Goal: Check status: Check status

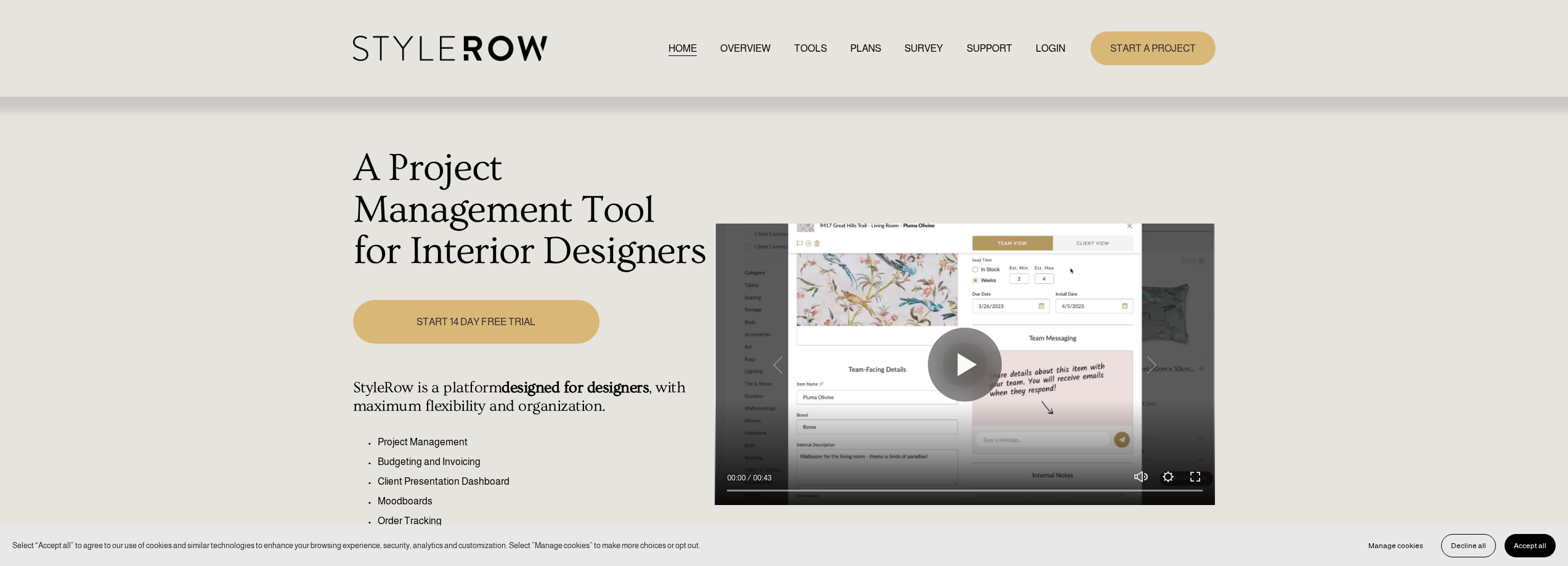
click at [1062, 45] on link "LOGIN" at bounding box center [1050, 48] width 30 height 16
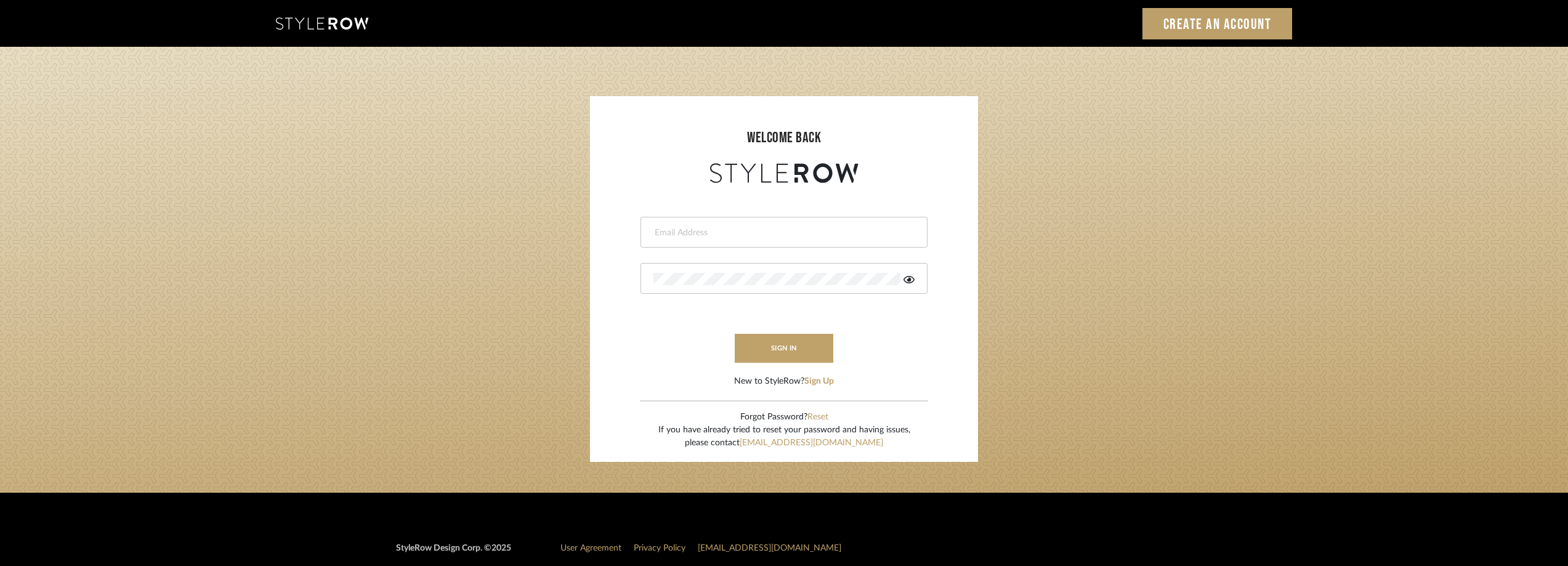
click at [687, 223] on div at bounding box center [784, 232] width 287 height 31
click at [692, 227] on input "email" at bounding box center [774, 233] width 240 height 13
type input "anela@studiodb.com"
click at [914, 279] on icon at bounding box center [909, 279] width 11 height 7
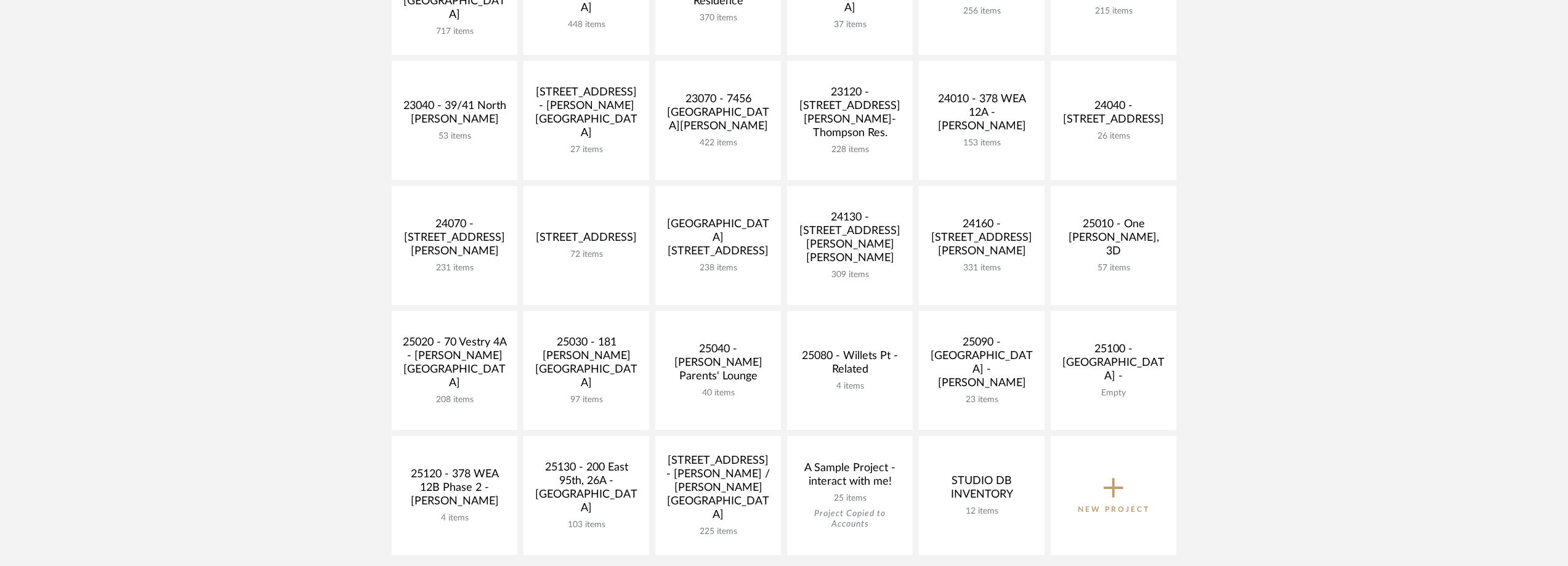
scroll to position [492, 0]
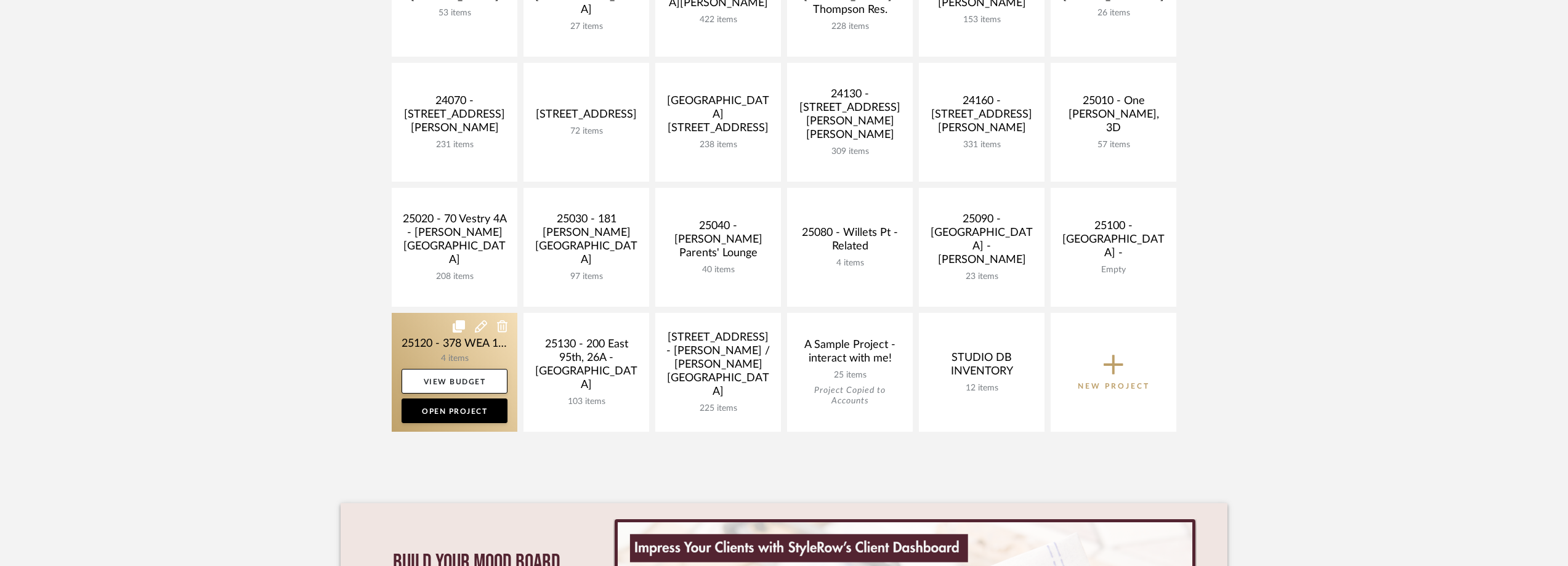
click at [436, 336] on link at bounding box center [455, 372] width 126 height 119
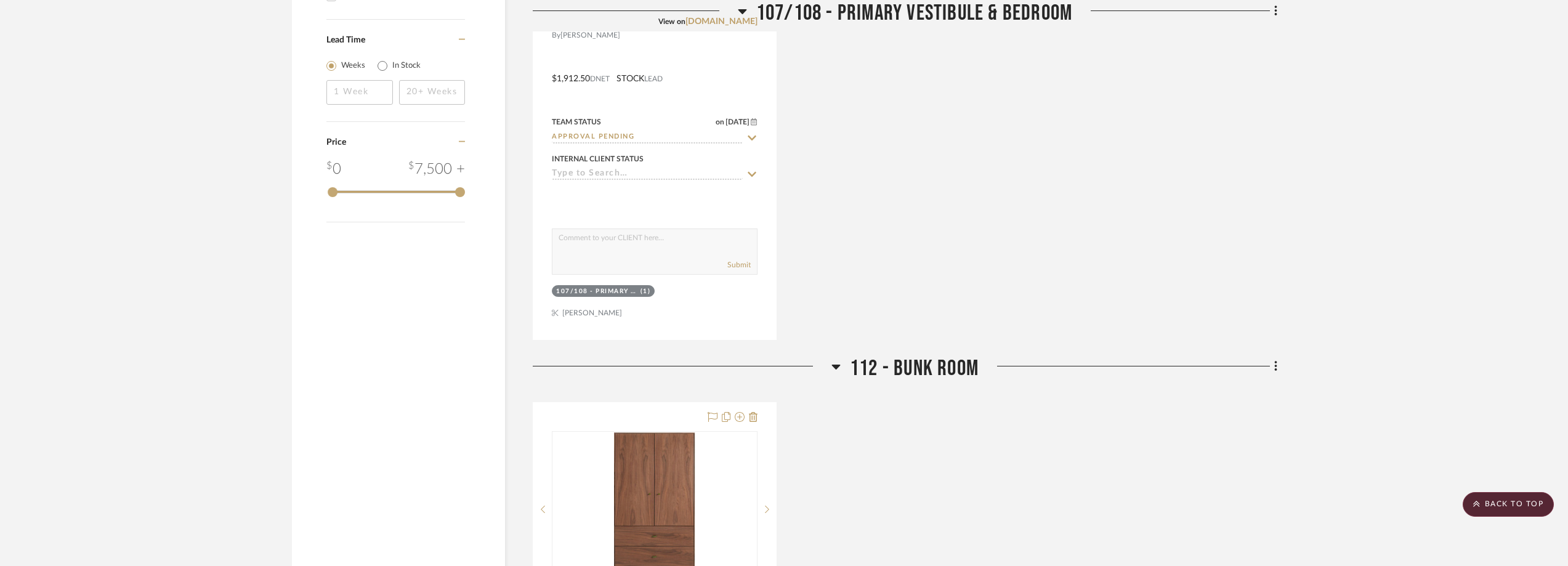
scroll to position [923, 0]
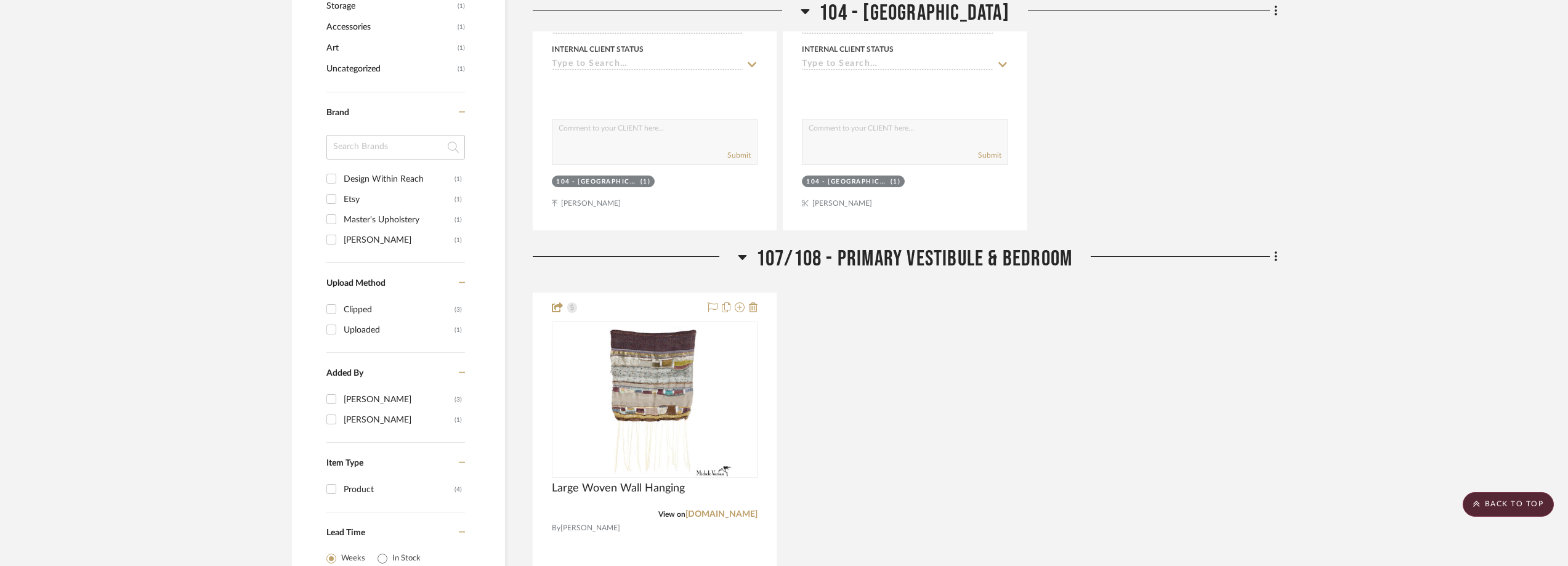
click at [362, 193] on div "Etsy" at bounding box center [399, 200] width 111 height 20
click at [341, 193] on input "Etsy (1)" at bounding box center [331, 199] width 20 height 20
checkbox input "true"
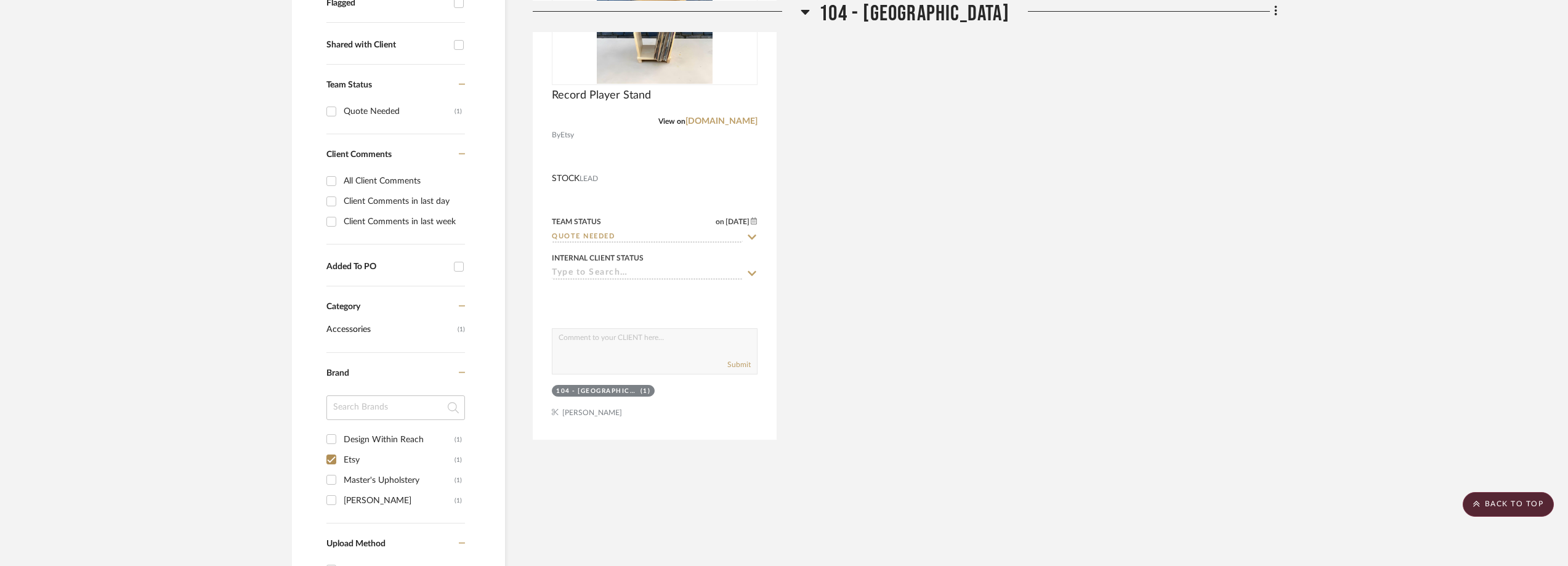
scroll to position [300, 0]
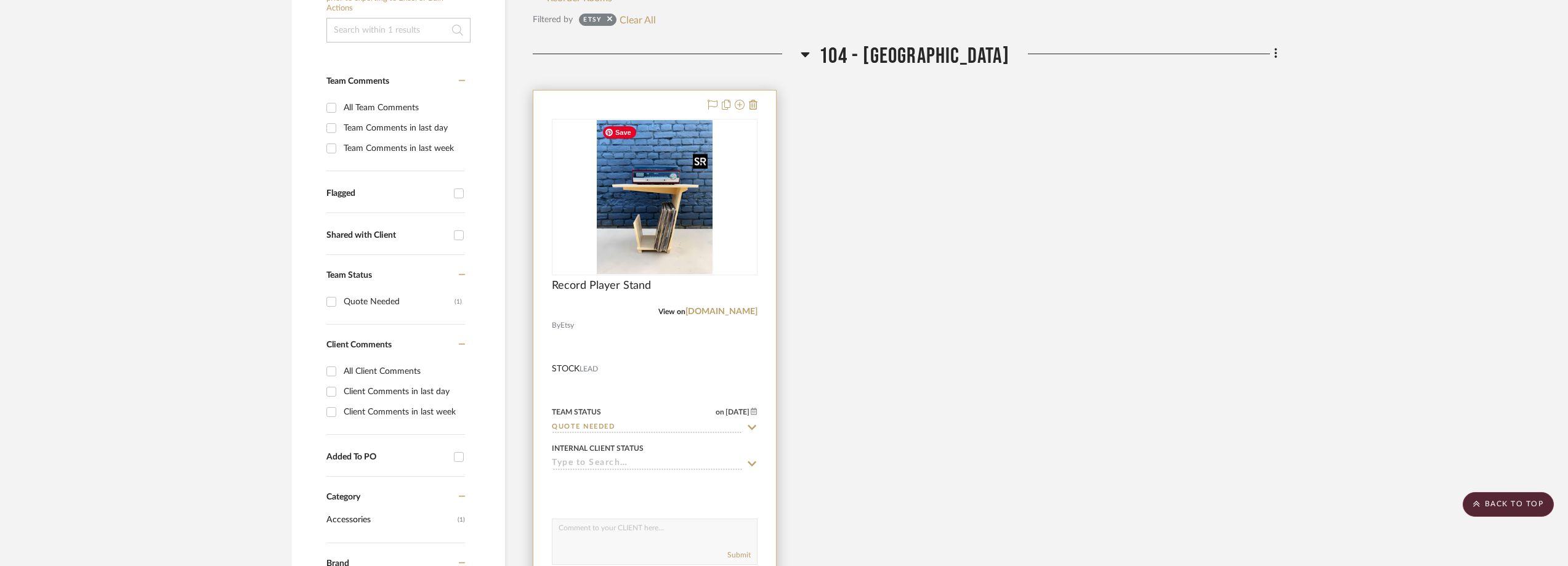
click at [0, 0] on img at bounding box center [0, 0] width 0 height 0
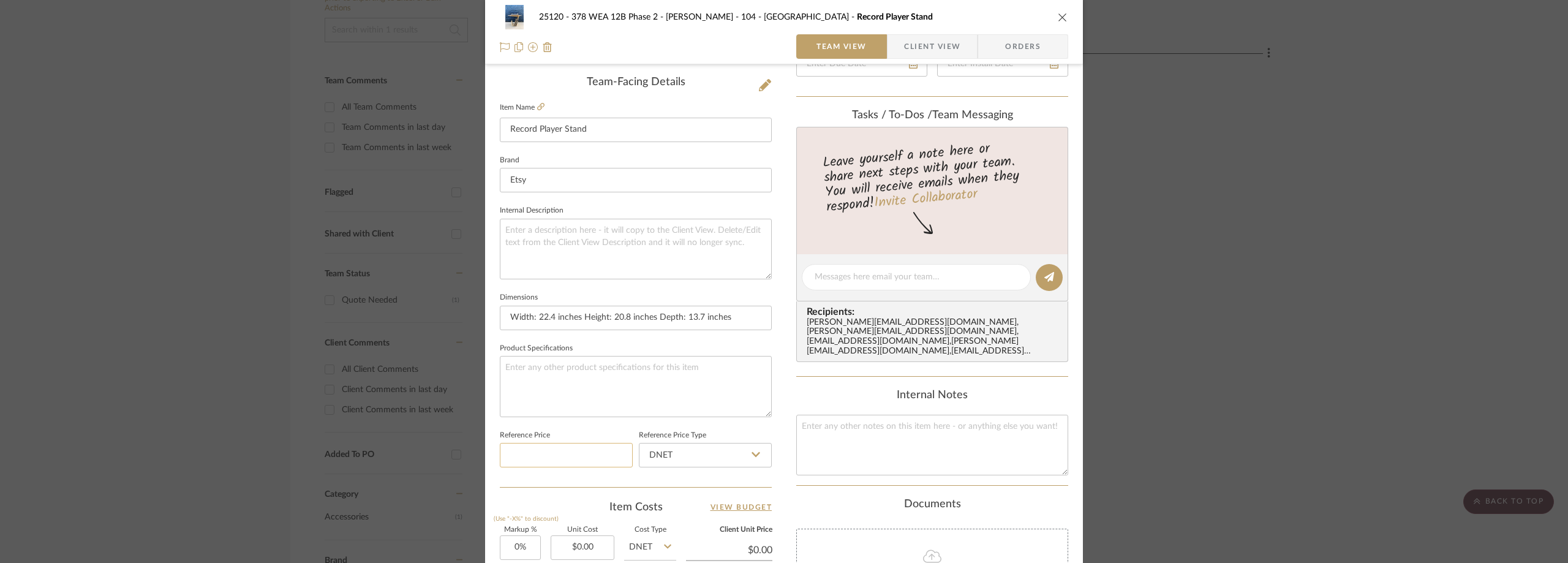
scroll to position [577, 0]
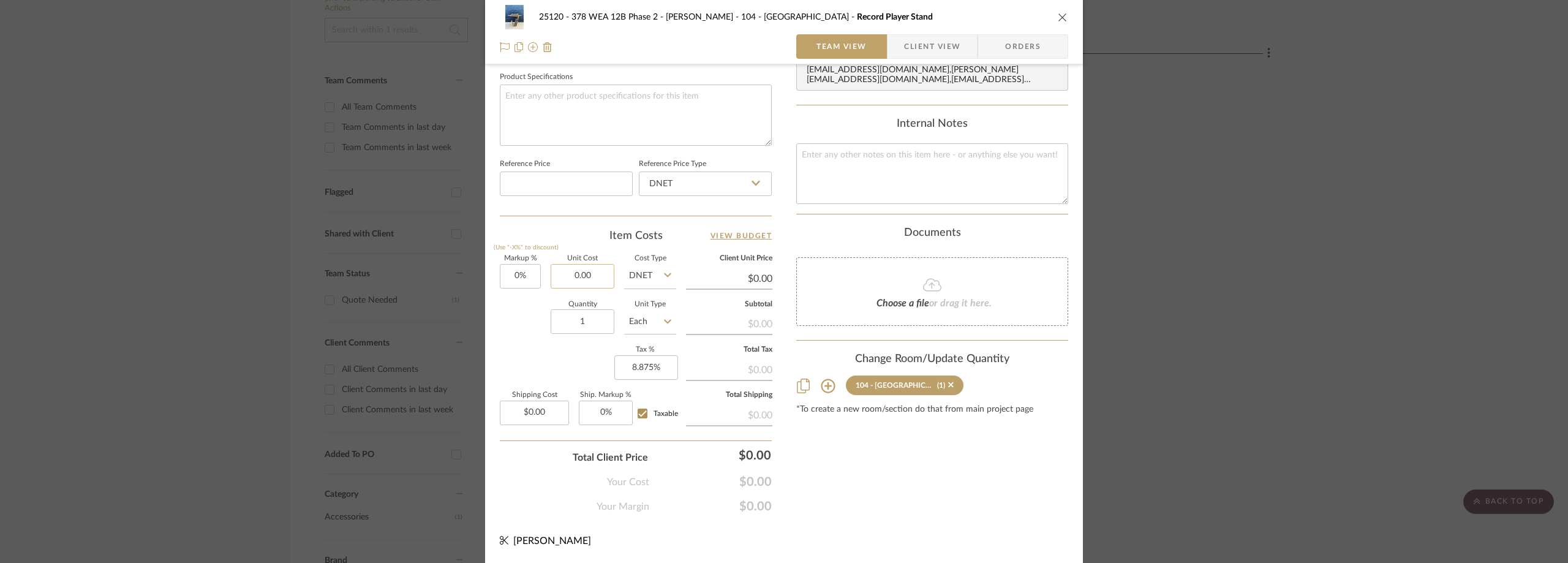
click at [588, 265] on input "0.00" at bounding box center [582, 276] width 64 height 24
type input "$480.00"
click at [560, 299] on div "Markup % (Use "-X%" to discount) 0% Unit Cost $480.00 Cost Type DNET Client Uni…" at bounding box center [636, 345] width 272 height 179
type input "$480.00"
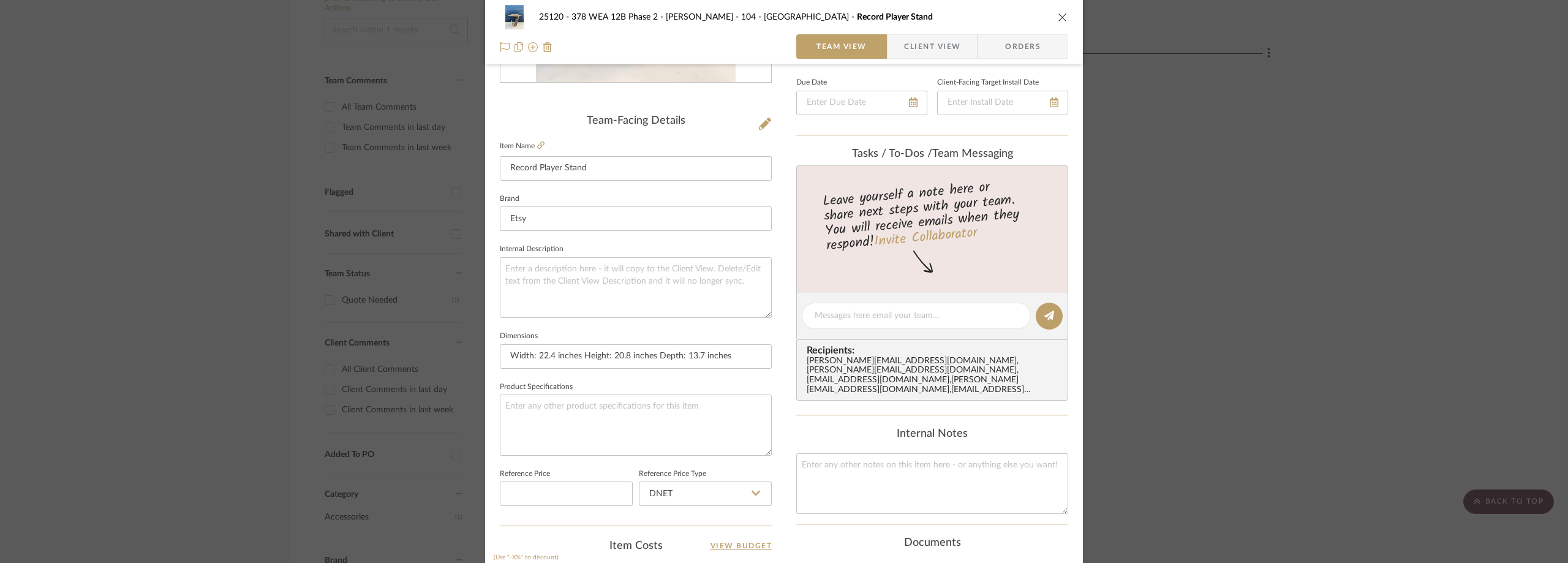
scroll to position [88, 0]
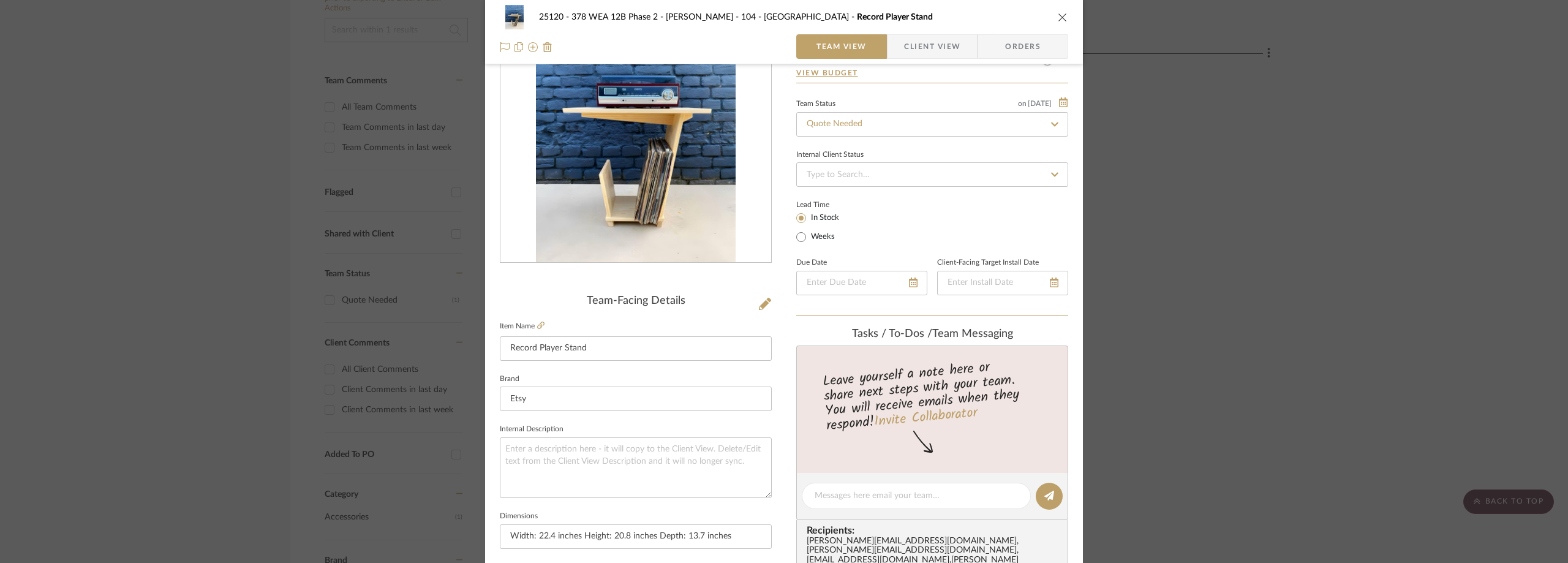
click at [904, 51] on span "Client View" at bounding box center [932, 46] width 56 height 24
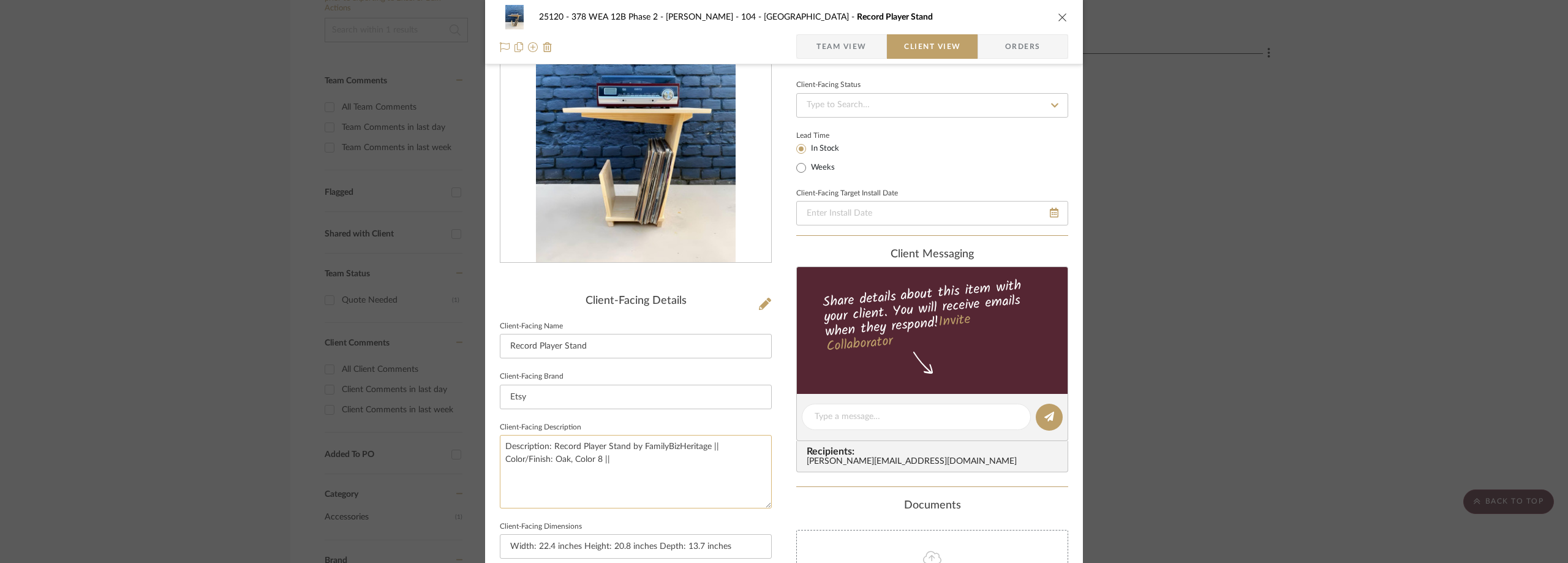
click at [617, 473] on textarea "Description: Record Player Stand by FamilyBizHeritage || Color/Finish: Oak, Col…" at bounding box center [636, 471] width 272 height 73
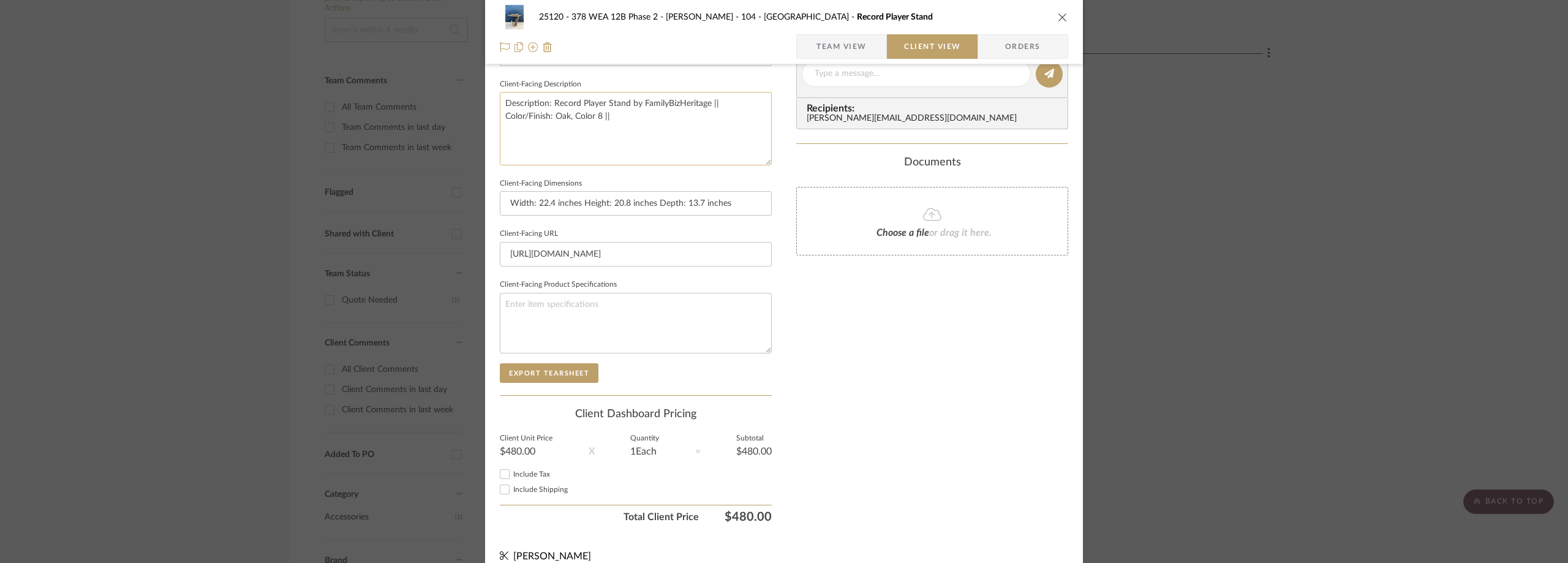
scroll to position [446, 0]
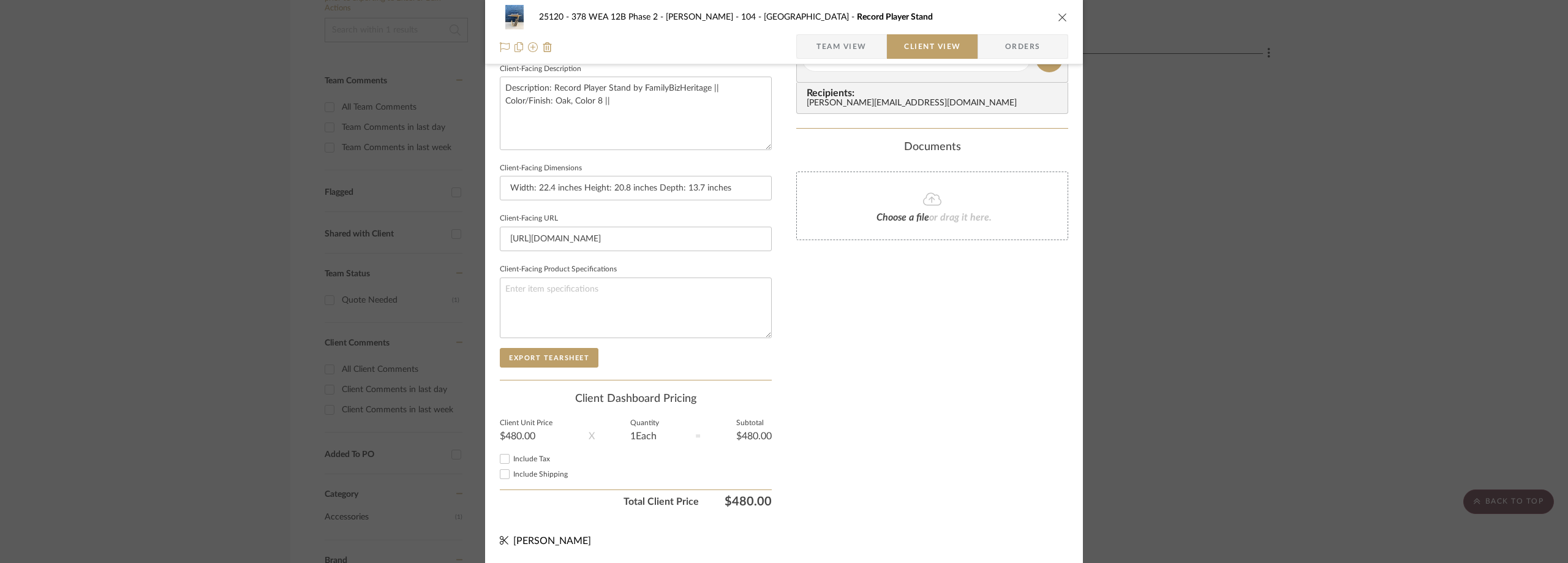
click at [835, 31] on div "25120 - 378 WEA 12B Phase 2 - Mautner 104 - Grand Room Record Player Stand Team…" at bounding box center [784, 32] width 598 height 64
click at [737, 94] on textarea "Description: Record Player Stand by FamilyBizHeritage || Color/Finish: Oak, Col…" at bounding box center [636, 113] width 272 height 73
click at [741, 108] on textarea "Description: Record Player Stand by FamilyBizHeritage || Color/Finish: Oak, Col…" at bounding box center [636, 113] width 272 height 73
type textarea "Description: Record Player Stand by FamilyBizHeritage || Color/Finish: Oak, Col…"
click at [805, 143] on div "Documents" at bounding box center [932, 147] width 272 height 13
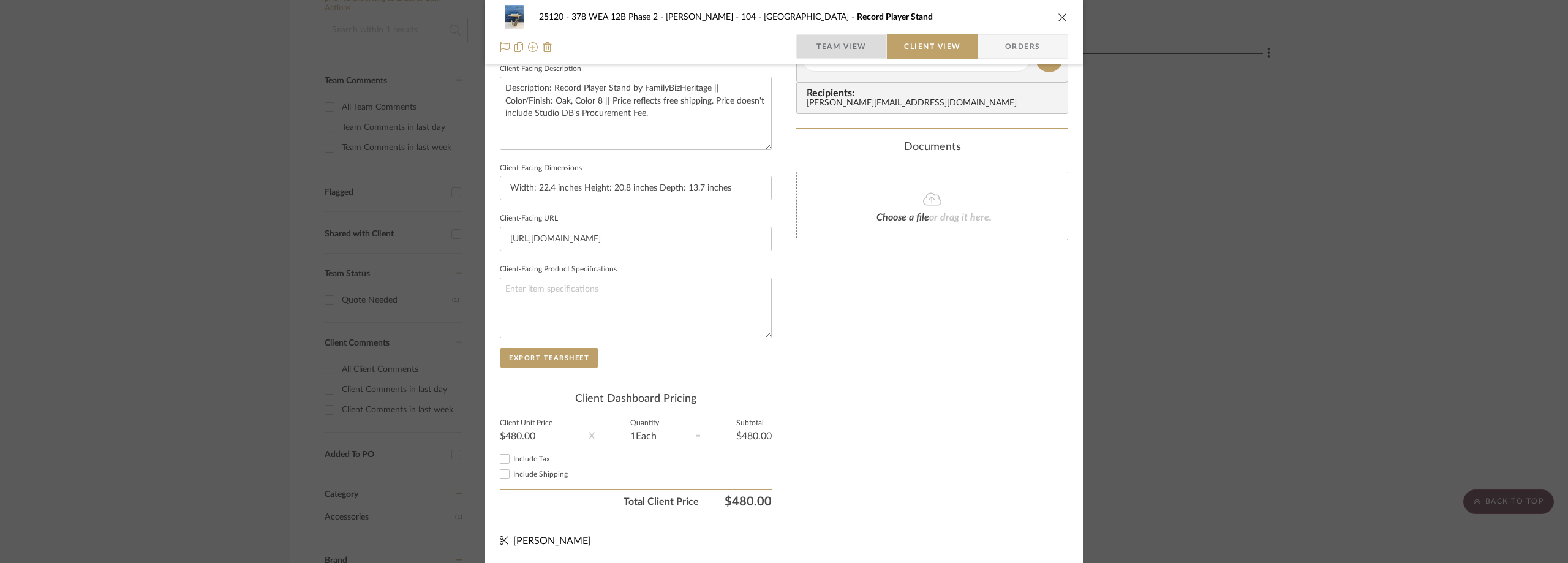
click at [817, 55] on span "Team View" at bounding box center [842, 46] width 50 height 24
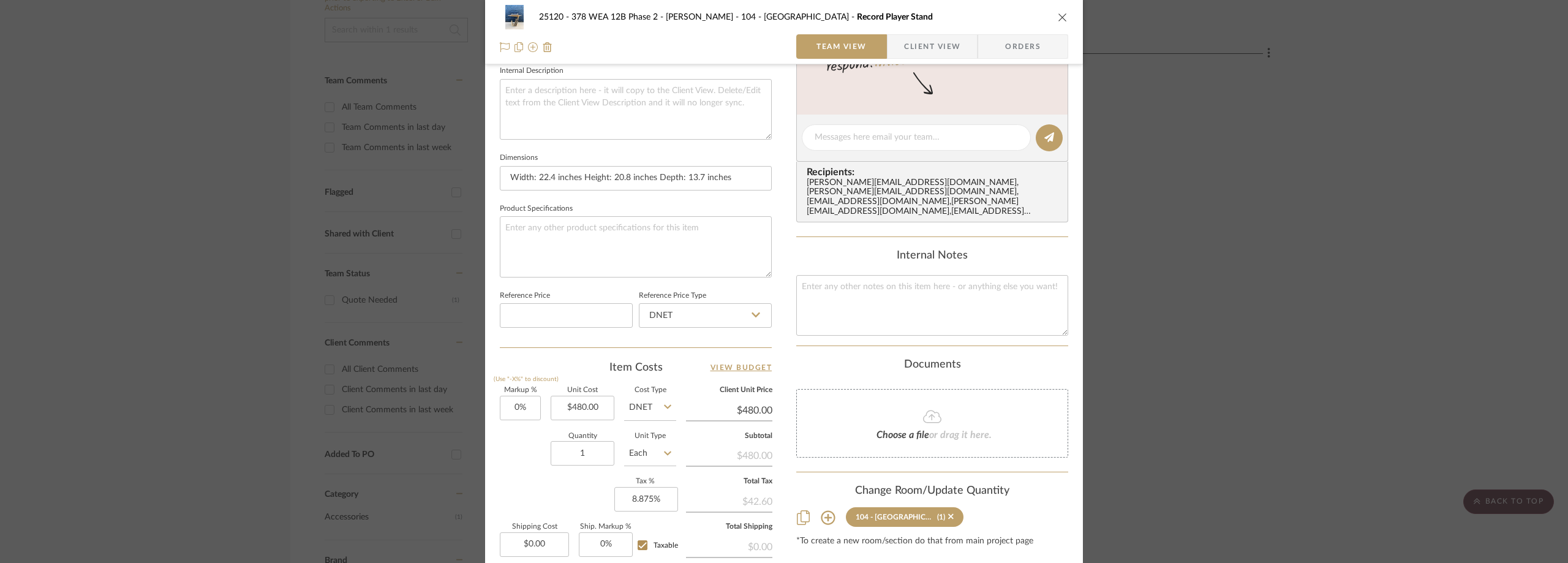
scroll to position [568, 0]
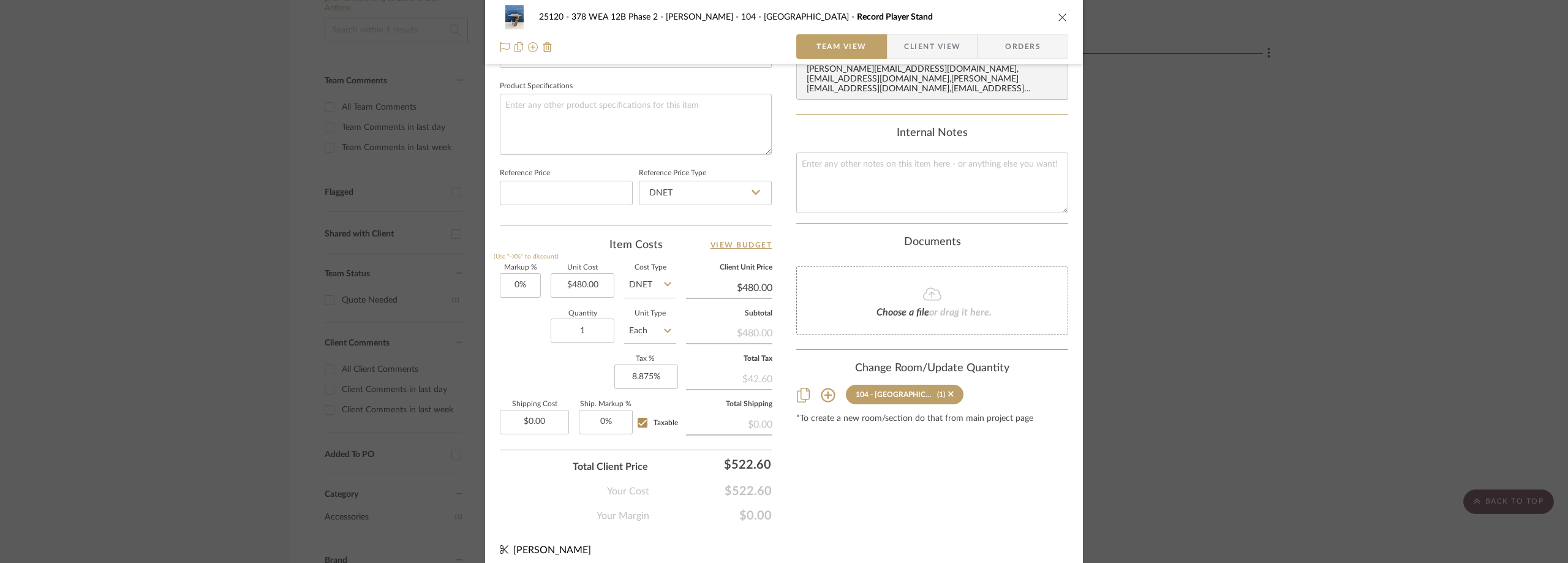
click at [931, 39] on span "Client View" at bounding box center [932, 46] width 56 height 24
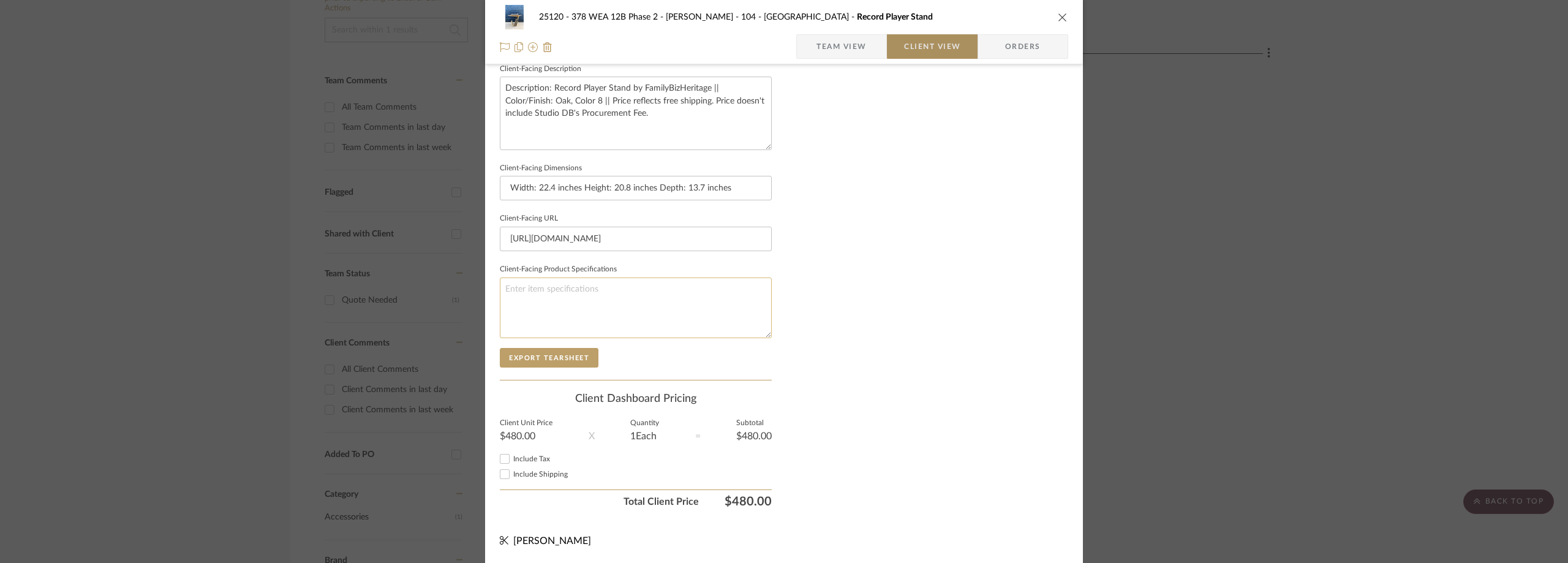
scroll to position [446, 0]
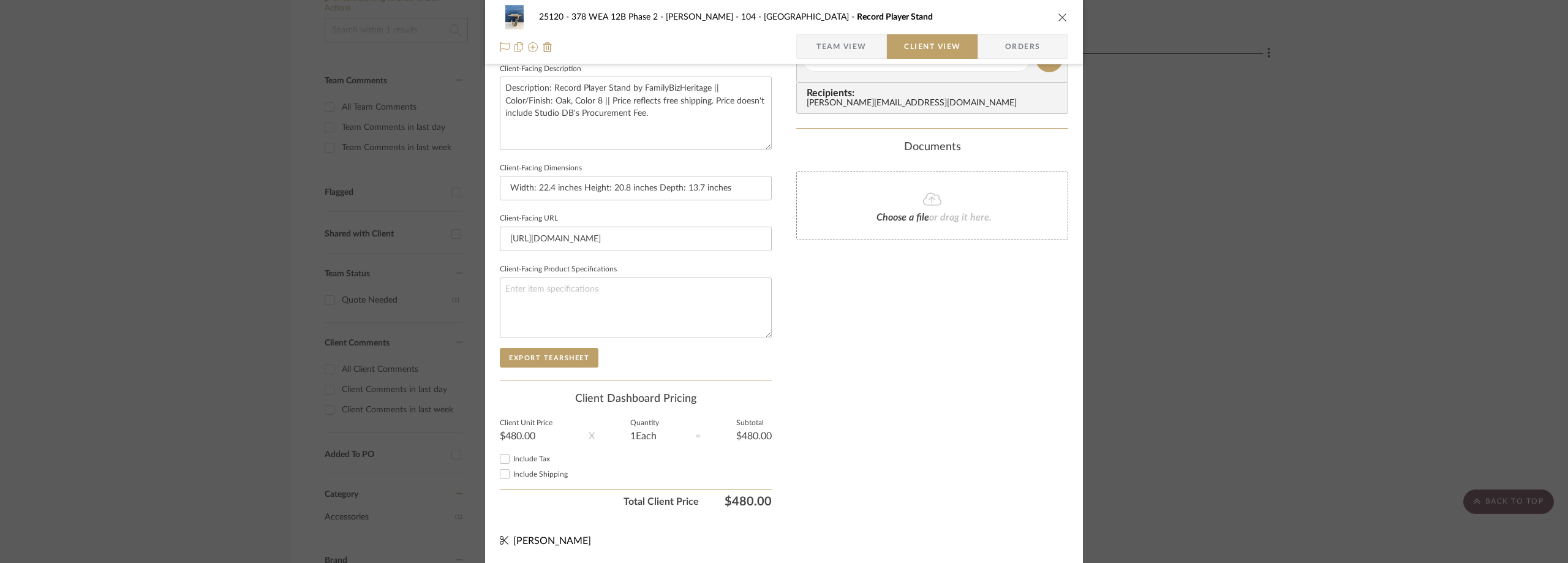
click at [522, 460] on span "Include Tax" at bounding box center [531, 458] width 37 height 7
click at [512, 460] on input "Include Tax" at bounding box center [504, 458] width 14 height 14
checkbox input "true"
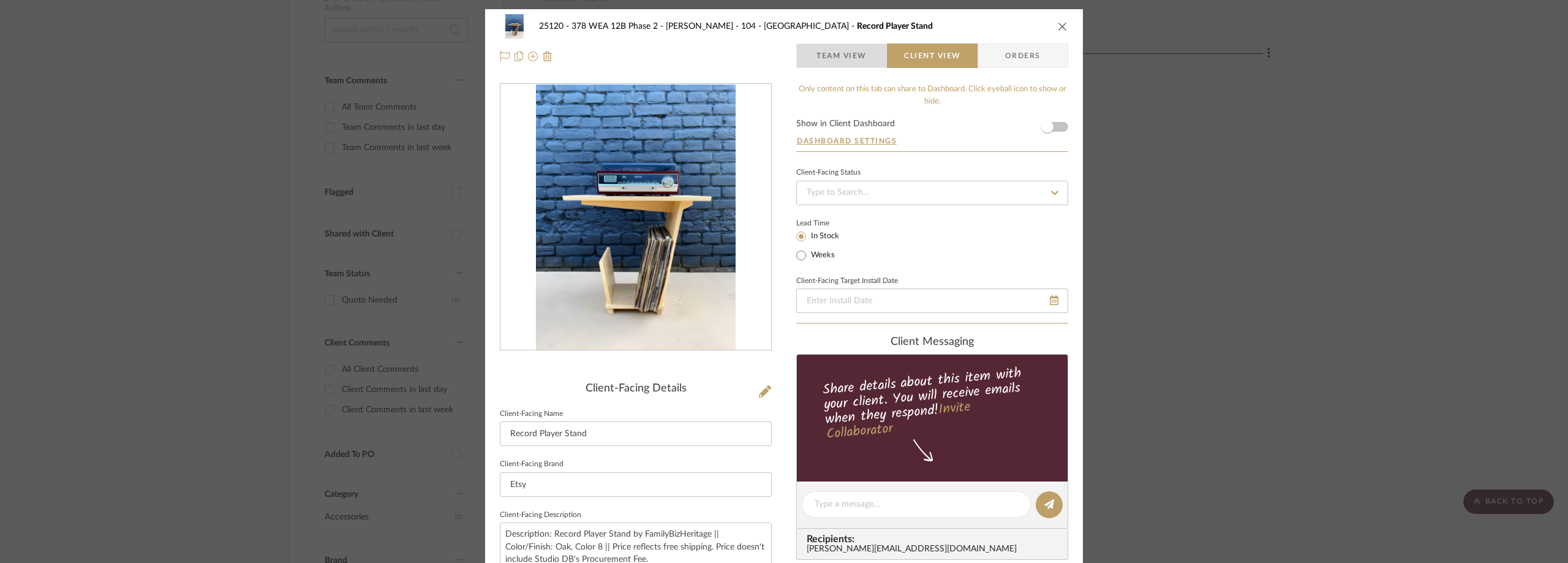
click at [827, 59] on span "Team View" at bounding box center [842, 55] width 50 height 24
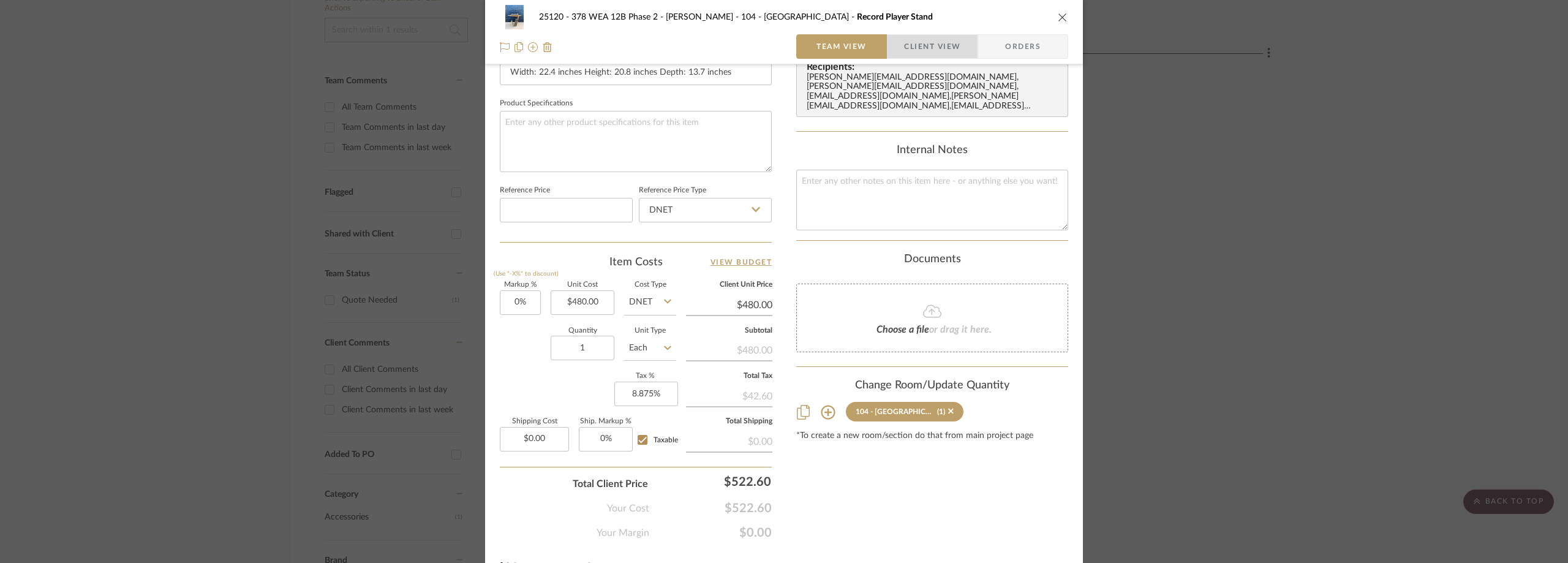
click at [909, 52] on span "Client View" at bounding box center [932, 46] width 56 height 24
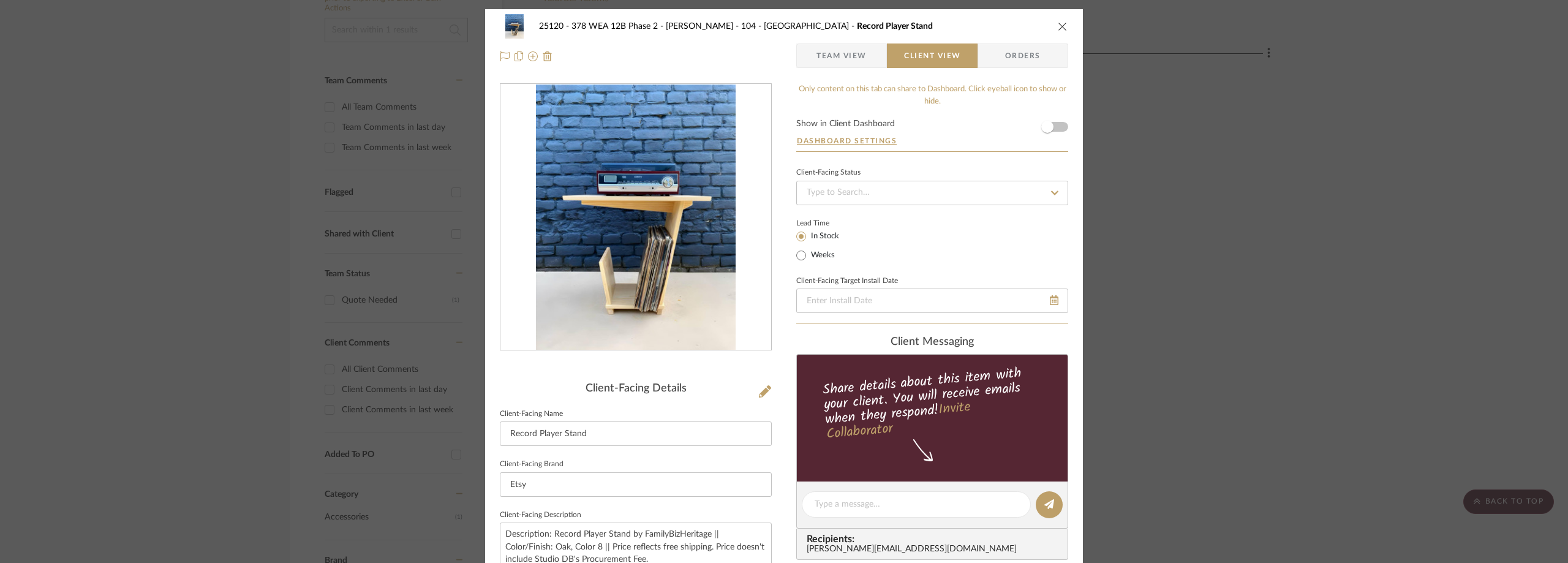
click at [817, 61] on span "Team View" at bounding box center [842, 55] width 50 height 24
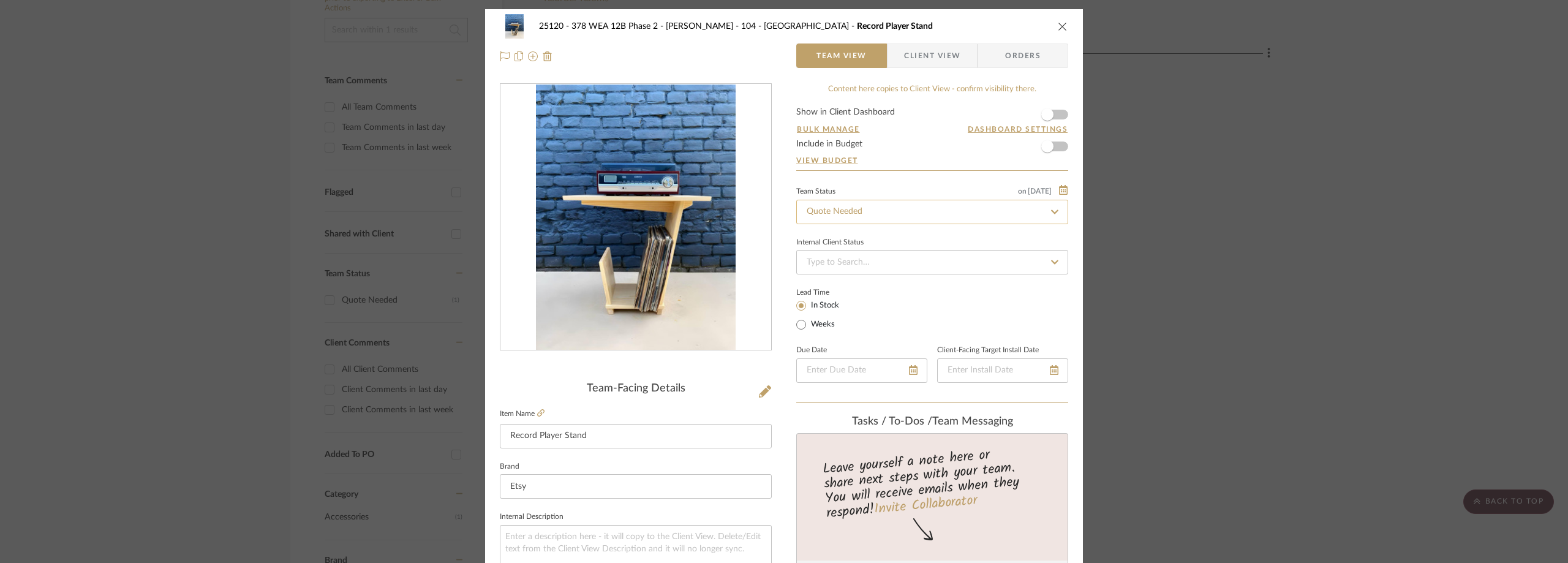
click at [858, 206] on input "Quote Needed" at bounding box center [932, 211] width 272 height 24
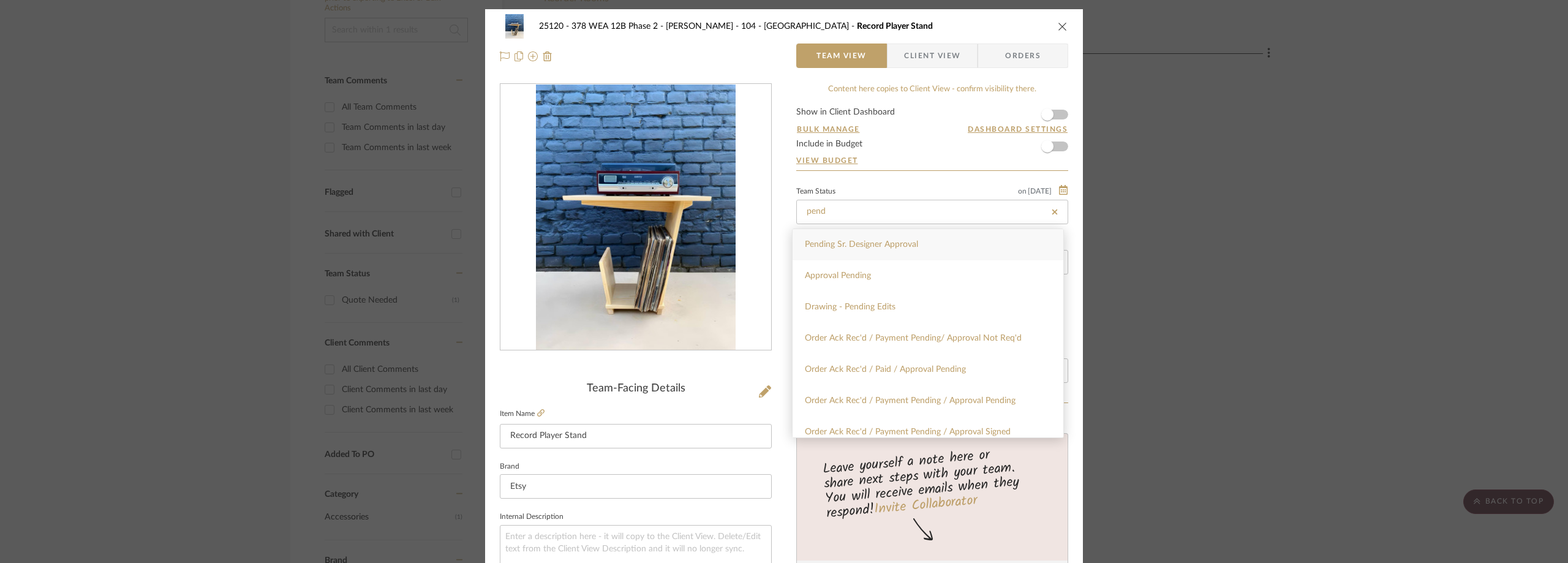
click at [887, 238] on div "Pending Sr. Designer Approval" at bounding box center [928, 244] width 270 height 31
type input "Pending Sr. Designer Approval"
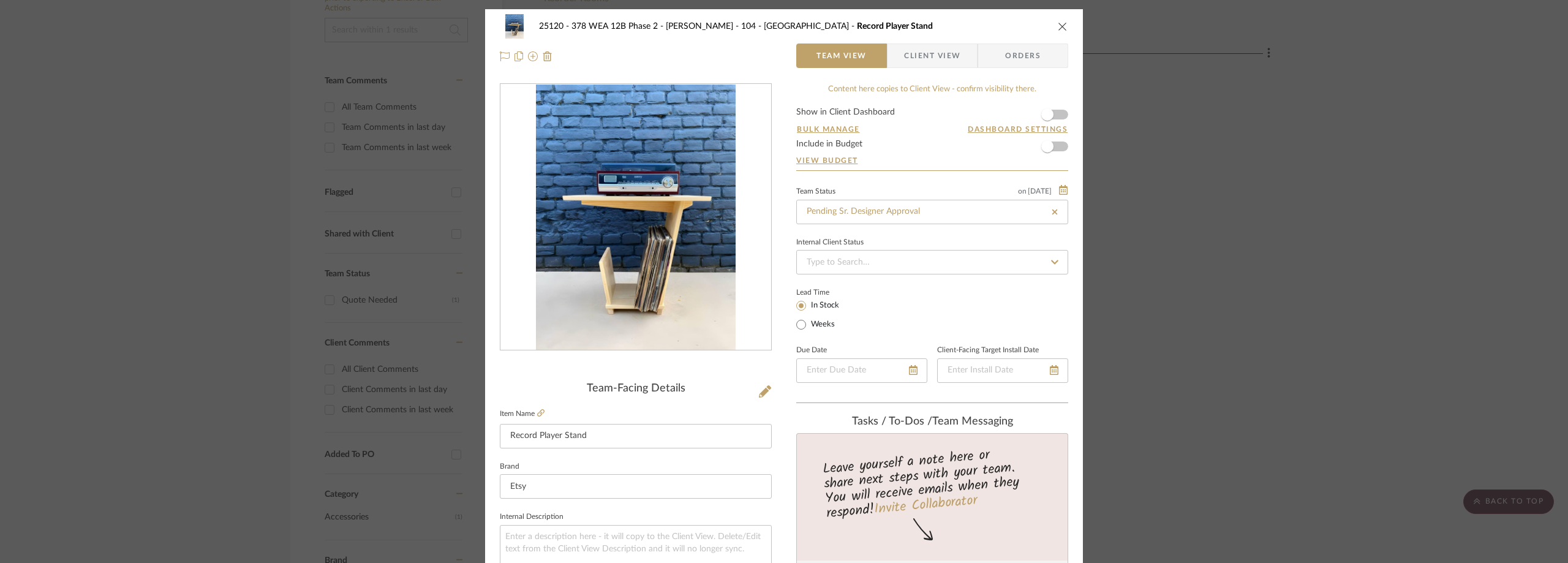
click at [895, 183] on div "Team Status on 8/20/2025 8/20/2025 Pending Sr. Designer Approval" at bounding box center [932, 204] width 272 height 41
type input "Pending Sr. Designer Approval"
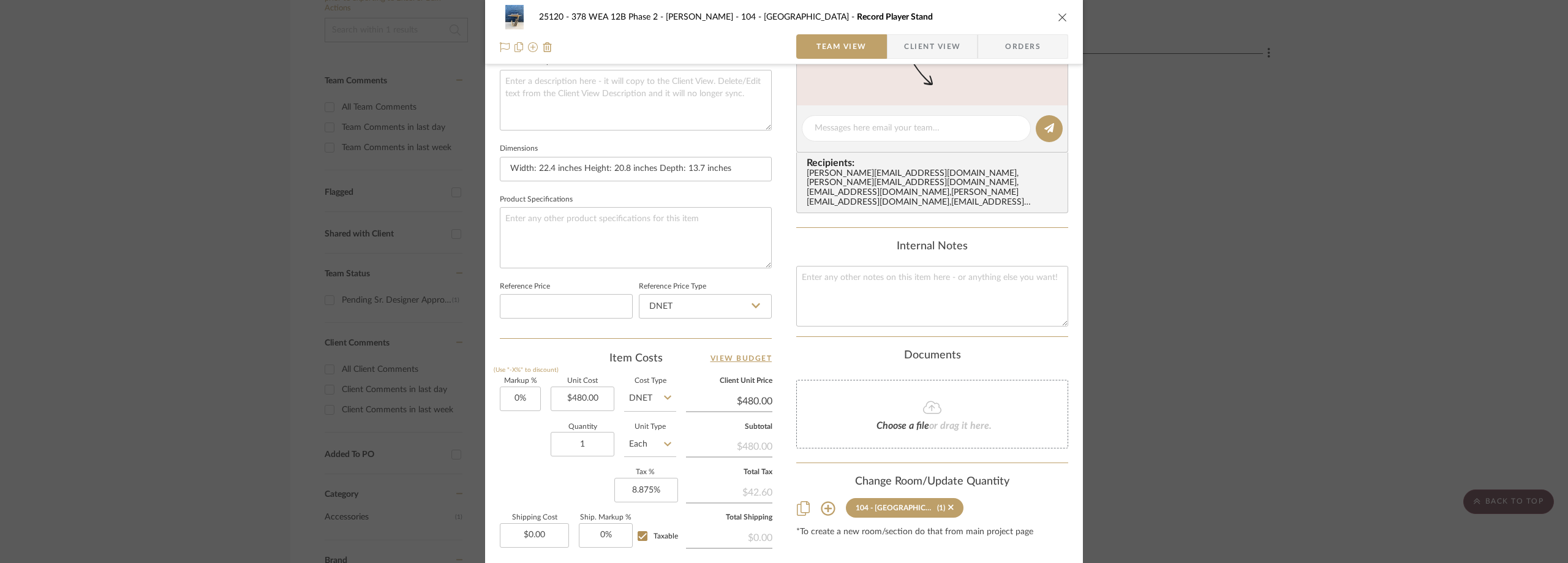
click at [912, 52] on span "Client View" at bounding box center [932, 46] width 56 height 24
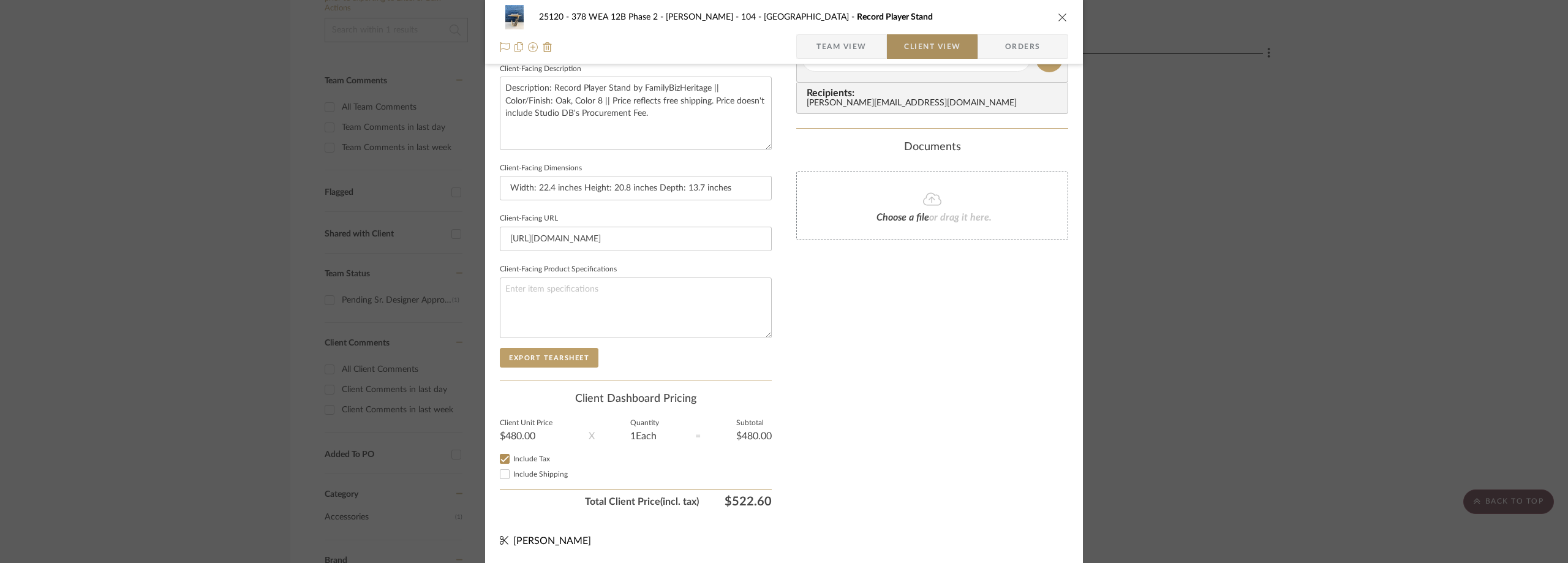
scroll to position [446, 0]
click at [101, 112] on div "25120 - 378 WEA 12B Phase 2 - Mautner 104 - Grand Room Record Player Stand Team…" at bounding box center [784, 281] width 1568 height 563
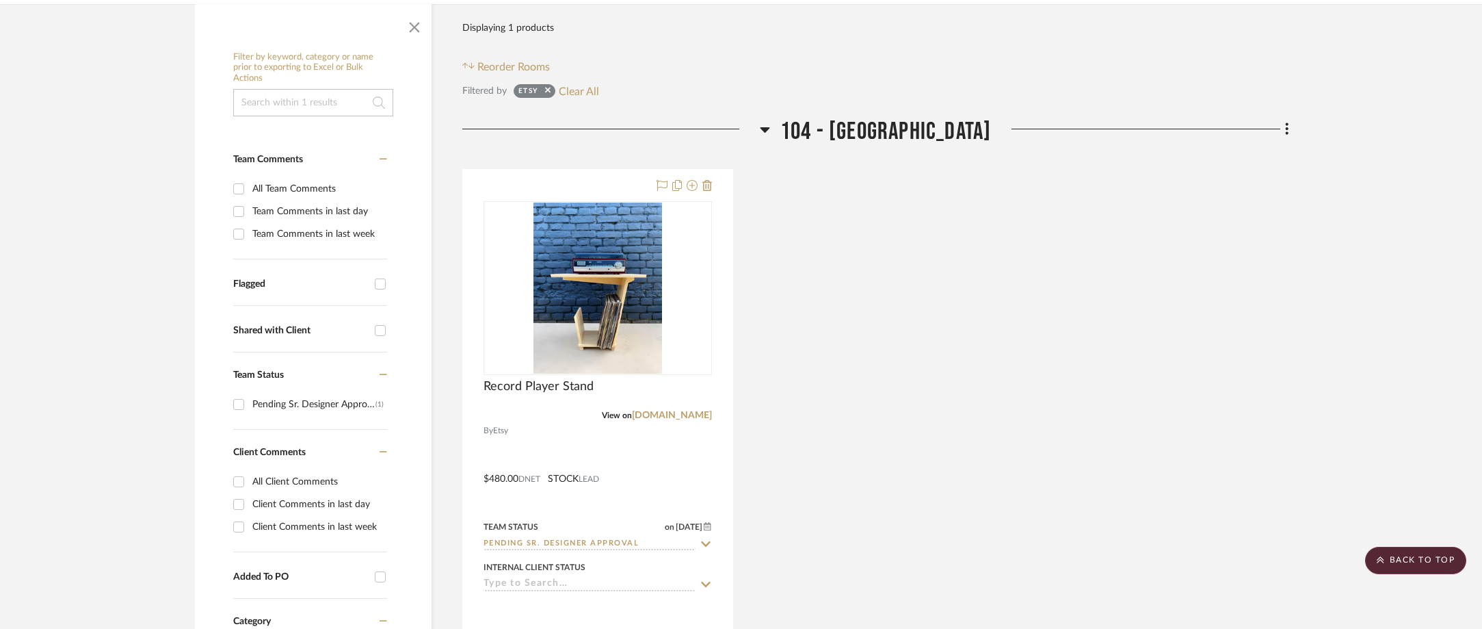
scroll to position [60, 0]
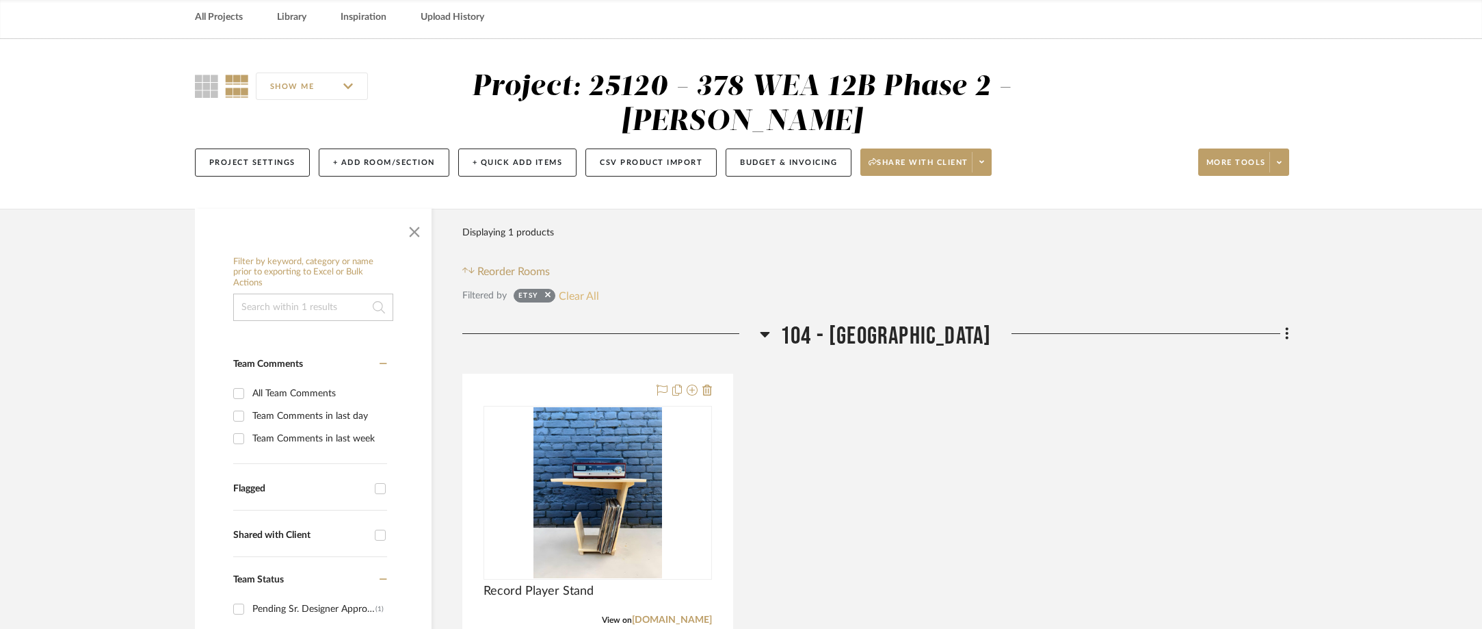
click at [577, 296] on button "Clear All" at bounding box center [579, 296] width 40 height 18
checkbox input "false"
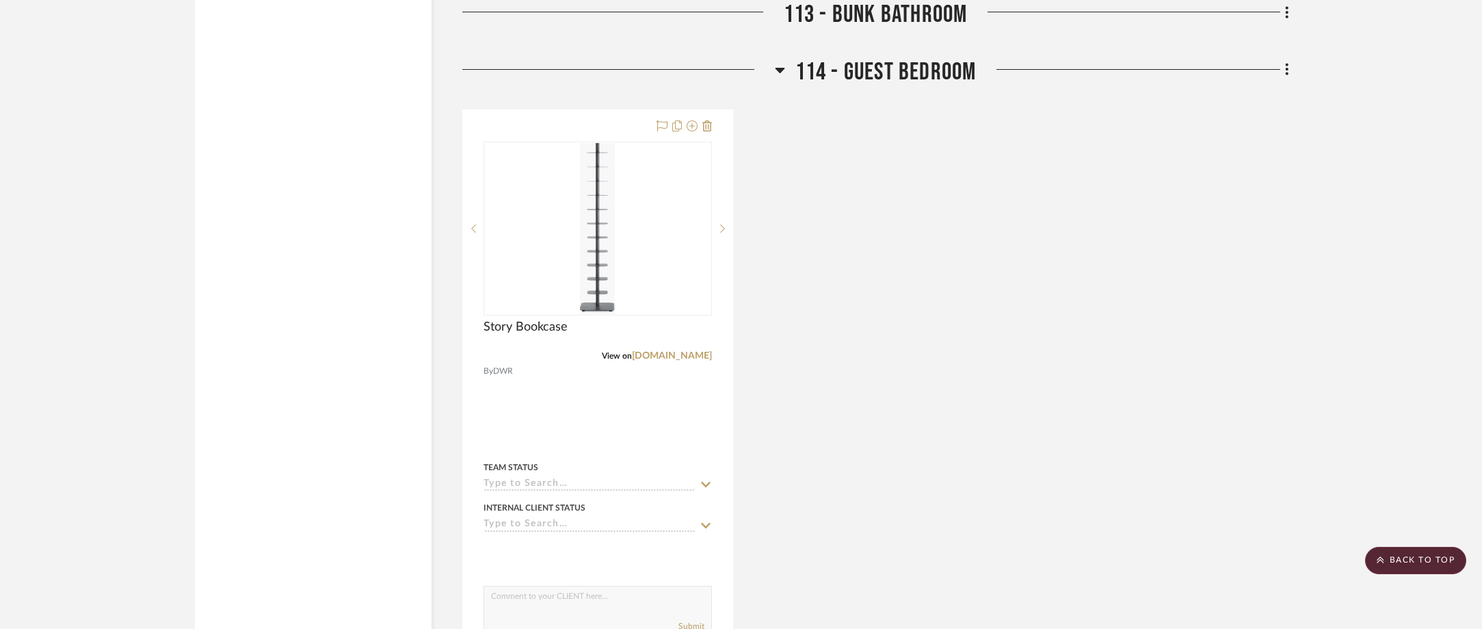
scroll to position [2736, 0]
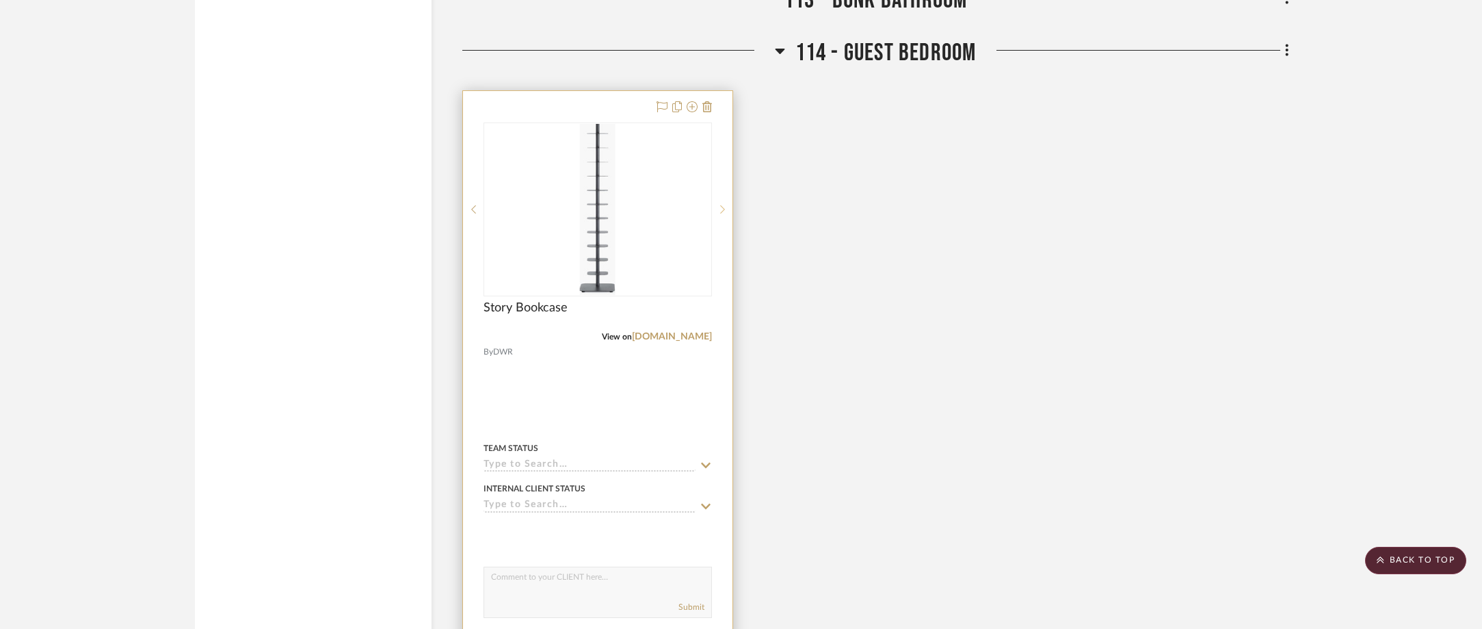
click at [718, 209] on sr-next-btn at bounding box center [722, 210] width 21 height 10
click at [574, 205] on div "0" at bounding box center [597, 209] width 227 height 172
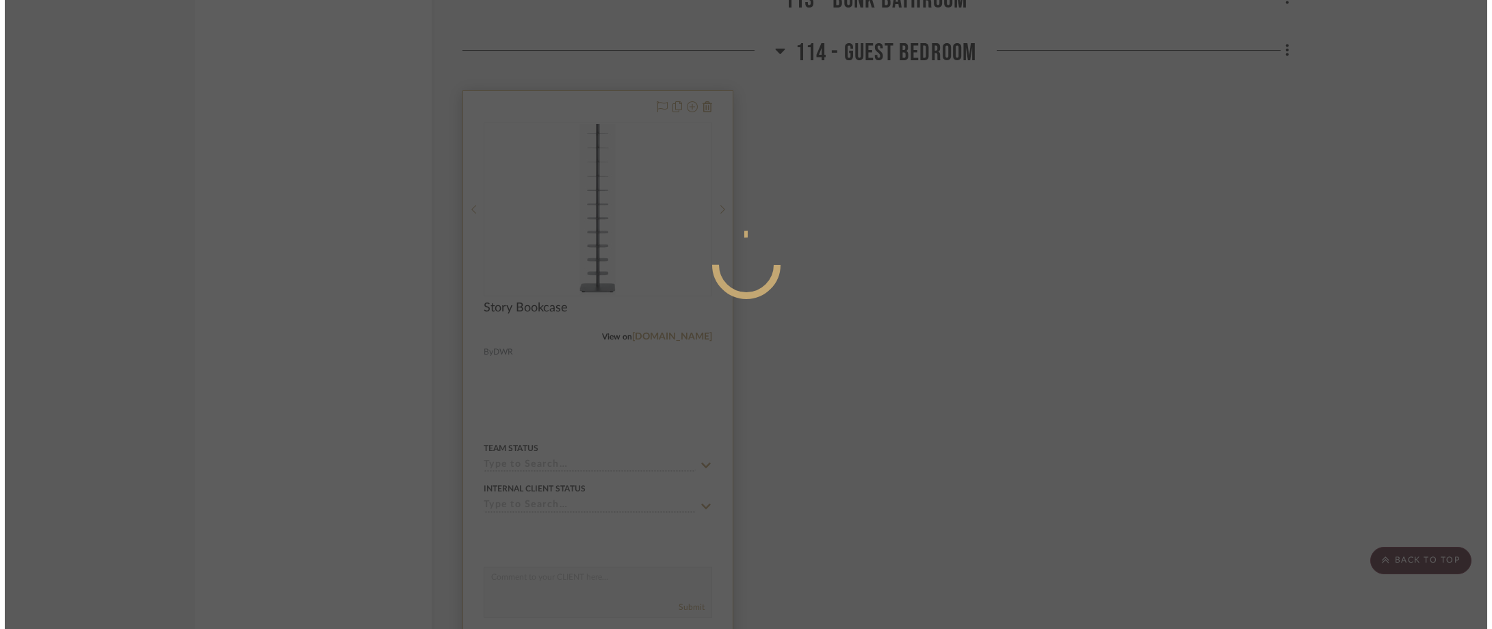
scroll to position [0, 0]
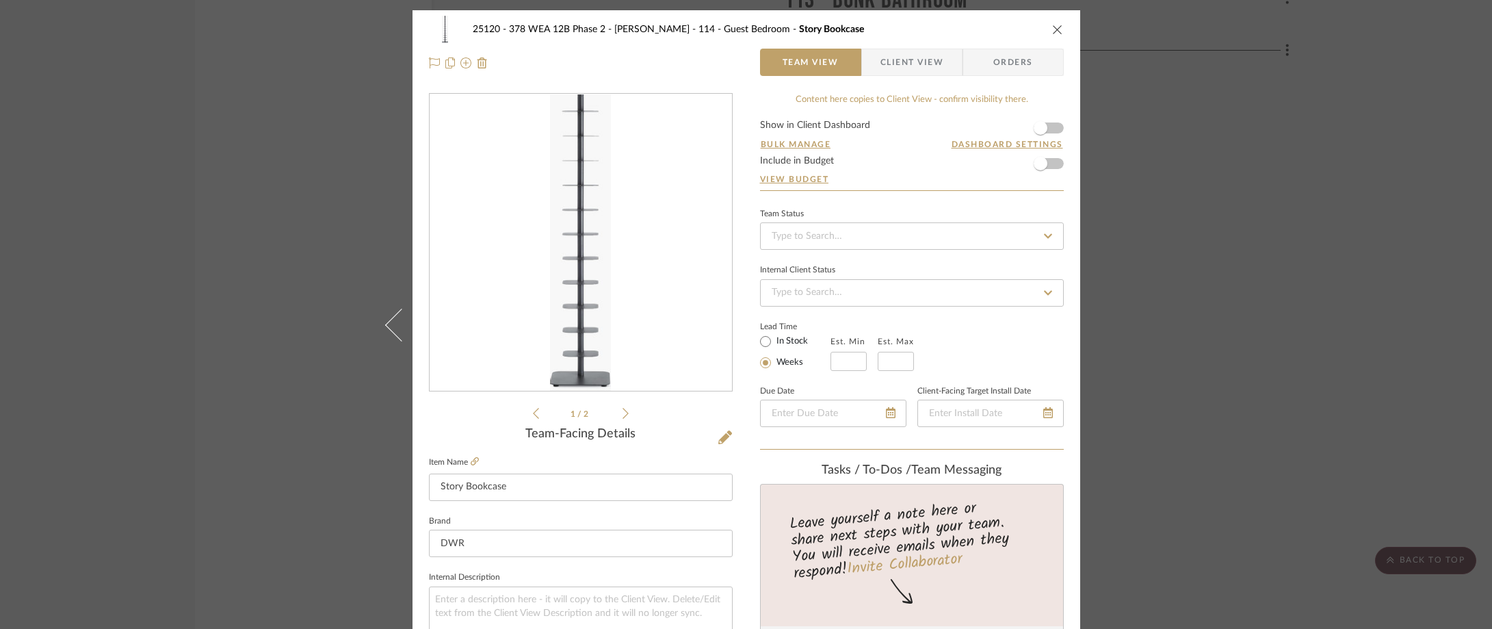
click at [588, 222] on img "0" at bounding box center [581, 242] width 62 height 297
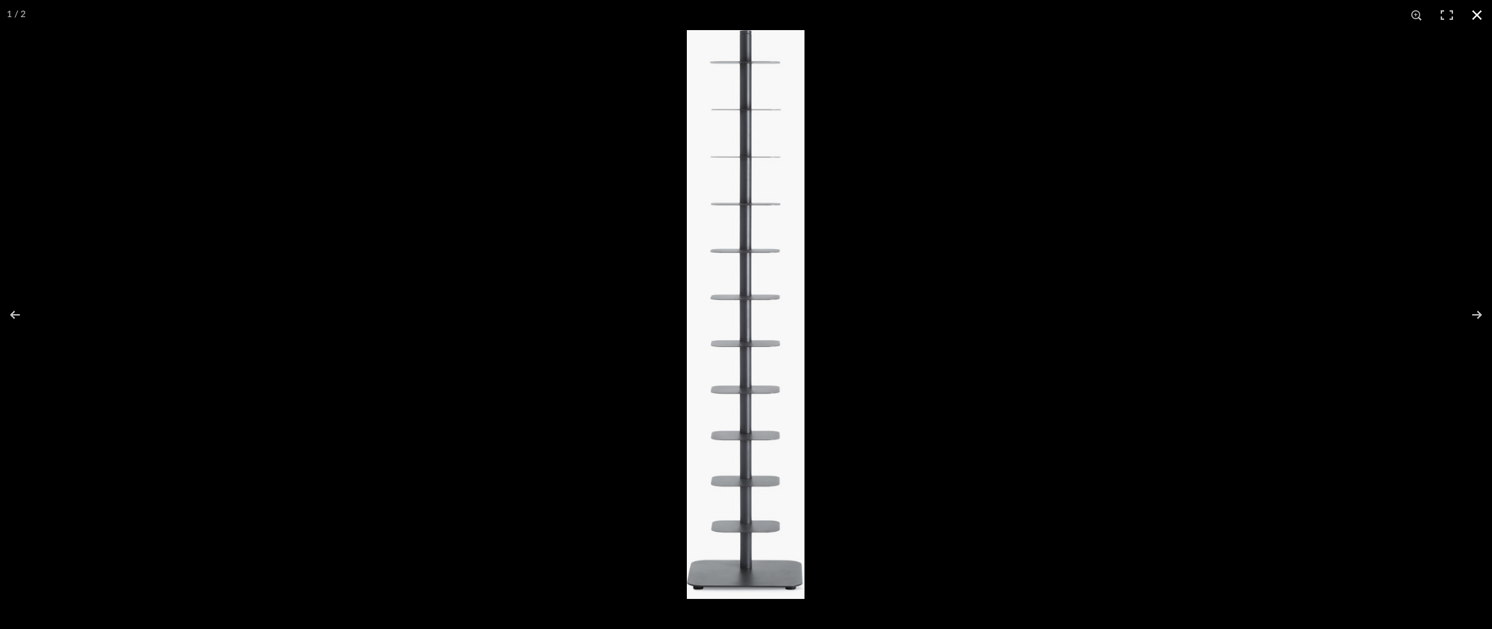
click at [1476, 14] on button at bounding box center [1477, 15] width 30 height 30
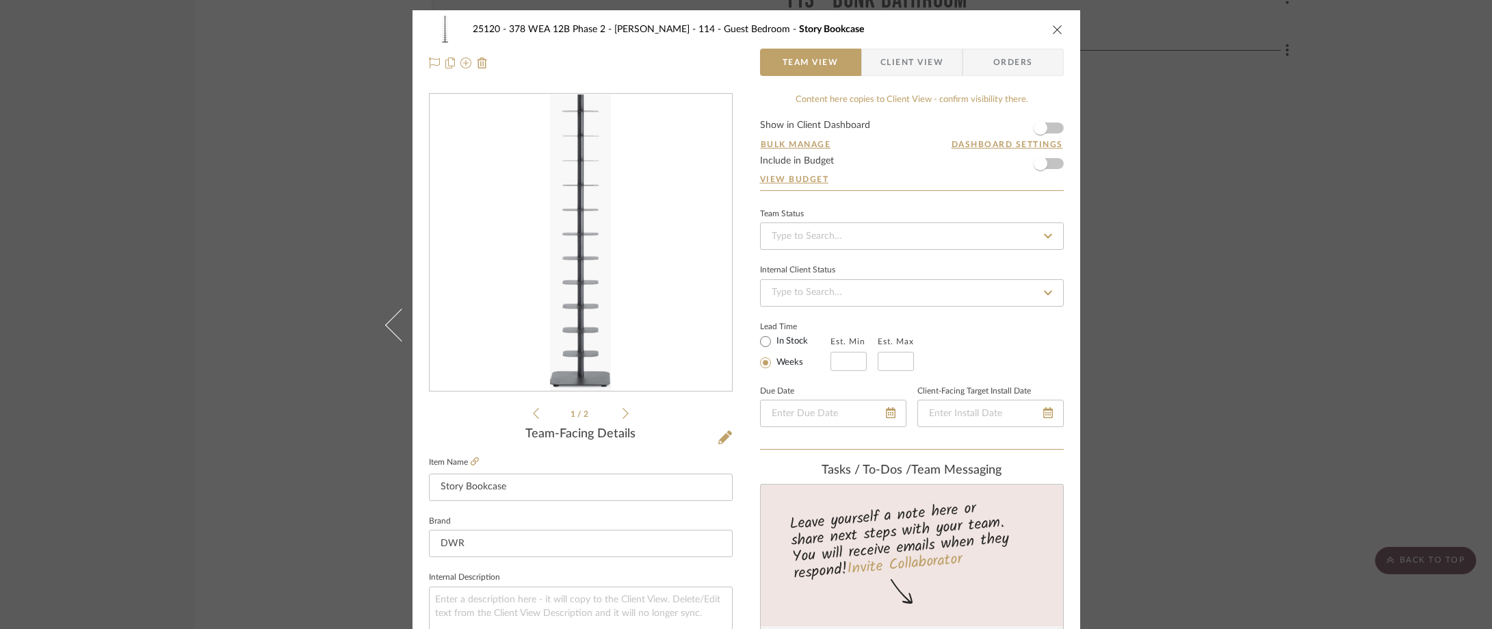
scroll to position [342, 0]
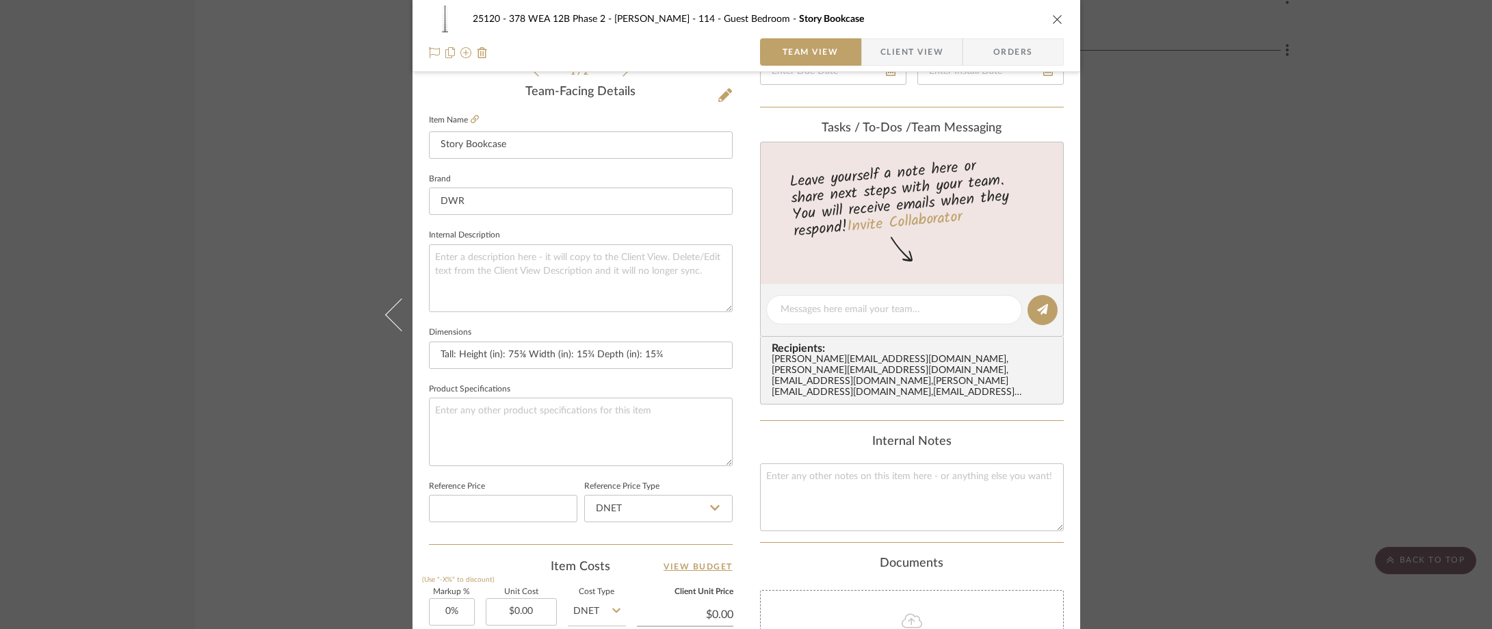
click at [924, 56] on span "Client View" at bounding box center [911, 51] width 63 height 27
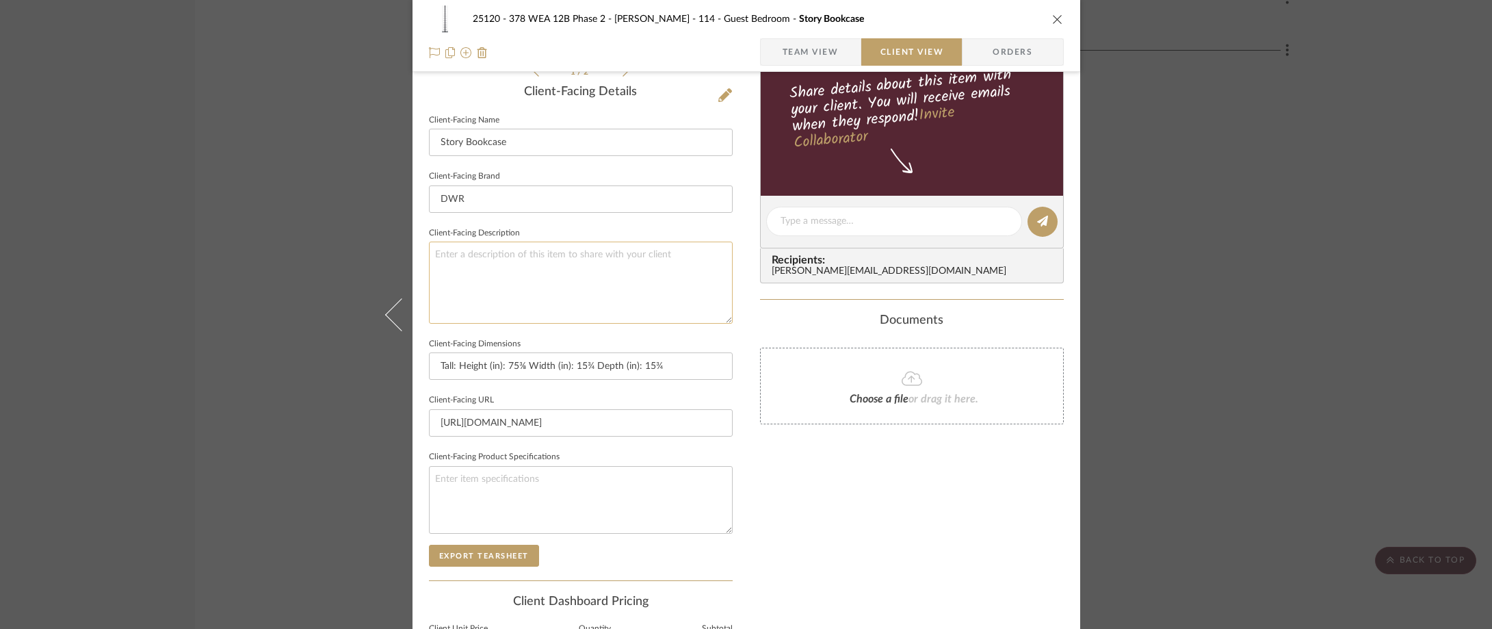
scroll to position [410, 0]
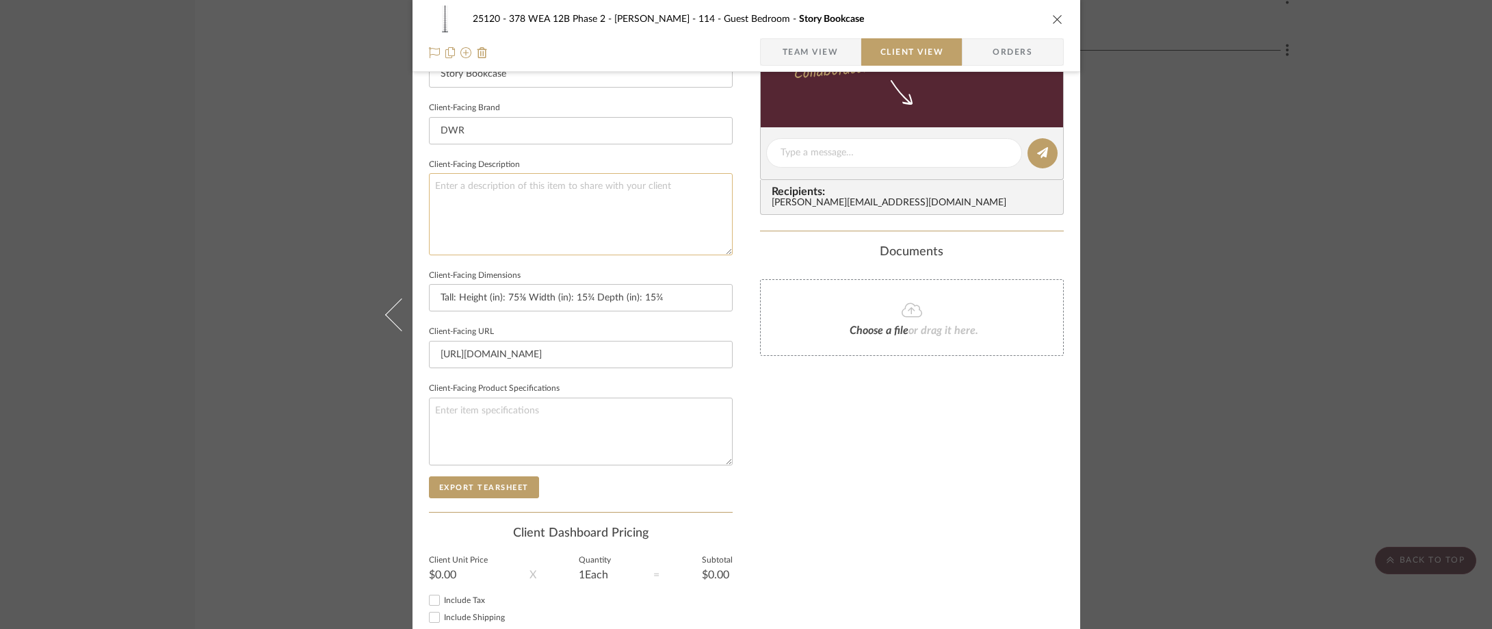
click at [599, 209] on textarea at bounding box center [581, 213] width 304 height 81
type textarea "Description:"
click at [610, 166] on fieldset "Client-Facing Description Description:" at bounding box center [581, 205] width 304 height 100
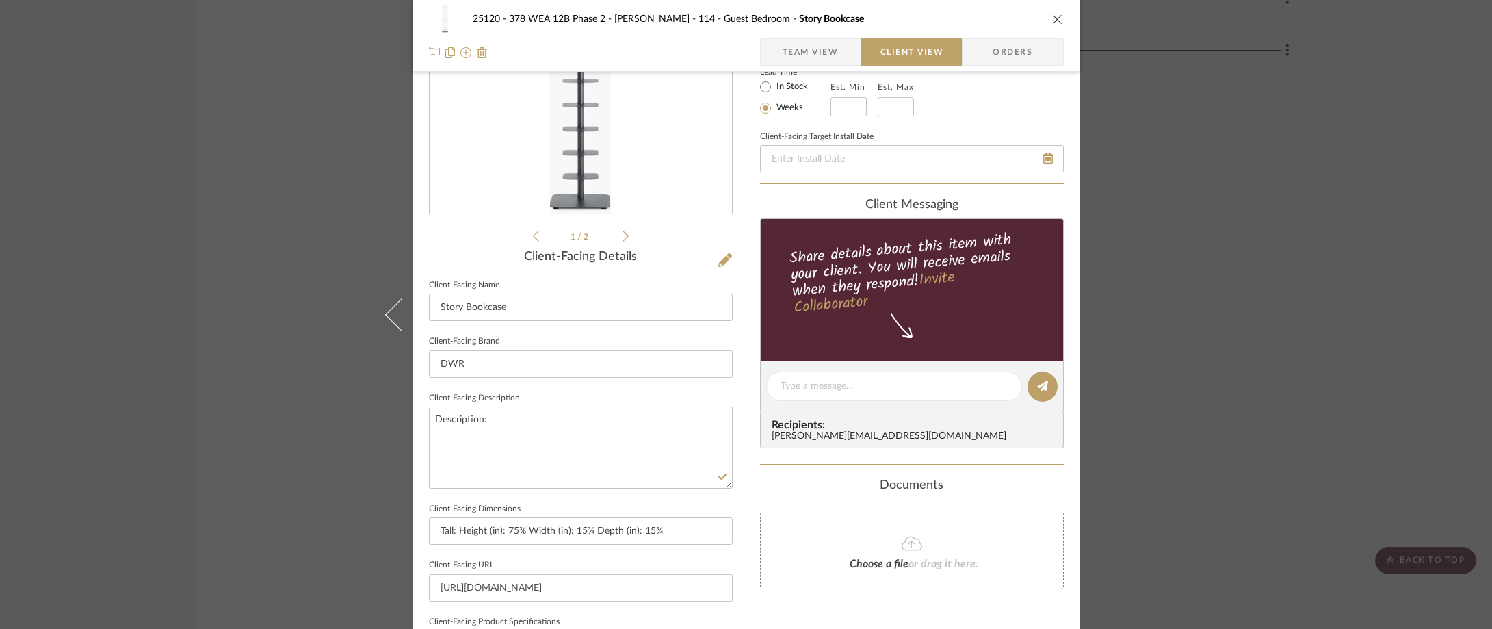
scroll to position [0, 0]
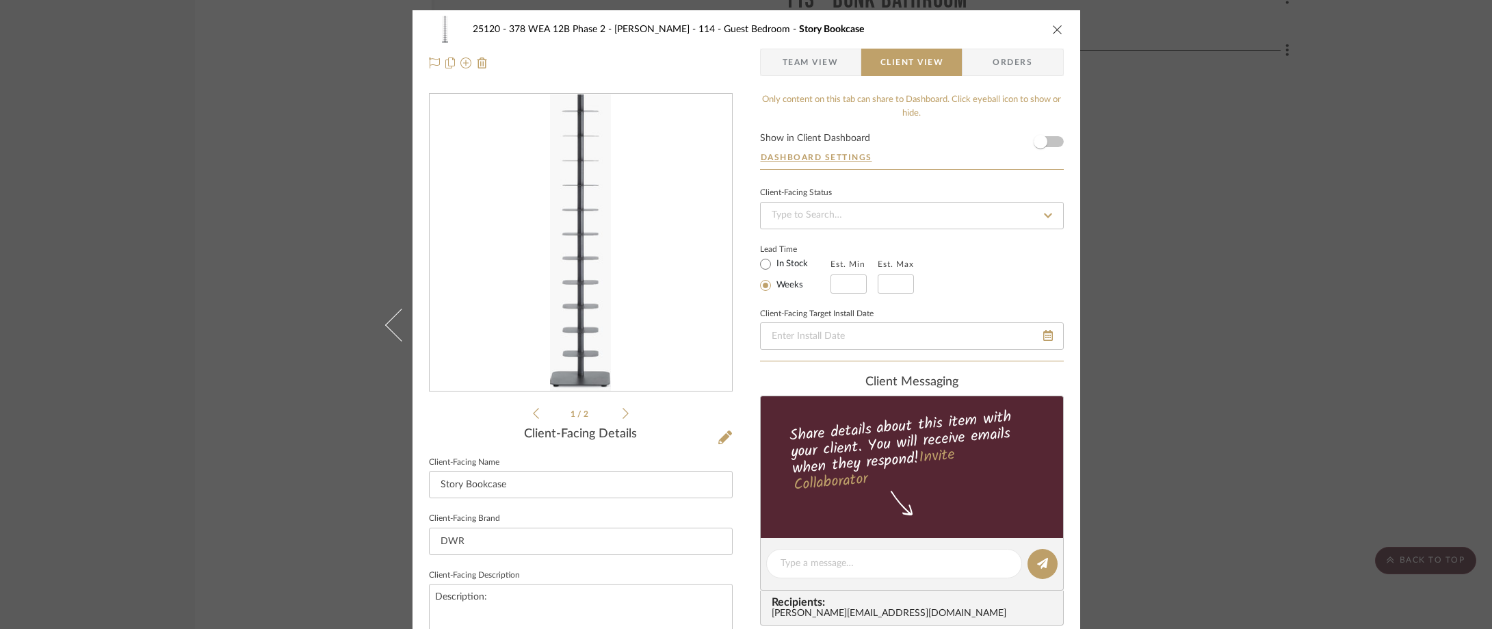
click at [533, 406] on ul "1 / 2" at bounding box center [581, 413] width 96 height 16
click at [533, 411] on icon at bounding box center [536, 413] width 6 height 11
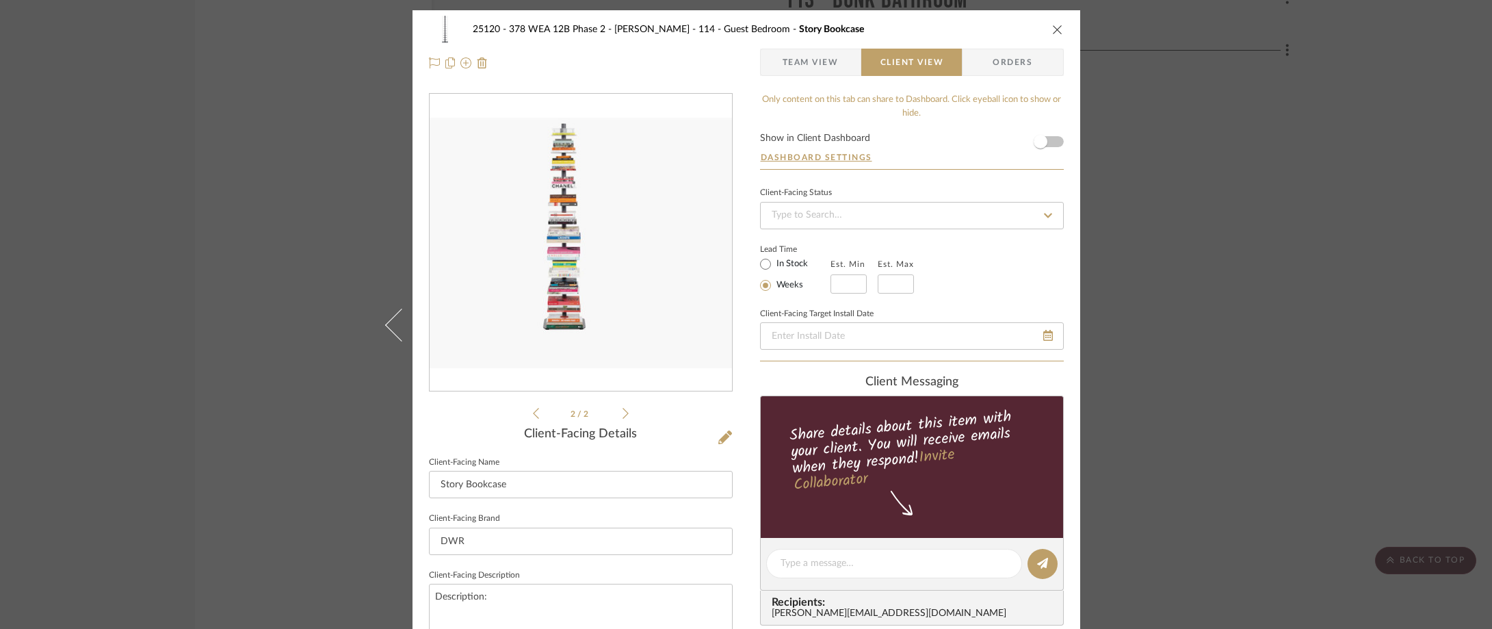
click at [625, 416] on div "2 / 2" at bounding box center [581, 257] width 304 height 328
click at [622, 416] on icon at bounding box center [625, 413] width 6 height 12
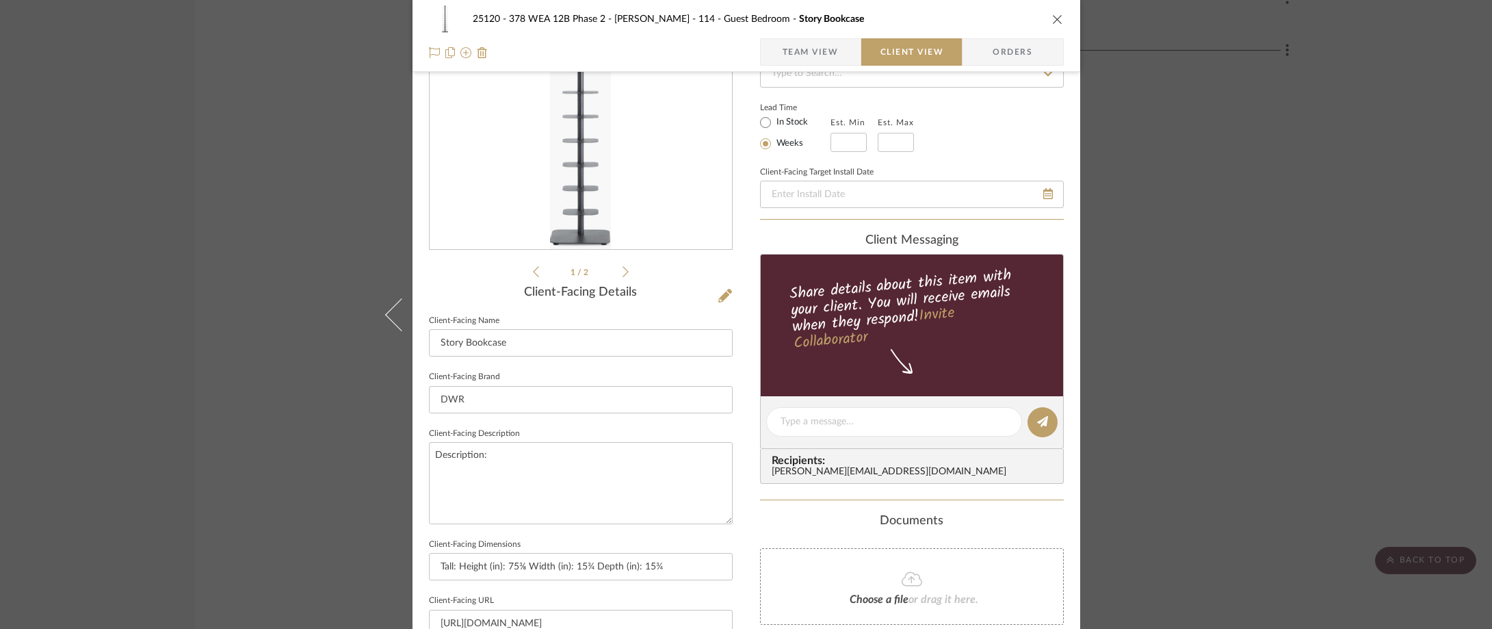
scroll to position [274, 0]
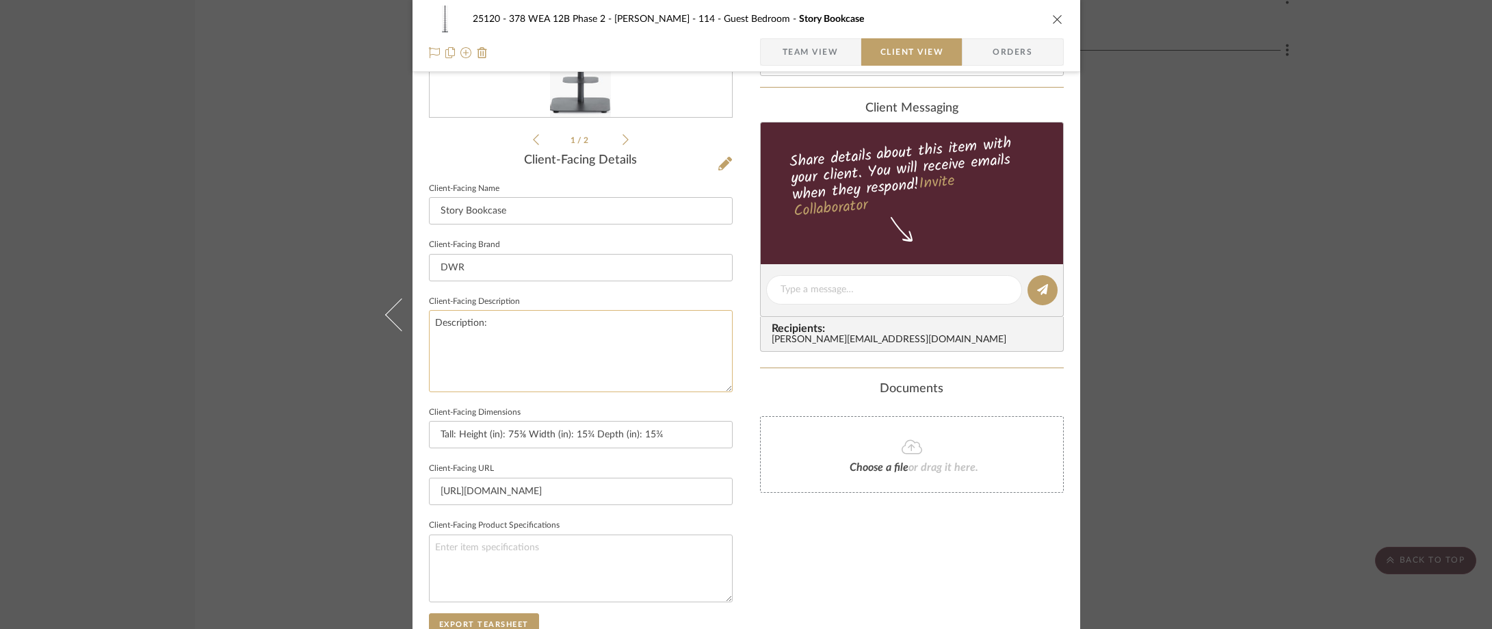
click at [593, 357] on textarea "Description:" at bounding box center [581, 350] width 304 height 81
type textarea "Description: Story Bookcase by Design Within Reach || Color/Finish: Coal ||"
click at [588, 302] on fieldset "Client-Facing Description Description: Story Bookcase by Design Within Reach ||…" at bounding box center [581, 342] width 304 height 100
click at [836, 50] on span "Team View" at bounding box center [811, 51] width 100 height 27
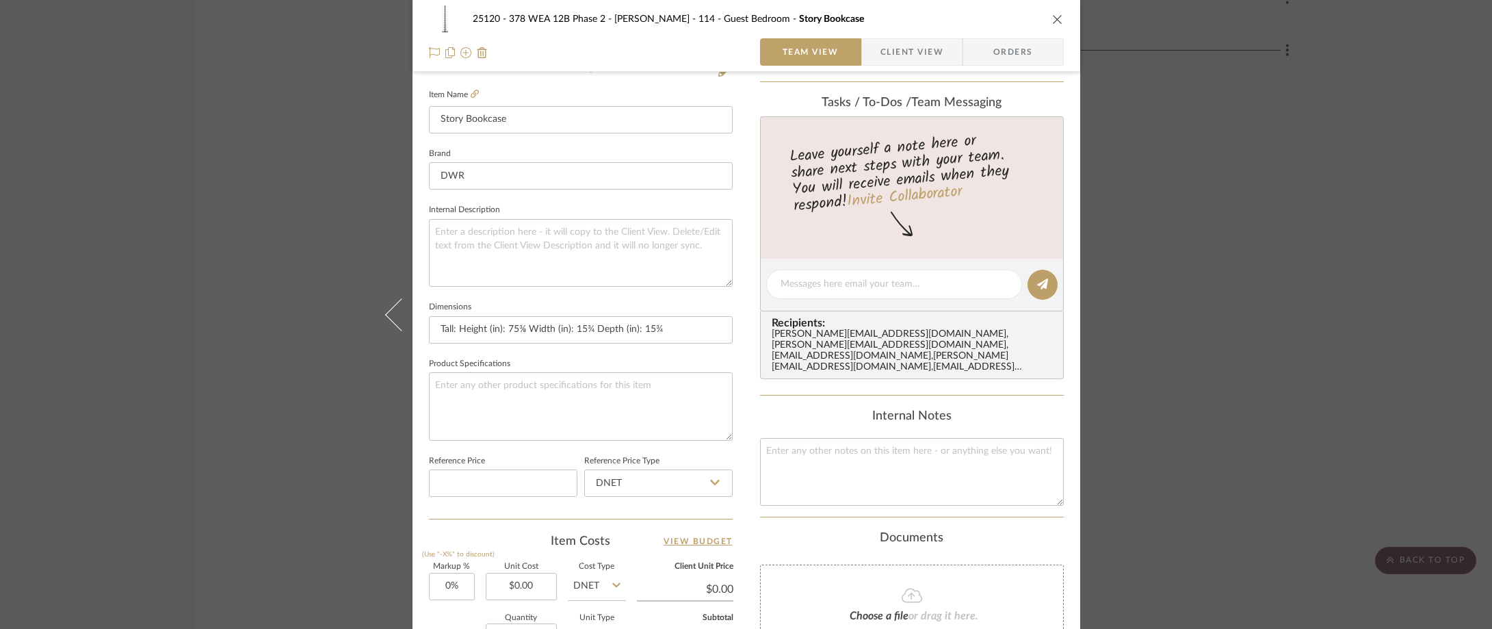
scroll to position [547, 0]
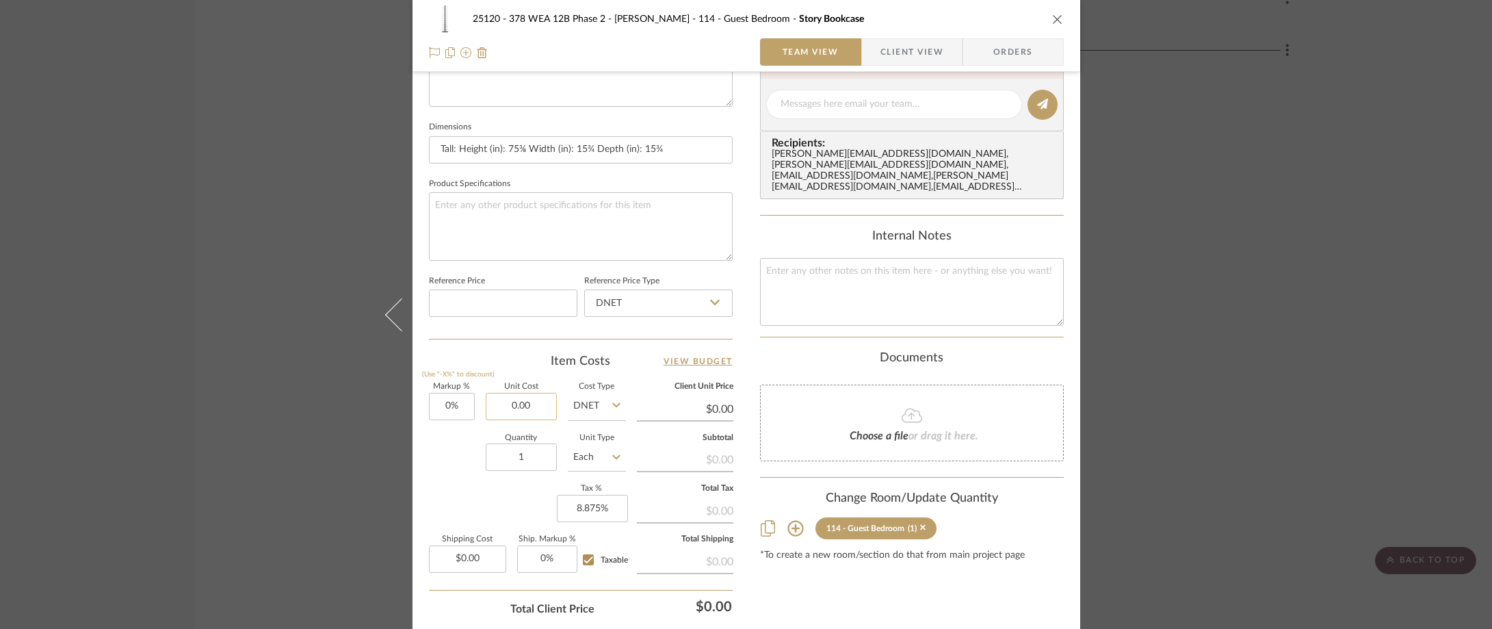
click at [526, 408] on input "0.00" at bounding box center [521, 406] width 71 height 27
type input "$371.25"
click at [479, 358] on div "Item Costs View Budget" at bounding box center [581, 361] width 304 height 16
type input "$371.25"
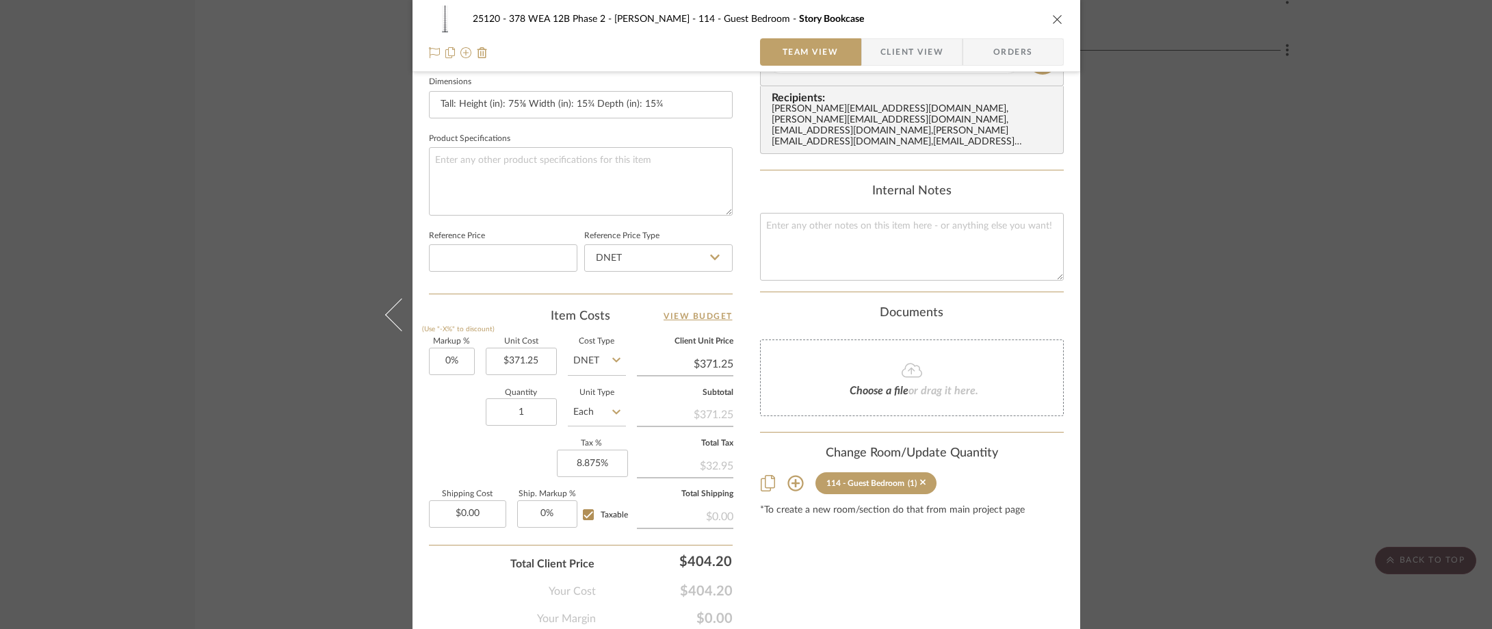
scroll to position [616, 0]
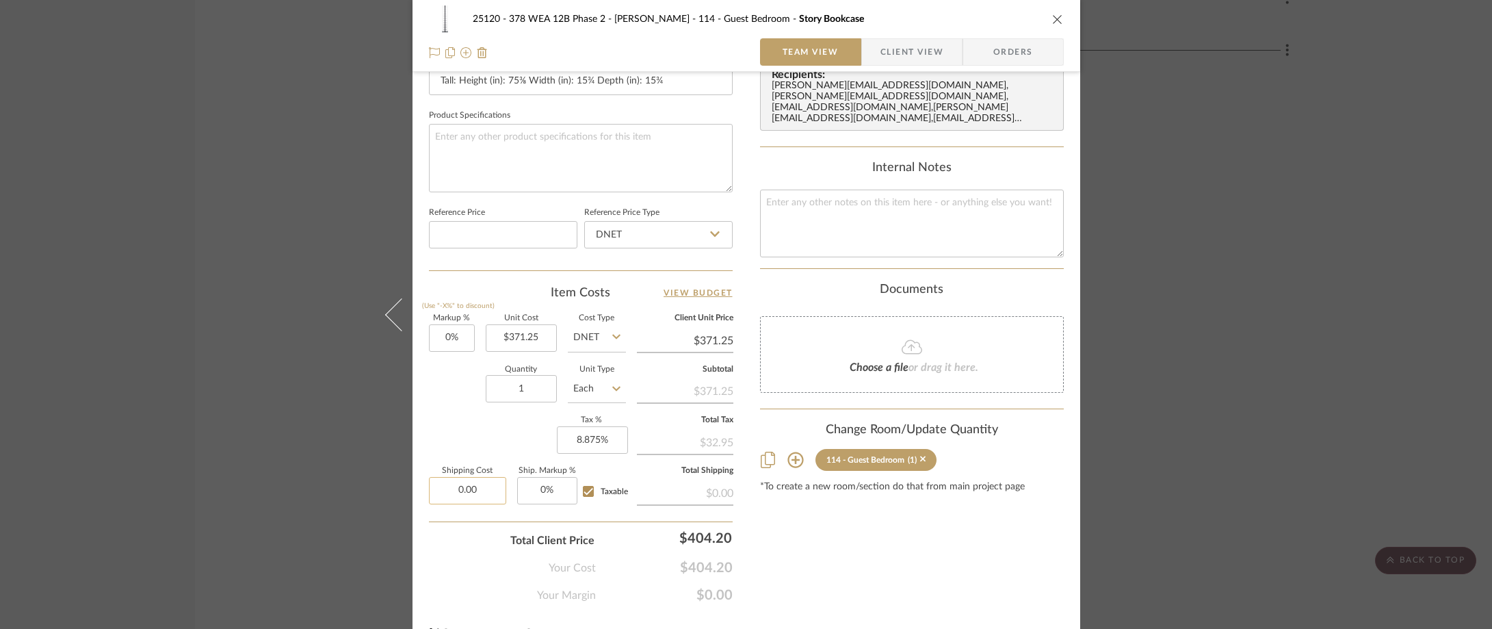
click at [471, 487] on input "0.00" at bounding box center [467, 490] width 77 height 27
type input "$49.50"
click at [467, 428] on div "Markup % (Use "-X%" to discount) 0% Unit Cost $371.25 Cost Type DNET Client Uni…" at bounding box center [581, 415] width 304 height 200
type input "8.875"
click at [596, 438] on input "8.875" at bounding box center [592, 439] width 71 height 27
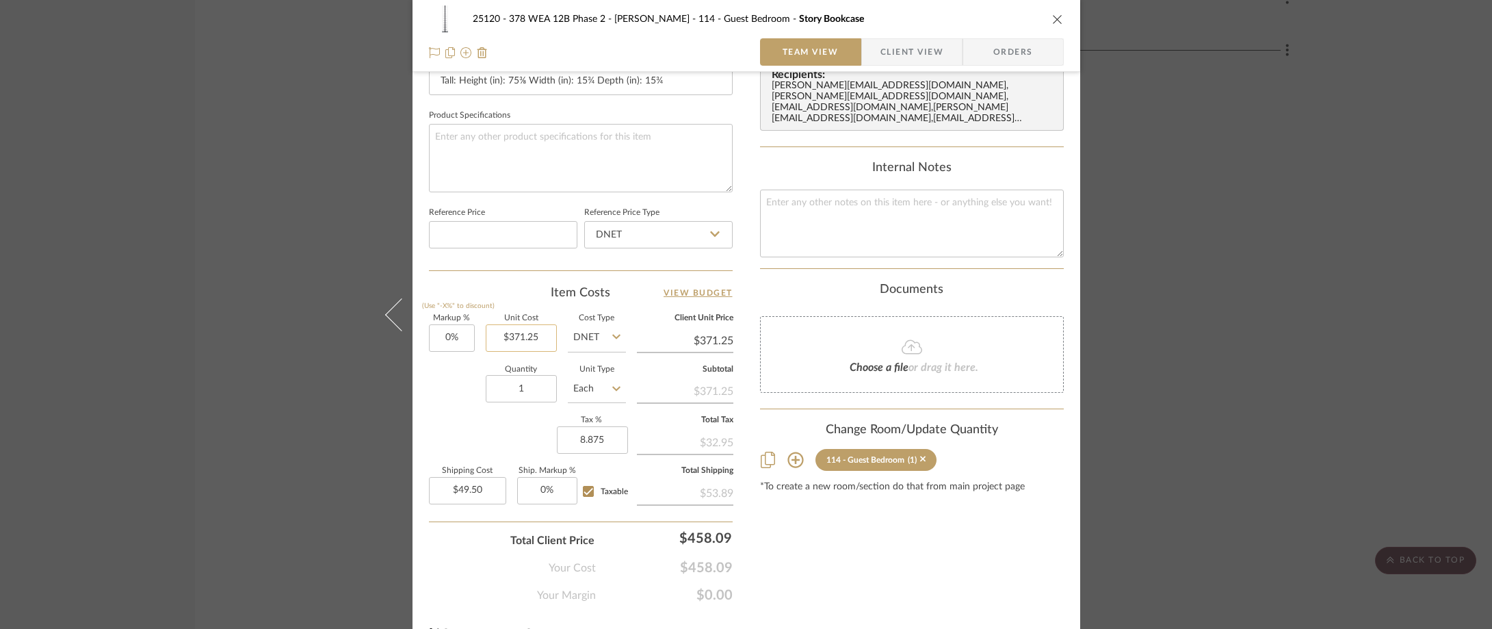
type input "371.25"
type input "8.875%"
click at [539, 345] on input "371.25" at bounding box center [521, 337] width 71 height 27
click at [537, 338] on input "371.25" at bounding box center [521, 337] width 71 height 27
click at [537, 337] on input "371.25" at bounding box center [521, 337] width 71 height 27
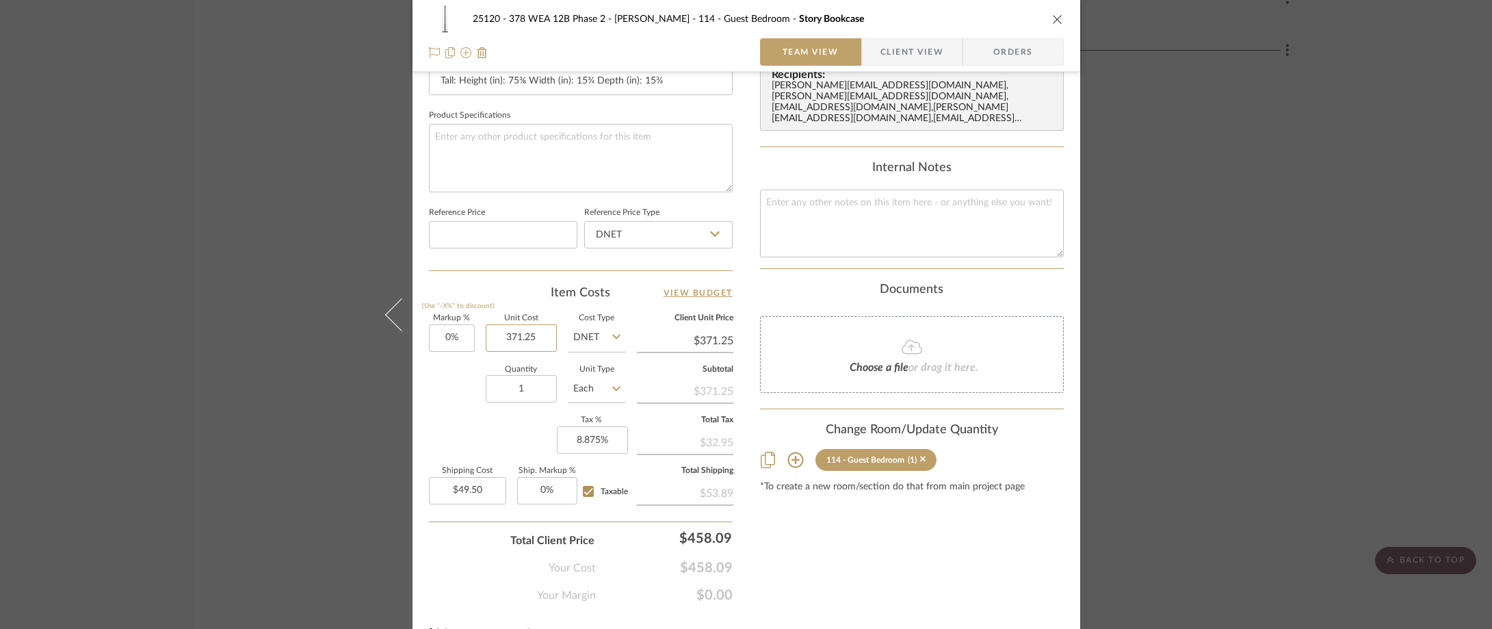
drag, startPoint x: 537, startPoint y: 337, endPoint x: 554, endPoint y: 343, distance: 18.2
click at [553, 343] on div "Markup % (Use "-X%" to discount) 0% Unit Cost 371.25 Cost Type DNET Client Unit…" at bounding box center [581, 415] width 304 height 200
click at [531, 337] on input "371.25" at bounding box center [521, 337] width 71 height 27
type input "$371.26"
click at [526, 297] on div "Item Costs View Budget" at bounding box center [581, 293] width 304 height 16
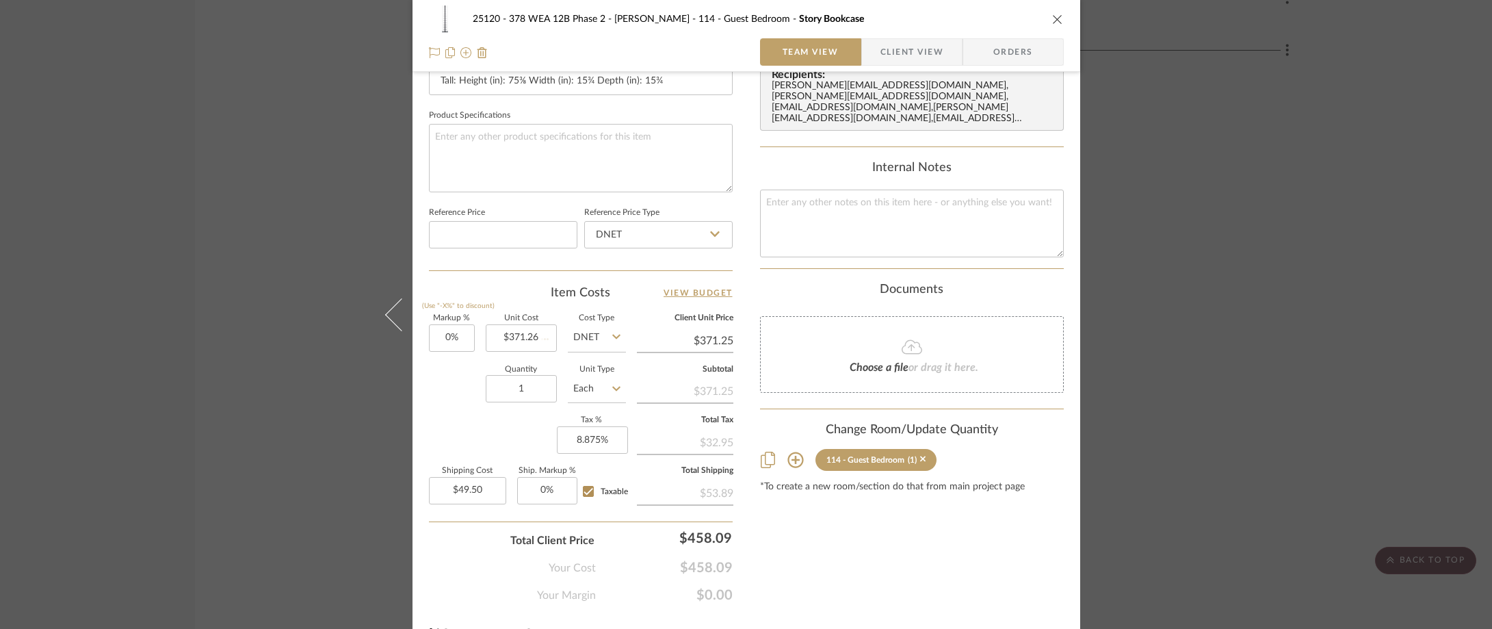
type input "$371.26"
click at [884, 51] on span "Client View" at bounding box center [911, 51] width 63 height 27
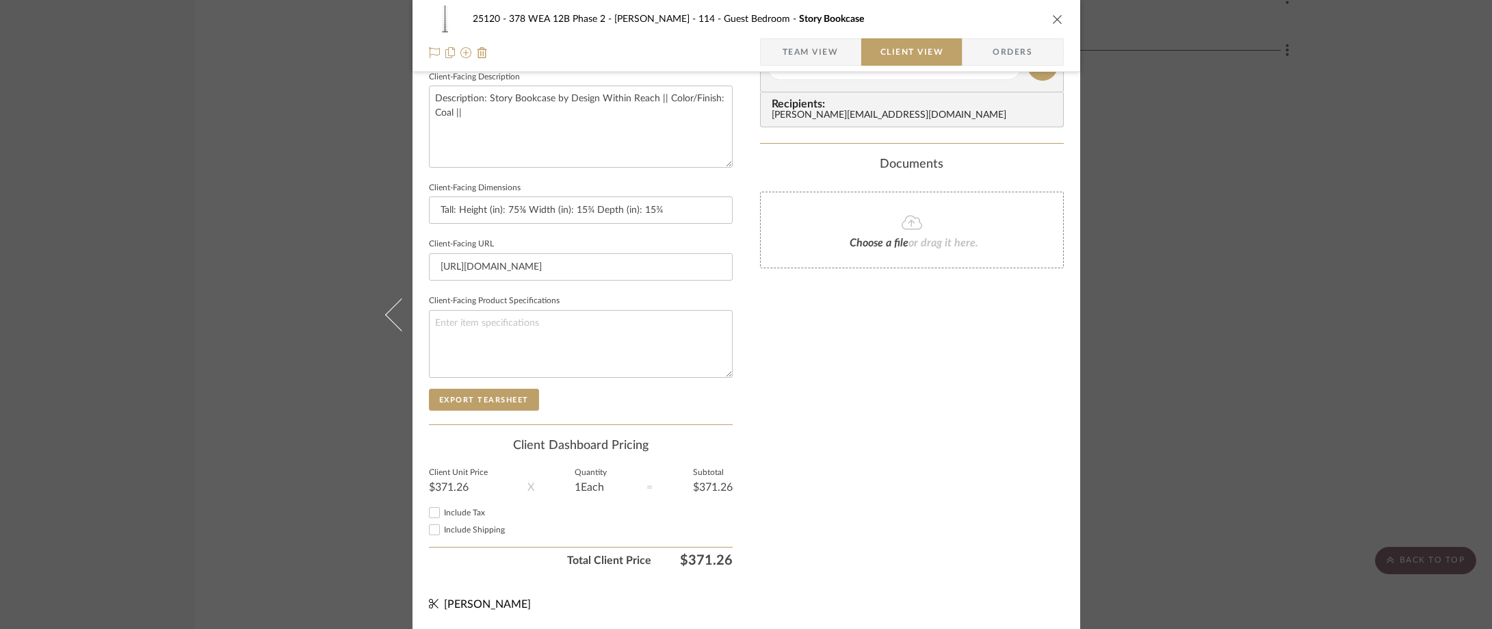
click at [468, 510] on span "Include Tax" at bounding box center [464, 512] width 41 height 8
click at [443, 510] on input "Include Tax" at bounding box center [434, 512] width 16 height 16
checkbox input "true"
click at [464, 531] on span "Include Shipping" at bounding box center [474, 529] width 61 height 8
click at [443, 531] on input "Include Shipping" at bounding box center [434, 529] width 16 height 16
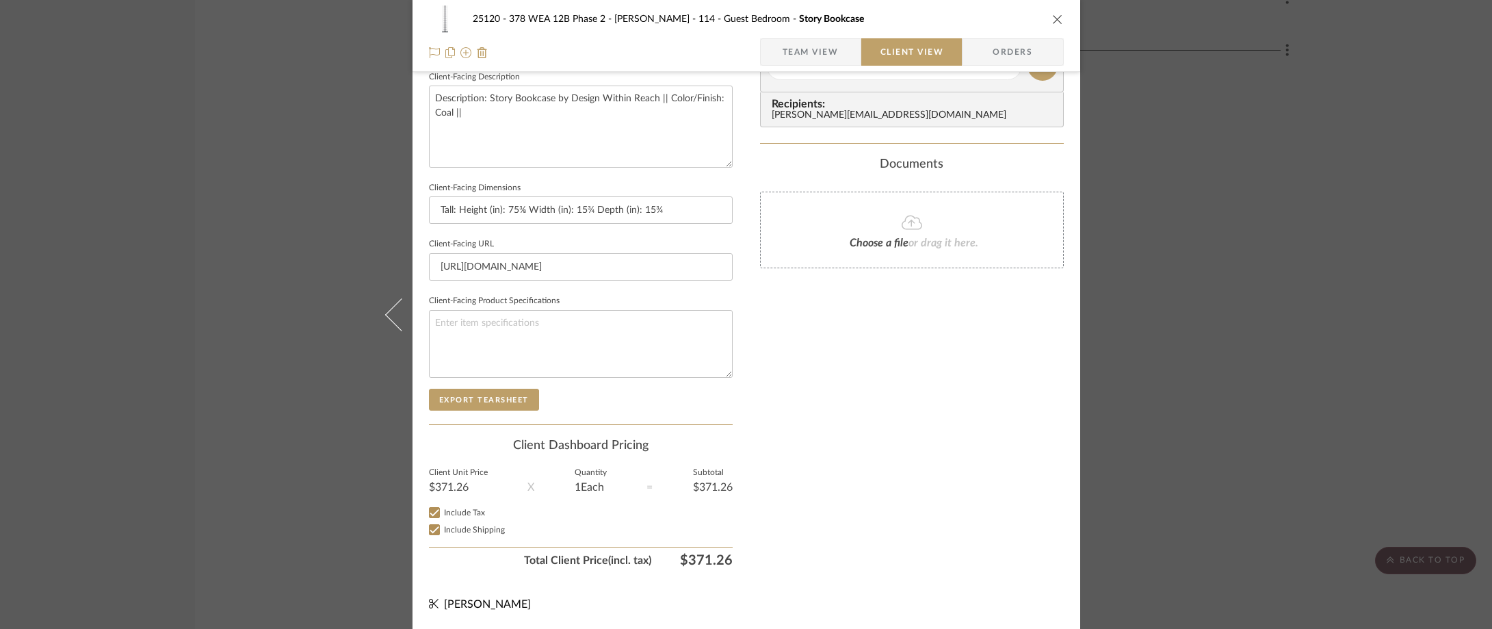
checkbox input "true"
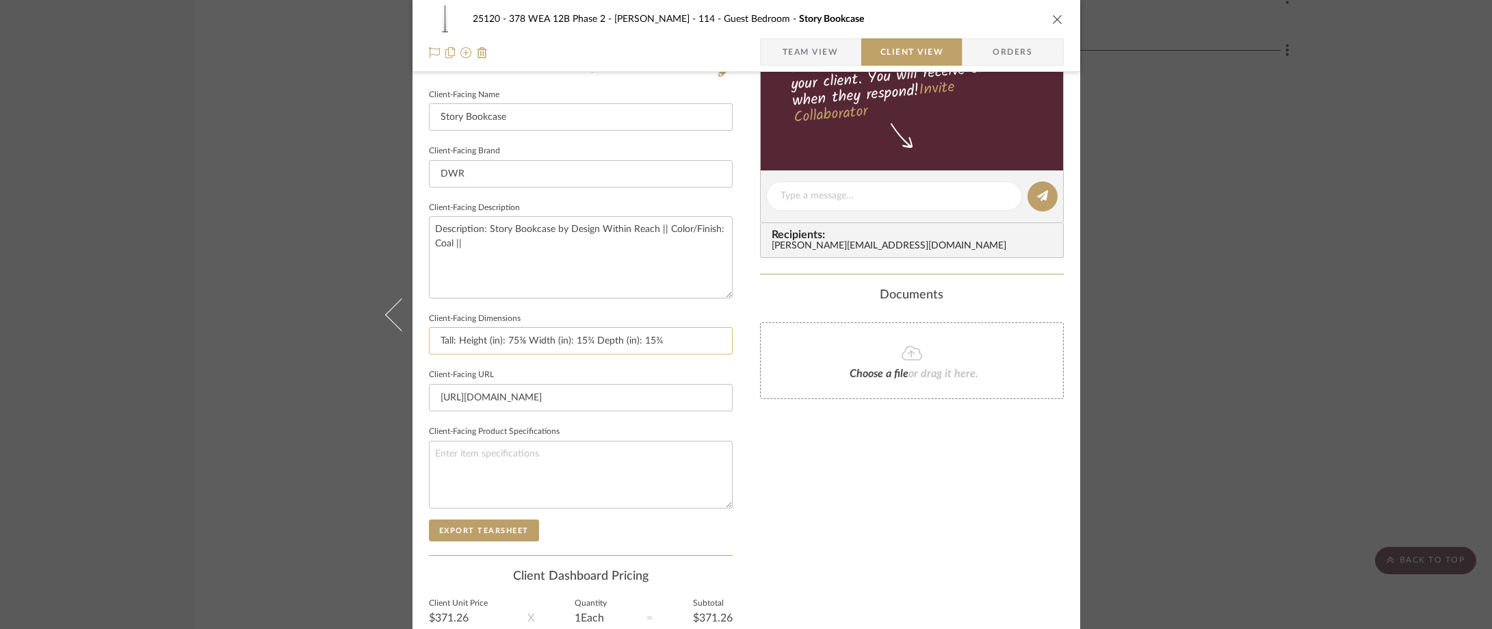
scroll to position [293, 0]
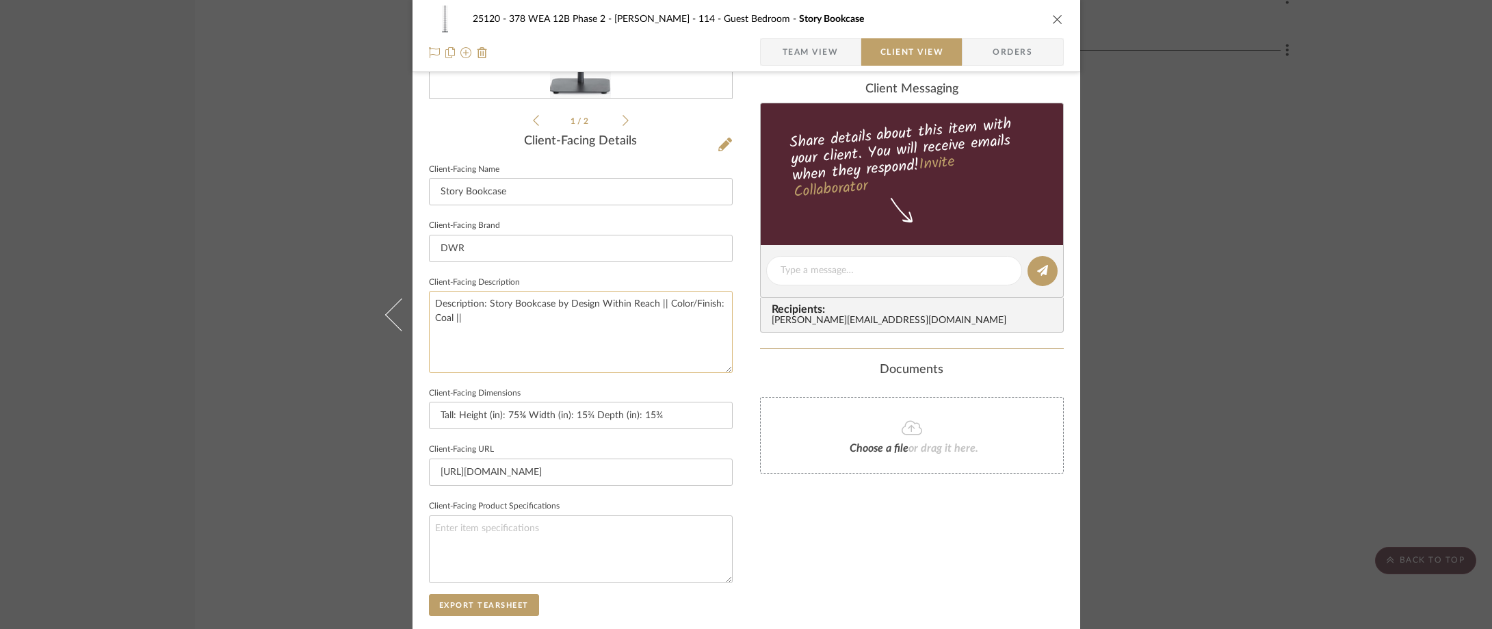
click at [601, 344] on textarea "Description: Story Bookcase by Design Within Reach || Color/Finish: Coal ||" at bounding box center [581, 331] width 304 height 81
type textarea "Description: Story Bookcase by Design Within Reach || Color/Finish: Coal || Pri…"
click at [731, 384] on div "25120 - 378 WEA 12B Phase 2 - Mautner 114 - Guest Bedroom Story Bookcase Team V…" at bounding box center [746, 276] width 668 height 1116
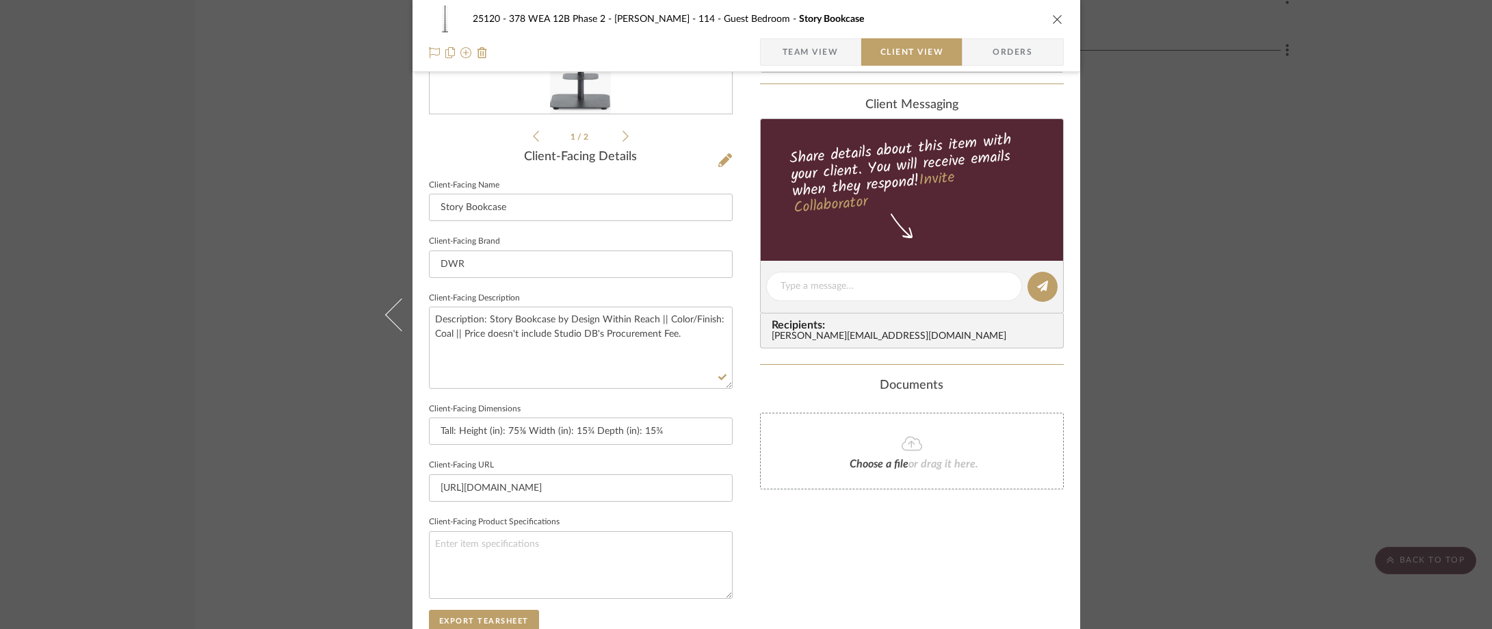
scroll to position [0, 0]
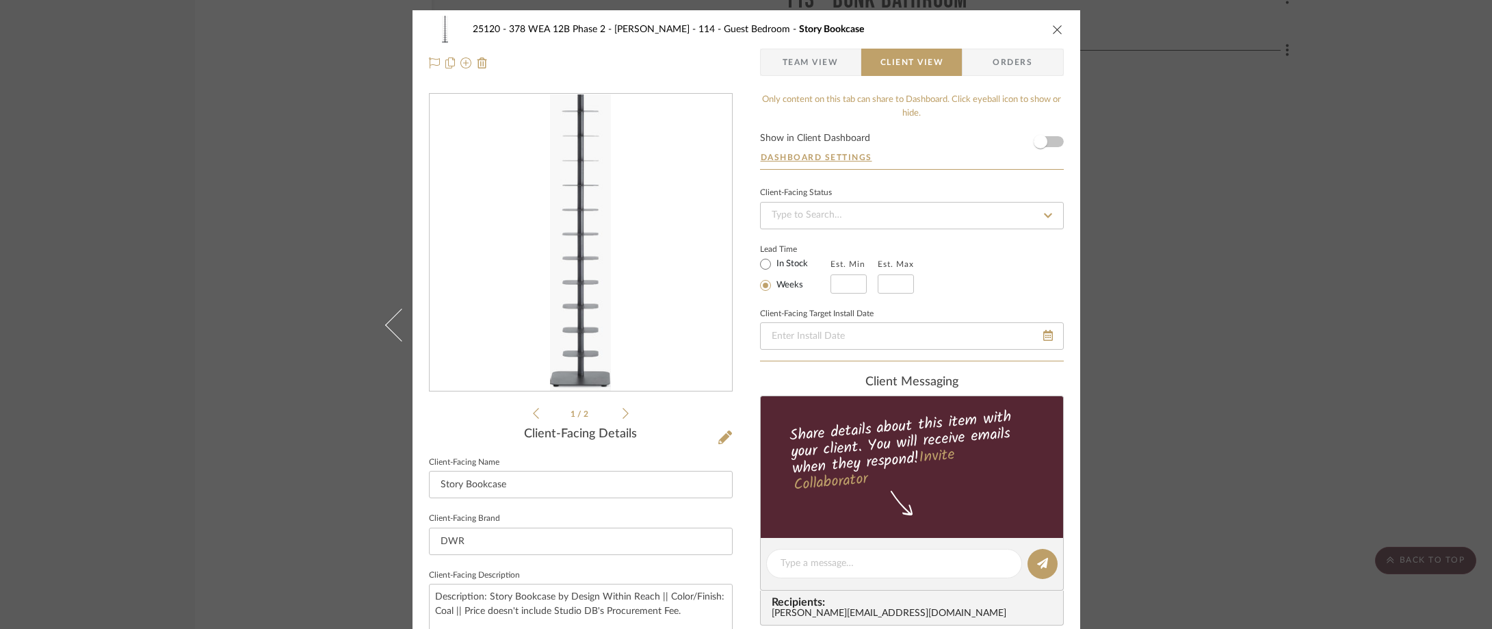
click at [796, 256] on div "In Stock" at bounding box center [795, 264] width 70 height 16
click at [795, 259] on label "In Stock" at bounding box center [791, 264] width 34 height 12
click at [774, 259] on input "In Stock" at bounding box center [765, 264] width 16 height 16
radio input "true"
click at [224, 337] on div "25120 - 378 WEA 12B Phase 2 - Mautner 114 - Guest Bedroom Story Bookcase Team V…" at bounding box center [746, 314] width 1492 height 629
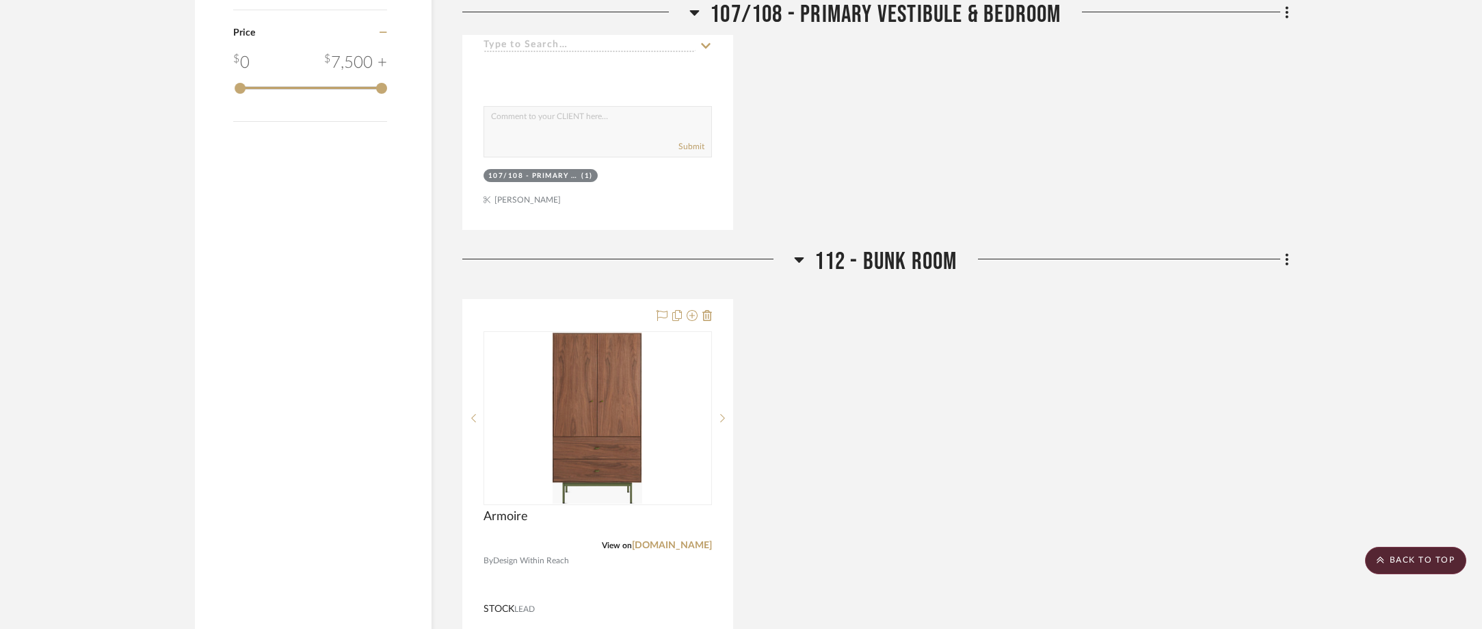
scroll to position [1915, 0]
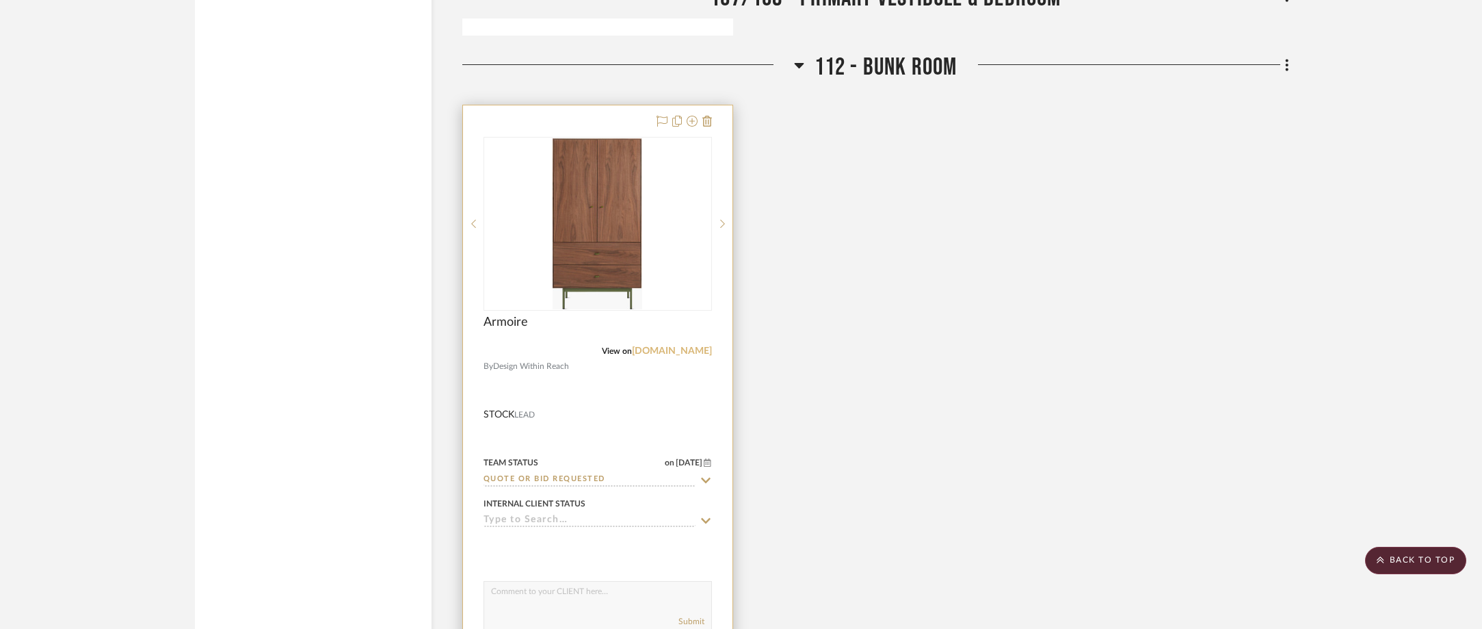
click at [681, 352] on link "[DOMAIN_NAME]" at bounding box center [672, 351] width 80 height 10
click at [0, 0] on img at bounding box center [0, 0] width 0 height 0
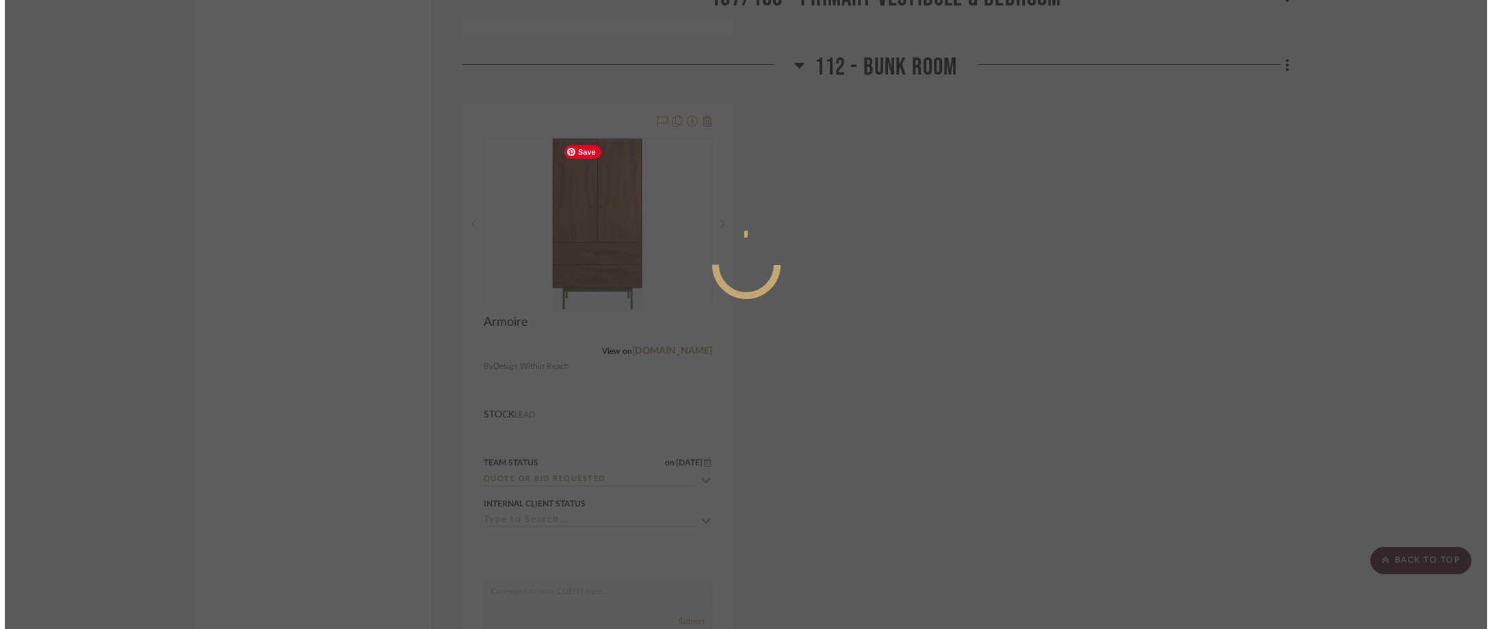
scroll to position [0, 0]
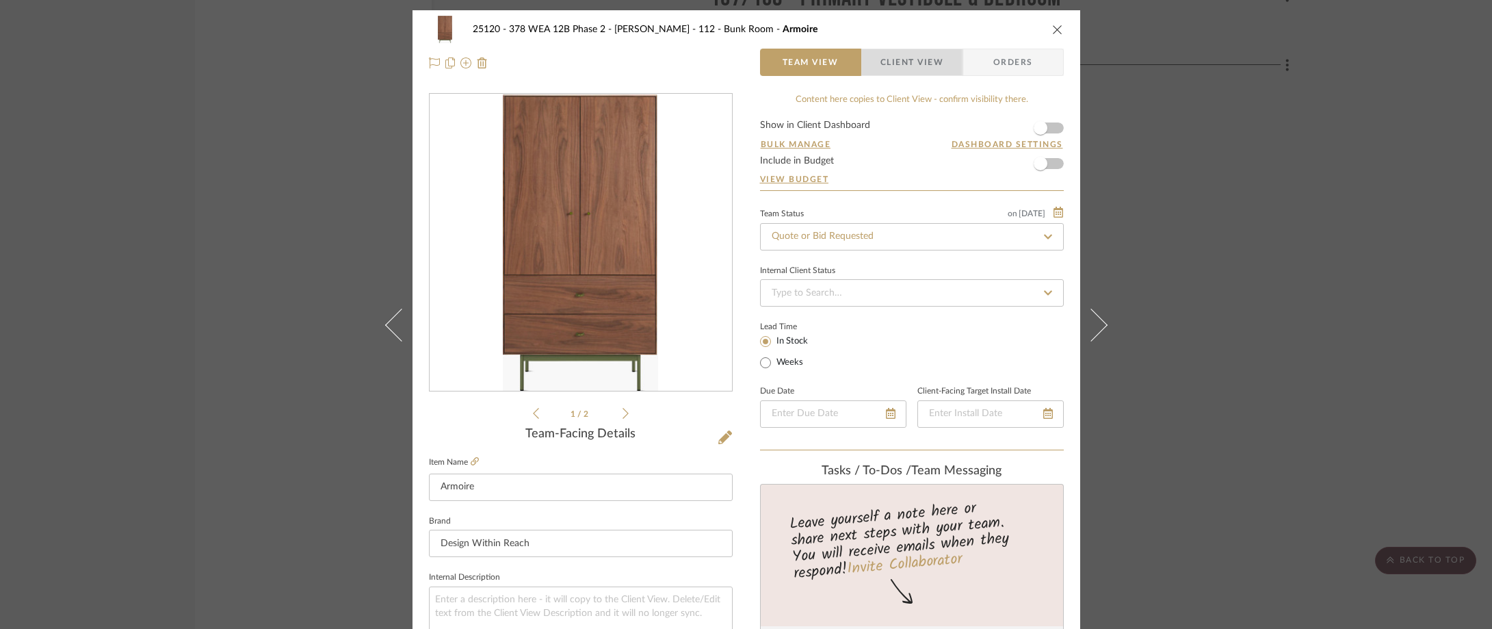
click at [920, 60] on span "Client View" at bounding box center [911, 62] width 63 height 27
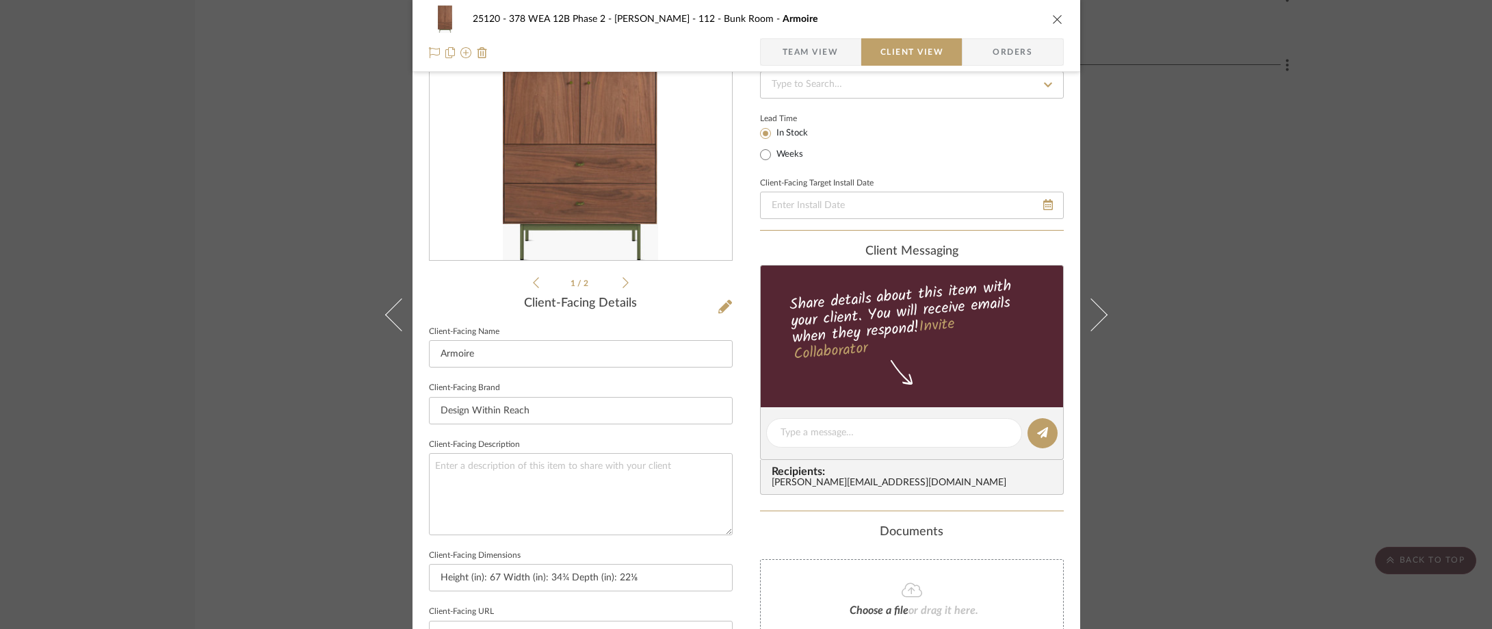
scroll to position [205, 0]
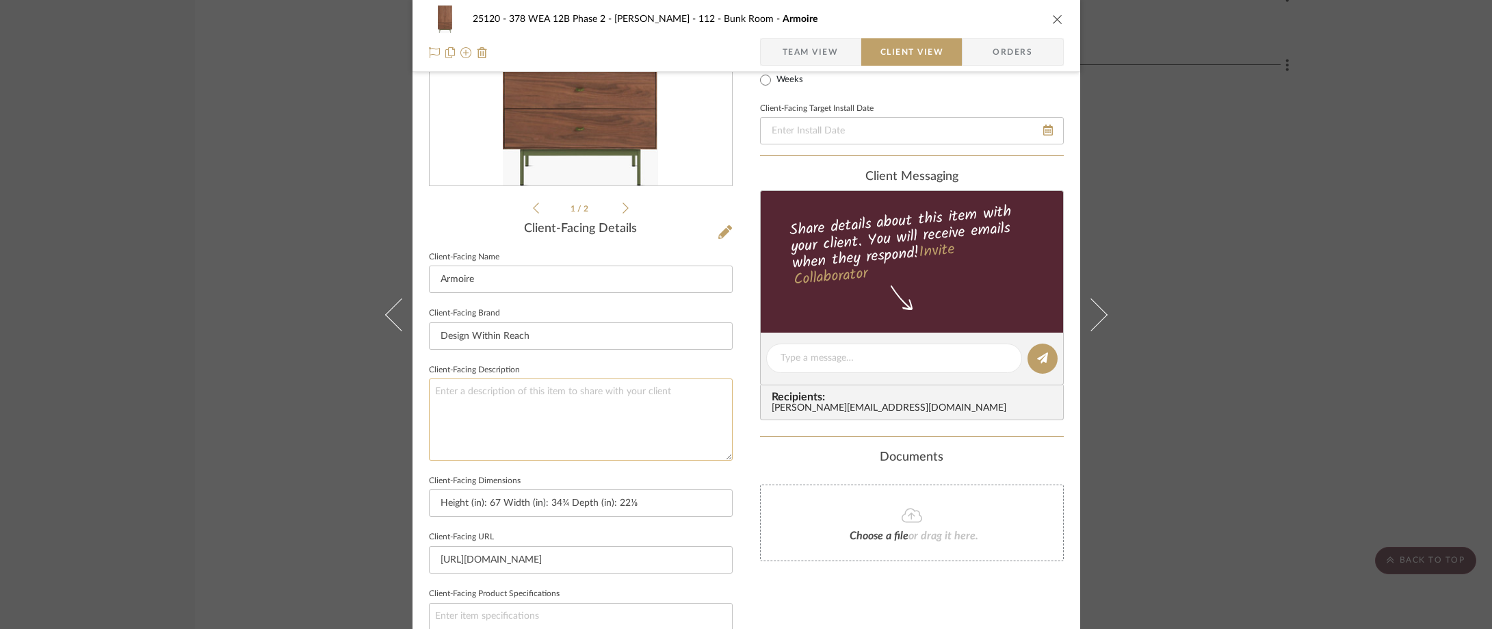
click at [663, 406] on textarea at bounding box center [581, 418] width 304 height 81
type textarea "Description: Loop Armoire by Design Within Reach || Color/Finish:"
click at [579, 367] on fieldset "Client-Facing Description Description: Loop Armoire by Design Within Reach || C…" at bounding box center [581, 410] width 304 height 100
click at [720, 395] on textarea "Description: Loop Armoire by Design Within Reach || Color/Finish:" at bounding box center [581, 418] width 304 height 81
type textarea "Description: Loop Armoire by Design Within Reach || Color/Finish: Walnut, Hardw…"
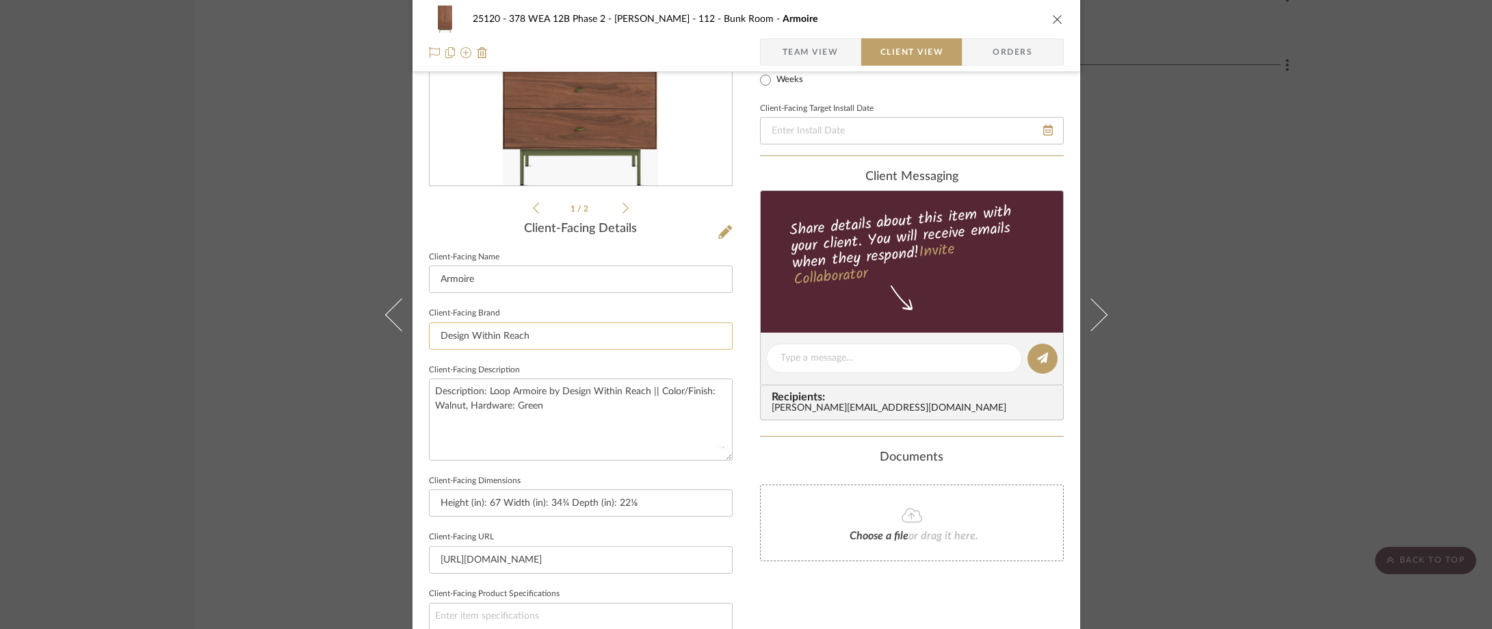
click at [688, 342] on input "Design Within Reach" at bounding box center [581, 335] width 304 height 27
click at [549, 408] on textarea "Description: Loop Armoire by Design Within Reach || Color/Finish: Walnut, Hardw…" at bounding box center [581, 418] width 304 height 81
type textarea "Description: Loop Armoire by Design Within Reach || Color/Finish: Walnut, Hardw…"
click at [548, 372] on fieldset "Client-Facing Description Description: Loop Armoire by Design Within Reach || C…" at bounding box center [581, 410] width 304 height 100
click at [644, 416] on textarea "Description: Loop Armoire by Design Within Reach || Color/Finish: Walnut, Hardw…" at bounding box center [581, 418] width 304 height 81
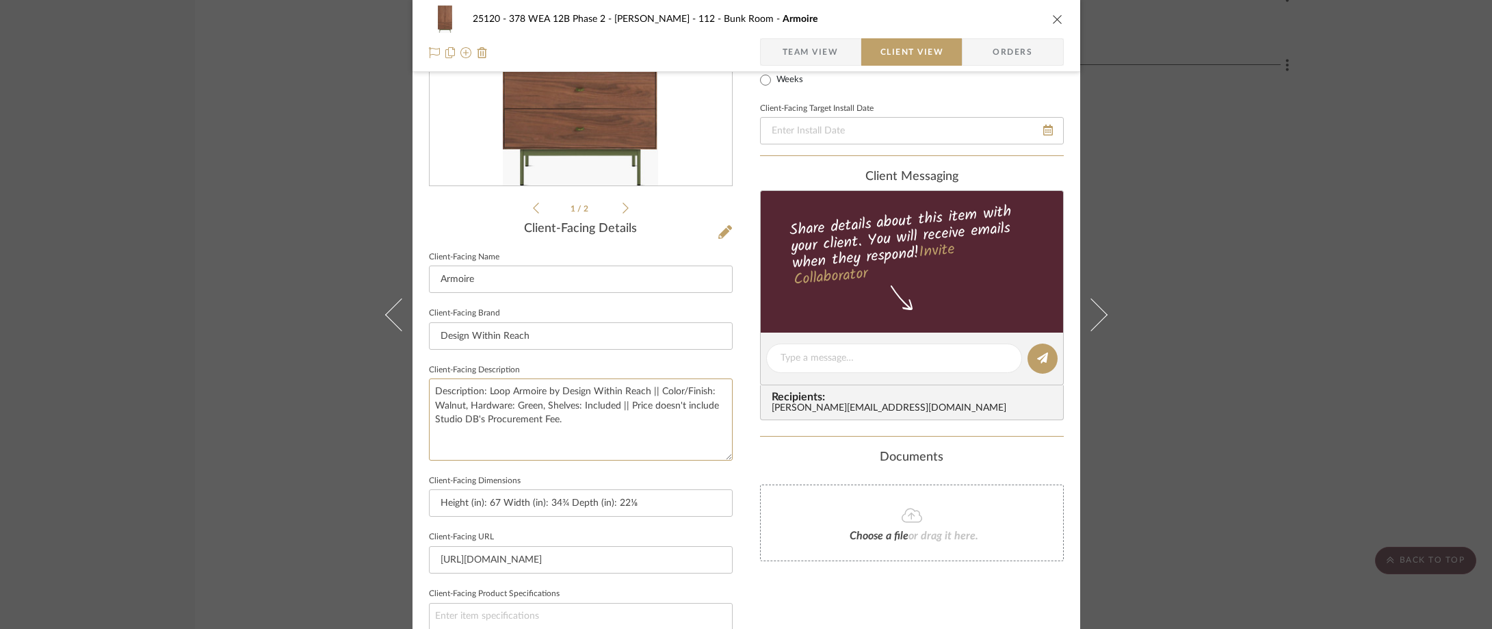
type textarea "Description: Loop Armoire by Design Within Reach || Color/Finish: Walnut, Hardw…"
click at [648, 361] on fieldset "Client-Facing Description Description: Loop Armoire by Design Within Reach || C…" at bounding box center [581, 410] width 304 height 100
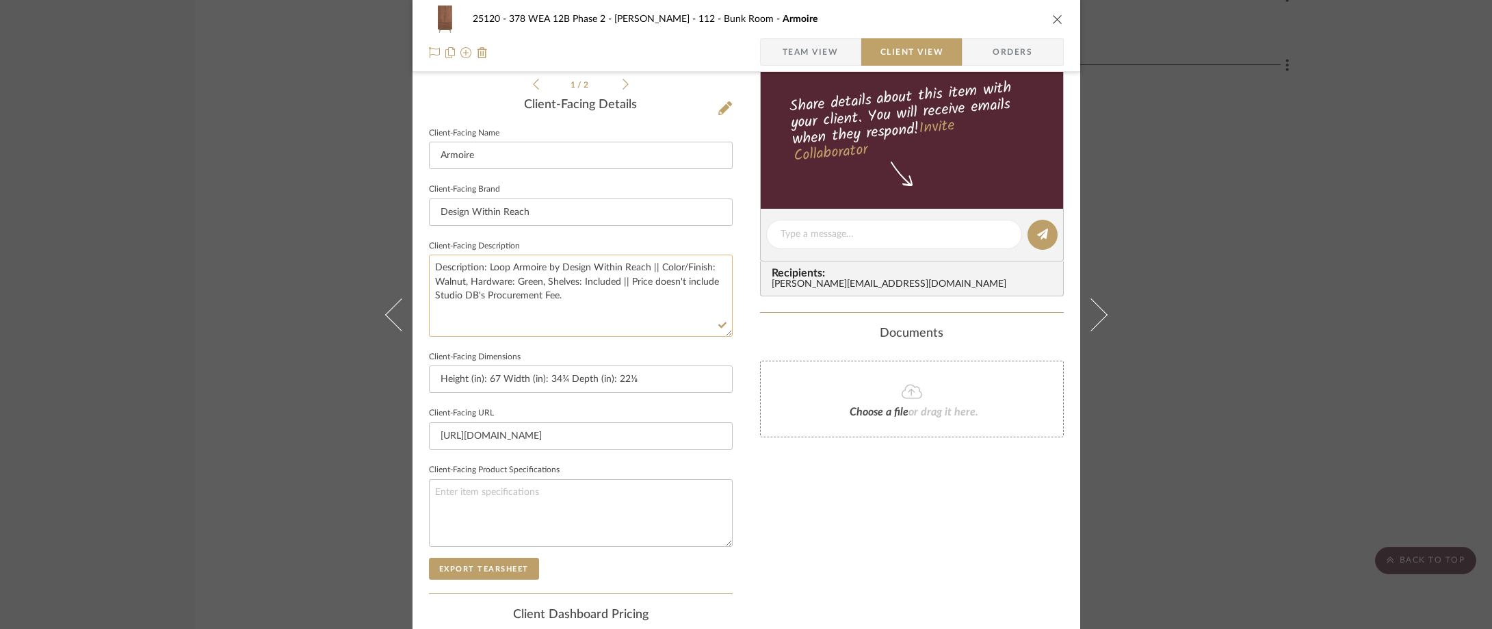
scroll to position [410, 0]
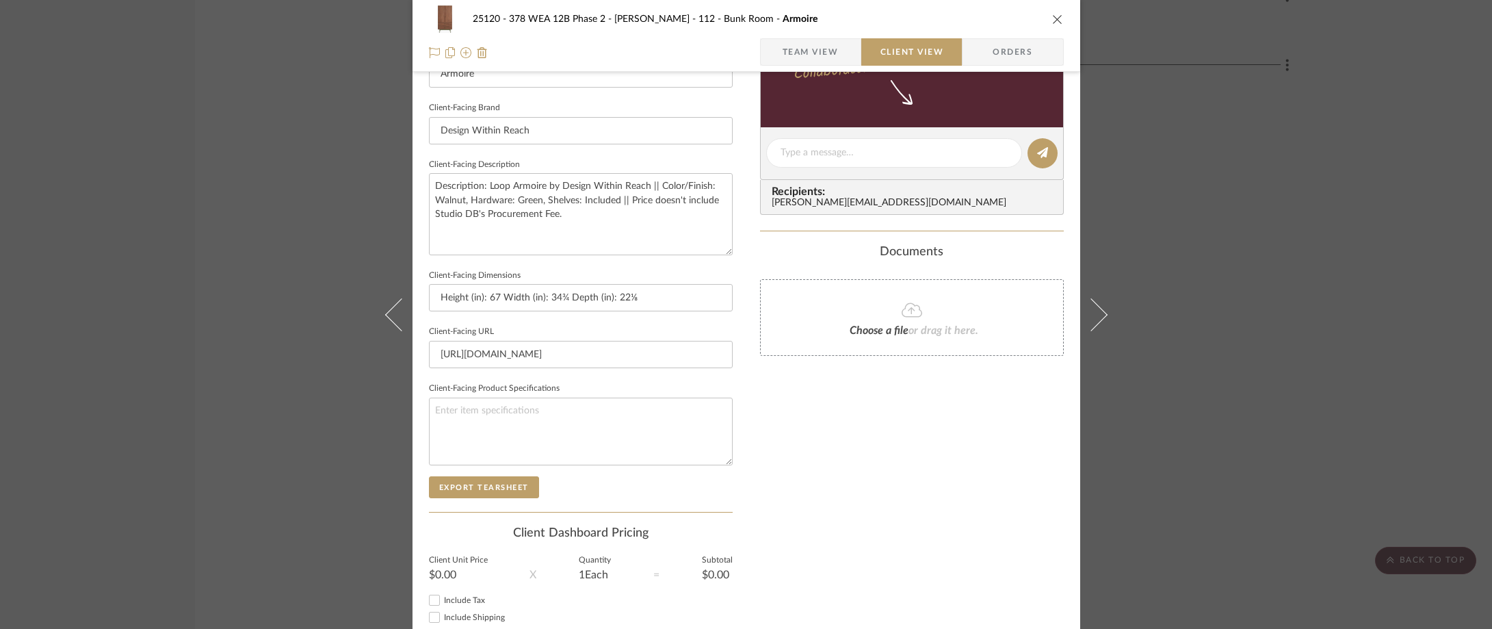
click at [774, 40] on span "button" at bounding box center [772, 51] width 22 height 27
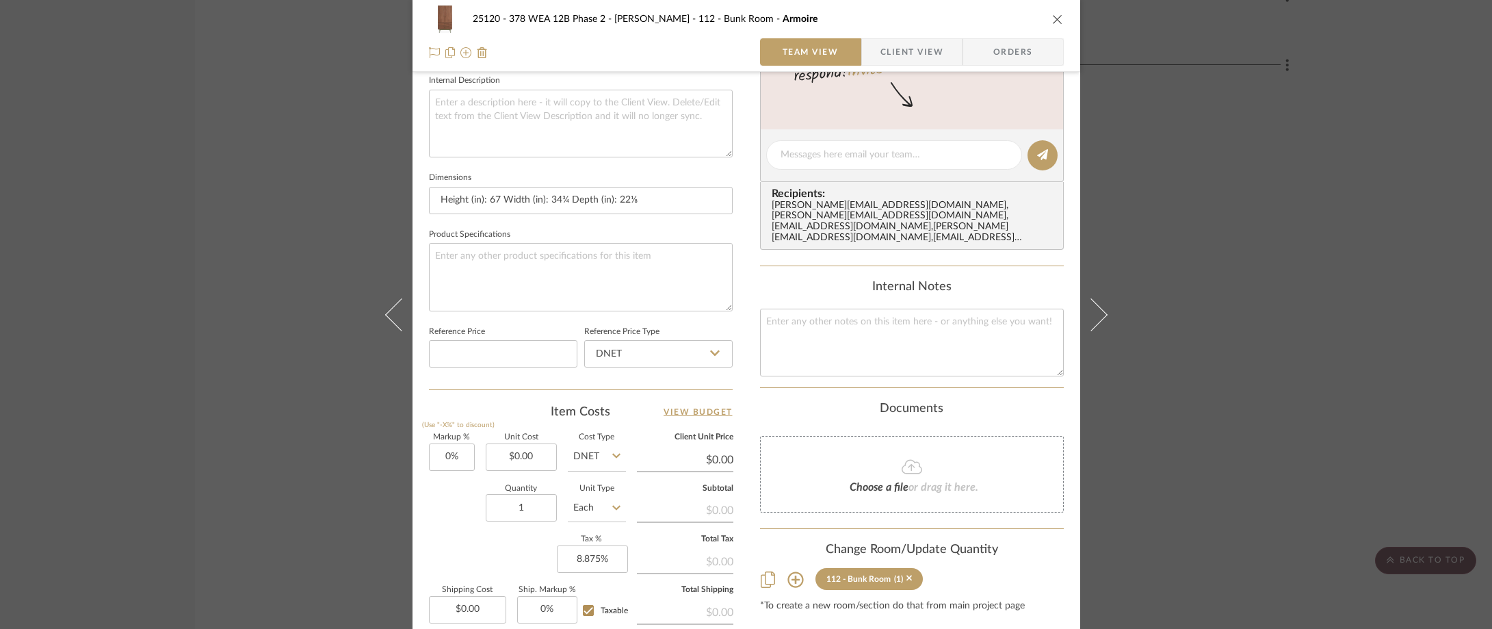
scroll to position [547, 0]
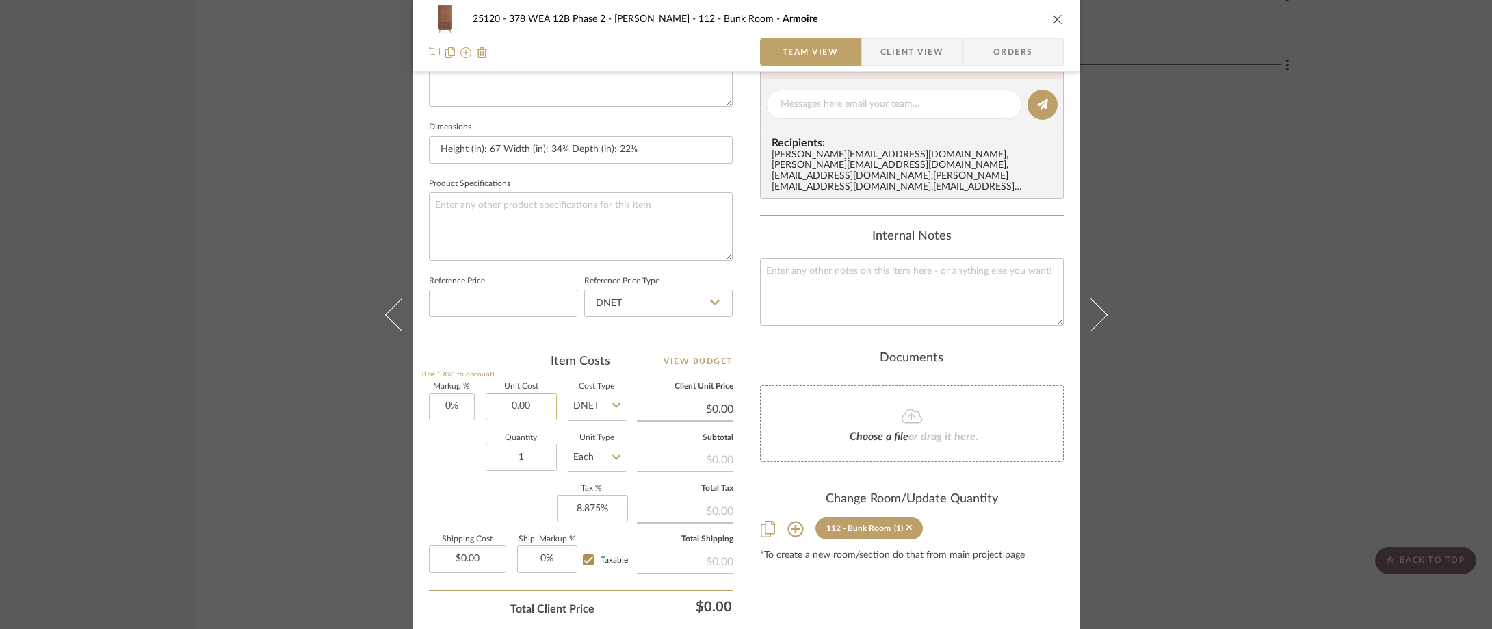
click at [505, 407] on input "0.00" at bounding box center [521, 406] width 71 height 27
type input "$2,621.00"
click at [466, 371] on div "Item Costs View Budget Markup % (Use "-X%" to discount) 0% Unit Cost $2,621.00 …" at bounding box center [581, 512] width 304 height 318
type input "$2,621.00"
click at [544, 413] on input "2621.00" at bounding box center [521, 406] width 71 height 27
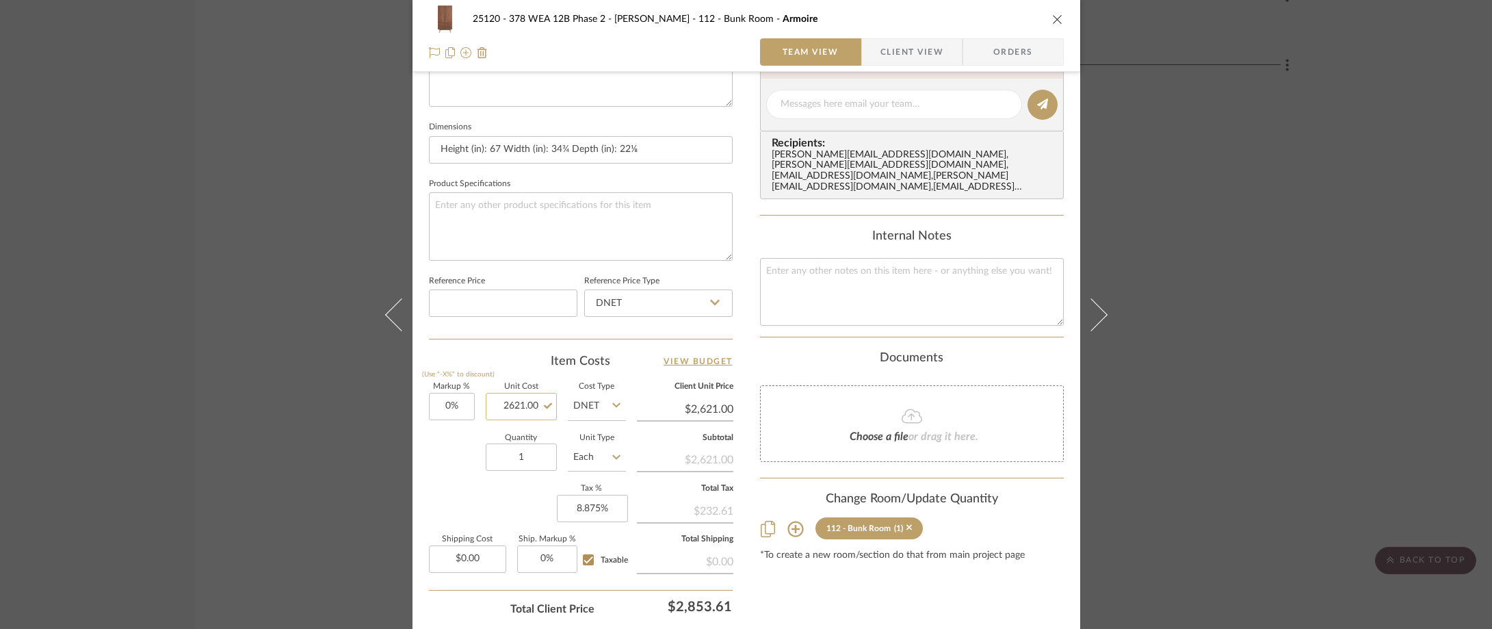
click at [538, 408] on input "2621.00" at bounding box center [521, 406] width 71 height 27
type input "$2,621.25"
click at [526, 361] on div "Item Costs View Budget" at bounding box center [581, 361] width 304 height 16
type input "$2,621.25"
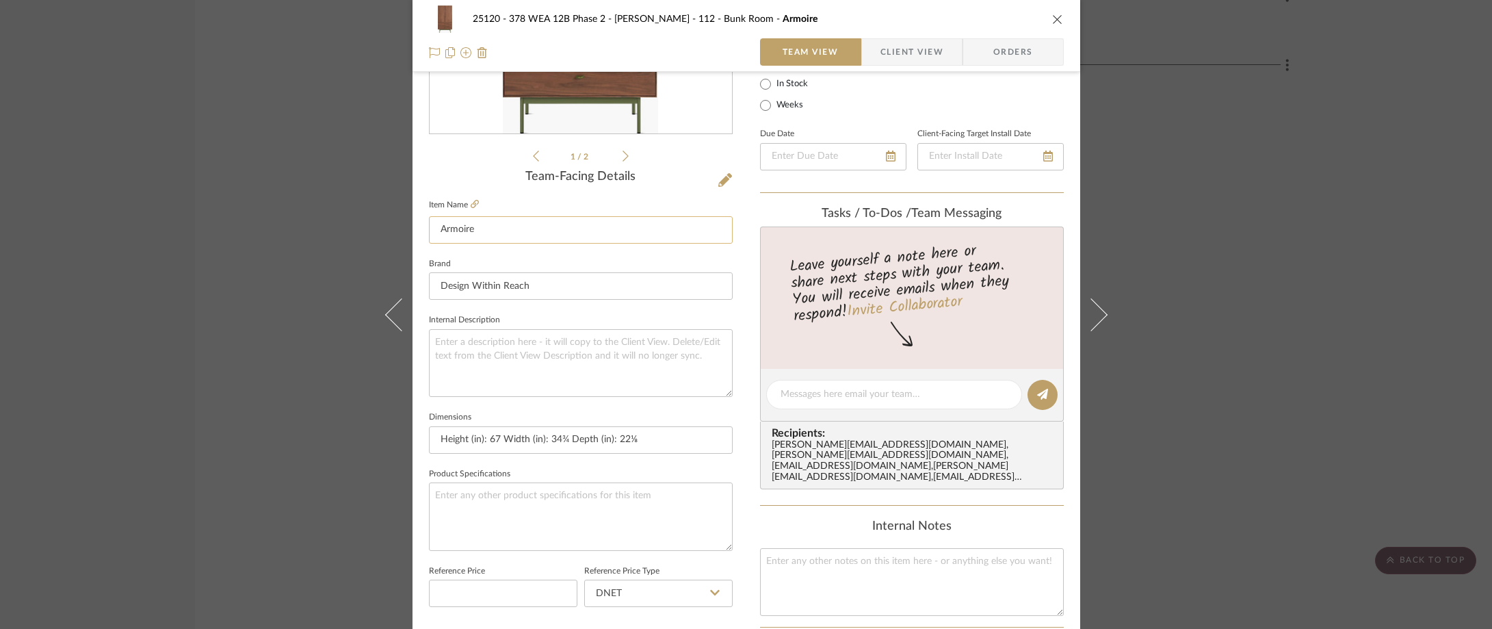
scroll to position [68, 0]
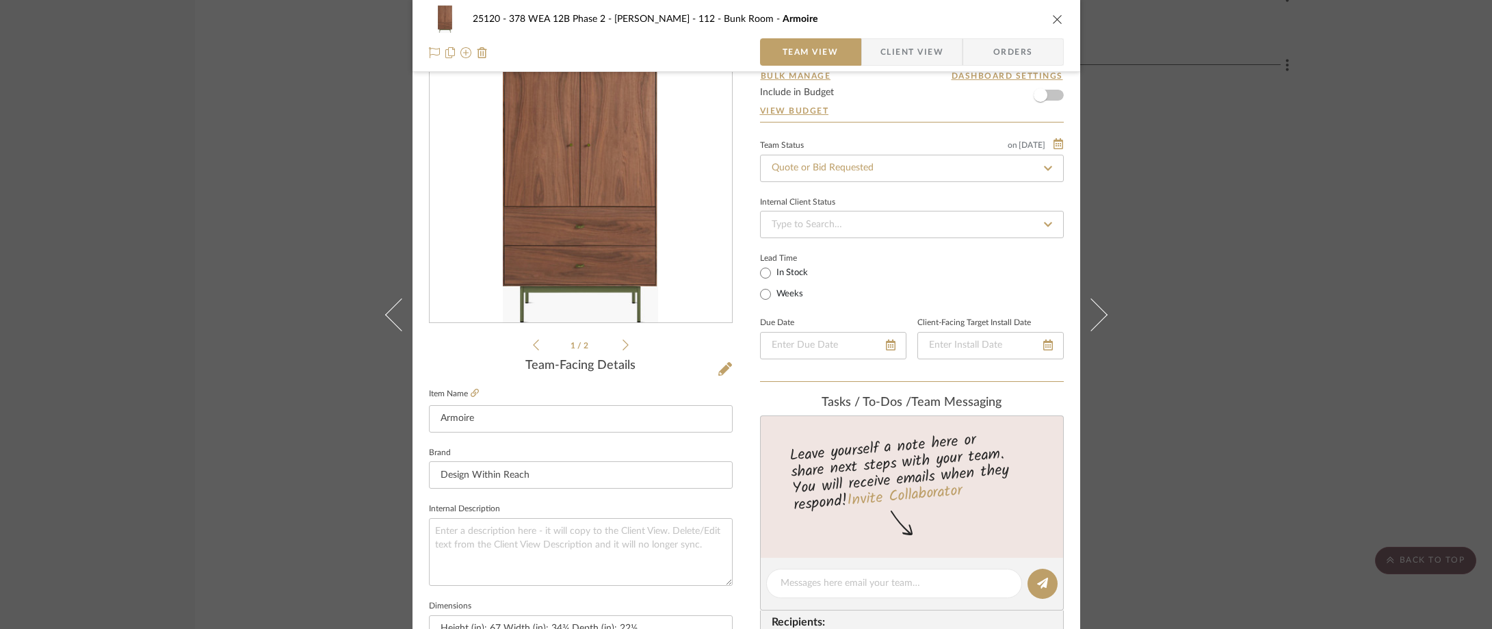
click at [789, 291] on label "Weeks" at bounding box center [788, 294] width 29 height 12
click at [774, 291] on input "Weeks" at bounding box center [765, 294] width 16 height 16
radio input "true"
click at [887, 292] on input at bounding box center [896, 292] width 36 height 19
type input "2"
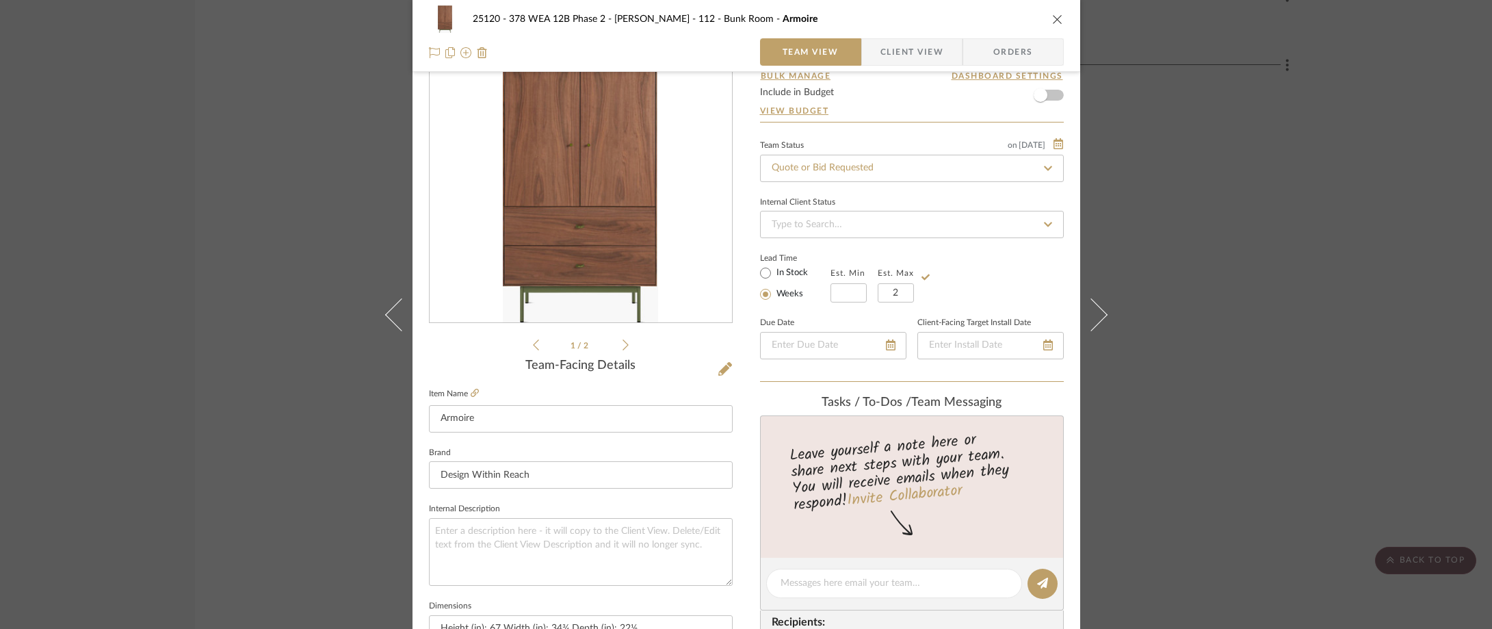
click at [957, 275] on div "Lead Time In Stock Weeks Est. Min Est. Max 2" at bounding box center [912, 275] width 304 height 53
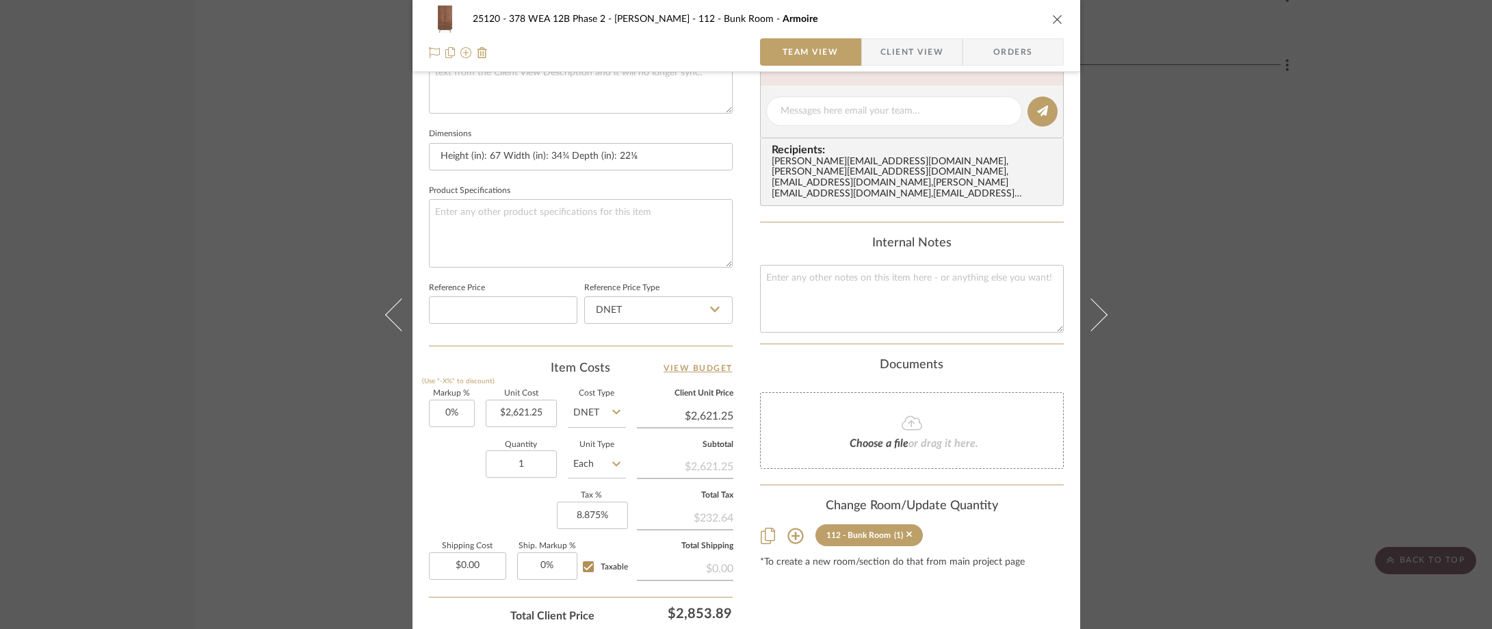
scroll to position [645, 0]
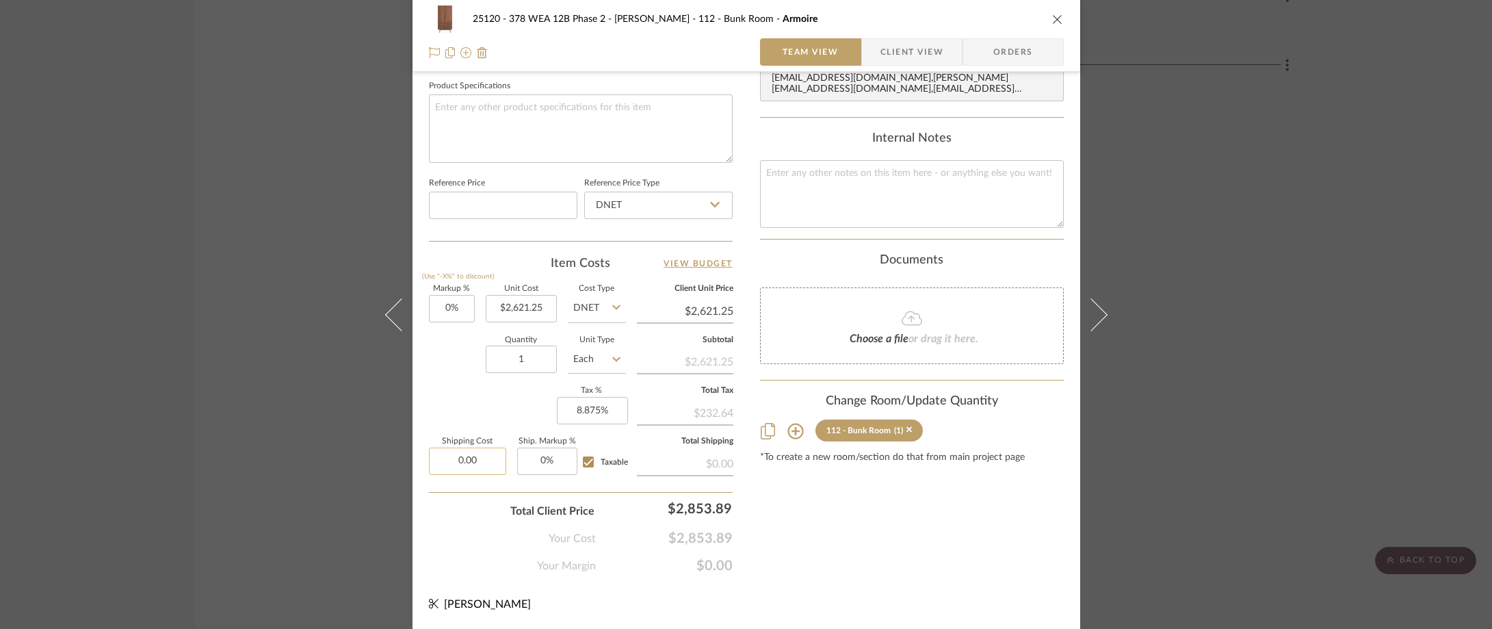
click at [480, 469] on input "0.00" at bounding box center [467, 460] width 77 height 27
type input "$399.00"
click at [480, 394] on div "Markup % (Use "-X%" to discount) 0% Unit Cost $2,621.25 Cost Type DNET Client U…" at bounding box center [581, 385] width 304 height 200
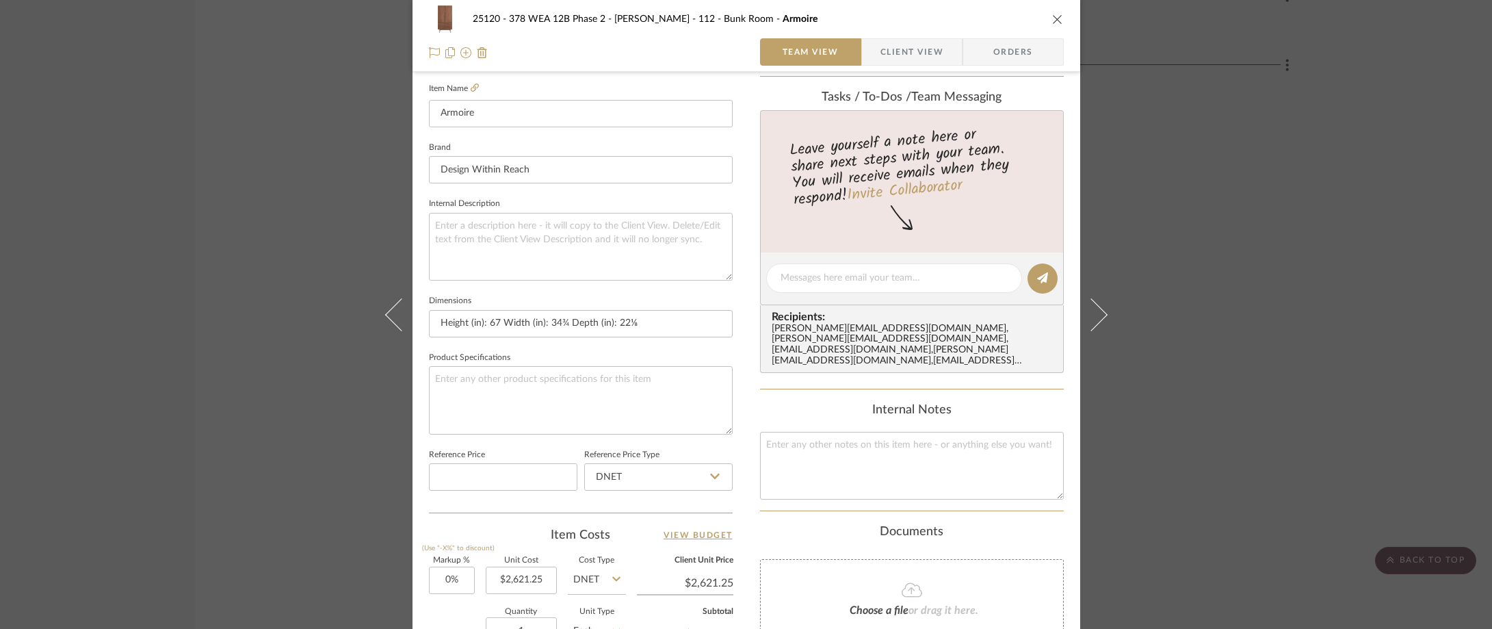
scroll to position [371, 0]
click at [880, 53] on span "Client View" at bounding box center [911, 51] width 63 height 27
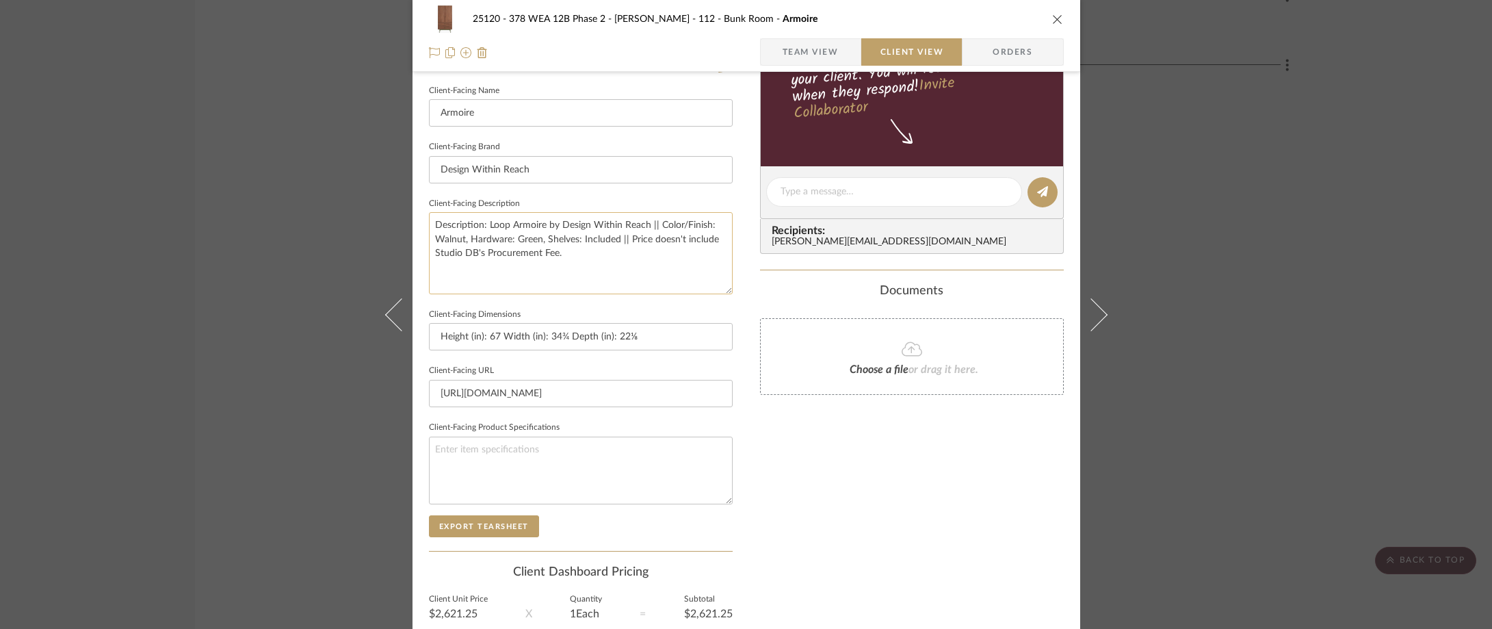
click at [620, 244] on textarea "Description: Loop Armoire by Design Within Reach || Color/Finish: Walnut, Hardw…" at bounding box center [581, 252] width 304 height 81
click at [623, 242] on textarea "Description: Loop Armoire by Design Within Reach || Color/Finish: Walnut, Hardw…" at bounding box center [581, 252] width 304 height 81
type textarea "Description: Loop Armoire by Design Within Reach || Color/Finish: Walnut, Hardw…"
click at [653, 211] on fieldset "Client-Facing Description Description: Loop Armoire by Design Within Reach || C…" at bounding box center [581, 244] width 304 height 100
click at [663, 192] on sr-form-field "Client-Facing Brand Design Within Reach" at bounding box center [581, 165] width 304 height 57
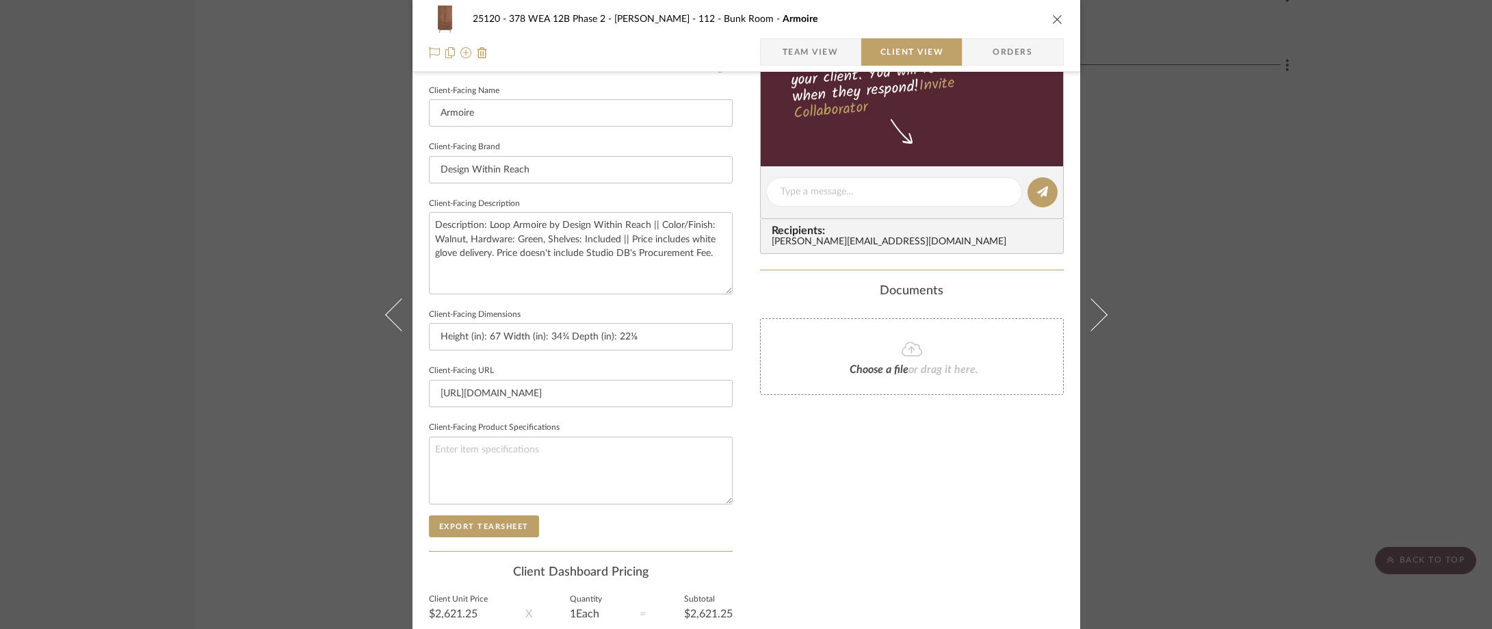
click at [782, 53] on span "Team View" at bounding box center [810, 51] width 56 height 27
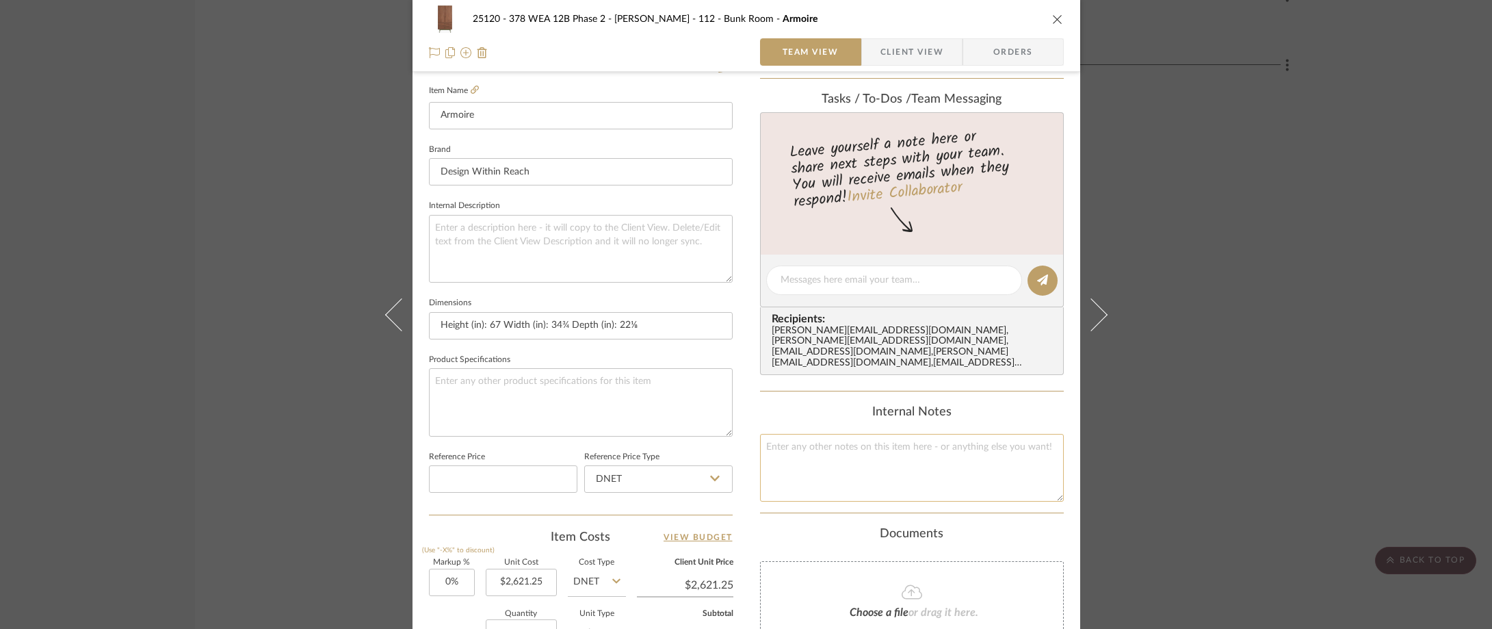
scroll to position [577, 0]
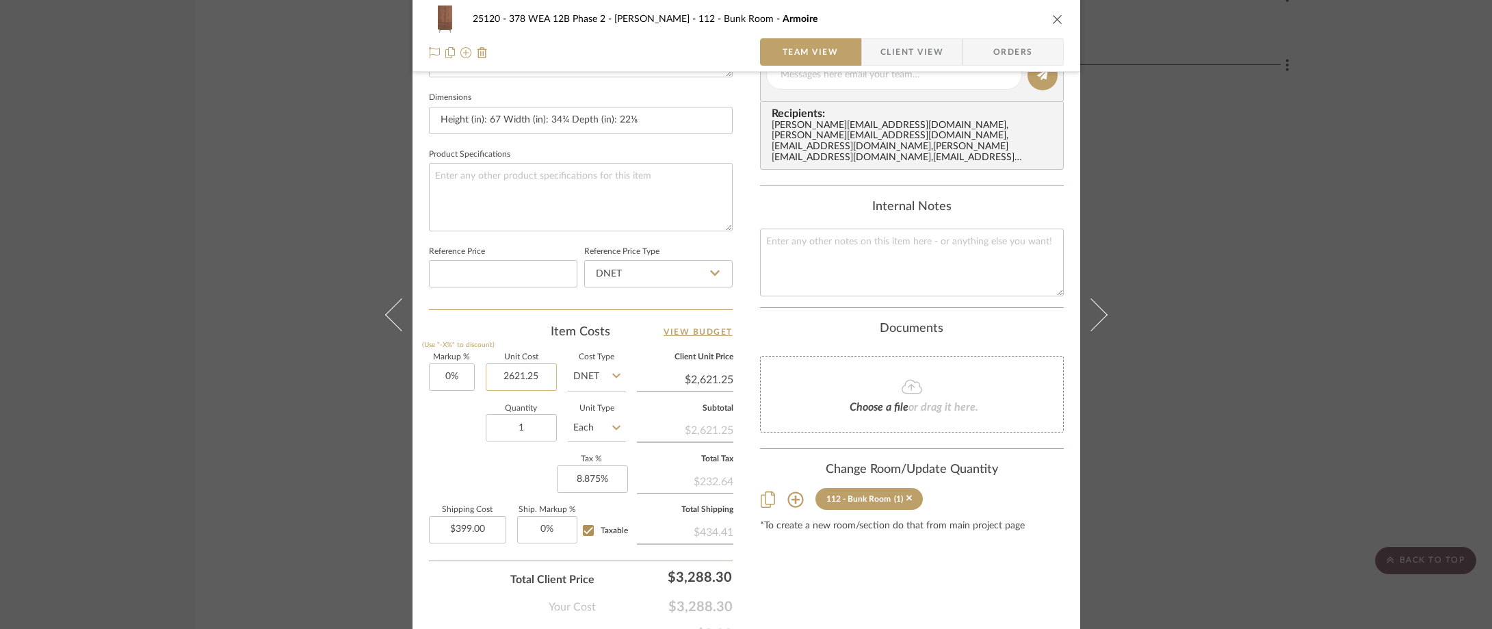
click at [548, 381] on input "2621.25" at bounding box center [521, 376] width 71 height 27
click at [541, 382] on input "2621.25" at bounding box center [521, 376] width 71 height 27
type input "$2,621.26"
click at [521, 308] on div "Team-Facing Details Item Name Armoire Brand Design Within Reach Internal Descri…" at bounding box center [581, 79] width 304 height 459
type input "$2,621.26"
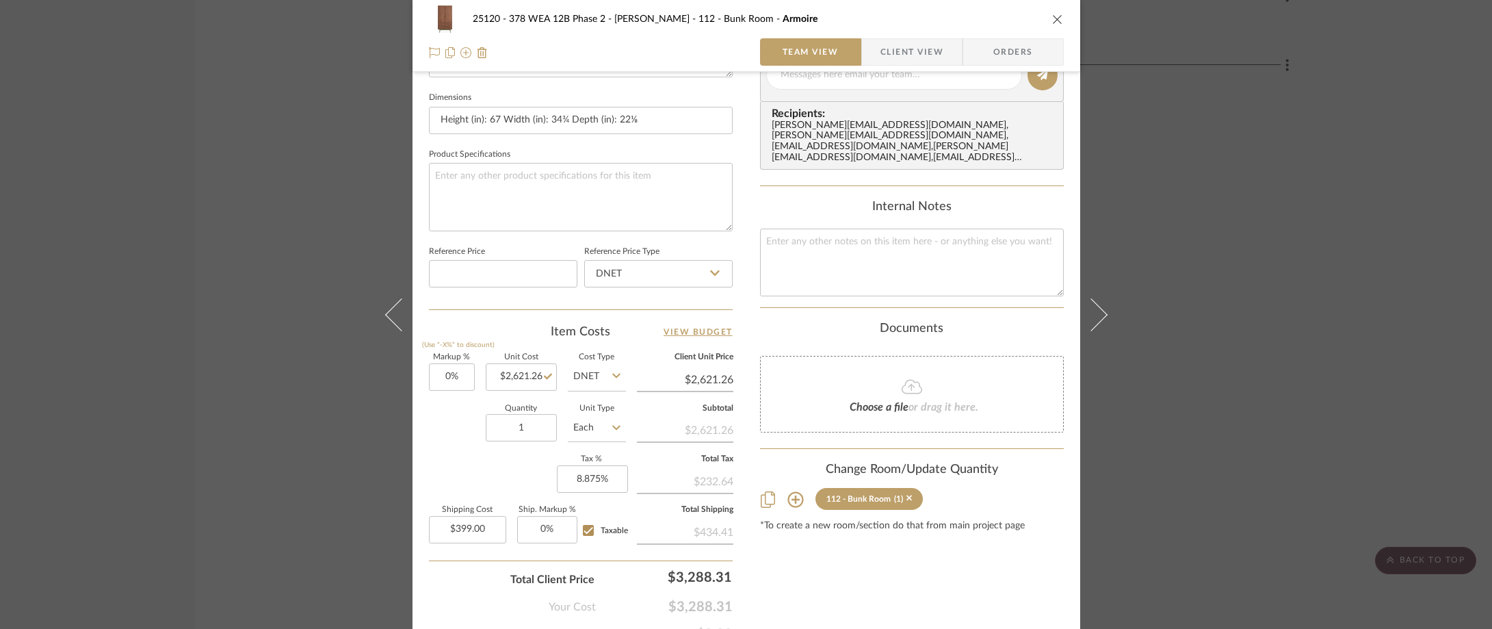
click at [915, 58] on span "Client View" at bounding box center [911, 51] width 63 height 27
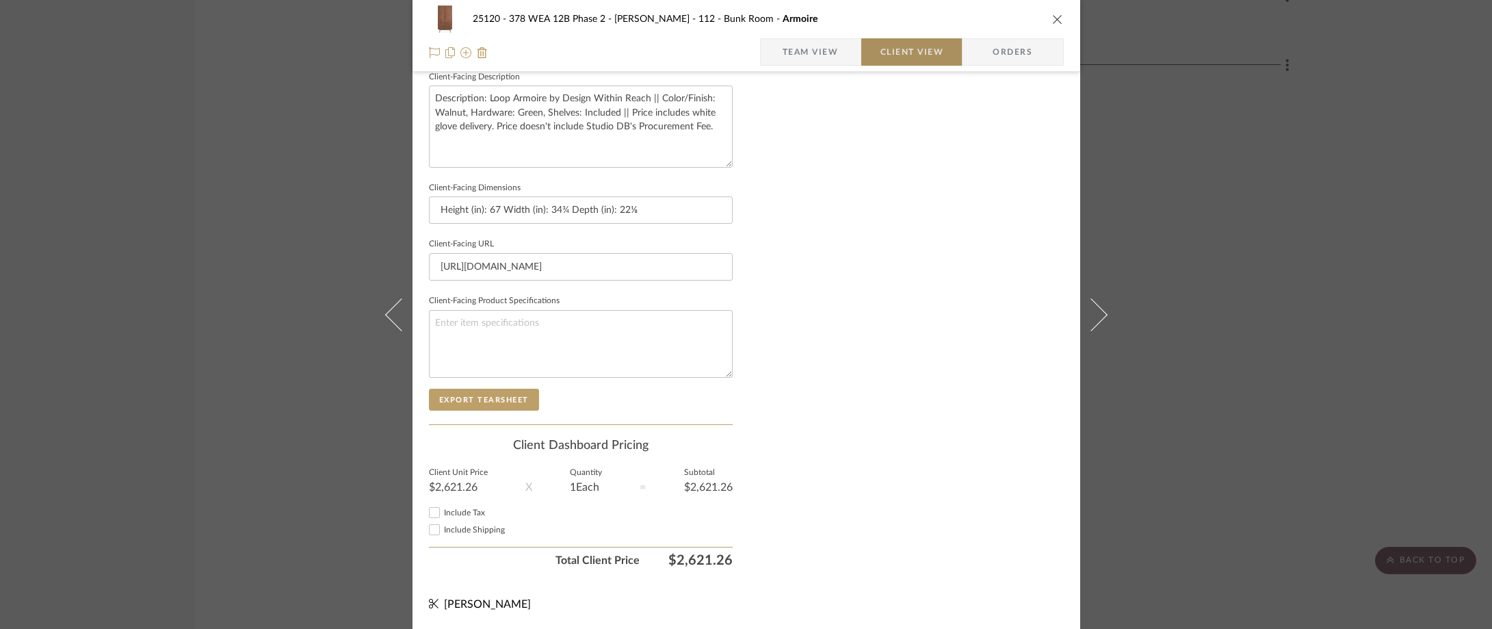
scroll to position [498, 0]
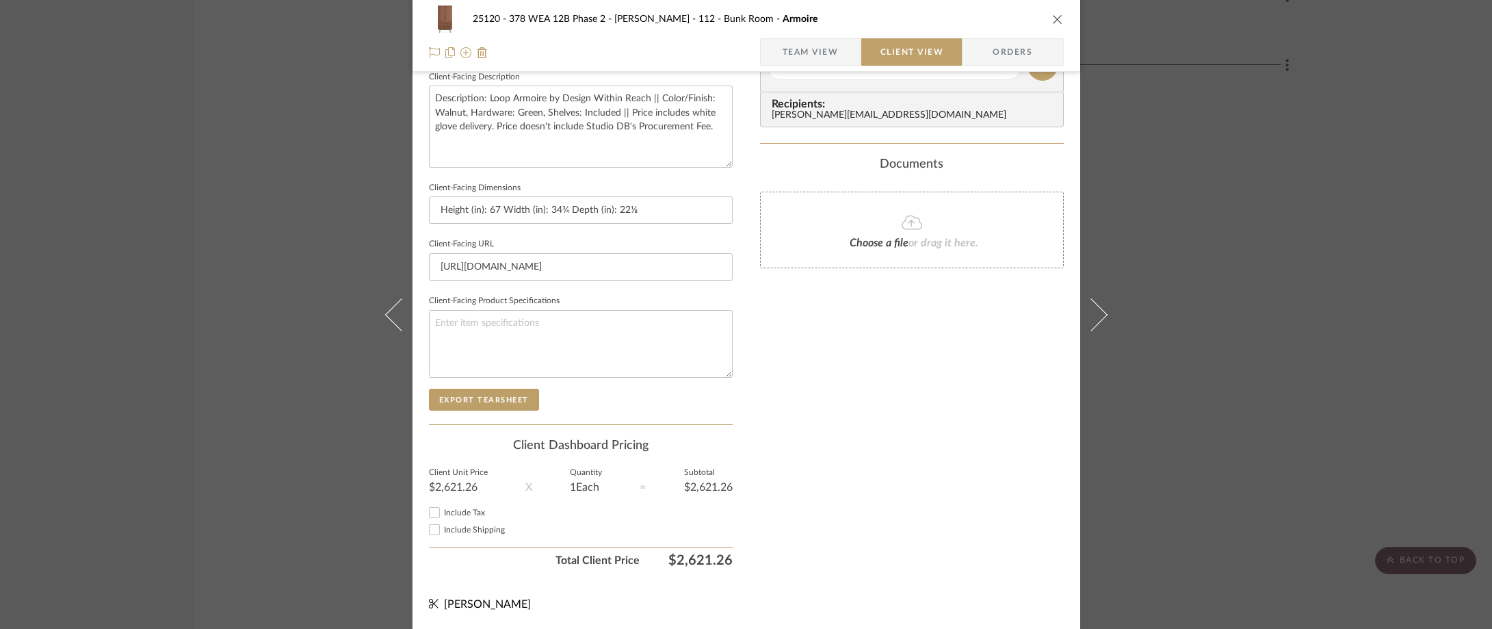
click at [450, 514] on span "Include Tax" at bounding box center [464, 512] width 41 height 8
click at [443, 514] on input "Include Tax" at bounding box center [434, 512] width 16 height 16
checkbox input "true"
click at [460, 534] on label "Include Shipping" at bounding box center [588, 530] width 289 height 10
click at [443, 534] on input "Include Shipping" at bounding box center [434, 529] width 16 height 16
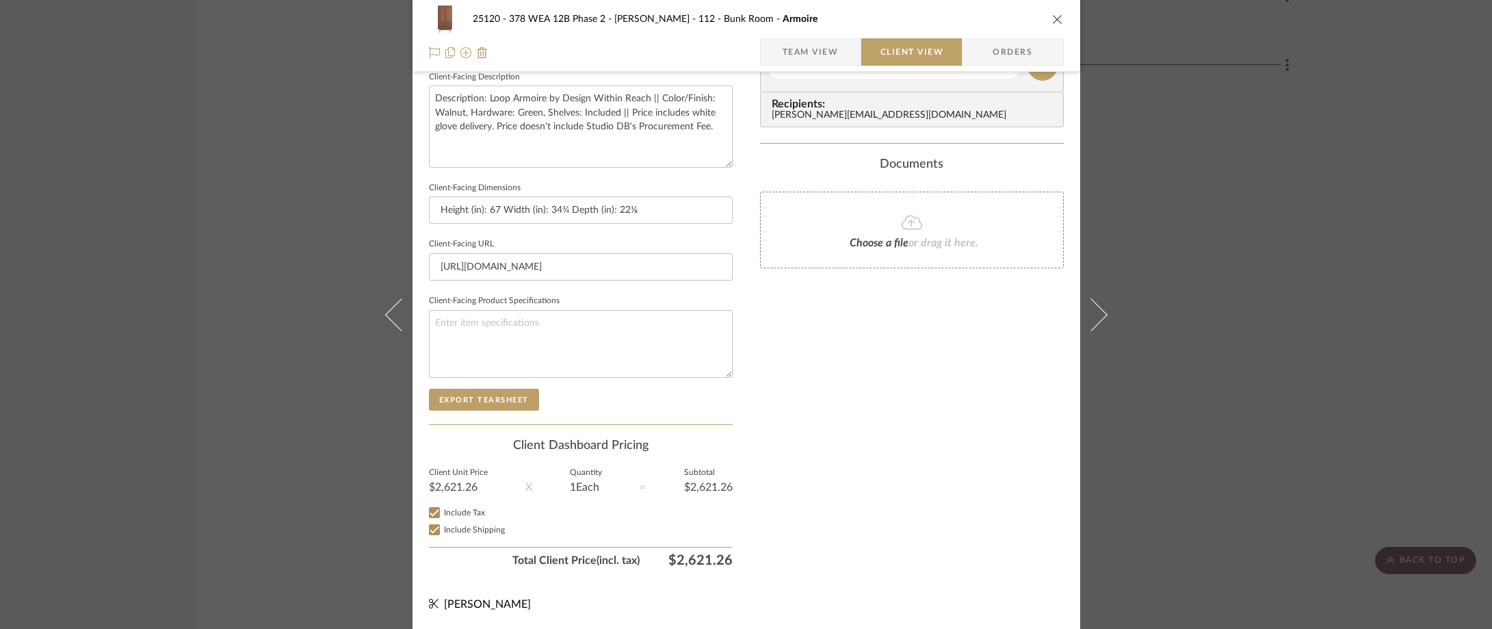
checkbox input "true"
click at [787, 61] on span "Team View" at bounding box center [810, 51] width 56 height 27
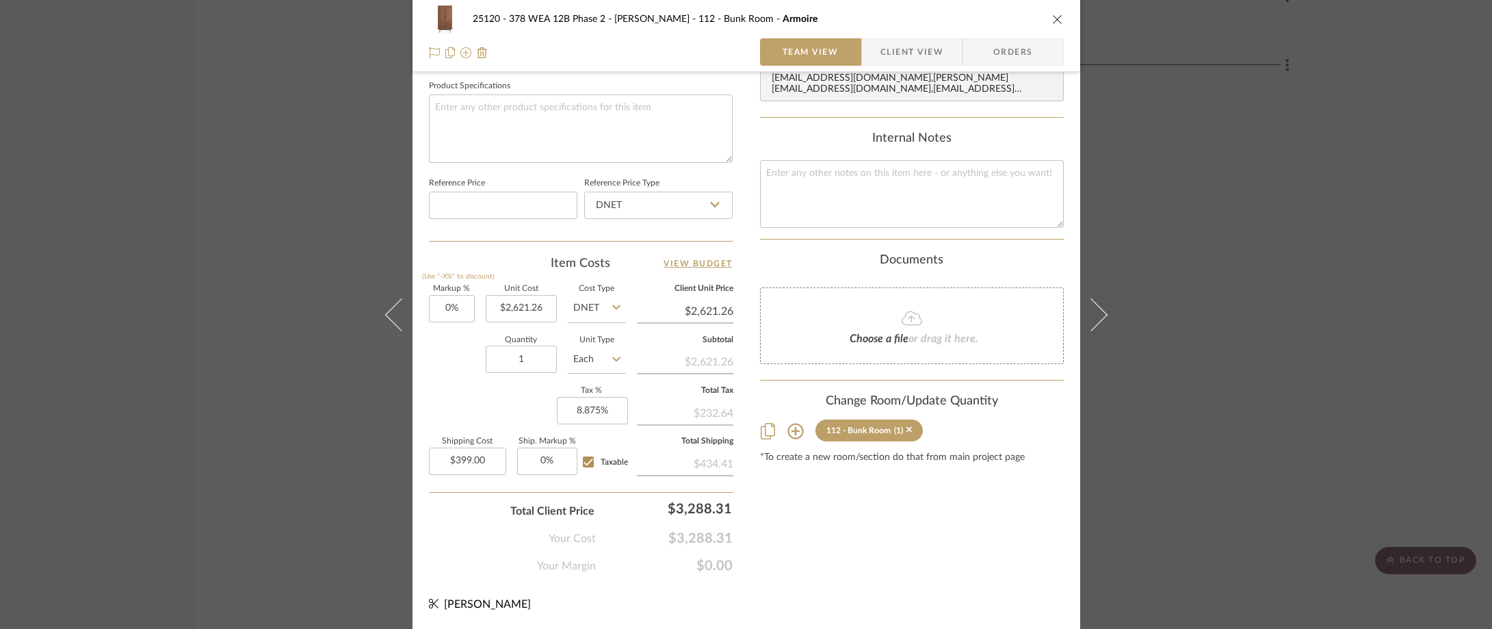
scroll to position [98, 0]
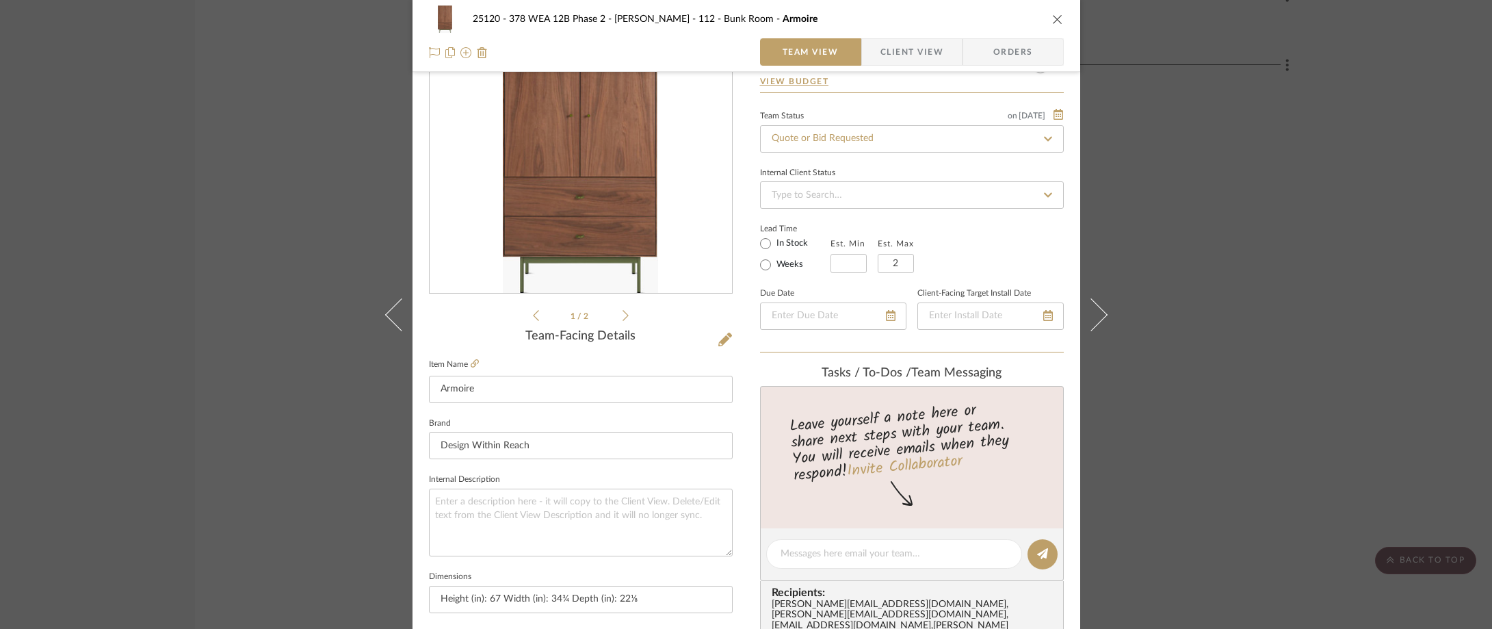
click at [880, 53] on span "Client View" at bounding box center [911, 51] width 63 height 27
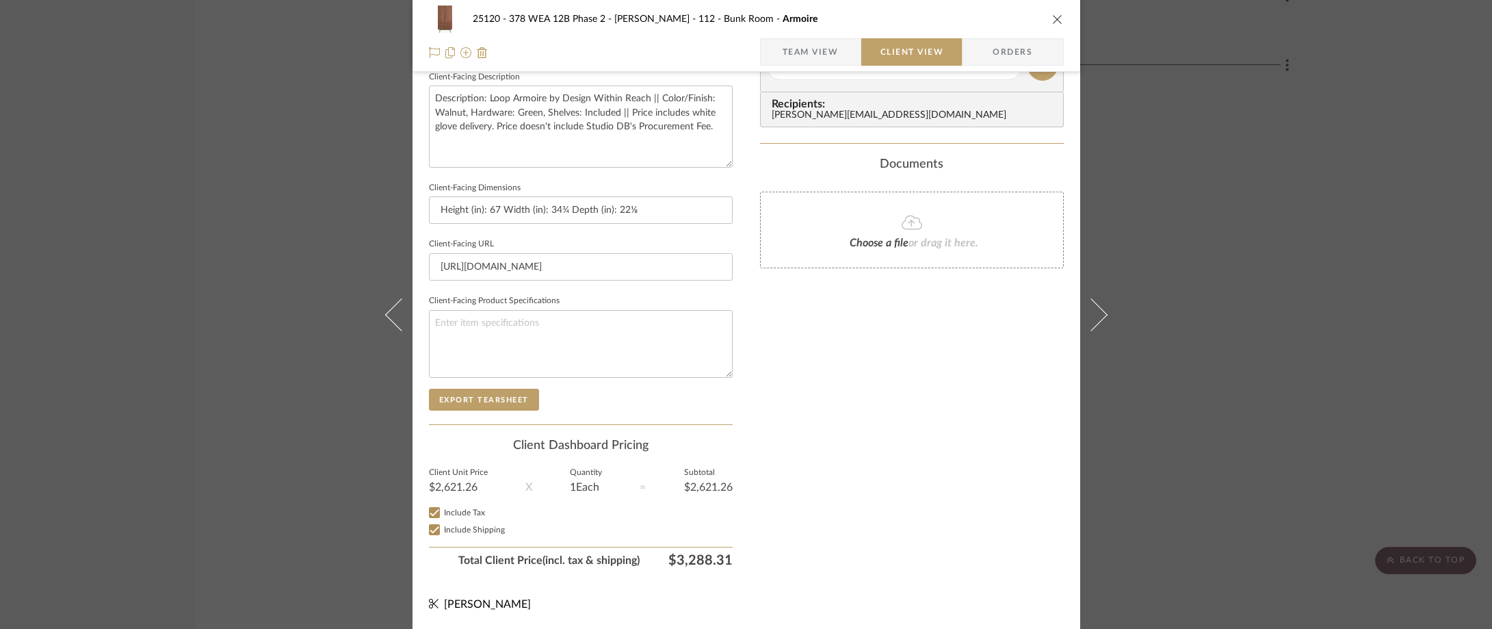
scroll to position [0, 0]
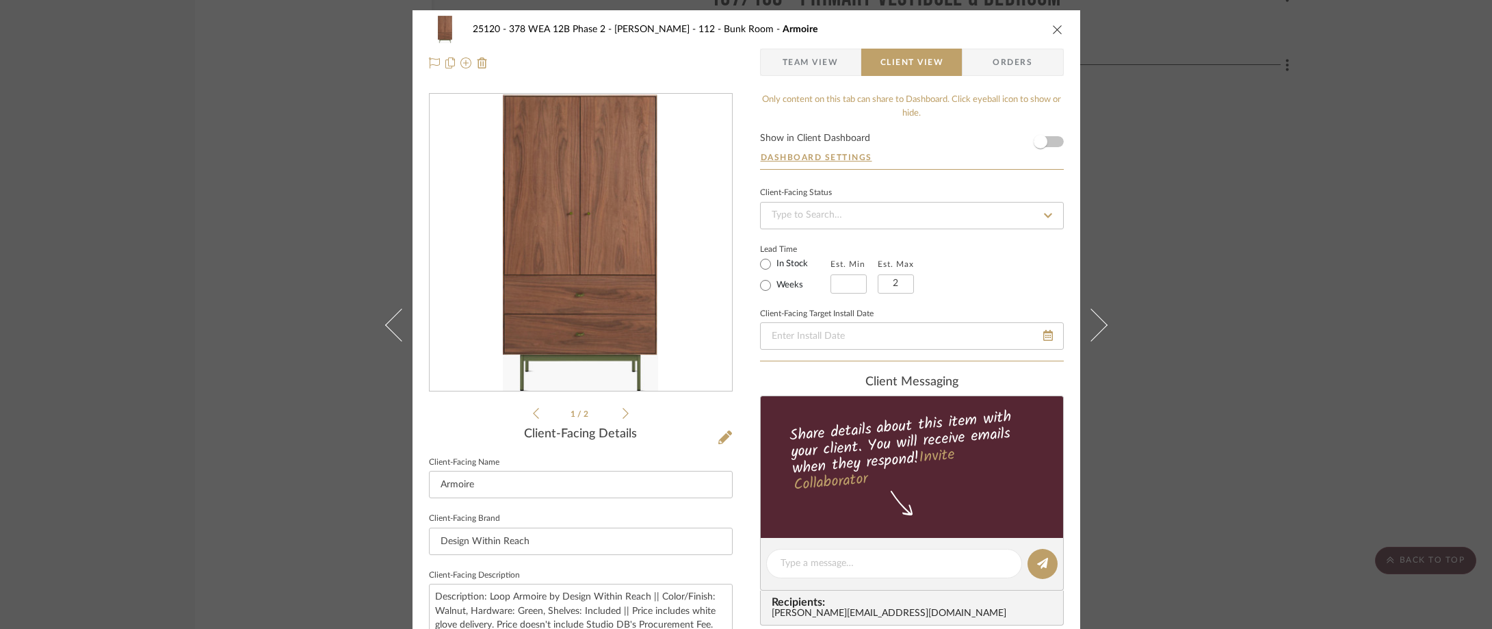
click at [792, 64] on span "Team View" at bounding box center [810, 62] width 56 height 27
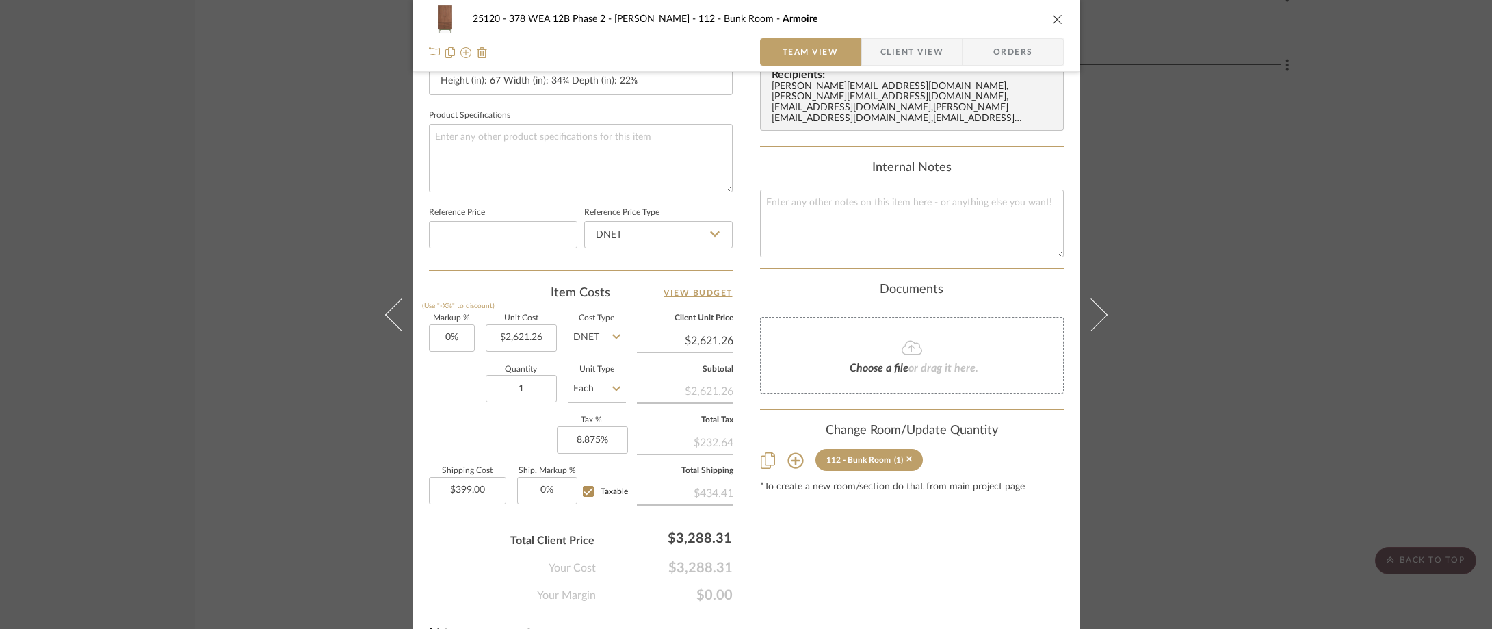
scroll to position [205, 0]
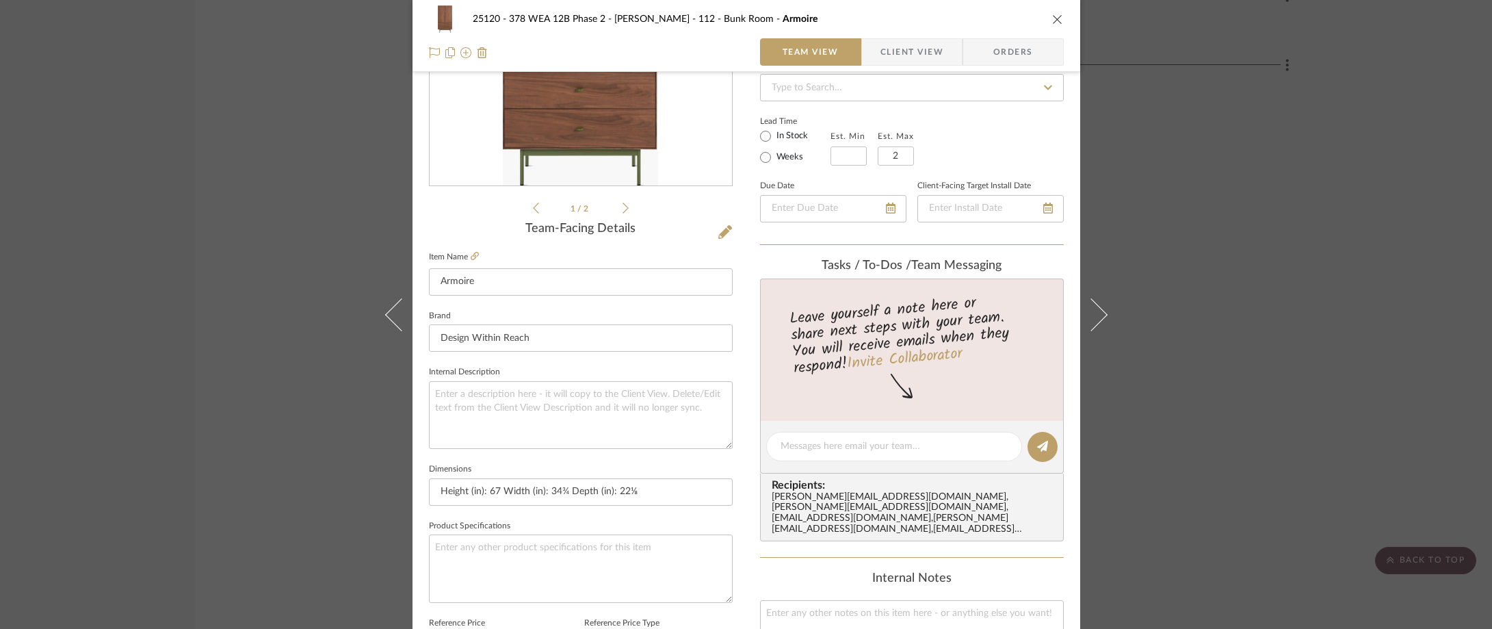
click at [871, 40] on span "button" at bounding box center [871, 51] width 18 height 27
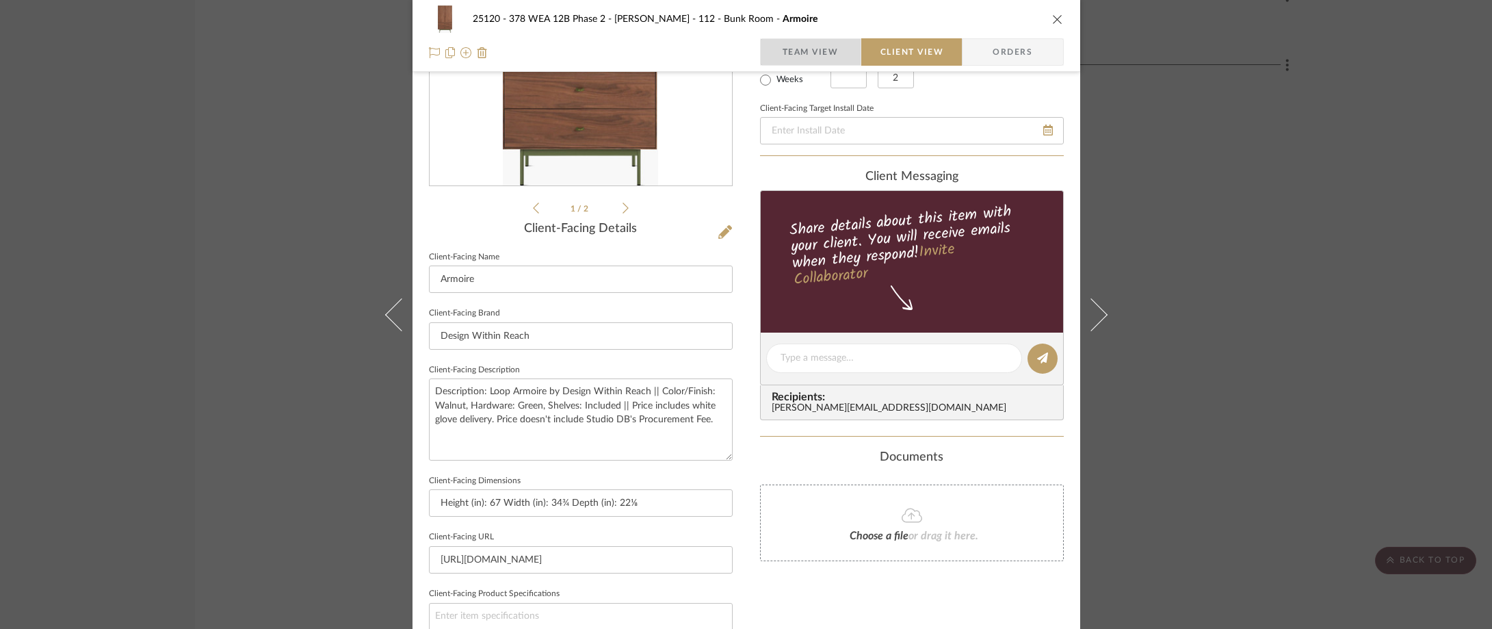
click at [831, 48] on span "Team View" at bounding box center [810, 51] width 56 height 27
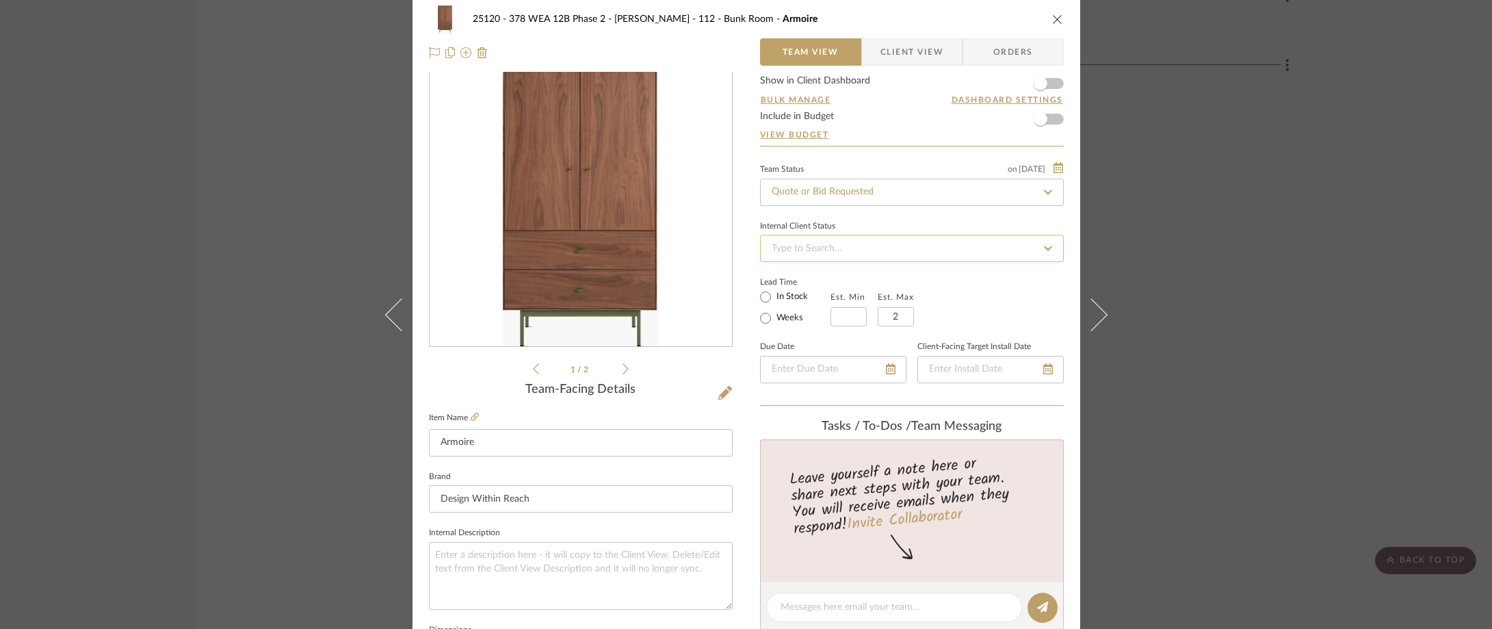
scroll to position [0, 0]
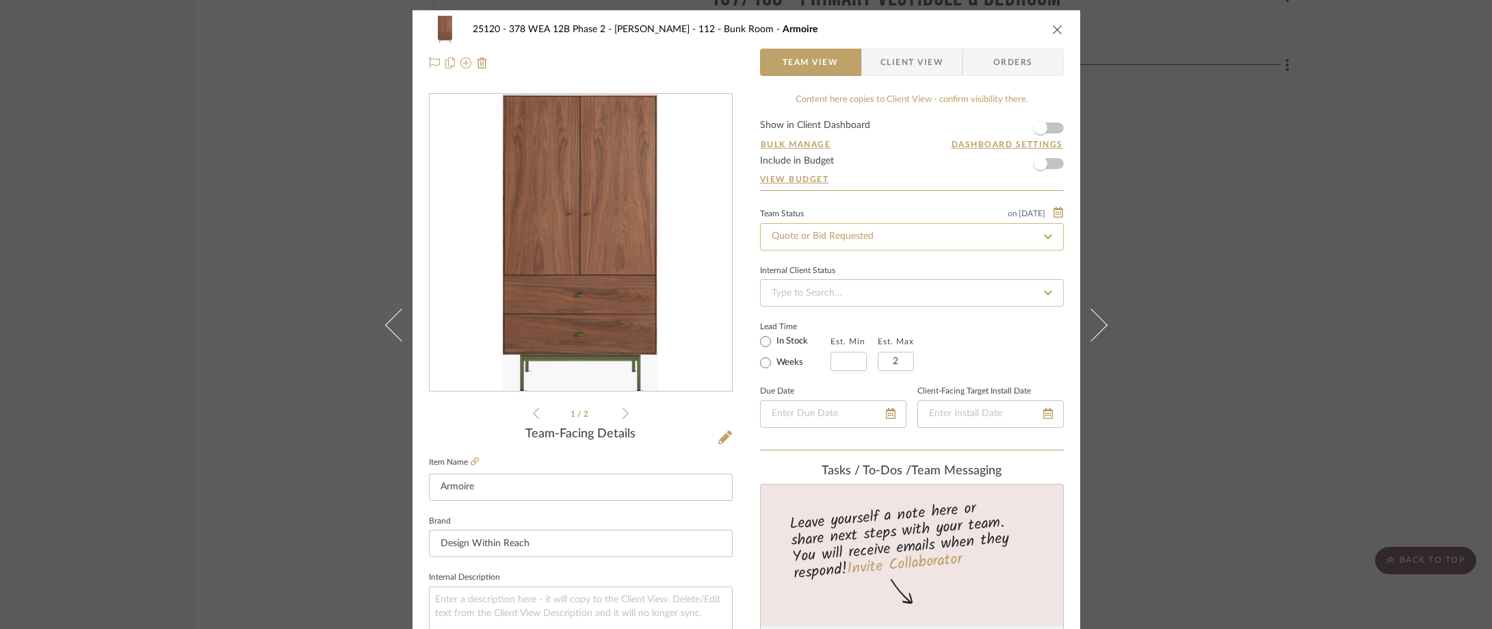
click at [814, 241] on input "Quote or Bid Requested" at bounding box center [912, 236] width 304 height 27
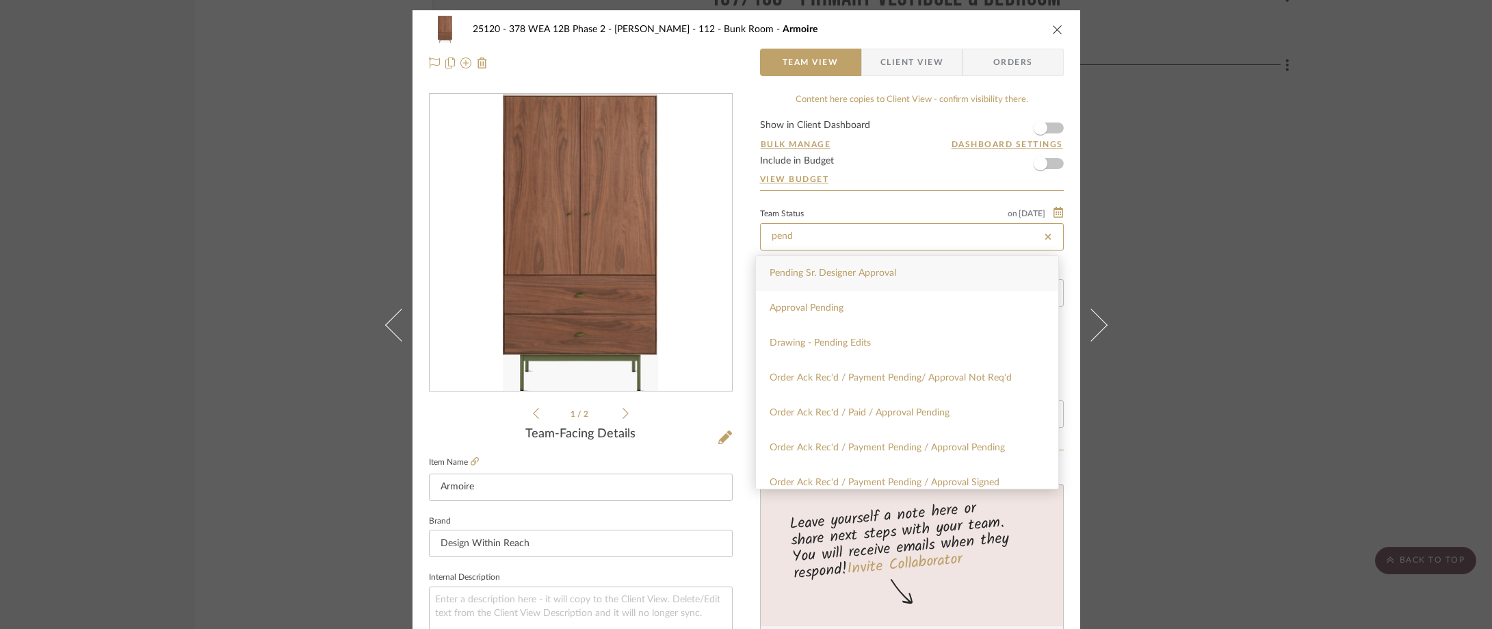
type input "pend"
click at [822, 265] on div "Pending Sr. Designer Approval" at bounding box center [907, 273] width 302 height 35
type input "[DATE]"
type input "Pending Sr. Designer Approval"
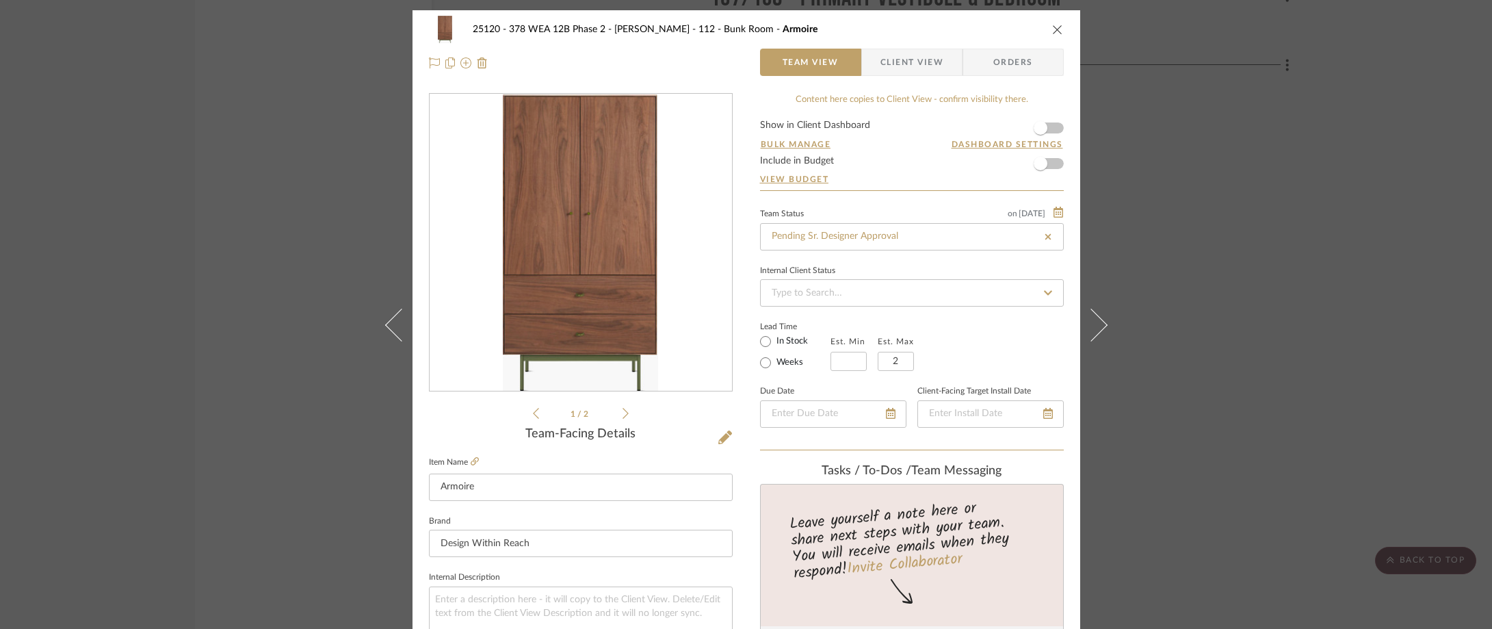
type input "[DATE]"
type input "Pending Sr. Designer Approval"
click at [845, 213] on div "Team Status on 8/20/2025" at bounding box center [912, 212] width 304 height 11
click at [1183, 170] on div "25120 - 378 WEA 12B Phase 2 - Mautner 112 - Bunk Room Armoire Team View Client …" at bounding box center [746, 314] width 1492 height 629
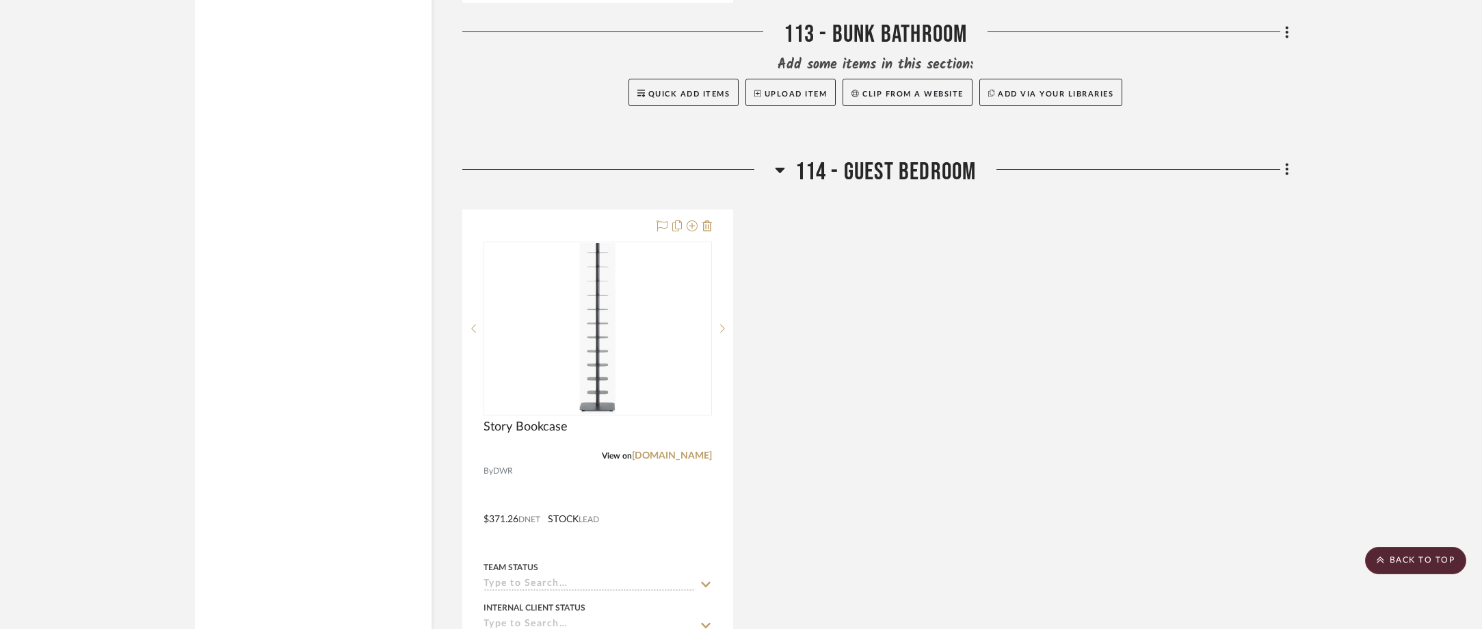
scroll to position [2941, 0]
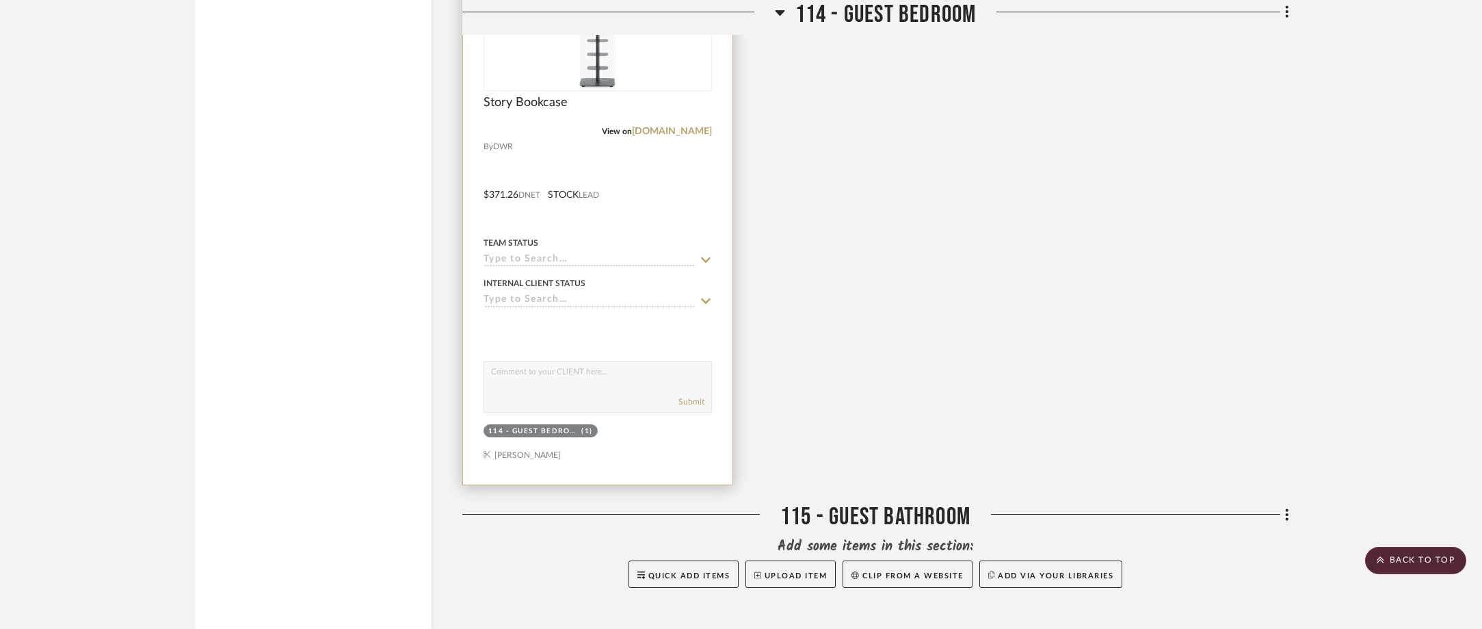
click at [706, 257] on icon at bounding box center [706, 259] width 12 height 11
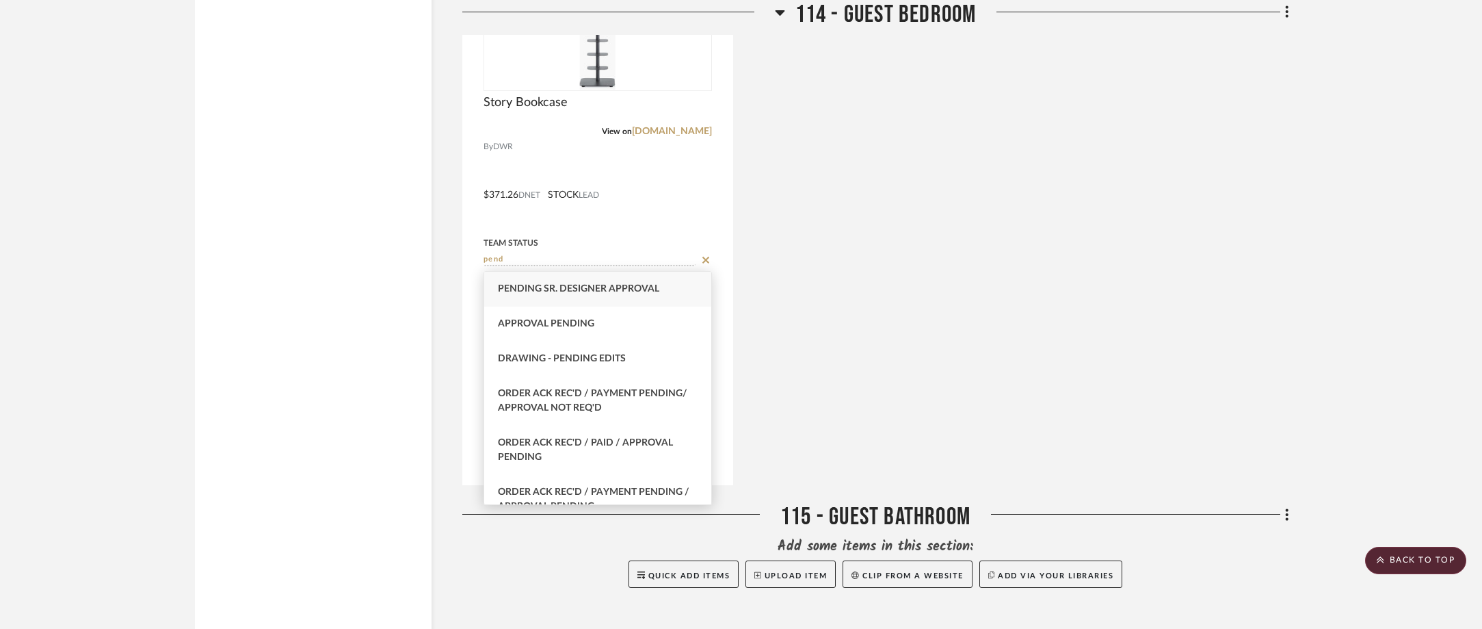
type input "pend"
click at [679, 293] on div "Pending Sr. Designer Approval" at bounding box center [597, 289] width 227 height 35
type input "[DATE]"
type input "Pending Sr. Designer Approval"
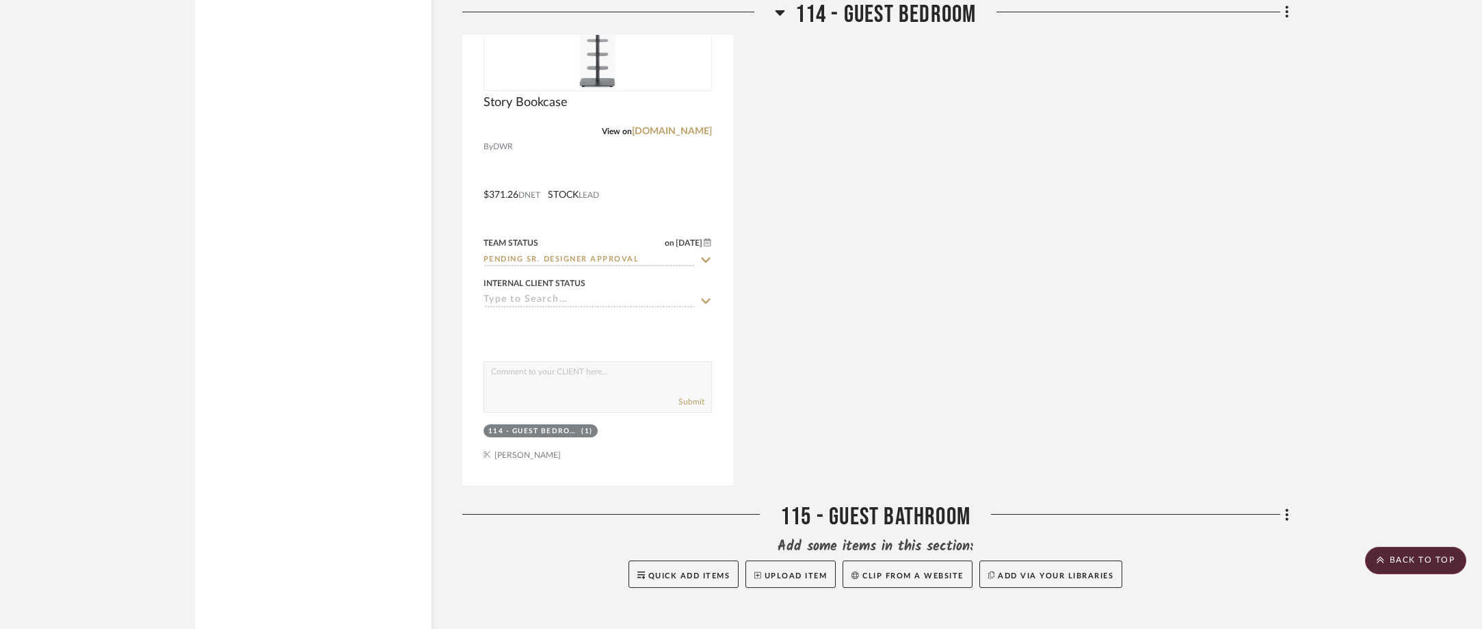
click at [824, 274] on div "Story Bookcase View on dwr.com By DWR $371.26 DNET STOCK LEAD Team Status on 8/…" at bounding box center [875, 185] width 827 height 600
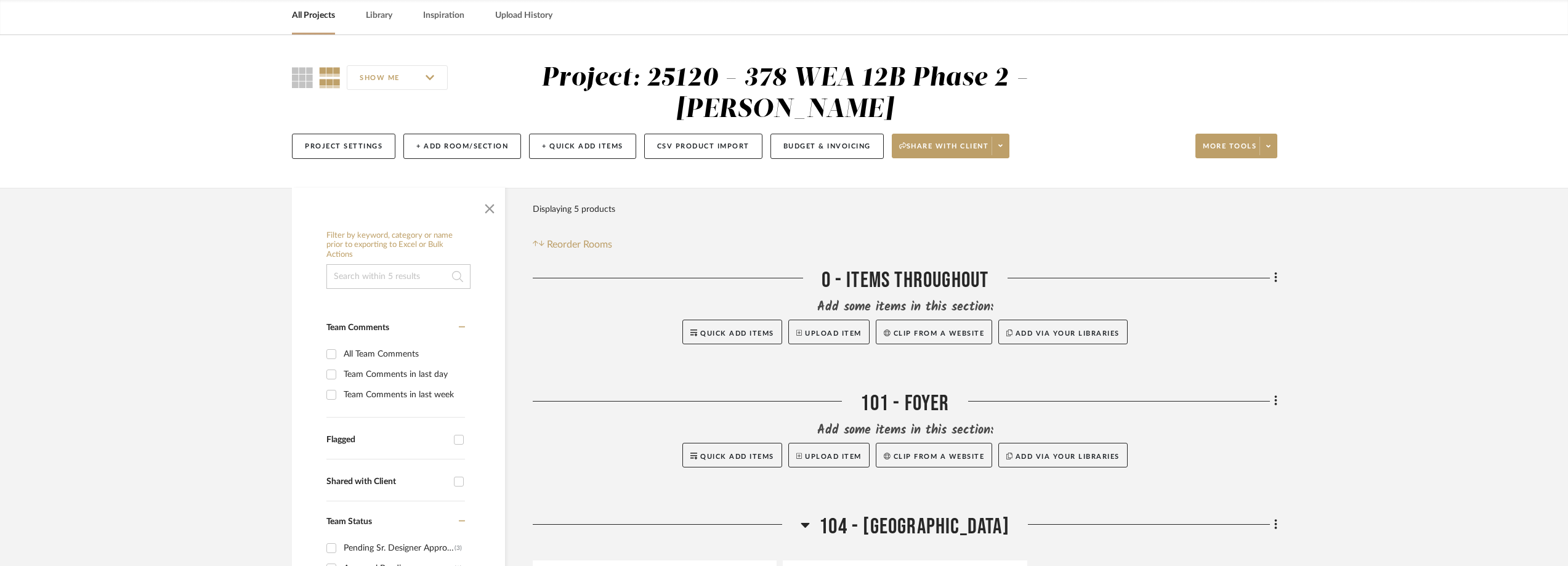
scroll to position [0, 0]
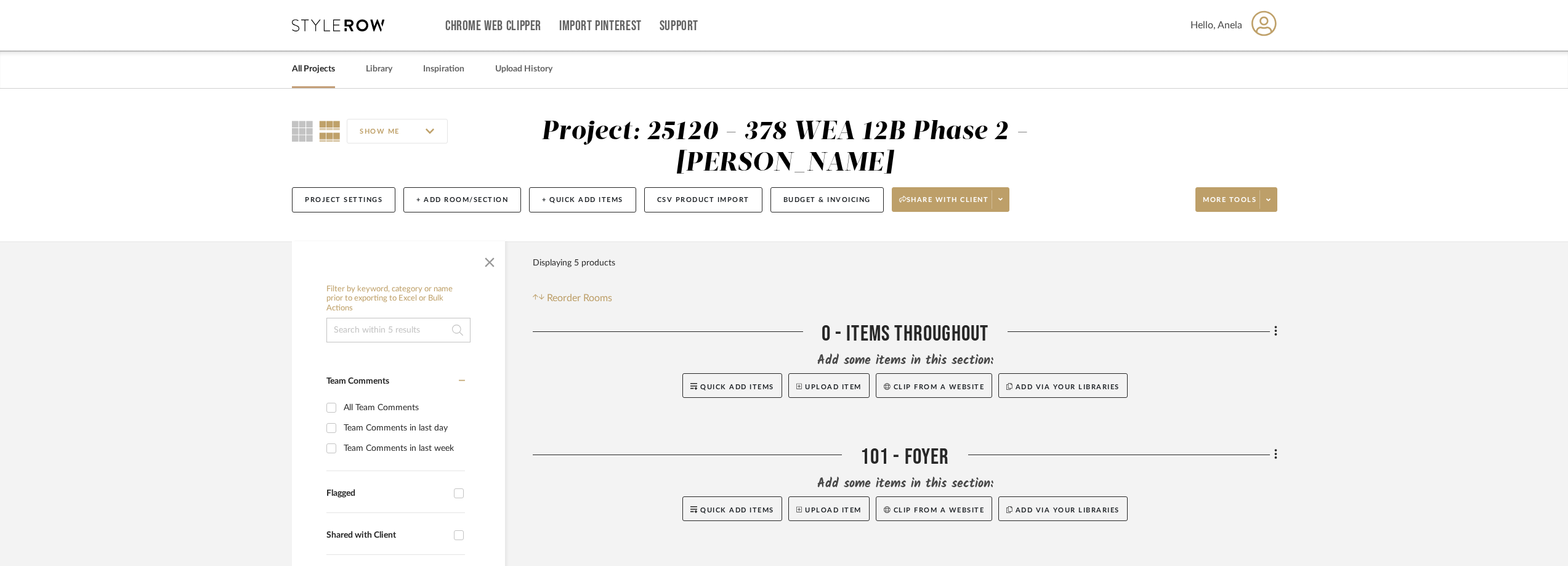
click at [337, 19] on icon at bounding box center [338, 25] width 93 height 13
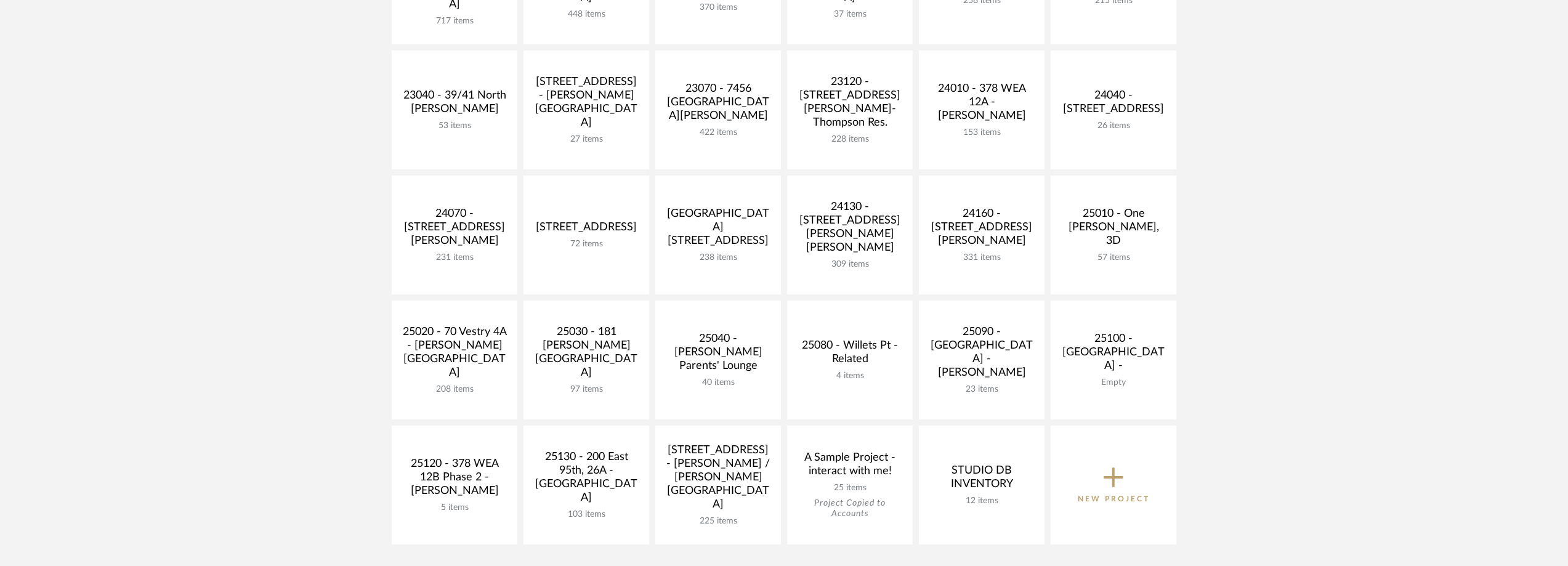
scroll to position [492, 0]
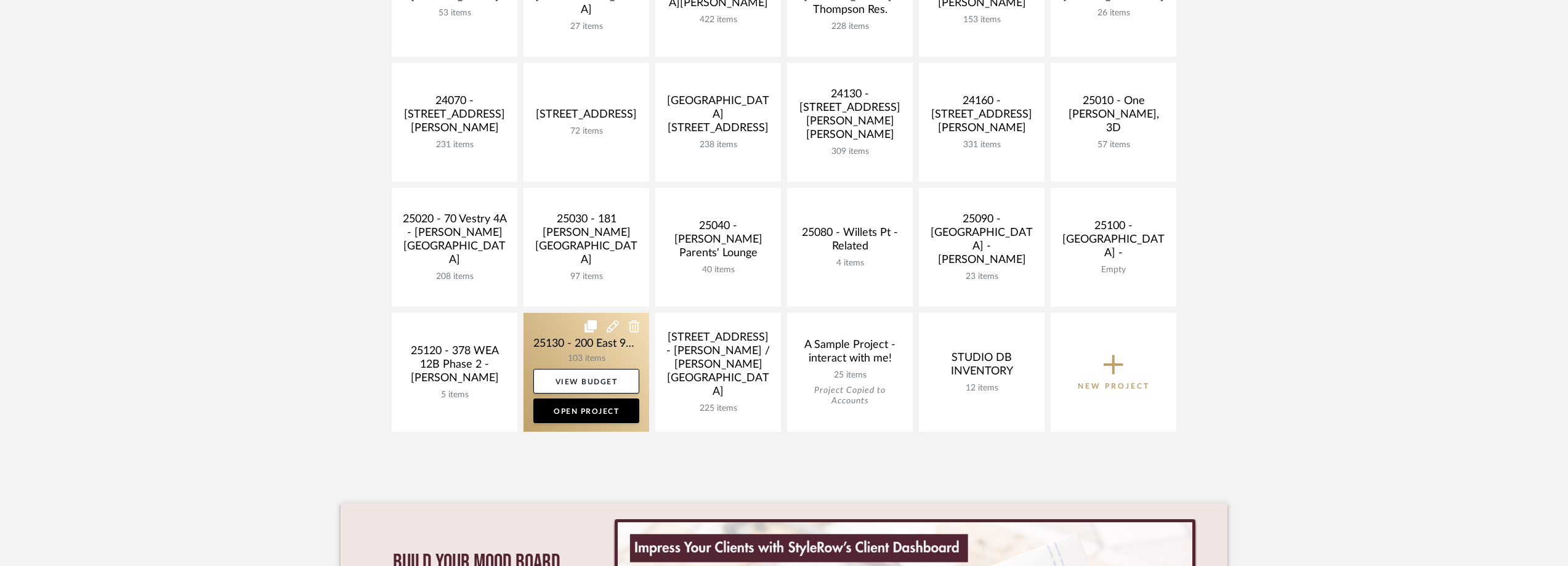
click at [556, 359] on link at bounding box center [586, 372] width 126 height 119
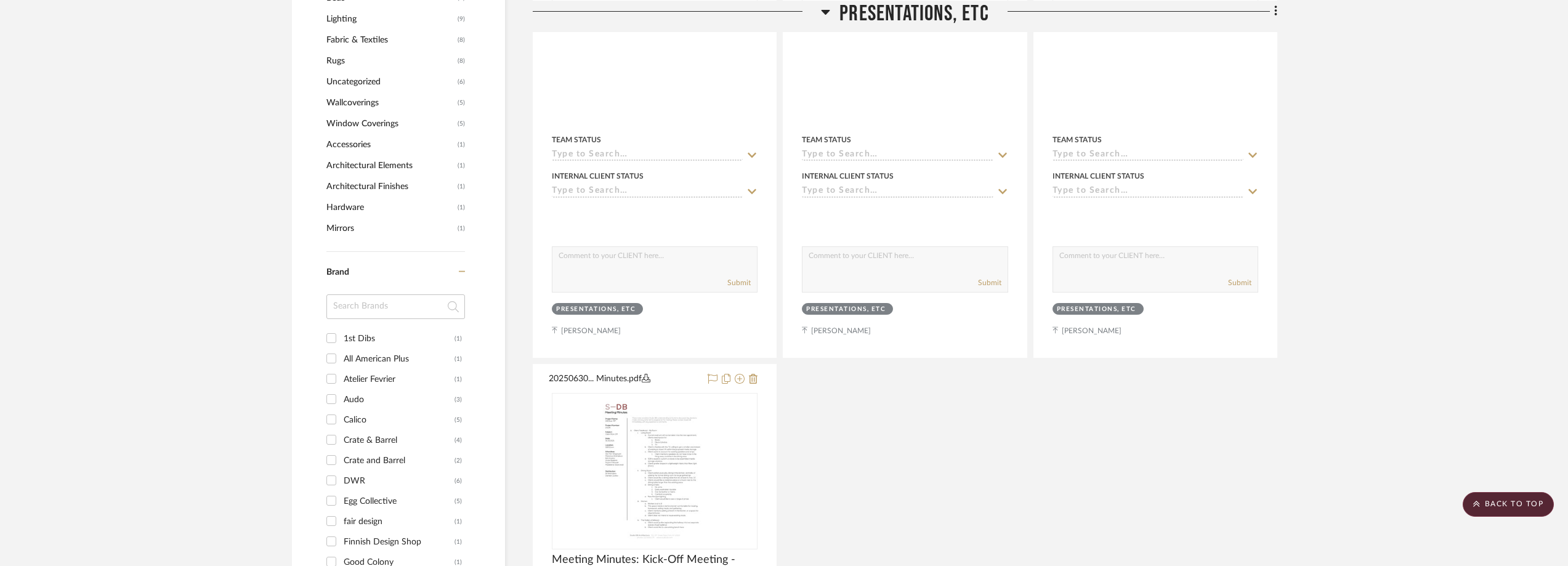
scroll to position [1170, 0]
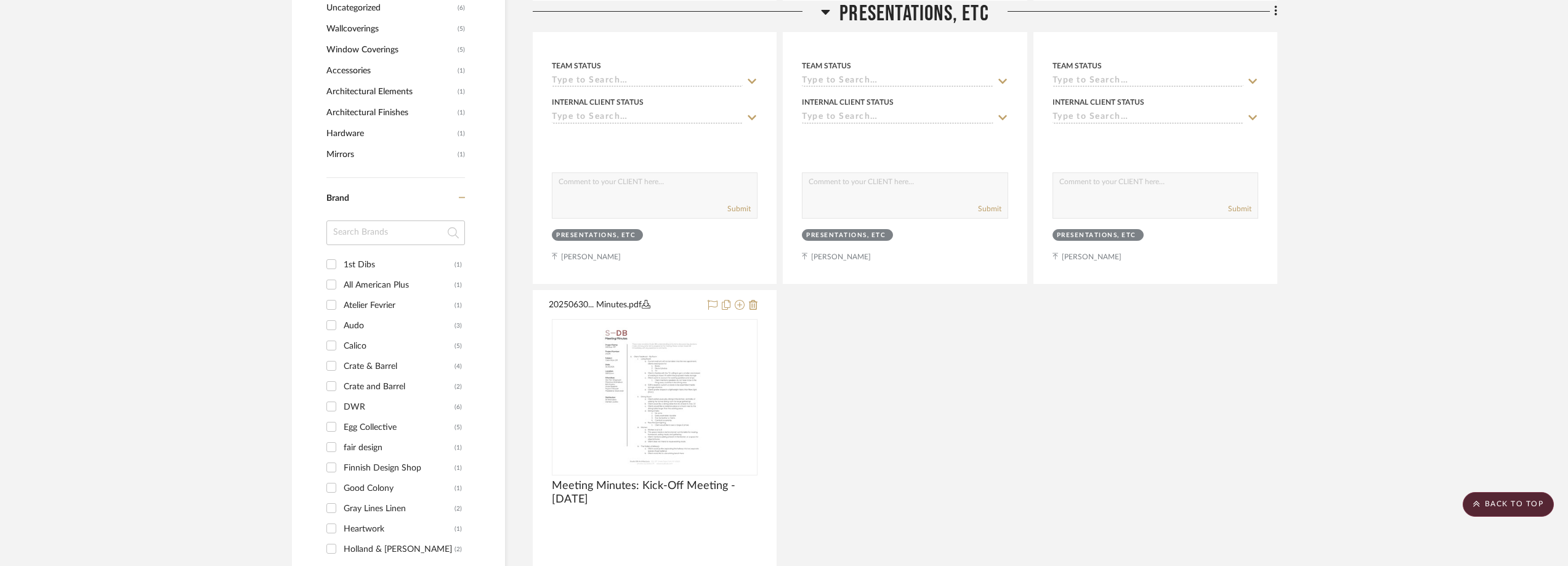
click at [366, 226] on input at bounding box center [396, 232] width 139 height 24
click at [381, 361] on div "Crate & Barrel" at bounding box center [399, 366] width 111 height 20
click at [341, 361] on input "Crate & Barrel (4)" at bounding box center [331, 365] width 20 height 20
checkbox input "true"
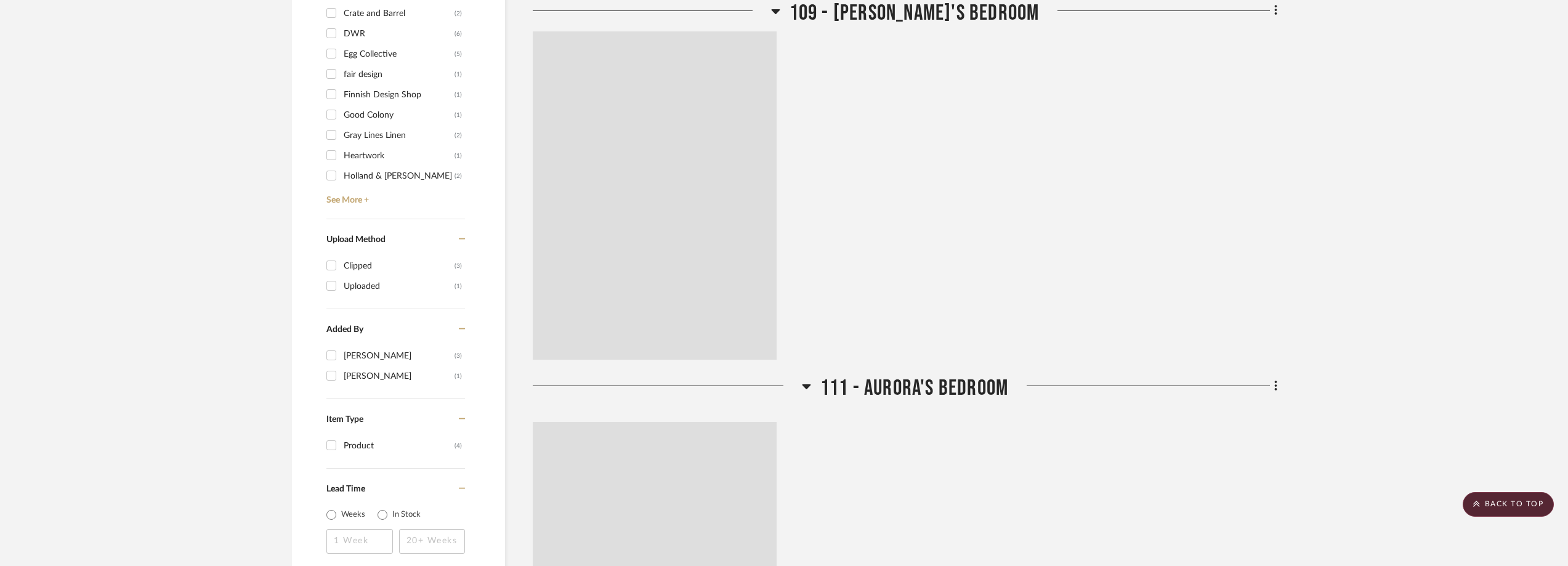
scroll to position [943, 0]
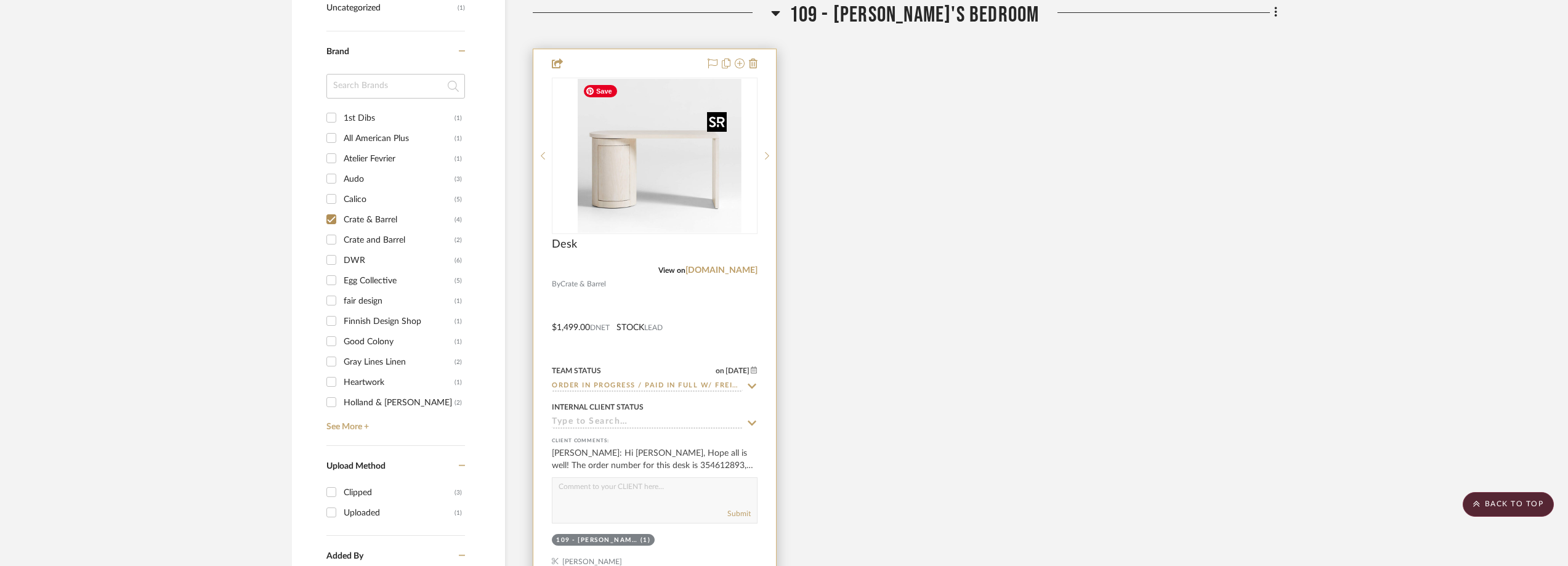
click at [675, 178] on img "0" at bounding box center [665, 156] width 154 height 154
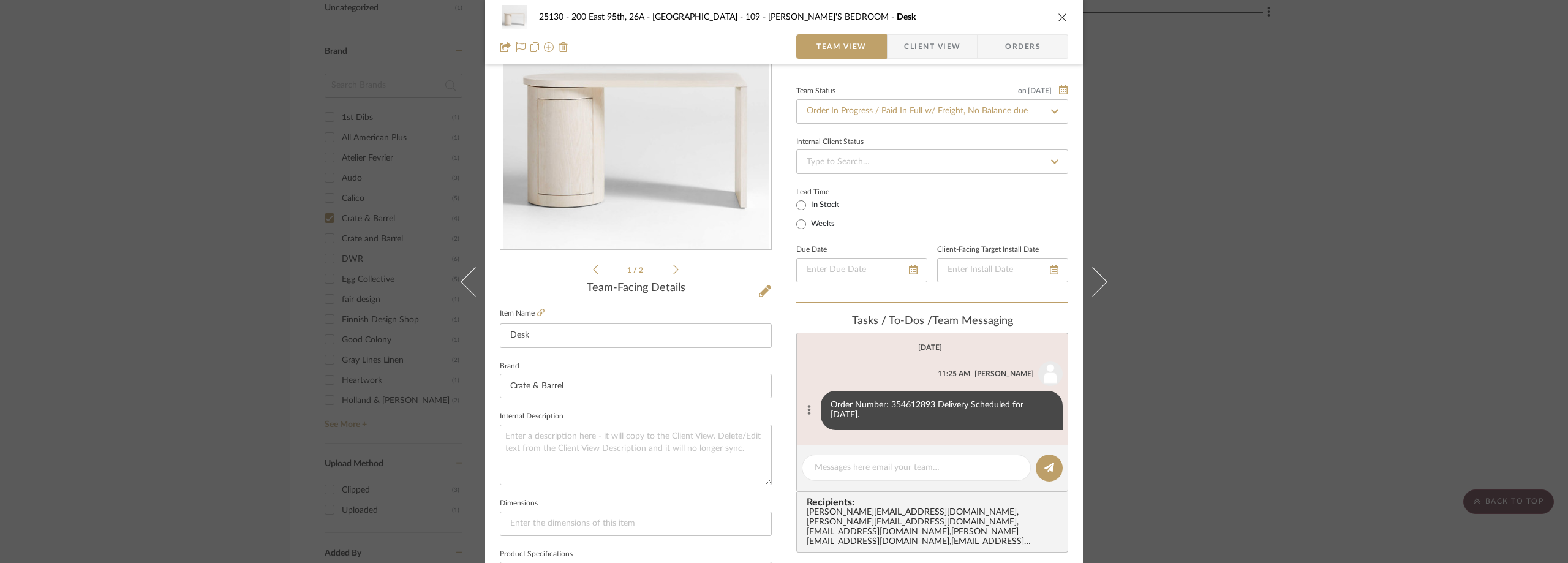
scroll to position [123, 0]
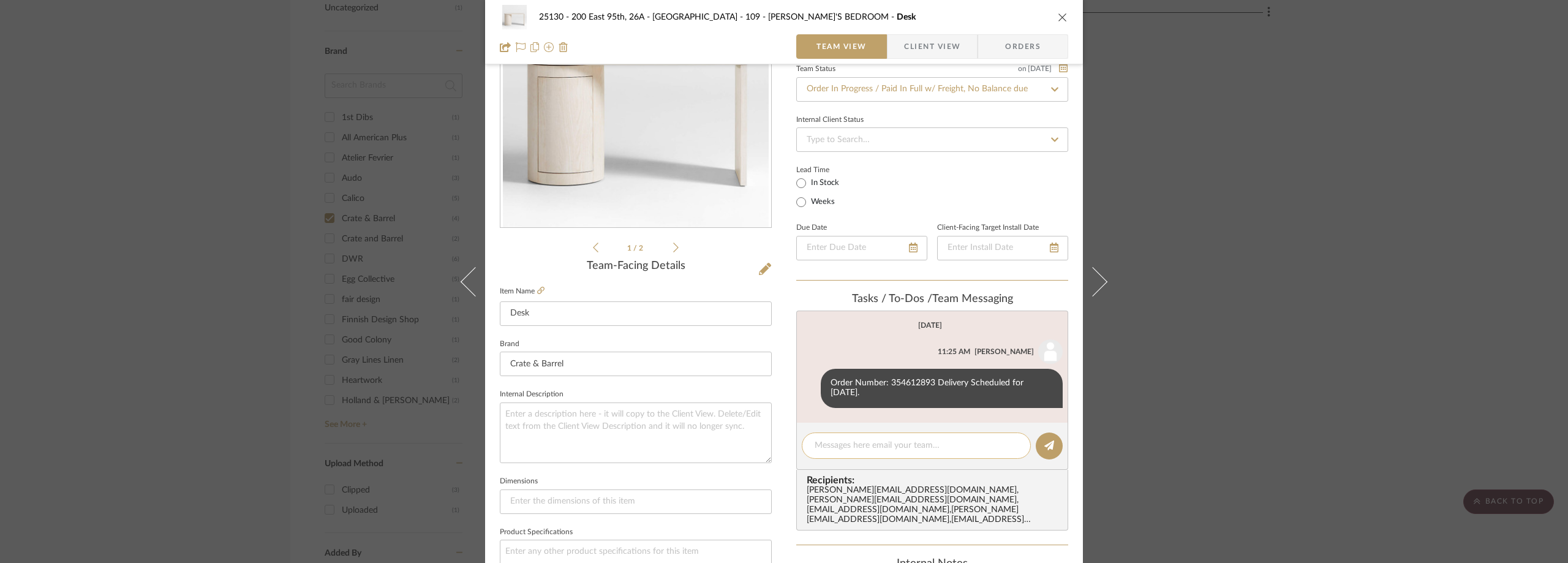
click at [841, 448] on textarea at bounding box center [916, 445] width 203 height 13
paste textarea "Thursday, 08/21/2025, between 9:30 am and 12:30 pm"
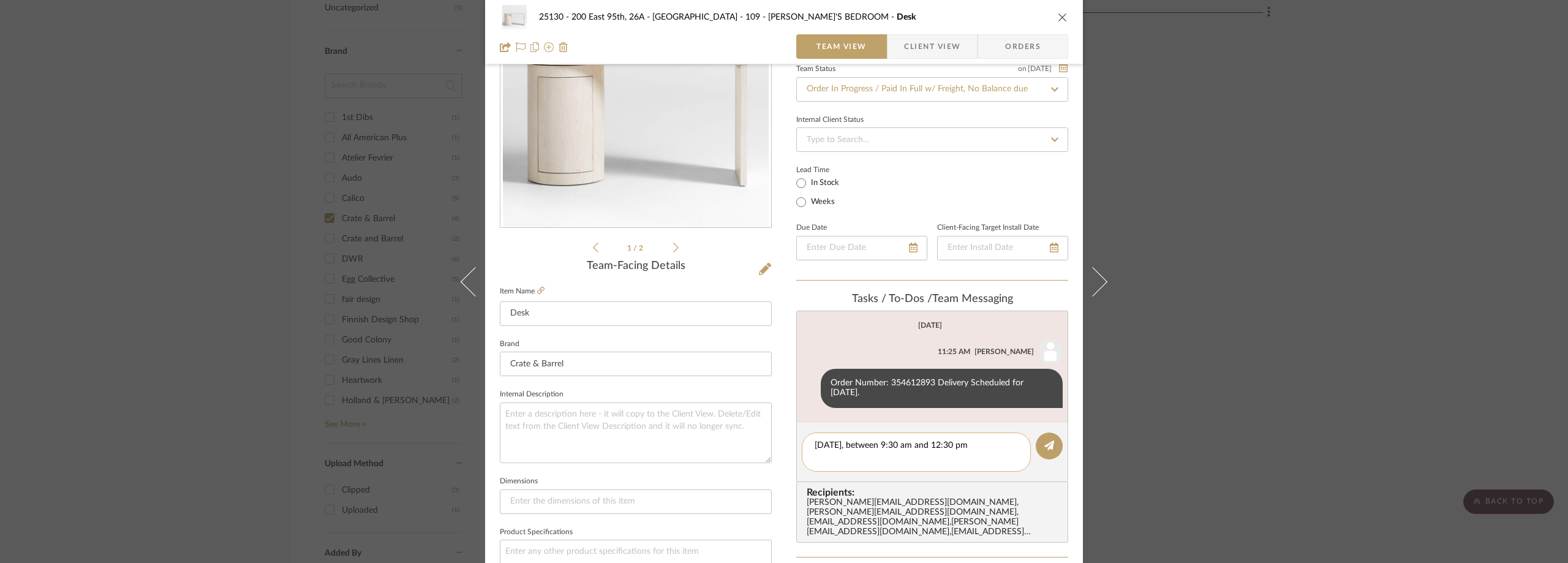
scroll to position [0, 0]
click at [809, 443] on div "Thursday, 08/21/2025, between 9:30 am and 12:30 pm" at bounding box center [916, 452] width 229 height 39
click at [815, 445] on textarea "Thursday, 08/21/2025, between 9:30 am and 12:30 pm" at bounding box center [916, 451] width 203 height 26
click at [877, 457] on textarea "Arriving Thursday, 08/21/2025, between 9:30 am and 12:30 pm" at bounding box center [916, 451] width 203 height 26
click at [873, 455] on textarea "Arriving Thursday, 08/21/2025, between 9:30 am and 12:30 pm" at bounding box center [916, 451] width 203 height 26
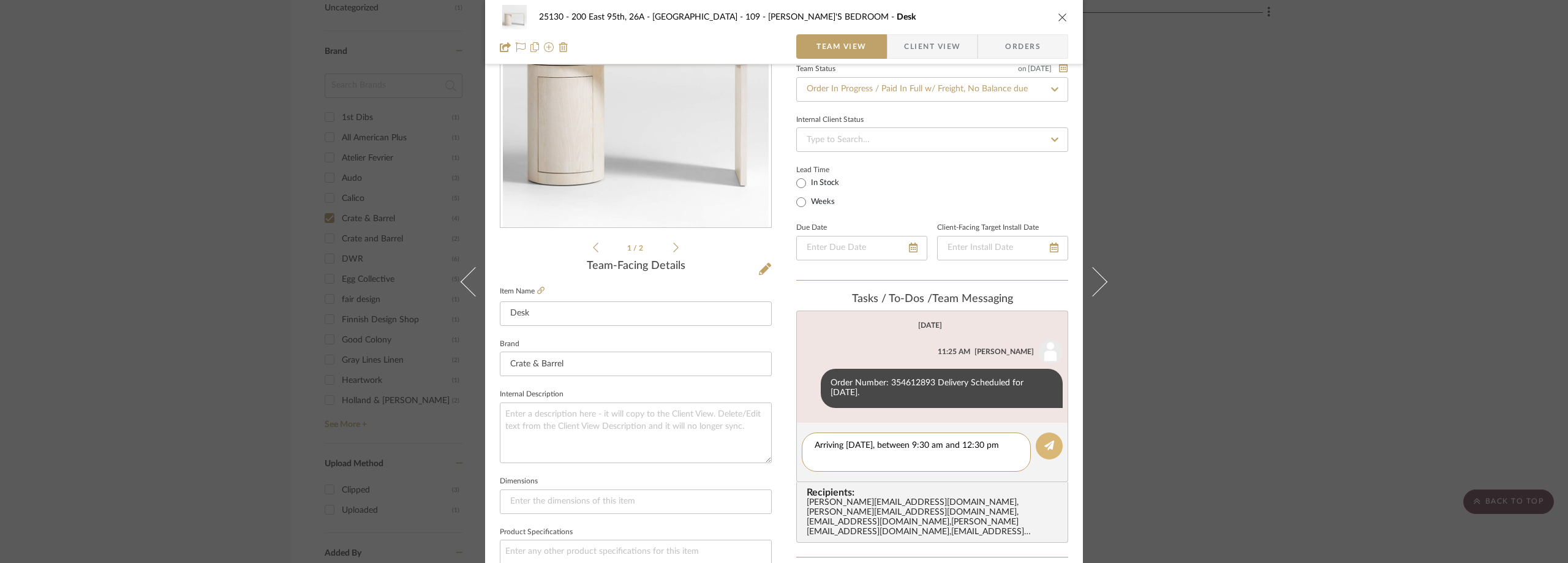
type textarea "Arriving Thursday, 08/21/2025, between 9:30 am and 12:30 pm"
click at [1050, 445] on icon at bounding box center [1049, 445] width 10 height 10
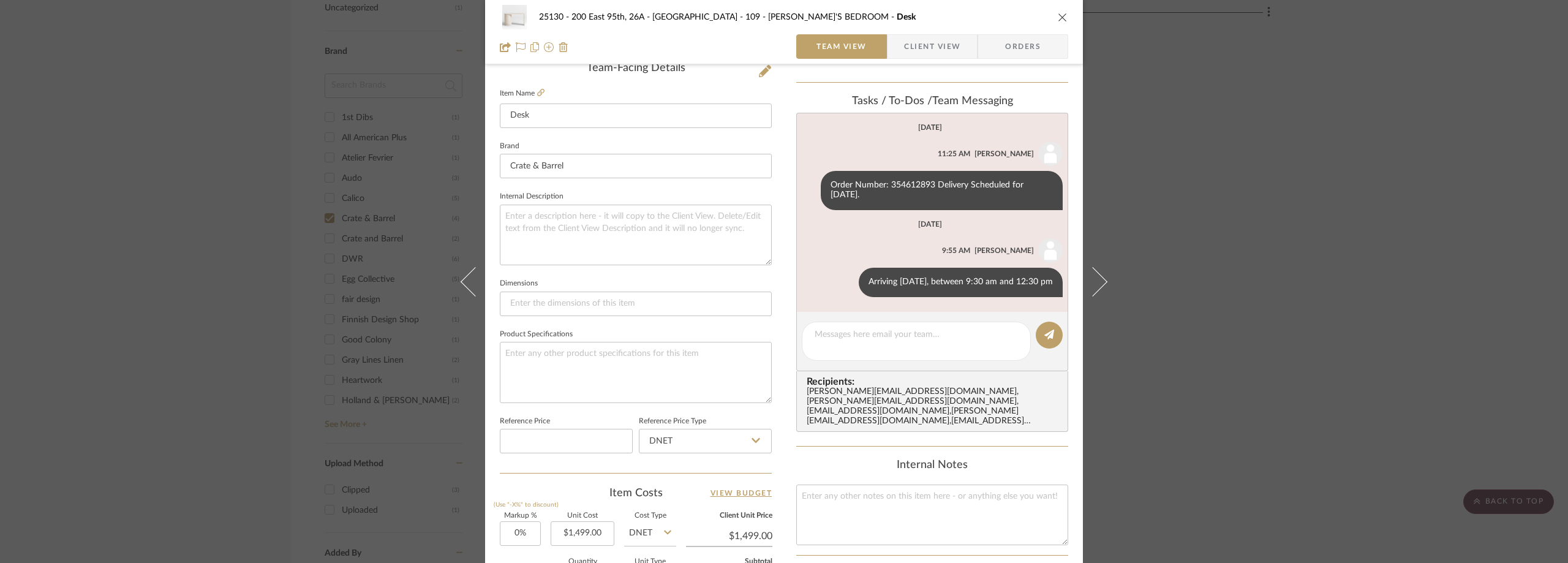
scroll to position [88, 0]
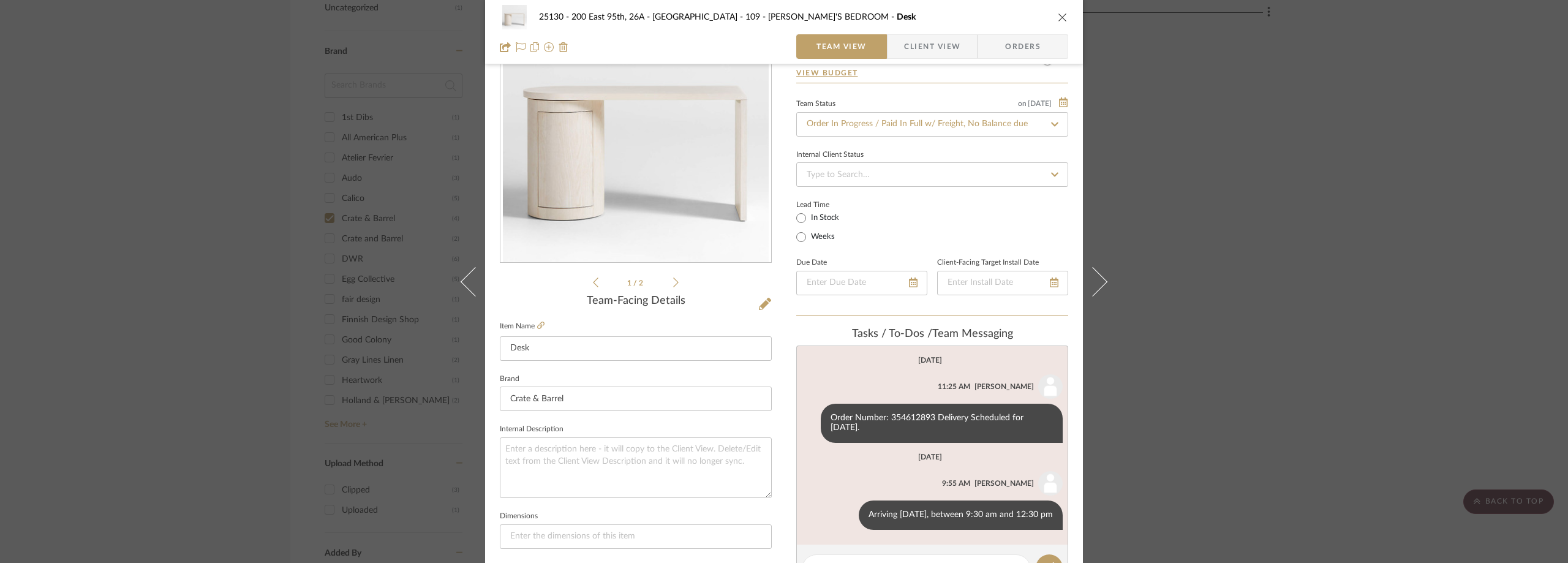
click at [1144, 210] on div "25130 - 200 East 95th, 26A - Kosheleva 109 - ASTRID'S BEDROOM Desk Team View Cl…" at bounding box center [784, 281] width 1568 height 563
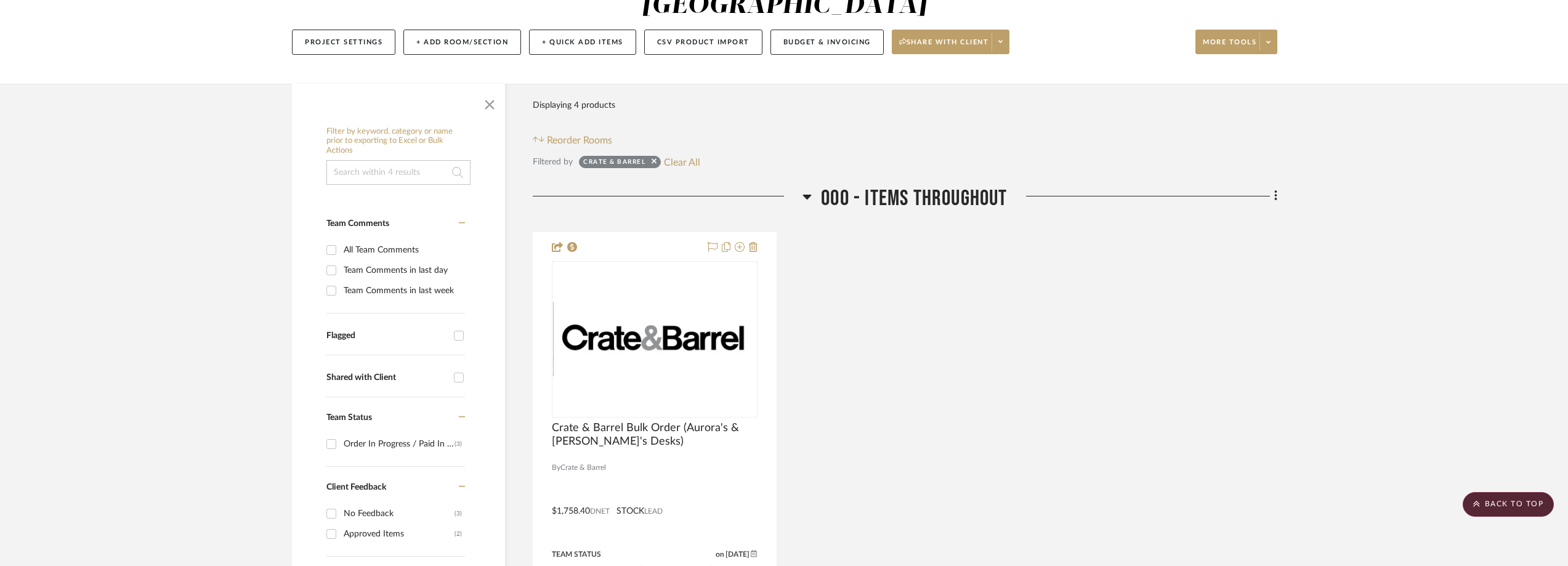
scroll to position [20, 0]
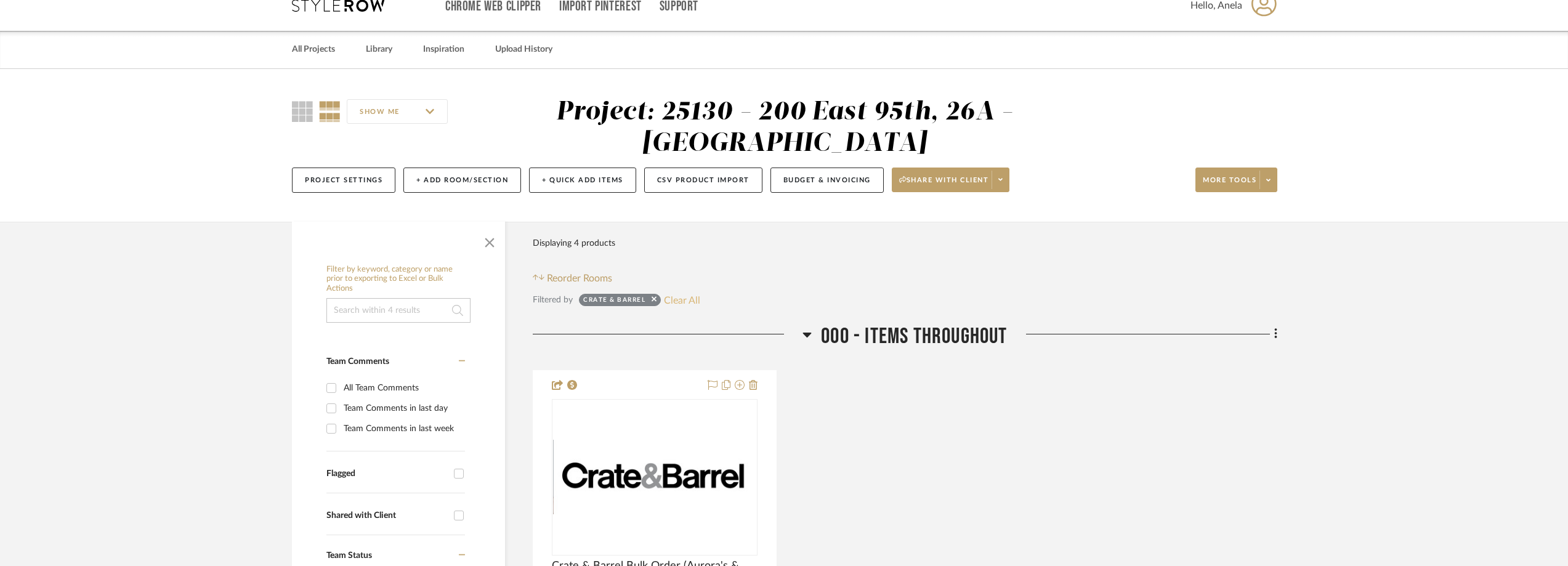
click at [684, 300] on button "Clear All" at bounding box center [682, 300] width 36 height 16
checkbox input "false"
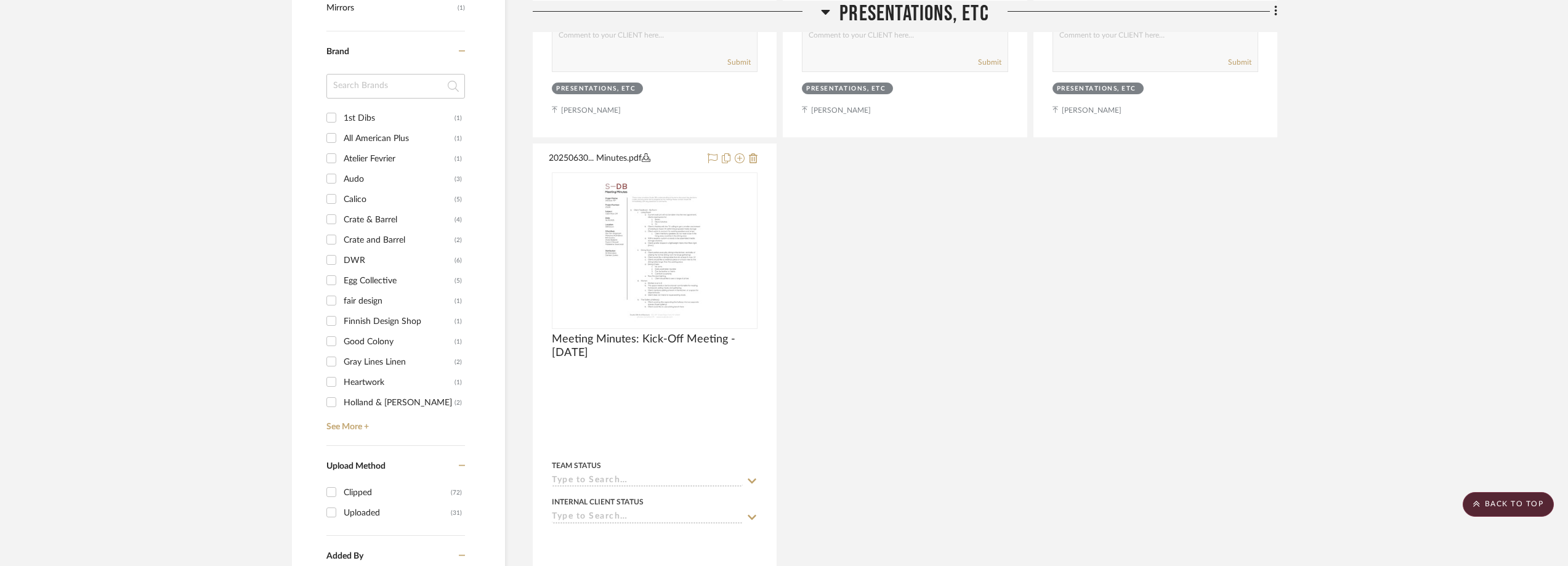
scroll to position [1189, 0]
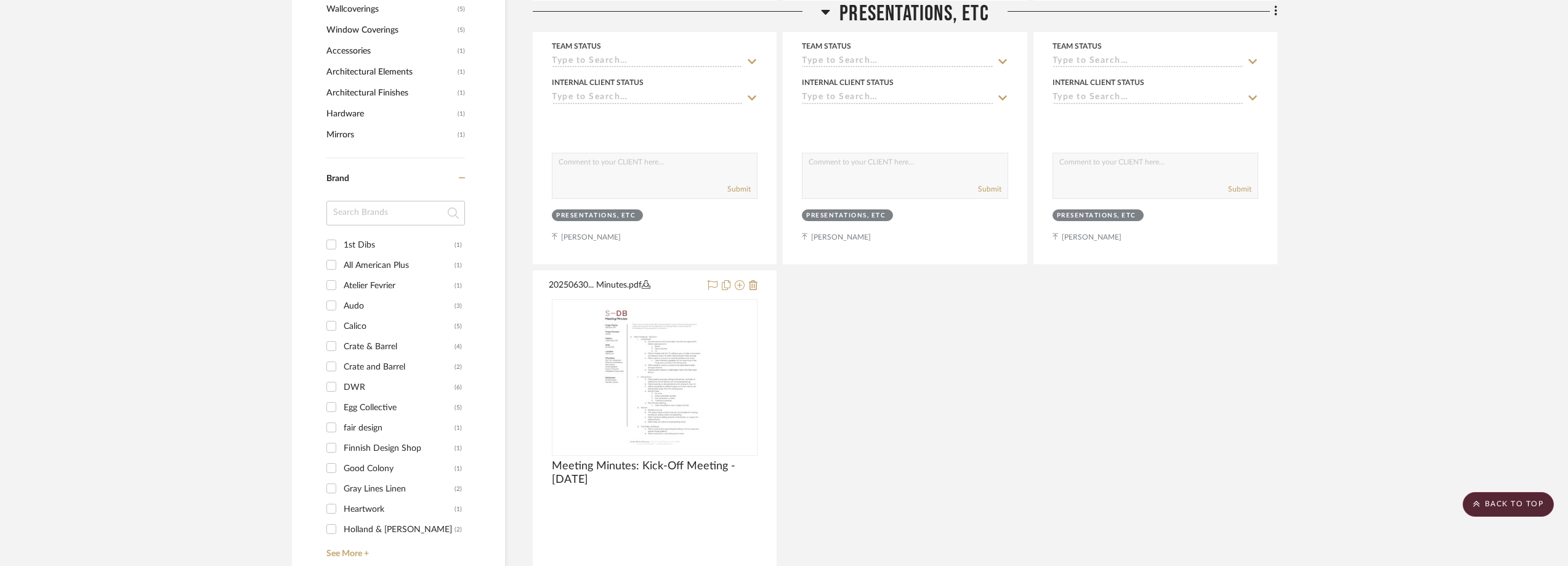
click at [420, 197] on div "Brand 1st Dibs (1) All American Plus (1) Atelier Fevrier (1) Audo (3) Calico (5…" at bounding box center [396, 365] width 139 height 414
click at [421, 202] on input at bounding box center [396, 212] width 139 height 24
type input "fin"
click at [412, 238] on div "Finnish Design Shop" at bounding box center [399, 245] width 111 height 20
click at [341, 238] on input "Finnish Design Shop (1)" at bounding box center [331, 245] width 20 height 20
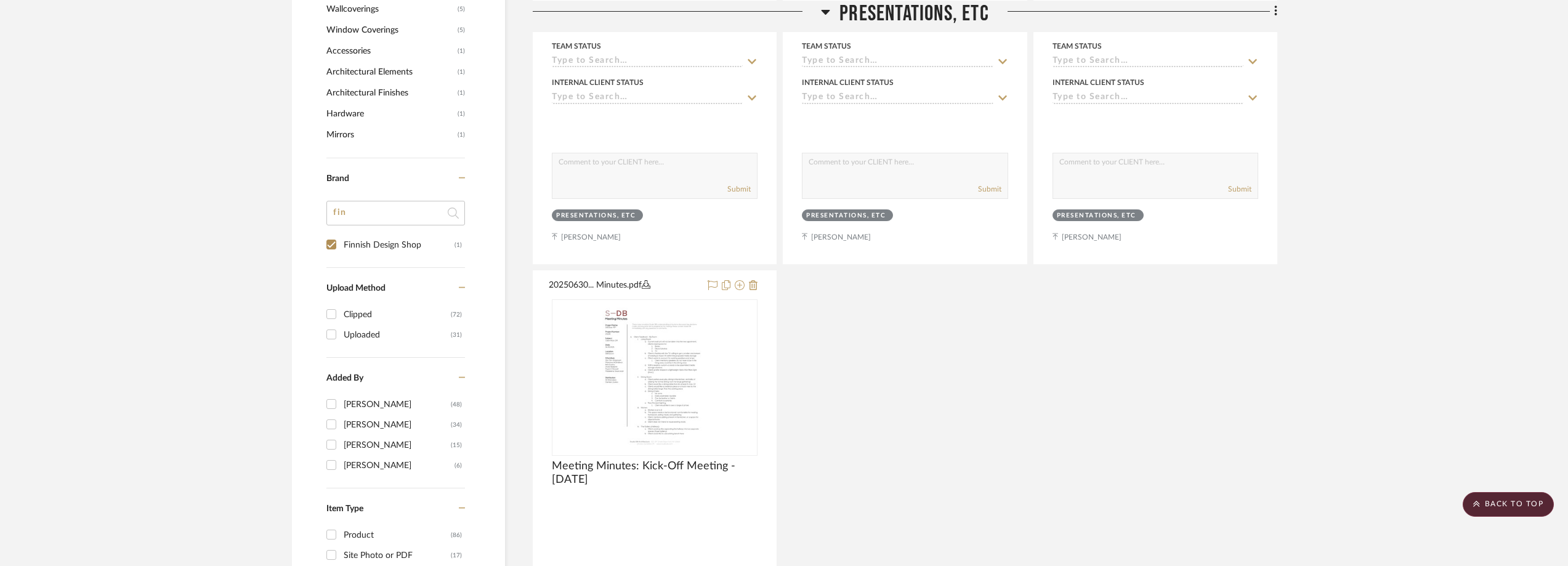
checkbox input "true"
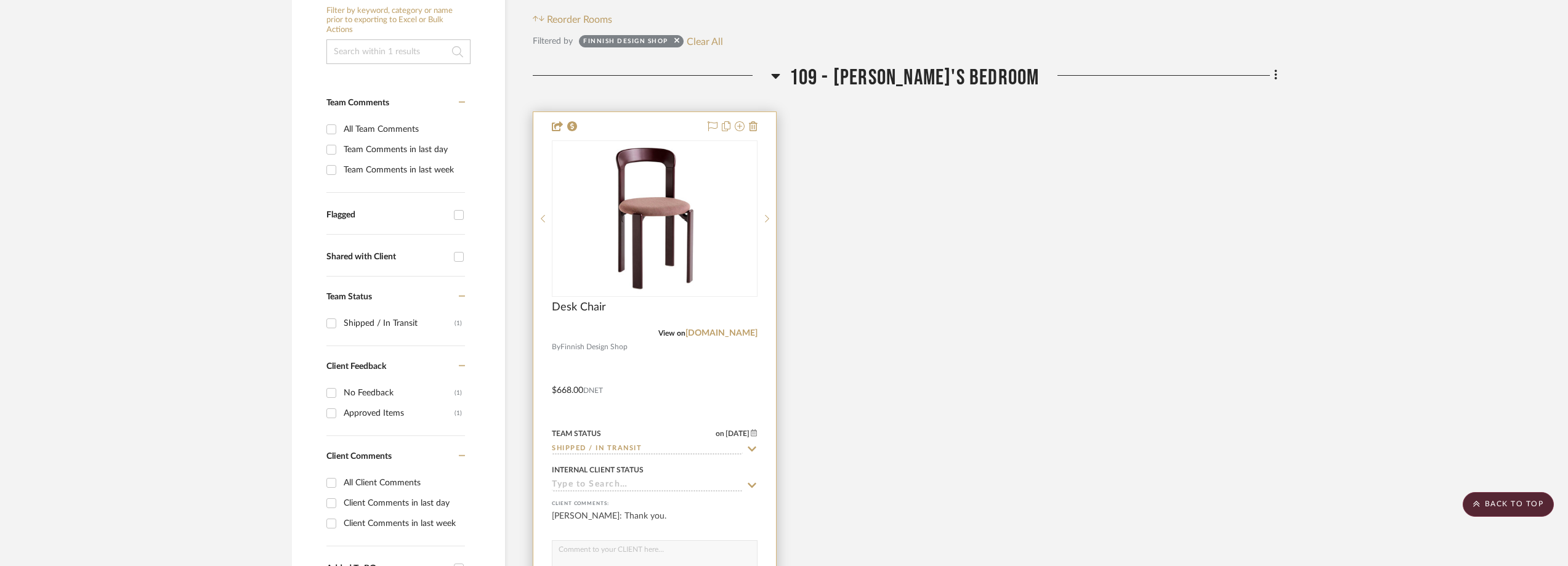
scroll to position [267, 0]
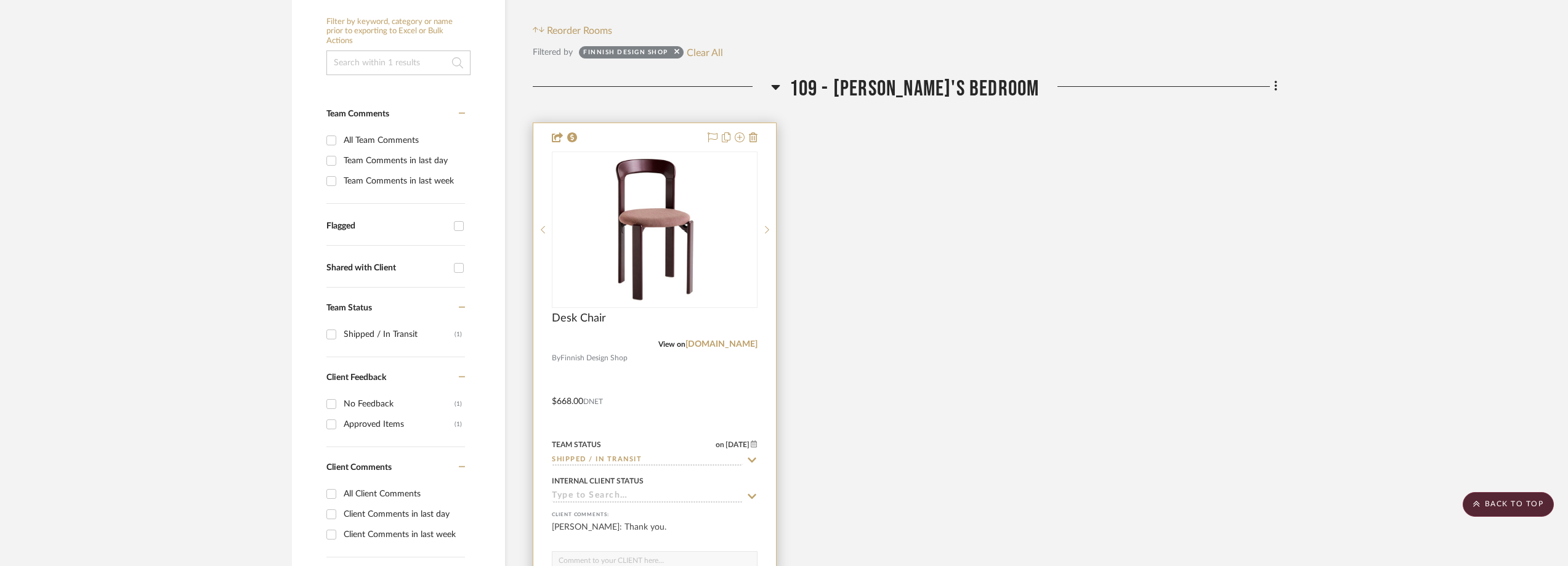
click at [749, 458] on icon at bounding box center [753, 459] width 9 height 4
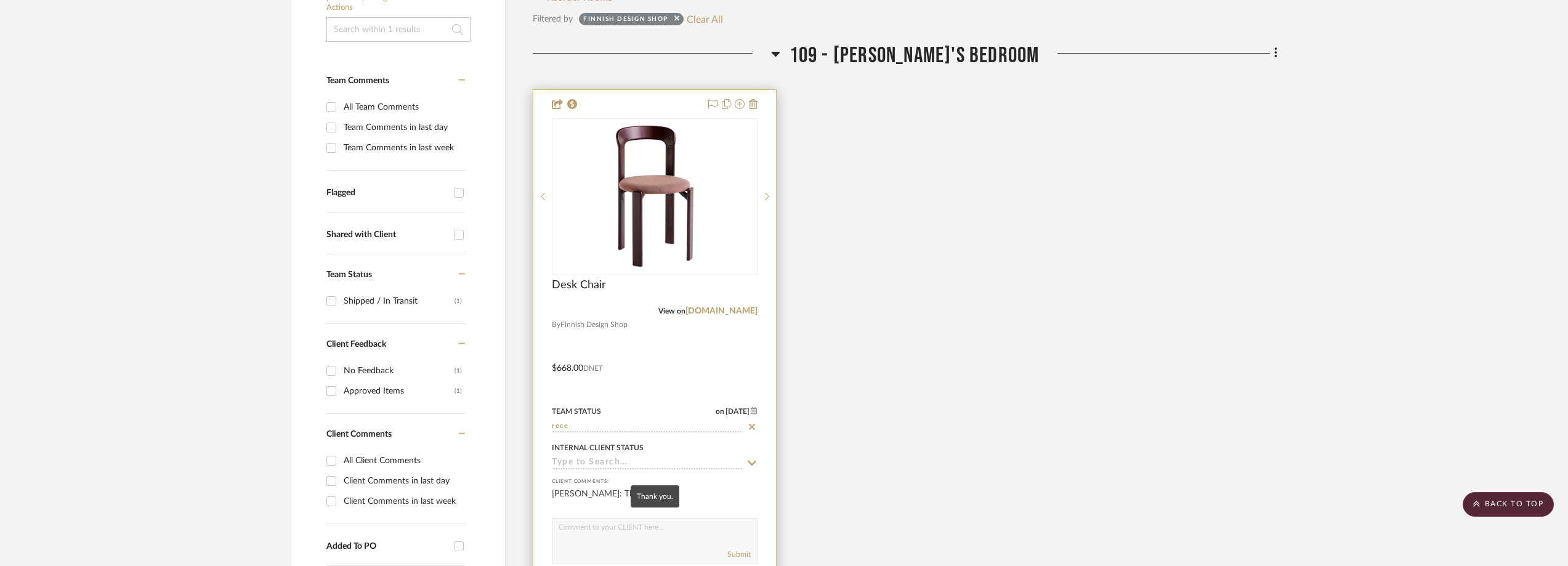
scroll to position [328, 0]
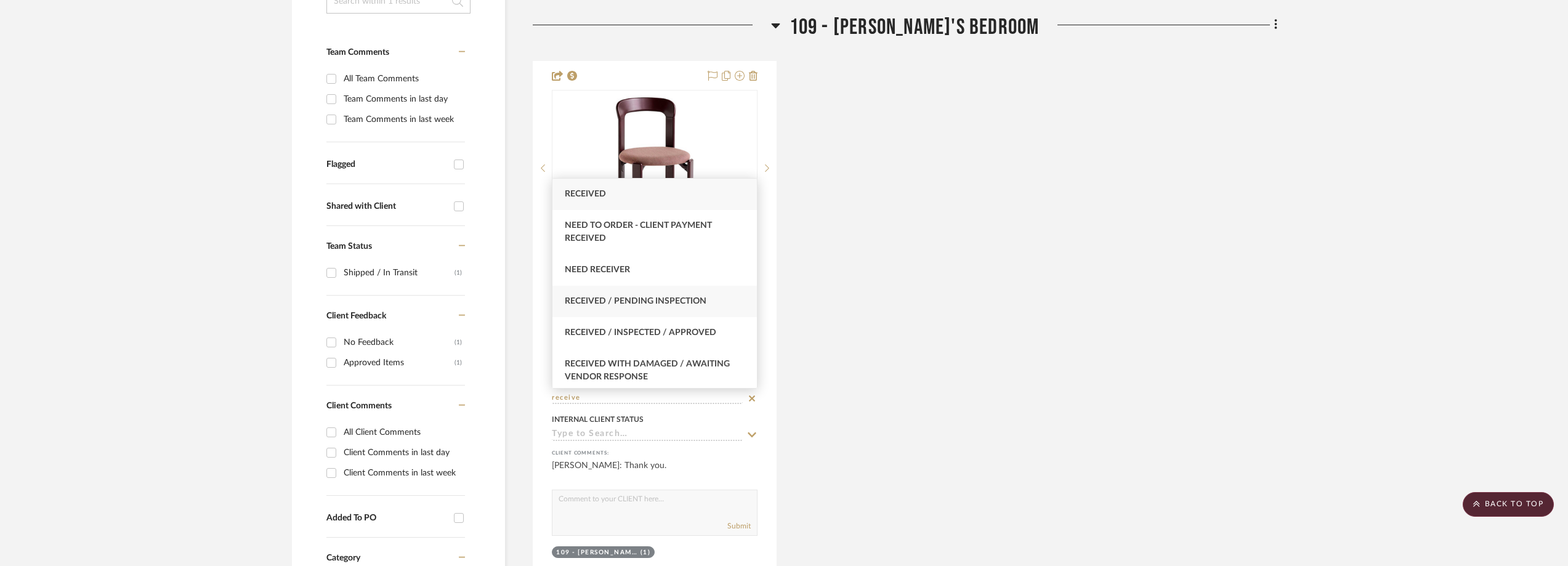
type input "receive"
click at [722, 309] on div "Received / Pending Inspection" at bounding box center [655, 301] width 204 height 31
type input "[DATE]"
type input "Received / Pending Inspection"
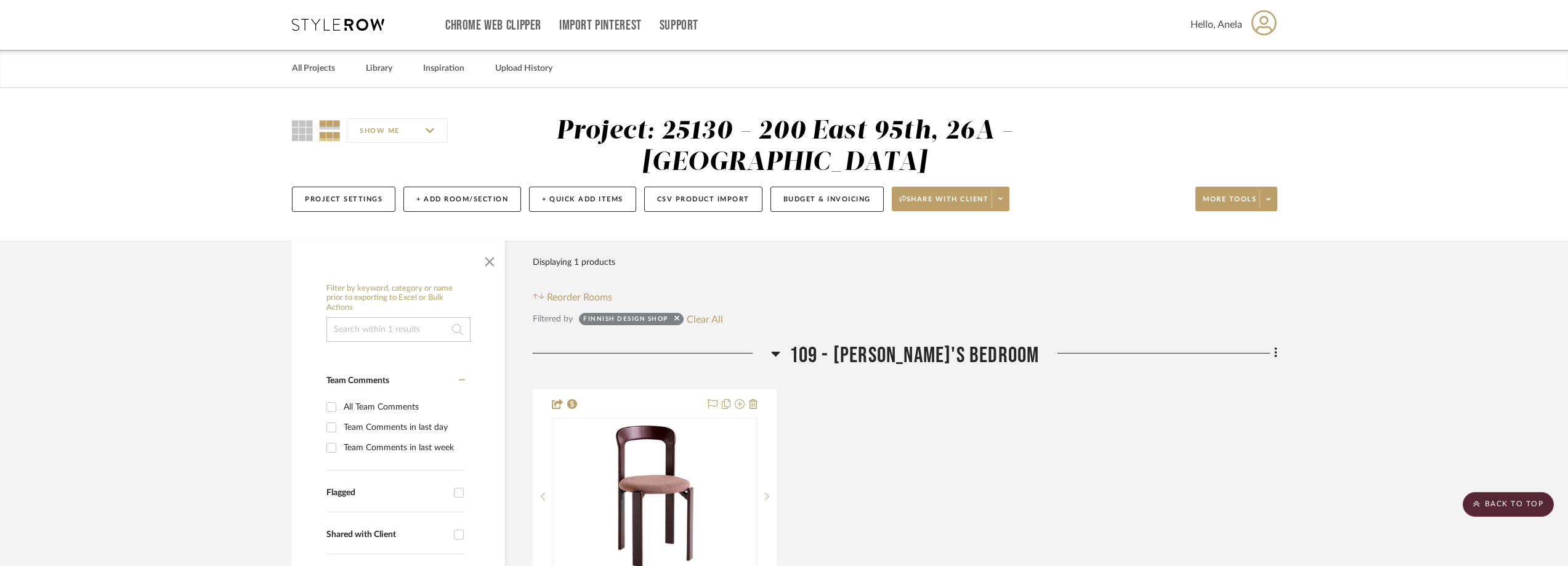
scroll to position [0, 0]
click at [690, 319] on button "Clear All" at bounding box center [705, 319] width 36 height 16
checkbox input "false"
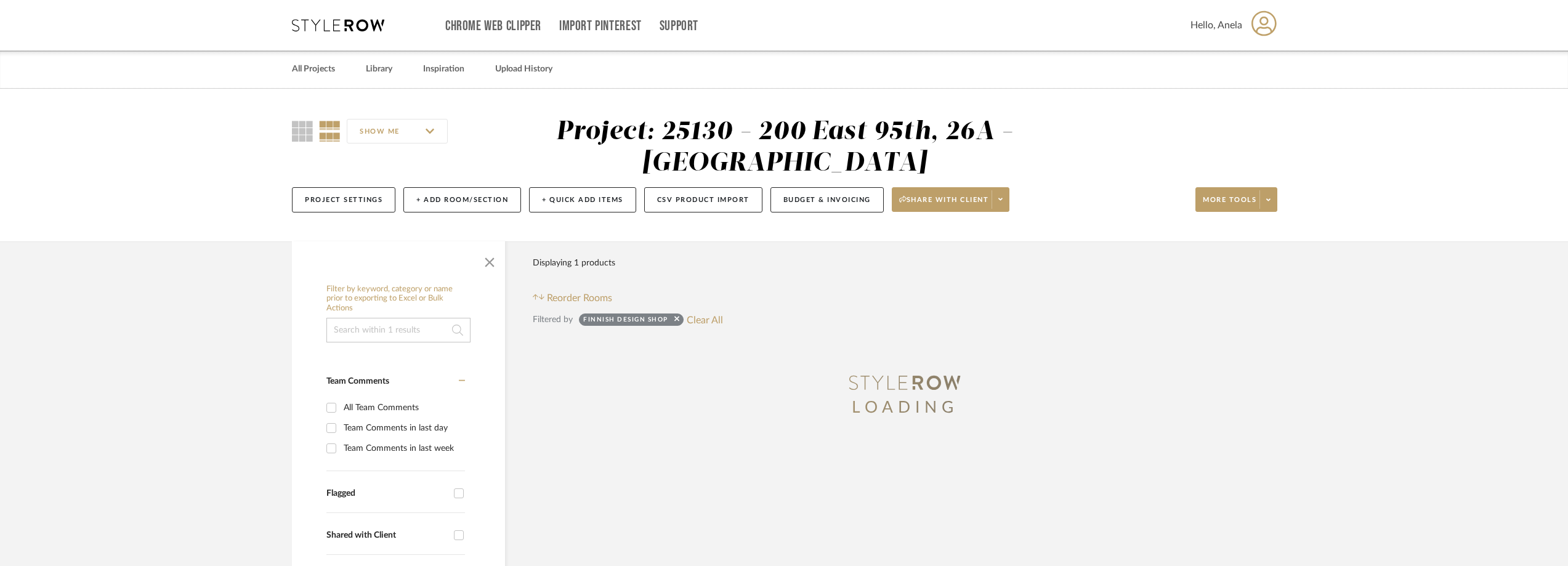
type input "[DATE]"
type input "Shipped / In Transit"
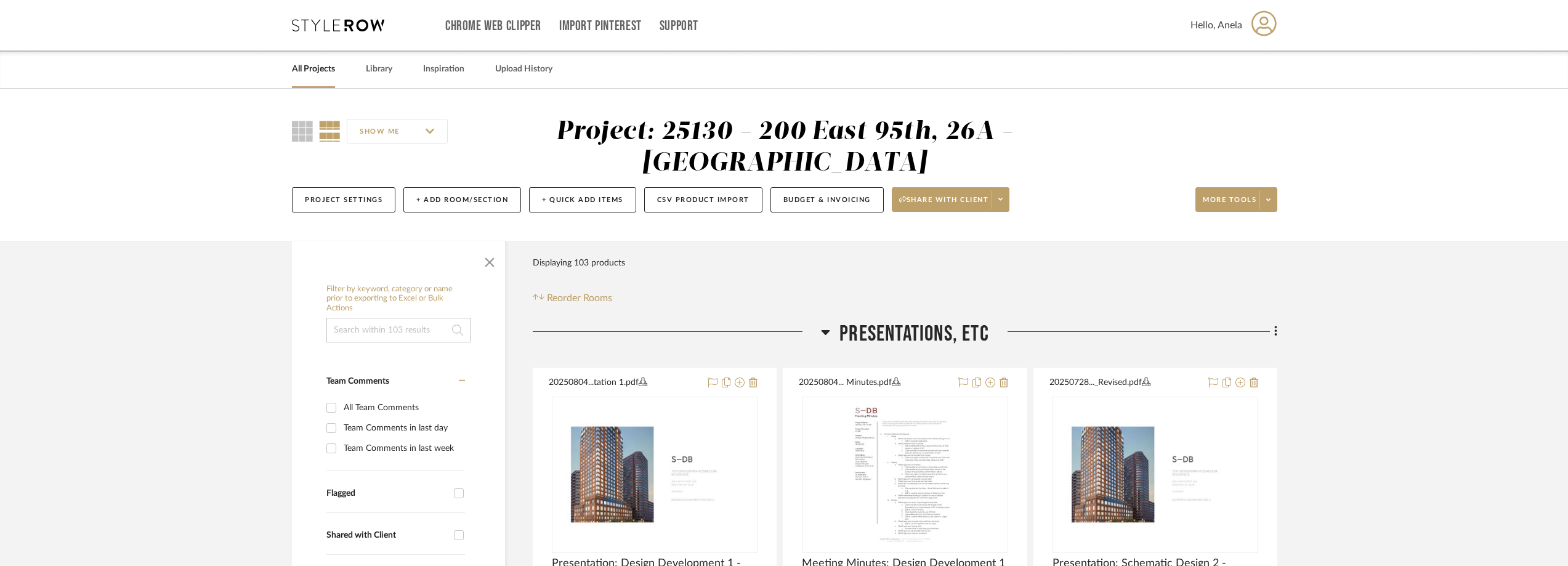
click at [336, 27] on icon at bounding box center [338, 25] width 93 height 13
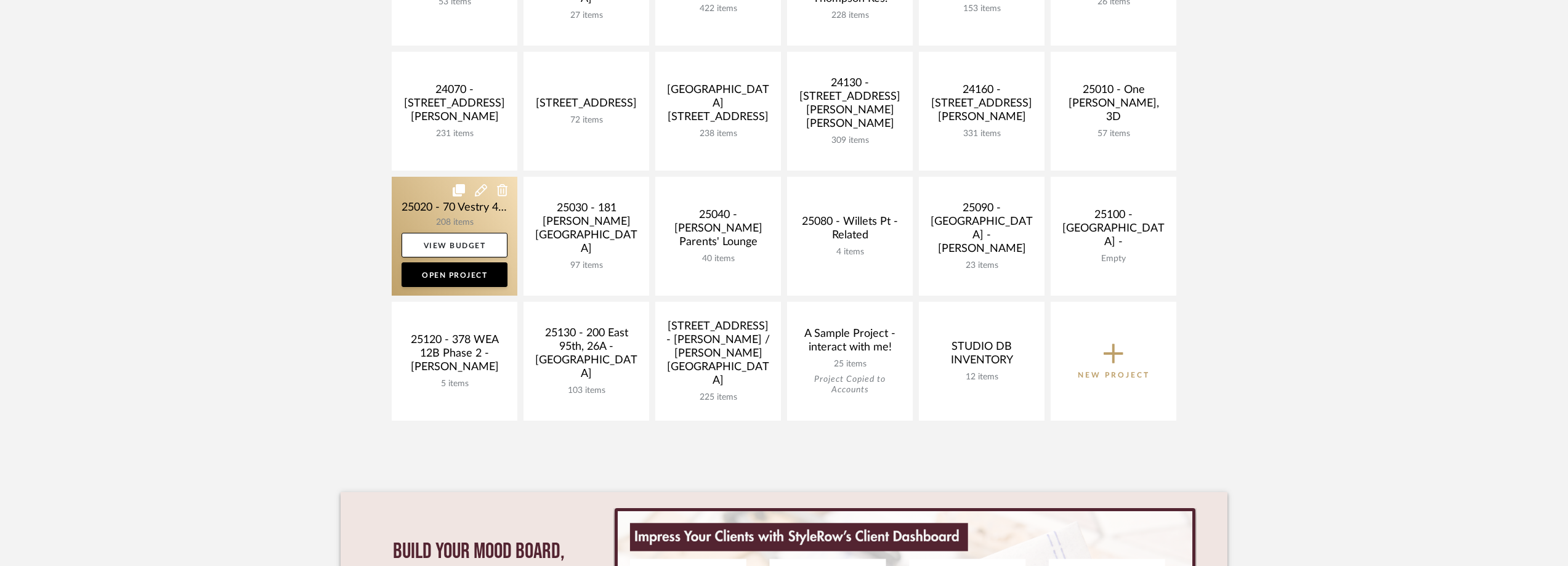
scroll to position [554, 0]
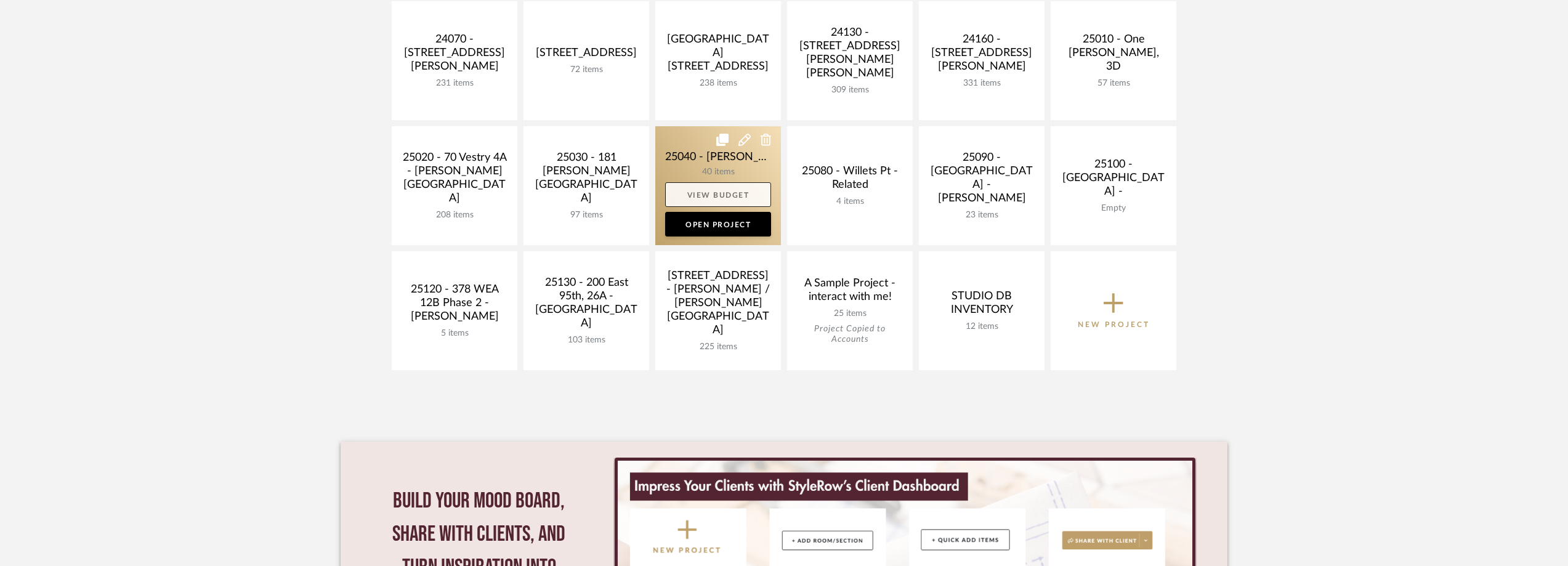
click at [687, 192] on link "View Budget" at bounding box center [719, 193] width 106 height 24
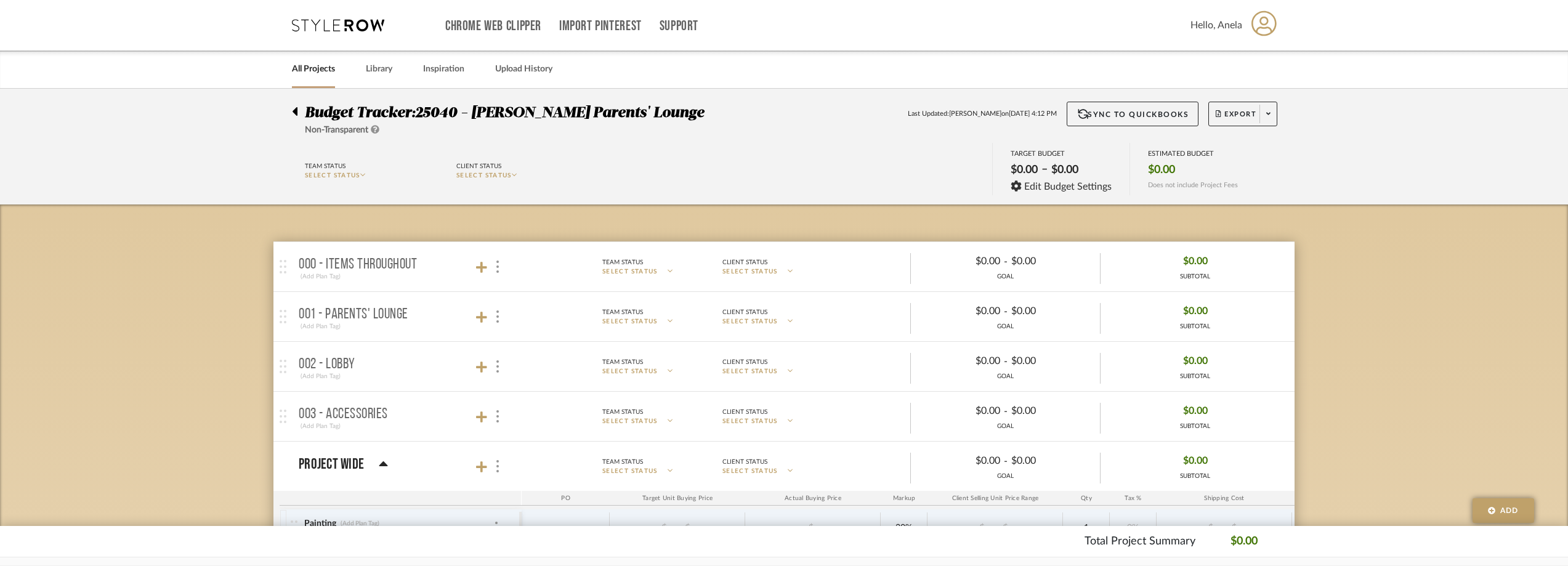
click at [1224, 24] on span "Hello, Anela" at bounding box center [1216, 25] width 51 height 14
click at [338, 24] on div at bounding box center [784, 283] width 1568 height 566
click at [354, 26] on icon at bounding box center [338, 25] width 93 height 13
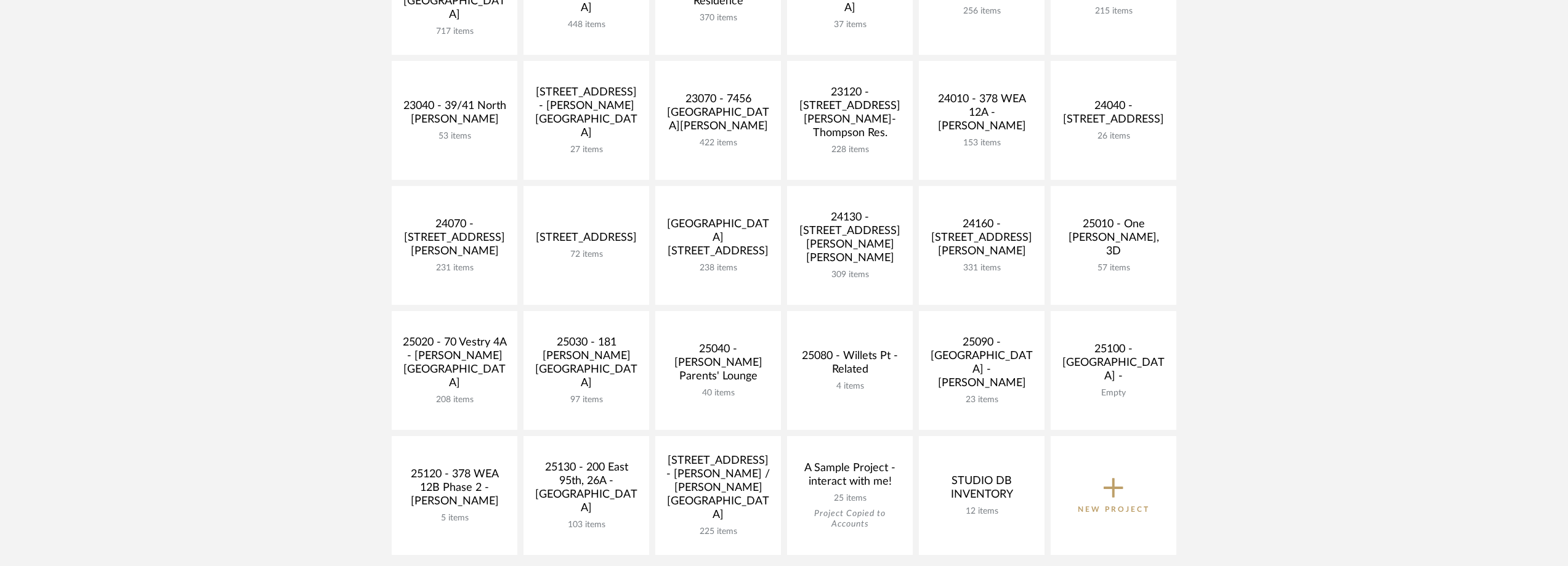
scroll to position [492, 0]
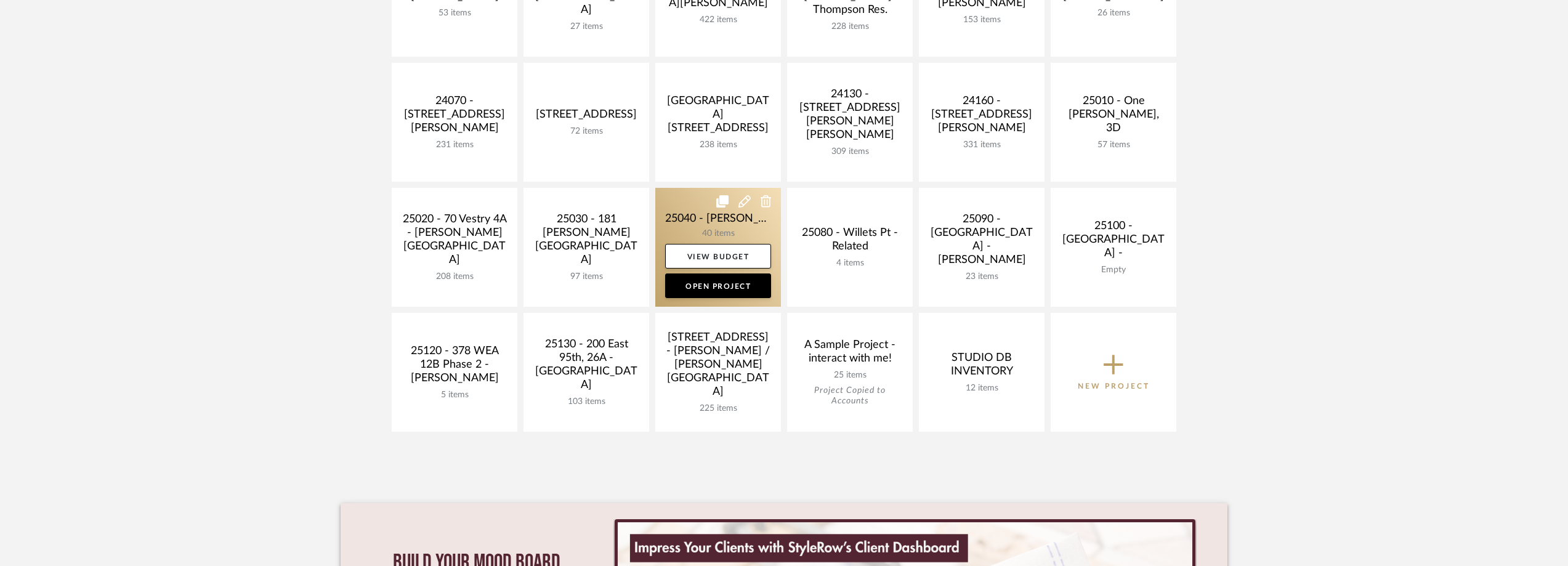
click at [667, 225] on link at bounding box center [719, 247] width 126 height 119
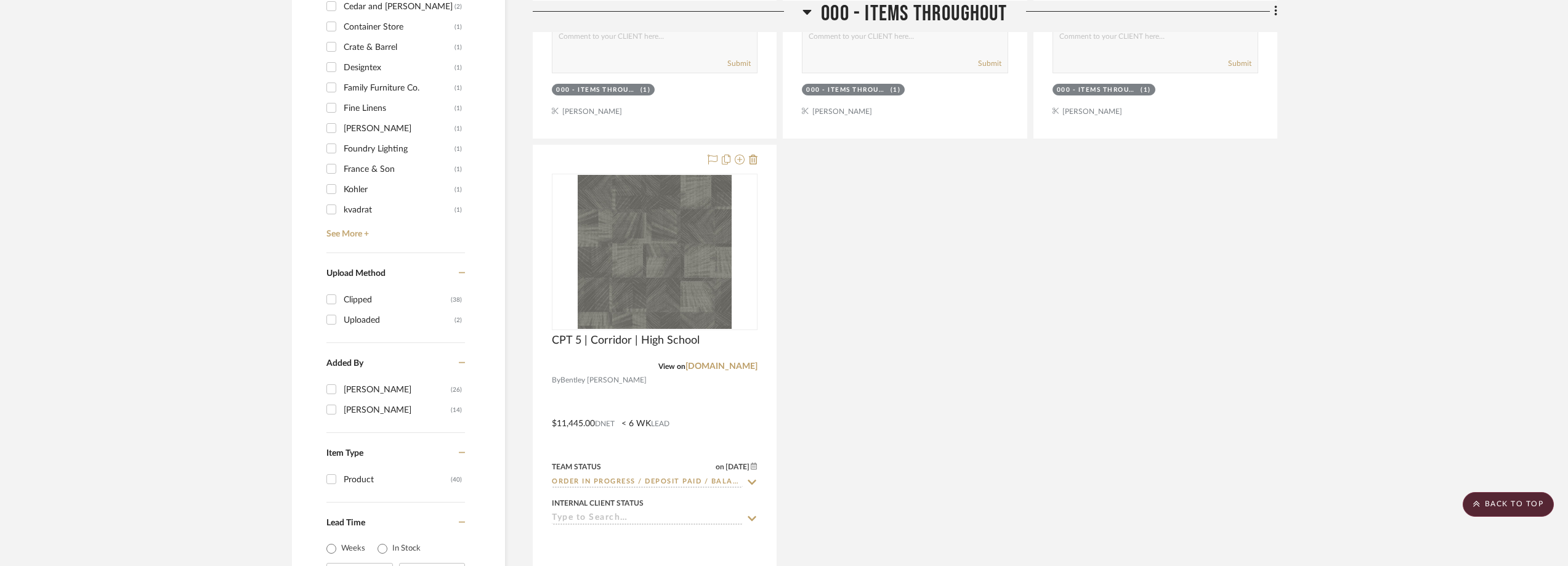
scroll to position [1131, 0]
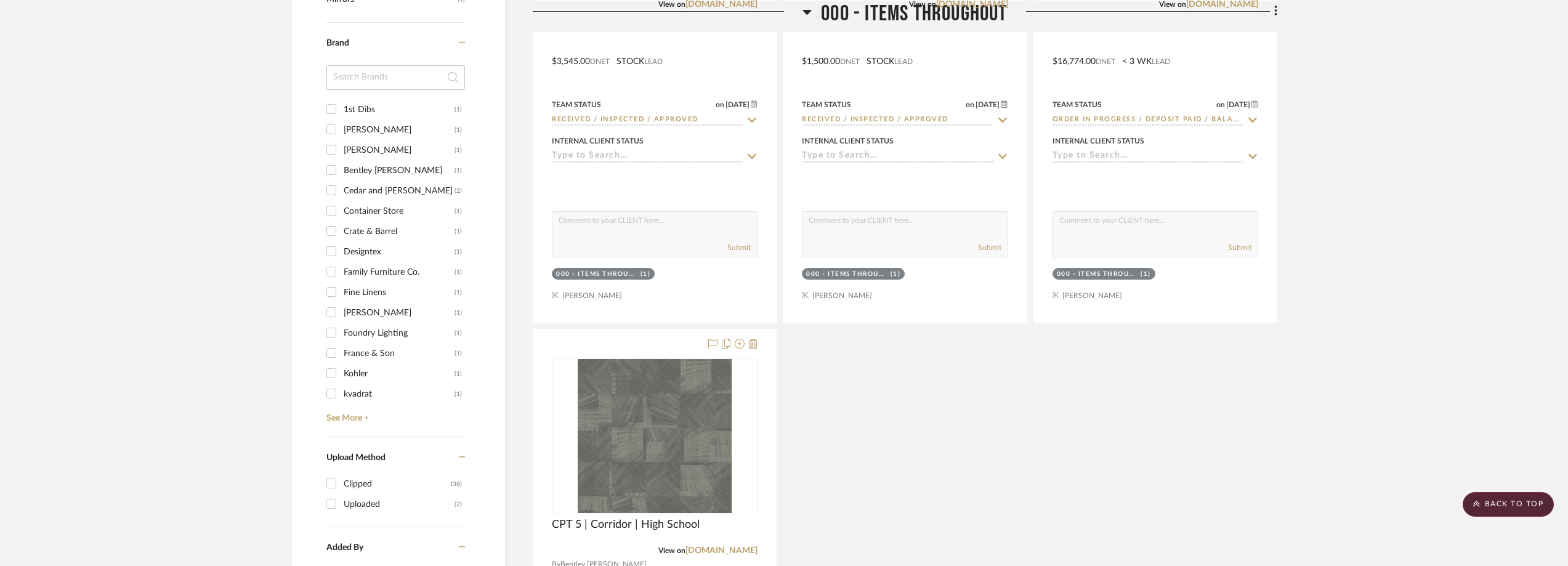
click at [408, 81] on input at bounding box center [396, 77] width 139 height 24
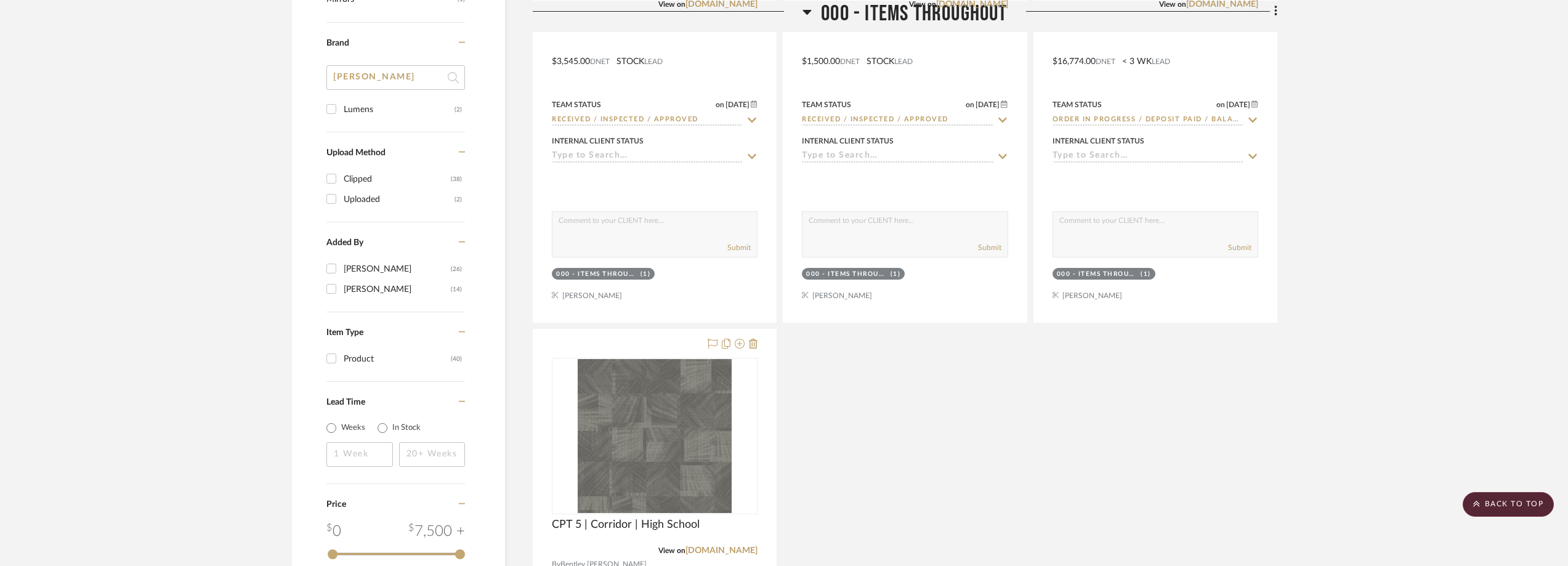
type input "[PERSON_NAME]"
click at [415, 103] on div "Lumens" at bounding box center [399, 110] width 111 height 20
click at [341, 103] on input "Lumens (2)" at bounding box center [331, 109] width 20 height 20
checkbox input "true"
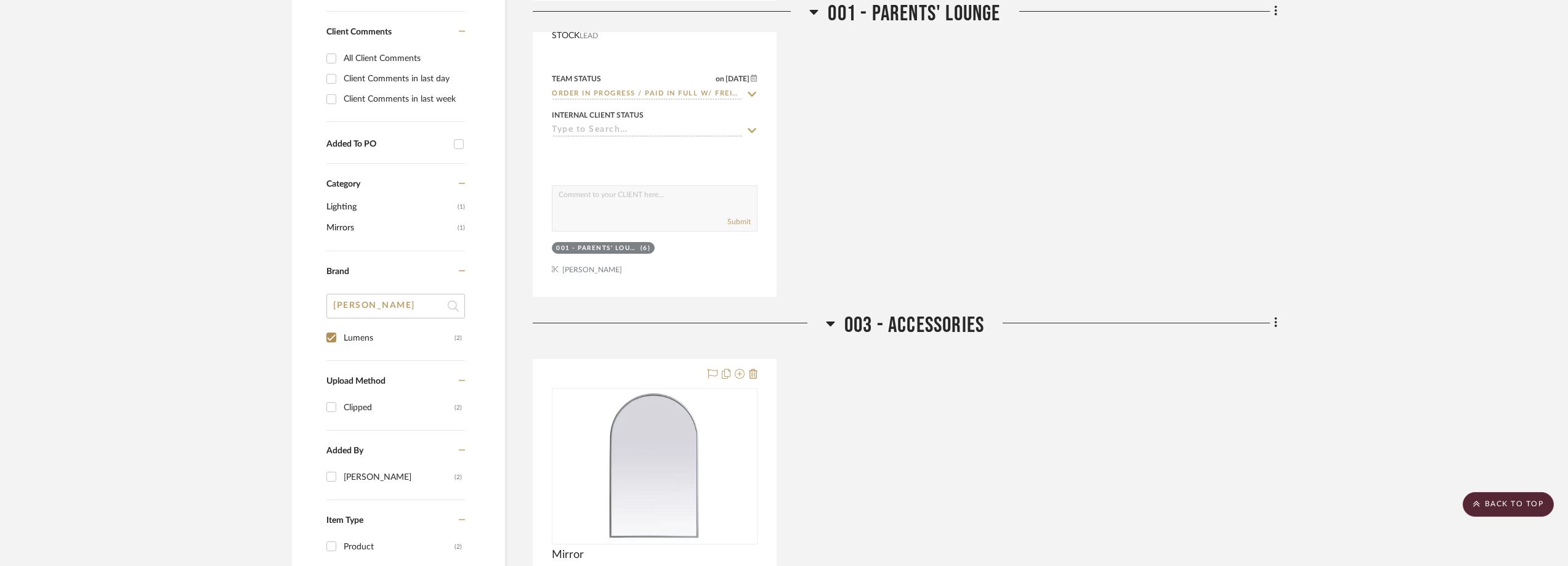
scroll to position [430, 0]
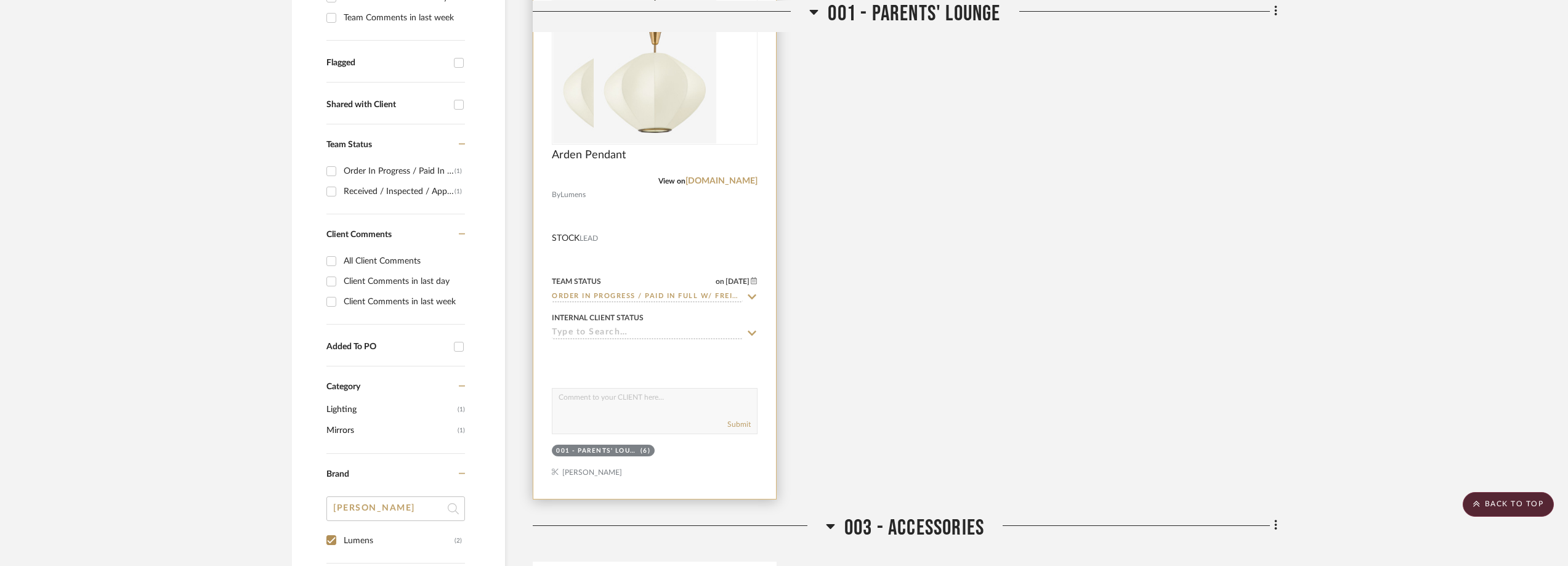
click at [704, 97] on img at bounding box center [655, 66] width 122 height 154
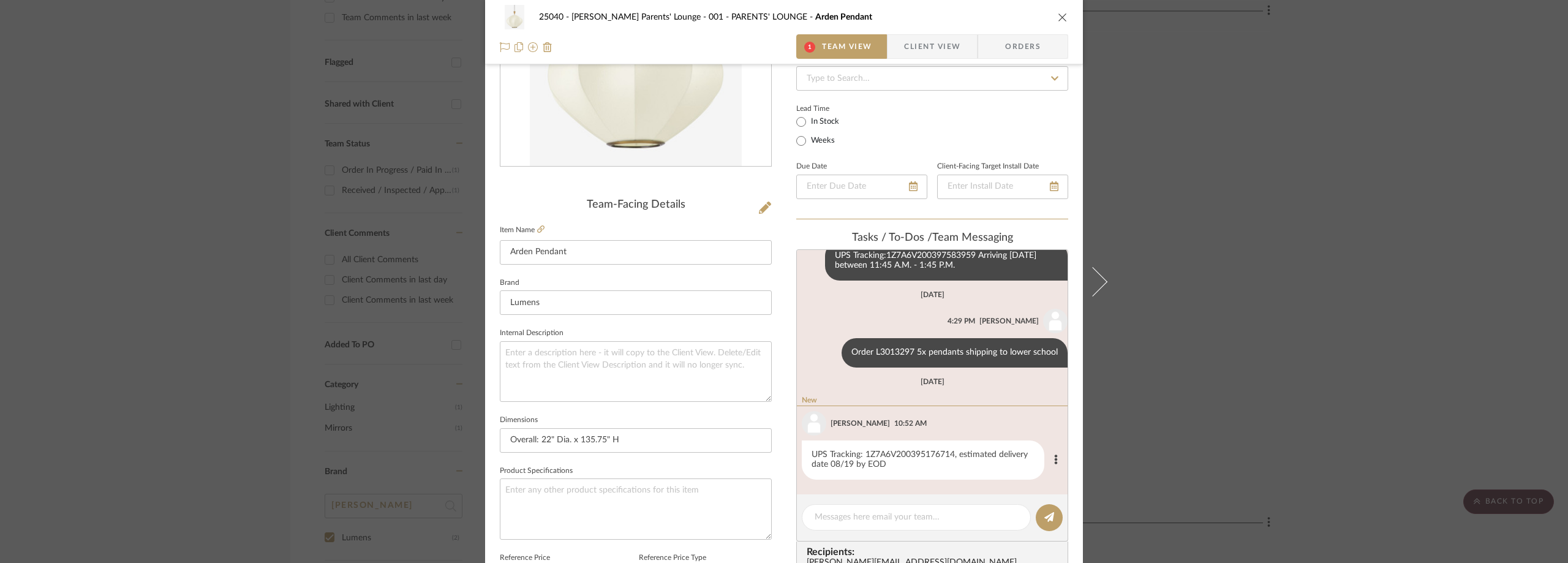
scroll to position [245, 0]
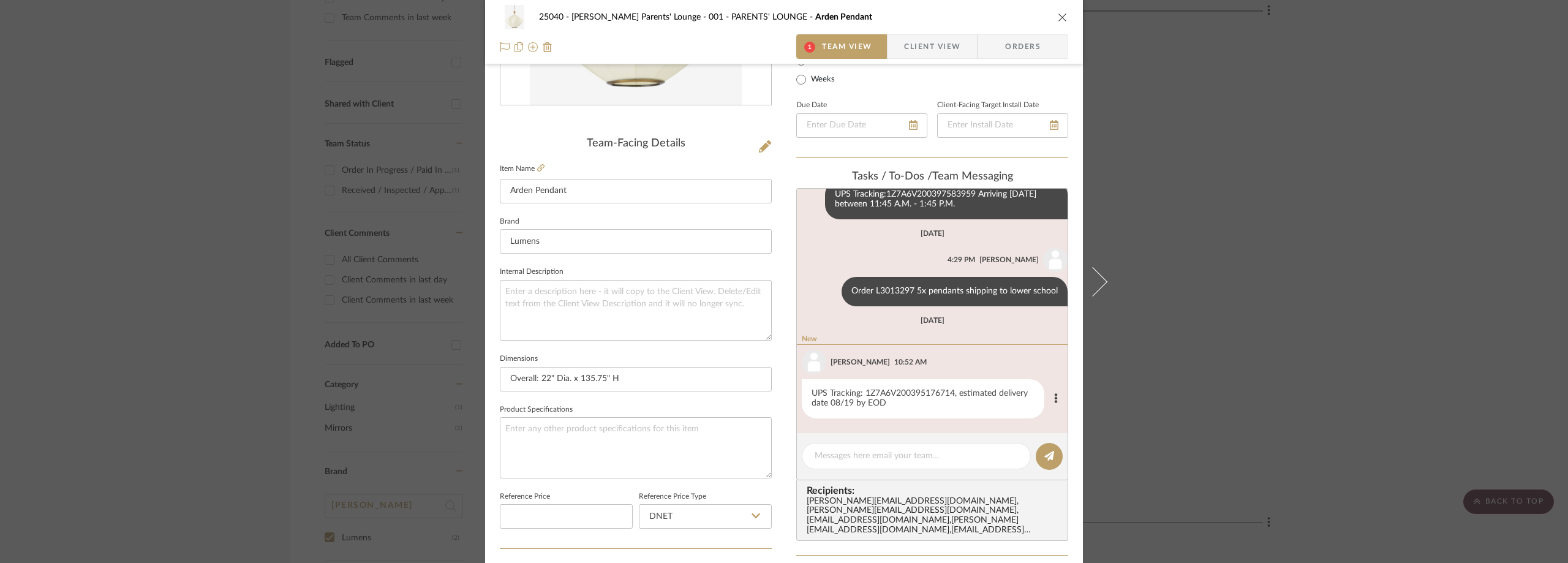
drag, startPoint x: 951, startPoint y: 392, endPoint x: 862, endPoint y: 392, distance: 89.0
click at [862, 392] on div "UPS Tracking: 1Z7A6V200395176714, estimated delivery date 08/19 by EOD" at bounding box center [922, 398] width 243 height 39
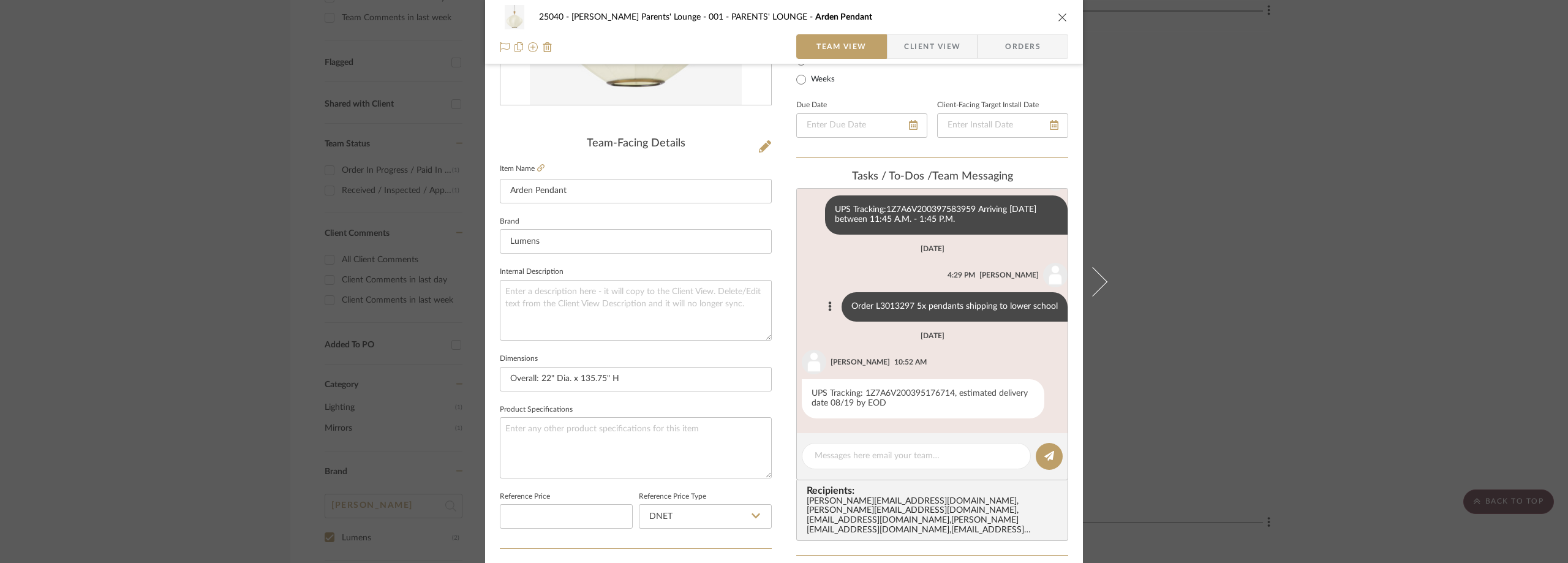
drag, startPoint x: 906, startPoint y: 292, endPoint x: 861, endPoint y: 292, distance: 45.0
click at [861, 292] on div "Order L3013297 5x pendants shipping to lower school" at bounding box center [955, 306] width 226 height 30
copy div "r L3013297"
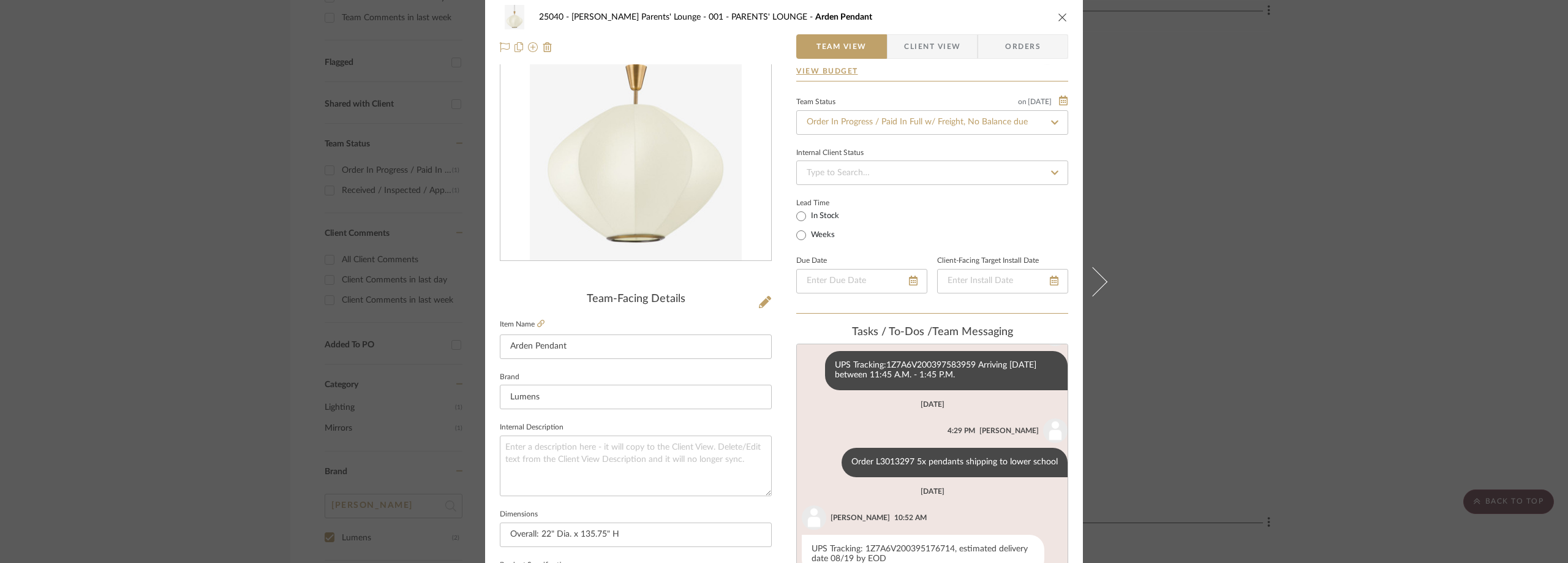
scroll to position [0, 0]
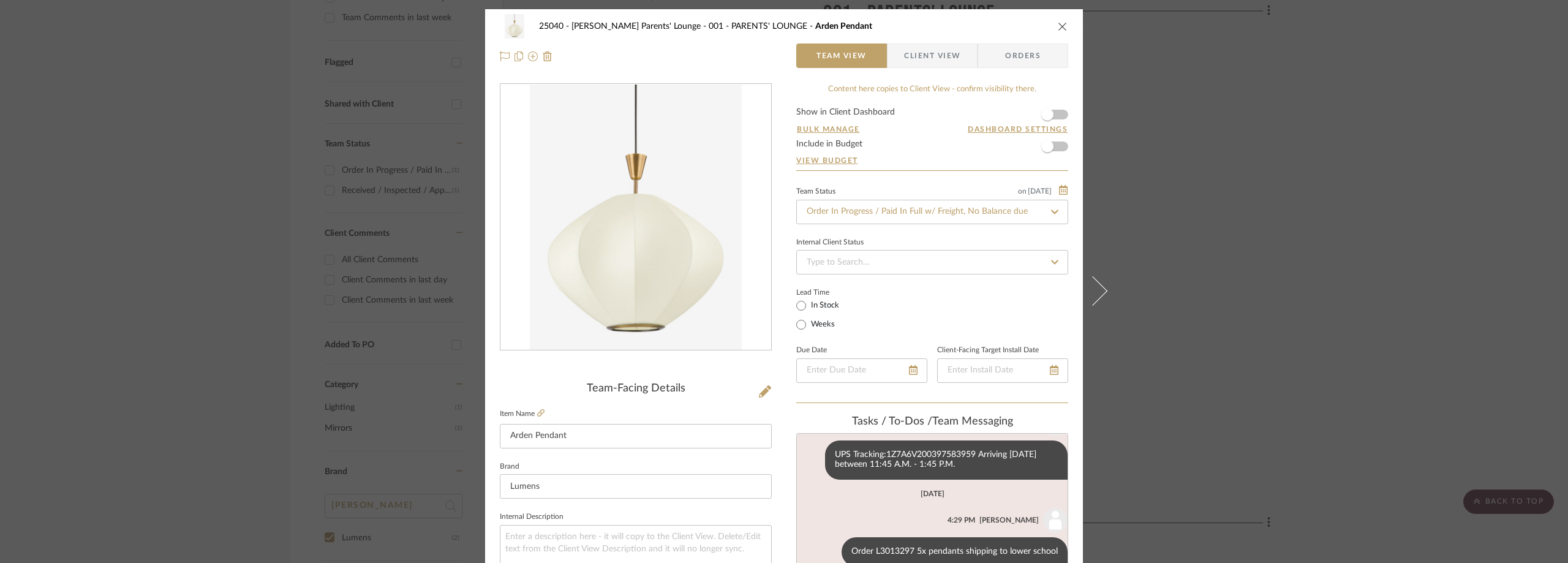
click at [872, 226] on div "Team Status on 8/12/2025 8/12/2025 Order In Progress / Paid In Full w/ Freight,…" at bounding box center [932, 294] width 272 height 220
click at [871, 218] on input "Order In Progress / Paid In Full w/ Freight, No Balance due" at bounding box center [932, 211] width 272 height 24
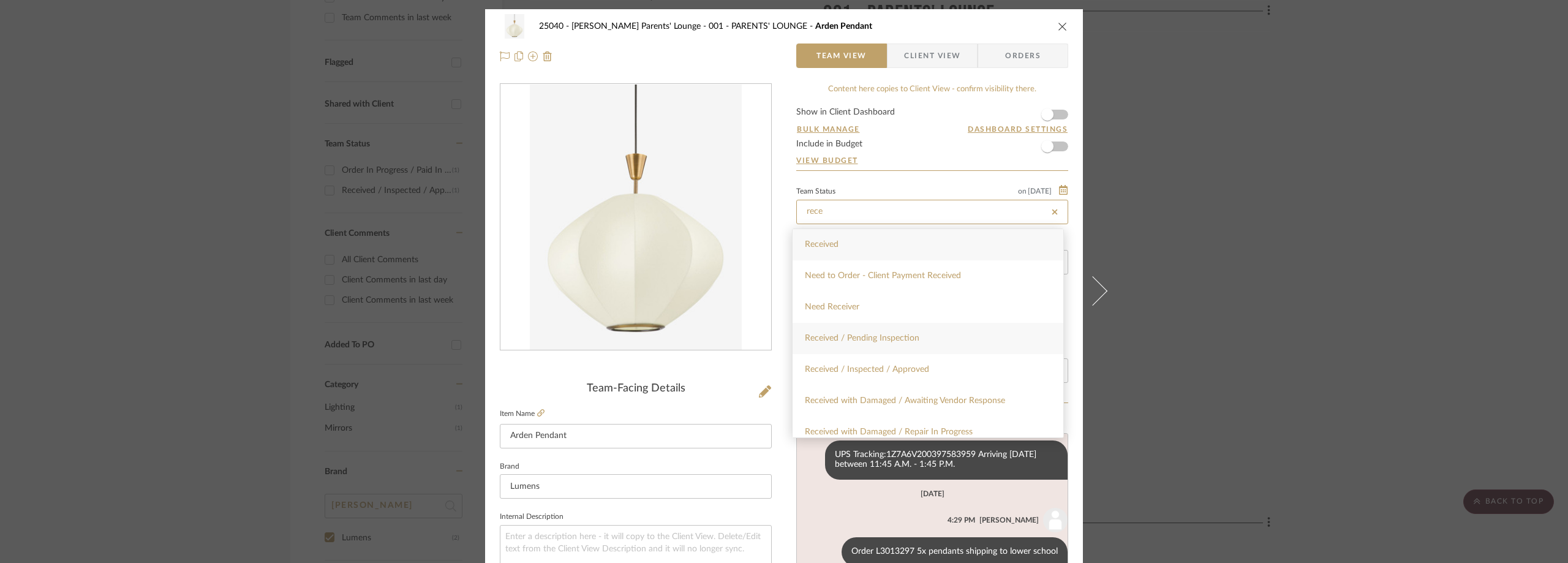
type input "rece"
click at [909, 332] on div "Received / Pending Inspection" at bounding box center [928, 337] width 270 height 31
type input "[DATE]"
type input "Received / Pending Inspection"
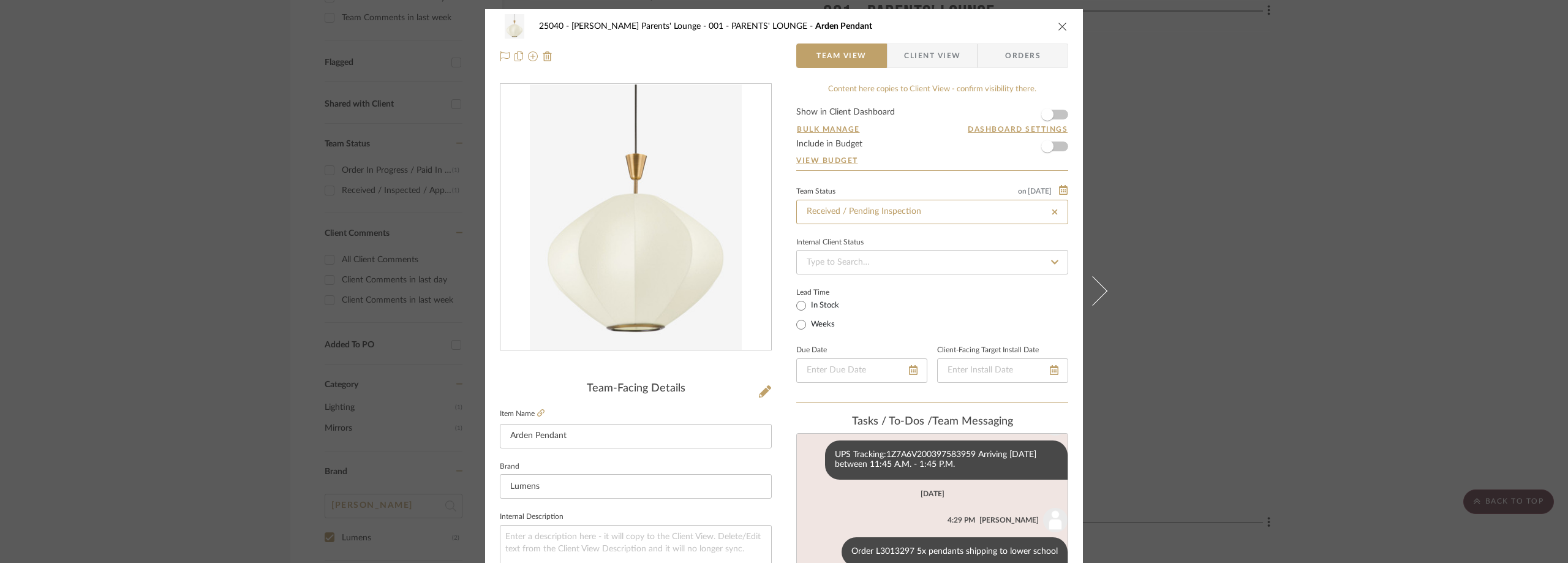
type input "[DATE]"
type input "Received / Pending Inspection"
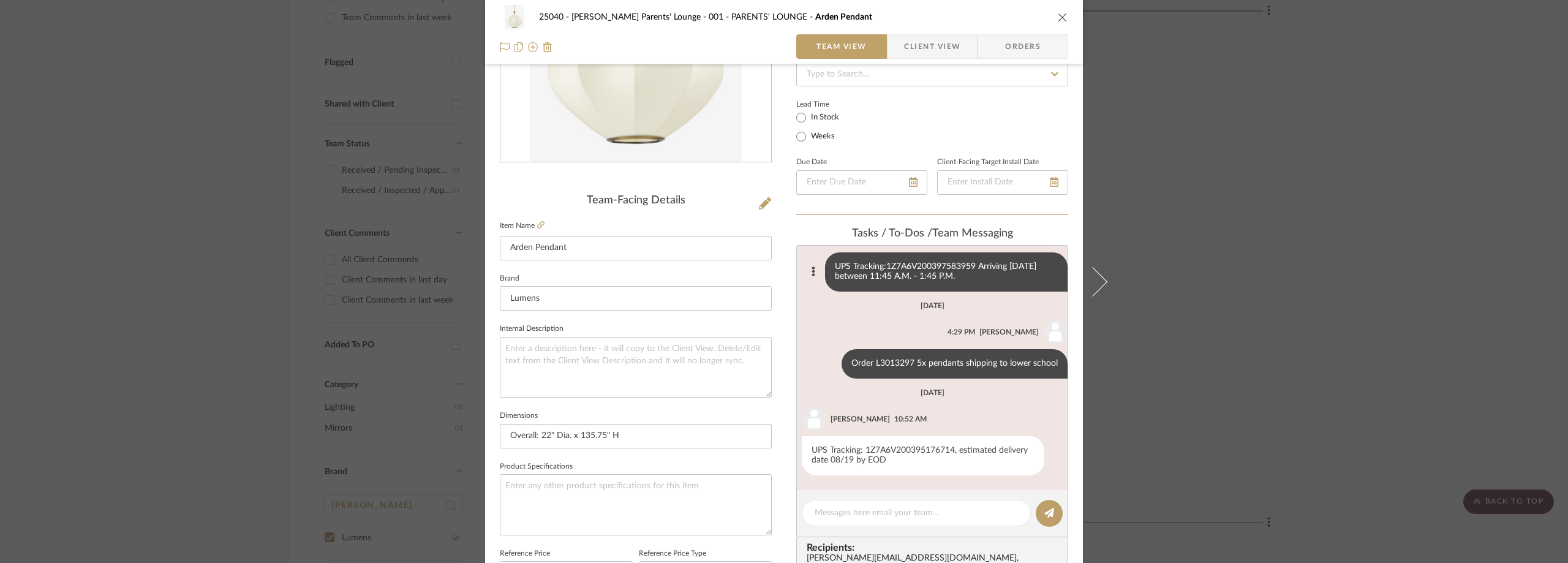
scroll to position [245, 0]
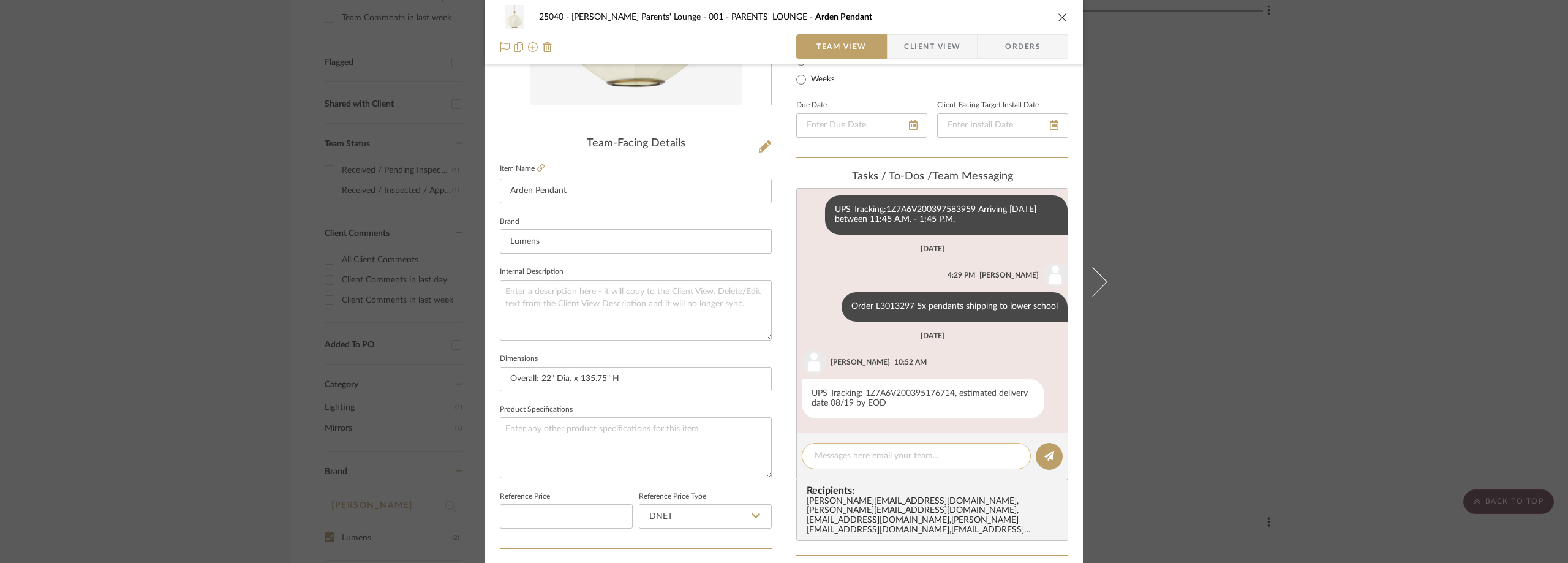
click at [877, 455] on textarea at bounding box center [916, 456] width 203 height 13
paste textarea "Delivered On Tuesday, August 19 at 10:18 A.M"
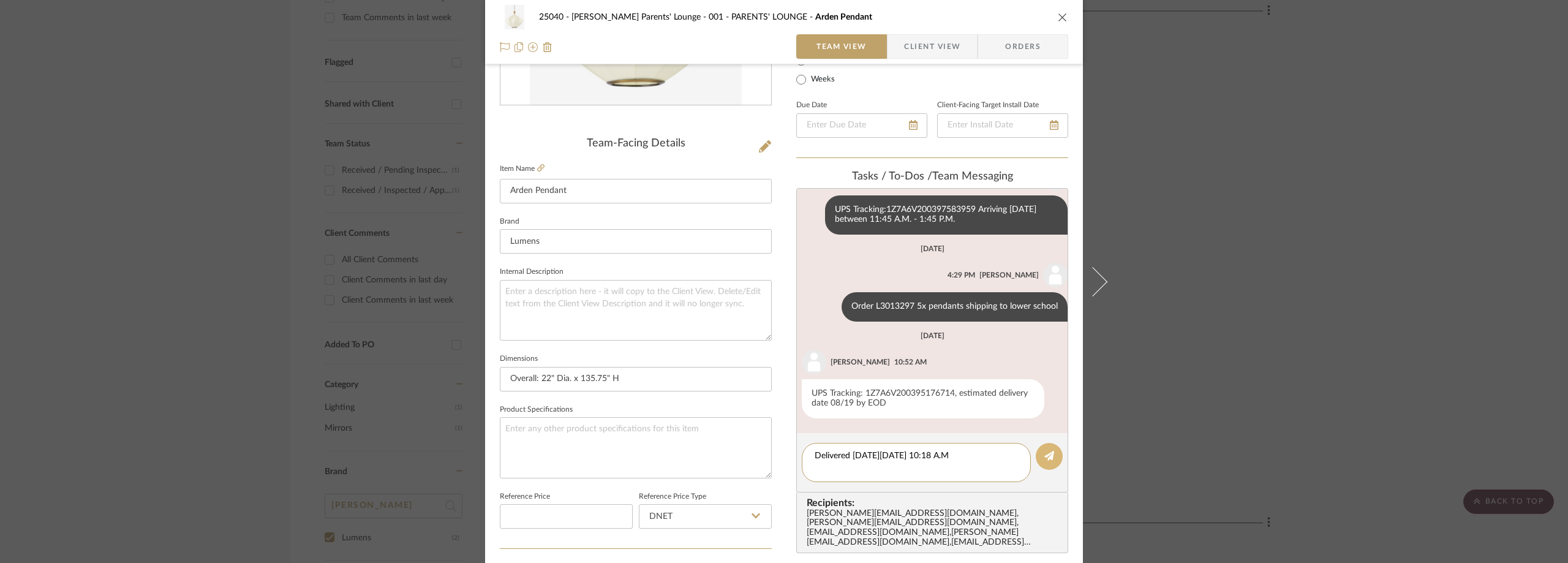
type textarea "Delivered On Tuesday, August 19 at 10:18 A.M"
click at [1046, 457] on icon at bounding box center [1049, 455] width 10 height 10
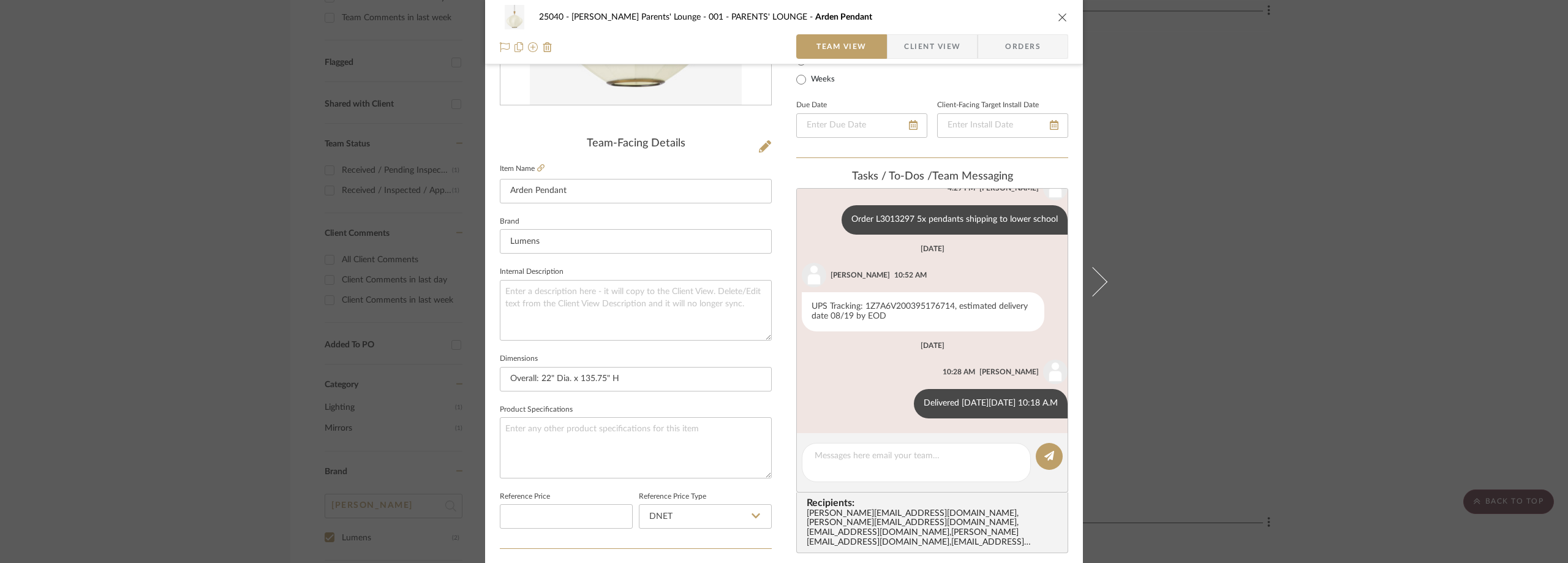
click at [193, 149] on div "25040 - Grace Church Parents' Lounge 001 - PARENTS' LOUNGE Arden Pendant Team V…" at bounding box center [784, 281] width 1568 height 563
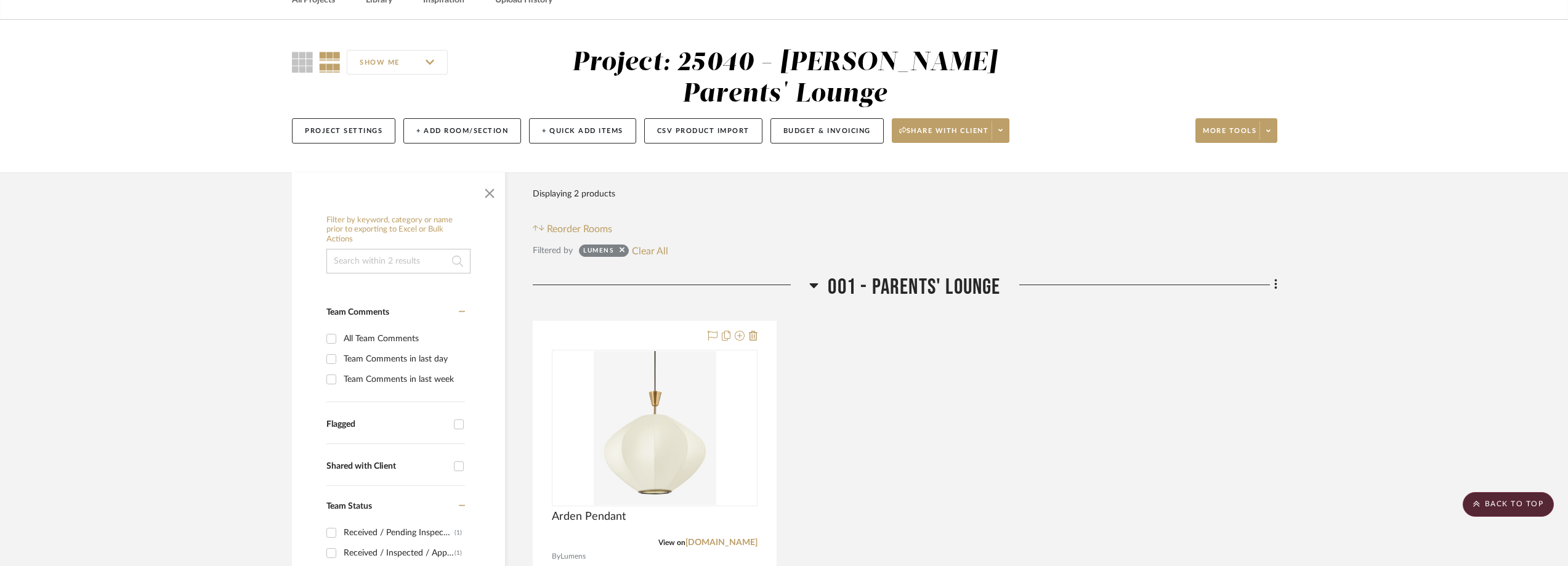
scroll to position [0, 0]
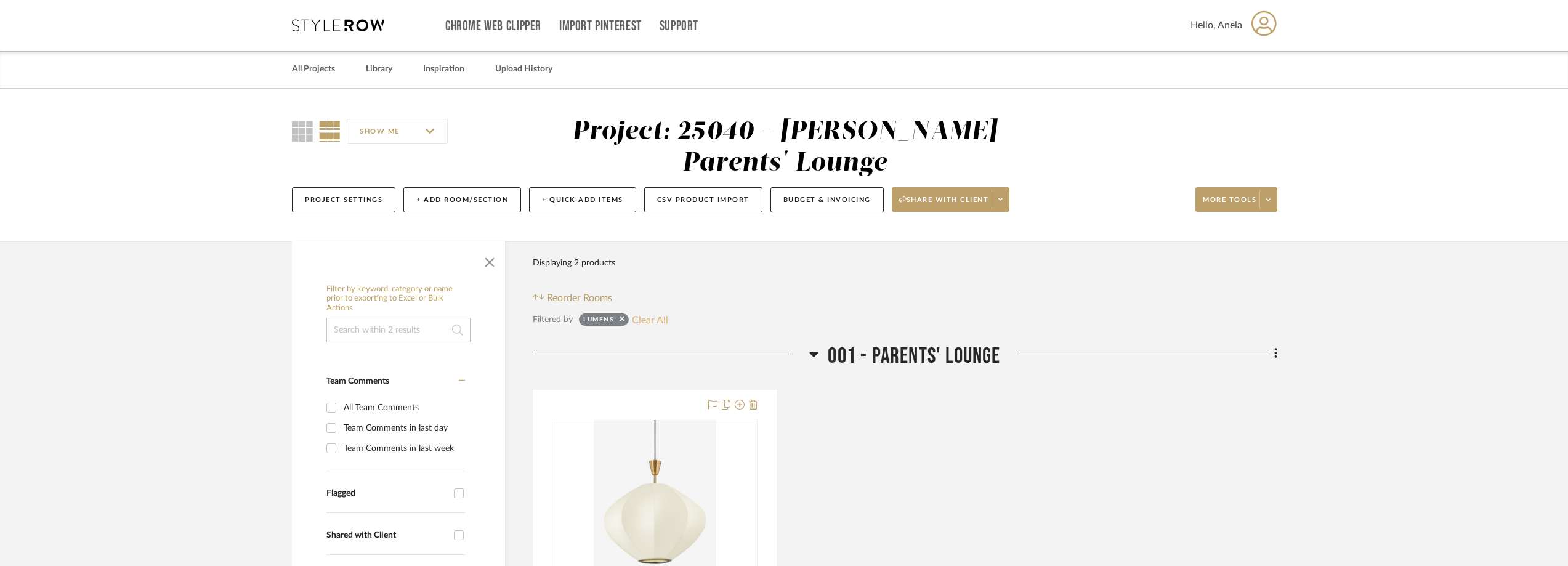
click at [652, 315] on button "Clear All" at bounding box center [650, 319] width 36 height 16
checkbox input "false"
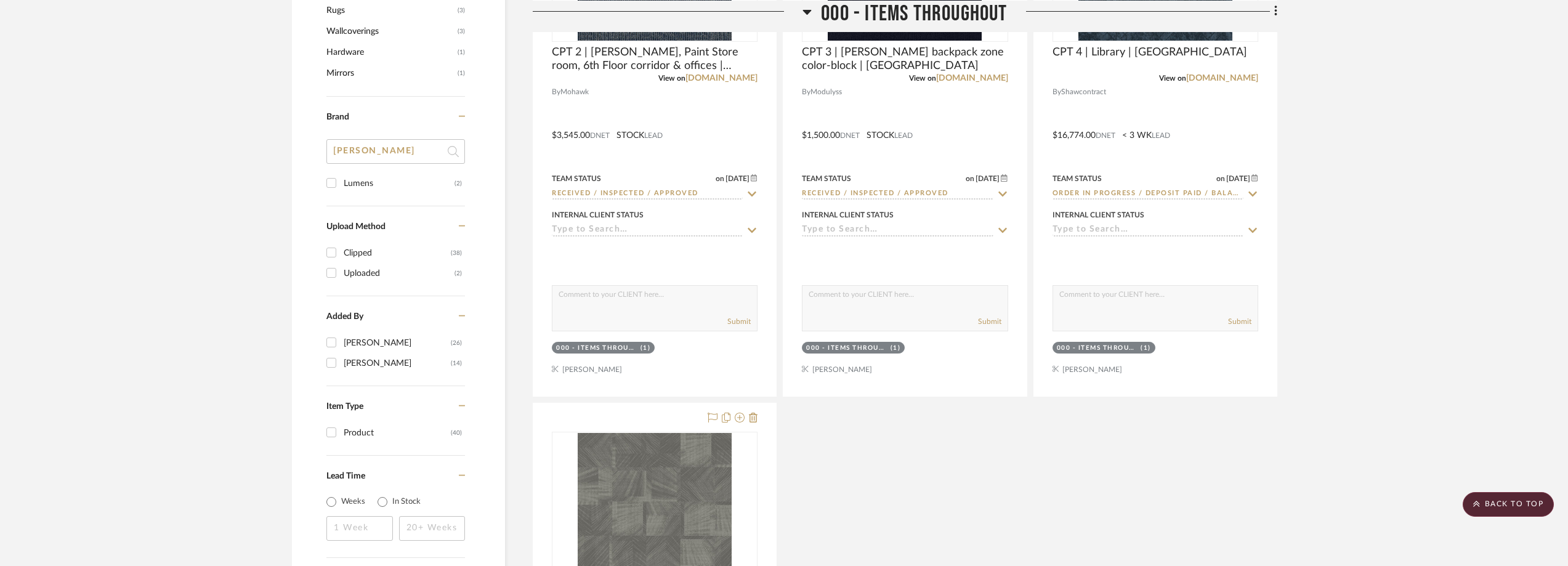
scroll to position [1047, 0]
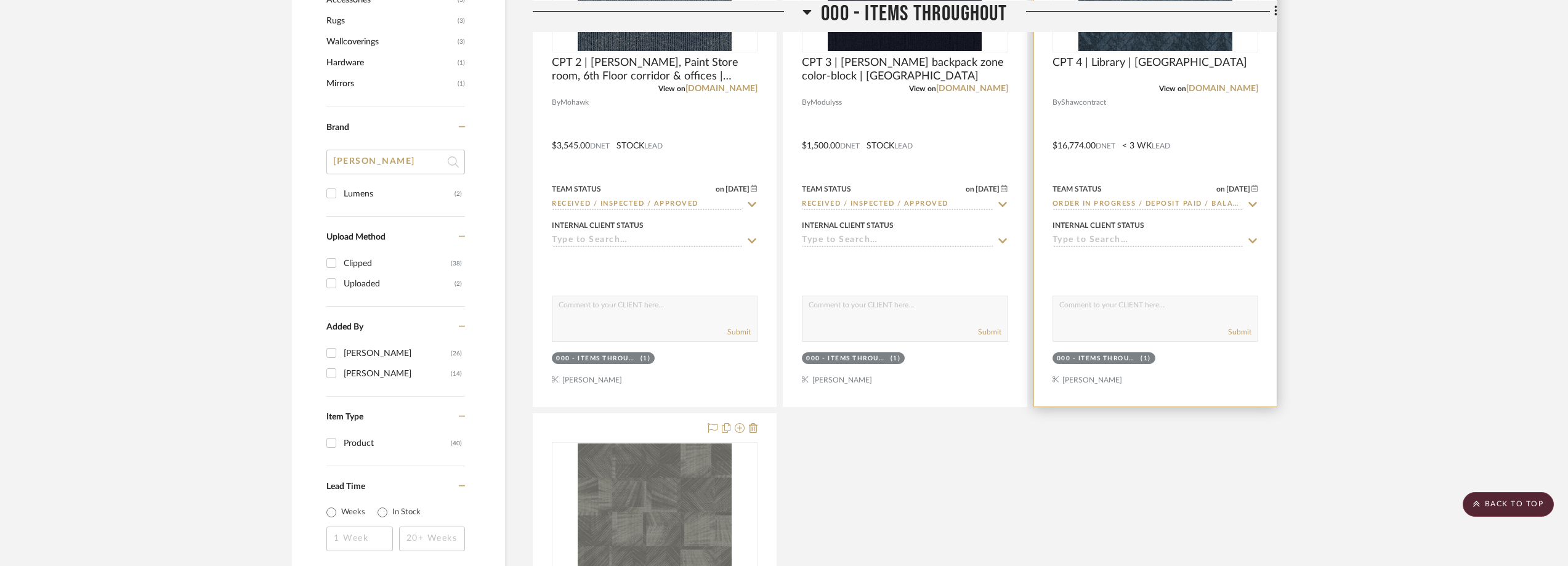
click at [1253, 203] on icon at bounding box center [1253, 204] width 11 height 10
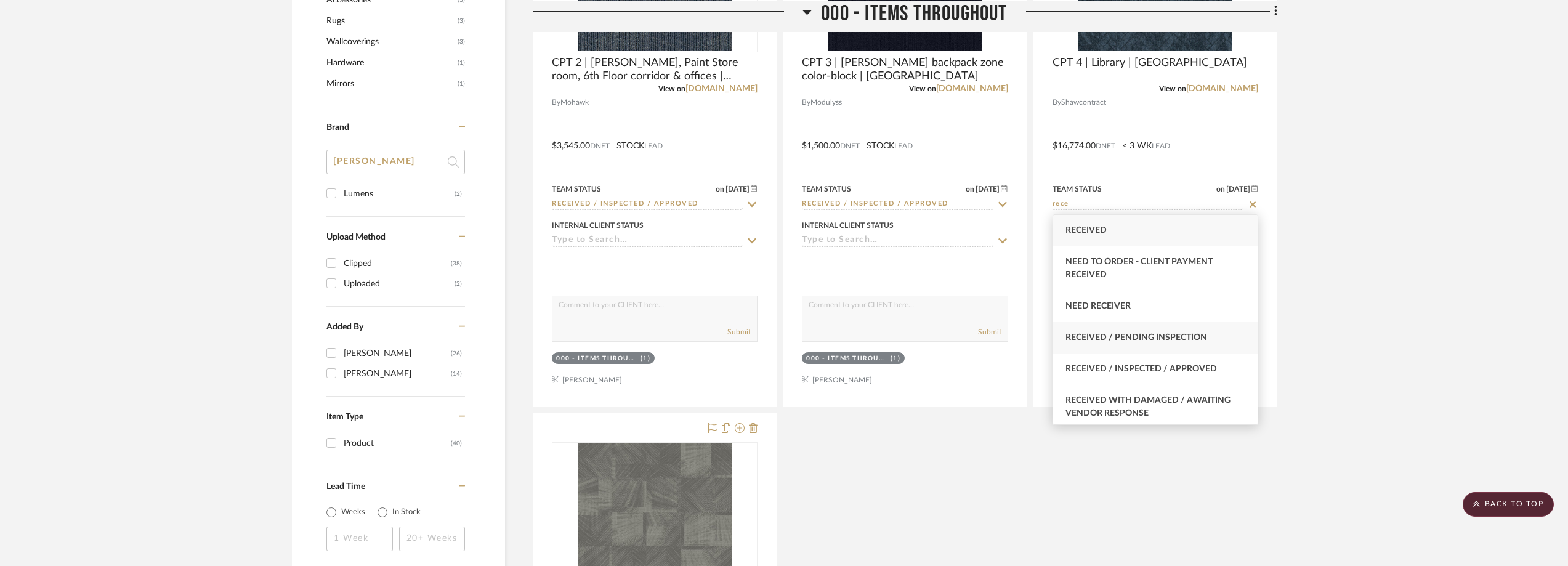
type input "rece"
click at [1201, 347] on div "Received / Pending Inspection" at bounding box center [1156, 337] width 204 height 31
type input "[DATE]"
type input "Received / Pending Inspection"
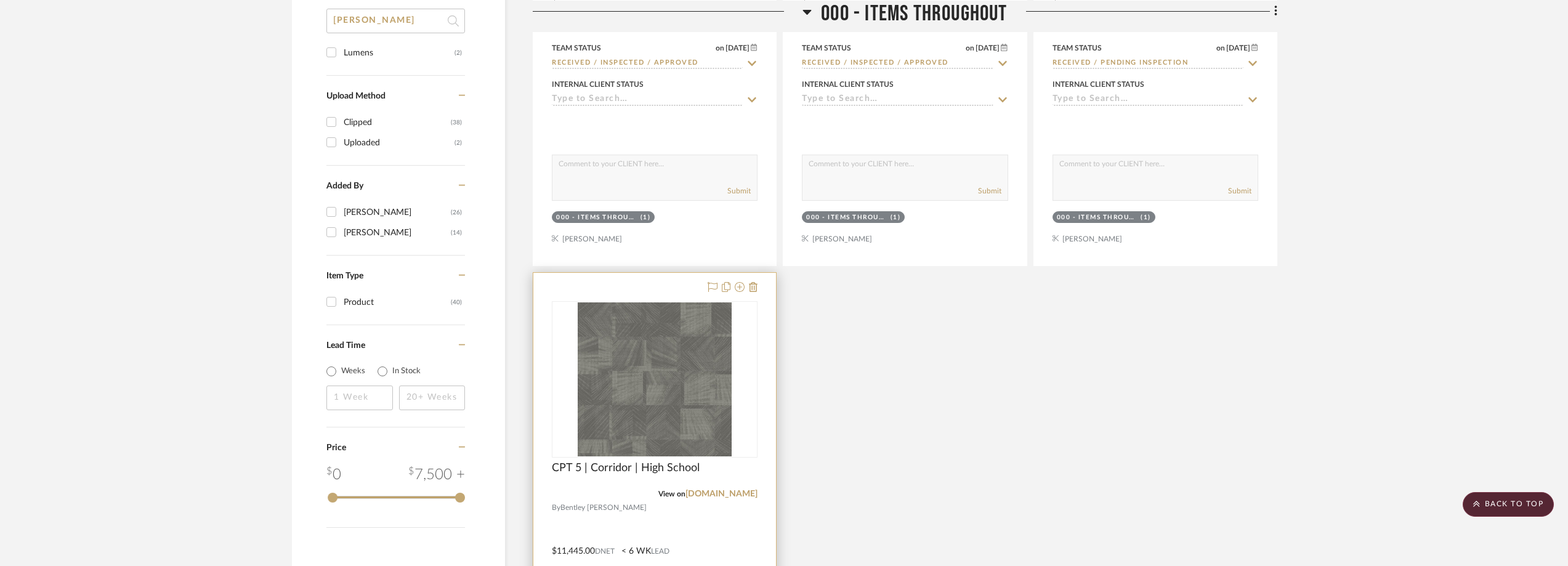
scroll to position [1478, 0]
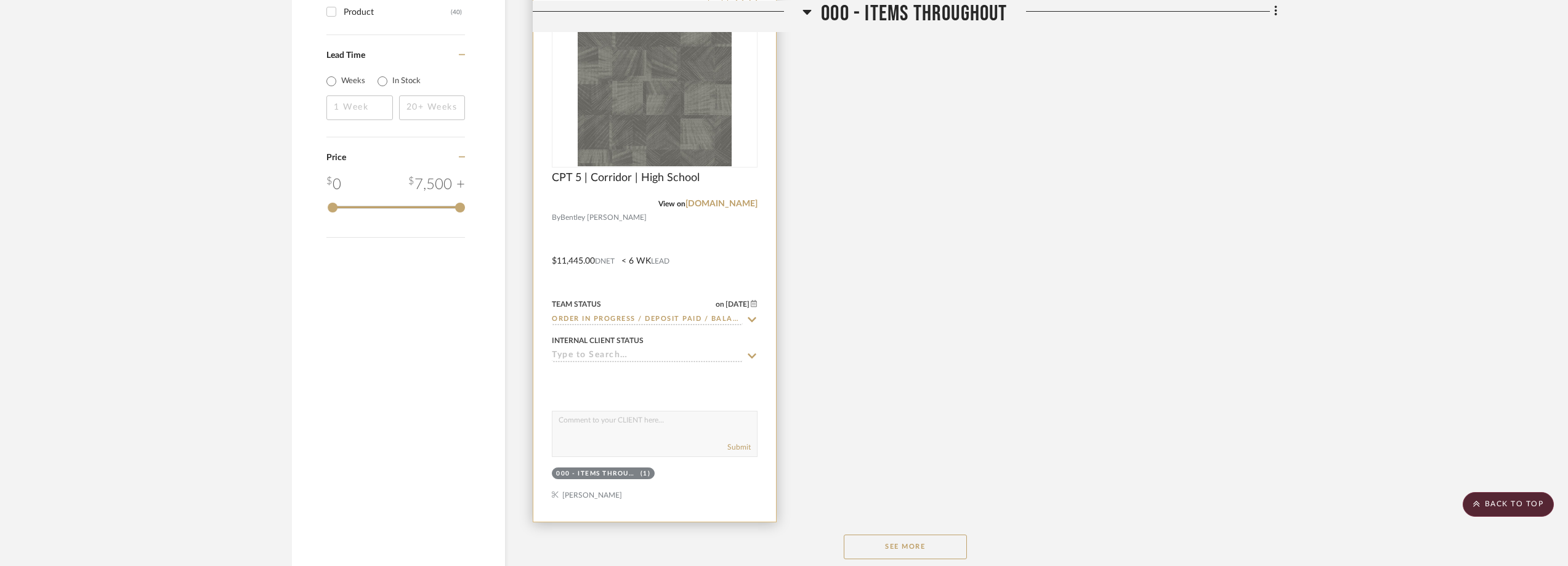
click at [756, 317] on icon at bounding box center [753, 319] width 9 height 4
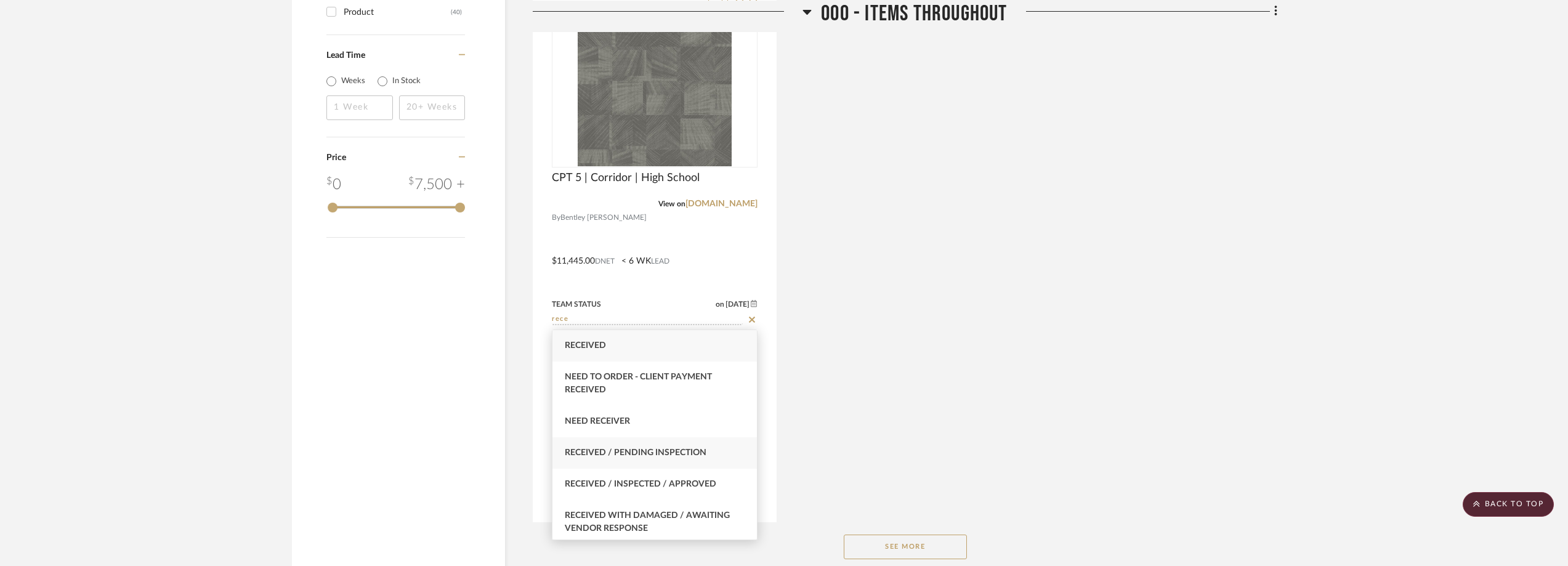
type input "rece"
click at [717, 445] on div "Received / Pending Inspection" at bounding box center [655, 453] width 204 height 31
type input "[DATE]"
type input "Received / Pending Inspection"
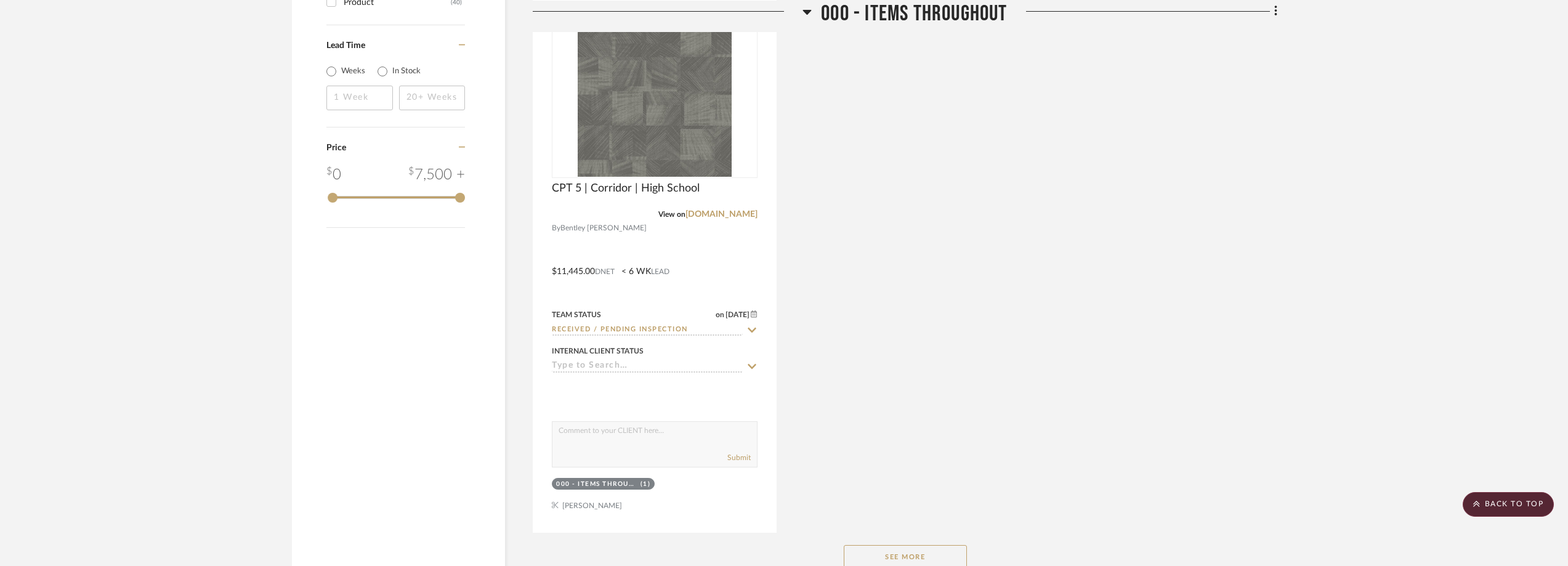
scroll to position [1703, 0]
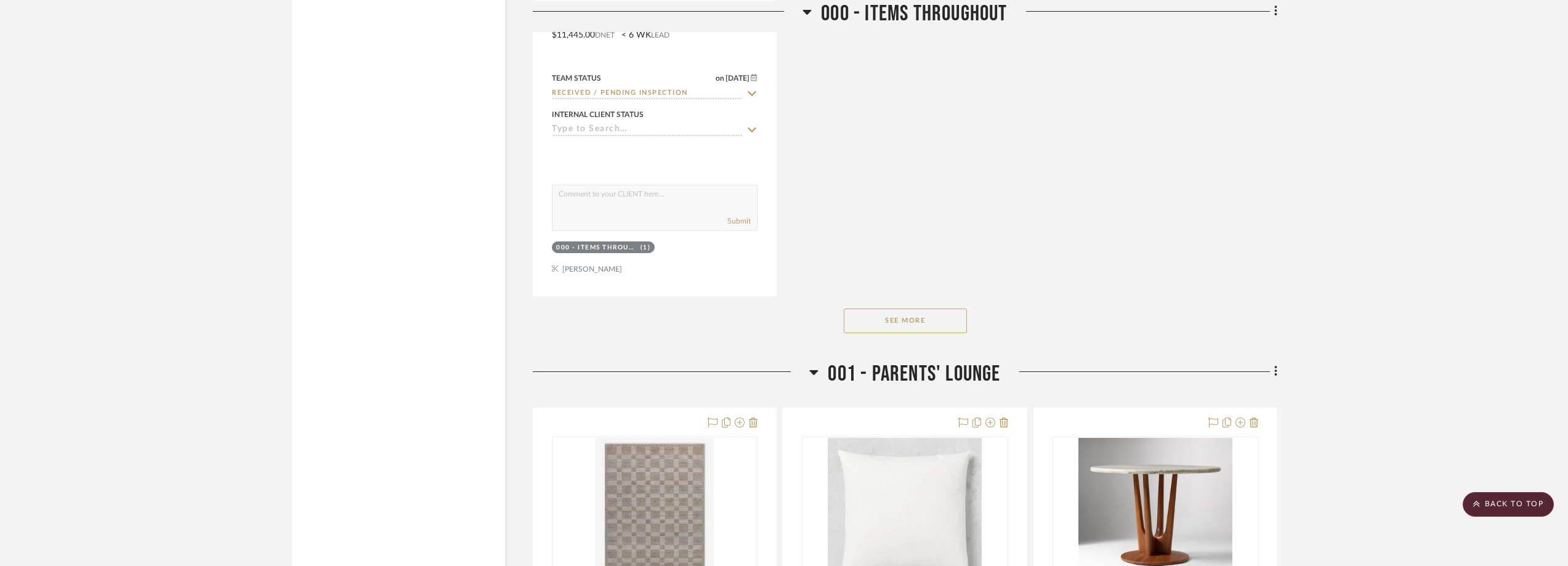
click at [931, 328] on button "See More" at bounding box center [905, 320] width 123 height 24
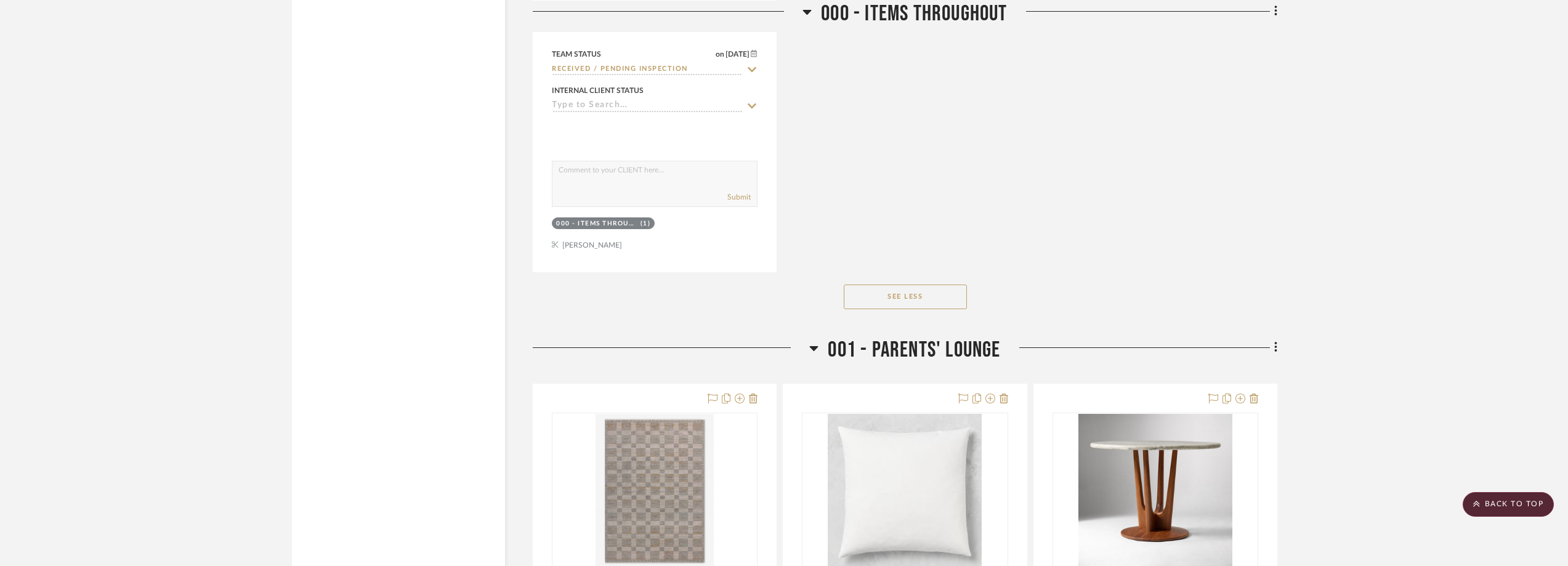
scroll to position [2072, 0]
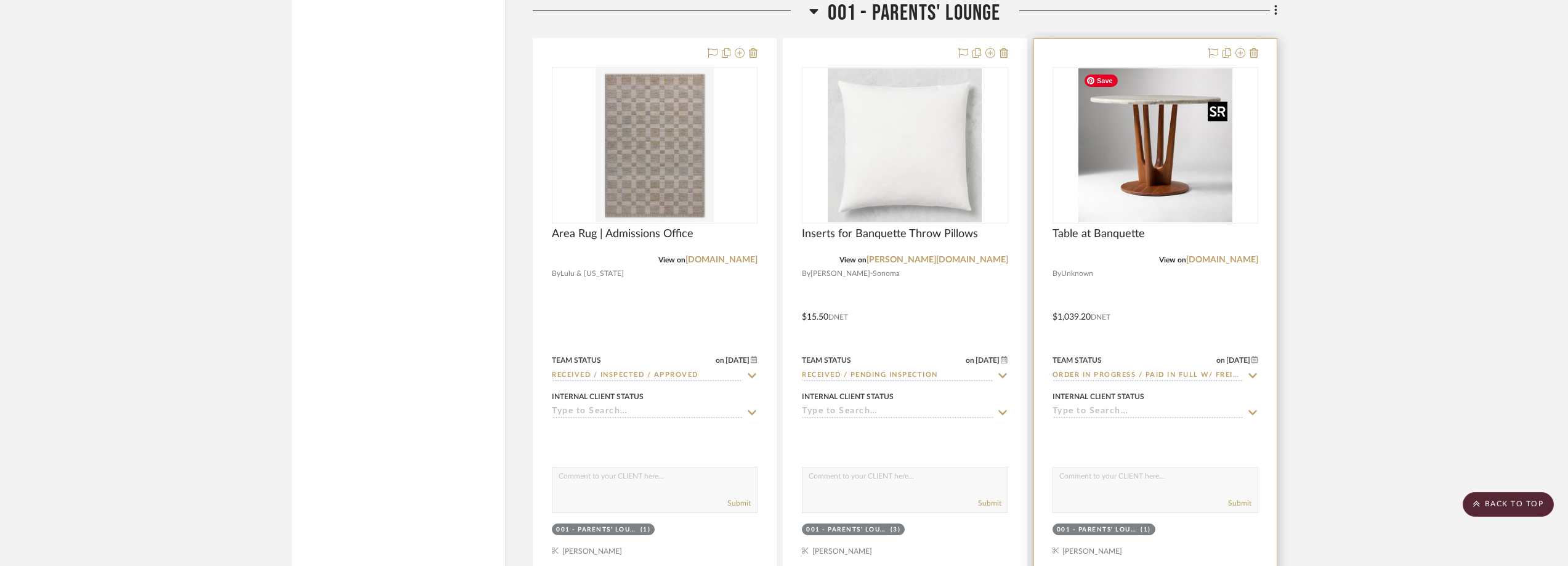
click at [1195, 203] on img "0" at bounding box center [1156, 145] width 154 height 154
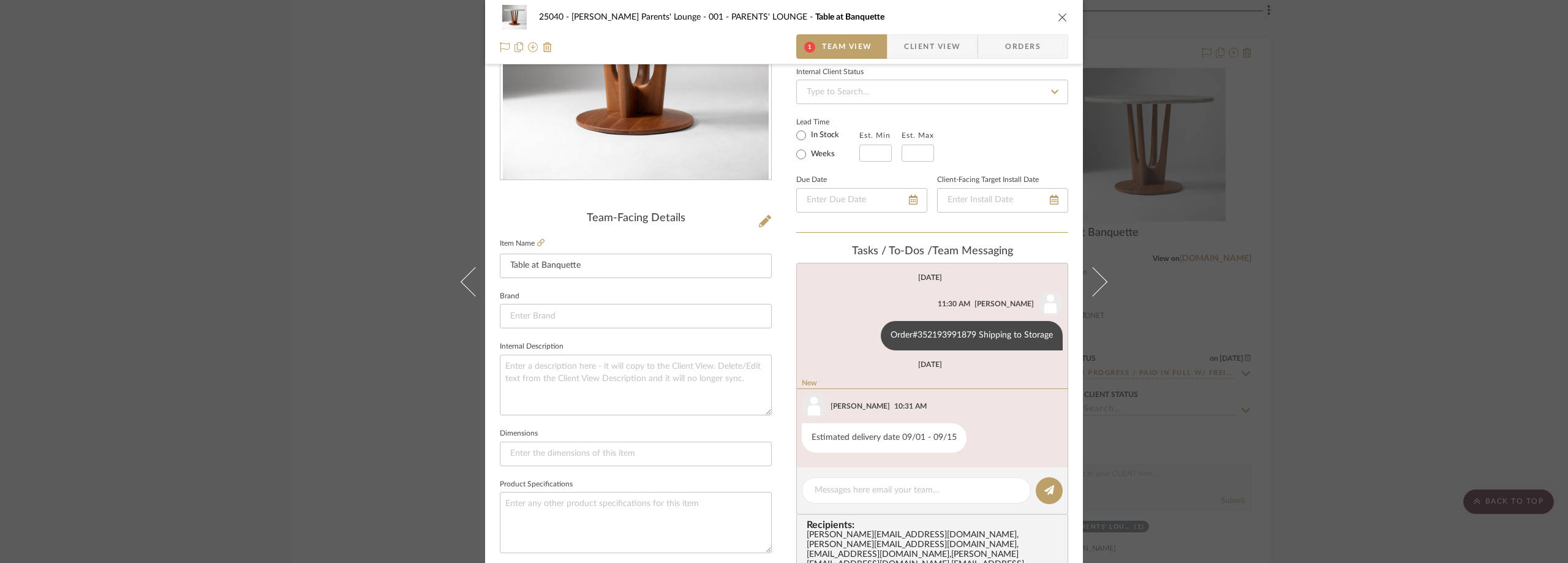
scroll to position [183, 0]
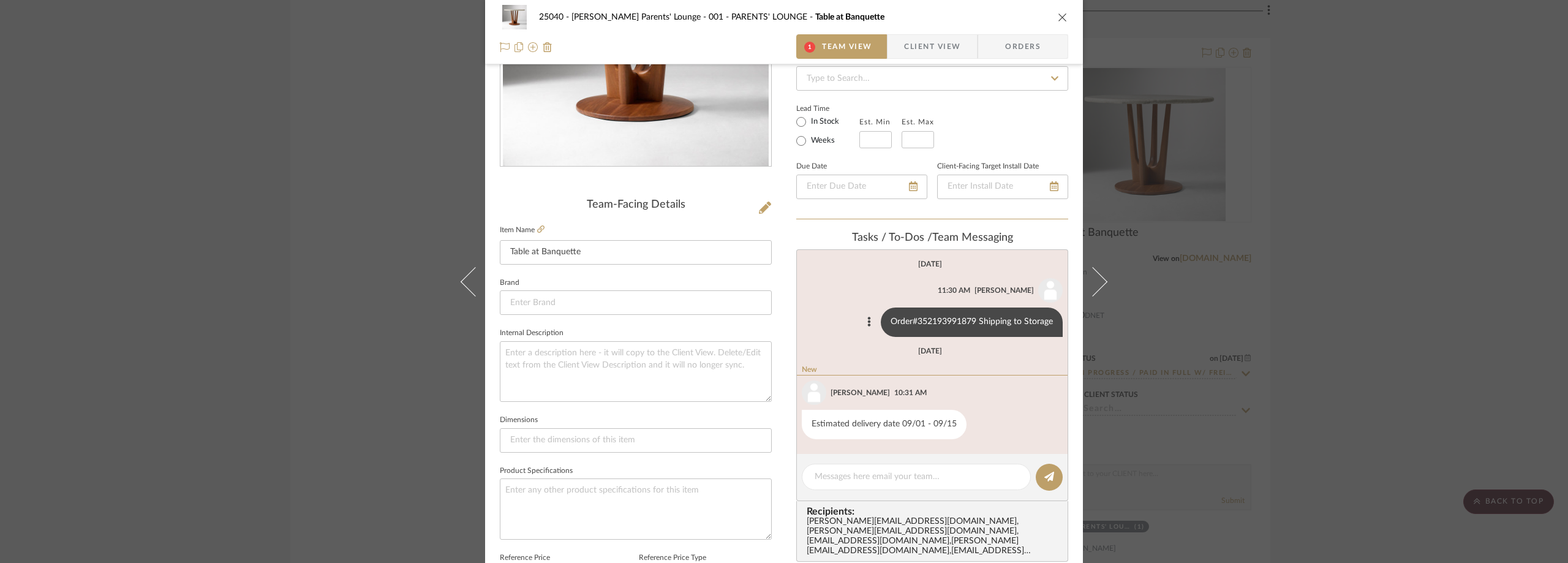
drag, startPoint x: 973, startPoint y: 322, endPoint x: 914, endPoint y: 319, distance: 59.1
click at [914, 319] on div "Order#352193991879 Shipping to Storage" at bounding box center [972, 321] width 182 height 30
copy div "352193991879"
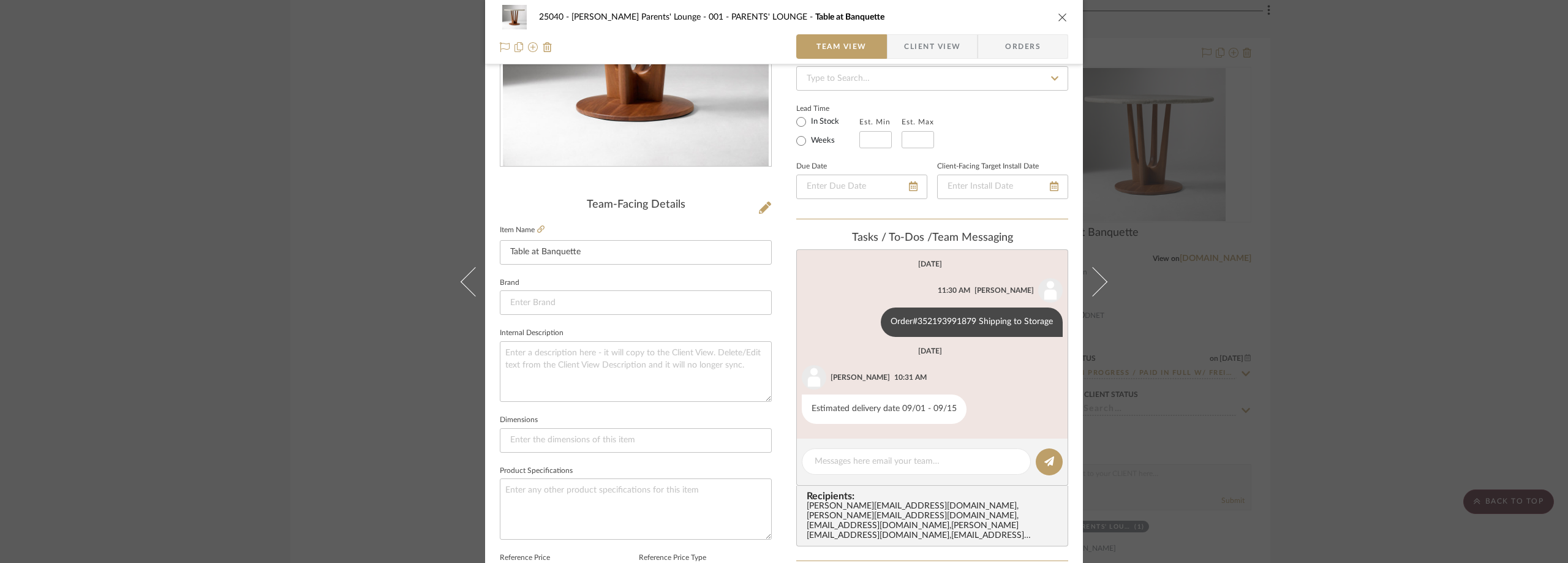
click at [1294, 141] on div "25040 - Grace Church Parents' Lounge 001 - PARENTS' LOUNGE Table at Banquette T…" at bounding box center [784, 281] width 1568 height 563
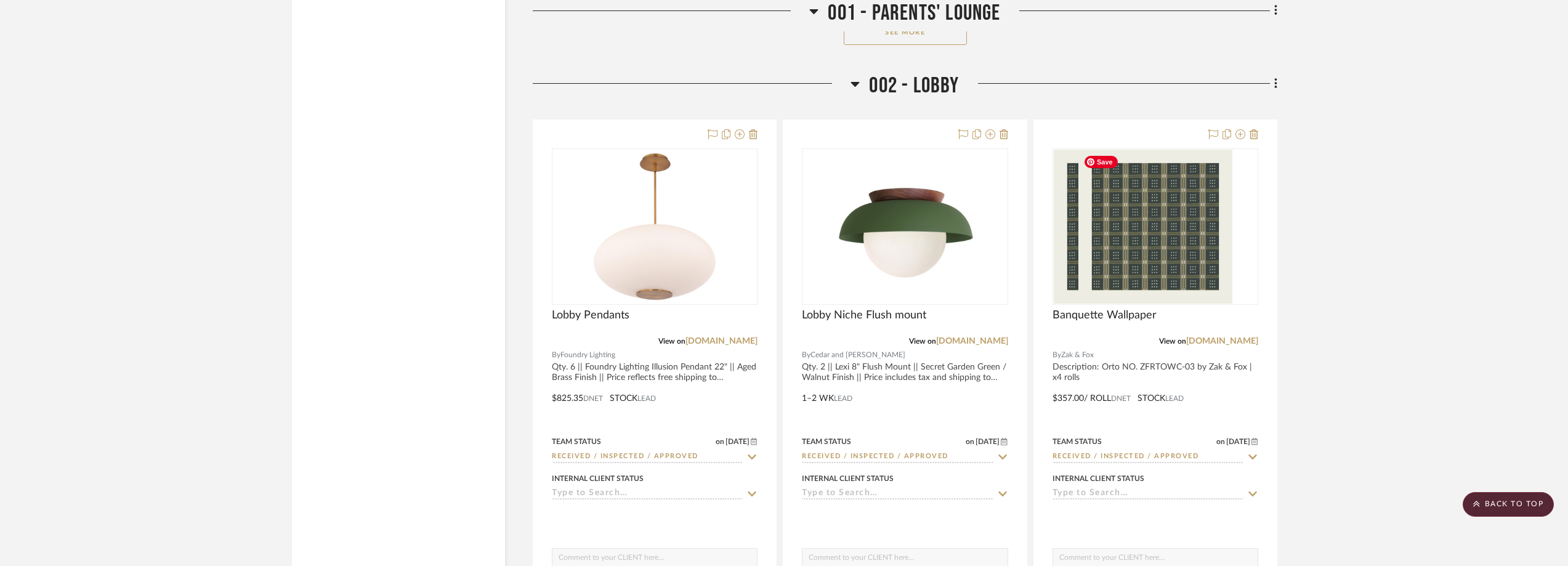
scroll to position [3242, 0]
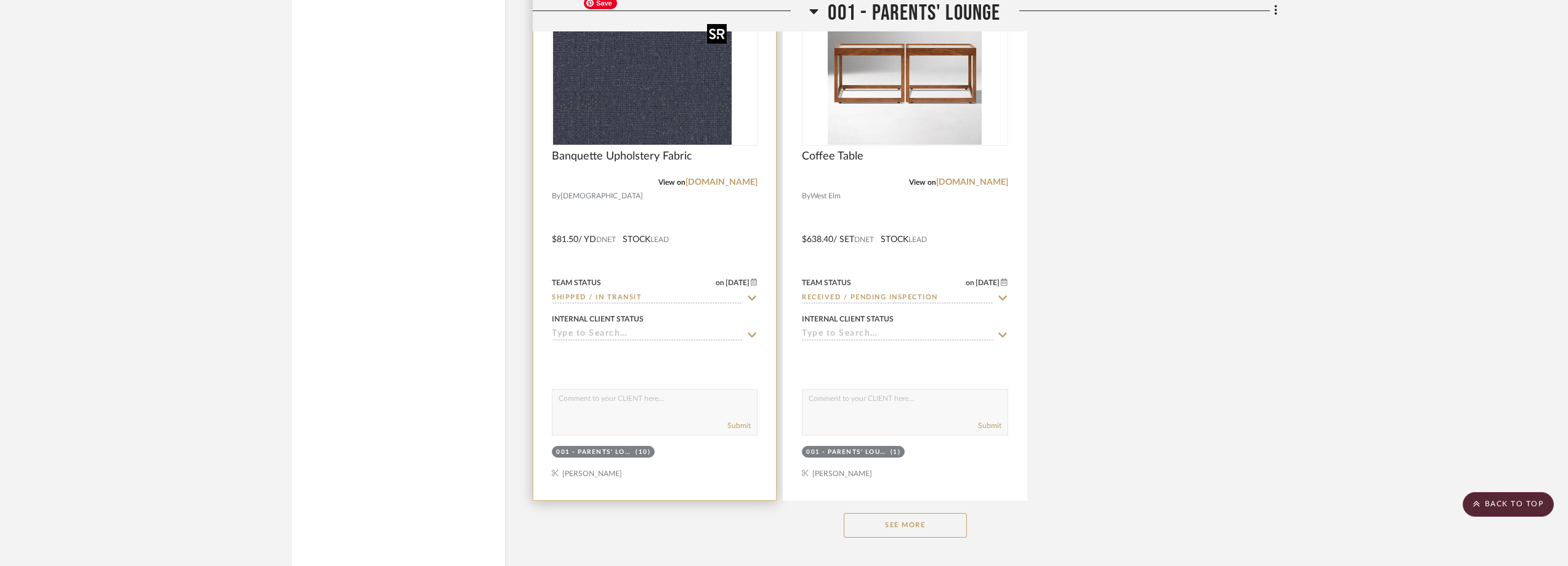
click at [653, 115] on img at bounding box center [655, 67] width 154 height 154
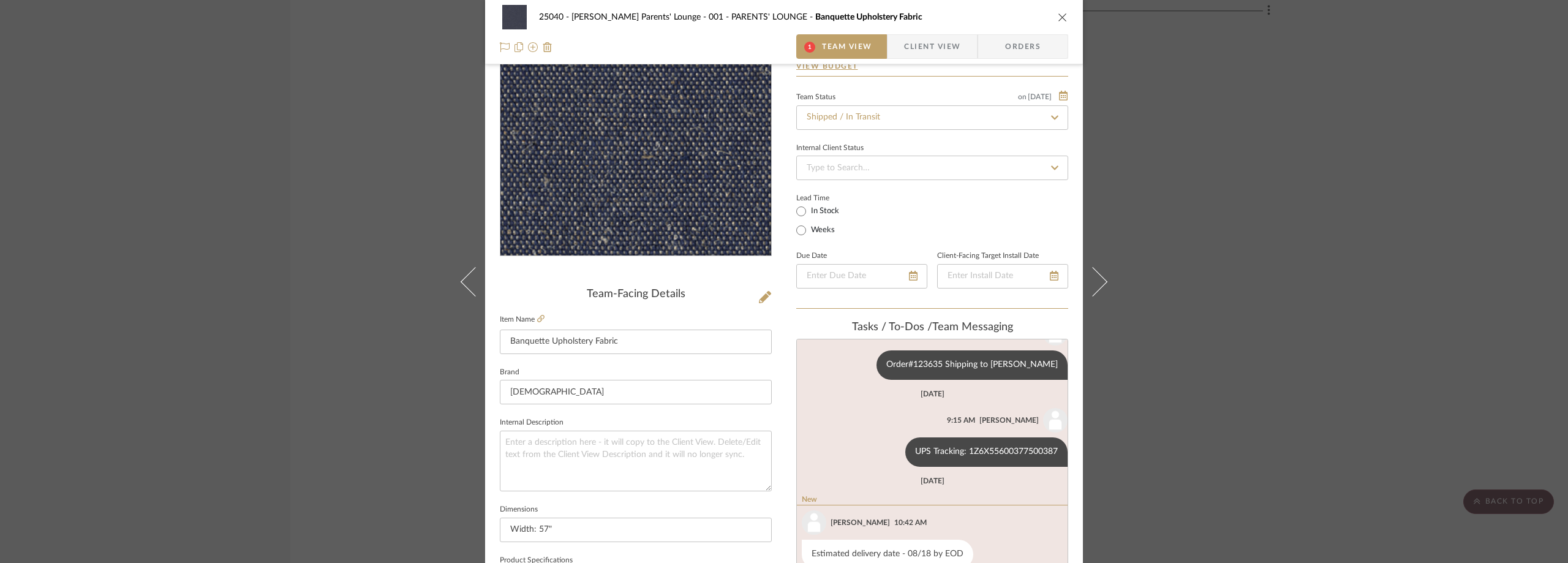
scroll to position [183, 0]
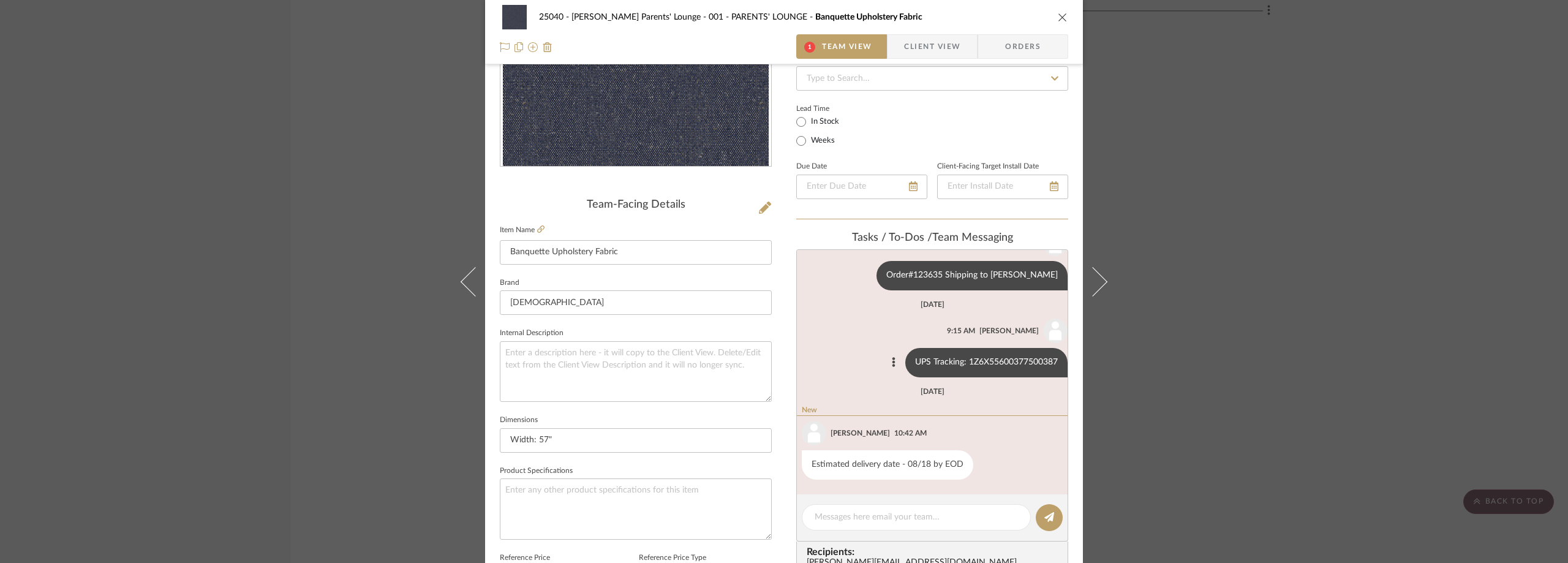
drag, startPoint x: 956, startPoint y: 357, endPoint x: 1050, endPoint y: 363, distance: 94.2
click at [1050, 363] on div "UPS Tracking: 1Z6X55600377500387" at bounding box center [986, 363] width 162 height 30
copy div "1Z6X55600377500387"
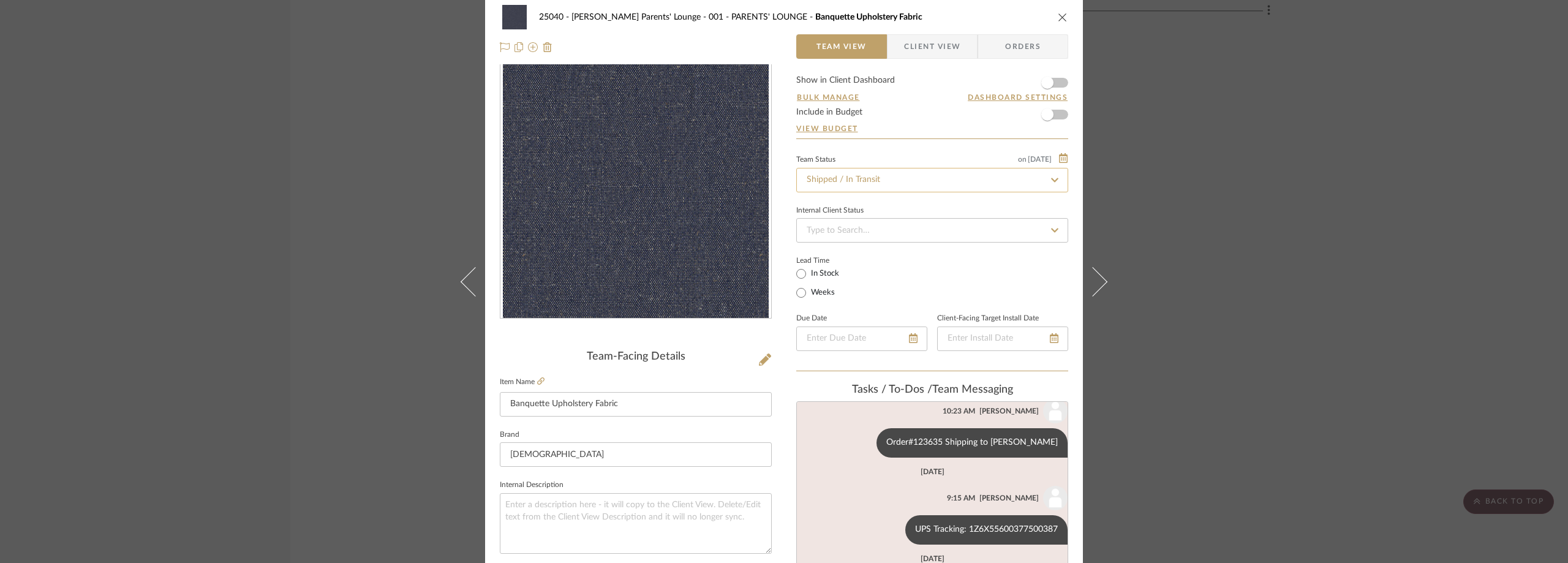
scroll to position [0, 0]
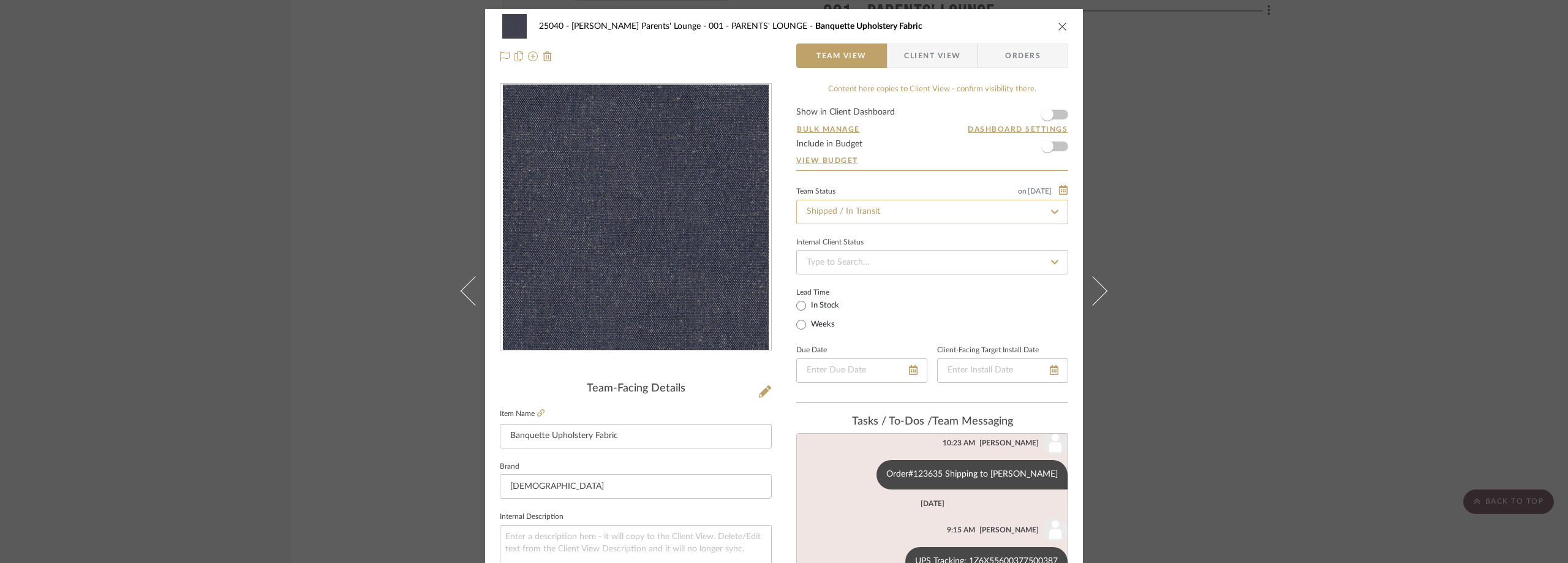
click at [904, 207] on input "Shipped / In Transit" at bounding box center [932, 211] width 272 height 24
type input "rece"
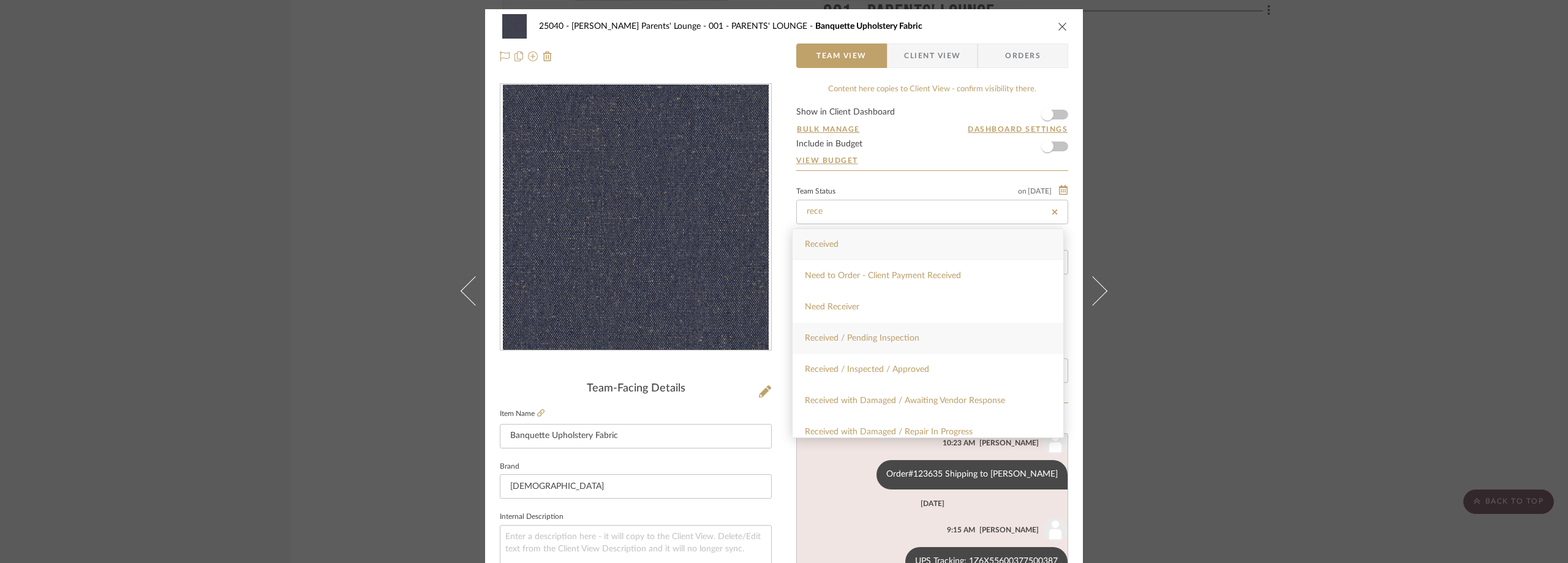
click at [926, 348] on div "Received / Pending Inspection" at bounding box center [928, 337] width 270 height 31
type input "[DATE]"
type input "Received / Pending Inspection"
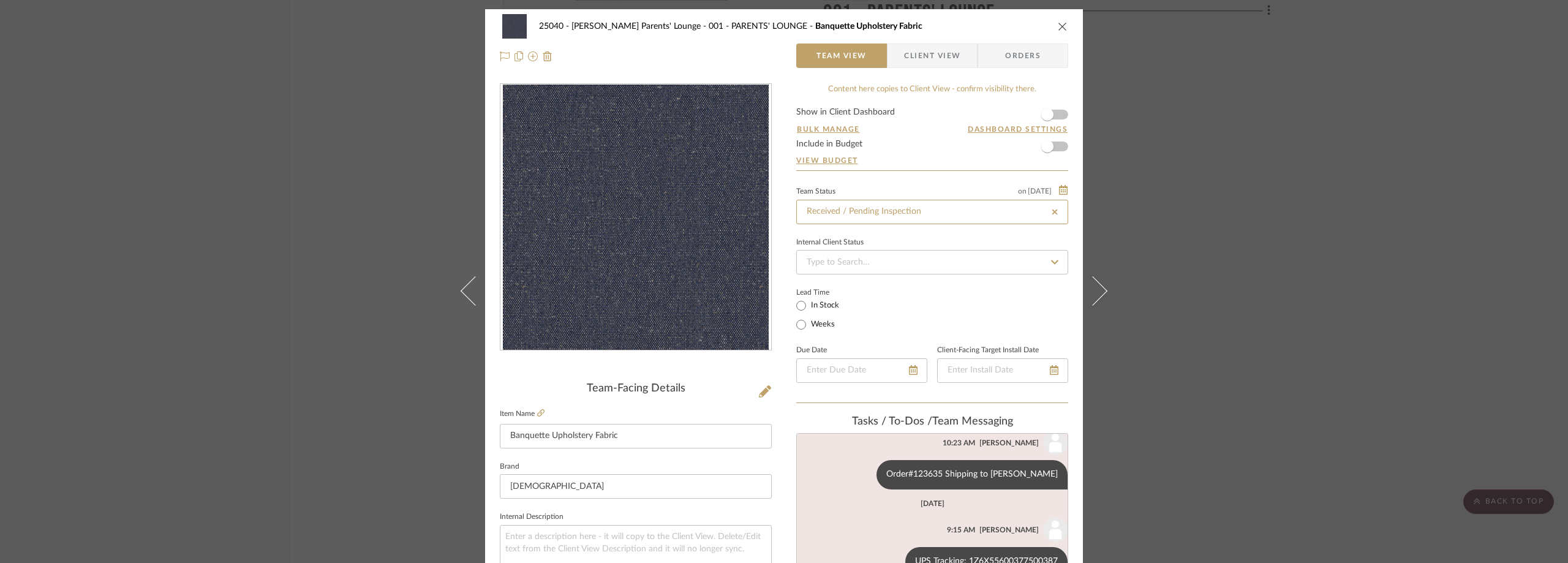
type input "[DATE]"
type input "Received / Pending Inspection"
click at [970, 315] on div "Lead Time In Stock Weeks" at bounding box center [932, 307] width 272 height 47
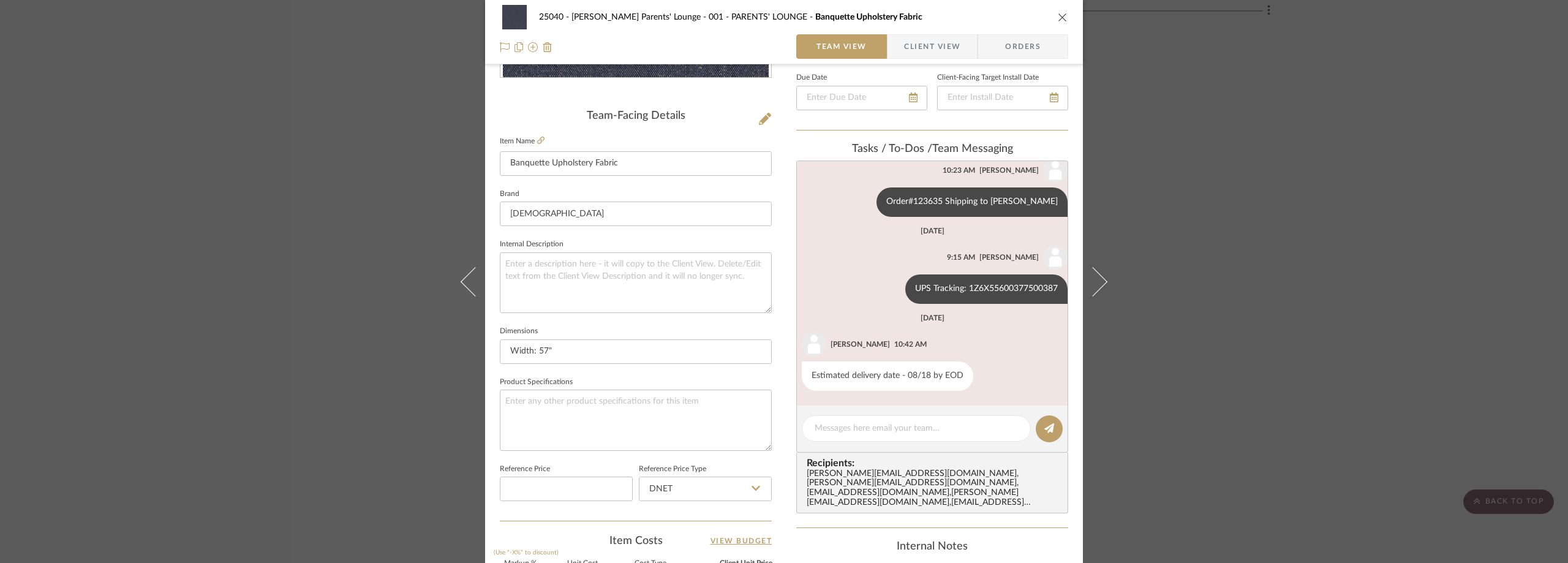
scroll to position [490, 0]
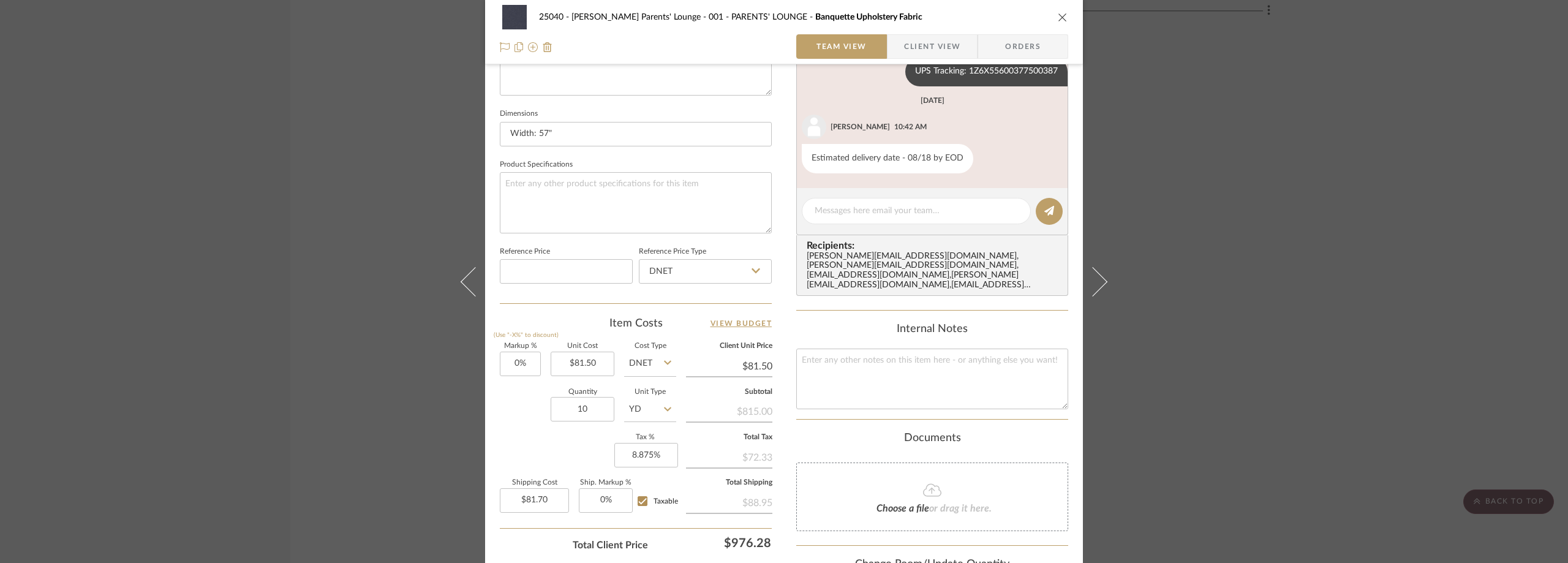
click at [1303, 336] on div "25040 - Grace Church Parents' Lounge 001 - PARENTS' LOUNGE Banquette Upholstery…" at bounding box center [784, 281] width 1568 height 563
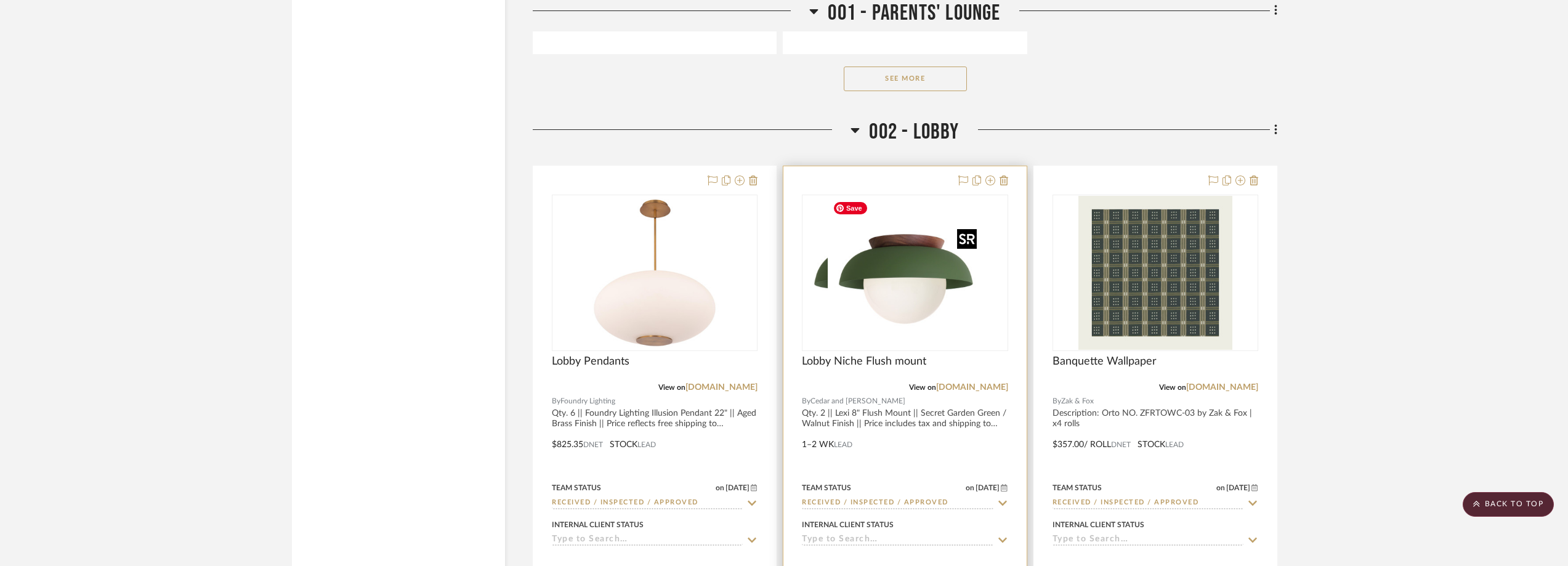
scroll to position [3550, 0]
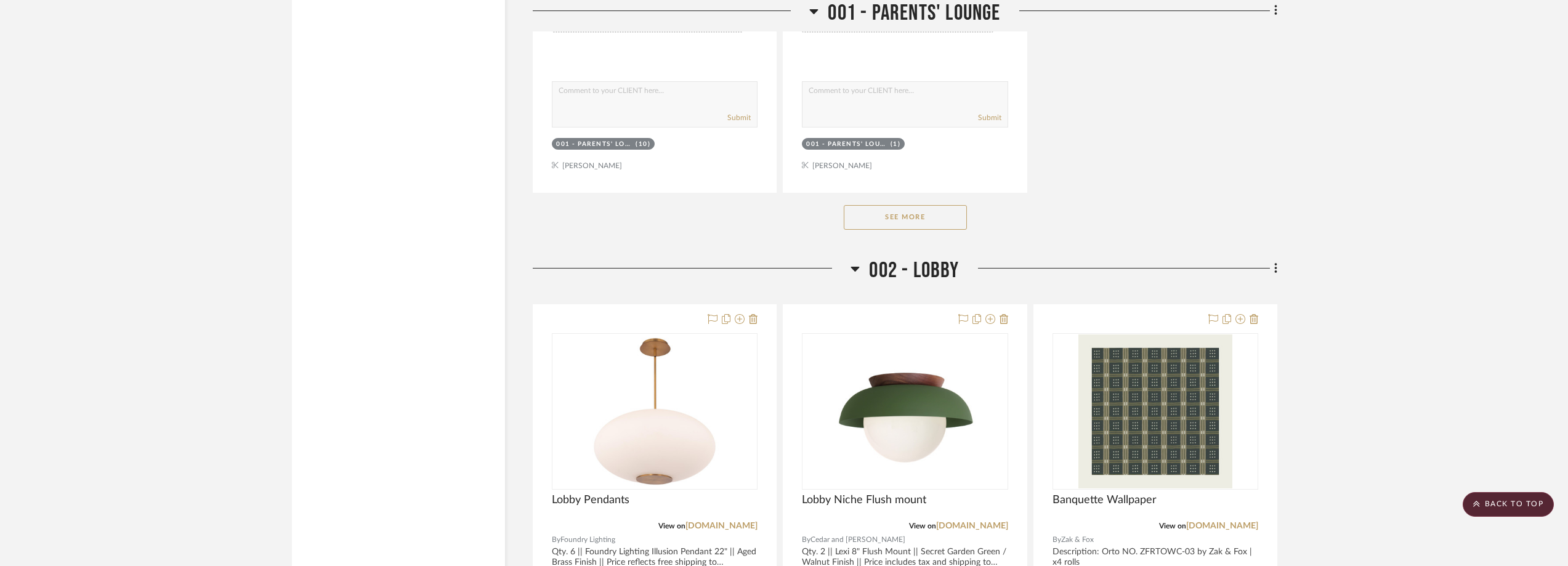
click at [916, 237] on div "See More" at bounding box center [905, 217] width 745 height 49
click at [948, 217] on button "See More" at bounding box center [905, 217] width 123 height 24
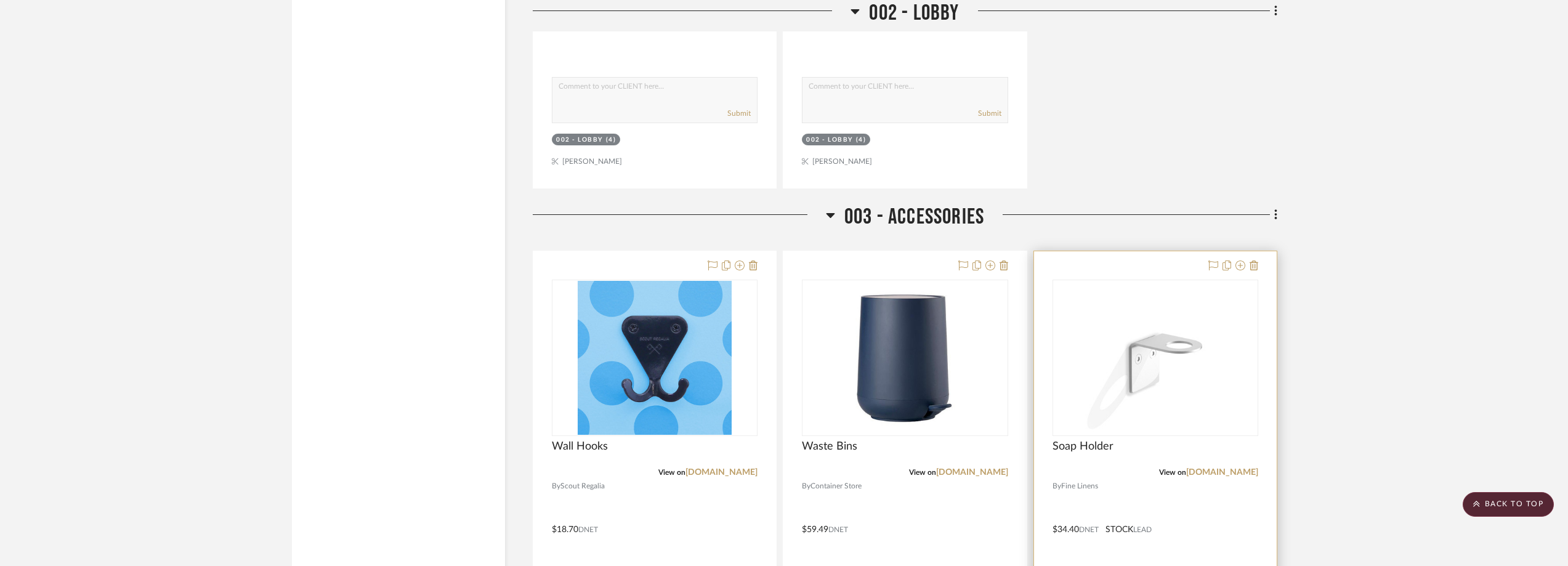
scroll to position [7181, 0]
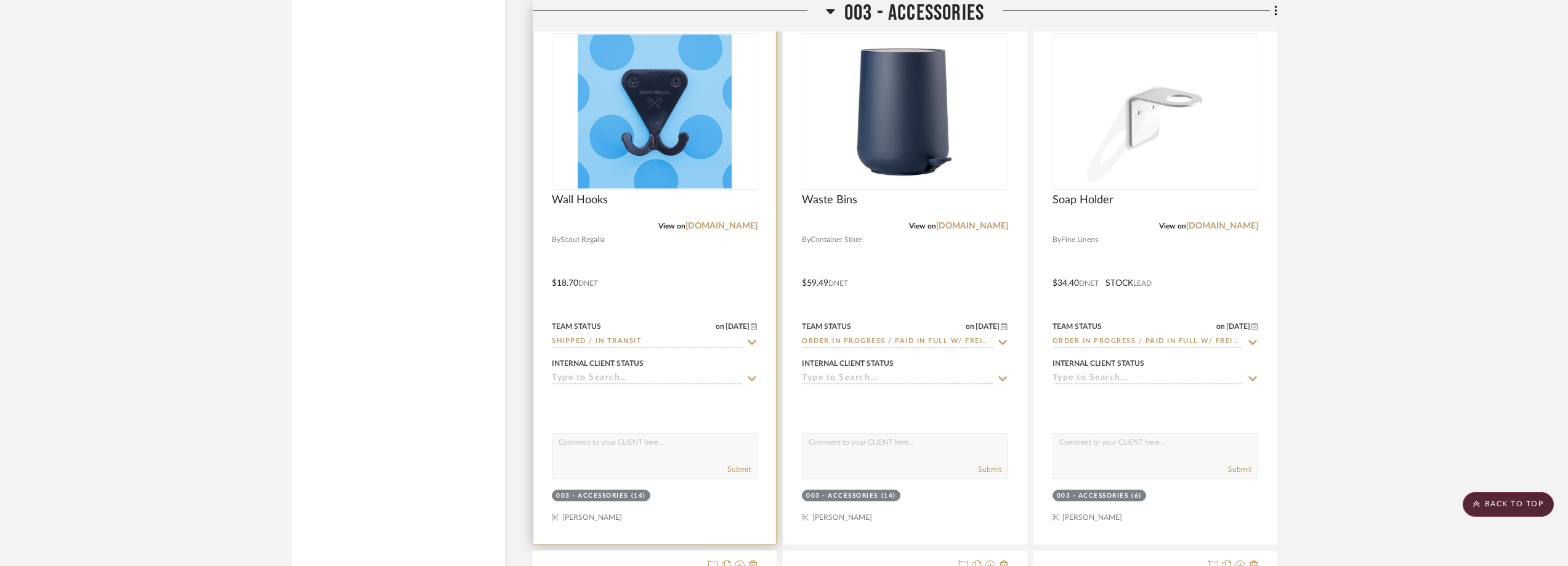
click at [751, 337] on icon at bounding box center [752, 342] width 11 height 10
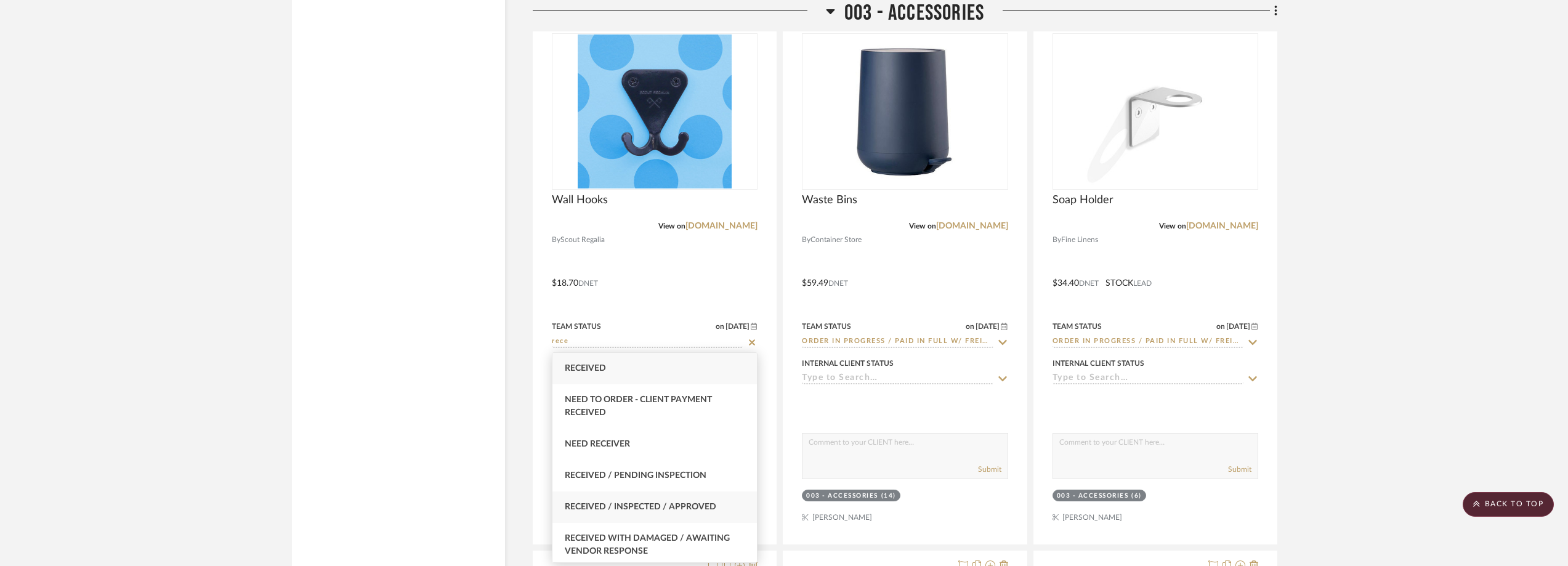
type input "rece"
click at [685, 502] on span "Received / Inspected / Approved" at bounding box center [640, 507] width 151 height 9
type input "[DATE]"
type input "Received / Inspected / Approved"
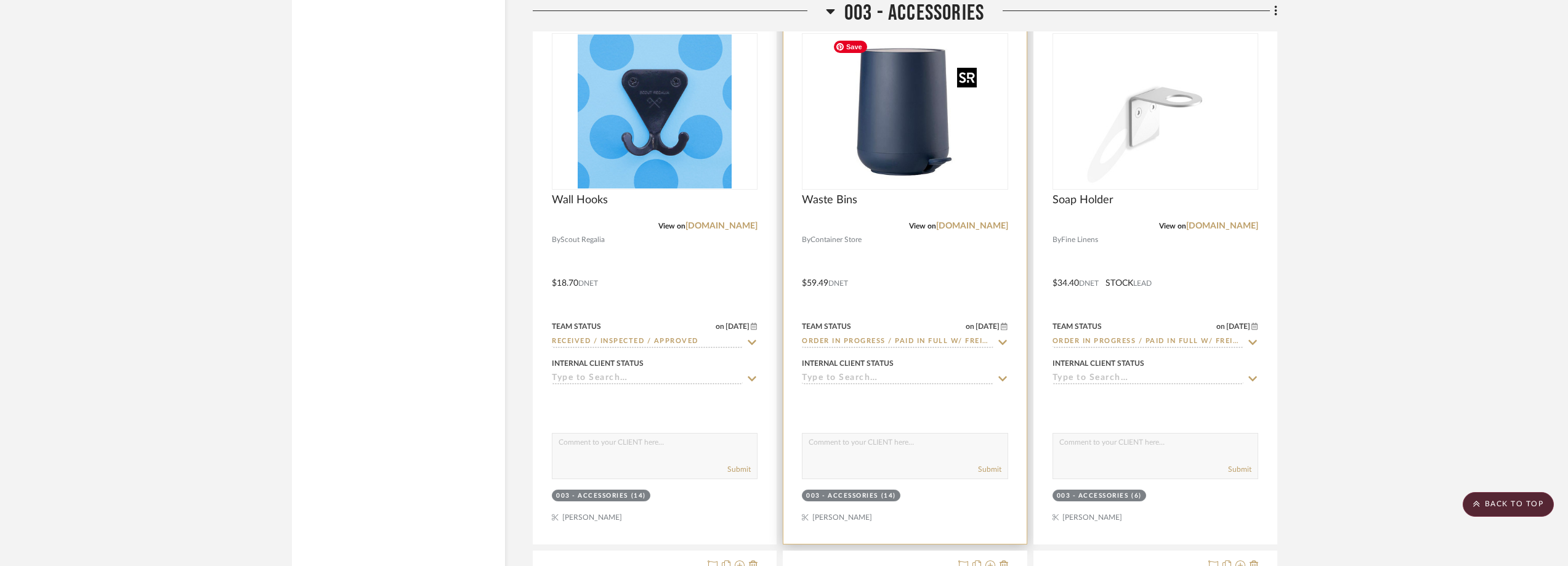
click at [920, 138] on img "0" at bounding box center [904, 111] width 154 height 154
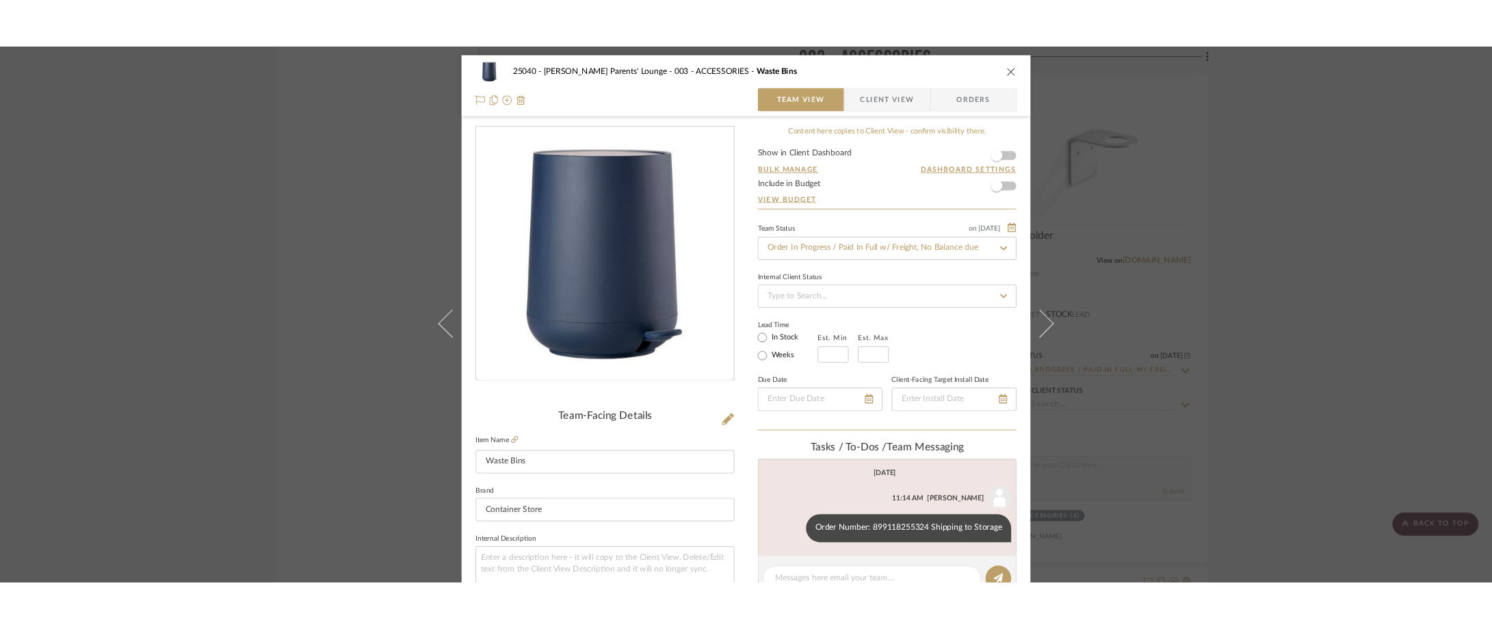
scroll to position [205, 0]
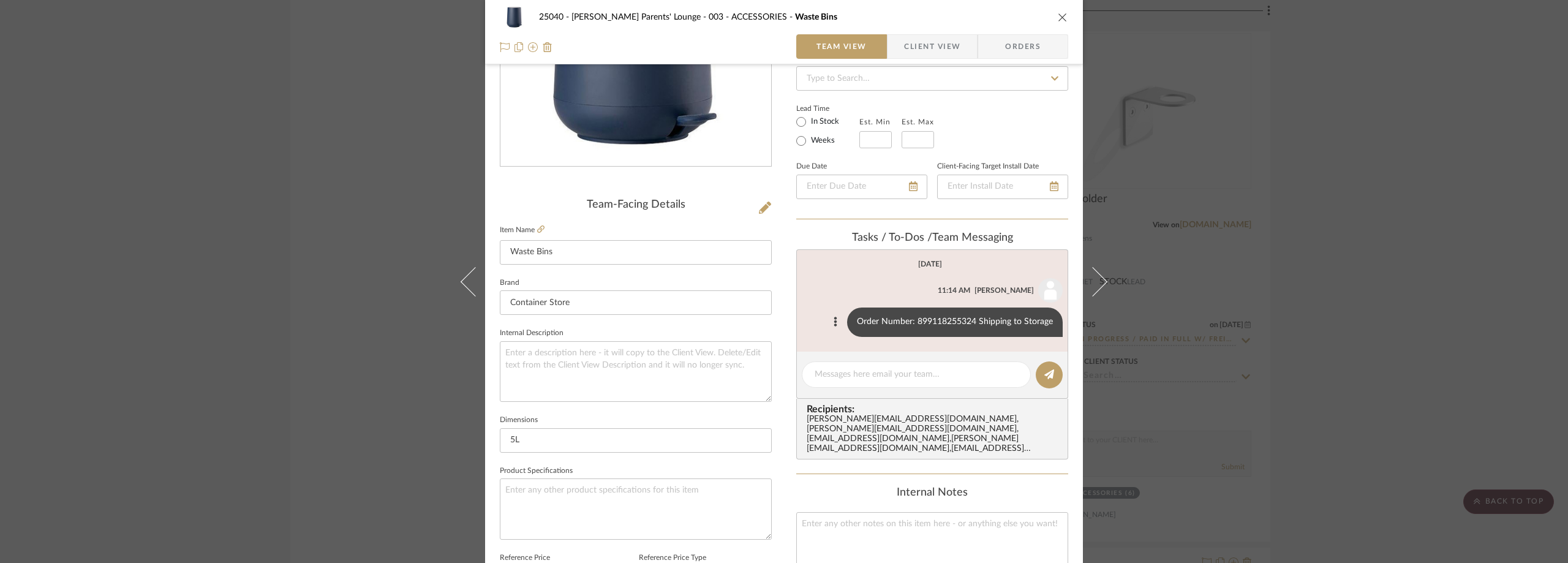
drag, startPoint x: 909, startPoint y: 320, endPoint x: 973, endPoint y: 323, distance: 64.1
click at [973, 323] on div "Order Number: 899118255324 Shipping to Storage" at bounding box center [955, 321] width 216 height 30
copy div ": 899118255324"
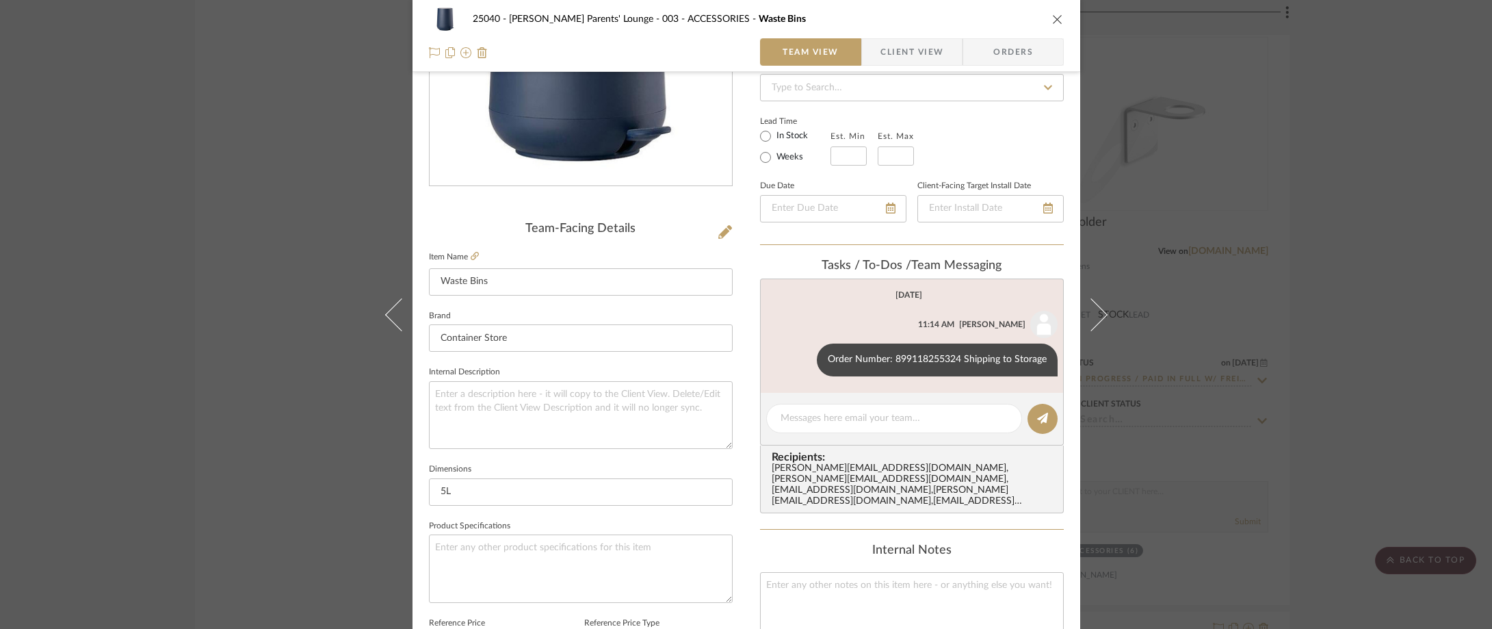
click at [204, 226] on div "25040 - Grace Church Parents' Lounge 003 - ACCESSORIES Waste Bins Team View Cli…" at bounding box center [746, 314] width 1492 height 629
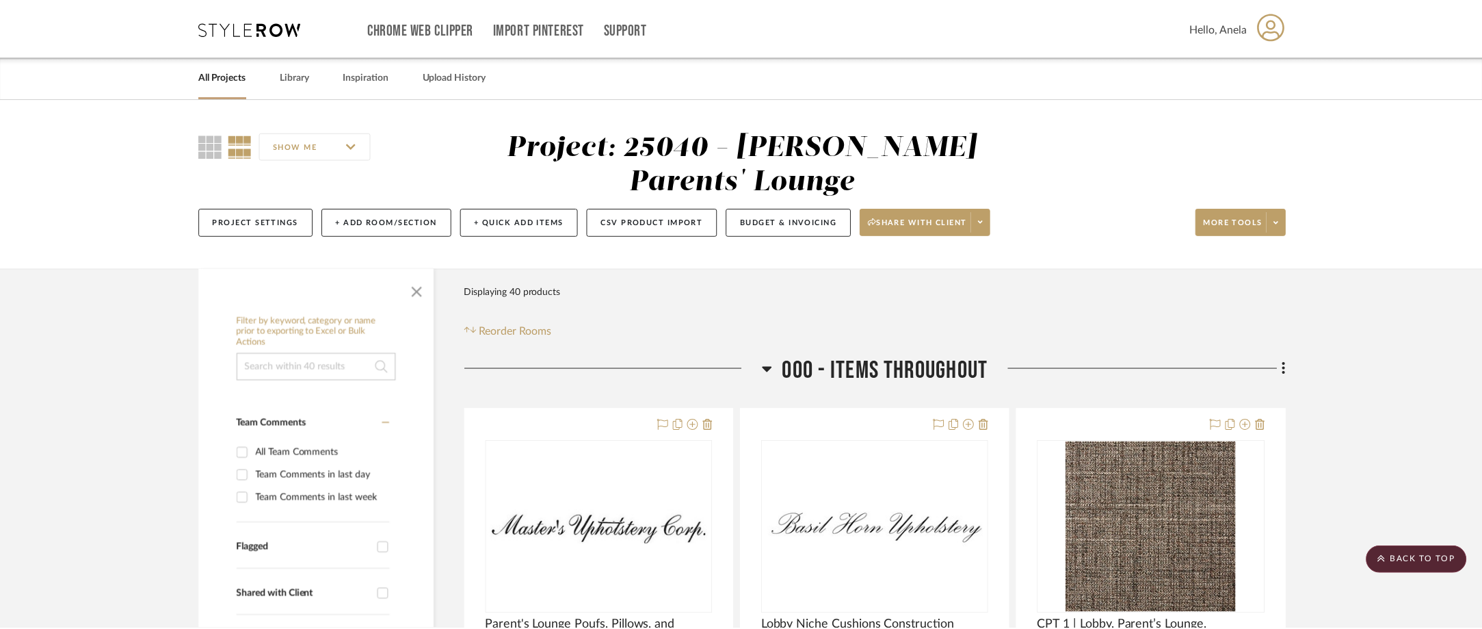
scroll to position [7980, 0]
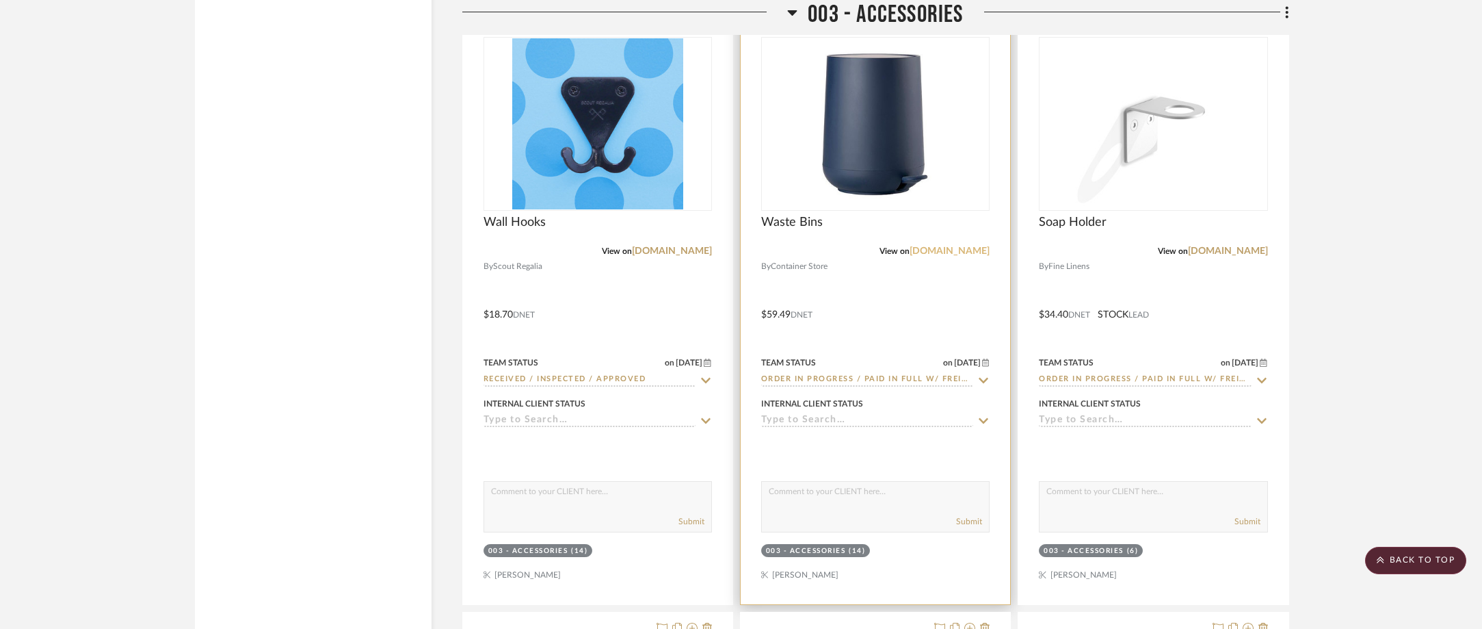
click at [964, 250] on link "[DOMAIN_NAME]" at bounding box center [950, 251] width 80 height 10
click at [872, 140] on img "0" at bounding box center [875, 123] width 171 height 171
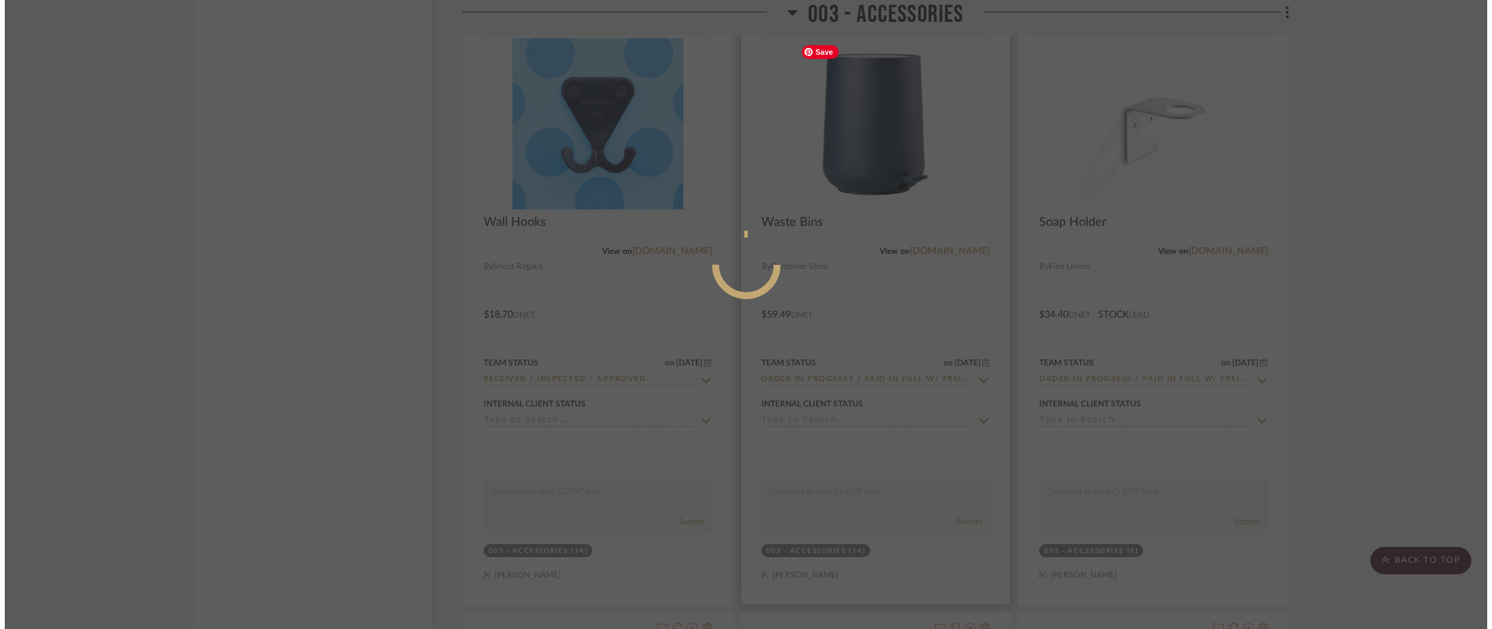
scroll to position [0, 0]
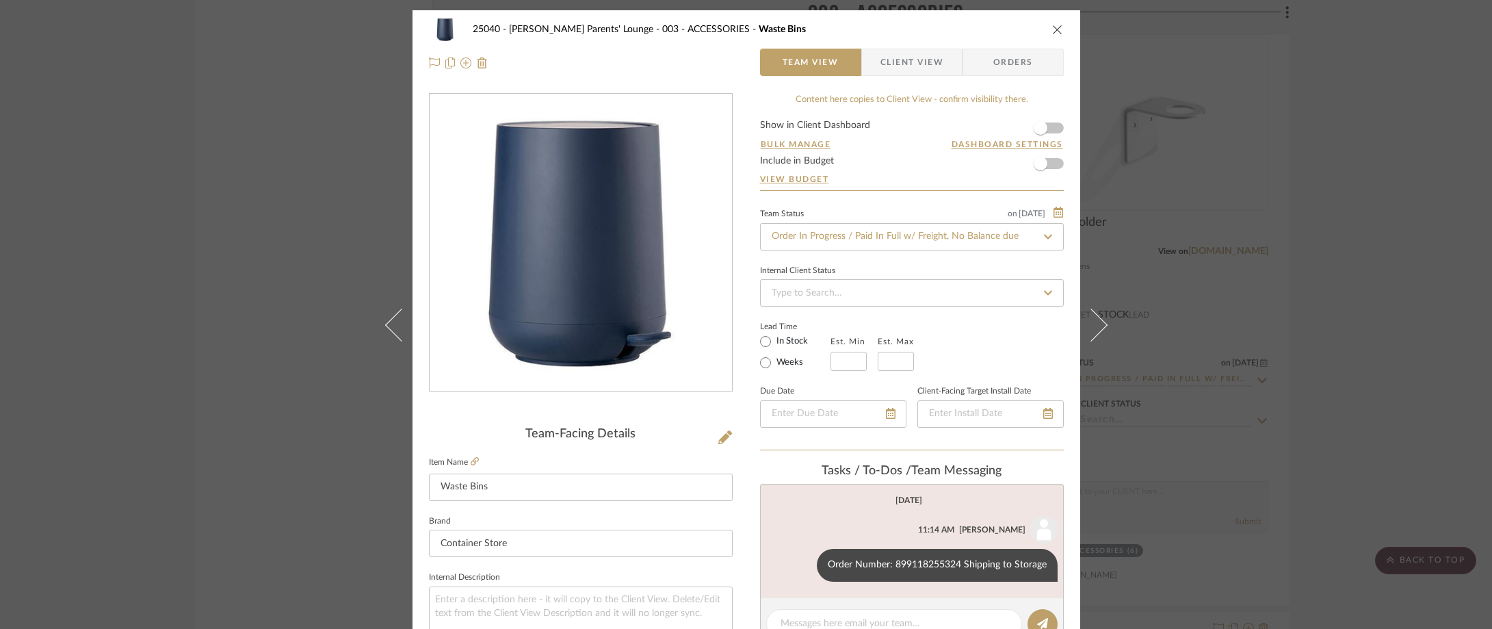
click at [921, 71] on span "Client View" at bounding box center [911, 62] width 63 height 27
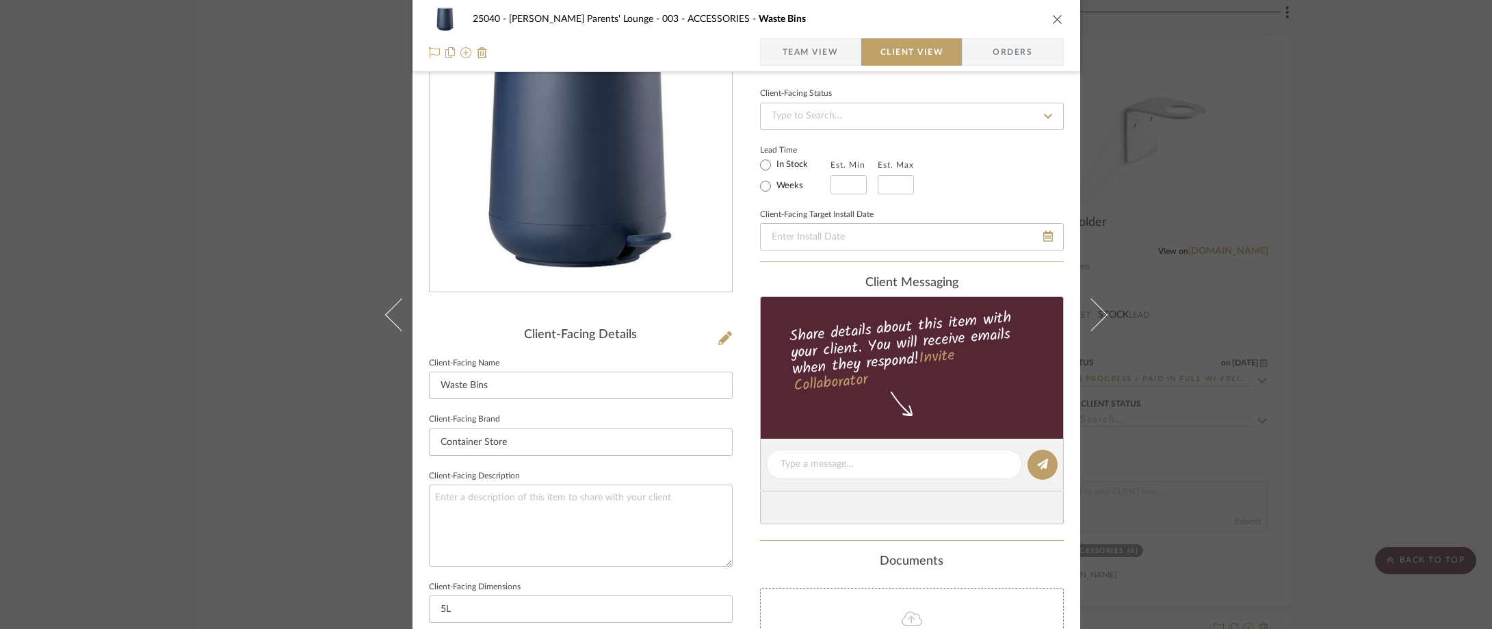
scroll to position [205, 0]
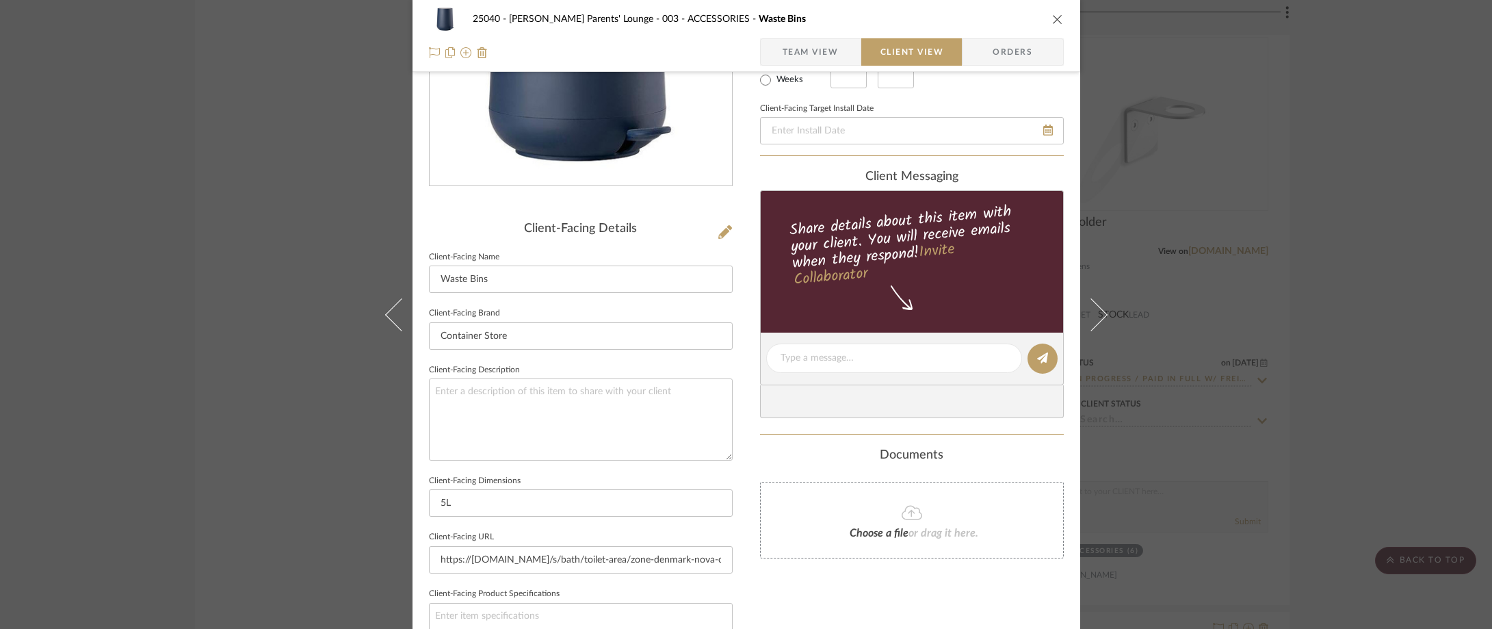
drag, startPoint x: 1230, startPoint y: 220, endPoint x: 1045, endPoint y: 246, distance: 186.6
click at [1229, 220] on div "25040 - Grace Church Parents' Lounge 003 - ACCESSORIES Waste Bins Team View Cli…" at bounding box center [746, 314] width 1492 height 629
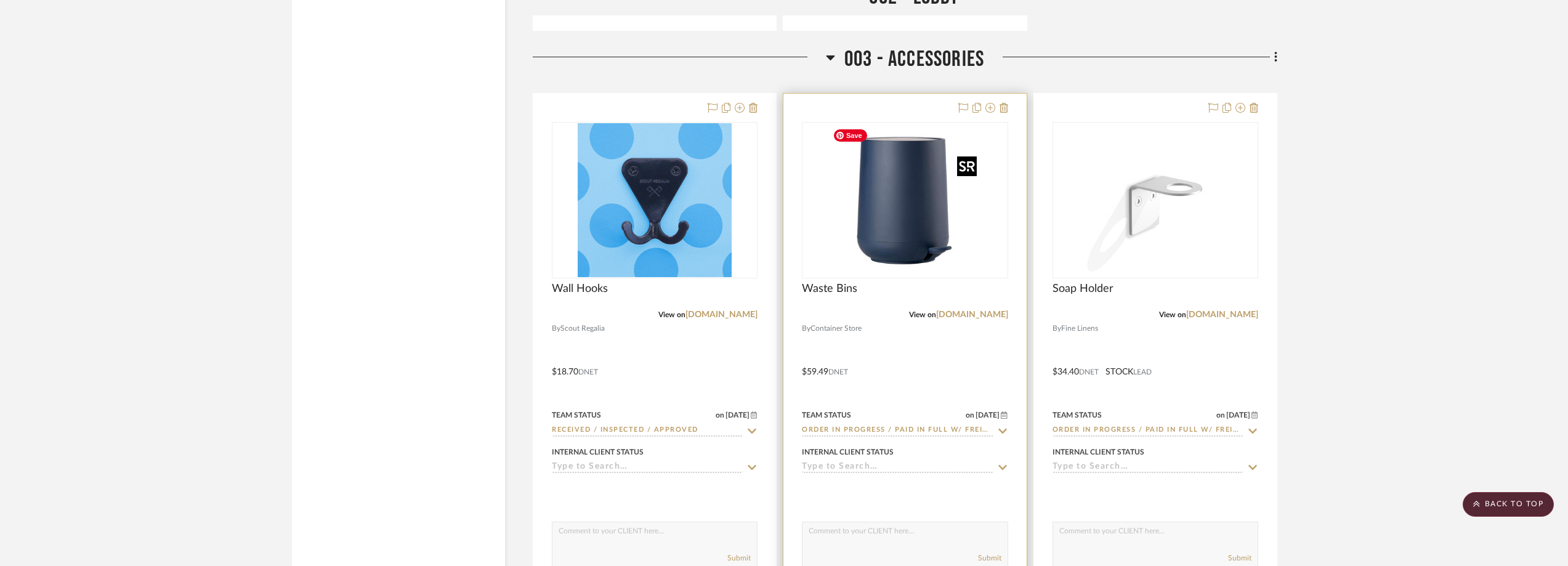
scroll to position [7057, 0]
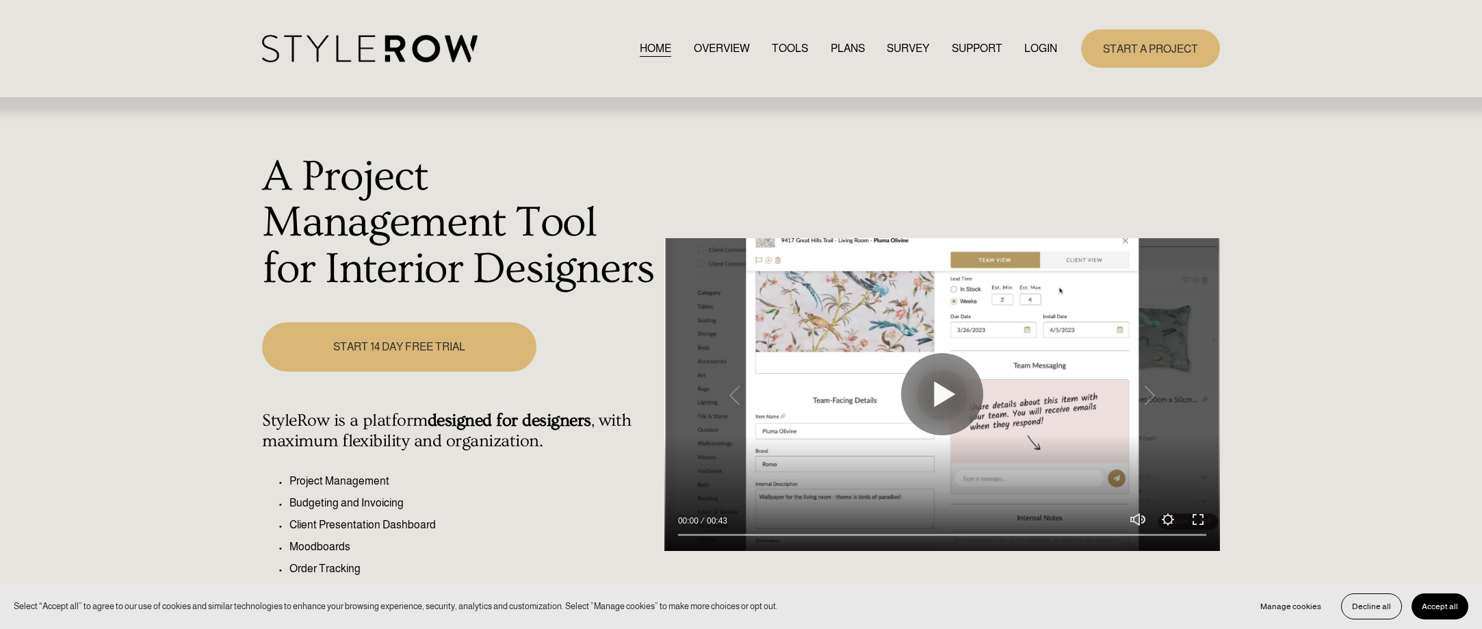
click at [1038, 43] on link "LOGIN" at bounding box center [1040, 48] width 33 height 18
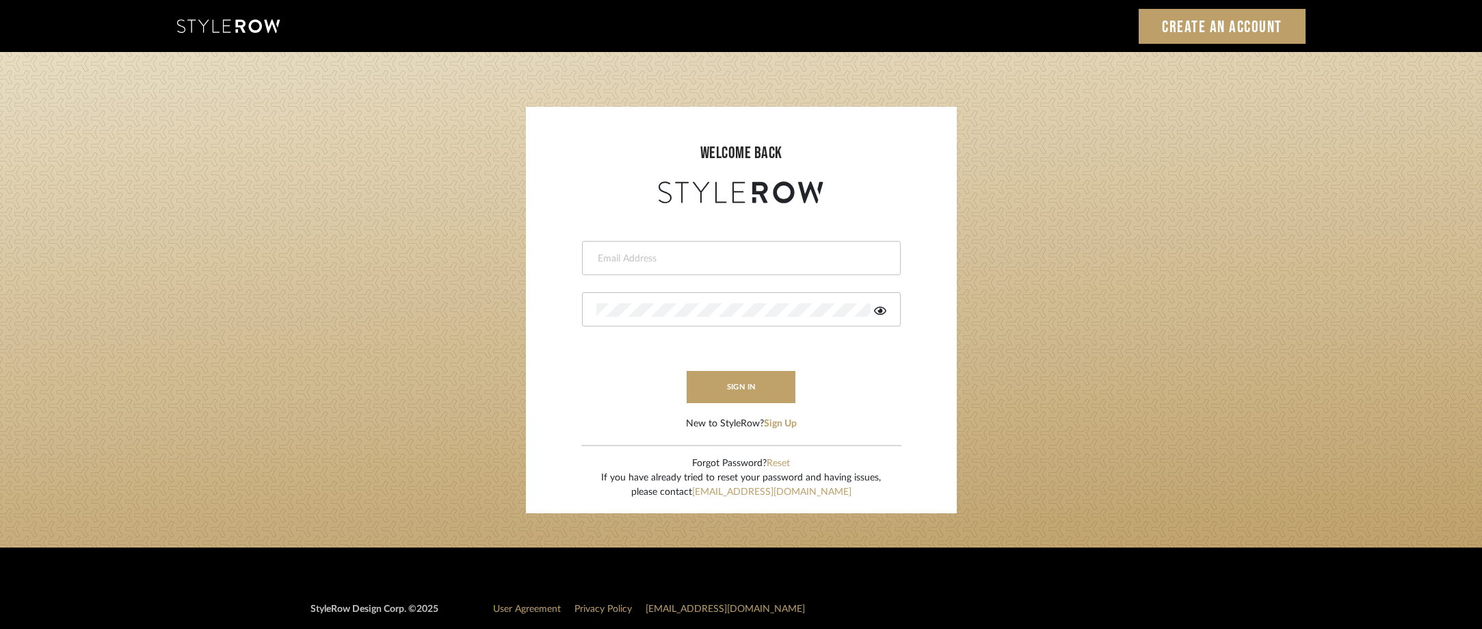
click at [668, 264] on input "email" at bounding box center [739, 259] width 287 height 14
type input "anela@studiodb.com"
click at [876, 301] on div at bounding box center [741, 309] width 319 height 34
click at [881, 312] on icon at bounding box center [880, 310] width 12 height 8
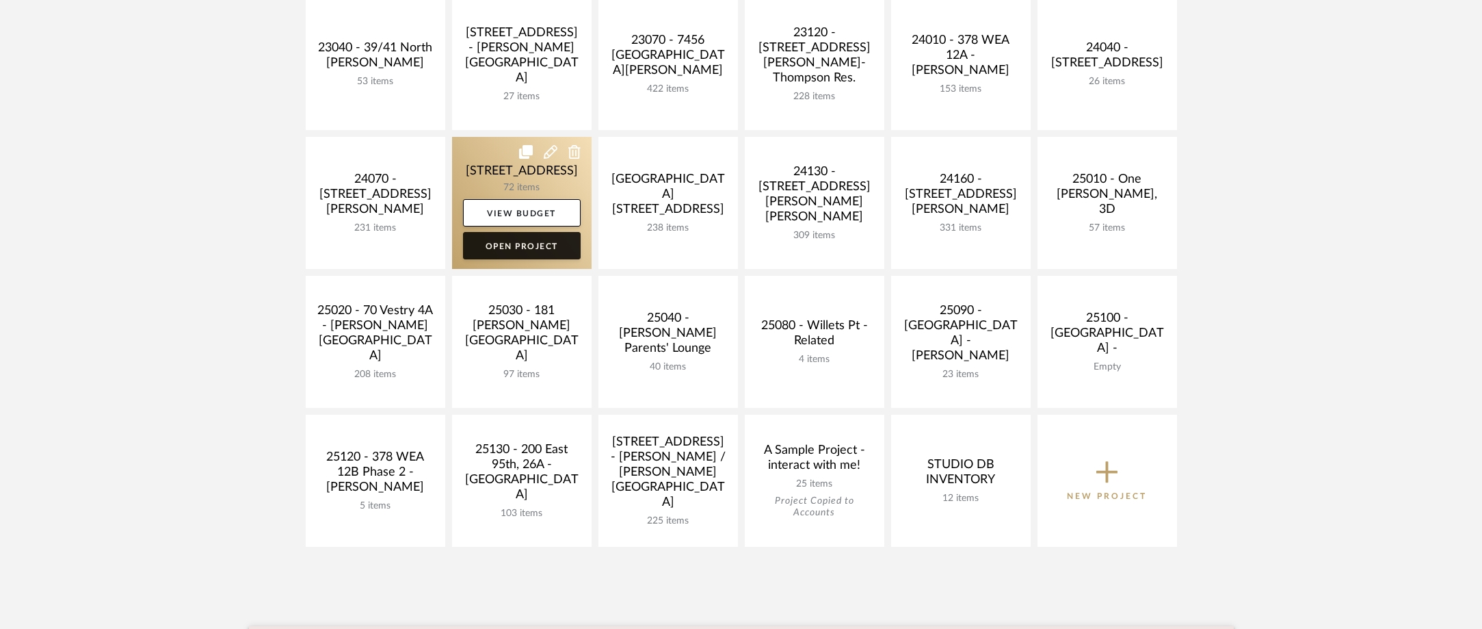
scroll to position [547, 0]
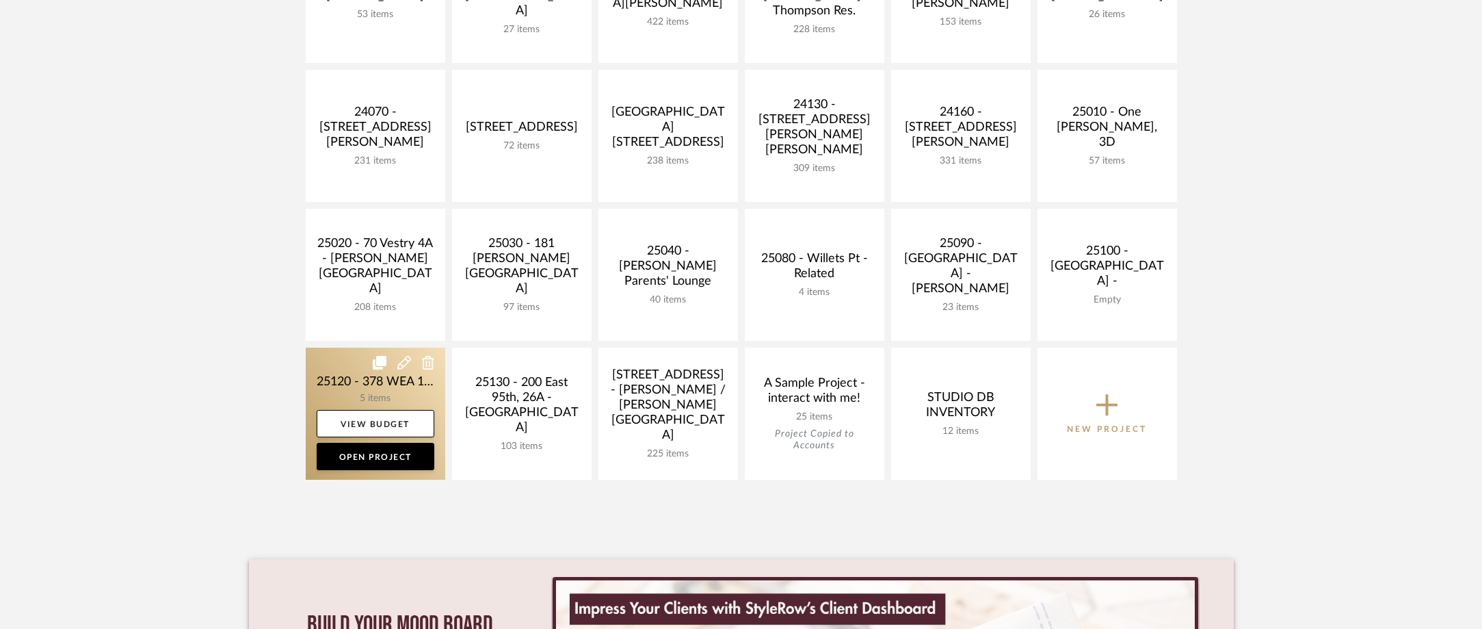
click at [373, 380] on link at bounding box center [376, 413] width 140 height 132
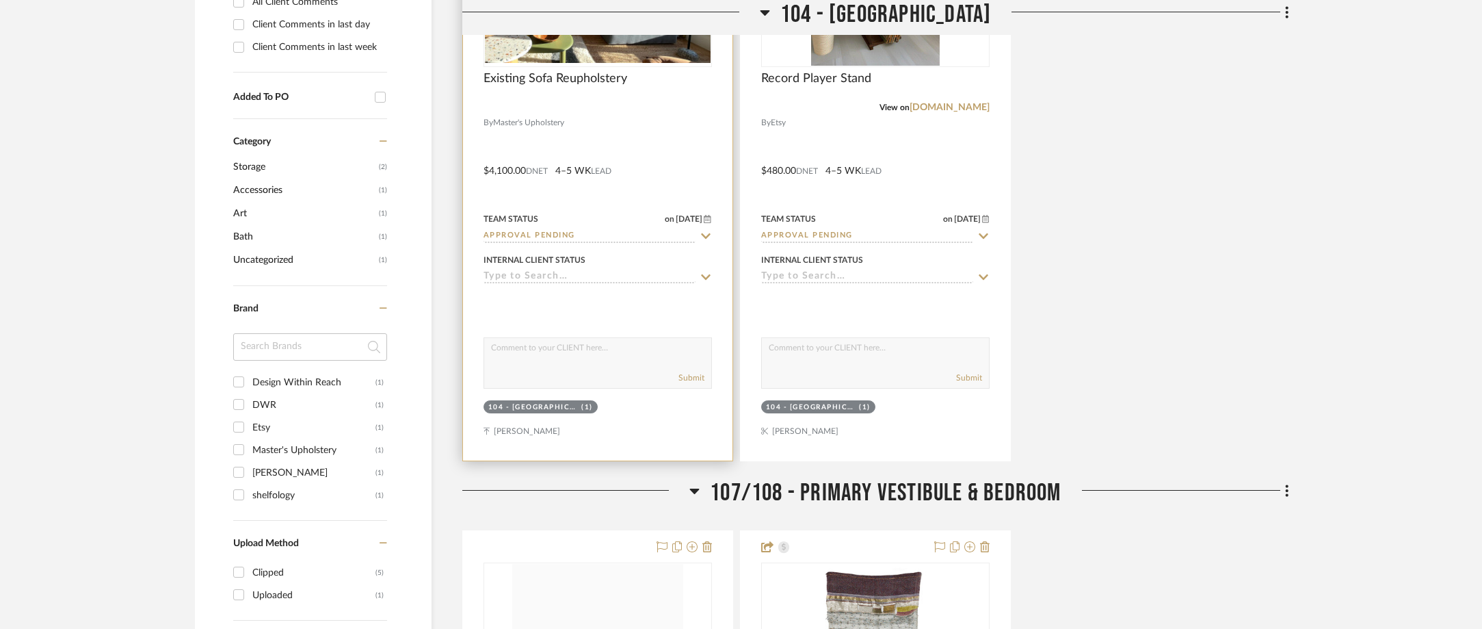
scroll to position [1163, 0]
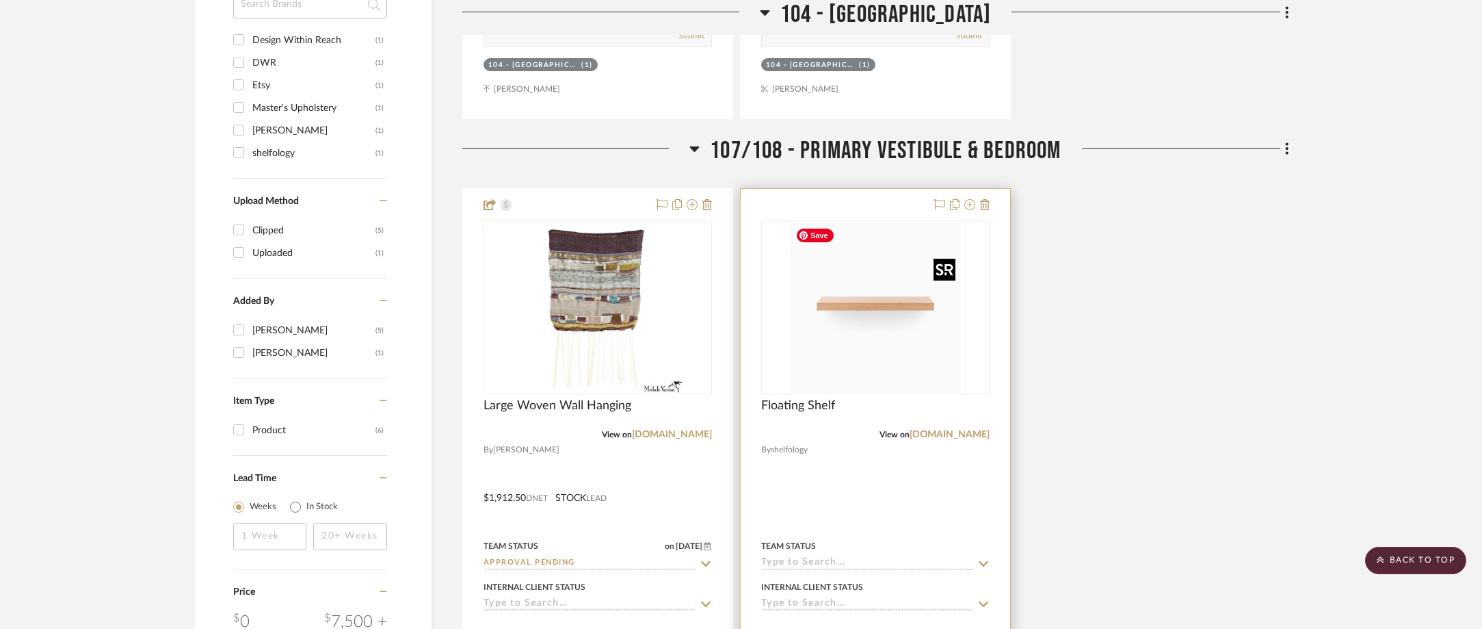
click at [910, 364] on img "0" at bounding box center [875, 307] width 171 height 171
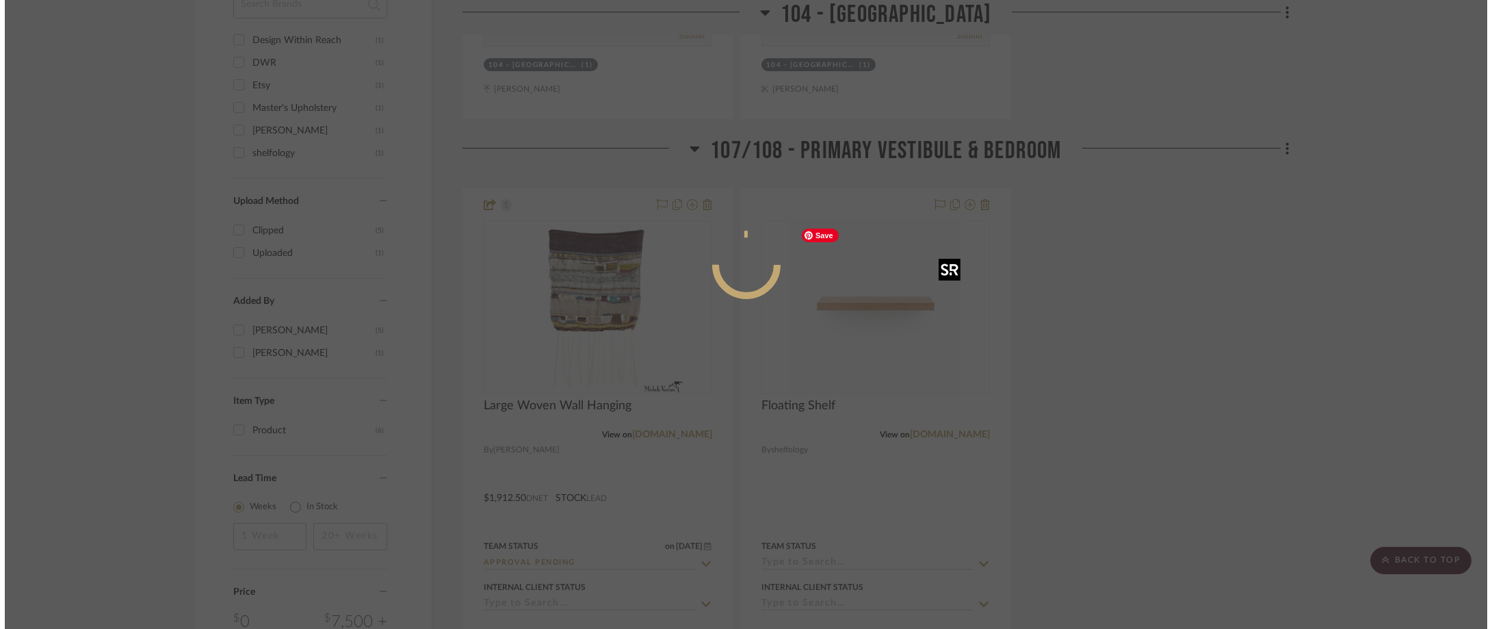
scroll to position [0, 0]
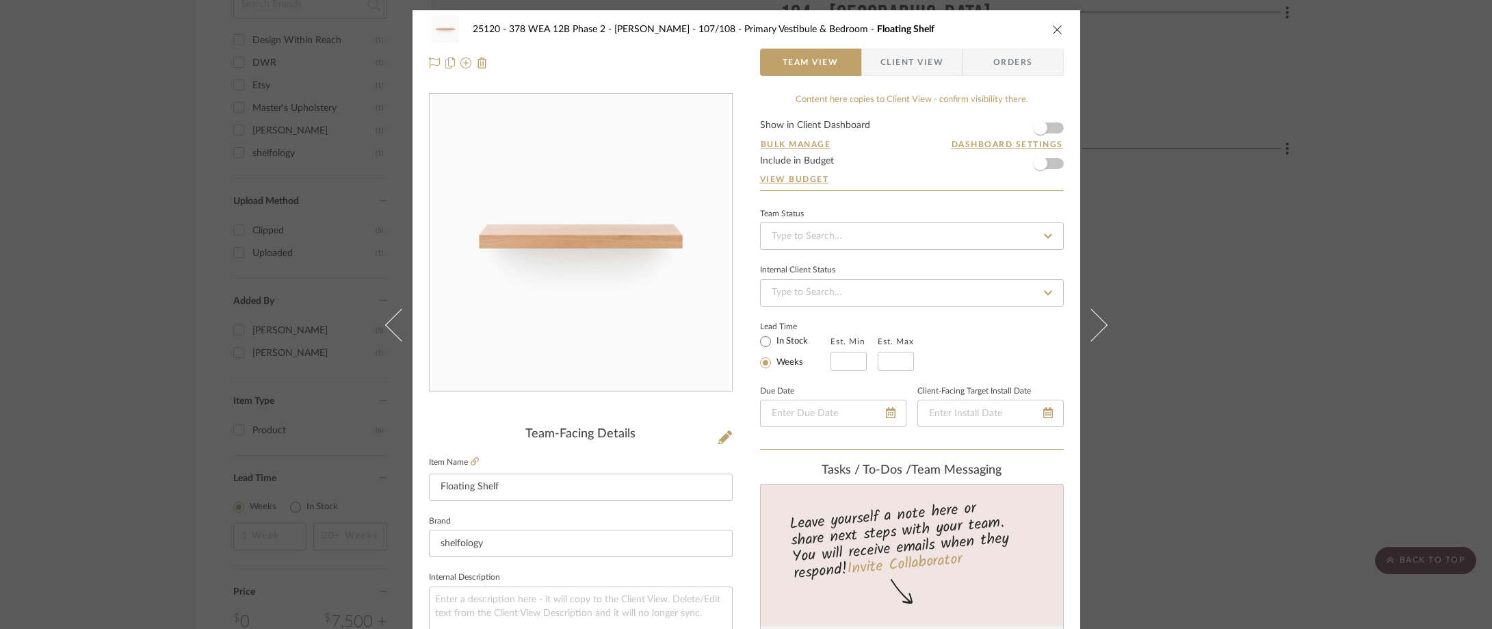
drag, startPoint x: 949, startPoint y: 70, endPoint x: 918, endPoint y: 104, distance: 46.0
click at [948, 70] on span "Client View" at bounding box center [912, 62] width 100 height 27
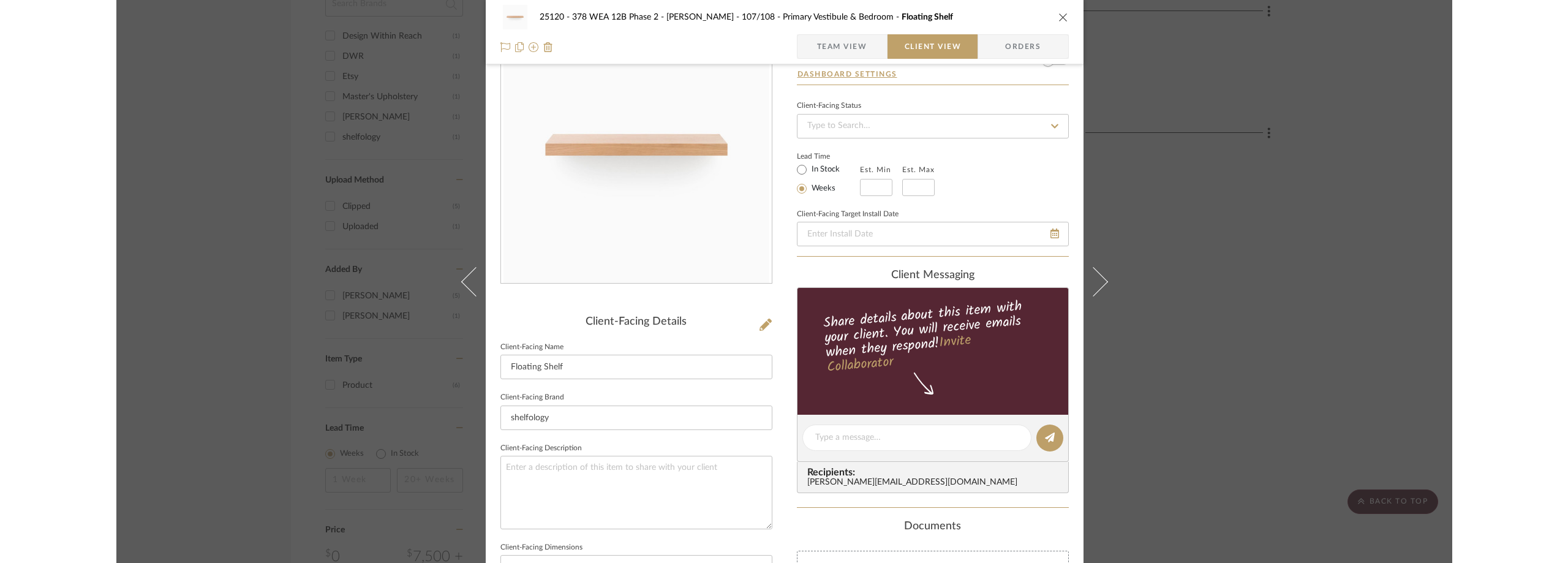
scroll to position [183, 0]
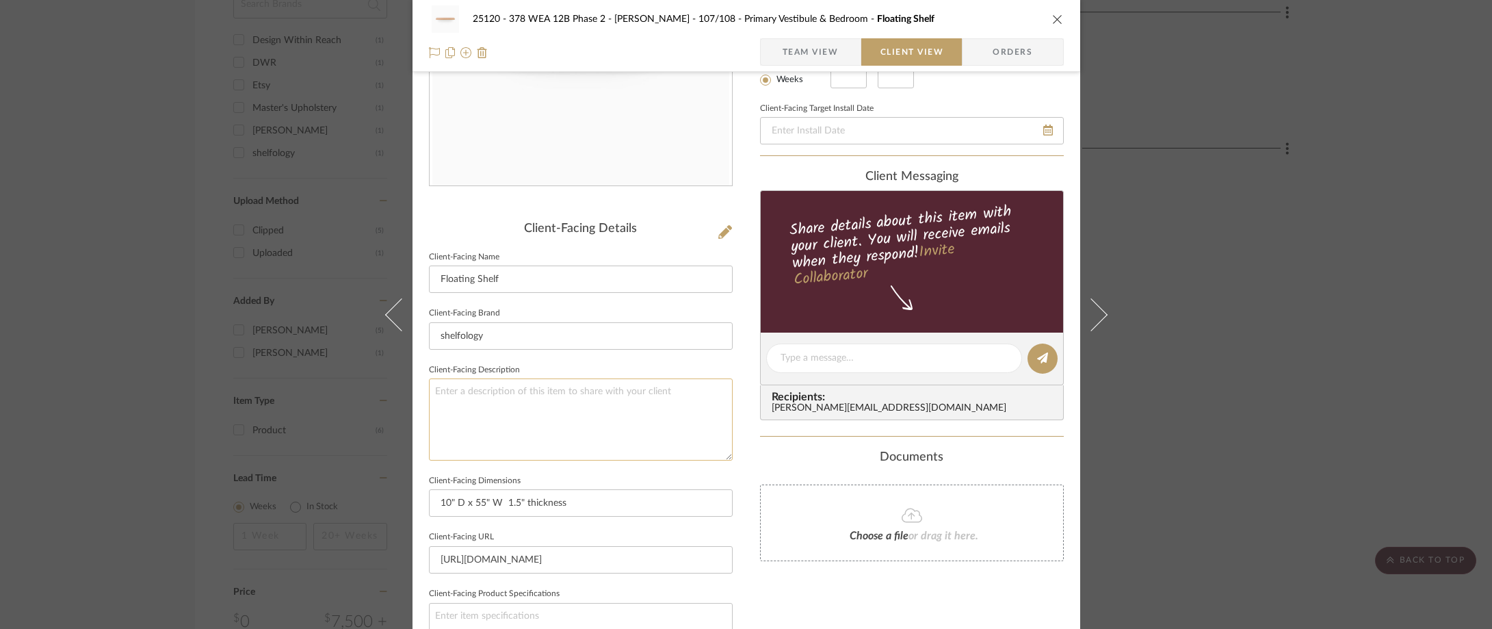
click at [568, 426] on textarea at bounding box center [581, 418] width 304 height 81
type textarea "Description: Floating Shelves by Shelfology || Color/Finish: White Oak ||"
click at [611, 357] on sr-form-field "Client-Facing Brand shelfology" at bounding box center [581, 332] width 304 height 57
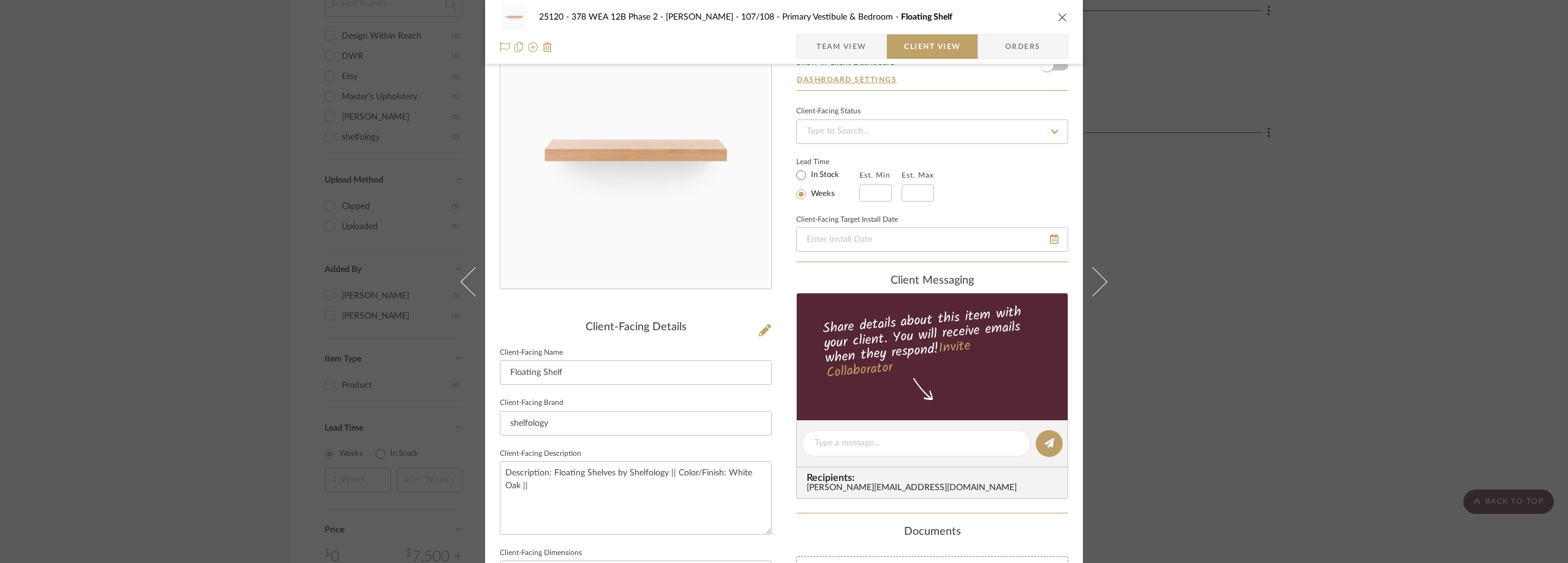
scroll to position [306, 0]
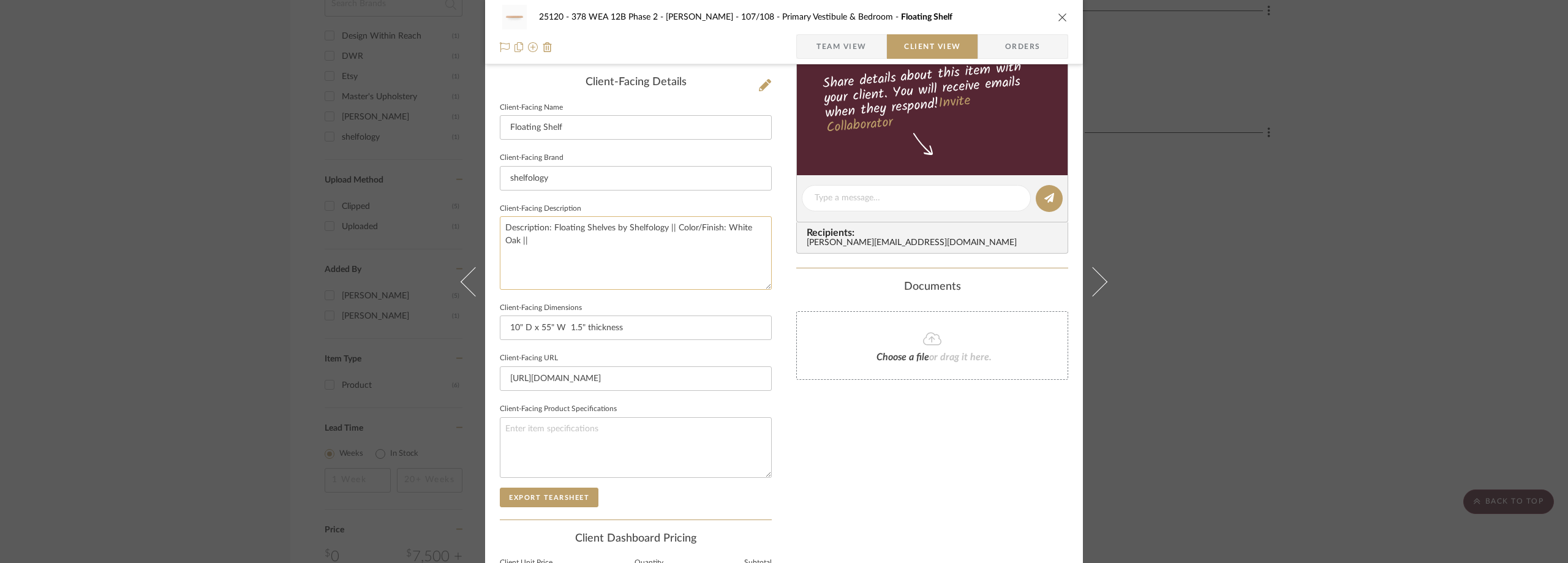
click at [648, 265] on textarea "Description: Floating Shelves by Shelfology || Color/Finish: White Oak ||" at bounding box center [636, 252] width 272 height 73
type textarea "Description: Floating Shelves by Shelfology || Color/Finish: White Oak || Price…"
click at [636, 193] on sr-form-field "Client-Facing Brand shelfology" at bounding box center [636, 175] width 272 height 51
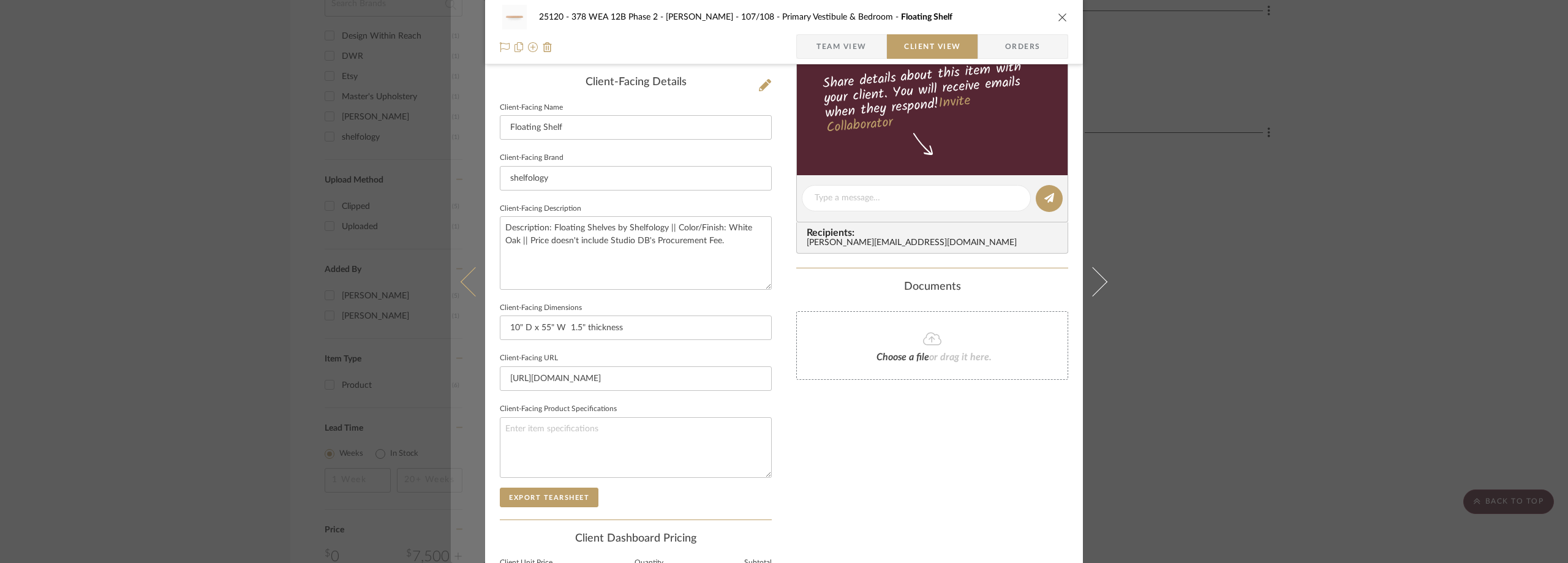
scroll to position [446, 0]
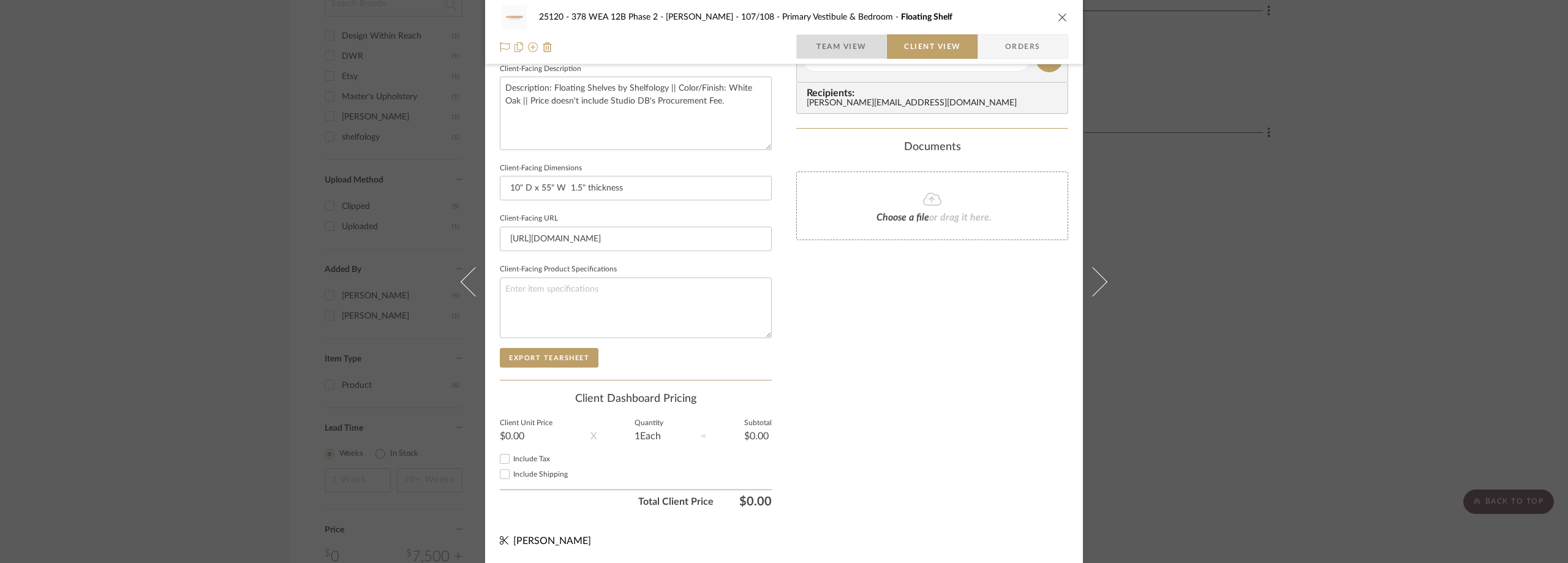
click at [802, 39] on span "button" at bounding box center [807, 46] width 20 height 24
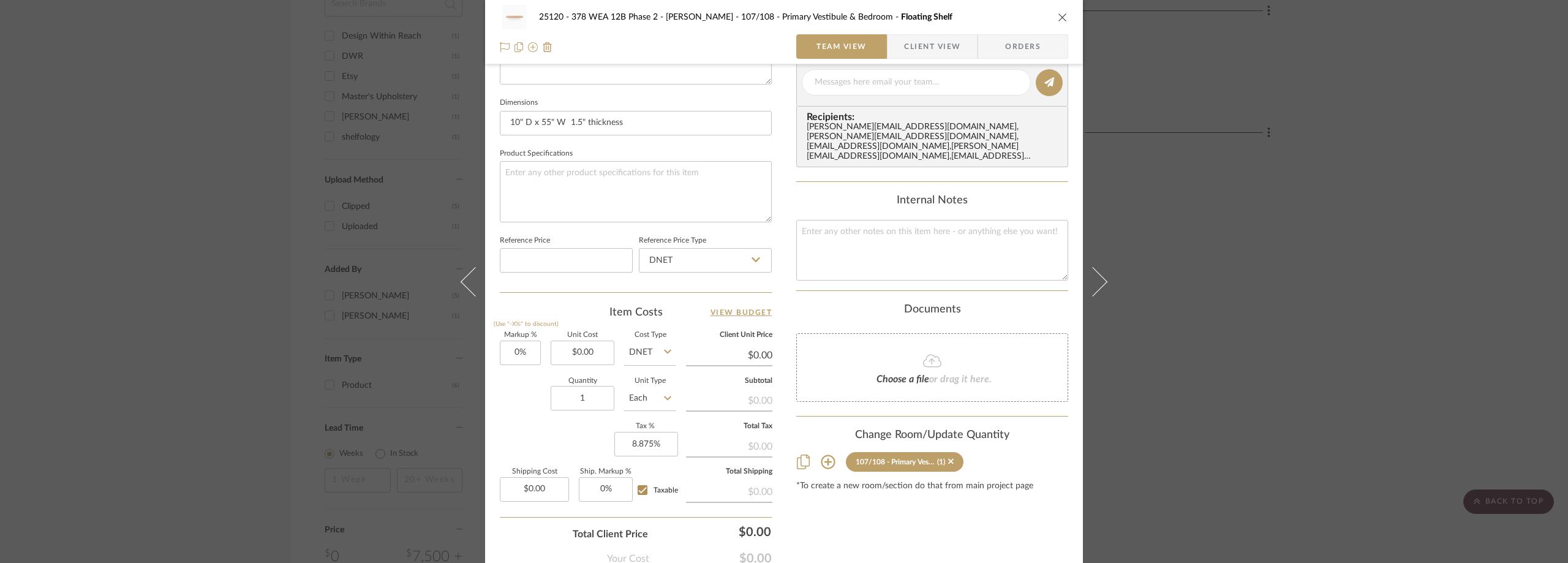
scroll to position [577, 0]
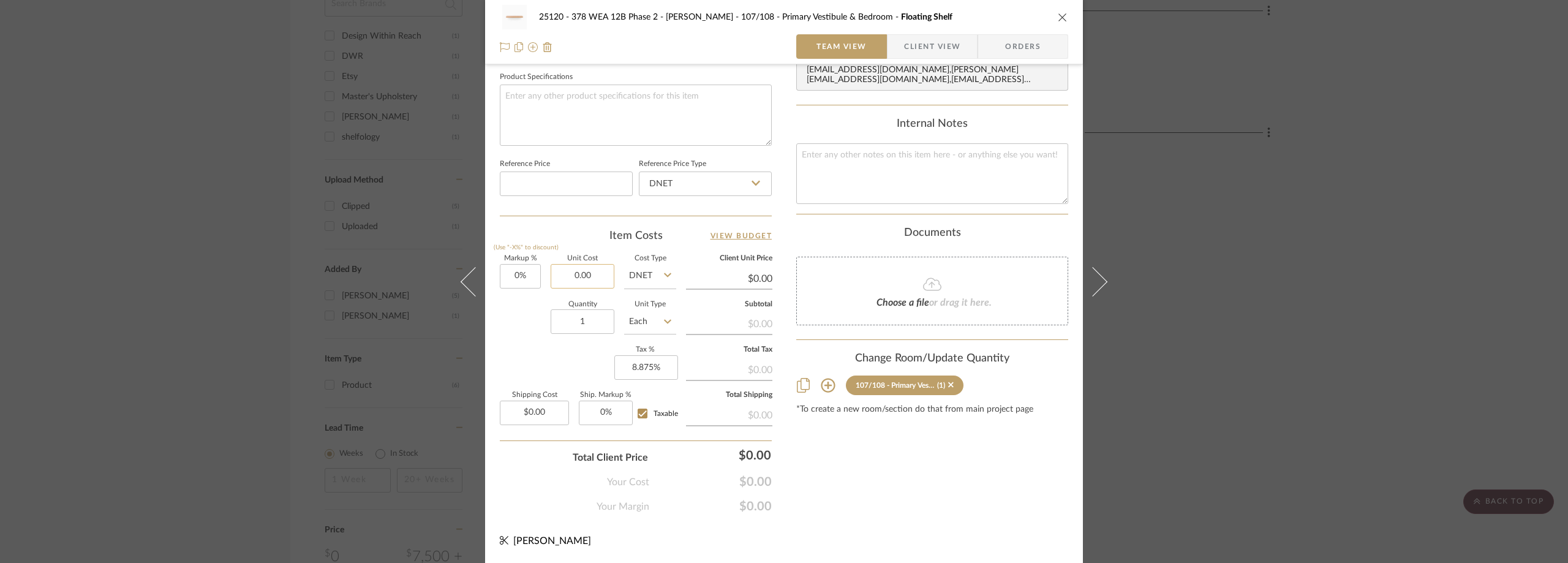
click at [595, 277] on input "0.00" at bounding box center [582, 276] width 64 height 24
type input "$71.20"
click at [589, 327] on input "1" at bounding box center [582, 320] width 64 height 24
type input "$71.20"
type input "2"
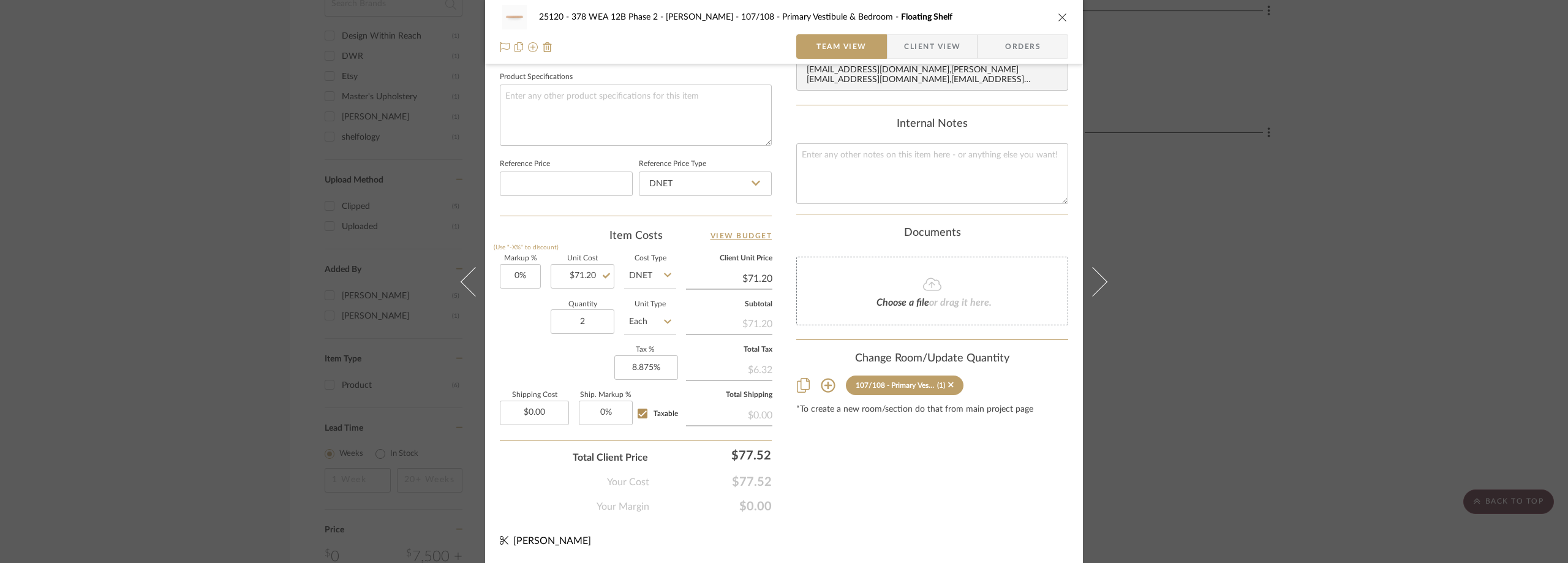
click at [576, 349] on div "Markup % (Use "-X%" to discount) 0% Unit Cost $71.20 Cost Type DNET Client Unit…" at bounding box center [636, 345] width 272 height 179
type input "71.20"
click at [590, 276] on input "71.20" at bounding box center [582, 276] width 64 height 24
click at [581, 320] on input "2" at bounding box center [582, 320] width 64 height 24
type input "$0.00"
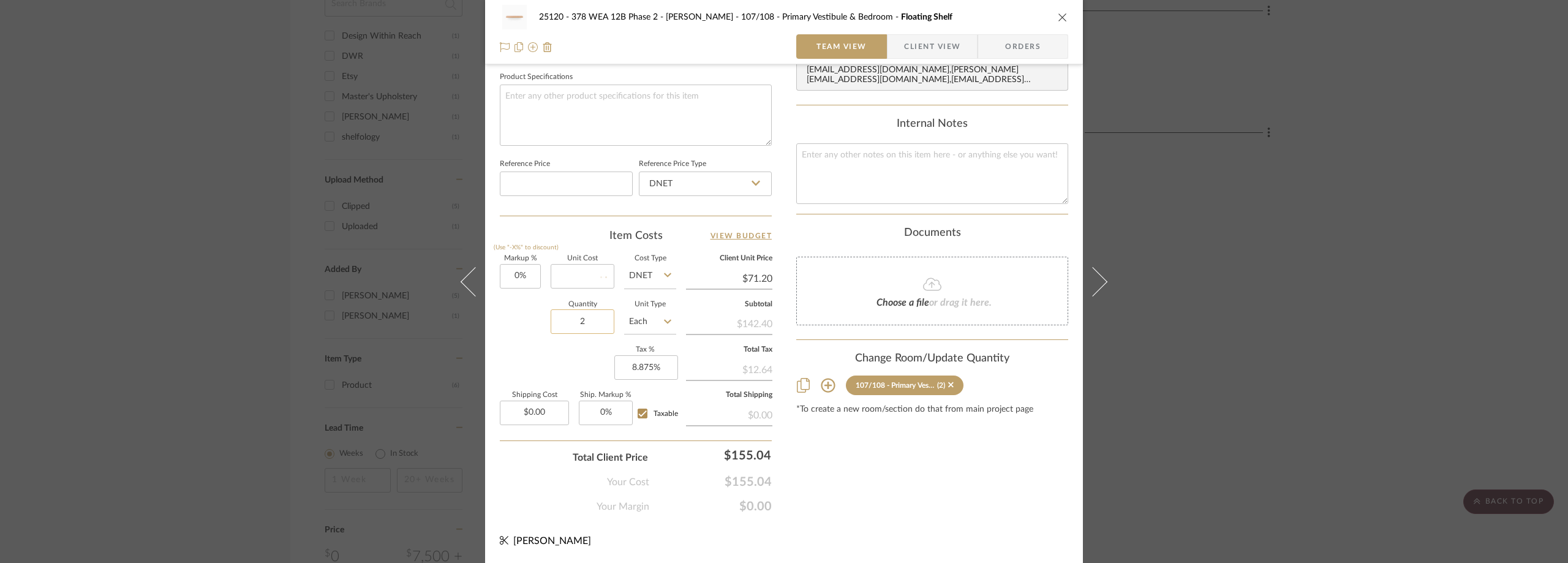
type input "$0.00"
click at [522, 214] on div "Team-Facing Details Item Name Floating Shelf Brand shelfology Internal Descript…" at bounding box center [636, 10] width 272 height 411
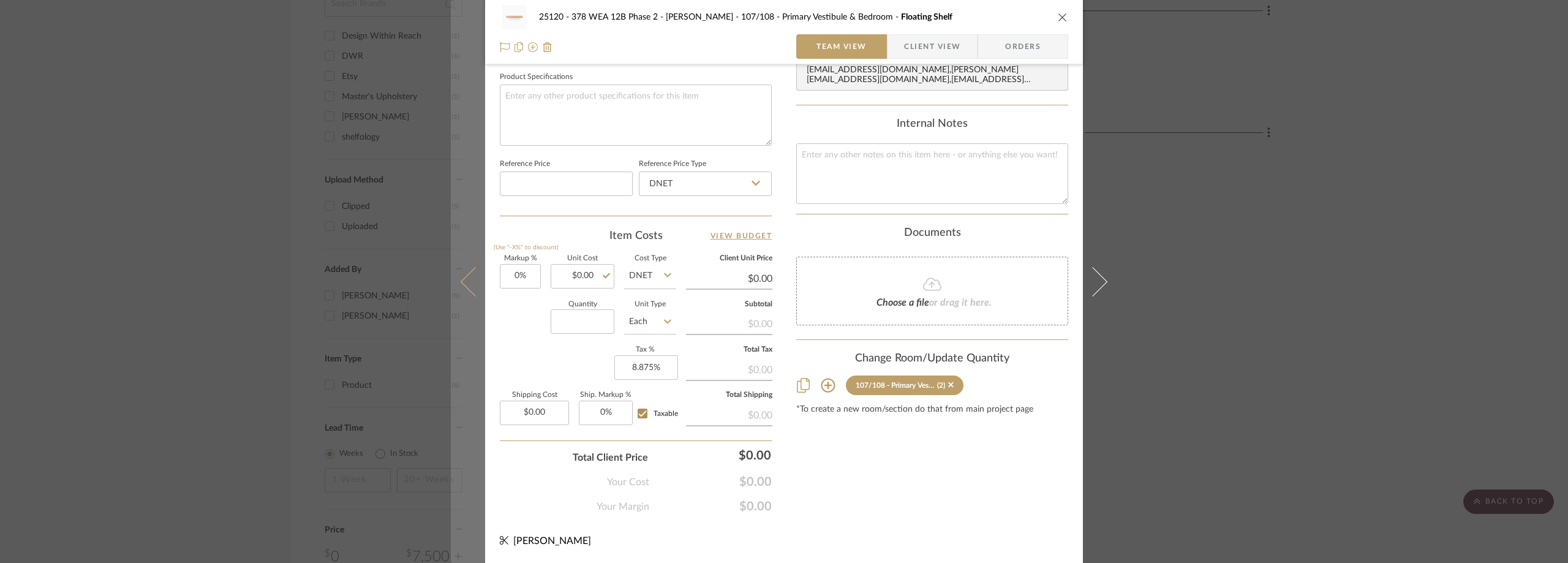
type input "1"
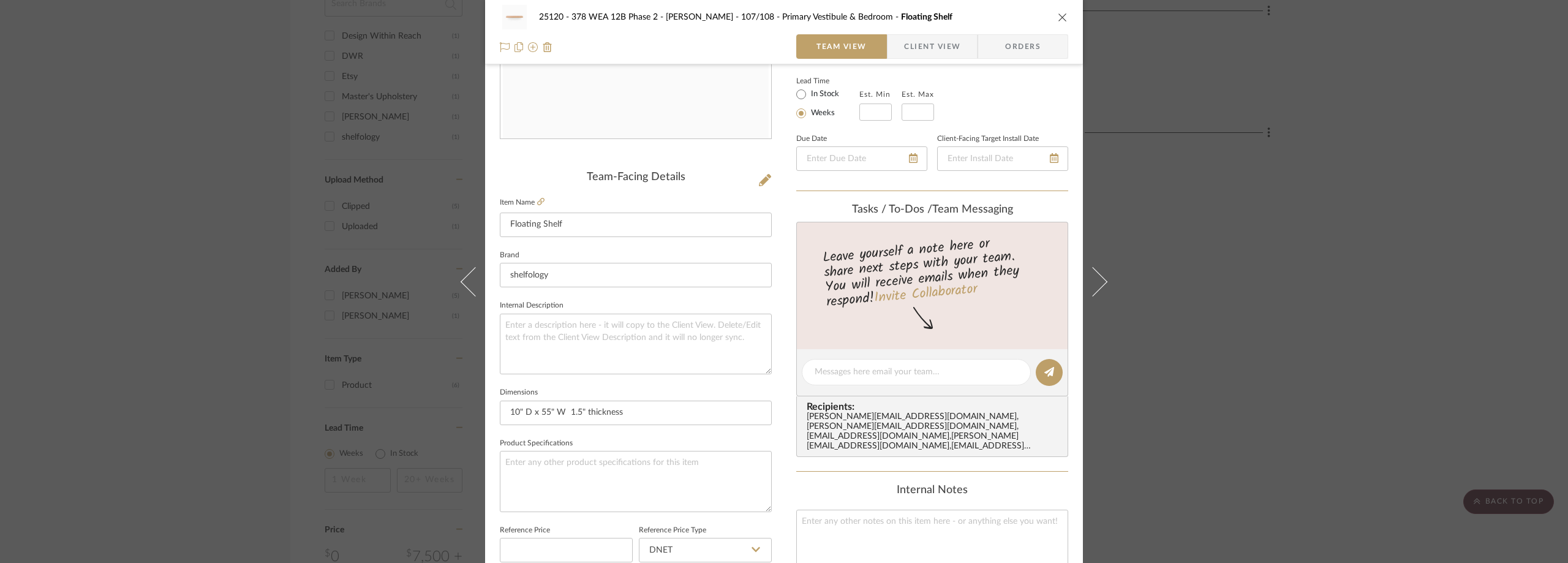
scroll to position [210, 0]
click at [1273, 164] on div "25120 - 378 WEA 12B Phase 2 - [PERSON_NAME] 107/108 - Primary Vestibule & Bedro…" at bounding box center [784, 281] width 1568 height 563
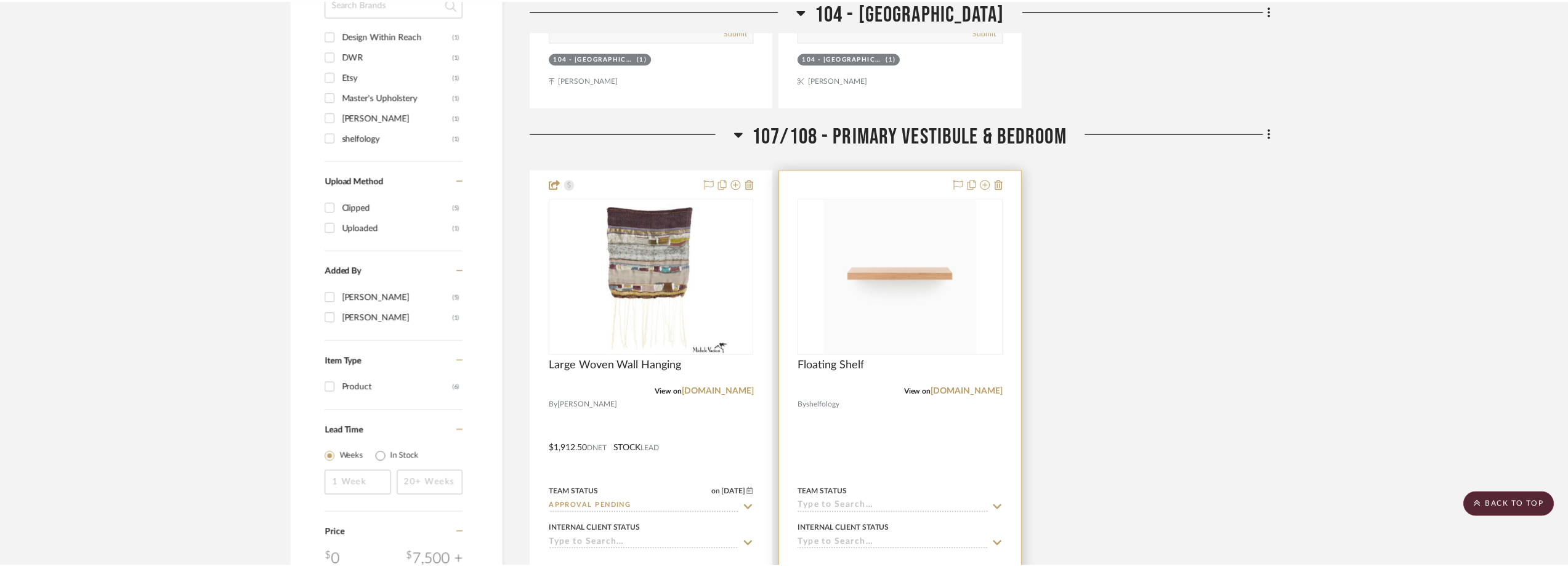
scroll to position [1047, 0]
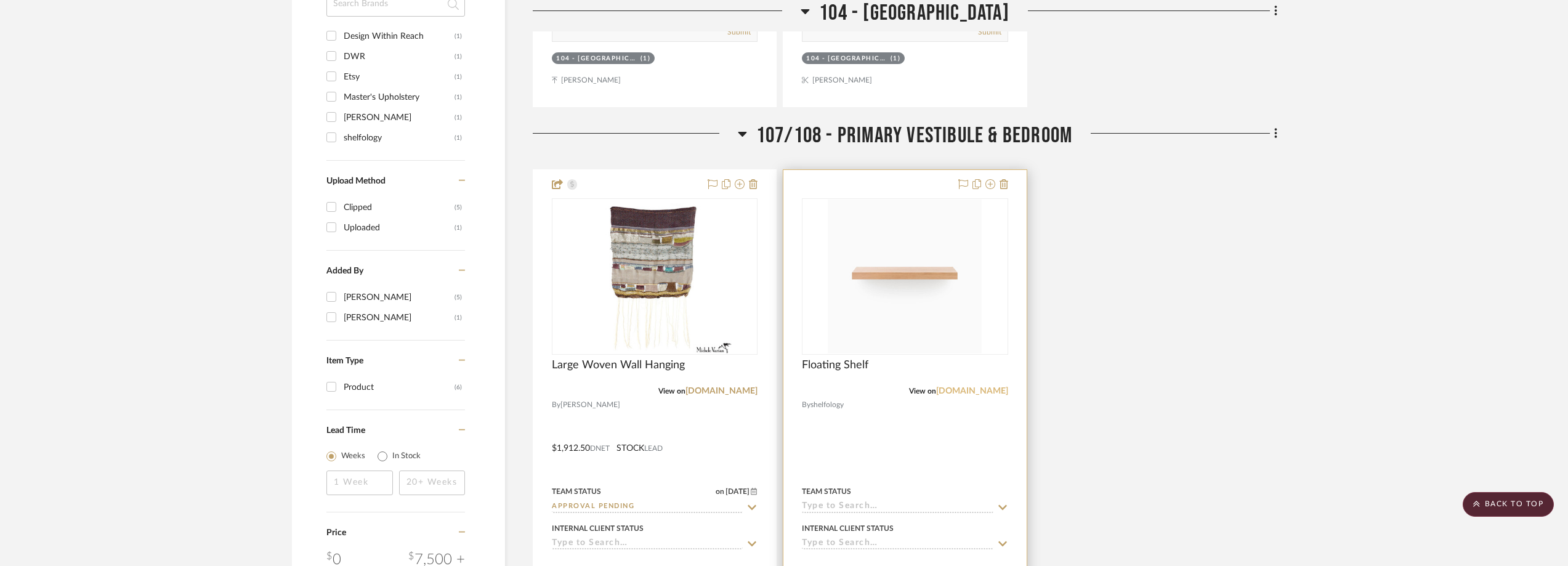
click at [990, 392] on link "[DOMAIN_NAME]" at bounding box center [973, 391] width 72 height 9
click at [970, 385] on div "Floating Shelf" at bounding box center [905, 372] width 205 height 27
click at [975, 389] on link "shelfology.com" at bounding box center [973, 391] width 72 height 9
click at [980, 391] on link "shelfology.com" at bounding box center [973, 391] width 72 height 9
click at [884, 293] on img "0" at bounding box center [904, 276] width 154 height 154
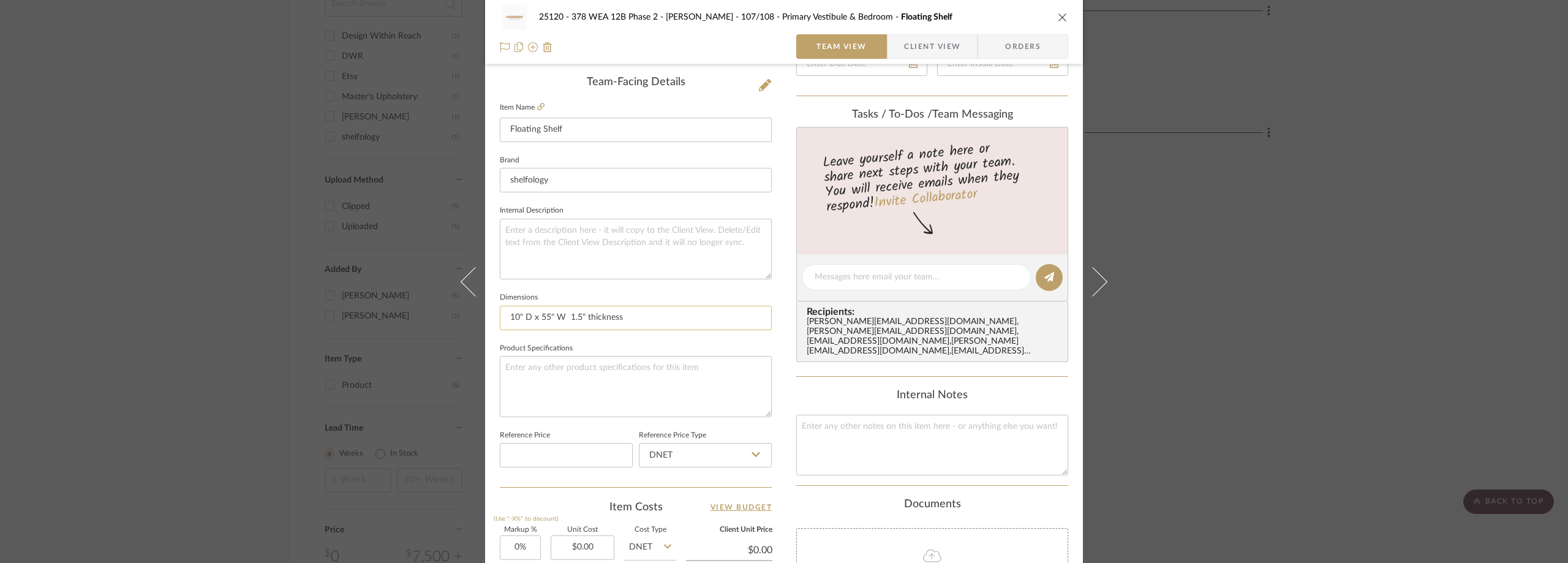
scroll to position [551, 0]
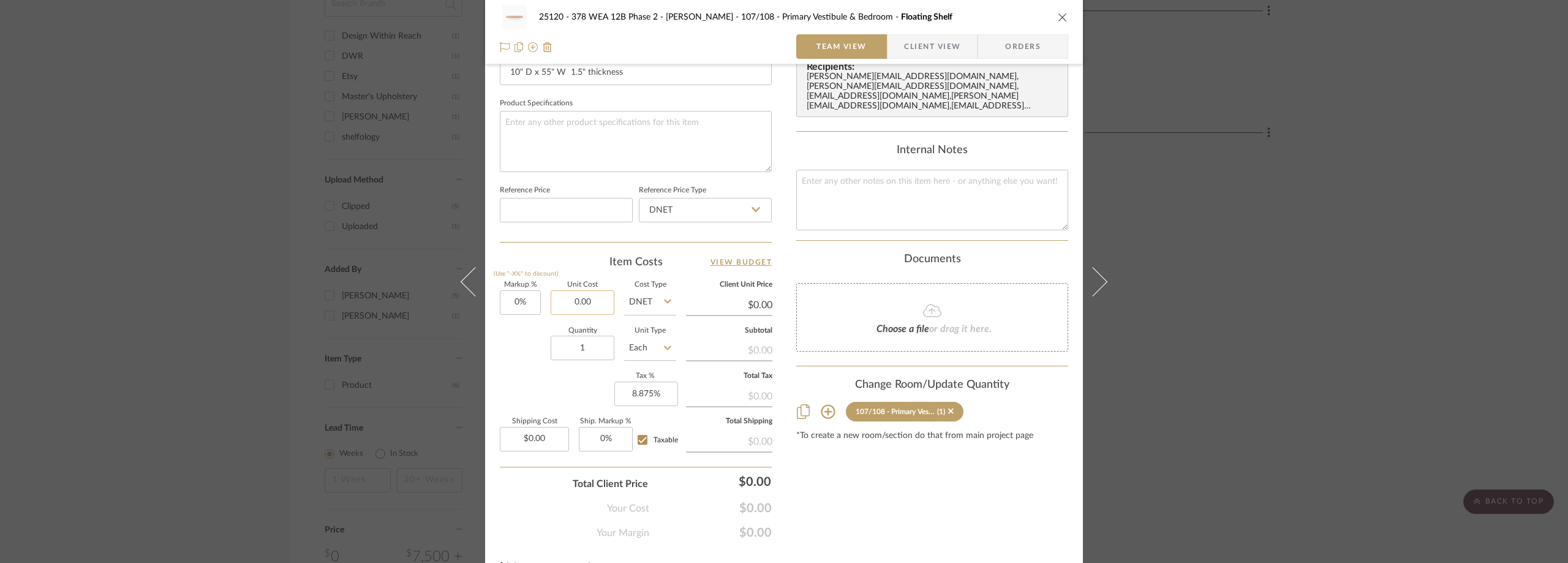
click at [602, 309] on input "0.00" at bounding box center [582, 302] width 64 height 24
type input "$801.55"
click at [587, 353] on input "1" at bounding box center [582, 347] width 64 height 24
type input "$801.55"
type input "5"
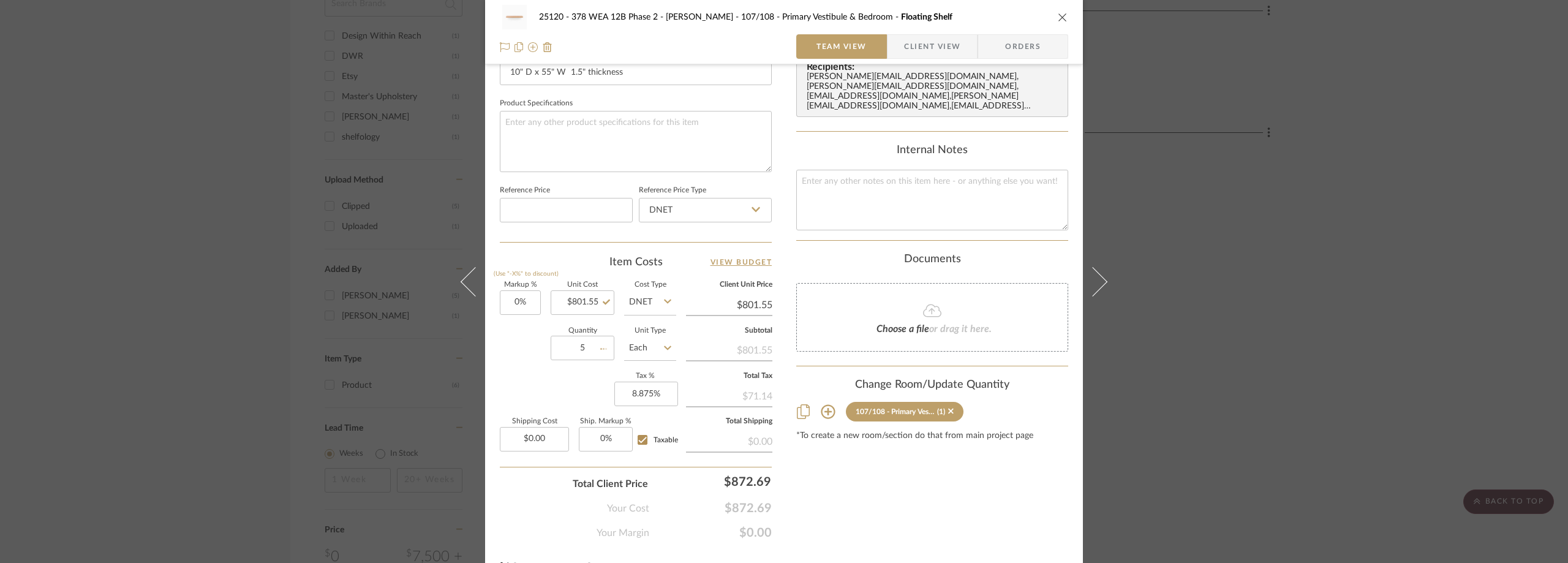
click at [573, 408] on div "Markup % (Use "-X%" to discount) 0% Unit Cost $801.55 Cost Type DNET Client Uni…" at bounding box center [636, 371] width 272 height 179
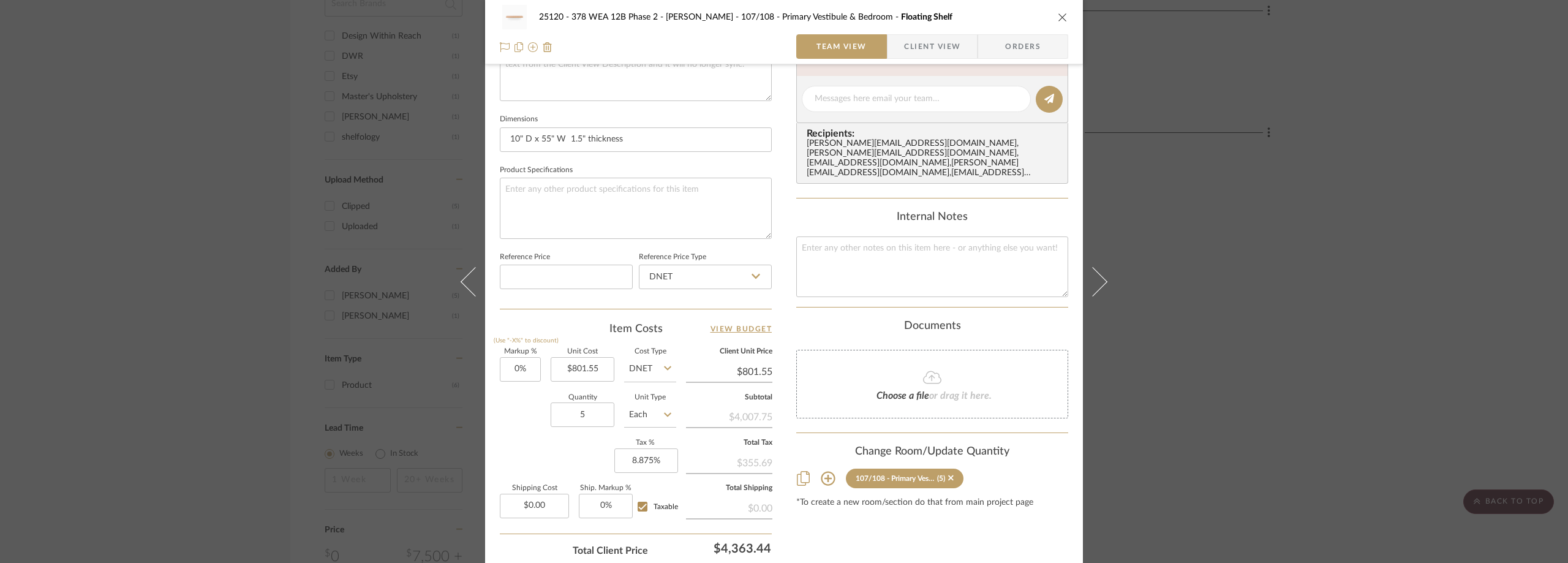
scroll to position [577, 0]
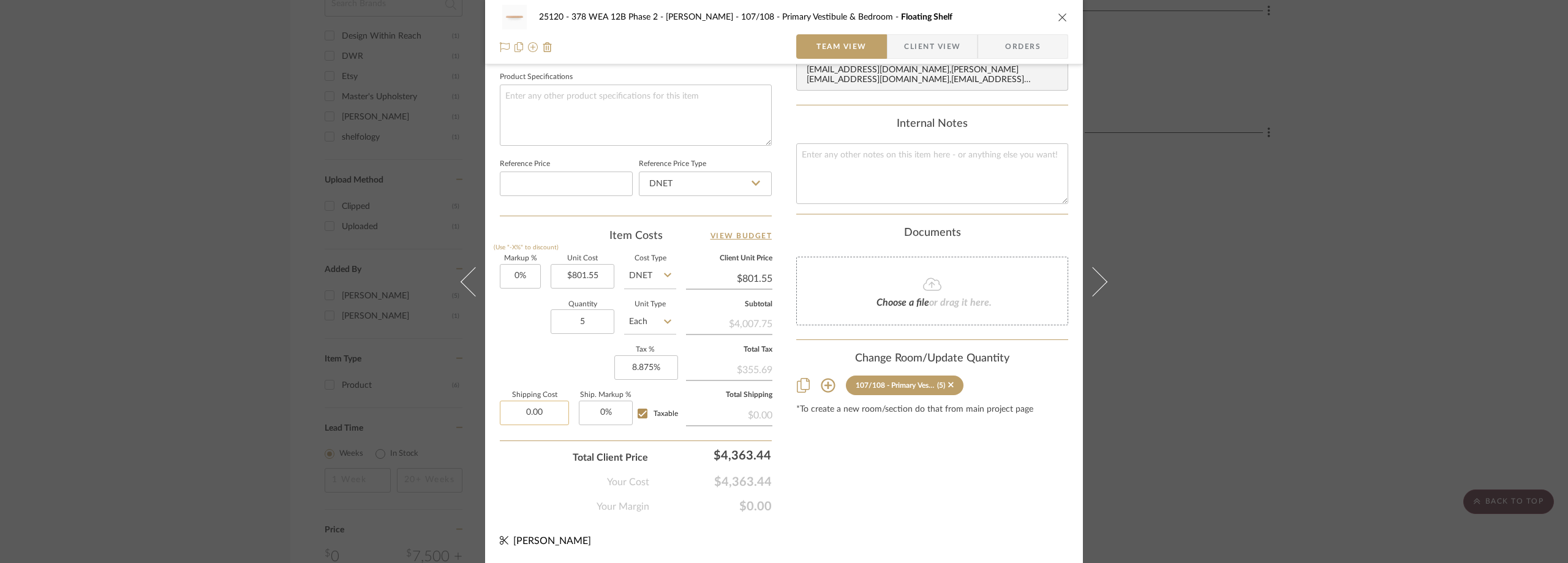
click at [553, 403] on input "0.00" at bounding box center [534, 412] width 69 height 24
type input "$858.93"
click at [552, 361] on div "Markup % (Use "-X%" to discount) 0% Unit Cost $801.55 Cost Type DNET Client Uni…" at bounding box center [636, 345] width 272 height 179
click at [930, 54] on span "Client View" at bounding box center [932, 46] width 56 height 24
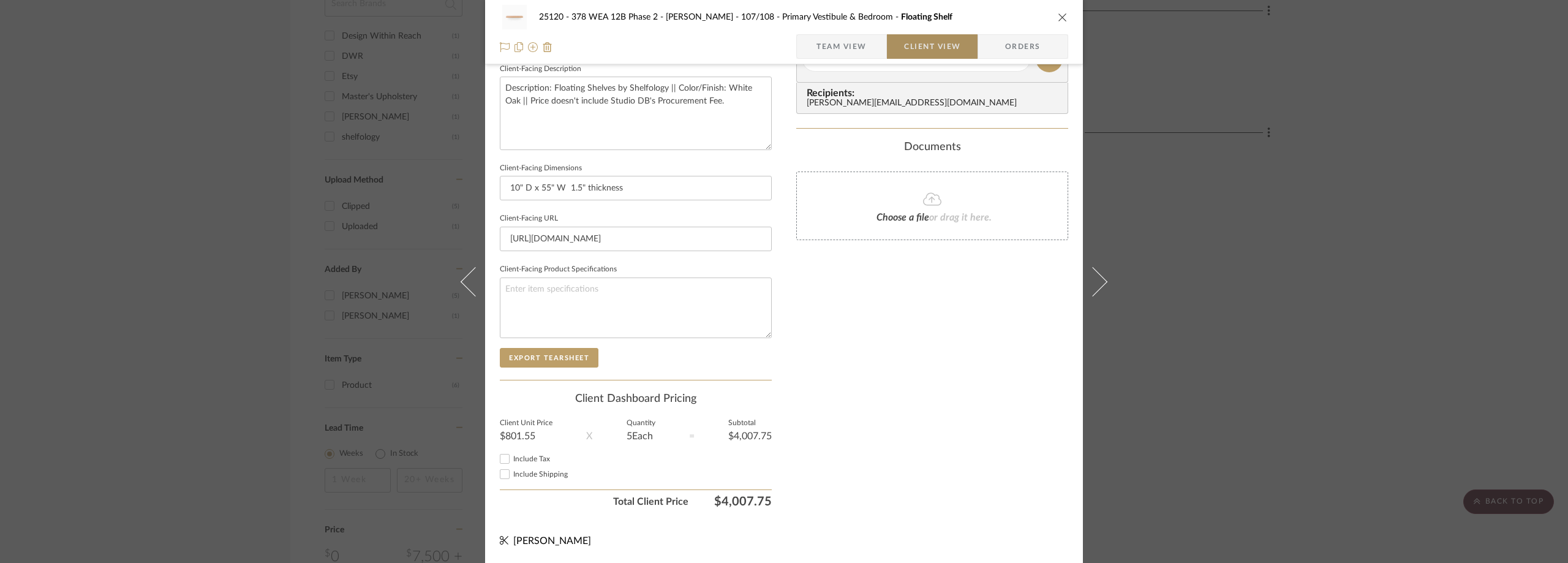
scroll to position [446, 0]
click at [520, 455] on label "Include Tax" at bounding box center [642, 459] width 259 height 9
click at [512, 454] on input "Include Tax" at bounding box center [504, 458] width 14 height 14
checkbox input "true"
click at [522, 472] on span "Include Shipping" at bounding box center [540, 473] width 55 height 7
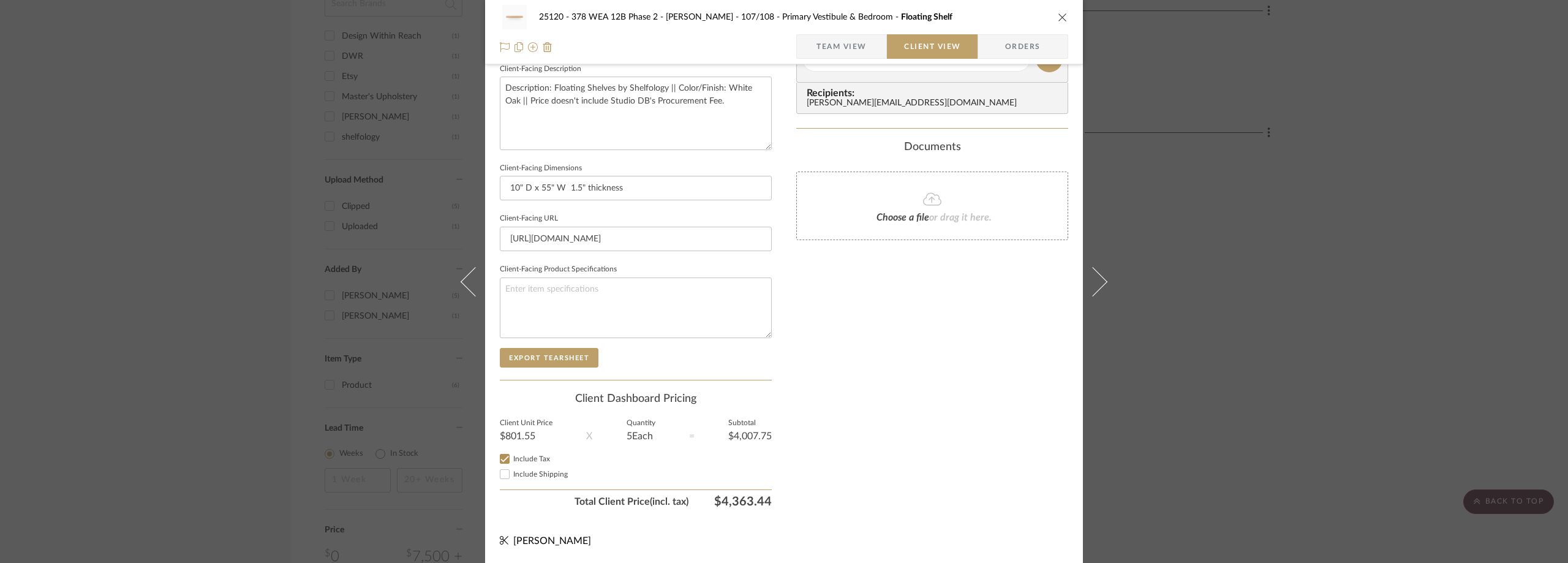
click at [512, 472] on input "Include Shipping" at bounding box center [504, 473] width 14 height 14
checkbox input "true"
click at [201, 154] on div "25120 - 378 WEA 12B Phase 2 - Mautner 107/108 - Primary Vestibule & Bedroom Flo…" at bounding box center [784, 281] width 1568 height 563
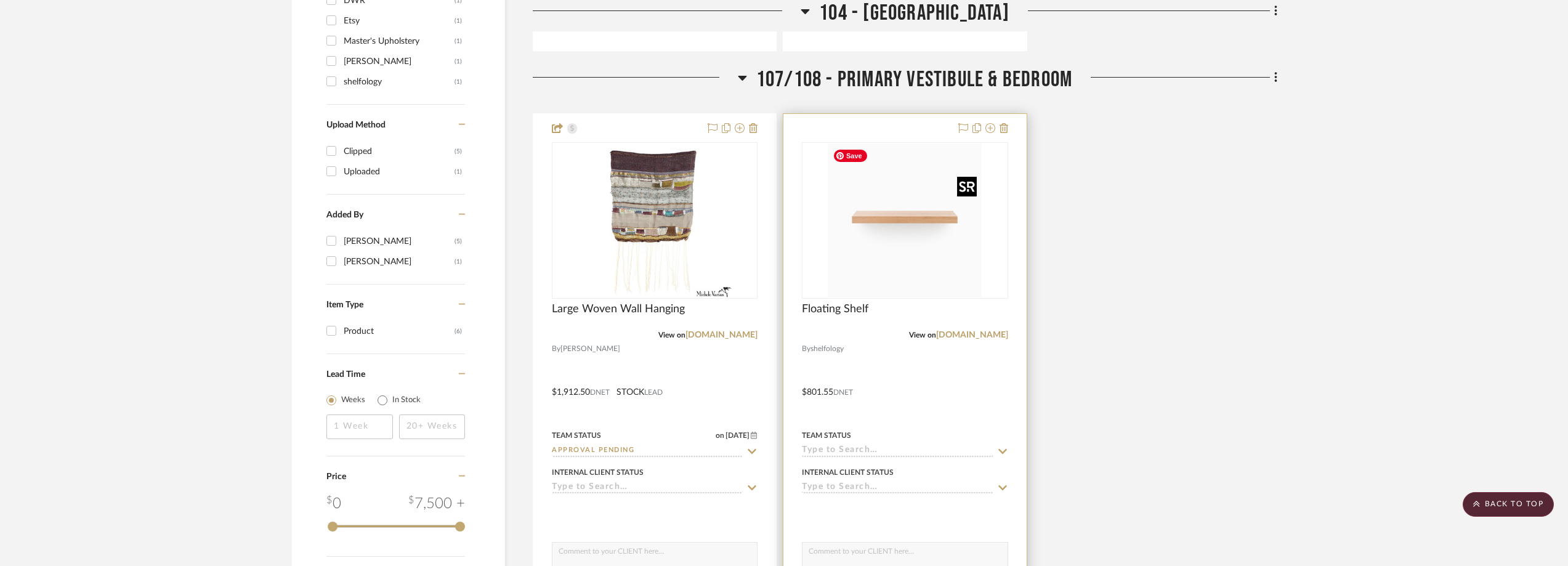
scroll to position [1170, 0]
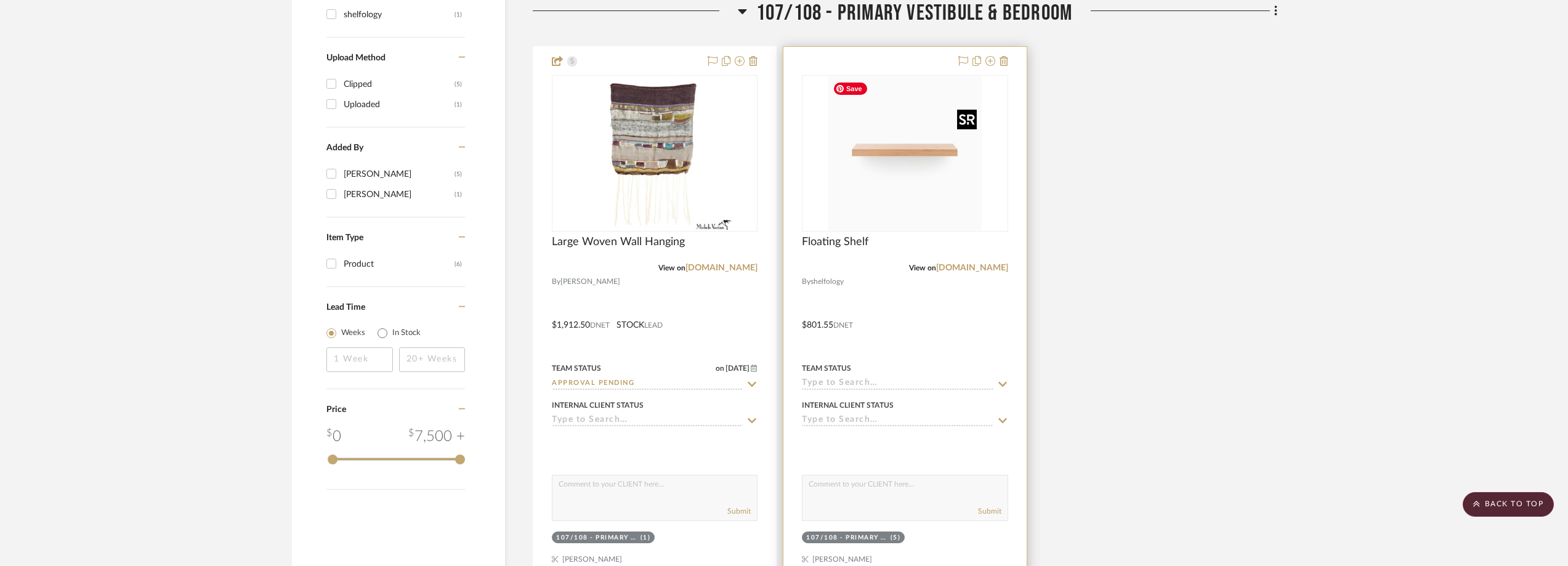
click at [915, 202] on img "0" at bounding box center [904, 153] width 154 height 154
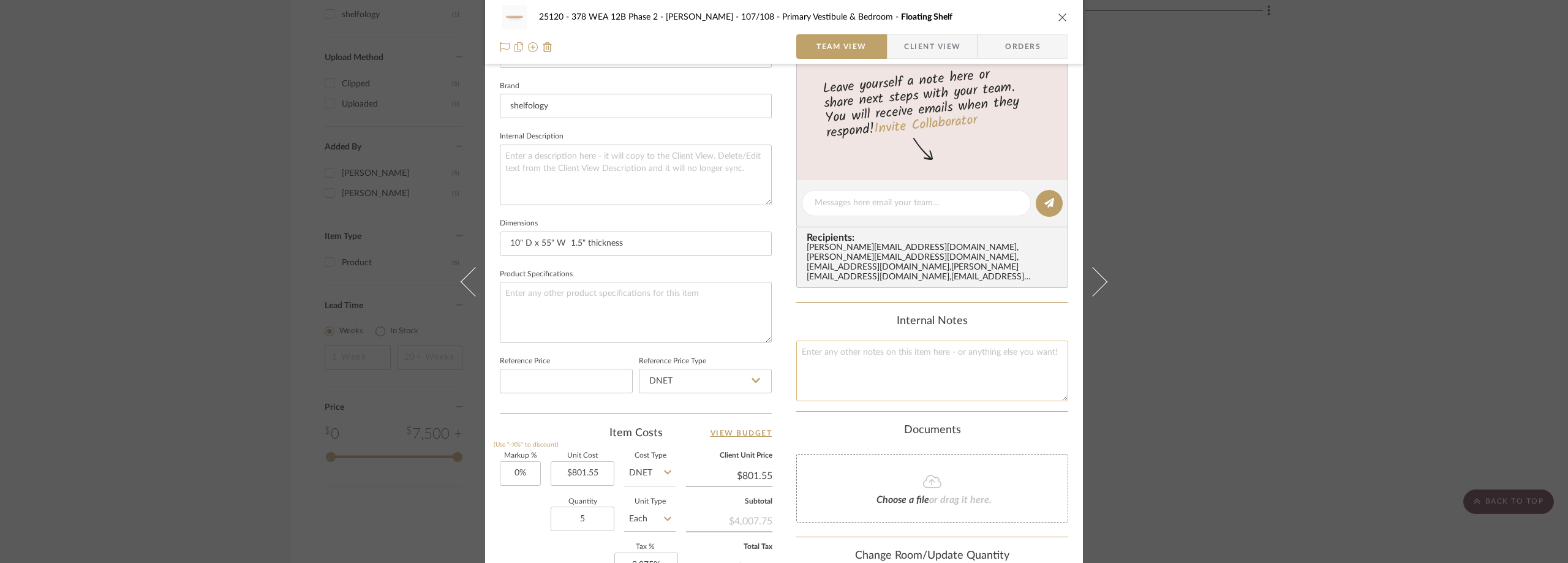
scroll to position [577, 0]
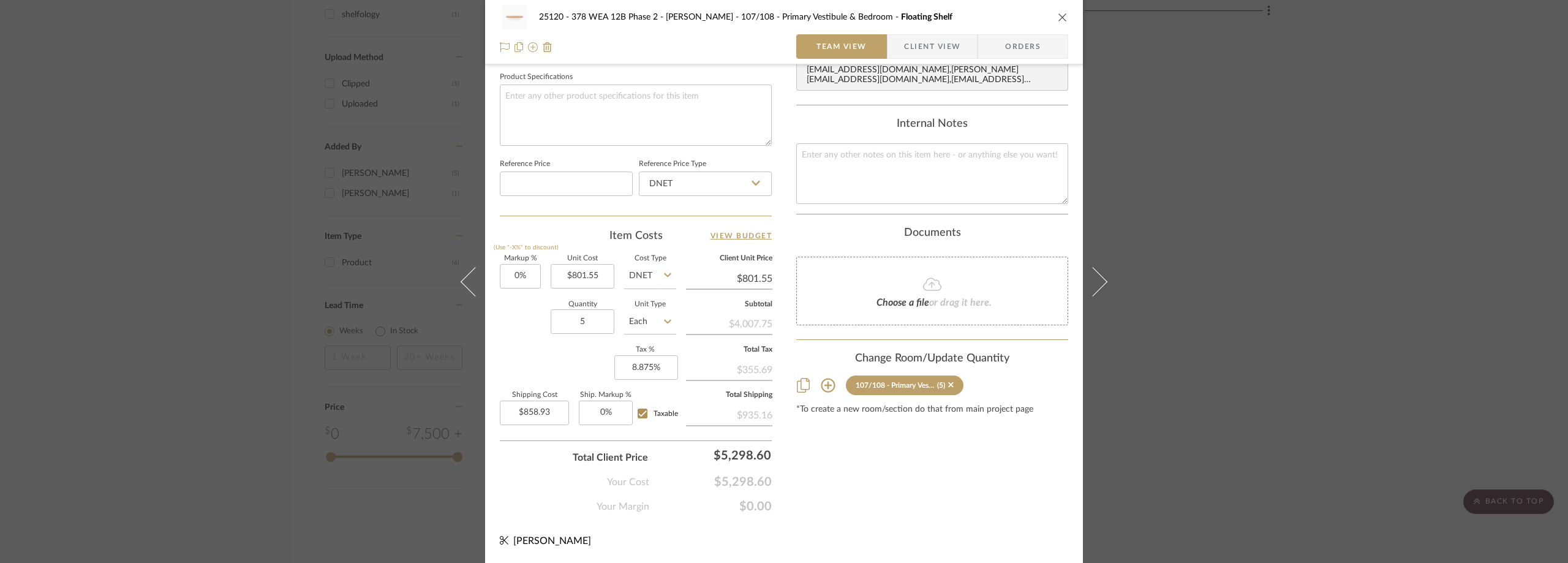
click at [923, 47] on span "Client View" at bounding box center [932, 46] width 56 height 24
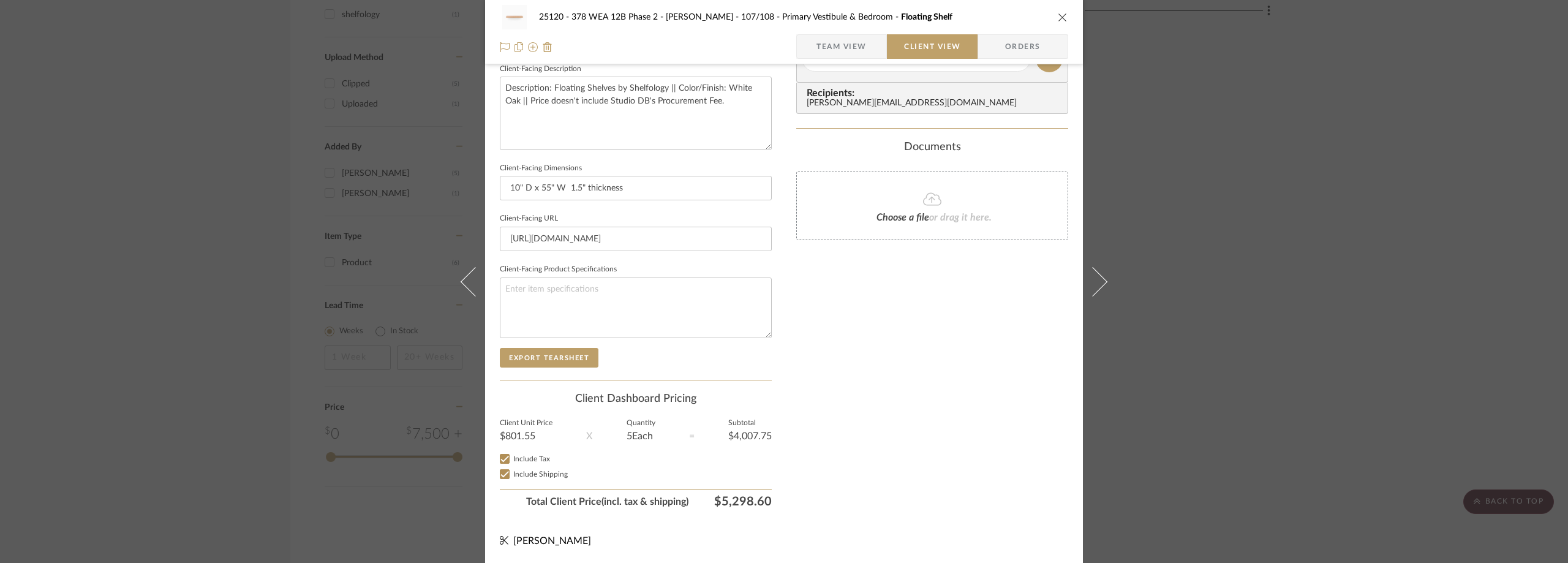
scroll to position [79, 0]
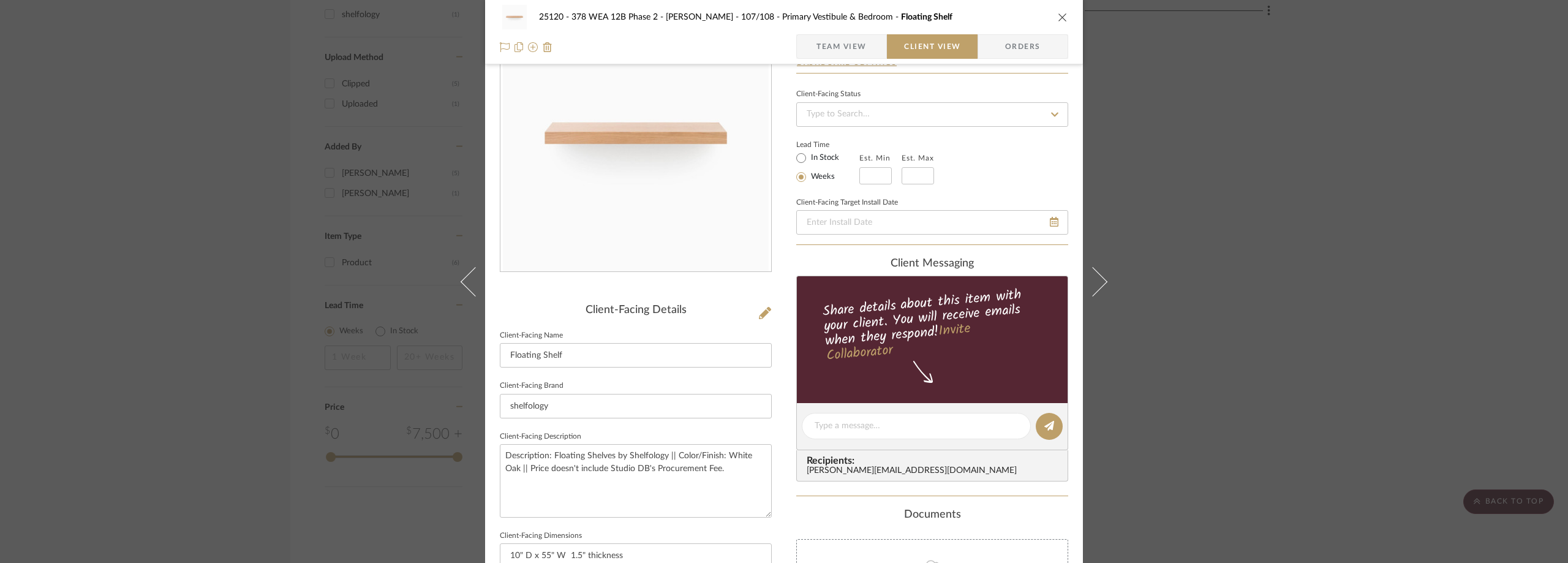
click at [823, 154] on label "In Stock" at bounding box center [824, 158] width 30 height 11
click at [809, 154] on input "In Stock" at bounding box center [801, 158] width 14 height 14
radio input "true"
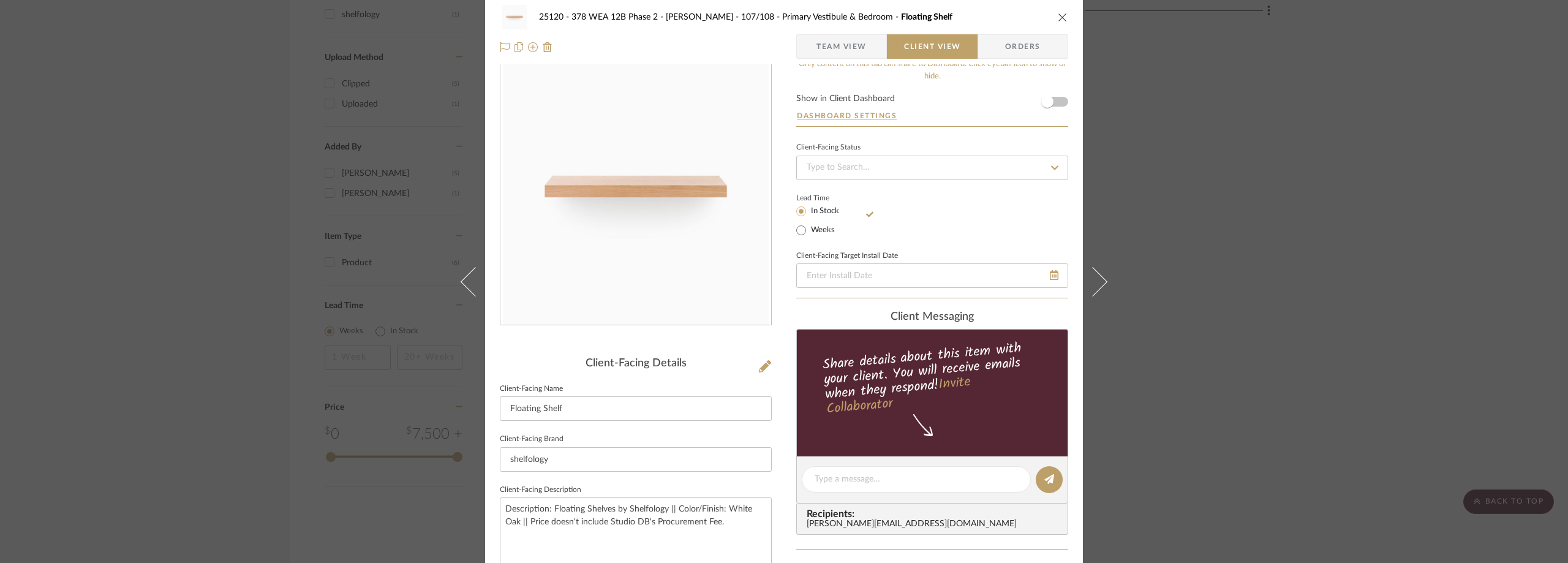
scroll to position [0, 0]
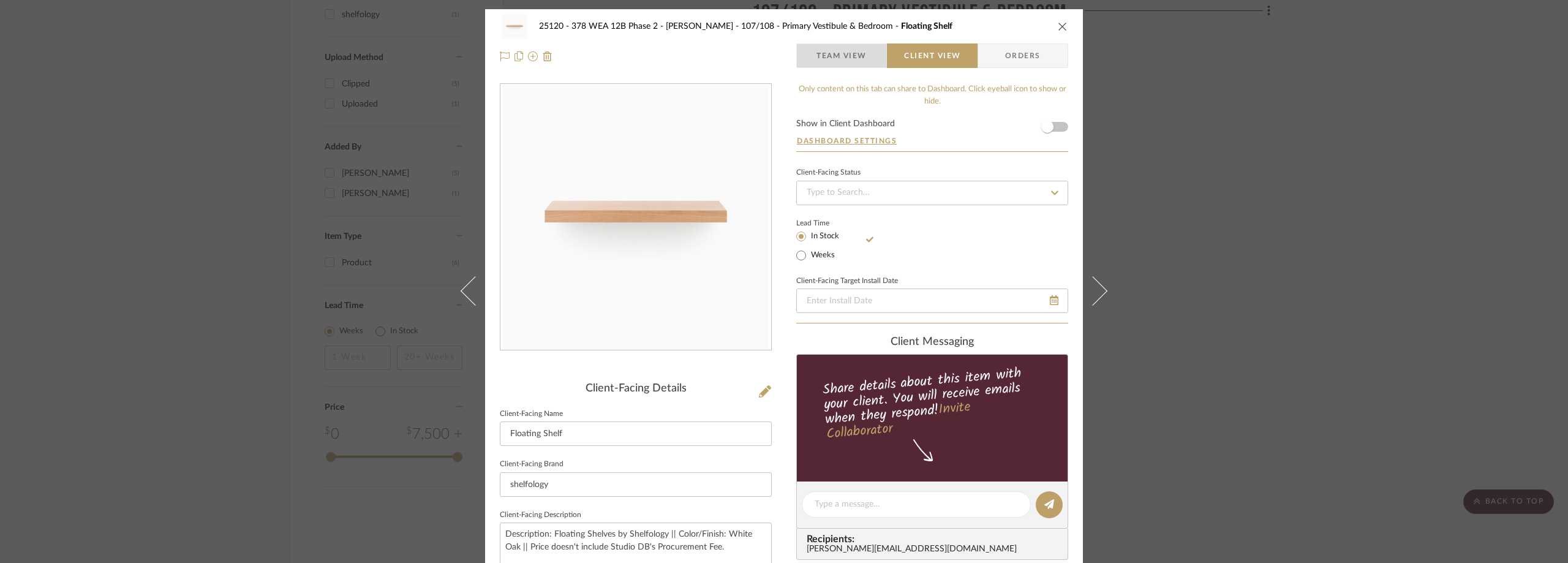
click at [841, 49] on span "Team View" at bounding box center [842, 55] width 50 height 24
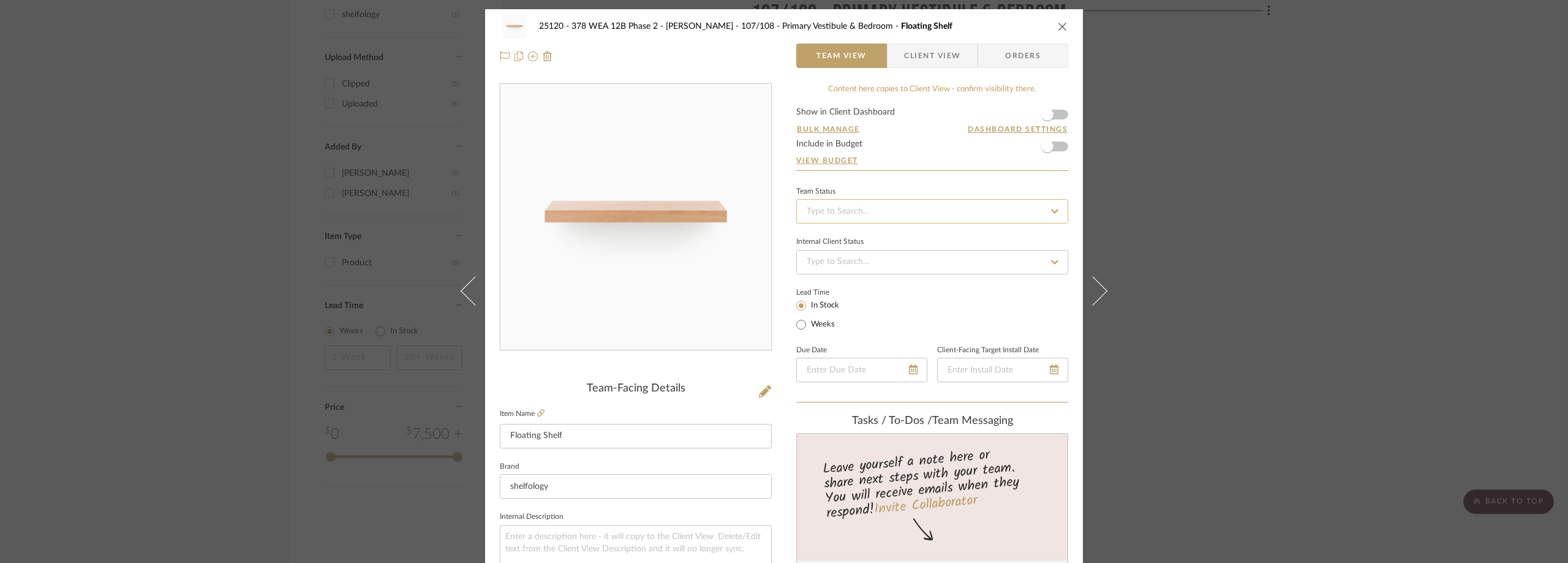
click at [861, 208] on input at bounding box center [932, 210] width 272 height 24
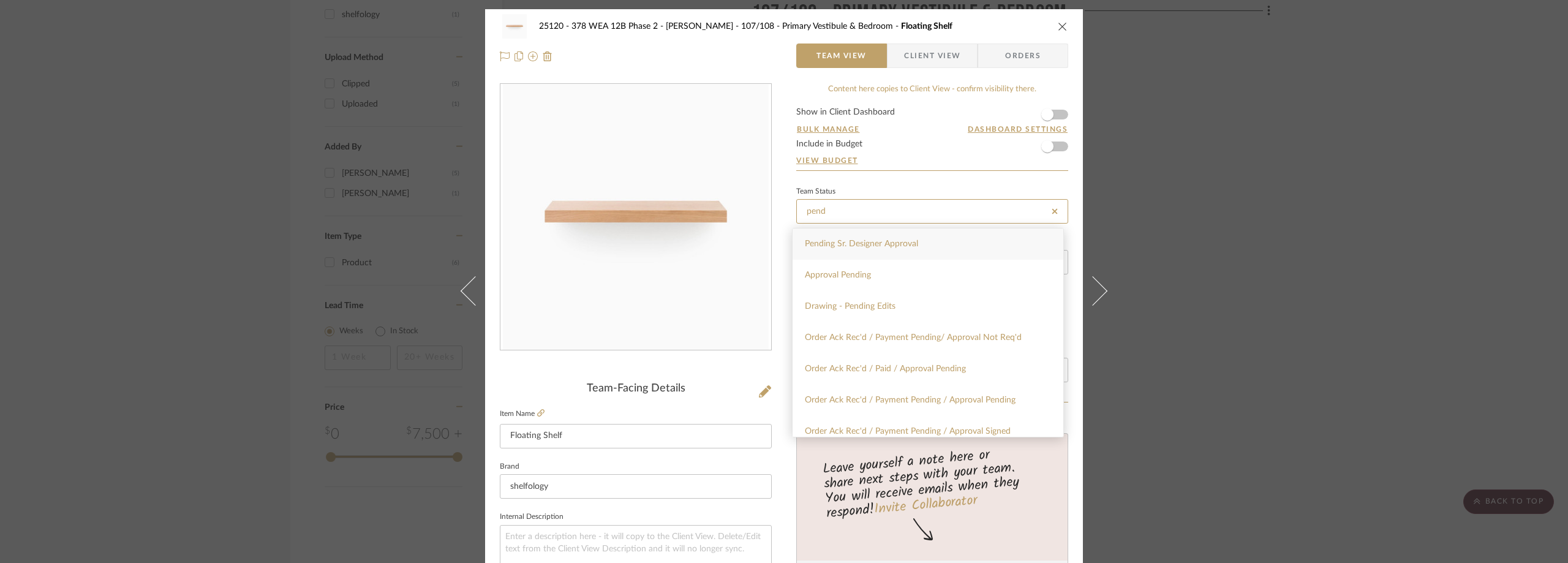
type input "pend"
click at [875, 245] on span "Pending Sr. Designer Approval" at bounding box center [861, 243] width 114 height 9
type input "[DATE]"
type input "Pending Sr. Designer Approval"
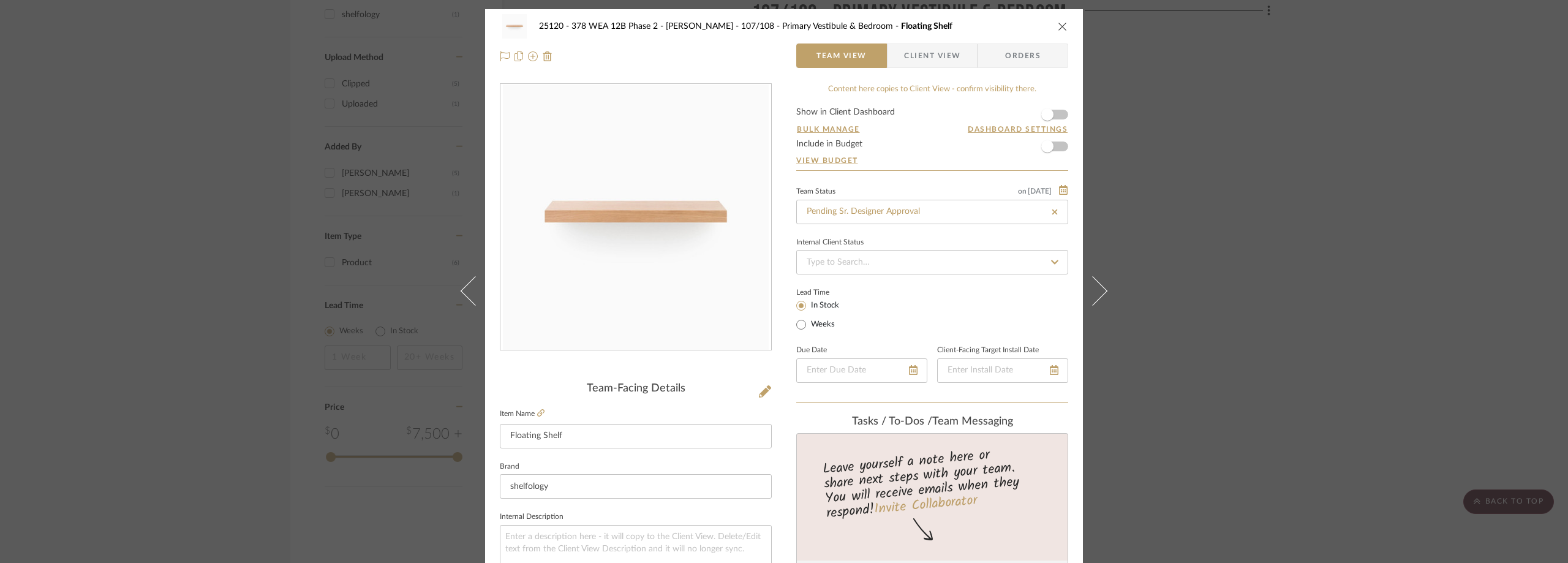
type input "[DATE]"
type input "Pending Sr. Designer Approval"
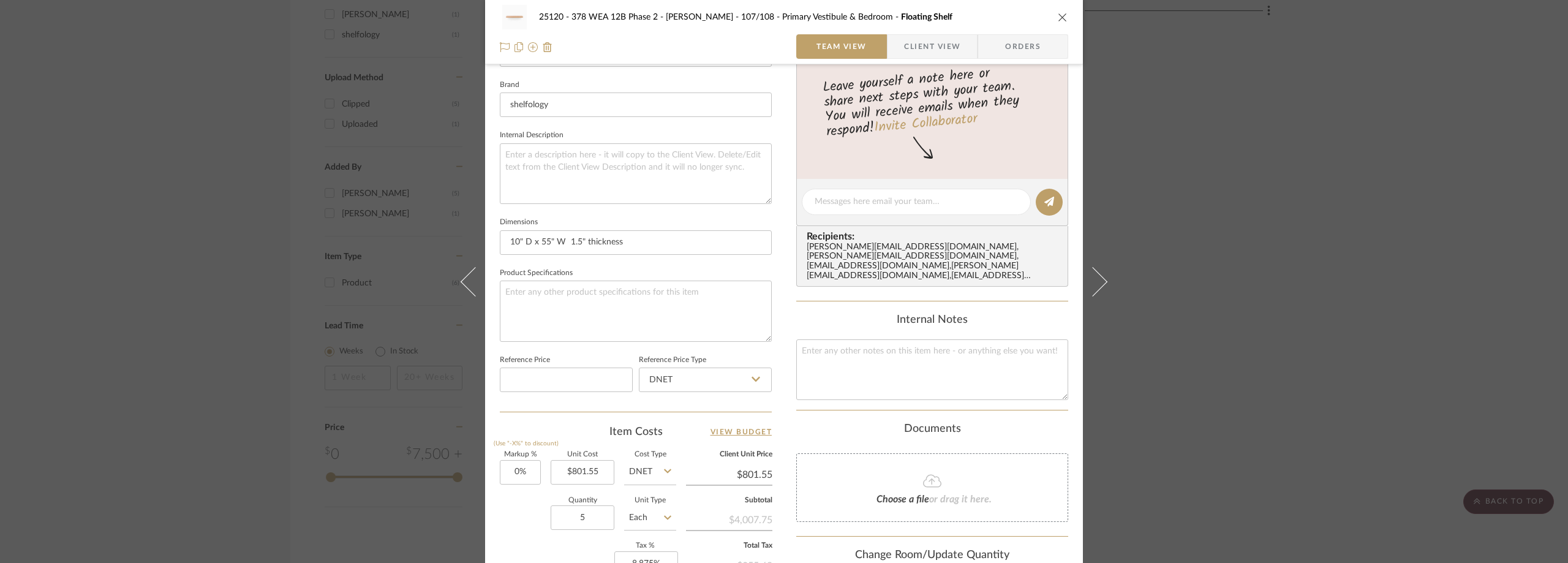
scroll to position [271, 0]
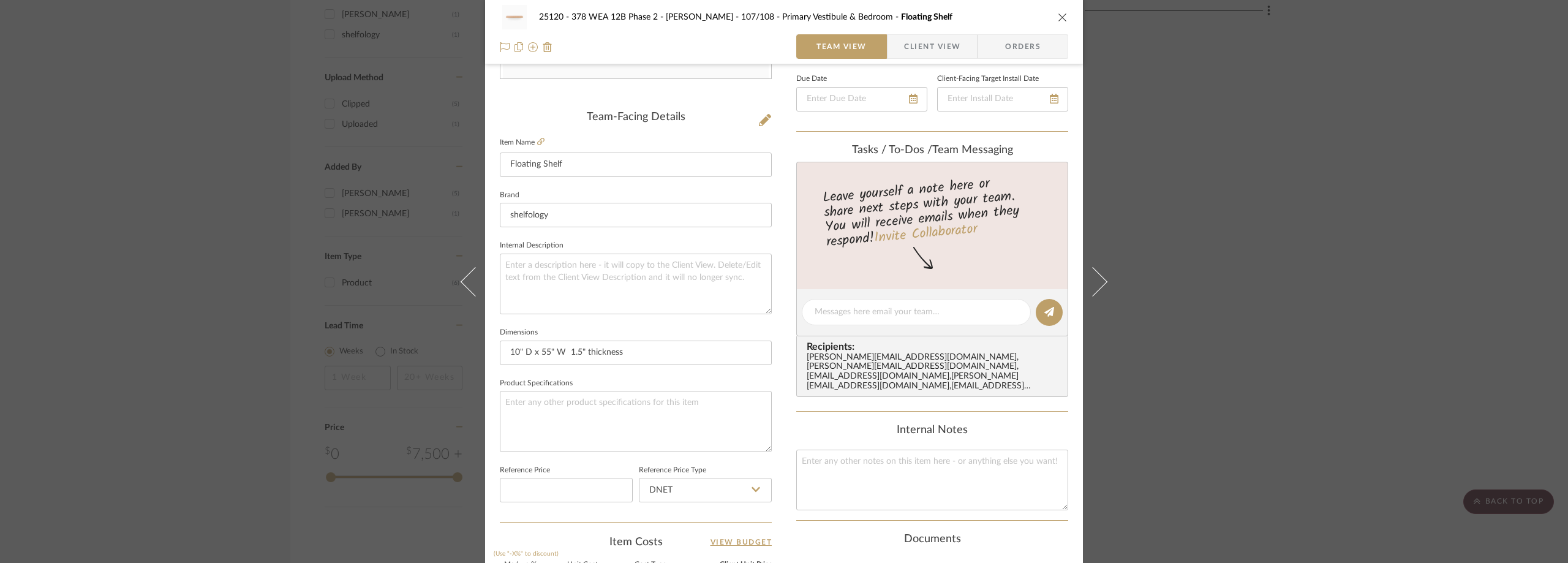
click at [211, 150] on div "25120 - 378 WEA 12B Phase 2 - Mautner 107/108 - Primary Vestibule & Bedroom Flo…" at bounding box center [784, 281] width 1568 height 563
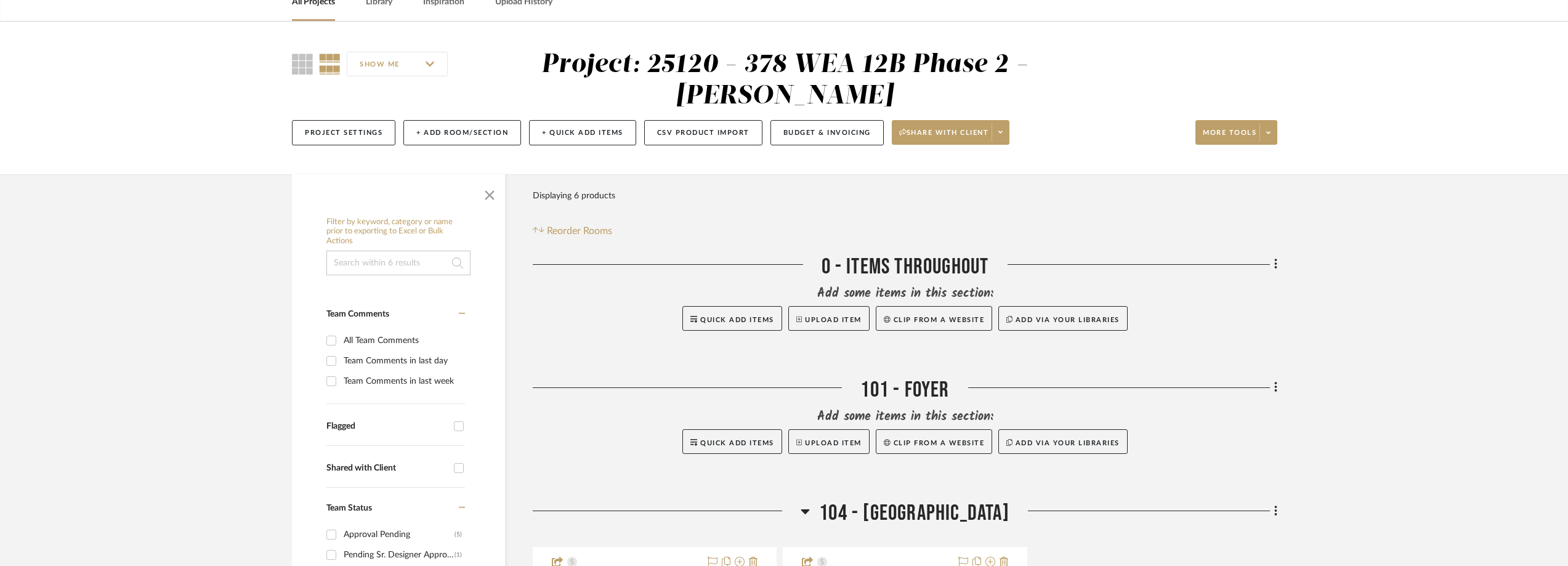
scroll to position [0, 0]
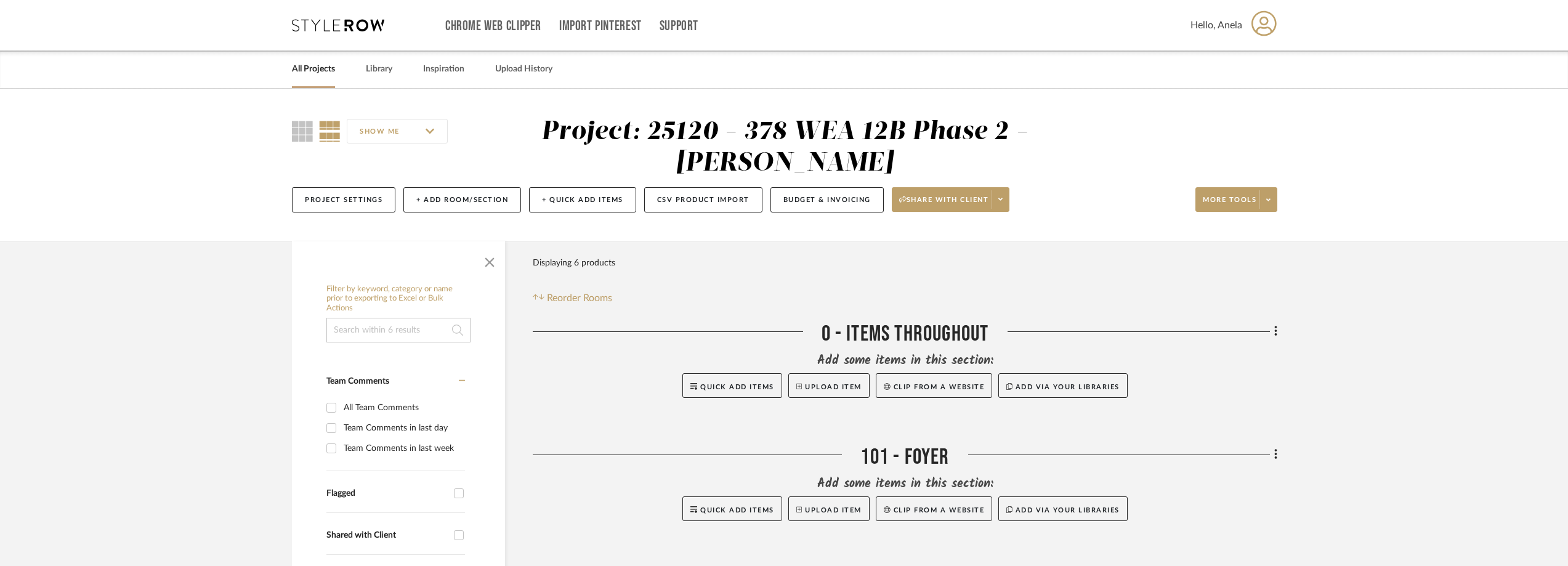
click at [332, 24] on icon at bounding box center [338, 25] width 93 height 13
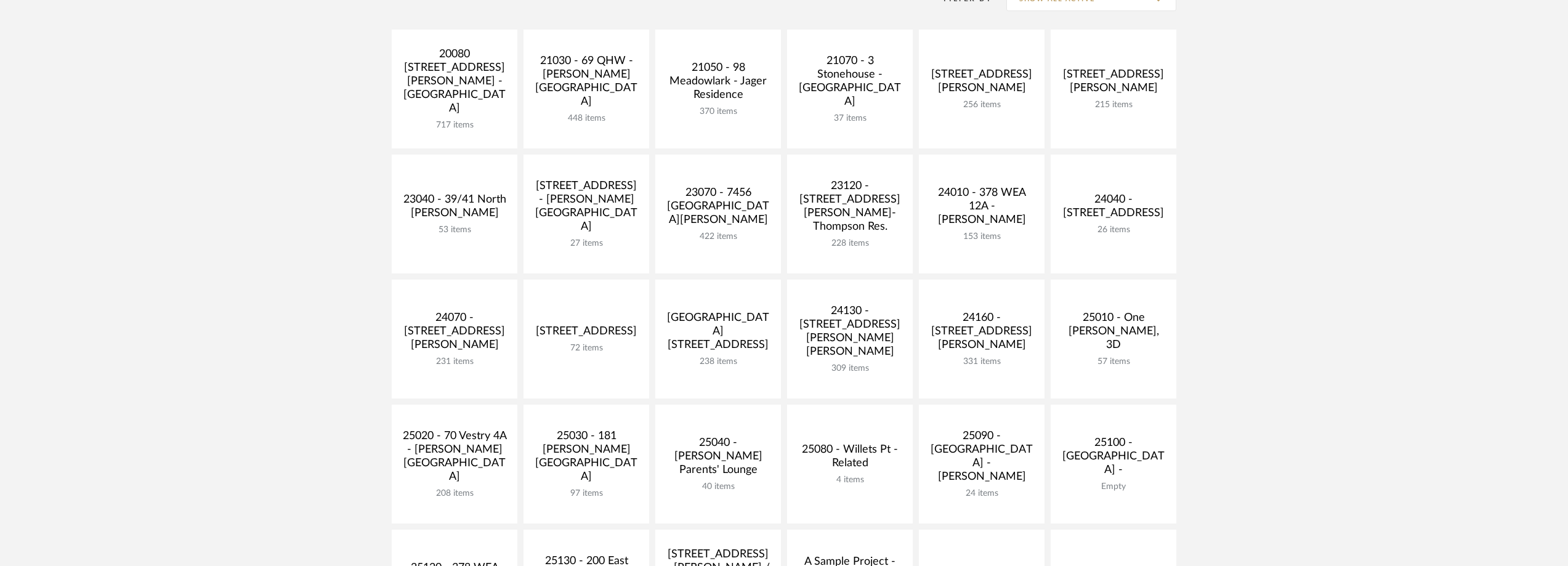
scroll to position [247, 0]
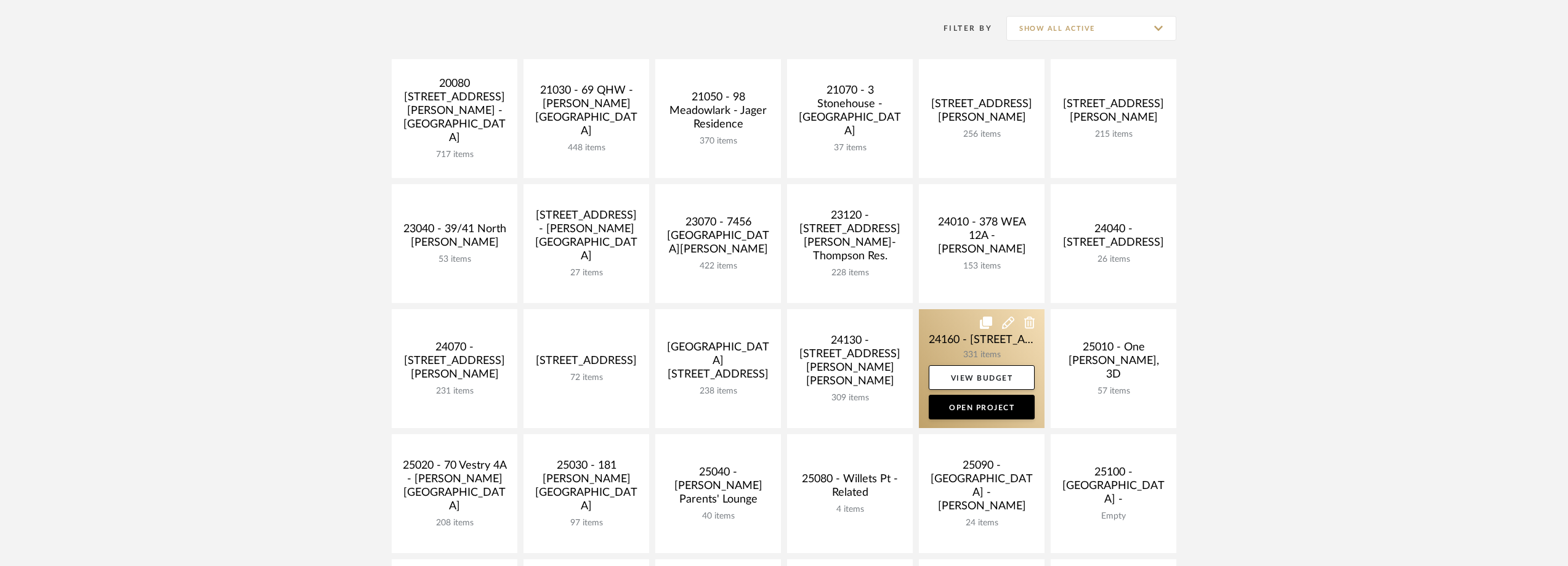
click at [983, 338] on link at bounding box center [983, 368] width 126 height 119
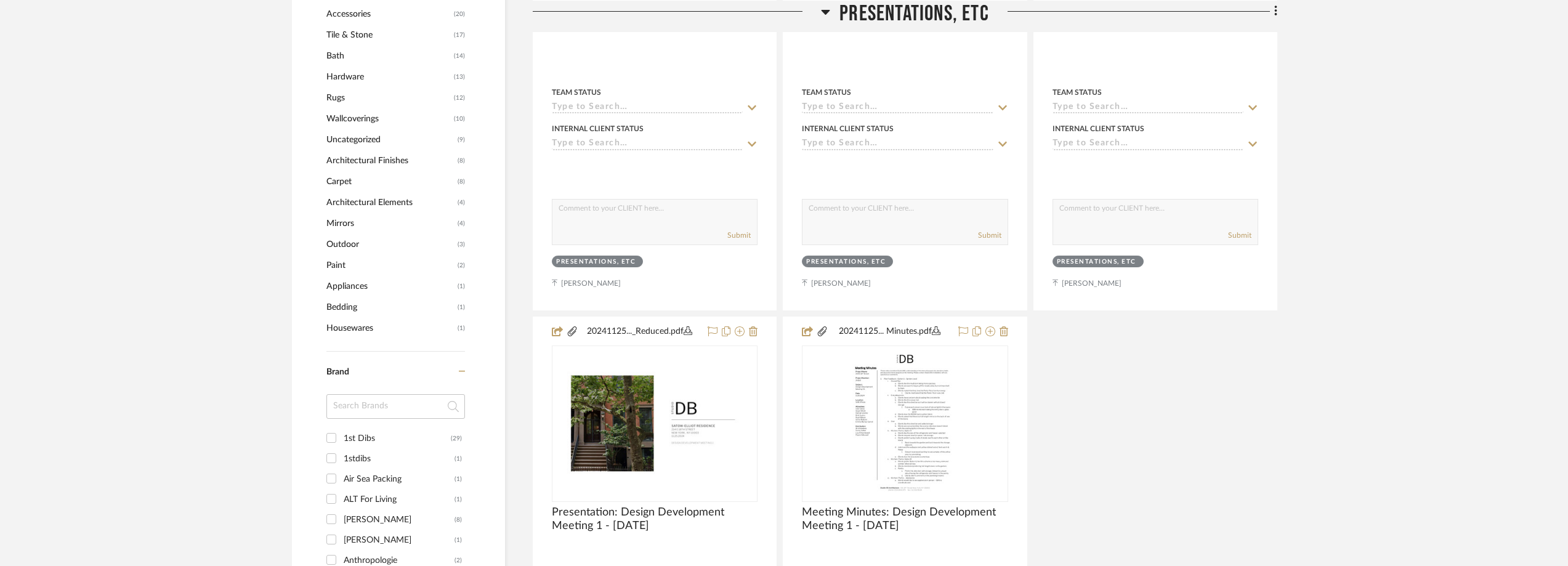
scroll to position [1354, 0]
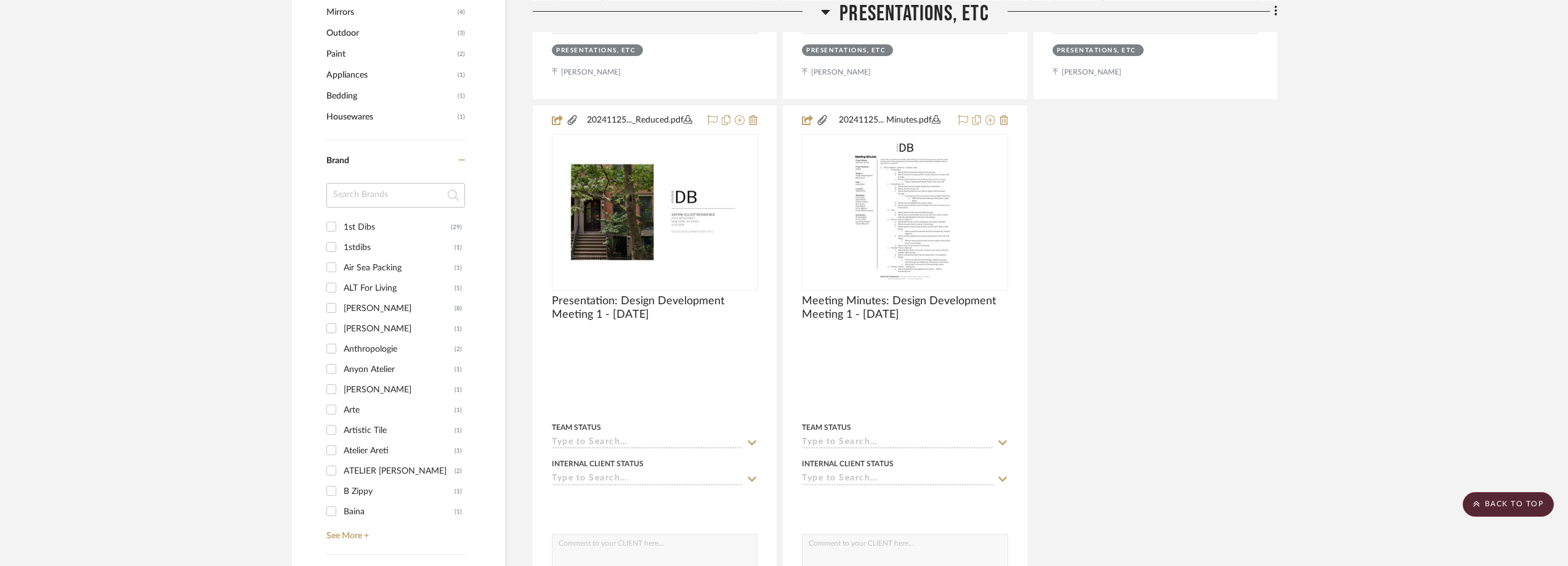
click at [407, 195] on input at bounding box center [396, 194] width 139 height 24
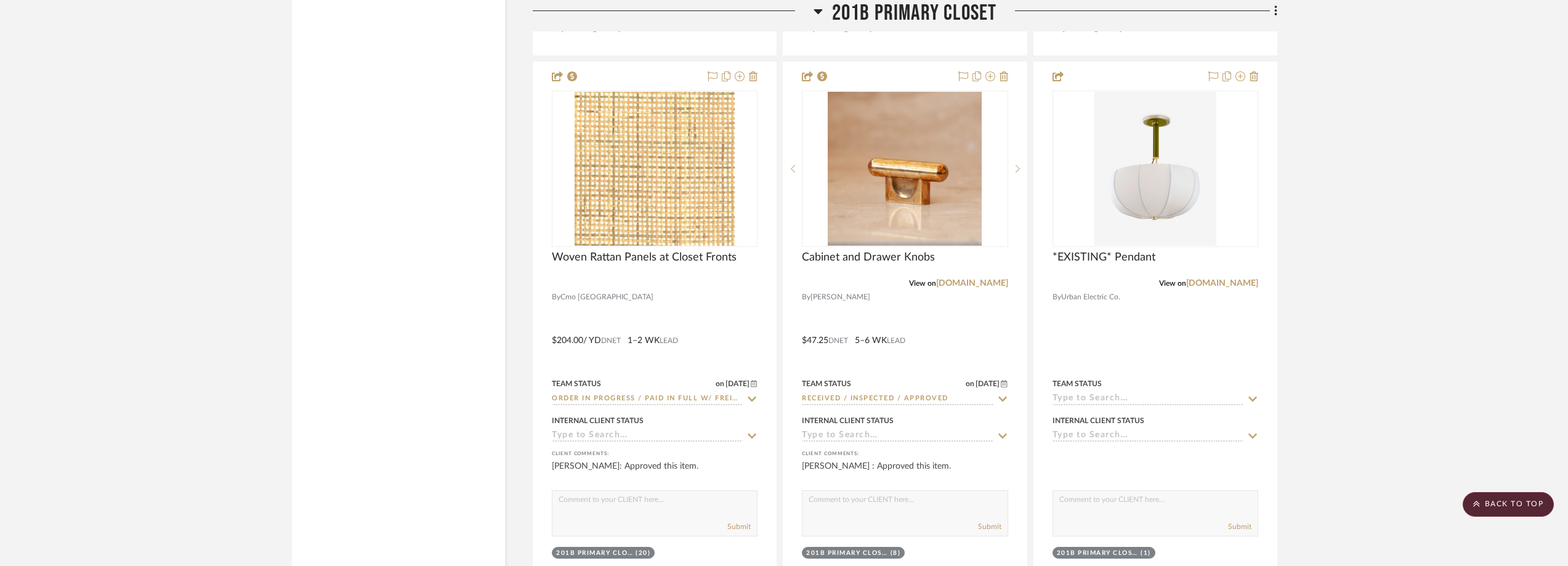
scroll to position [27261, 0]
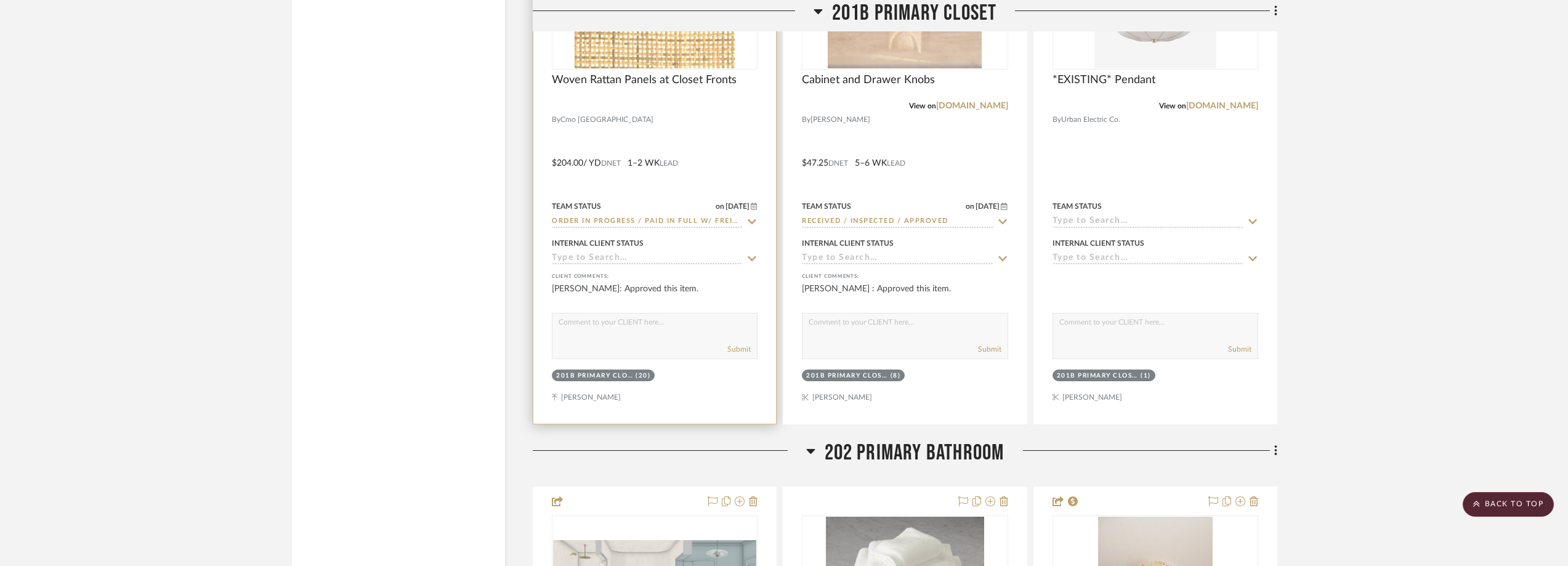
type input "elitis"
click at [749, 219] on icon at bounding box center [752, 221] width 11 height 10
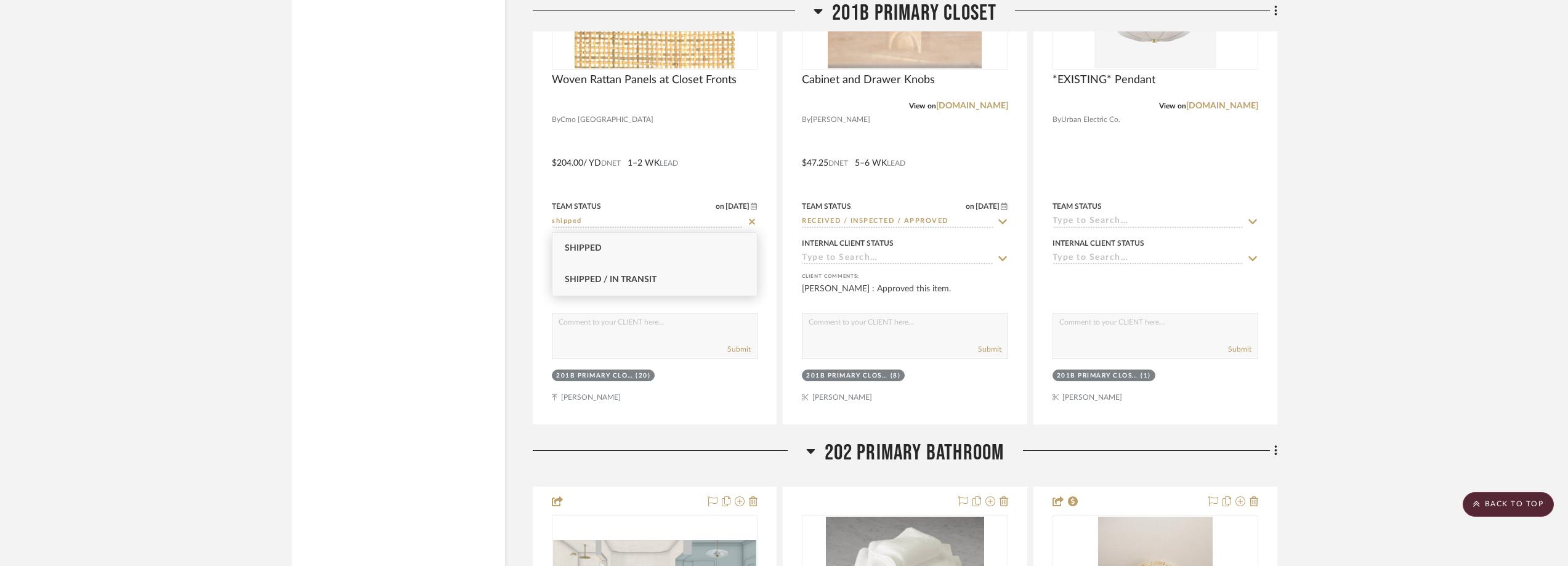
type input "shipped"
click at [680, 274] on div "Shipped / In Transit" at bounding box center [655, 279] width 204 height 31
type input "[DATE]"
type input "Shipped / In Transit"
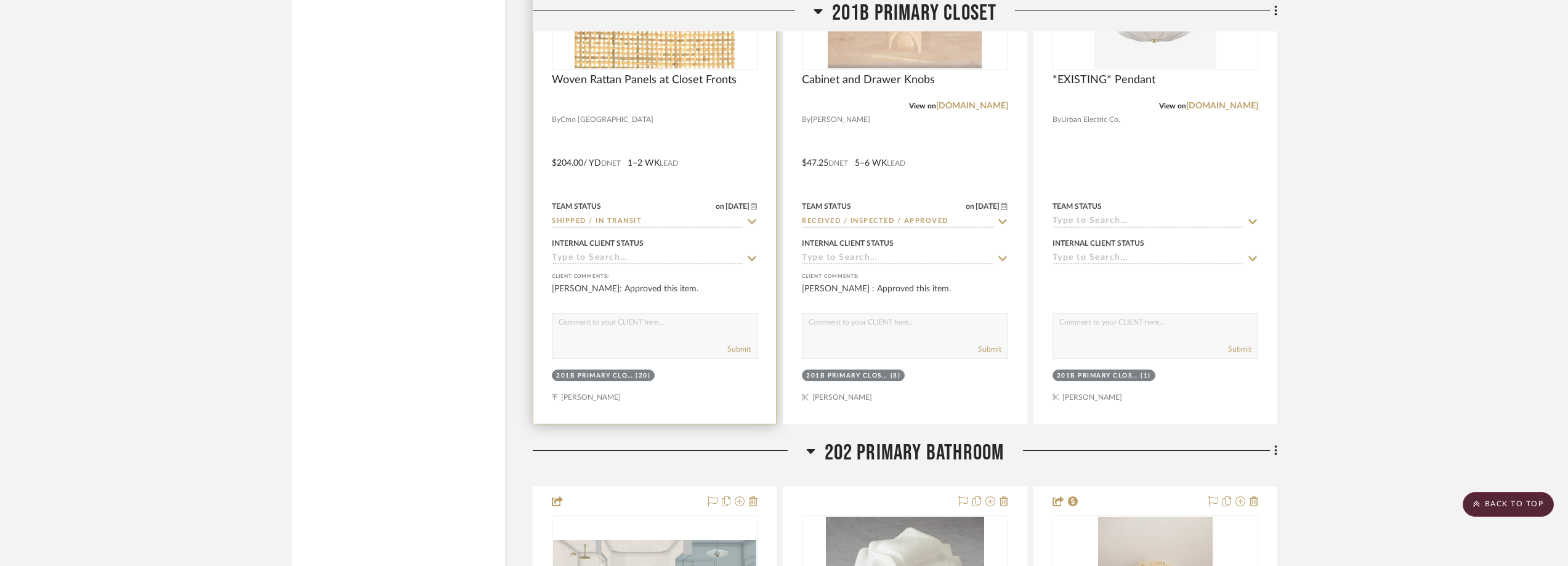
click at [0, 0] on img at bounding box center [0, 0] width 0 height 0
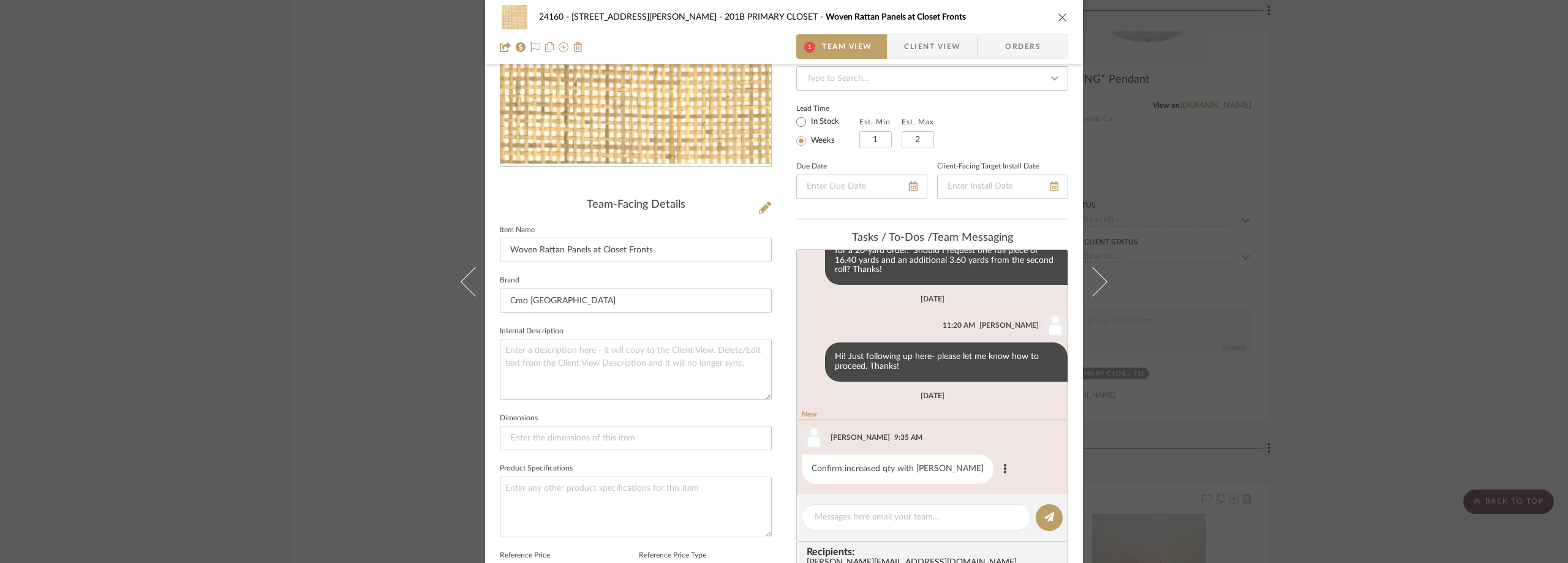
scroll to position [584, 0]
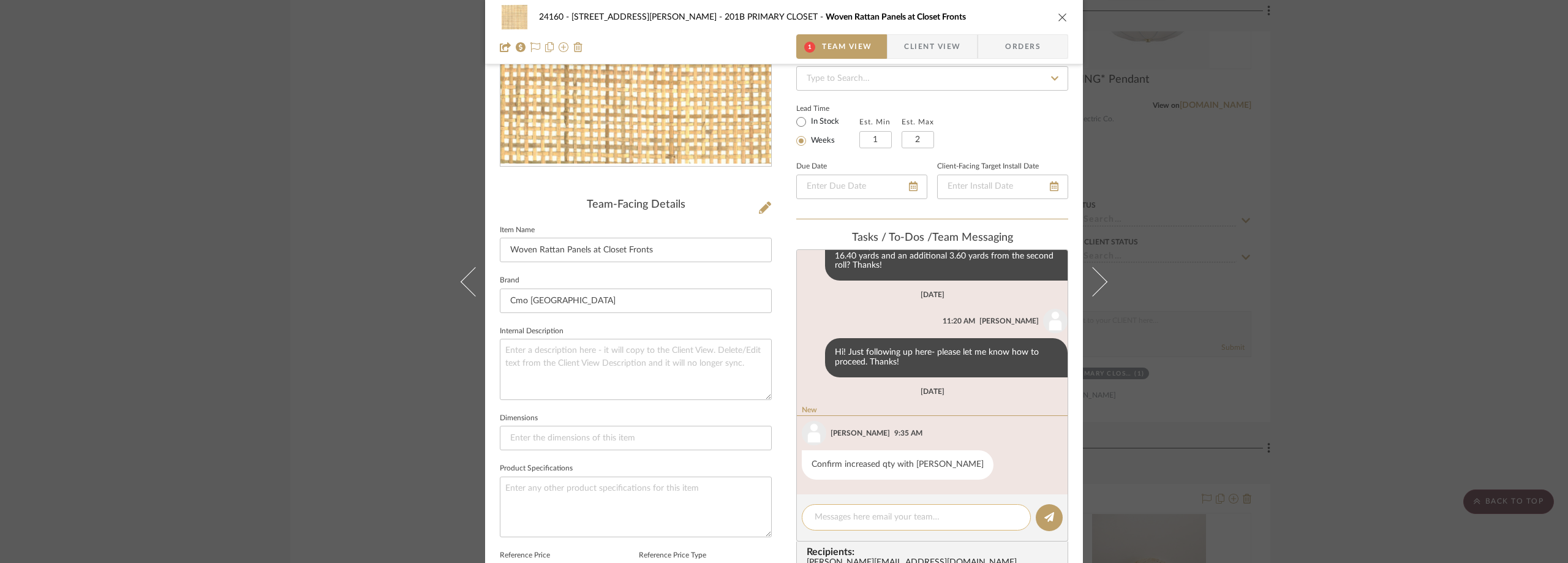
click at [883, 516] on textarea at bounding box center [916, 516] width 203 height 13
paste textarea "FedEx # 464005325381"
type textarea "FedEx # 464005325381"
click at [1038, 512] on button at bounding box center [1050, 517] width 27 height 27
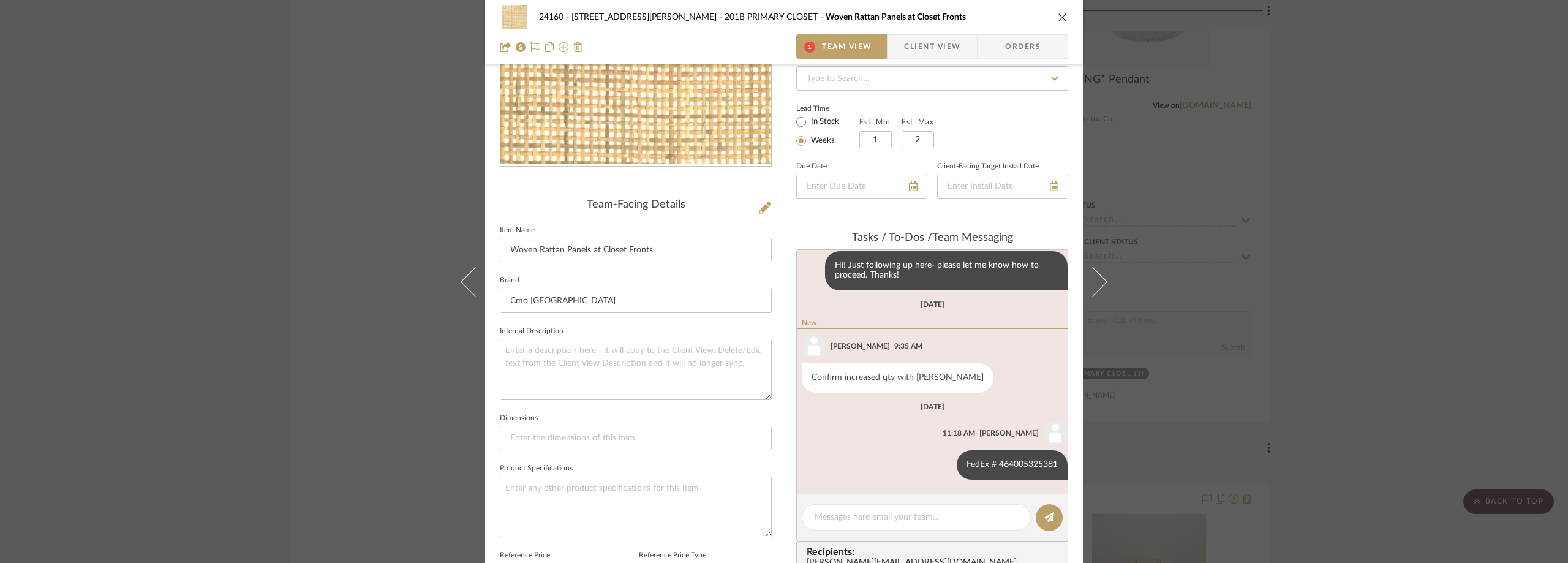
click at [111, 12] on div "24160 - 214 E 18th Street - Satow Elliot 201B PRIMARY CLOSET Woven Rattan Panel…" at bounding box center [784, 281] width 1568 height 563
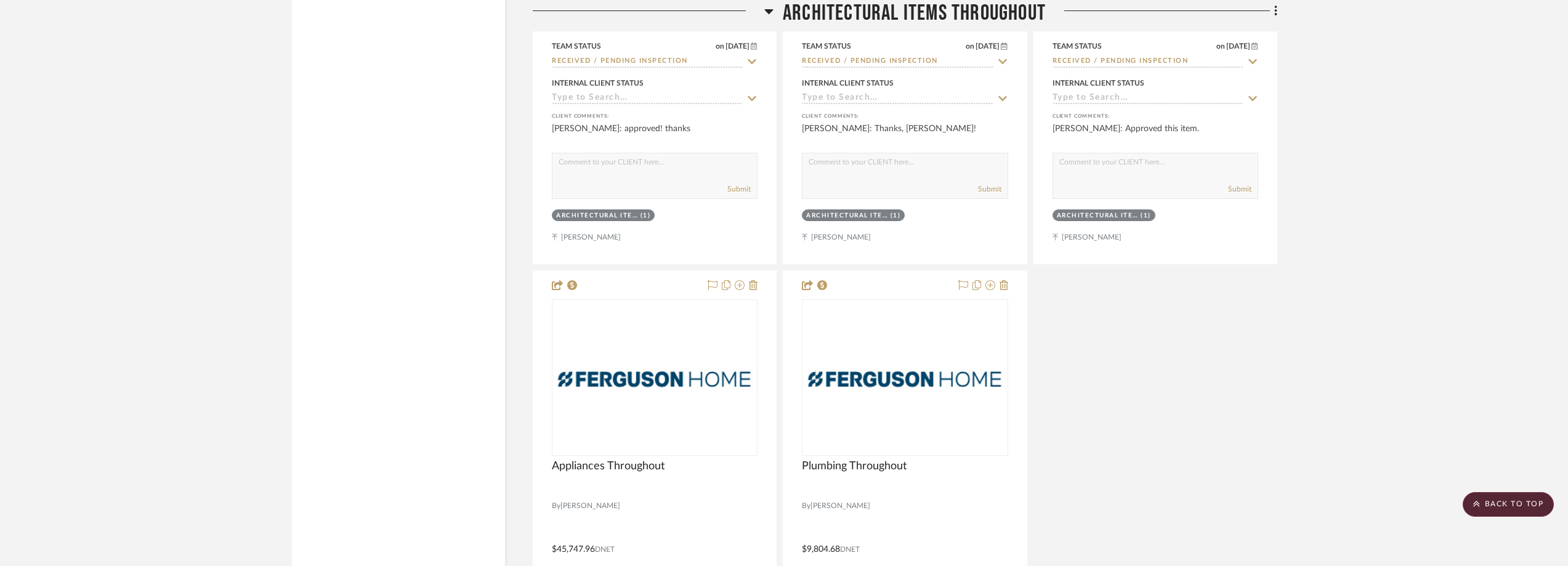
scroll to position [0, 0]
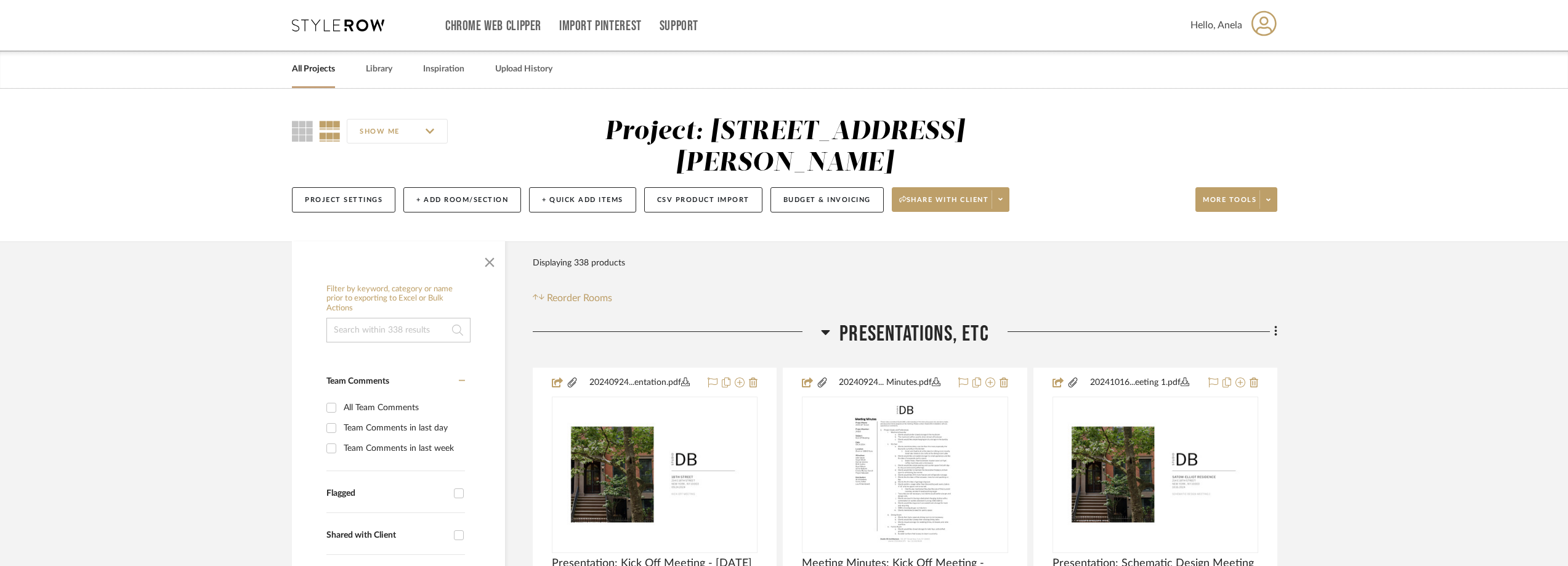
click at [346, 26] on icon at bounding box center [338, 25] width 93 height 13
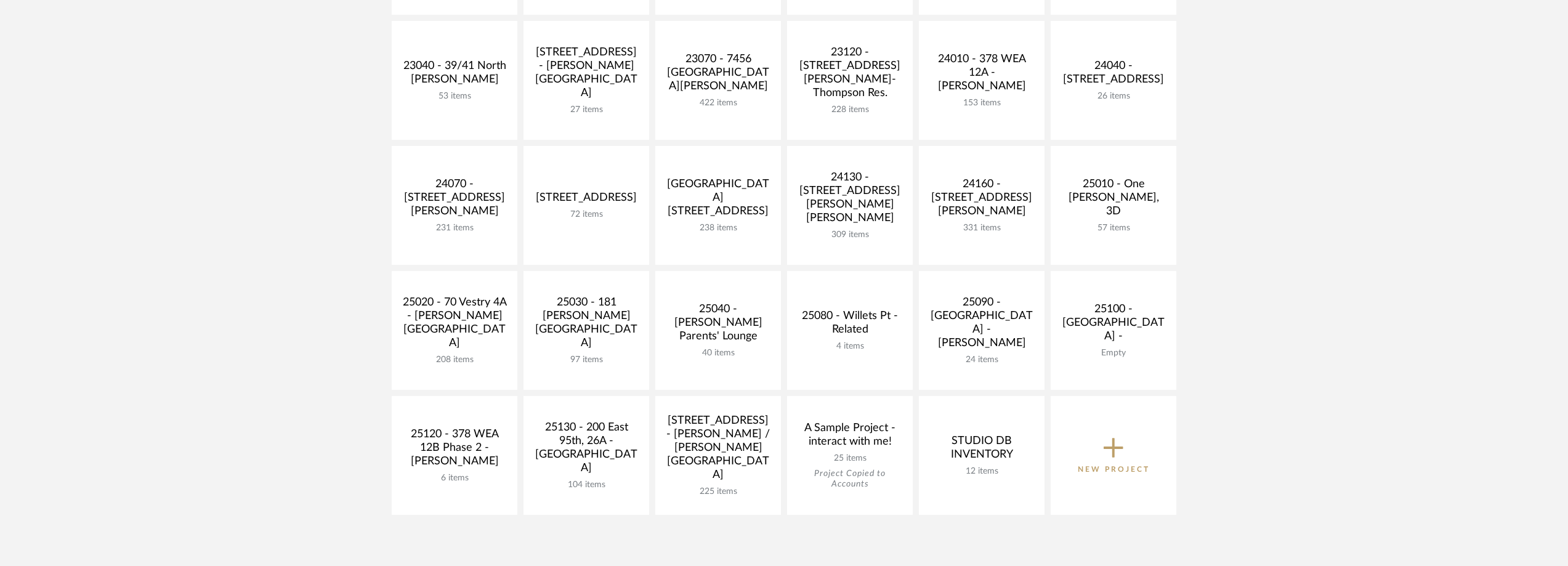
scroll to position [431, 0]
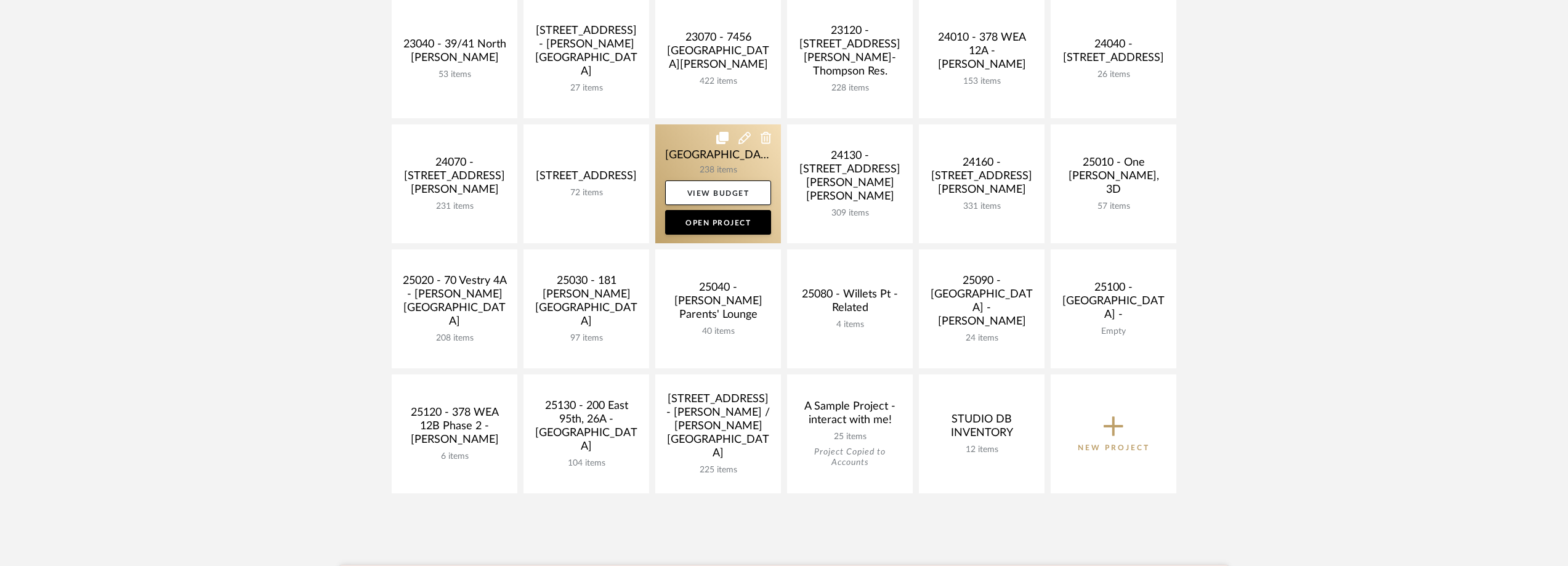
click at [722, 157] on link at bounding box center [719, 184] width 126 height 119
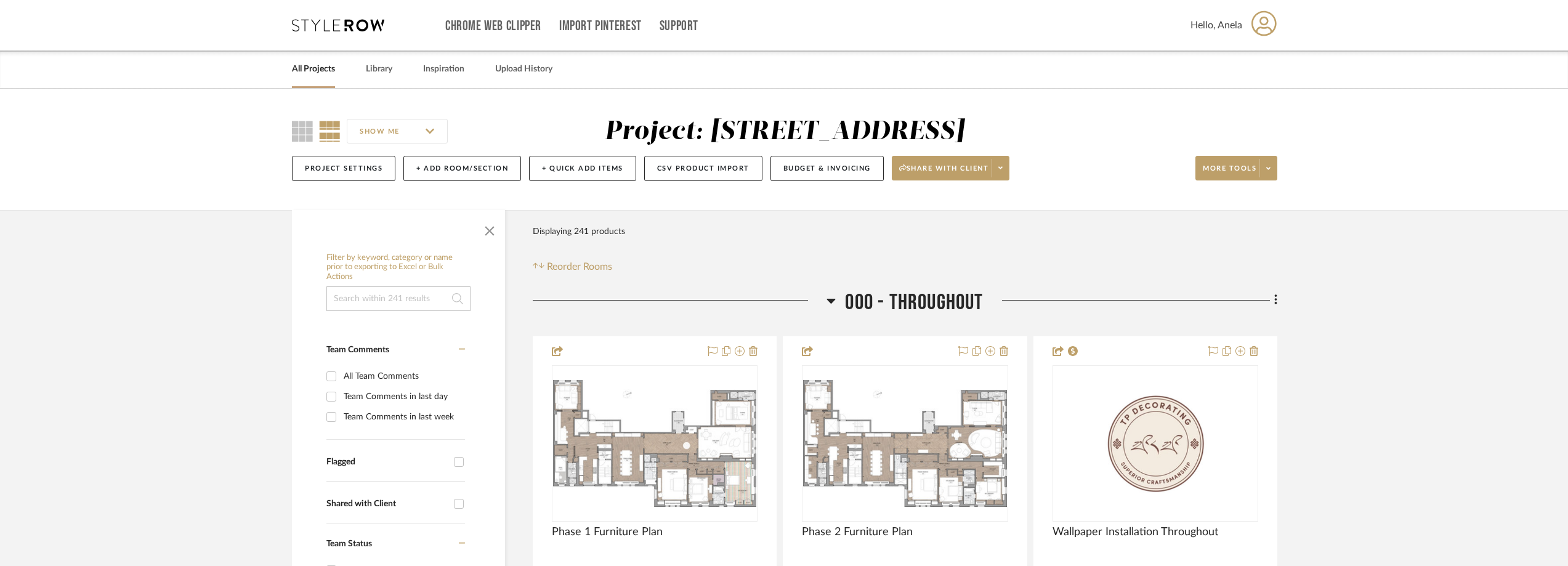
scroll to position [123, 0]
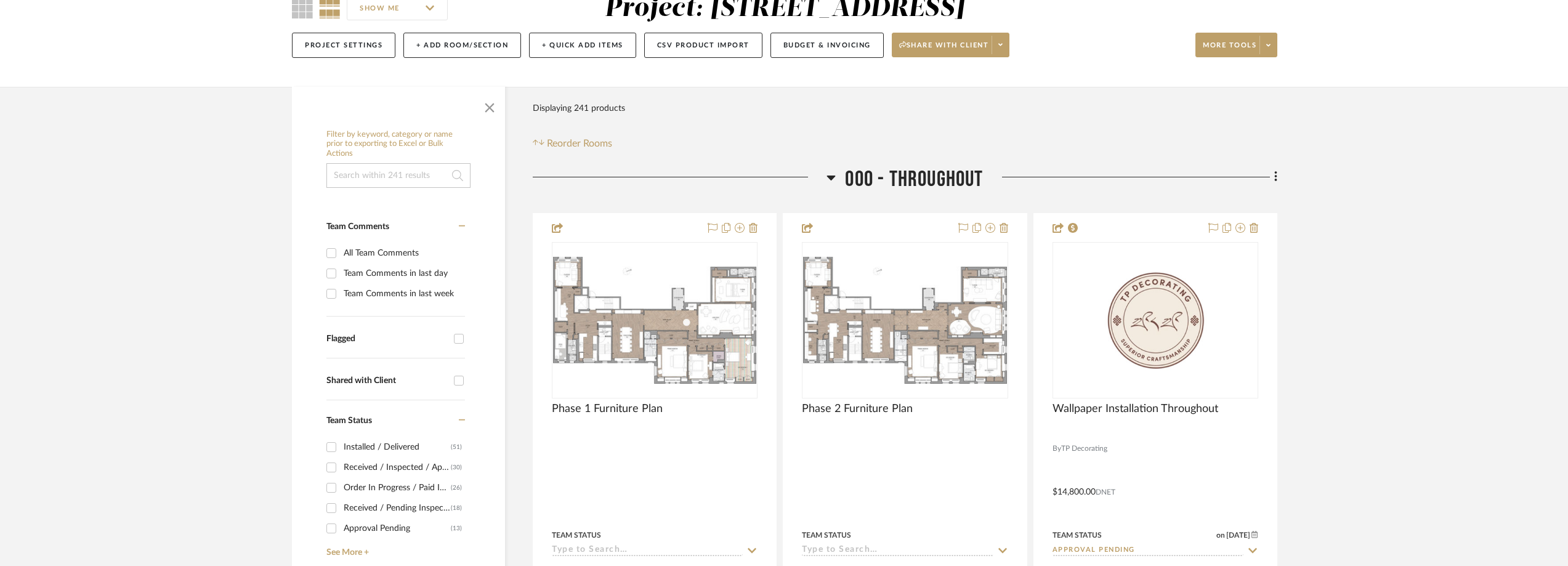
click at [339, 276] on input "Team Comments in last day" at bounding box center [331, 274] width 20 height 20
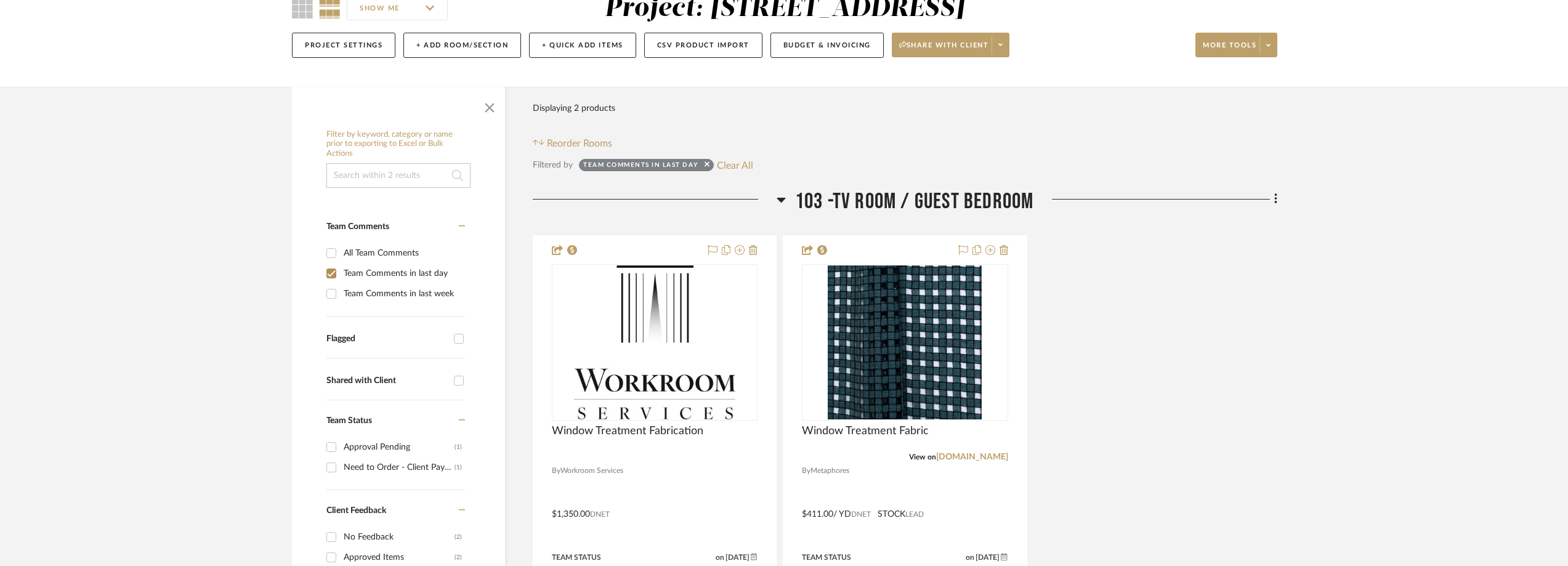
scroll to position [0, 0]
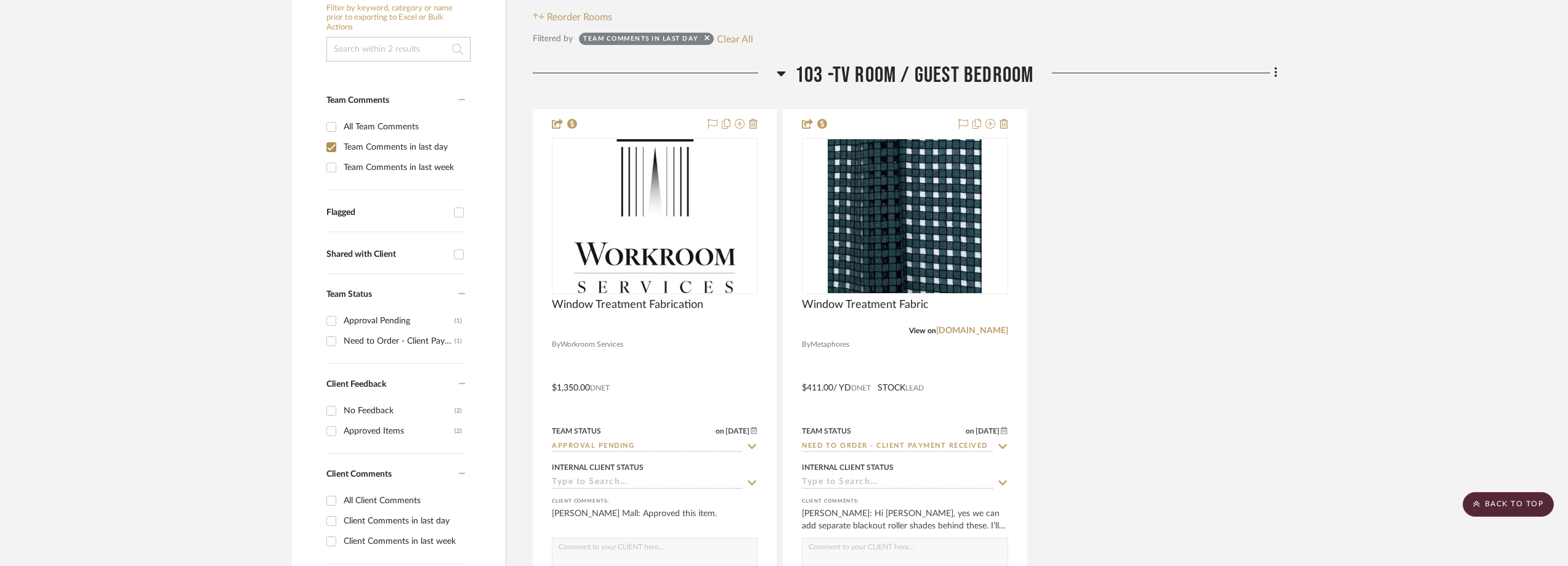
scroll to position [247, 0]
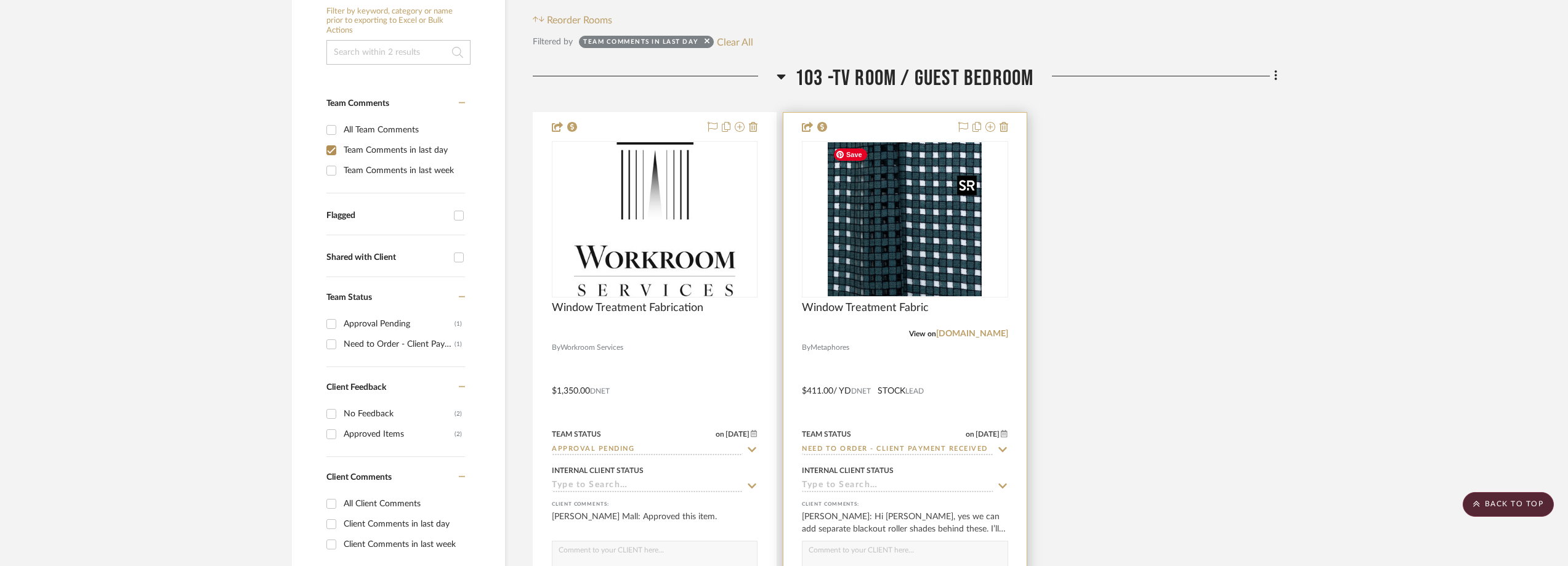
click at [911, 225] on img "0" at bounding box center [904, 219] width 154 height 154
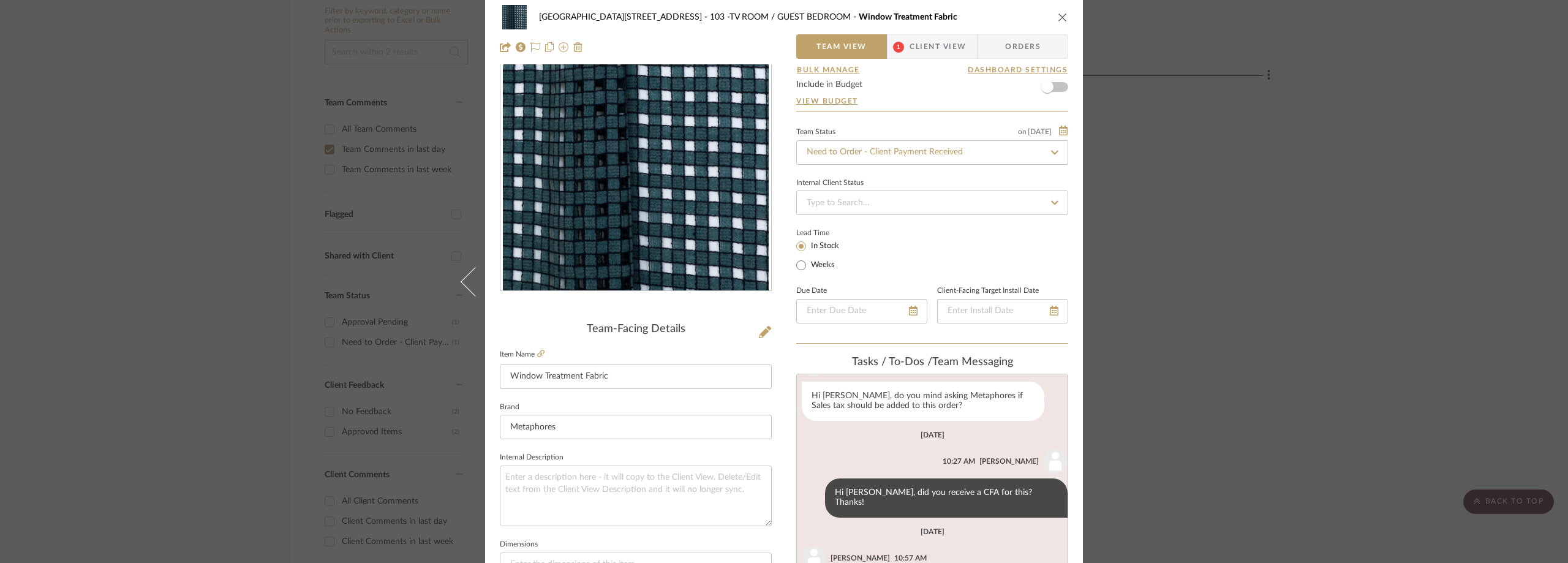
scroll to position [0, 0]
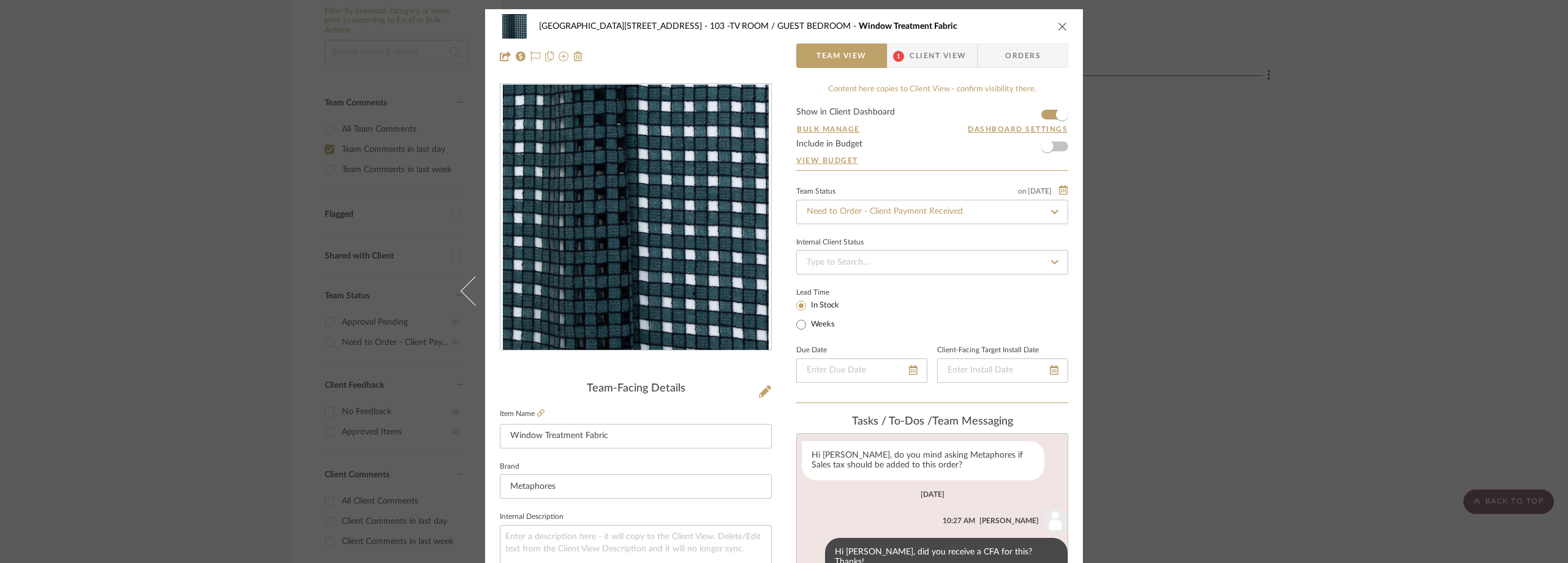
click at [281, 125] on div "24100 - 1175 Park Avenue - Mall 103 -TV ROOM / GUEST BEDROOM Window Treatment F…" at bounding box center [784, 281] width 1568 height 563
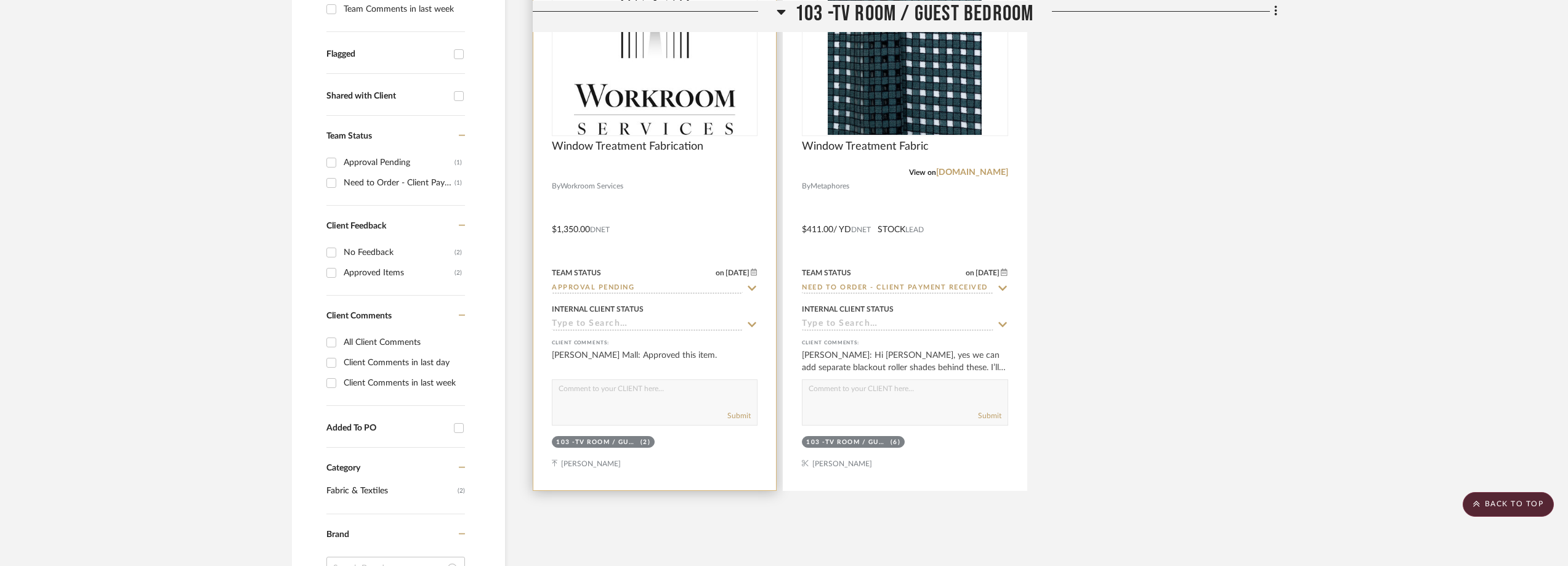
scroll to position [247, 0]
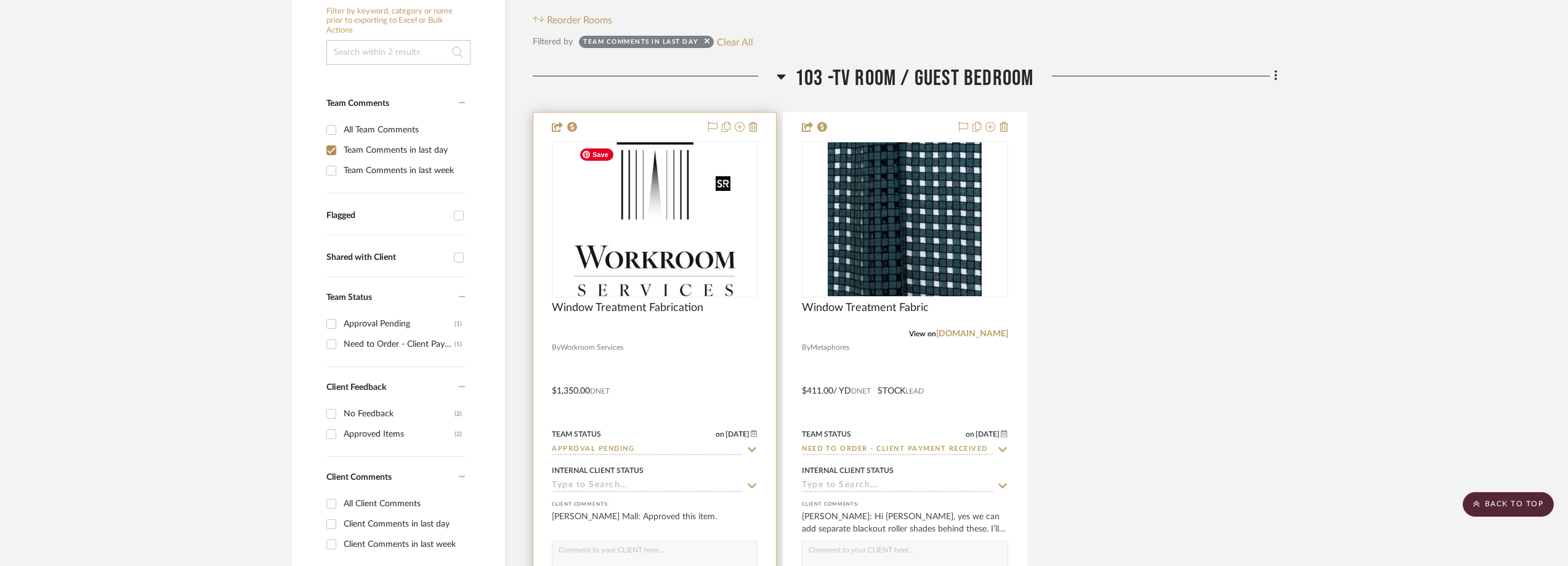
click at [663, 182] on img "0" at bounding box center [654, 219] width 161 height 154
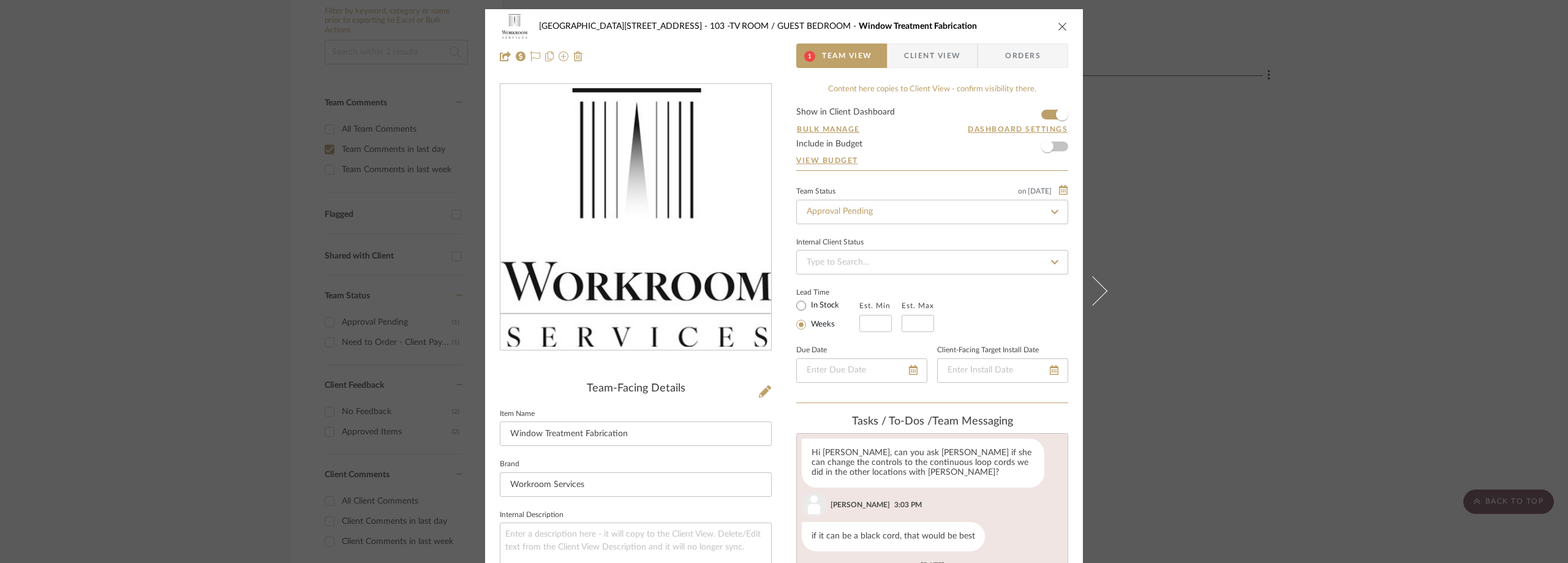
scroll to position [367, 0]
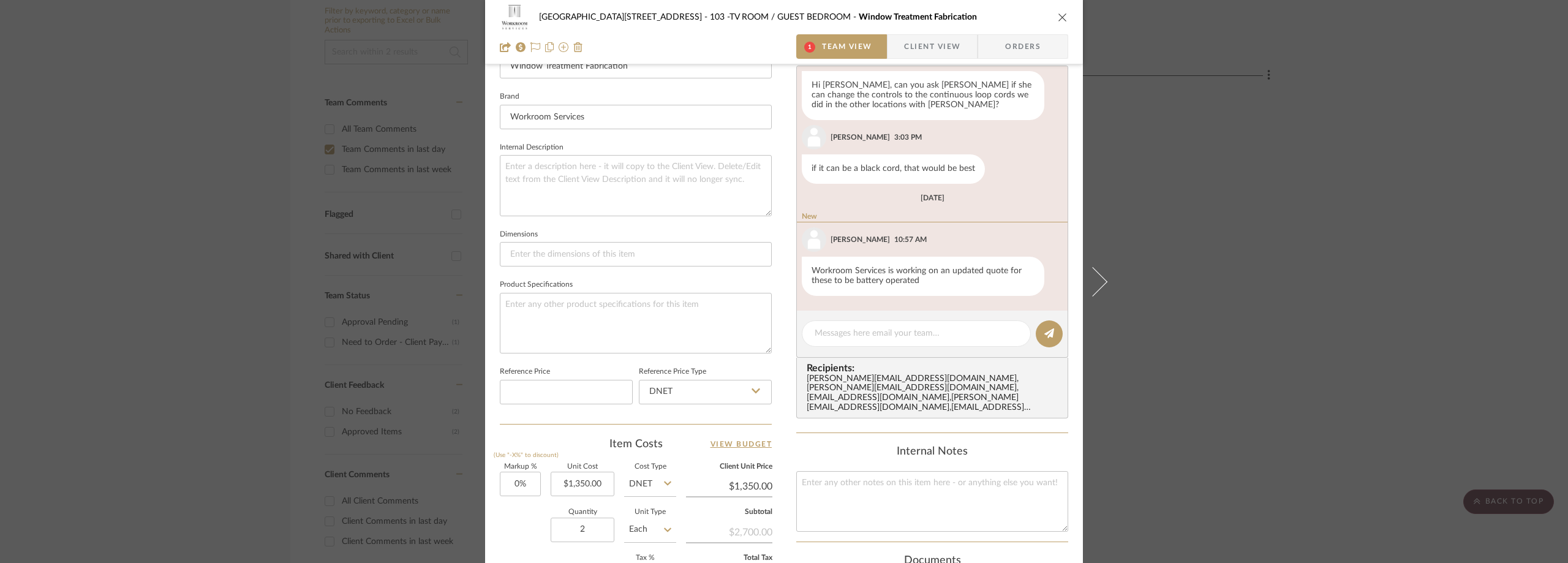
click at [912, 54] on span "Client View" at bounding box center [932, 46] width 56 height 24
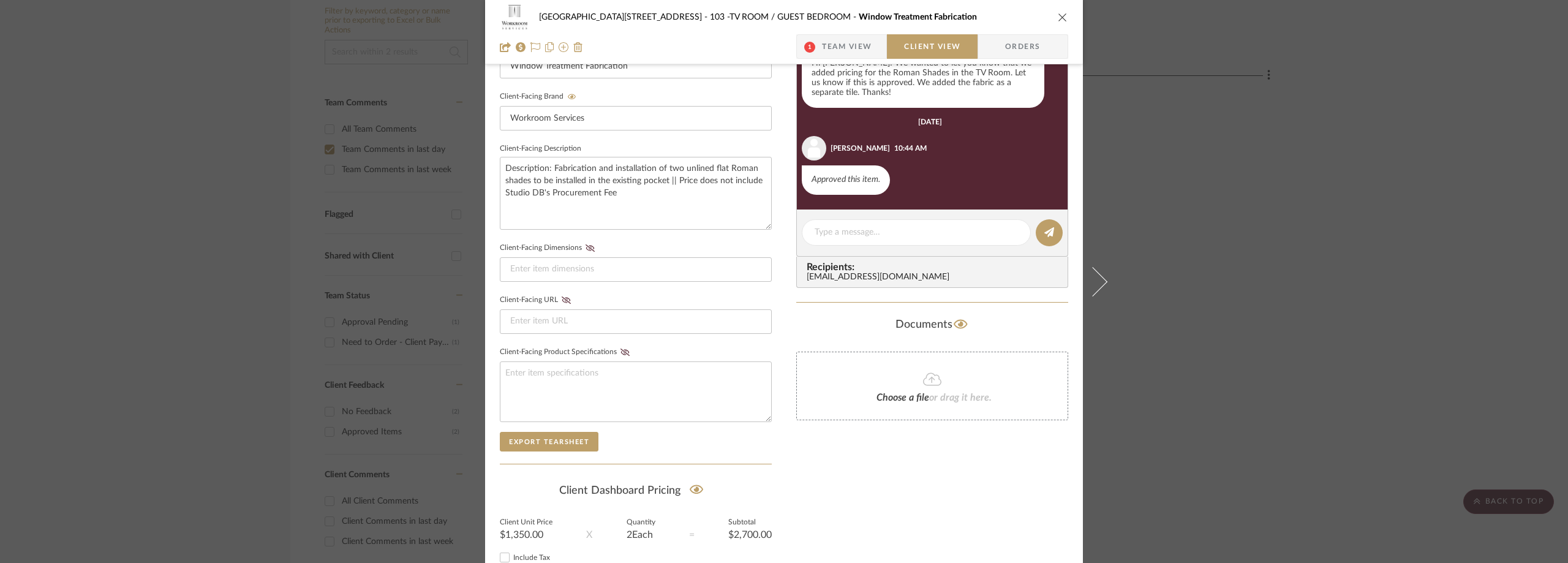
click at [1183, 209] on div "24100 - 1175 Park Avenue - Mall 103 -TV ROOM / GUEST BEDROOM Window Treatment F…" at bounding box center [784, 281] width 1568 height 563
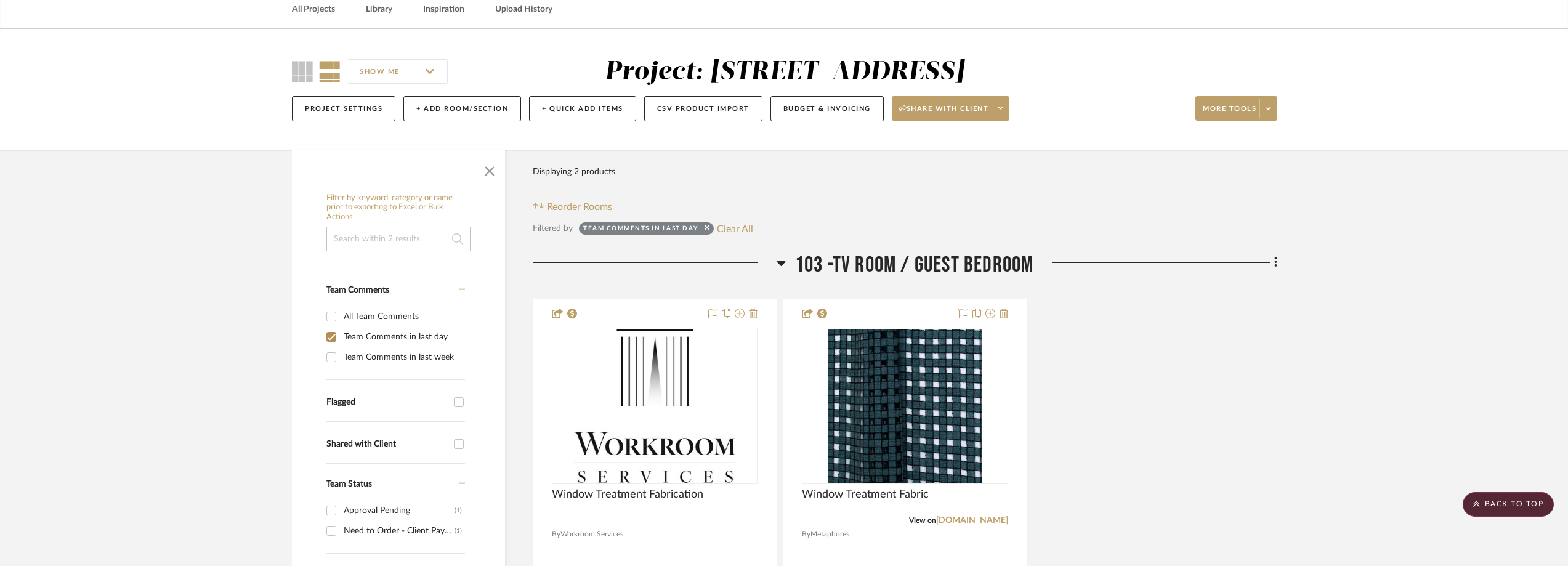
scroll to position [0, 0]
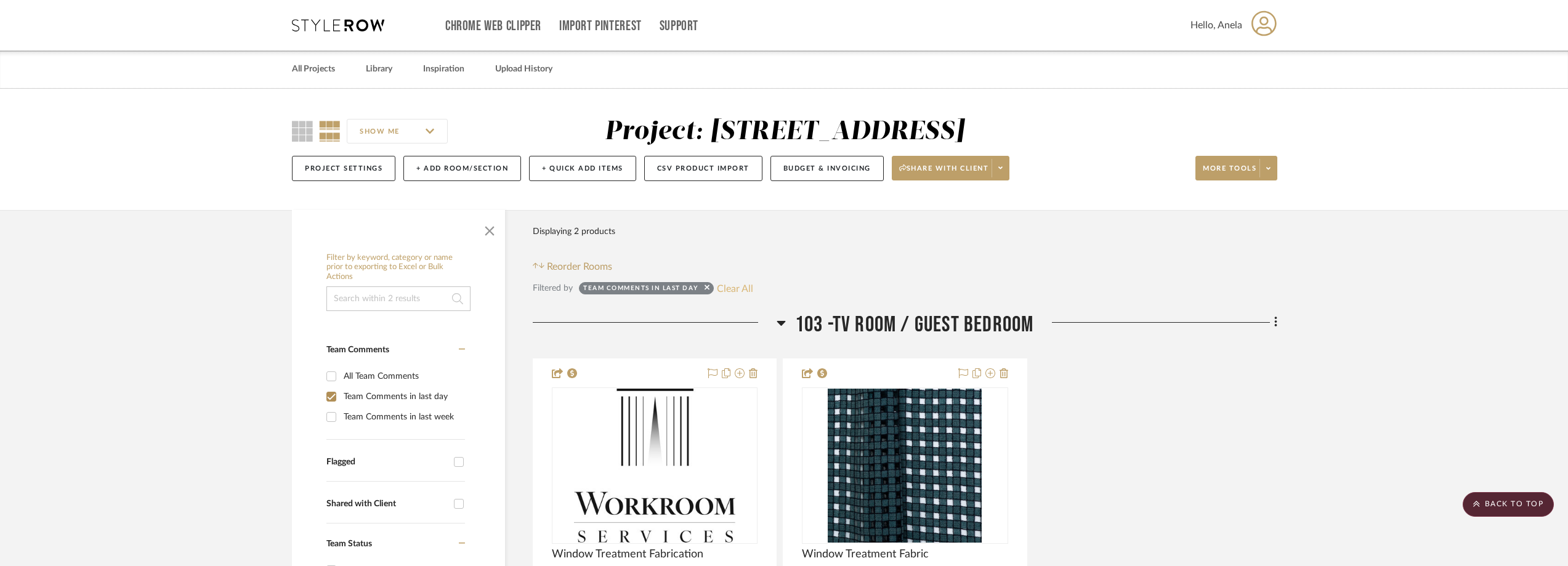
click at [739, 283] on button "Clear All" at bounding box center [735, 288] width 36 height 16
checkbox input "false"
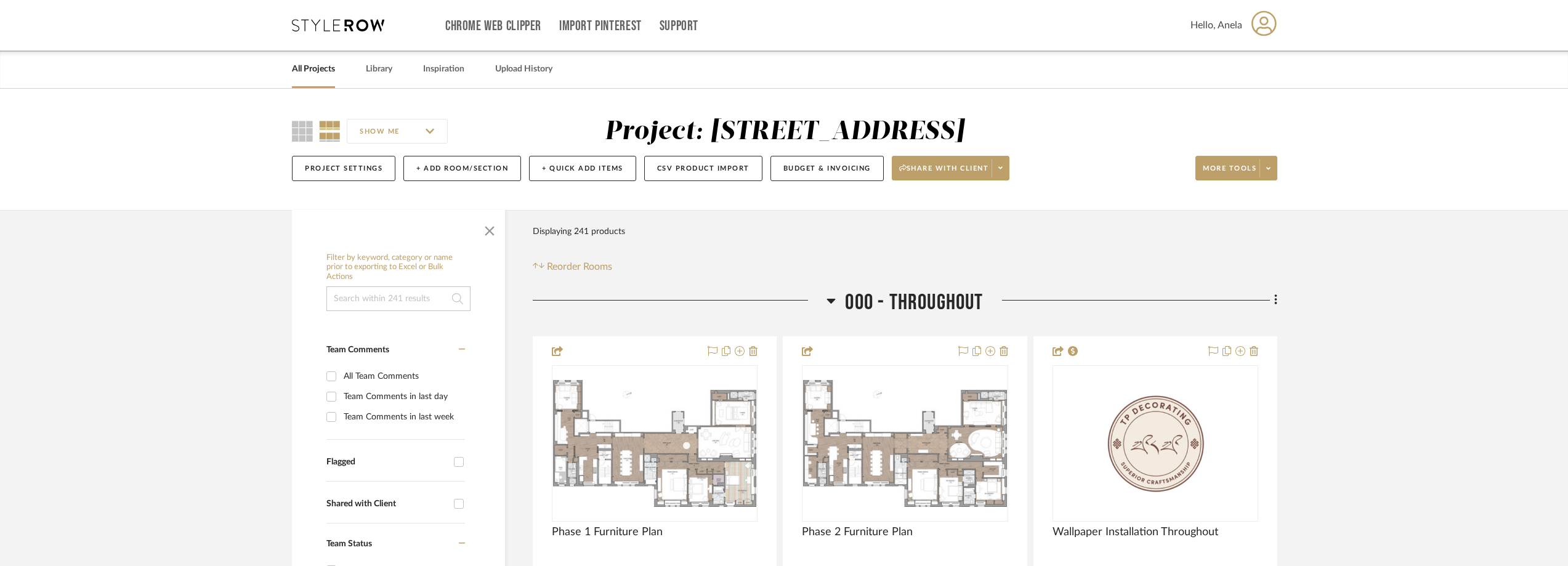
click at [338, 27] on icon at bounding box center [338, 25] width 93 height 13
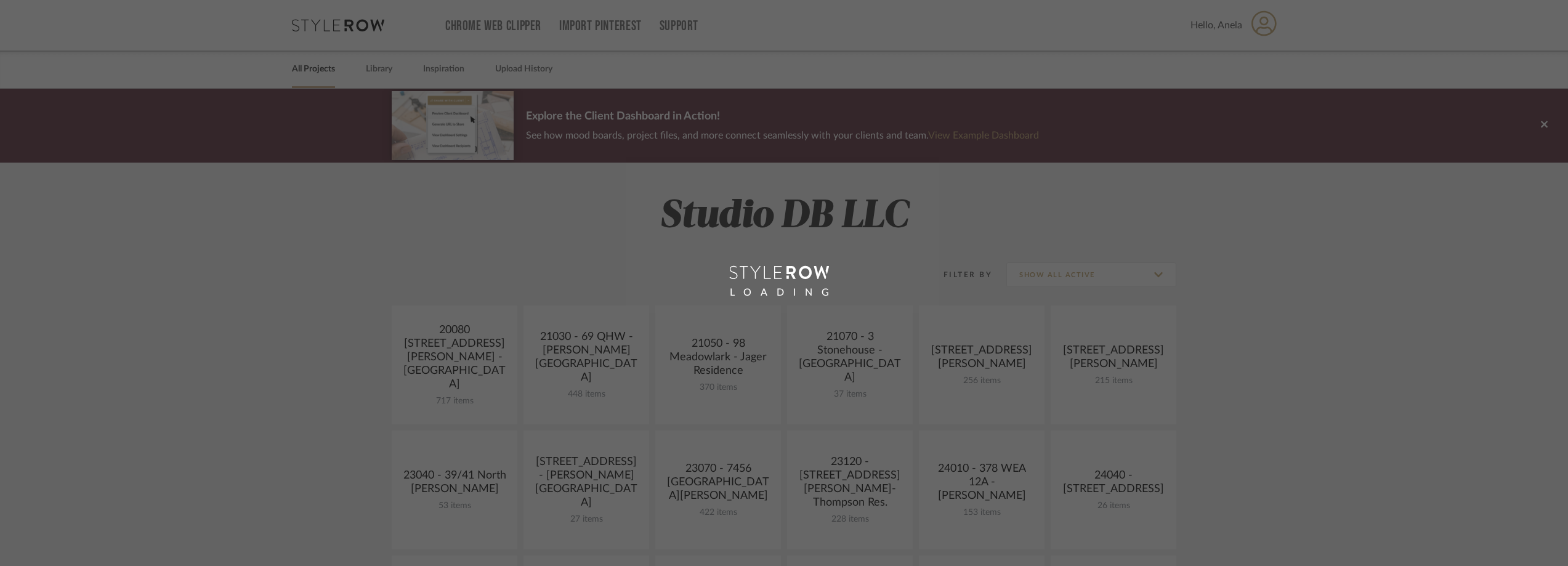
scroll to position [431, 0]
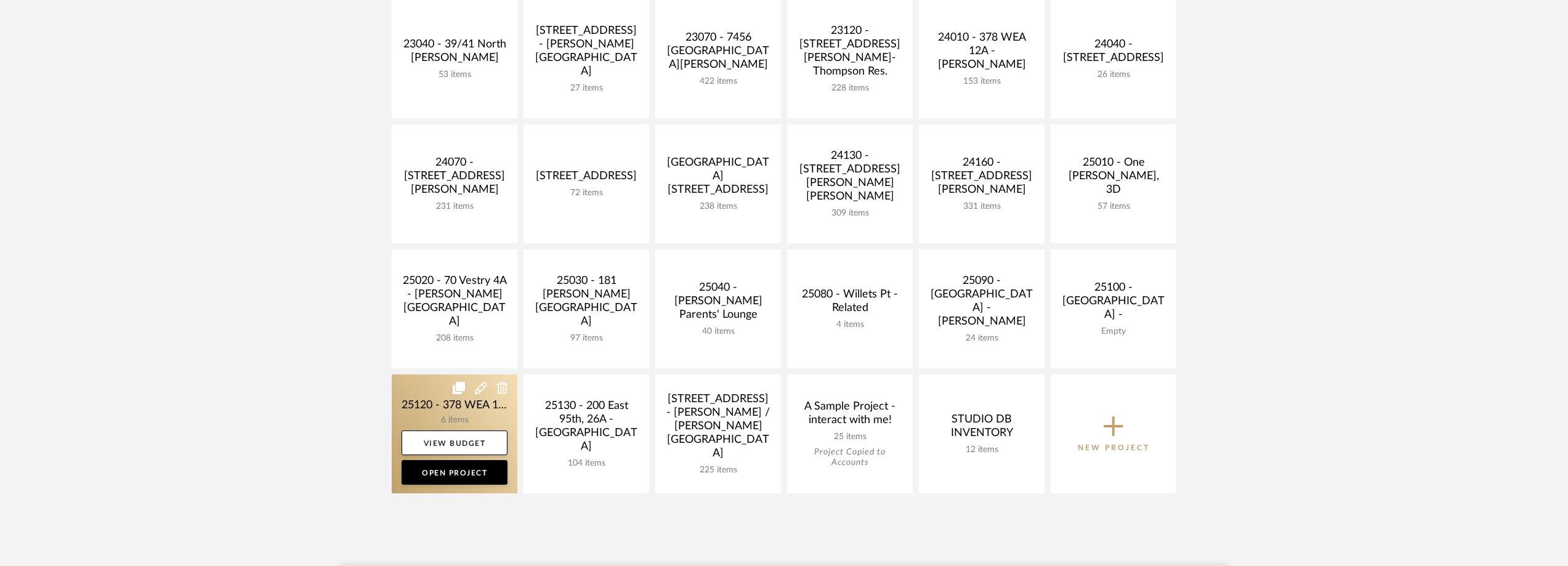
click at [431, 404] on link at bounding box center [455, 434] width 126 height 119
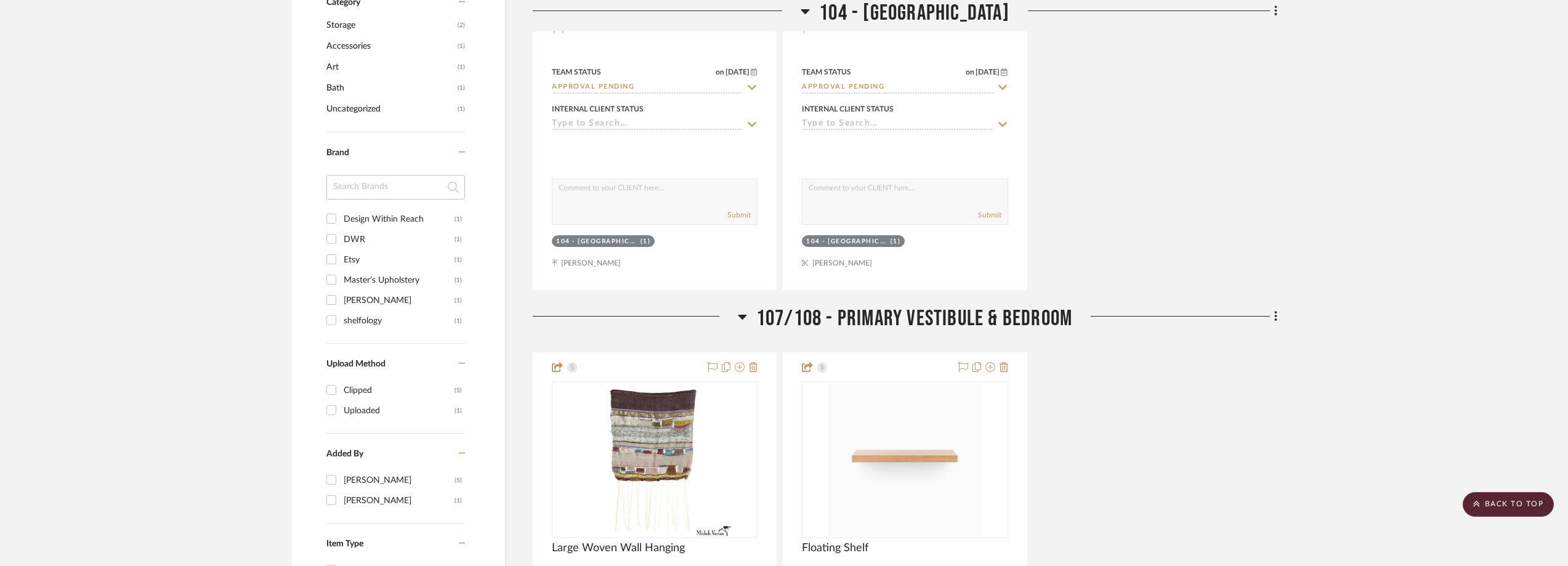
scroll to position [862, 0]
click at [392, 219] on div "Design Within Reach" at bounding box center [399, 221] width 111 height 20
click at [341, 219] on input "Design Within Reach (1)" at bounding box center [331, 220] width 20 height 20
checkbox input "true"
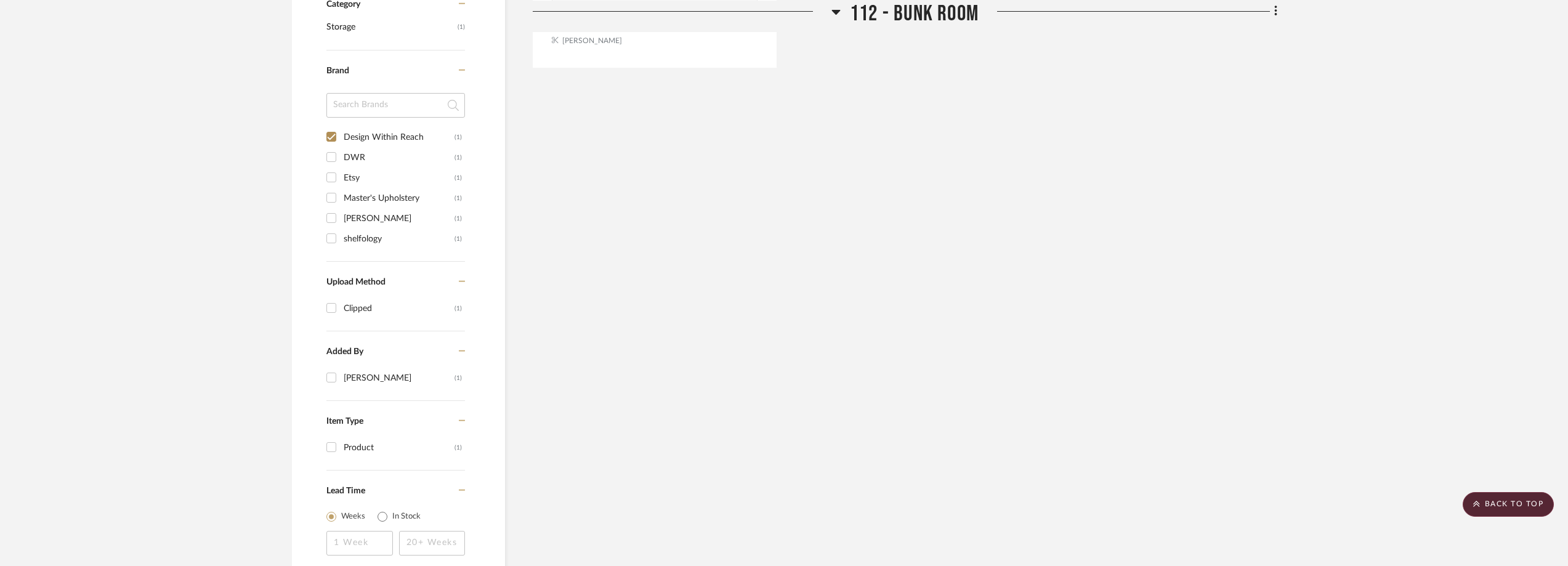
click at [377, 157] on div "DWR" at bounding box center [399, 157] width 111 height 20
click at [341, 157] on input "DWR (1)" at bounding box center [331, 157] width 20 height 20
checkbox input "true"
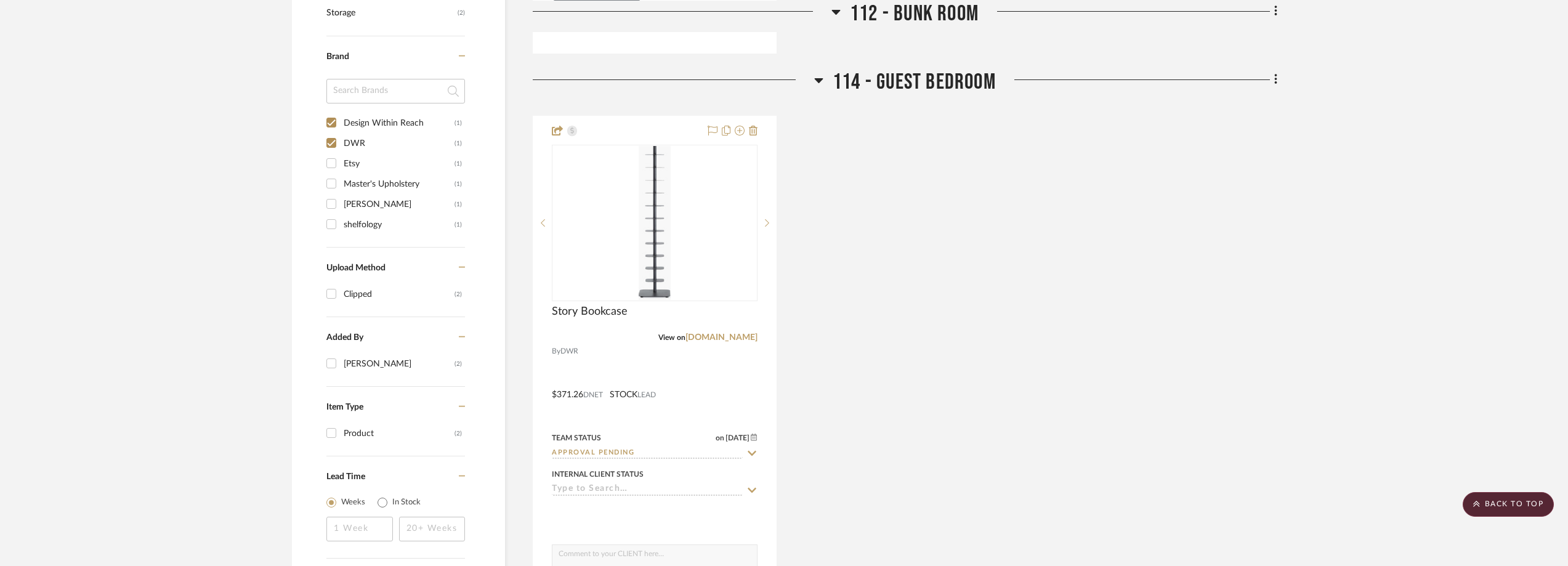
scroll to position [492, 0]
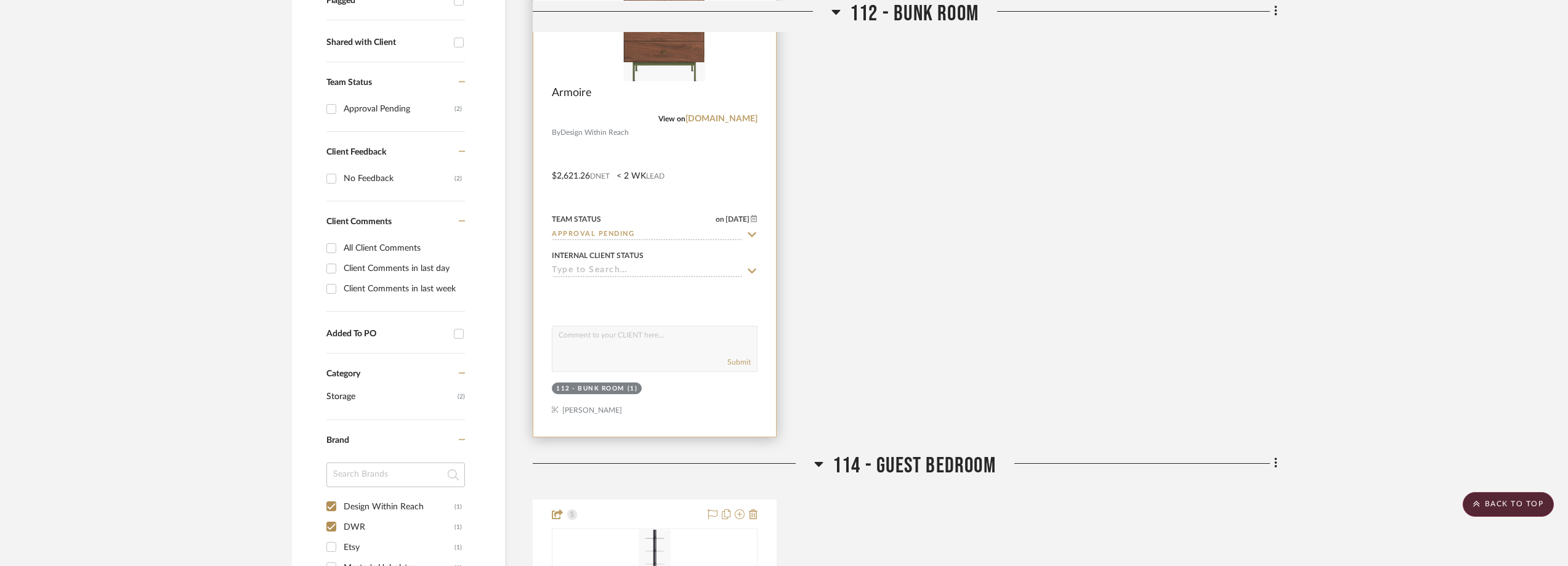
click at [0, 0] on img at bounding box center [0, 0] width 0 height 0
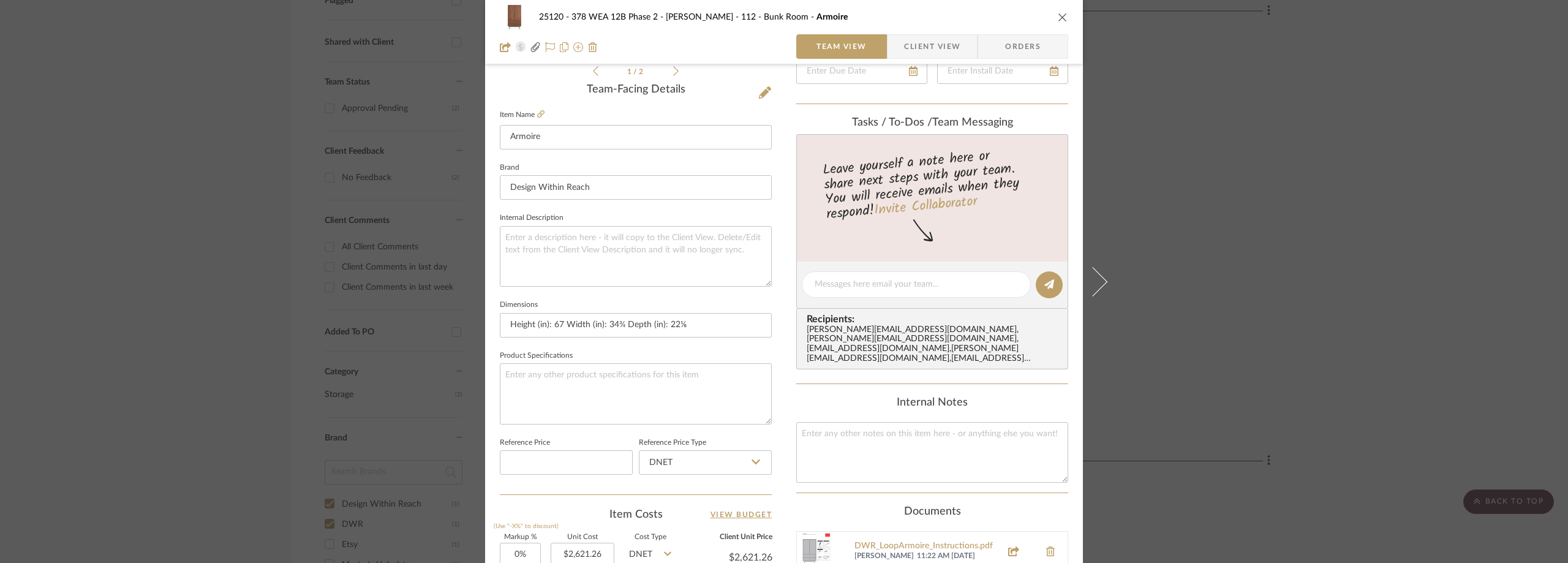
scroll to position [149, 0]
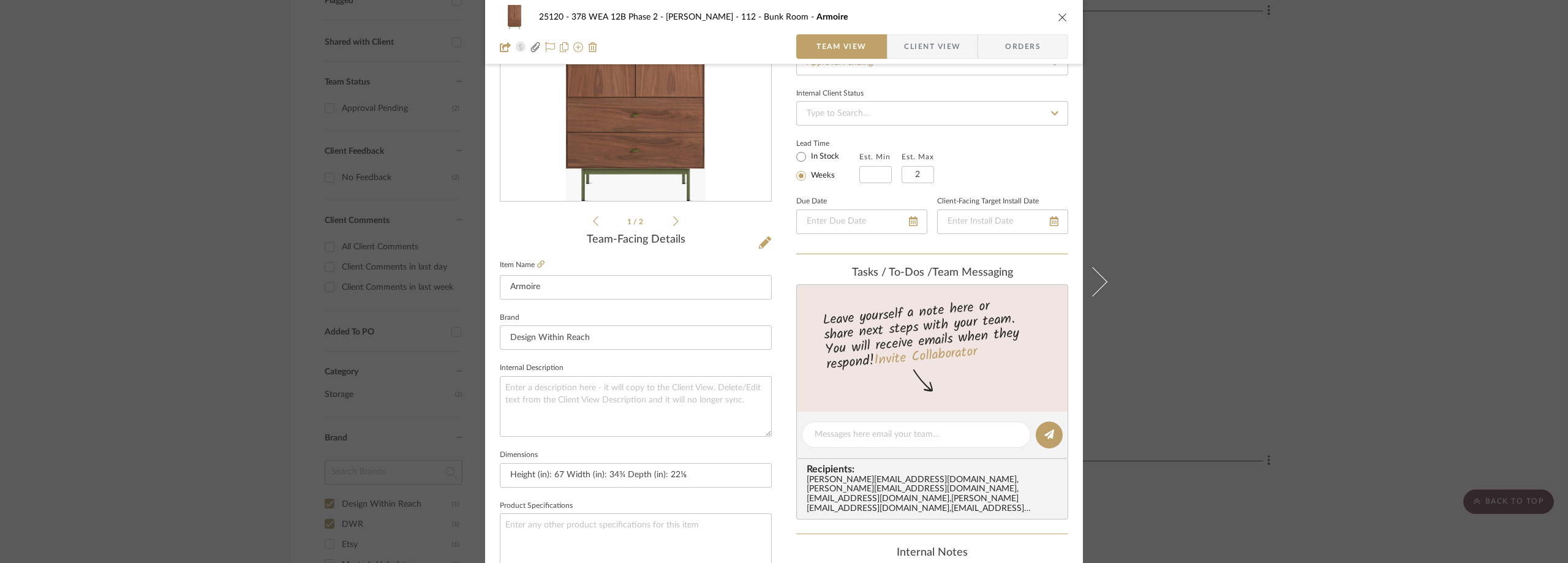
click at [304, 132] on div "25120 - 378 WEA 12B Phase 2 - Mautner 112 - Bunk Room Armoire Team View Client …" at bounding box center [784, 281] width 1568 height 563
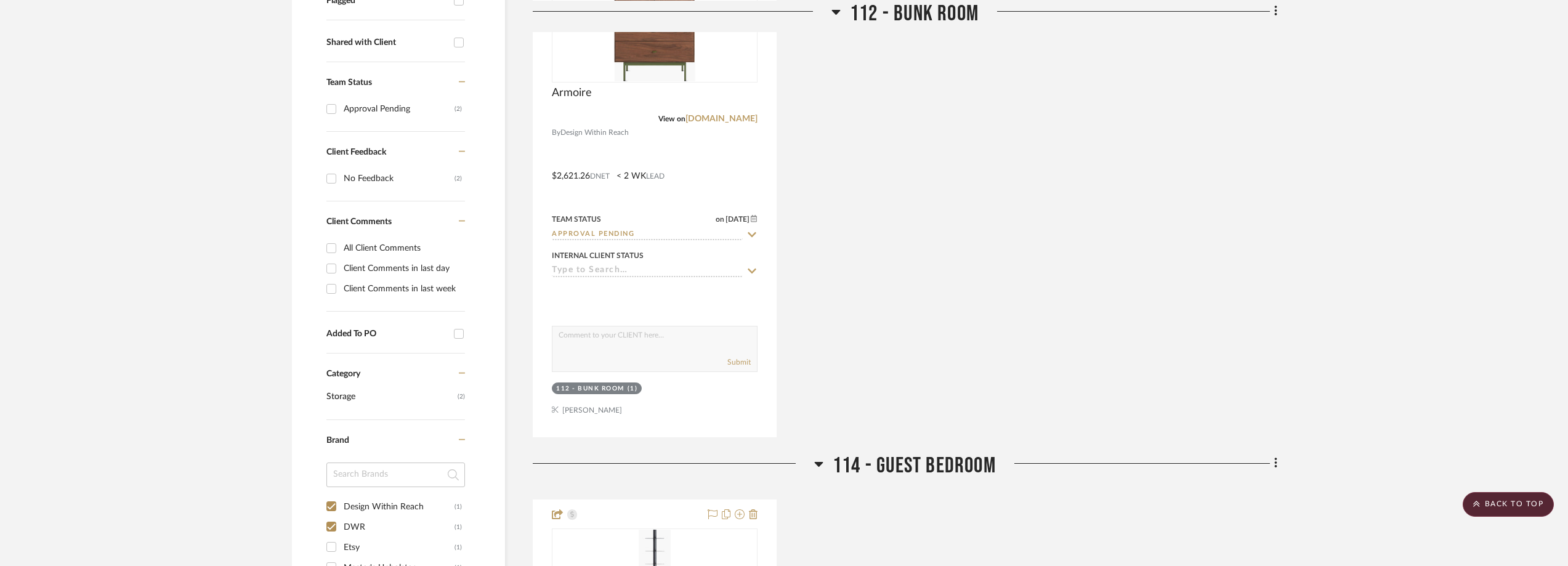
scroll to position [0, 0]
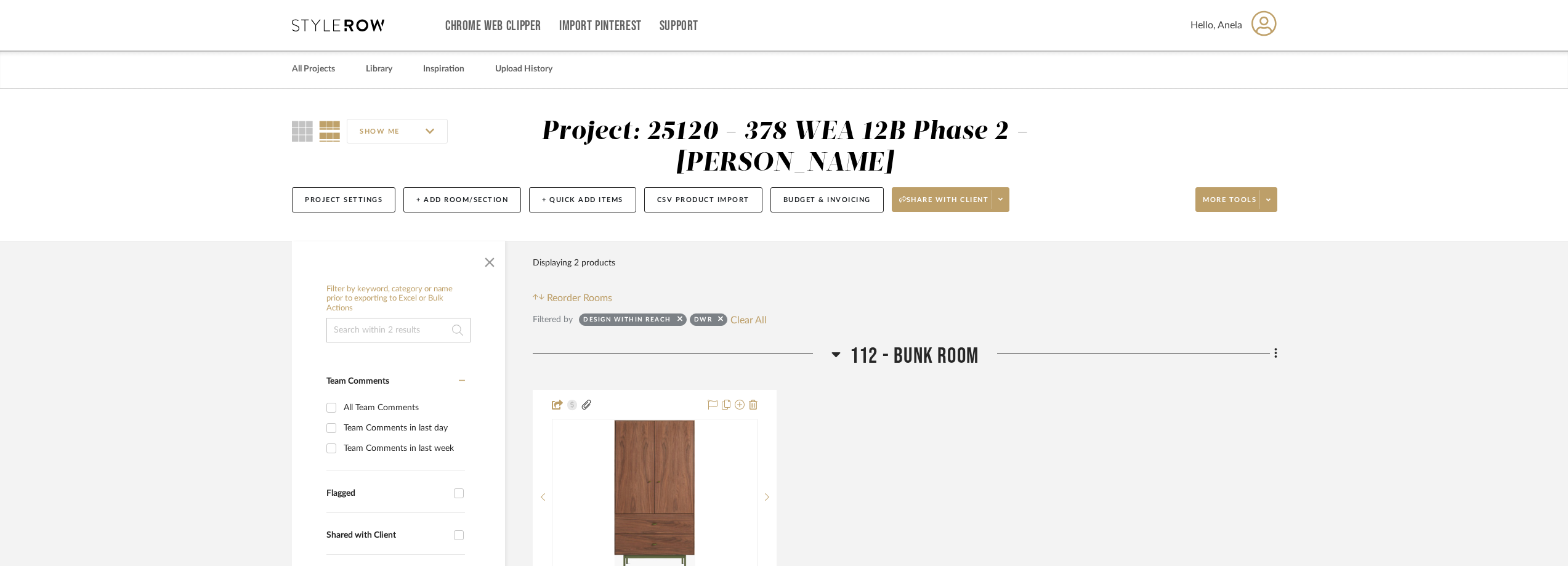
click at [309, 28] on icon at bounding box center [338, 25] width 93 height 13
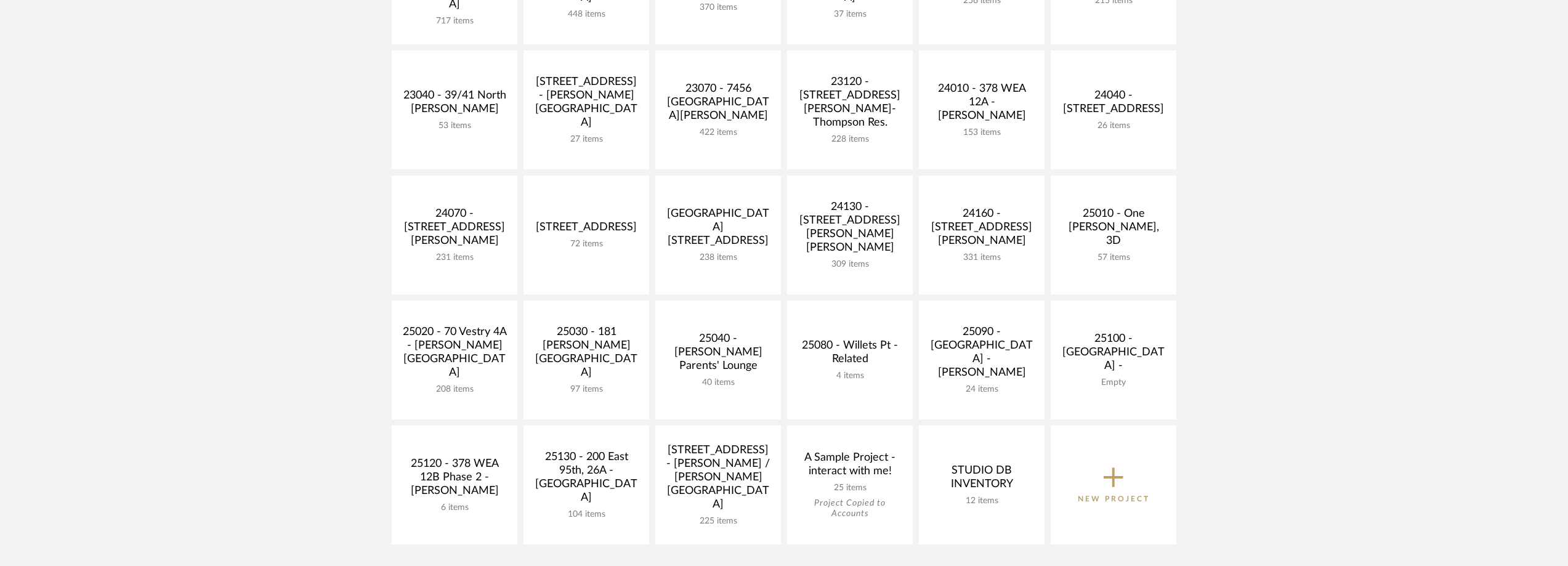
scroll to position [492, 0]
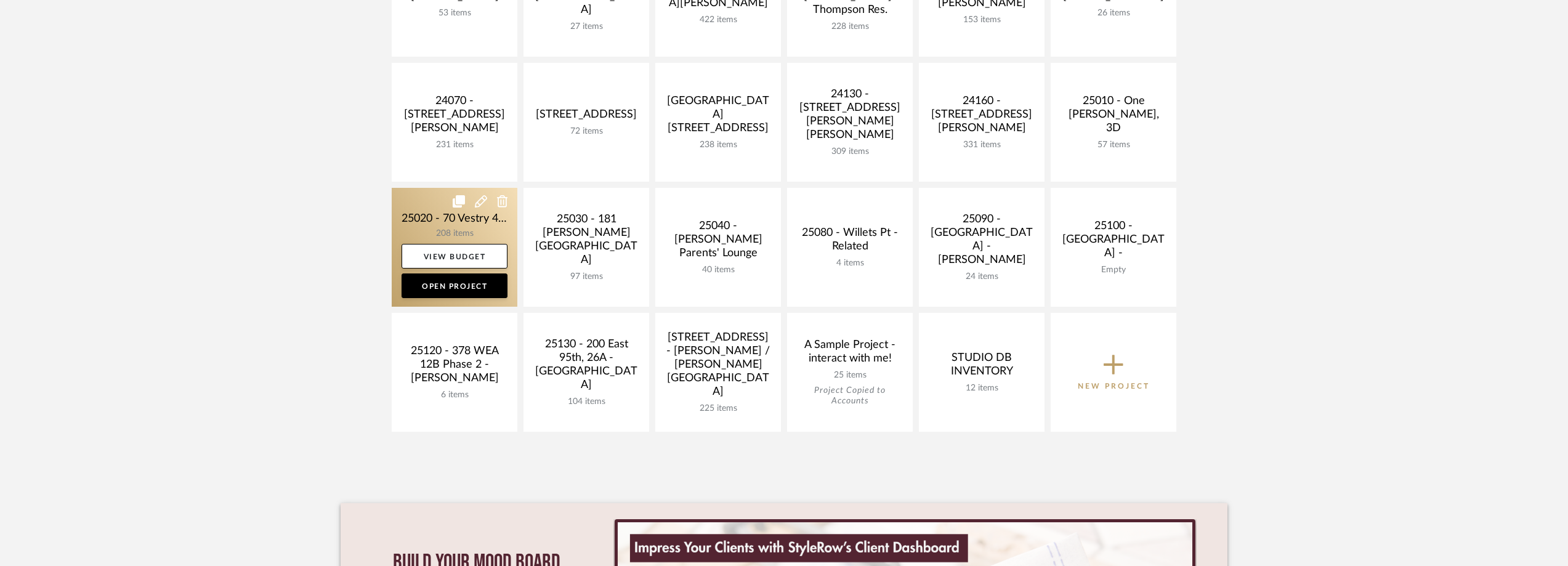
click at [421, 219] on link at bounding box center [455, 247] width 126 height 119
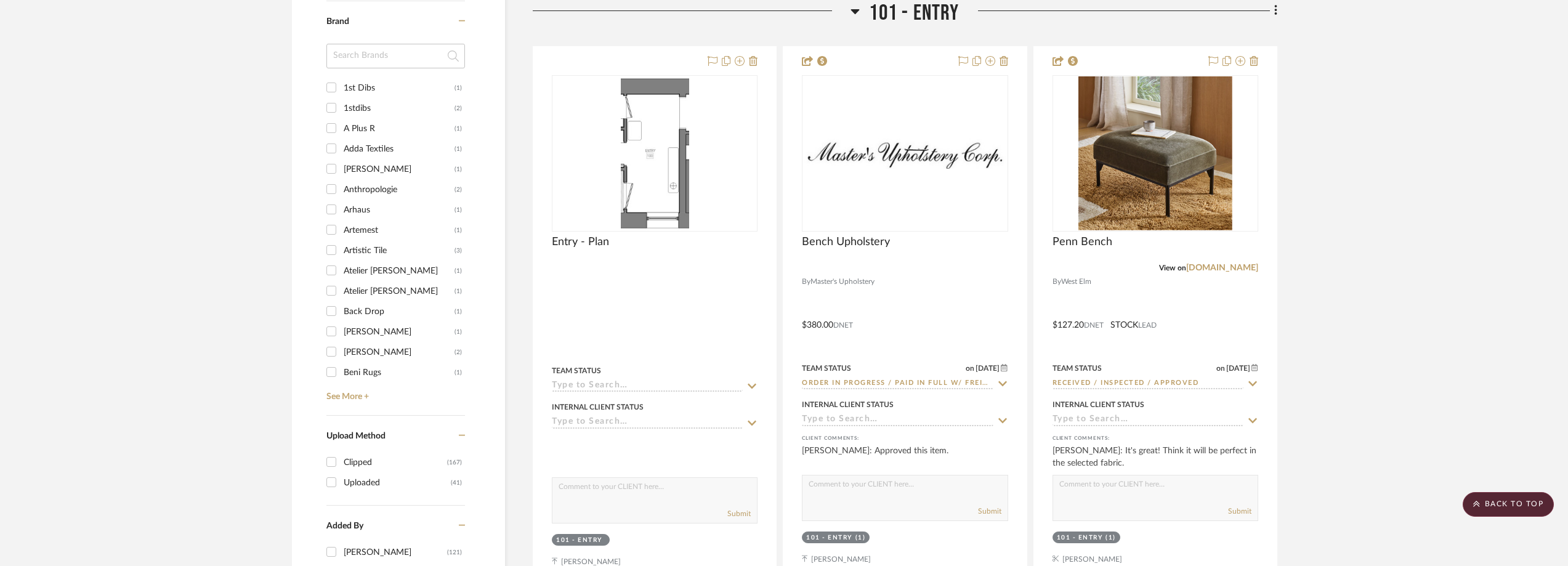
scroll to position [1478, 0]
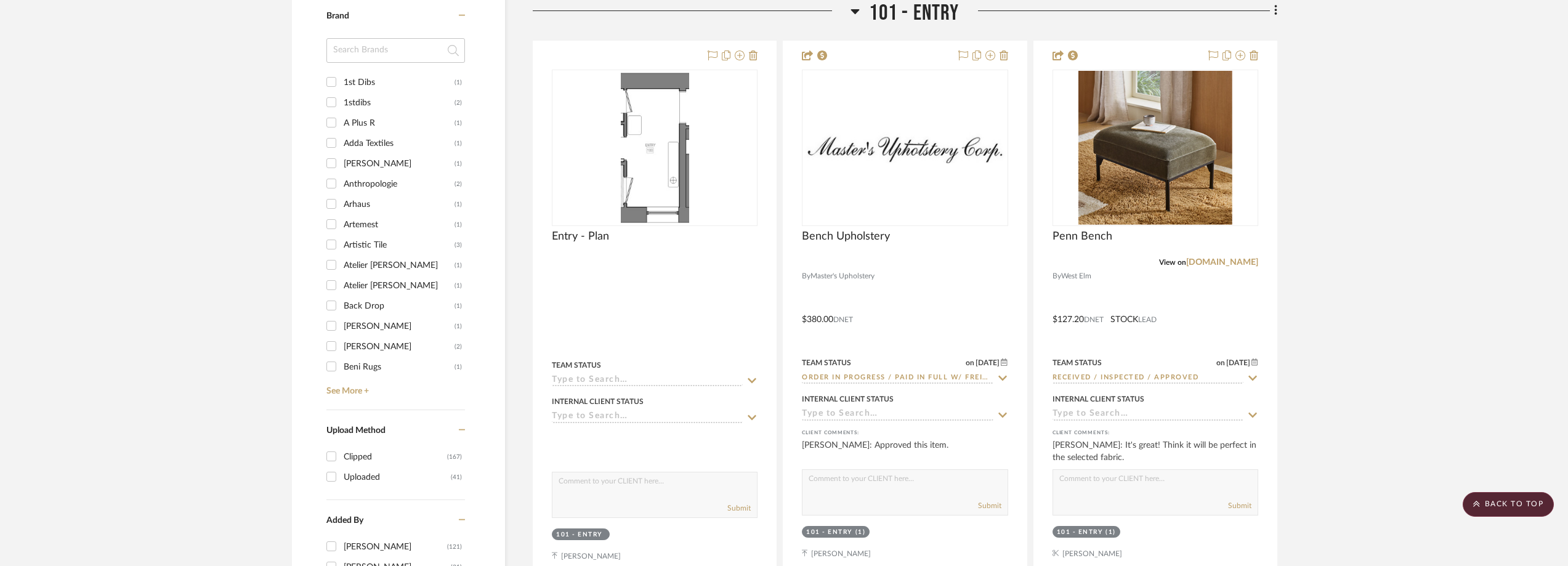
click at [358, 56] on input at bounding box center [396, 49] width 139 height 24
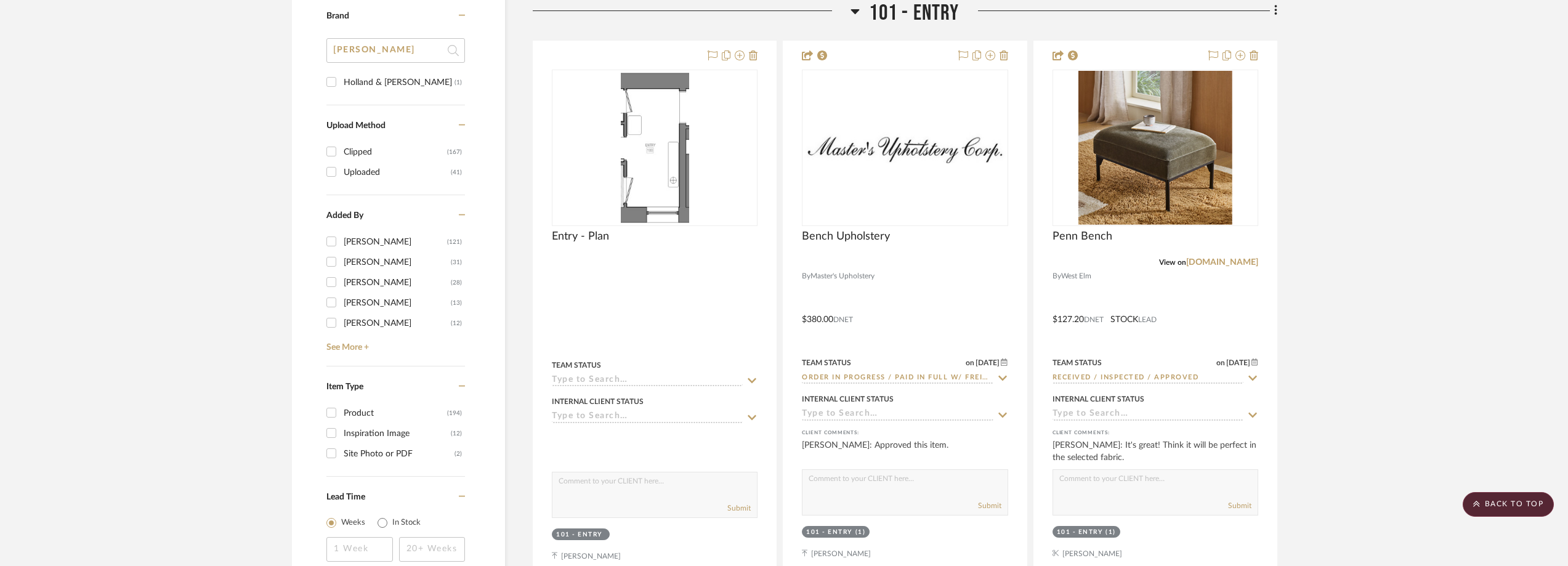
type input "HOLL"
click at [365, 82] on div "Holland & Sherry" at bounding box center [399, 83] width 111 height 20
click at [341, 82] on input "Holland & Sherry (1)" at bounding box center [331, 82] width 20 height 20
checkbox input "true"
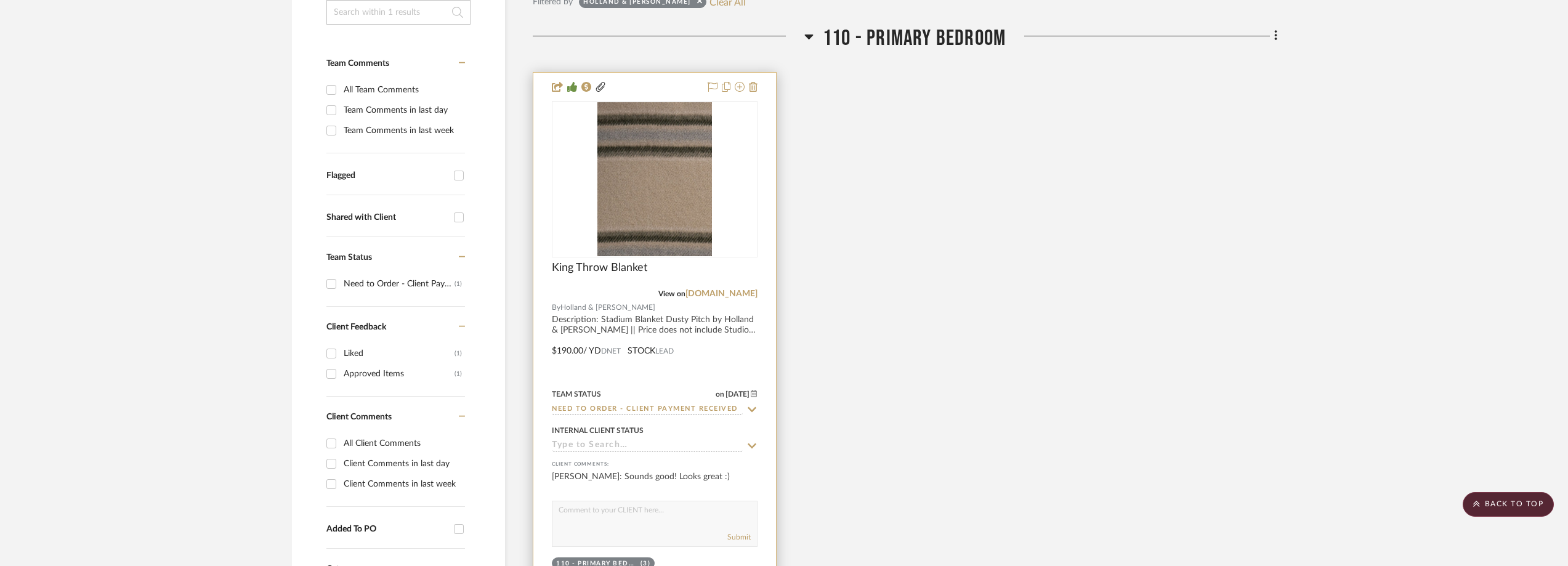
scroll to position [287, 0]
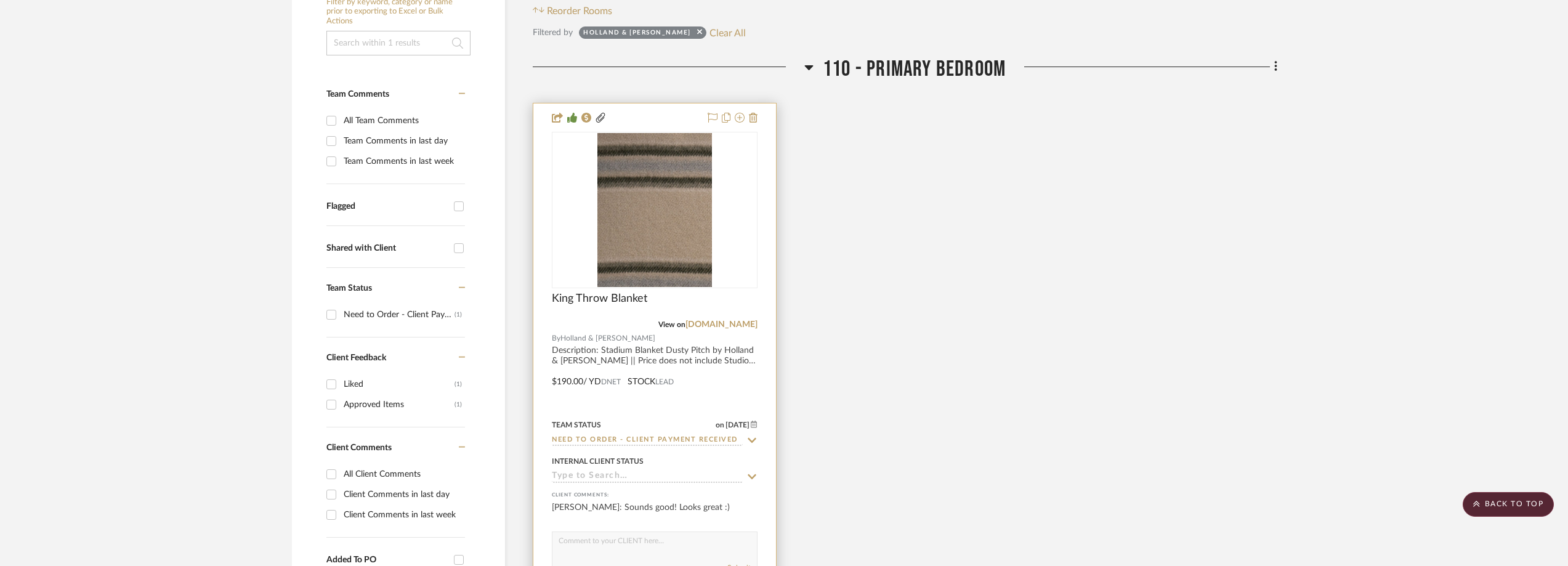
click at [754, 436] on icon at bounding box center [752, 440] width 11 height 10
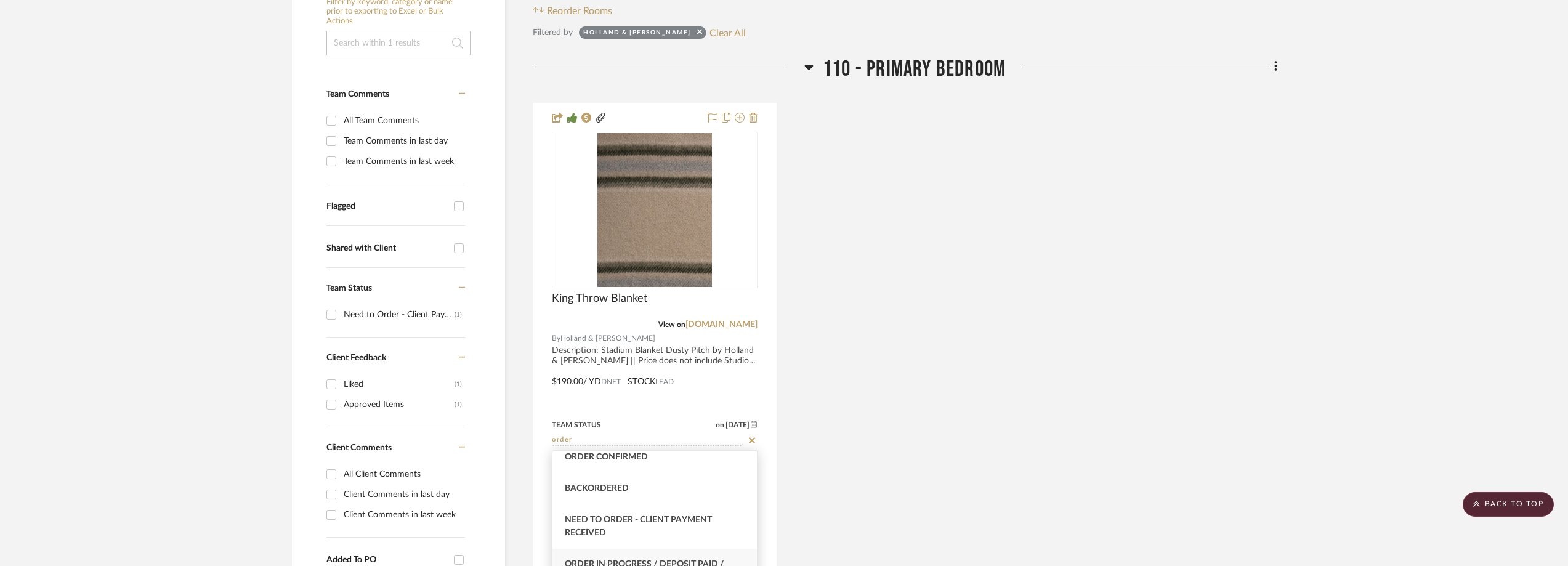
scroll to position [184, 0]
type input "order"
click at [700, 494] on span "Order In Progress / Paid In Full w/ Freight, No Balance due" at bounding box center [646, 502] width 163 height 22
type input "[DATE]"
type input "Order In Progress / Paid In Full w/ Freight, No Balance due"
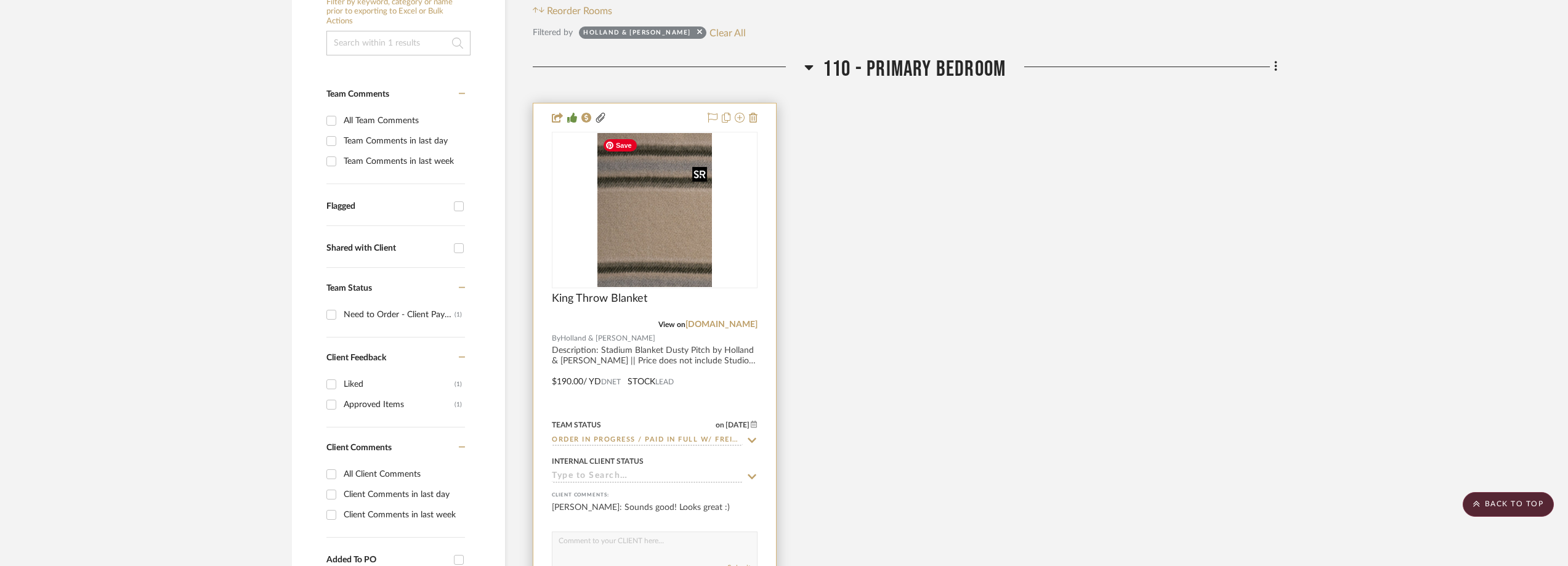
click at [665, 189] on img "0" at bounding box center [654, 210] width 114 height 154
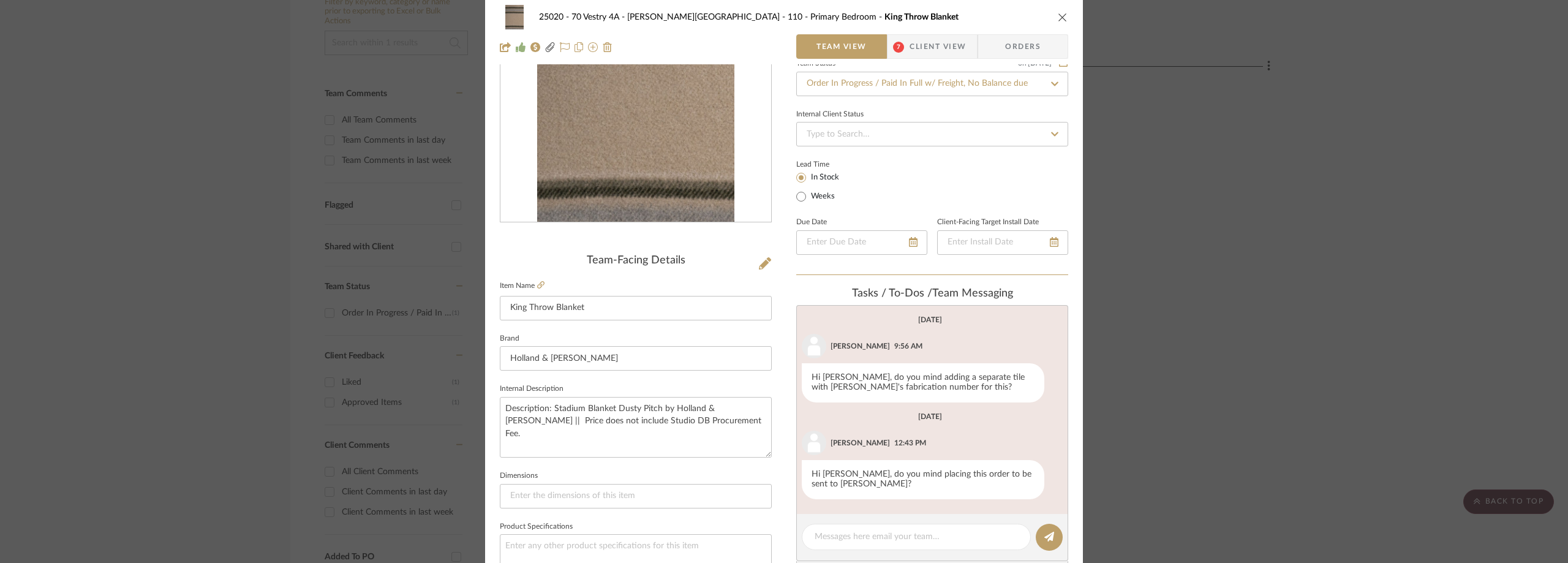
scroll to position [245, 0]
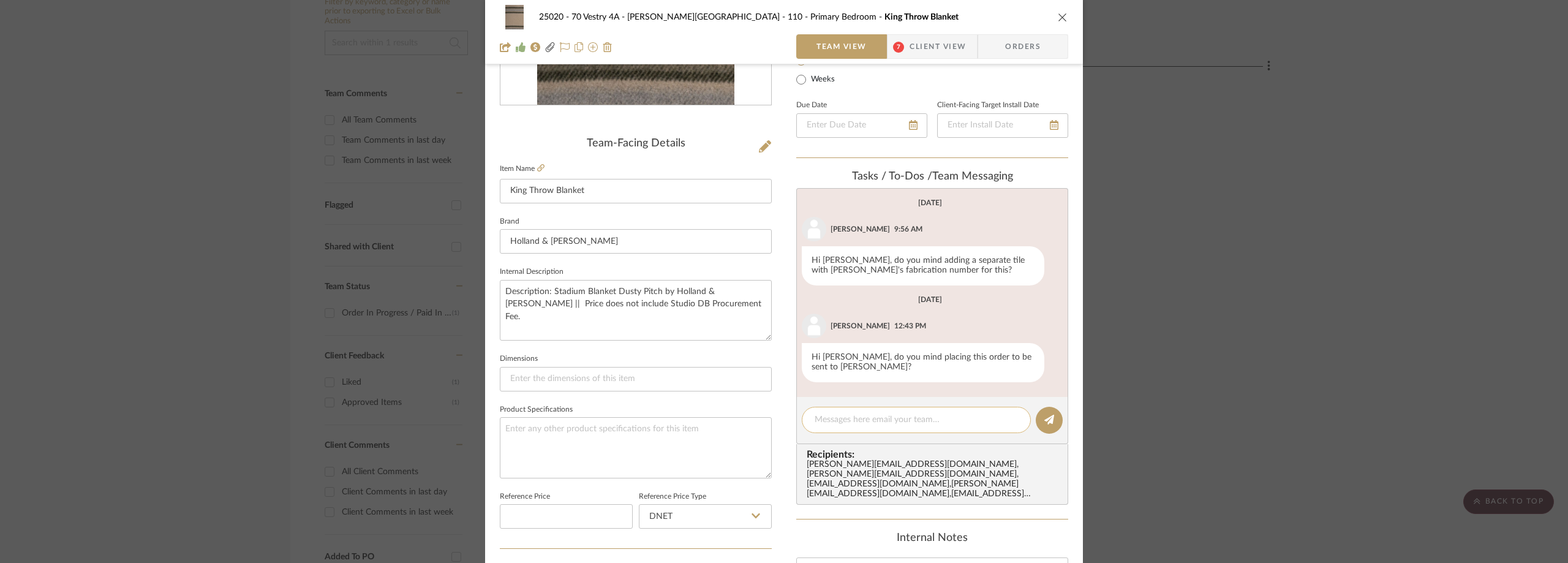
click at [882, 422] on textarea at bounding box center [916, 420] width 203 height 13
paste textarea "Order ID: I20-332482"
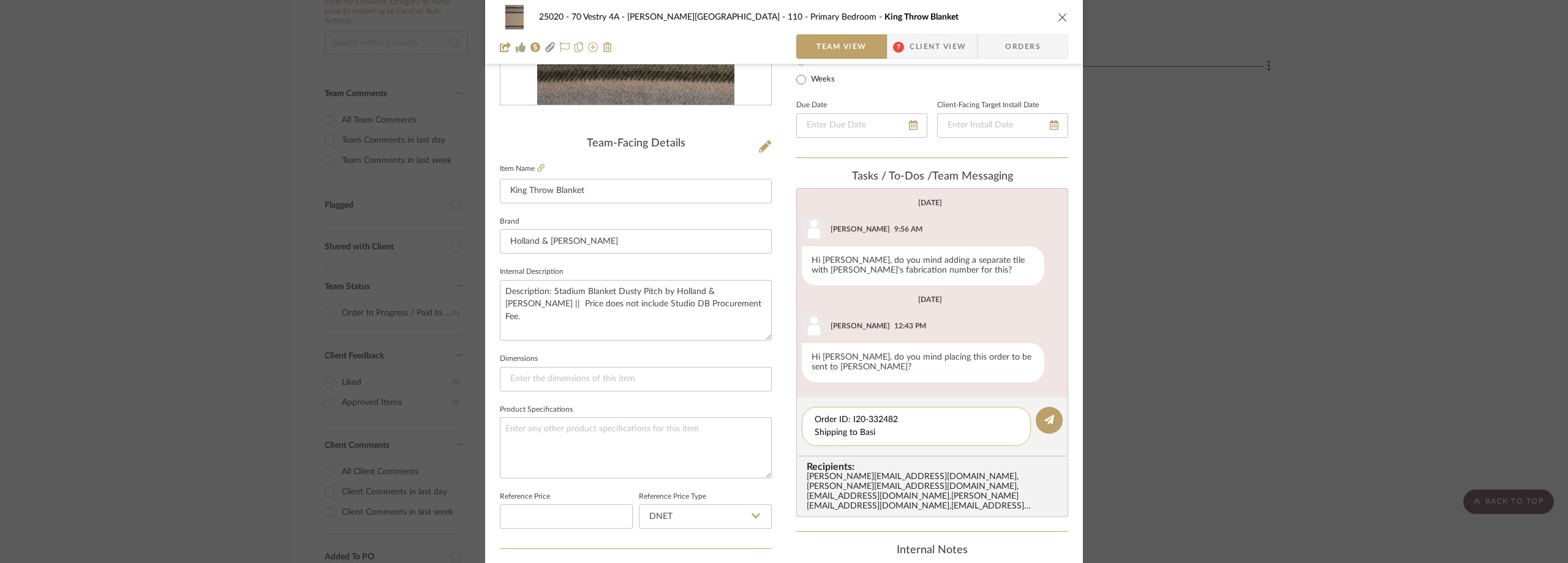
type textarea "Order ID: I20-332482 Shipping to Basil"
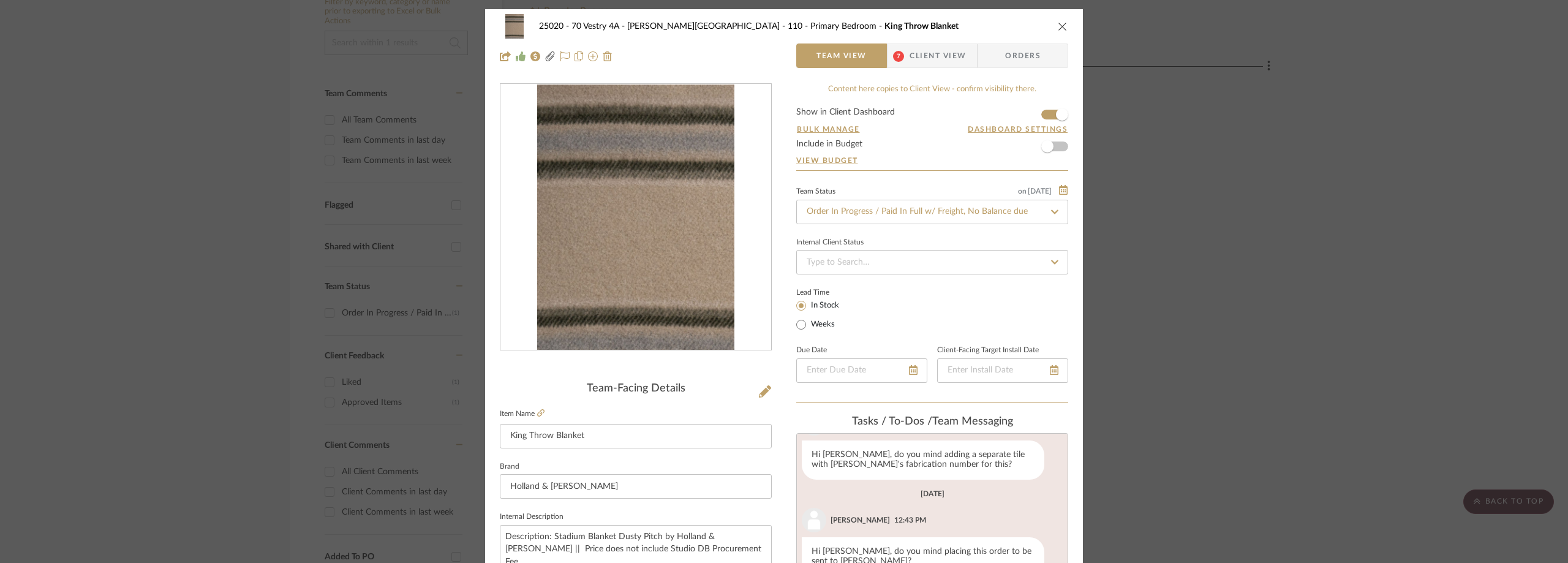
click at [218, 227] on div "25020 - 70 Vestry 4A - Grant-Stanleigh 110 - Primary Bedroom King Throw Blanket…" at bounding box center [784, 281] width 1568 height 563
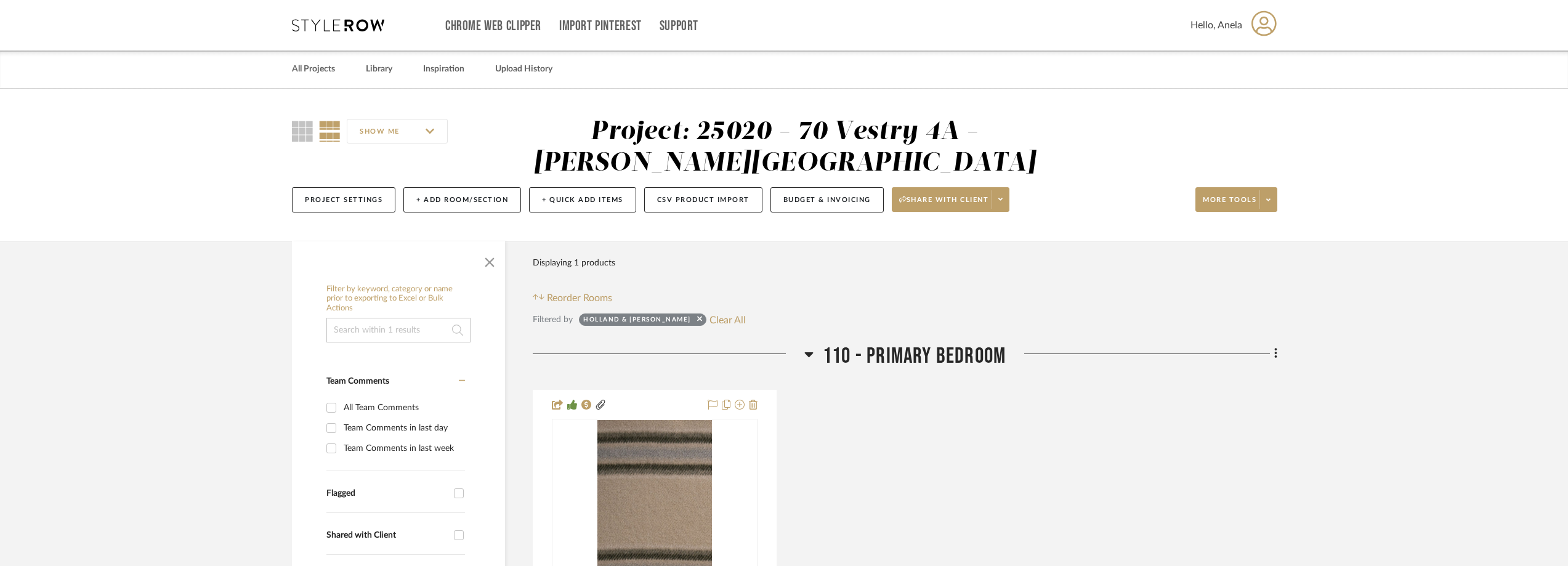
click at [339, 31] on icon at bounding box center [338, 25] width 93 height 13
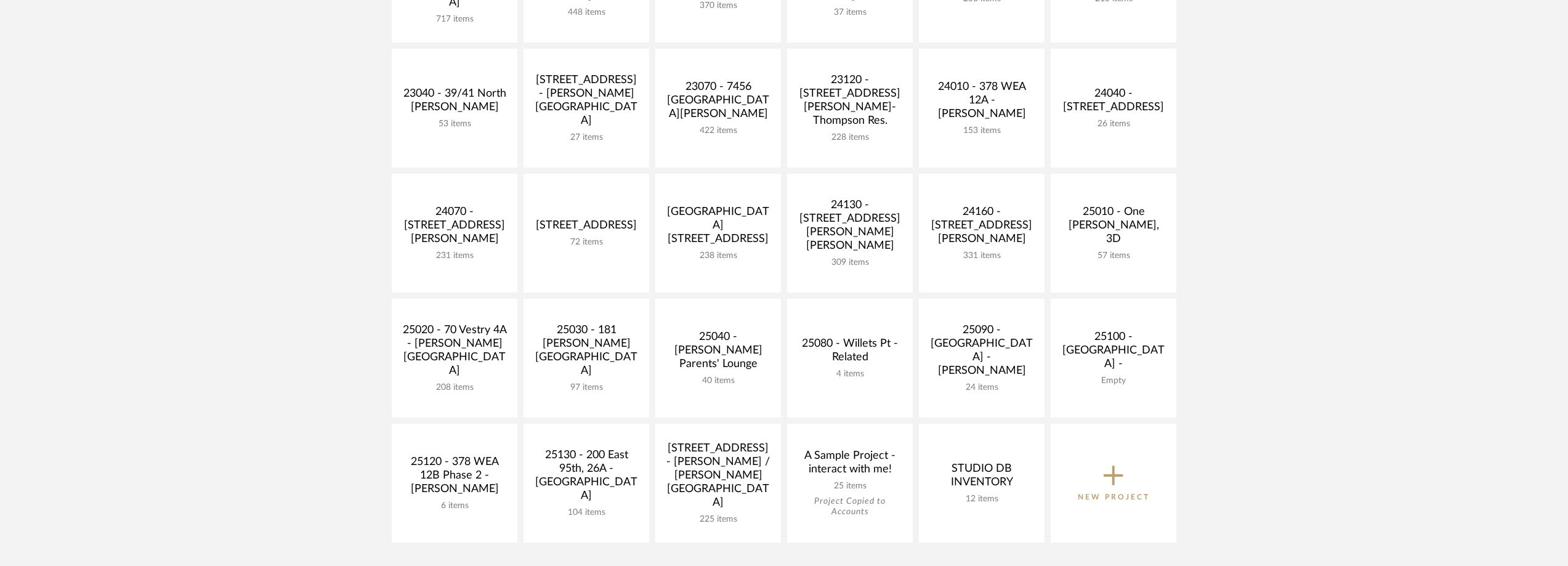
scroll to position [369, 0]
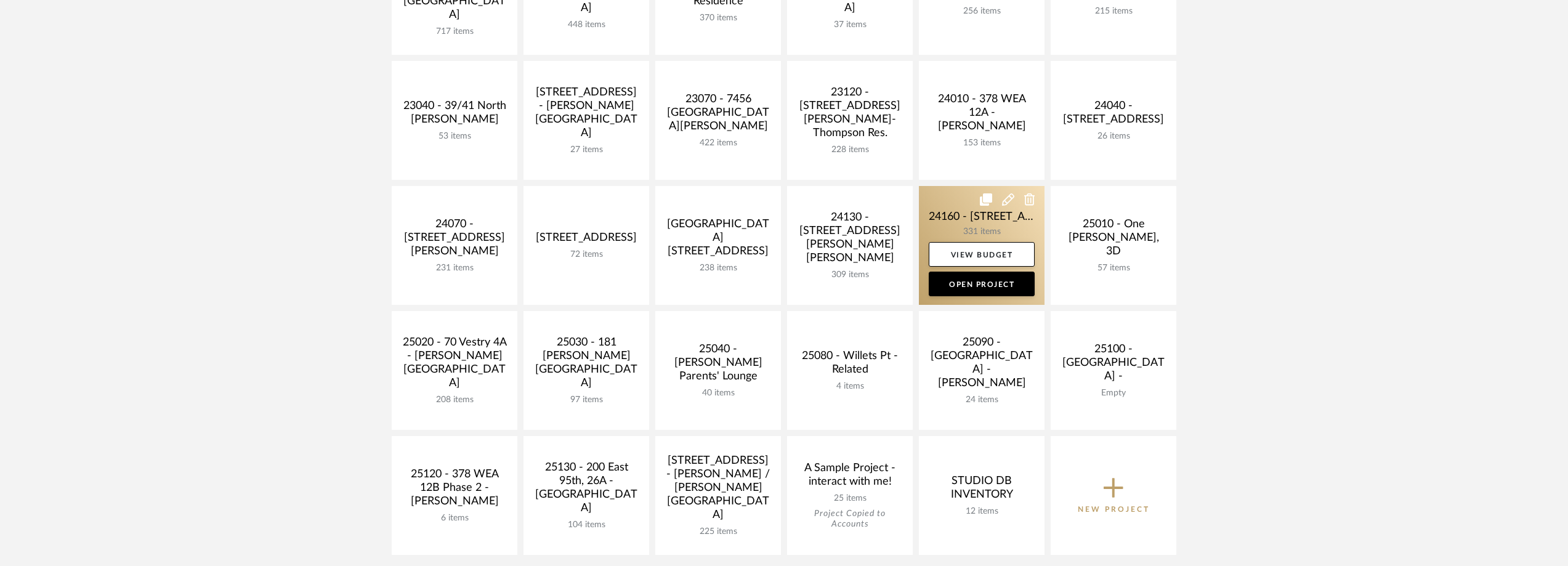
click at [966, 209] on link at bounding box center [983, 246] width 126 height 119
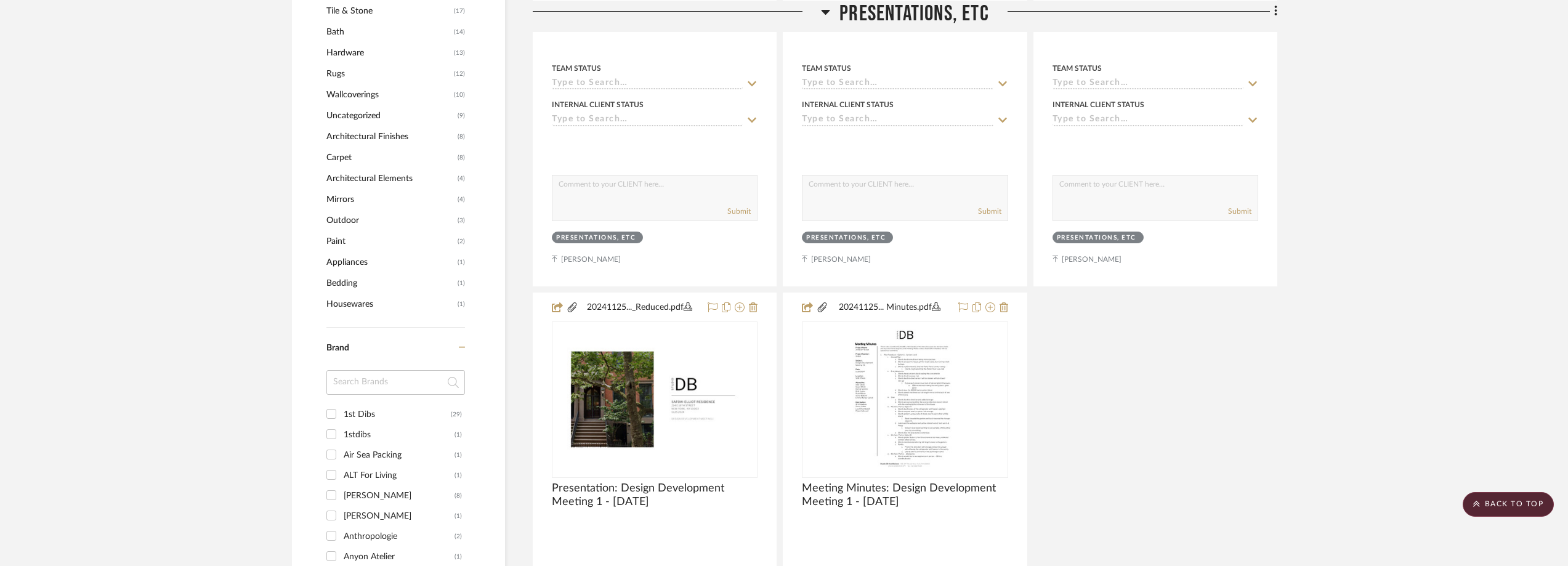
scroll to position [1170, 0]
click at [406, 374] on input at bounding box center [396, 379] width 139 height 24
type input "upr"
click at [347, 412] on div "Uprise" at bounding box center [399, 412] width 111 height 20
click at [341, 412] on input "Uprise (1)" at bounding box center [331, 411] width 20 height 20
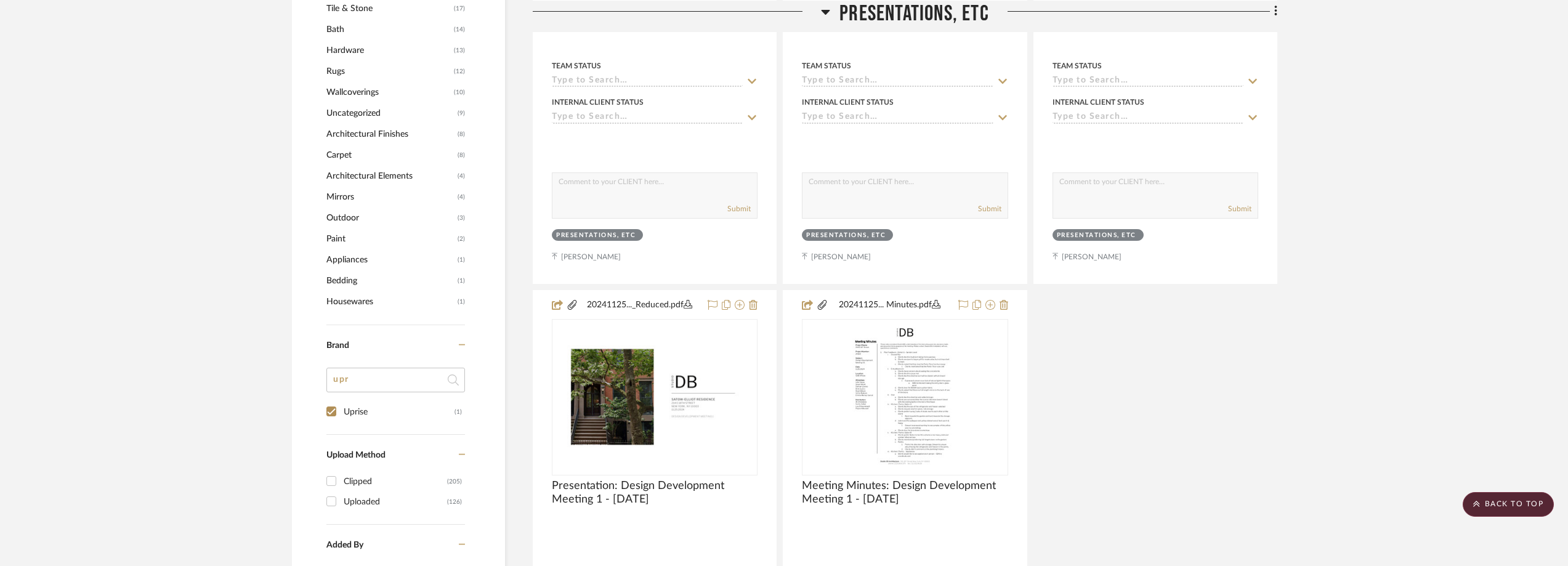
checkbox input "true"
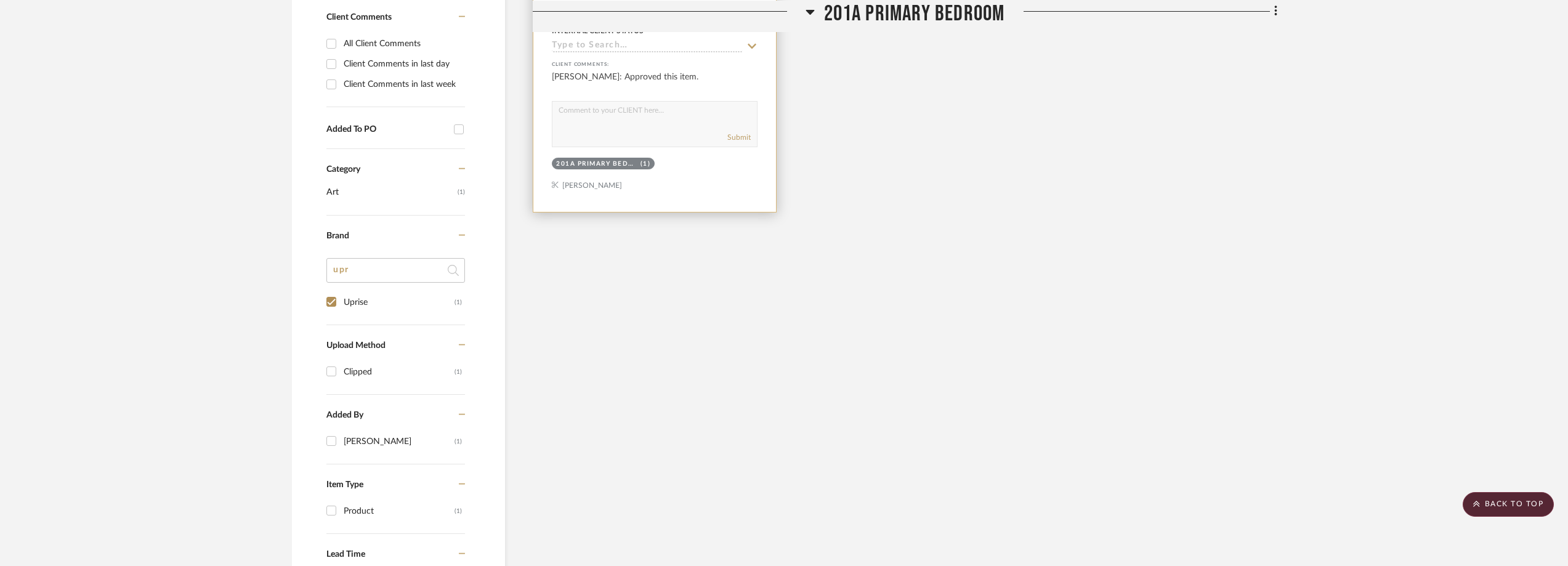
scroll to position [452, 0]
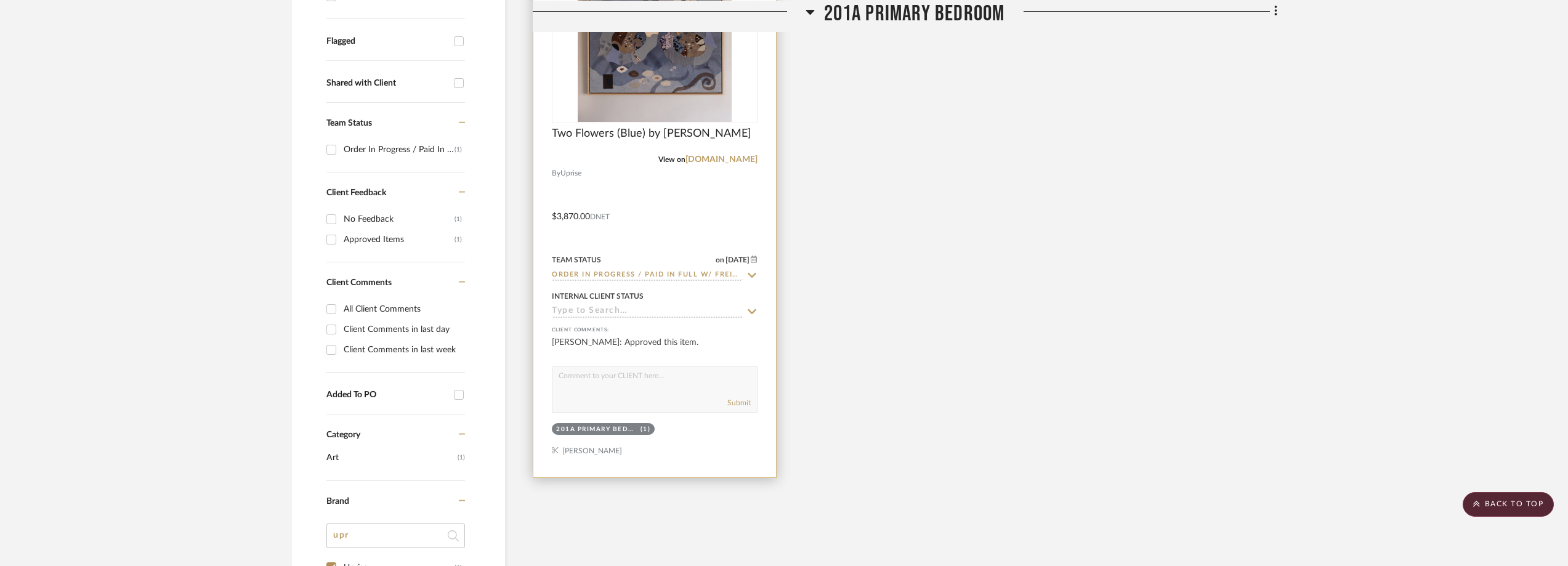
click at [753, 274] on icon at bounding box center [752, 274] width 11 height 10
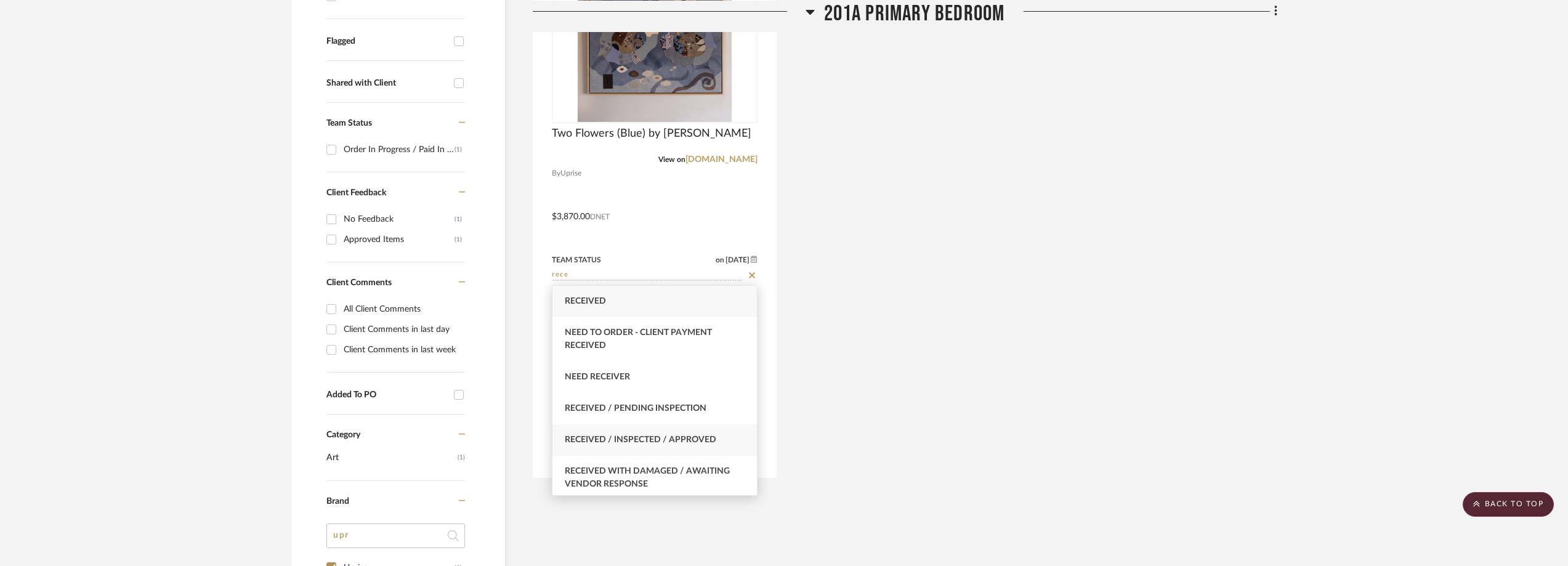
type input "rece"
click at [717, 447] on div "Received / Inspected / Approved" at bounding box center [655, 439] width 204 height 31
type input "[DATE]"
type input "Received / Inspected / Approved"
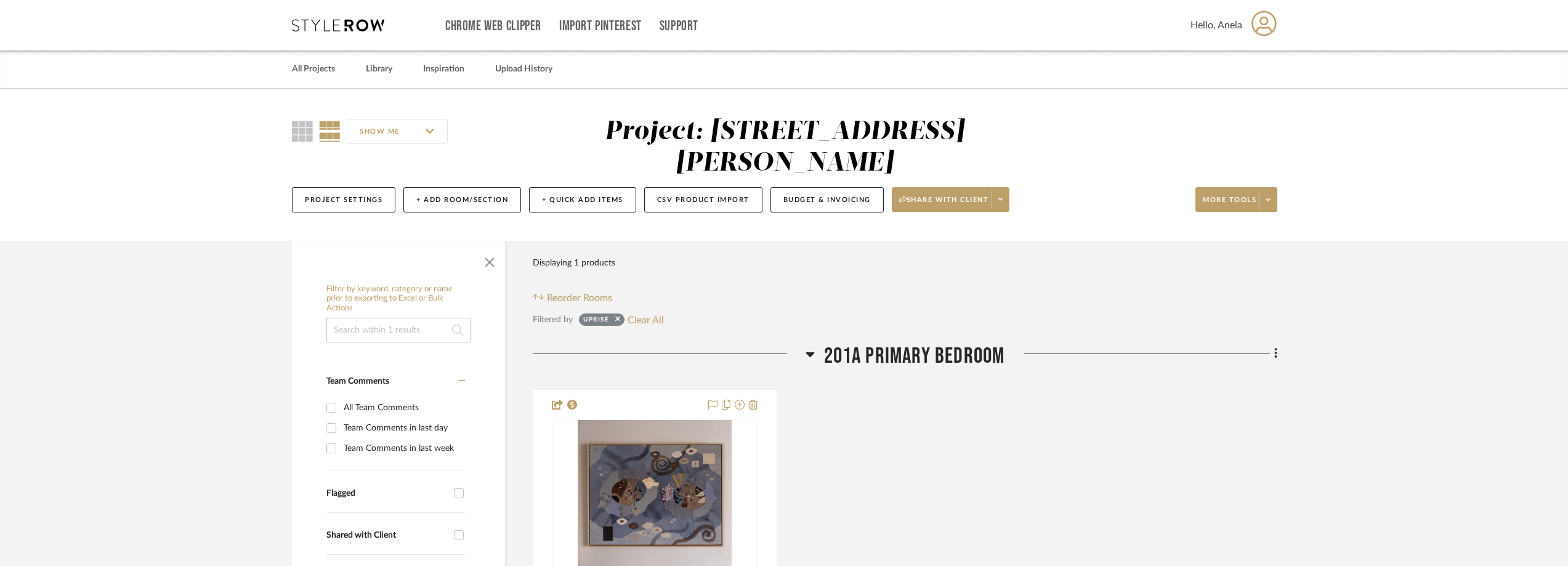
drag, startPoint x: 338, startPoint y: 34, endPoint x: 334, endPoint y: 24, distance: 10.8
click at [338, 34] on div "Chrome Web Clipper Import Pinterest Support All Projects Library Inspiration Up…" at bounding box center [784, 25] width 985 height 50
click at [334, 23] on icon at bounding box center [338, 25] width 93 height 13
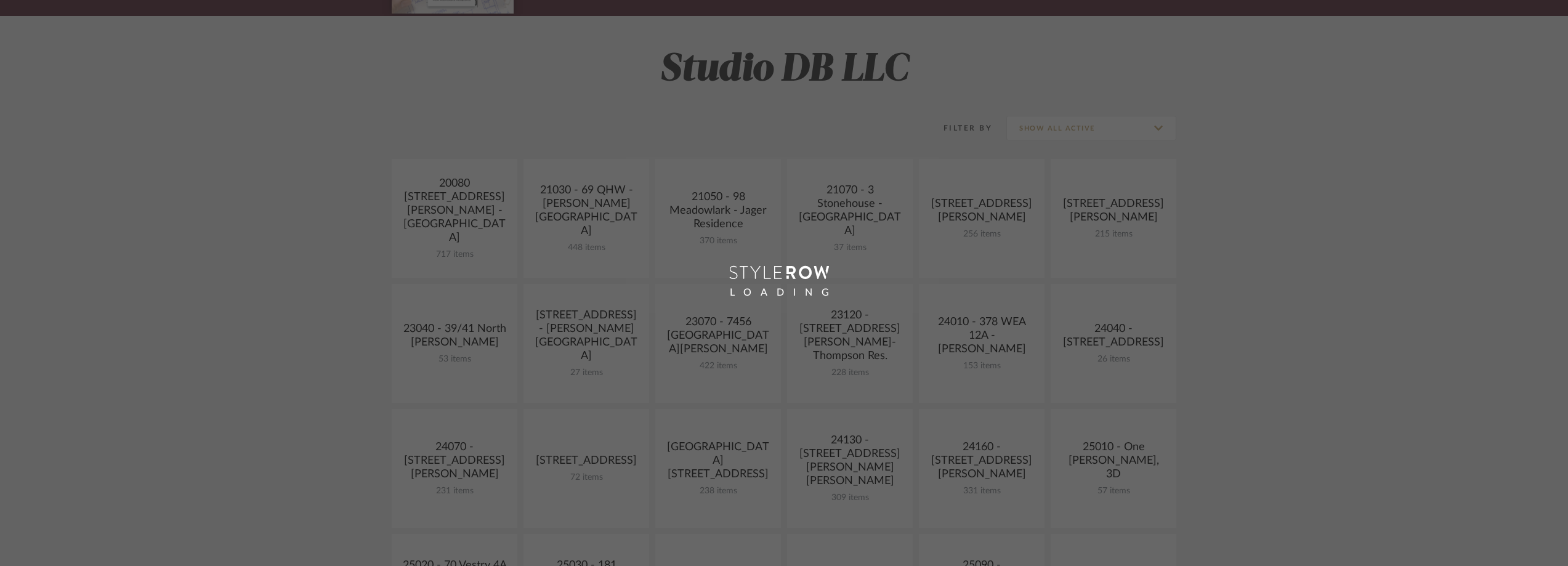
scroll to position [369, 0]
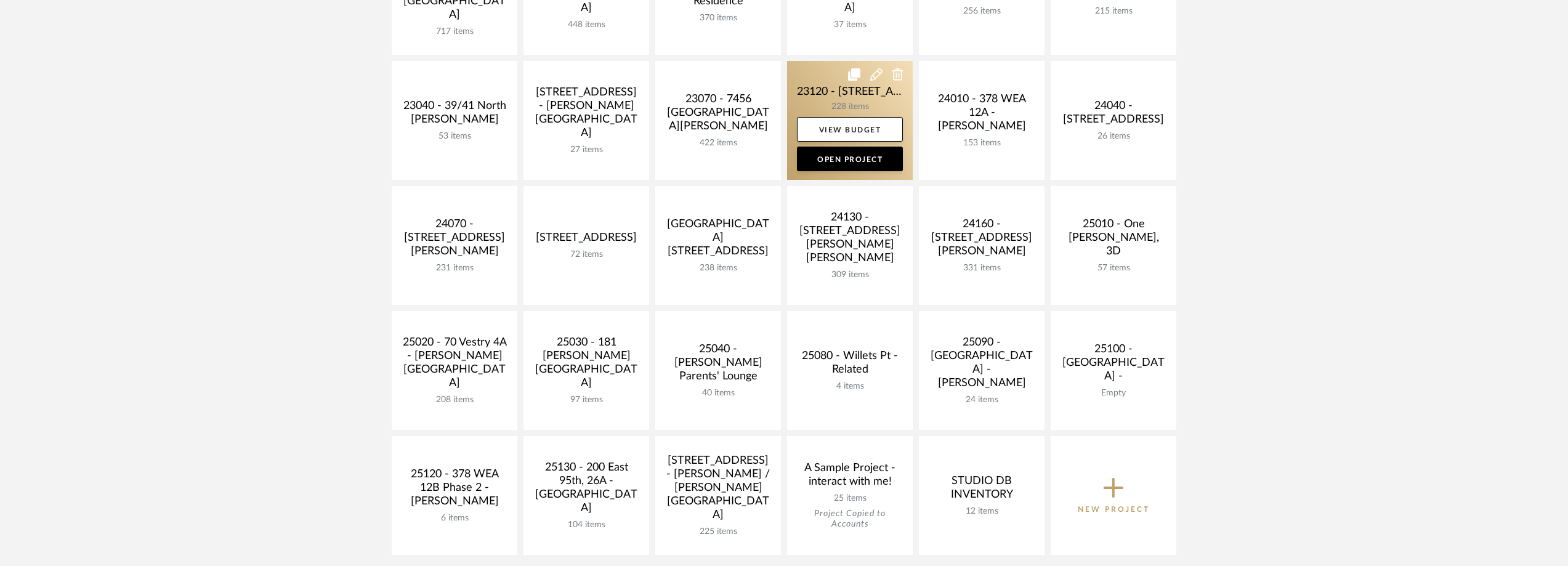
click at [818, 87] on link at bounding box center [850, 121] width 126 height 119
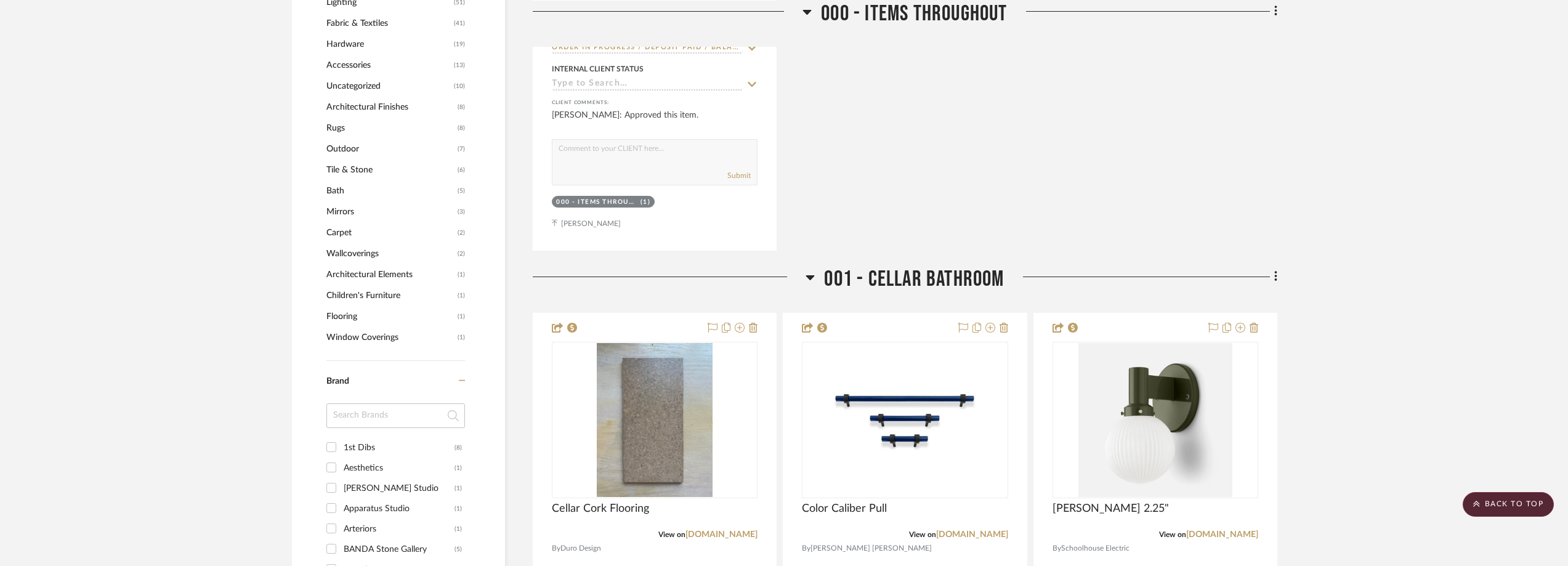
scroll to position [984, 0]
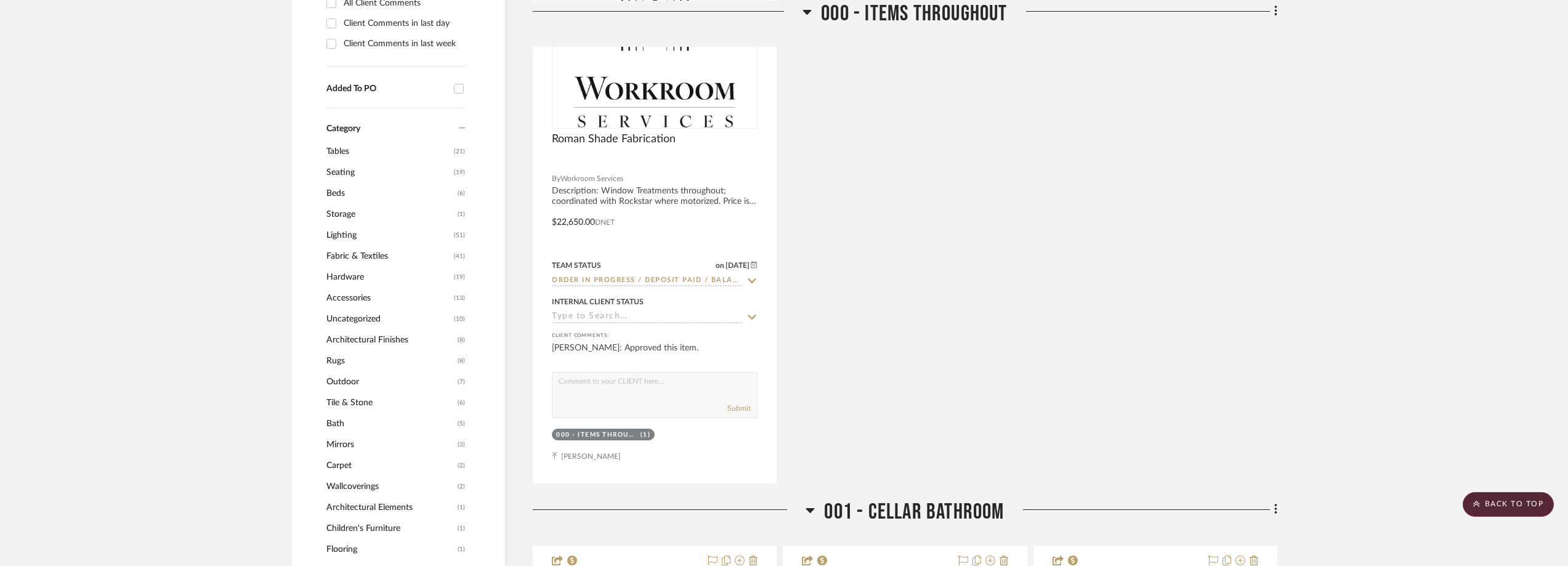
click at [353, 166] on span "Seating" at bounding box center [389, 172] width 124 height 21
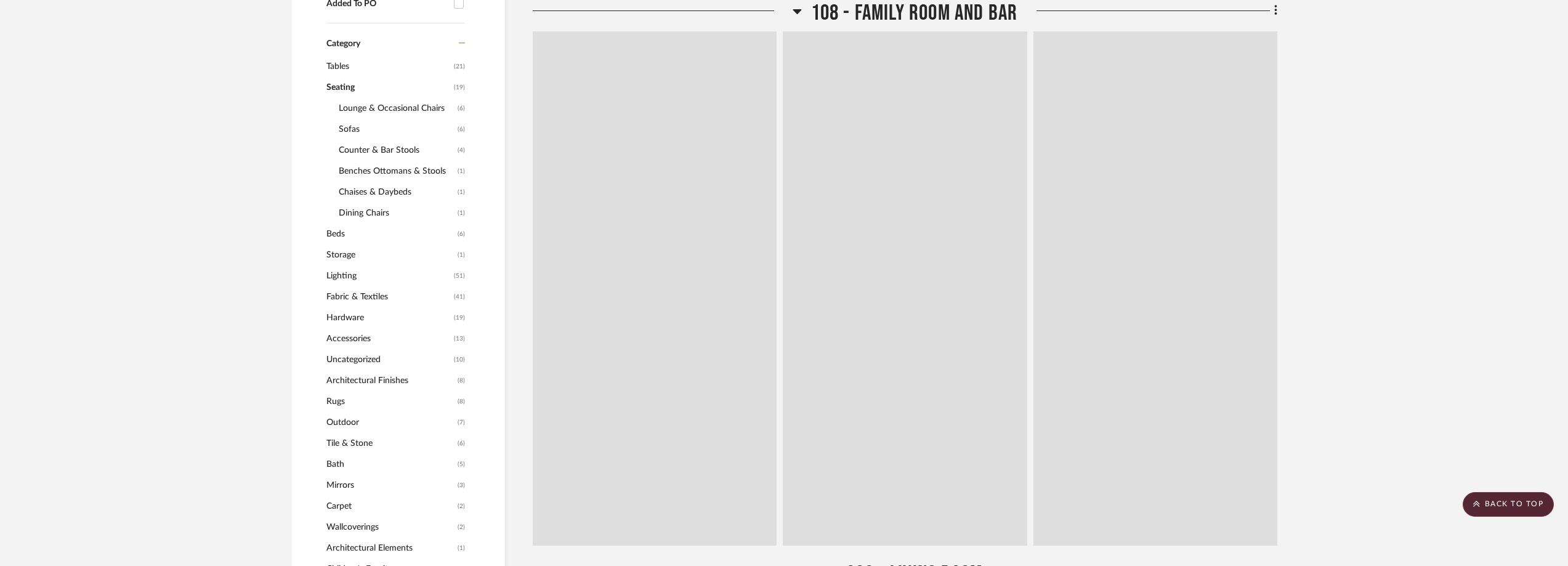
scroll to position [900, 0]
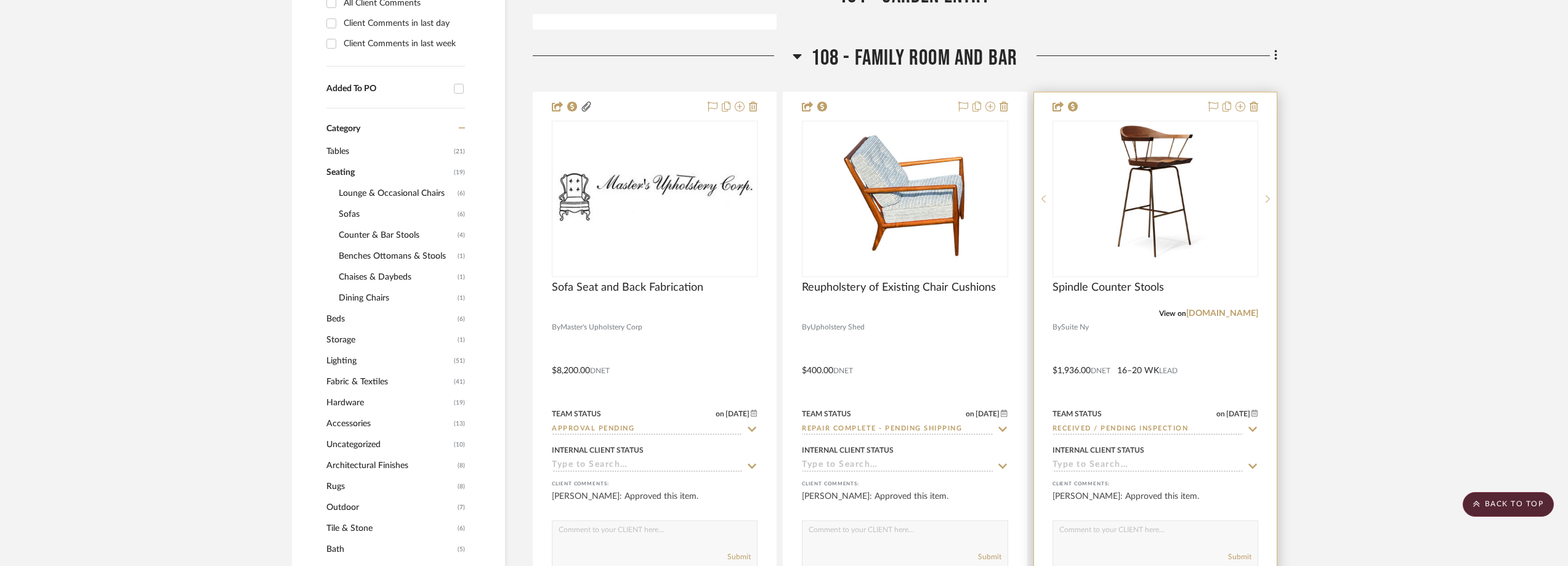
click at [1252, 426] on icon at bounding box center [1253, 428] width 11 height 10
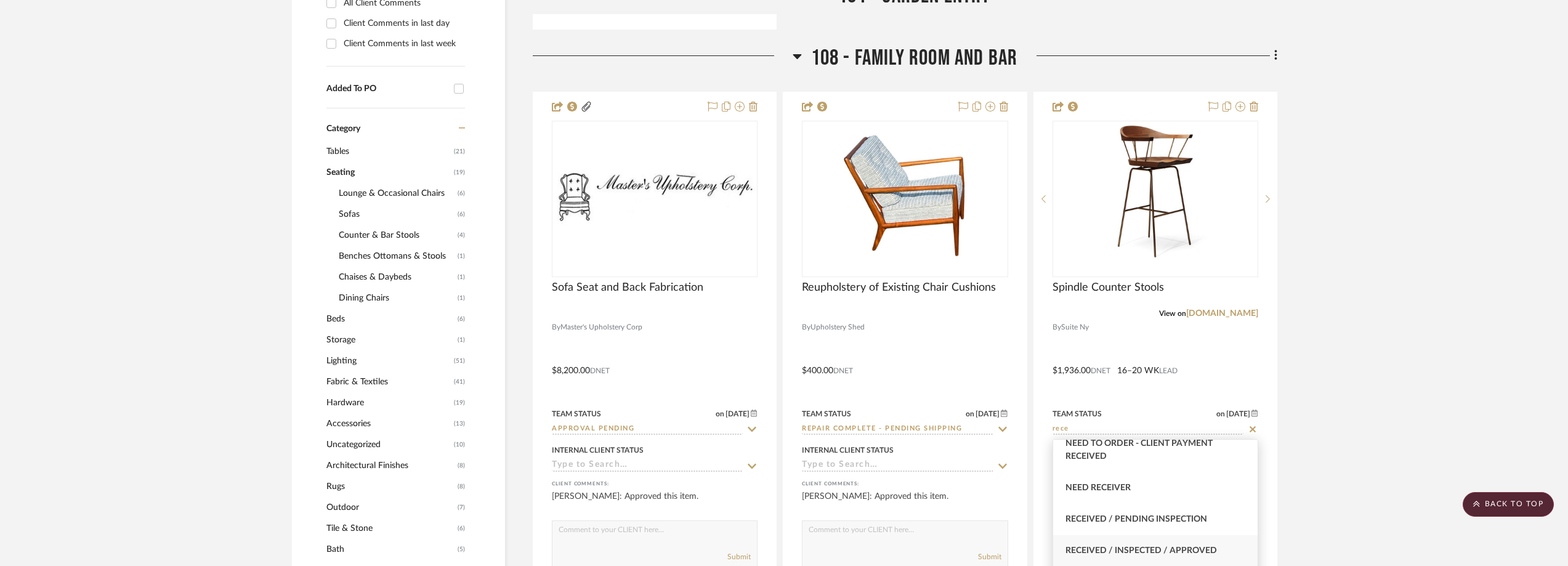
scroll to position [61, 0]
type input "rece"
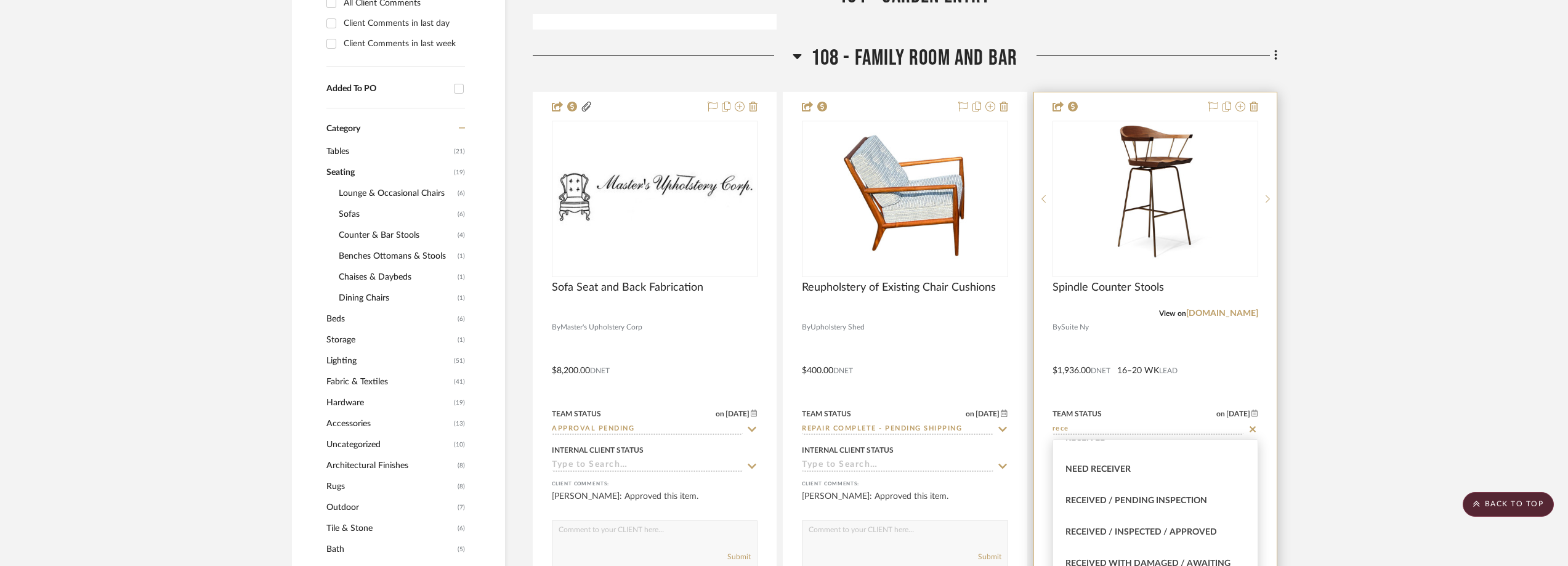
drag, startPoint x: 1165, startPoint y: 525, endPoint x: 1173, endPoint y: 512, distance: 15.3
click at [1165, 525] on div "Received / Inspected / Approved" at bounding box center [1156, 532] width 204 height 31
type input "[DATE]"
type input "Received / Inspected / Approved"
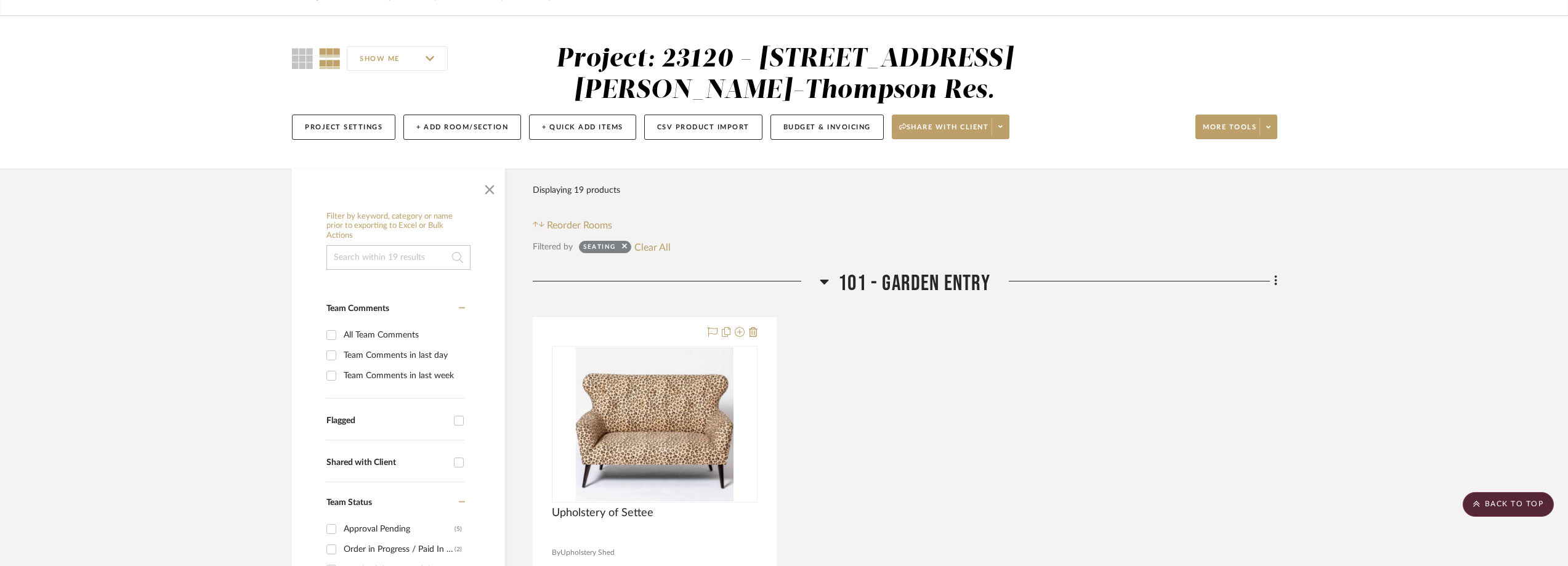
scroll to position [0, 0]
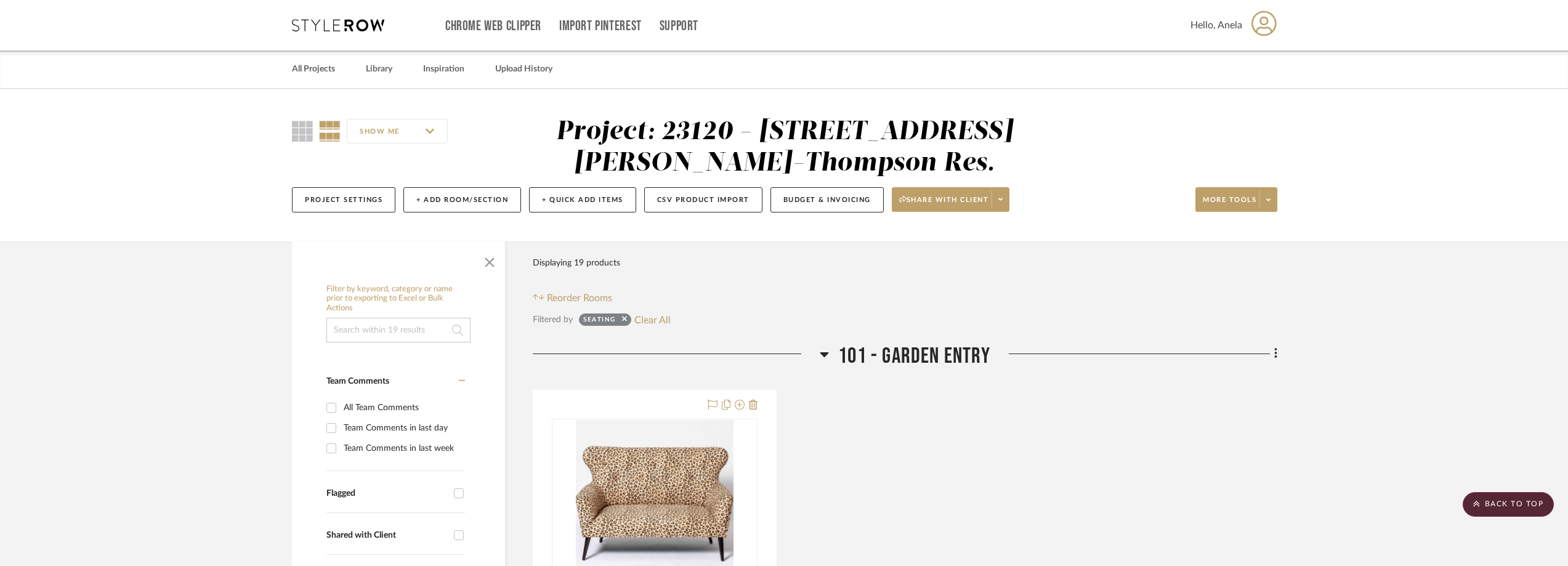
click at [329, 20] on icon at bounding box center [338, 25] width 93 height 13
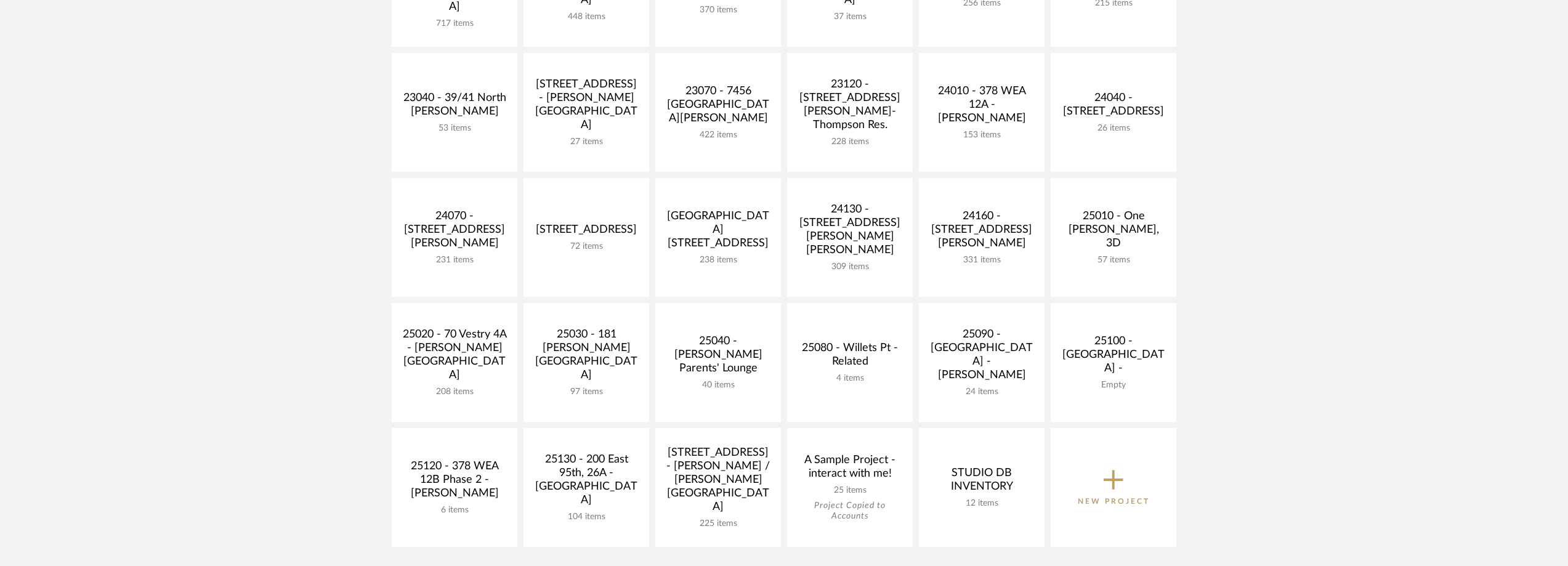
scroll to position [431, 0]
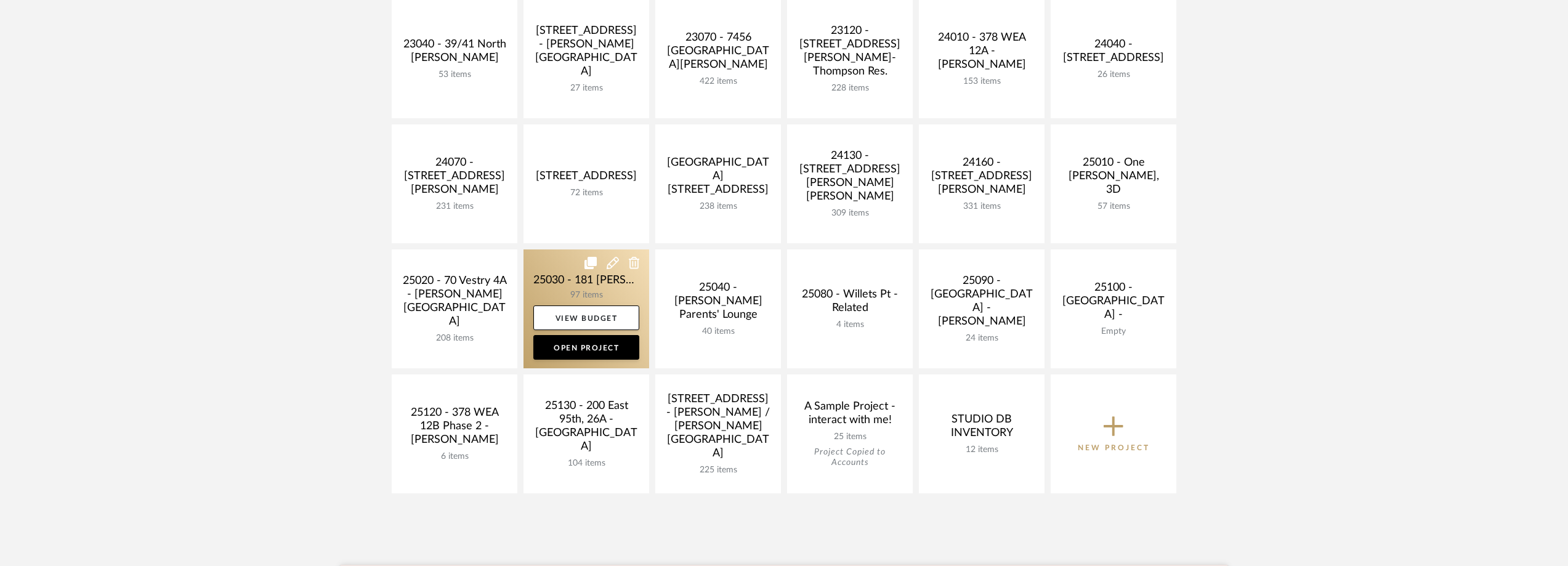
click at [570, 273] on link at bounding box center [586, 309] width 126 height 119
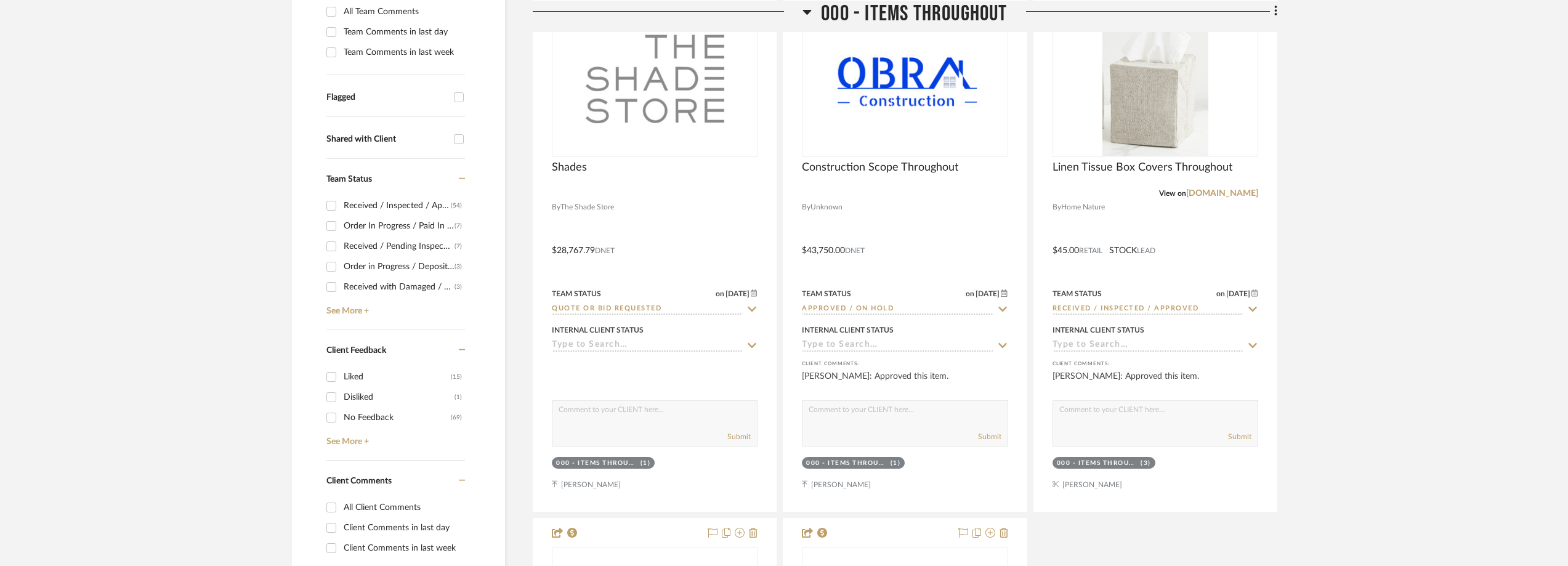
scroll to position [492, 0]
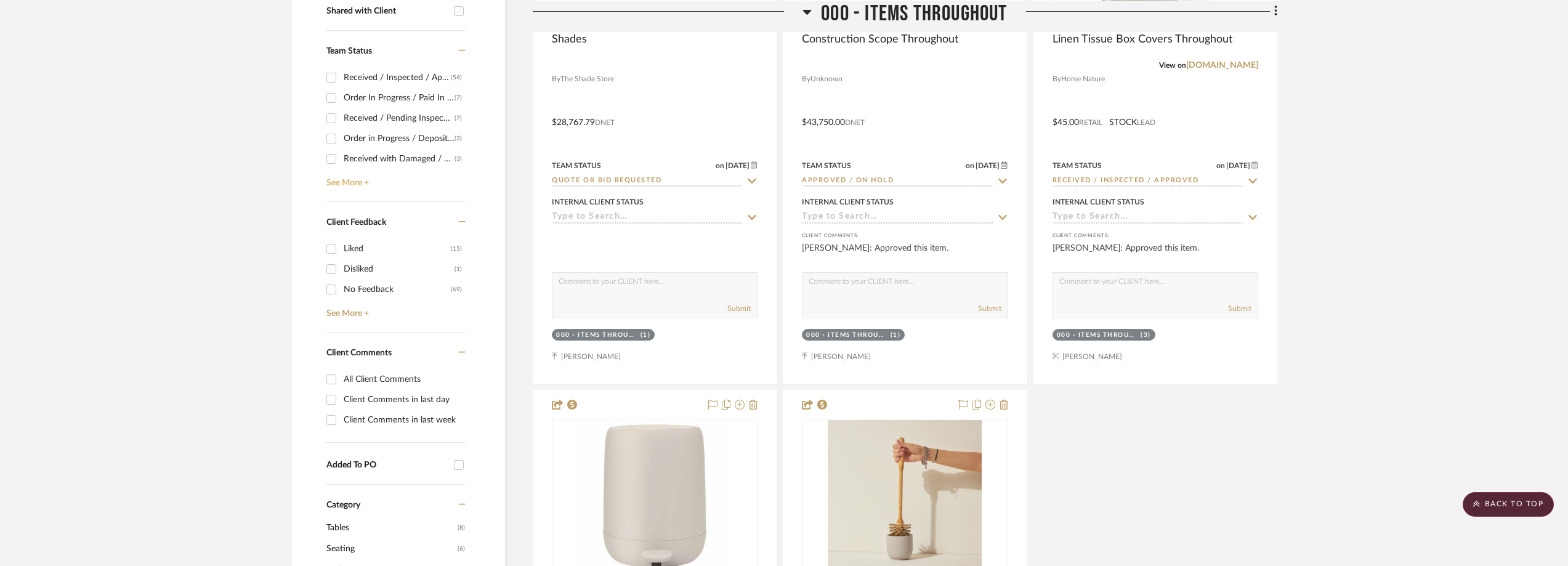
click at [358, 188] on link "See More +" at bounding box center [394, 178] width 141 height 20
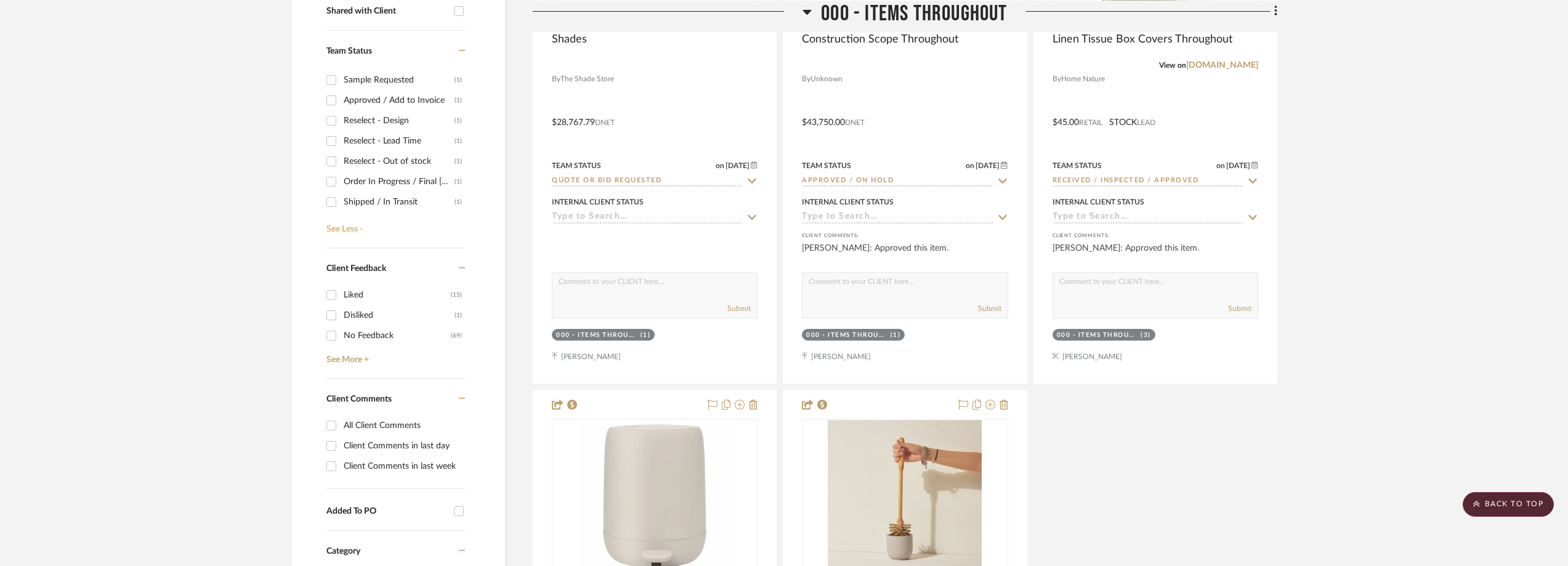
scroll to position [238, 0]
click at [354, 194] on div "Shipped / In Transit" at bounding box center [399, 184] width 111 height 20
click at [341, 194] on input "Shipped / In Transit (1)" at bounding box center [331, 184] width 20 height 20
checkbox input "true"
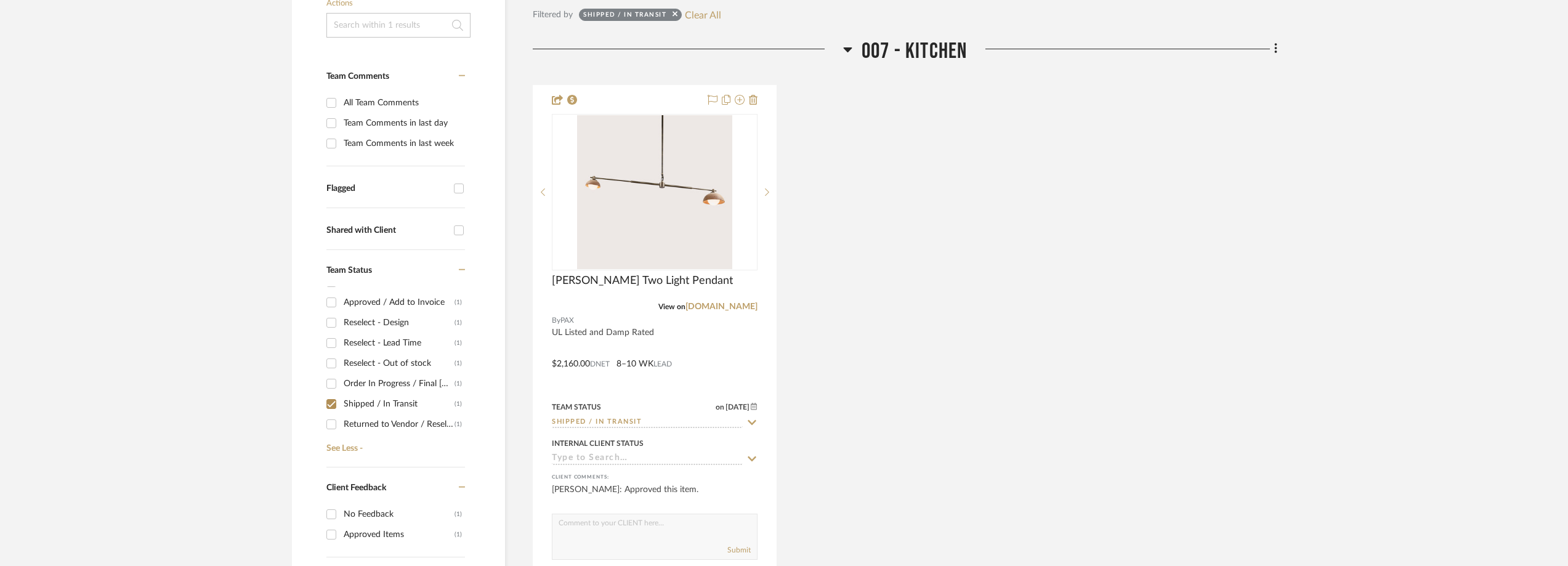
scroll to position [184, 0]
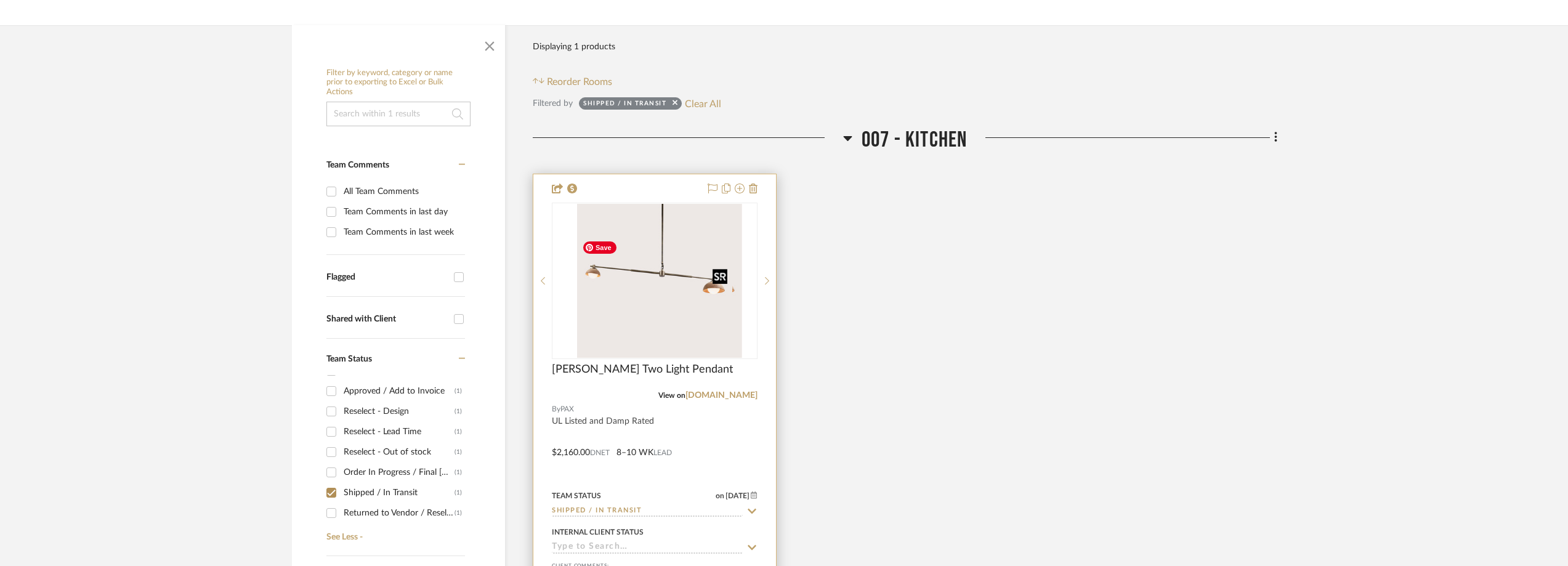
click at [679, 321] on div at bounding box center [655, 281] width 205 height 157
click at [679, 322] on img "0" at bounding box center [655, 280] width 155 height 154
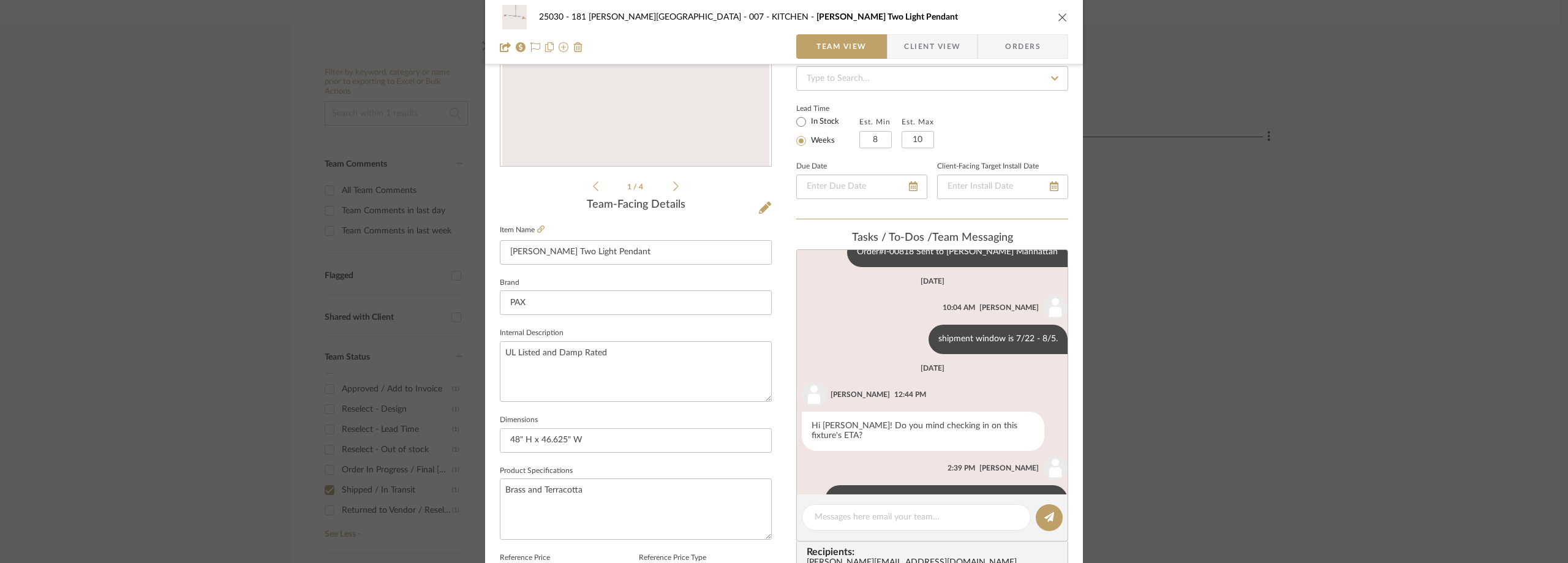
scroll to position [599, 0]
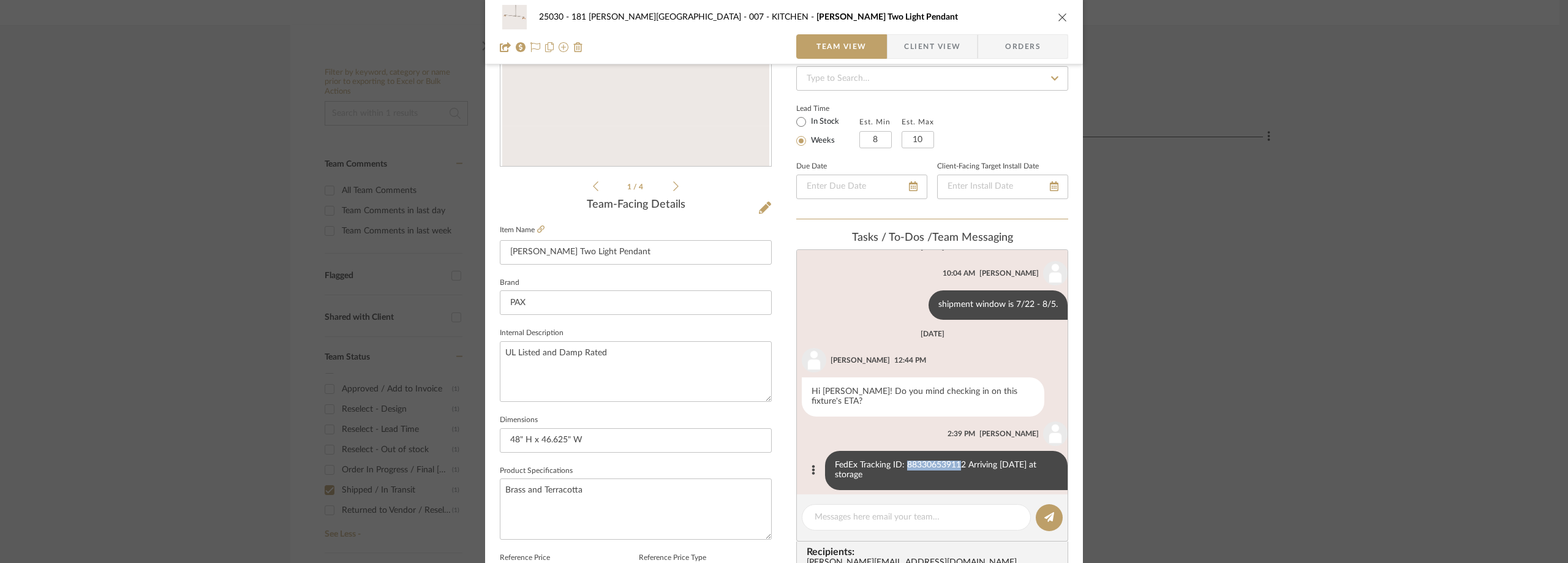
drag, startPoint x: 953, startPoint y: 455, endPoint x: 897, endPoint y: 454, distance: 56.0
click at [896, 455] on div "FedEx Tracking ID: 883306539112 Arriving Friday 8/8 at storage" at bounding box center [946, 470] width 243 height 39
click at [901, 453] on div "FedEx Tracking ID: 883306539112 Arriving Friday 8/8 at storage" at bounding box center [946, 470] width 243 height 39
drag, startPoint x: 956, startPoint y: 454, endPoint x: 898, endPoint y: 456, distance: 58.0
click at [898, 456] on div "FedEx Tracking ID: 883306539112 Arriving Friday 8/8 at storage" at bounding box center [946, 470] width 243 height 39
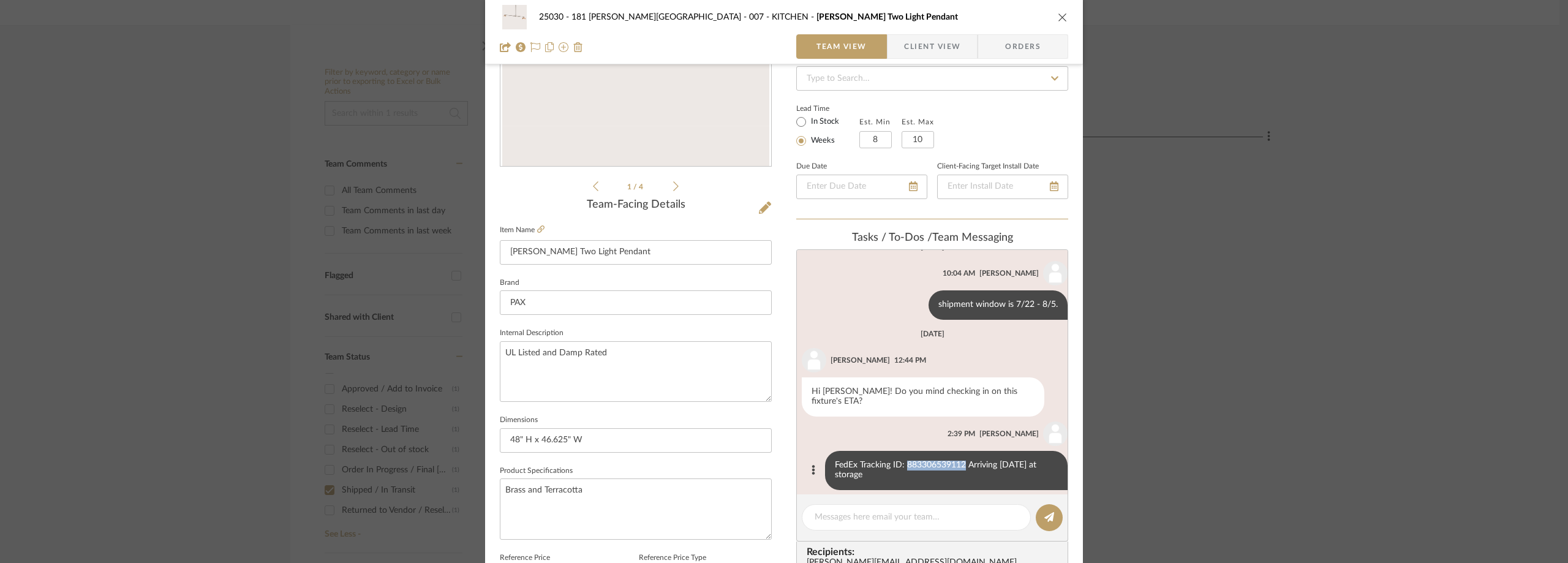
copy div "883306539112"
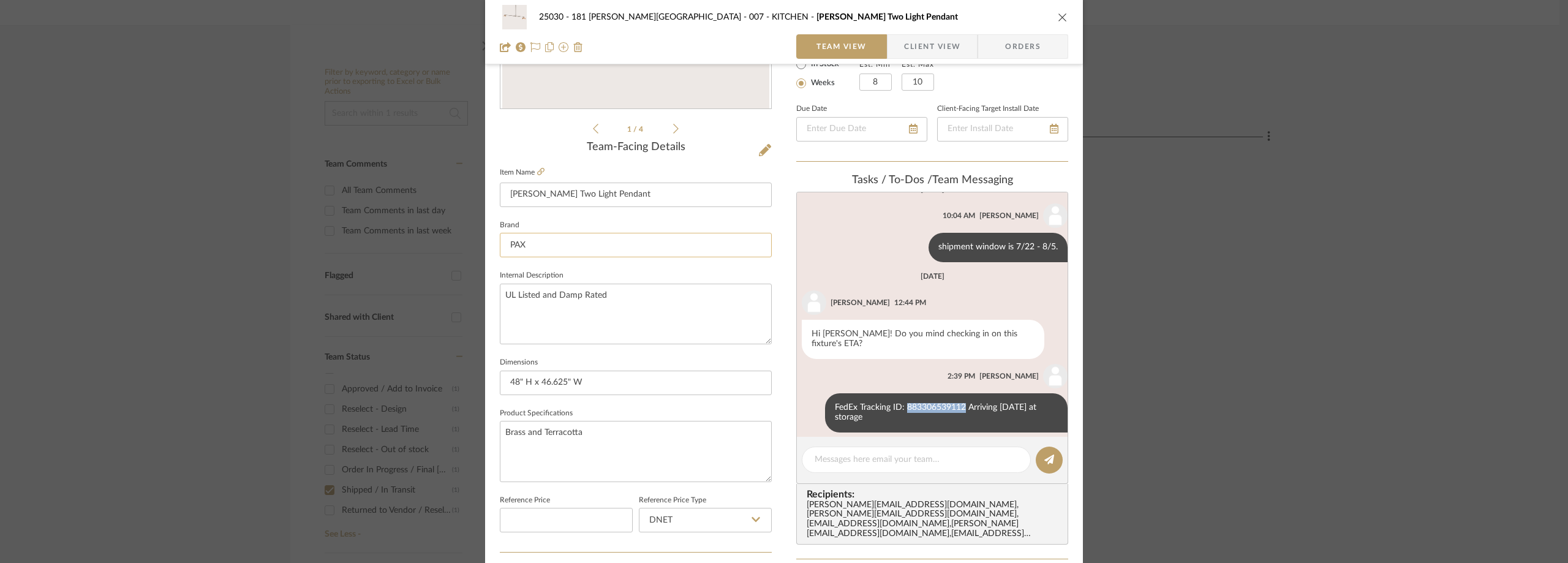
scroll to position [245, 0]
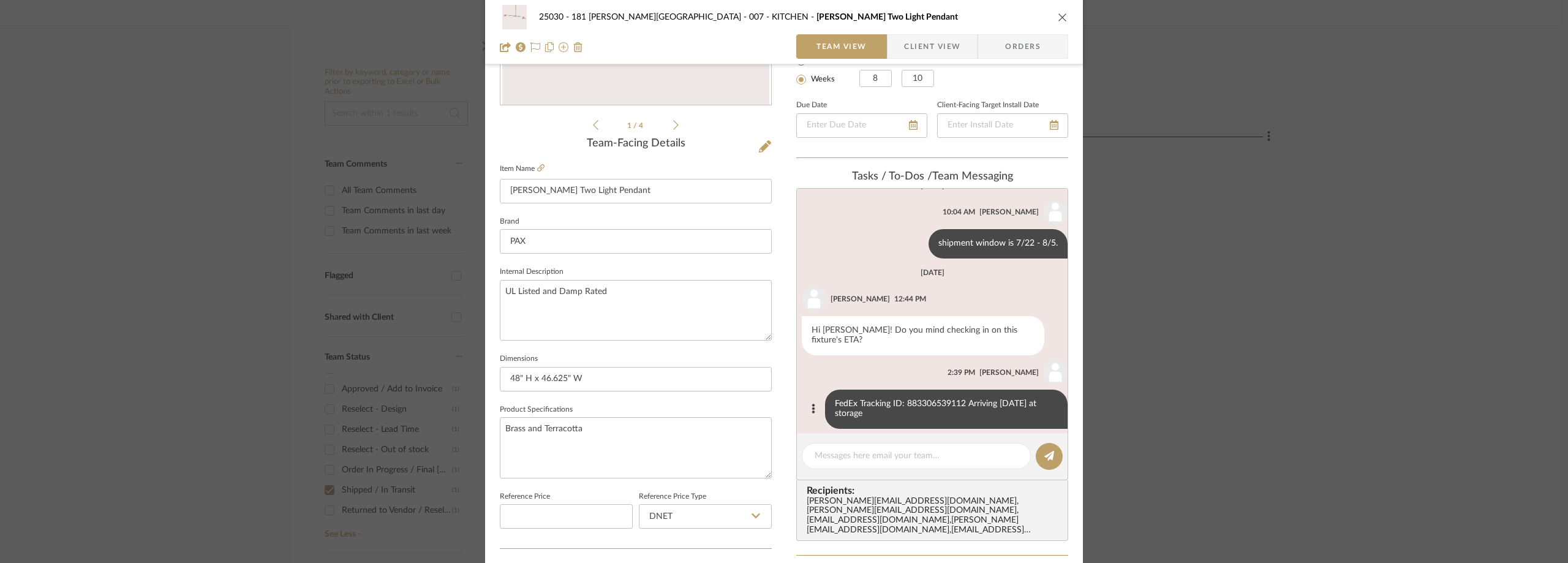
click at [836, 360] on div "Anela Ivanovic 2:39 PM" at bounding box center [934, 371] width 266 height 24
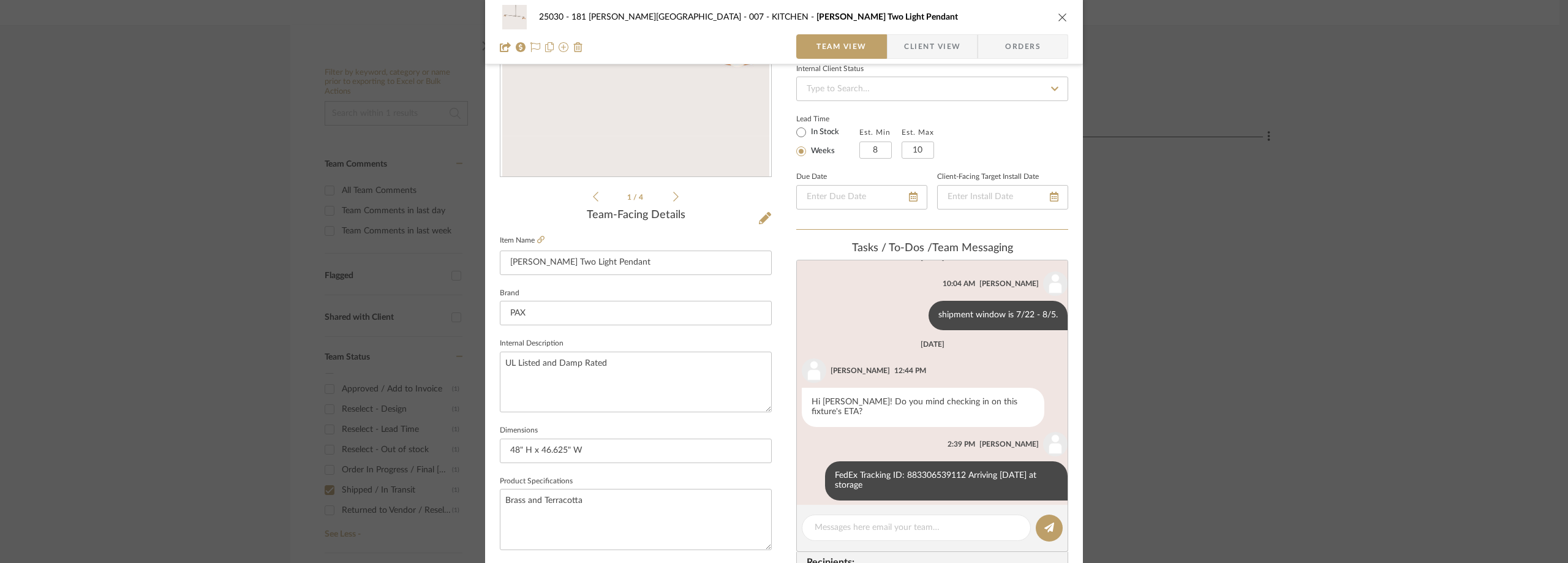
scroll to position [0, 0]
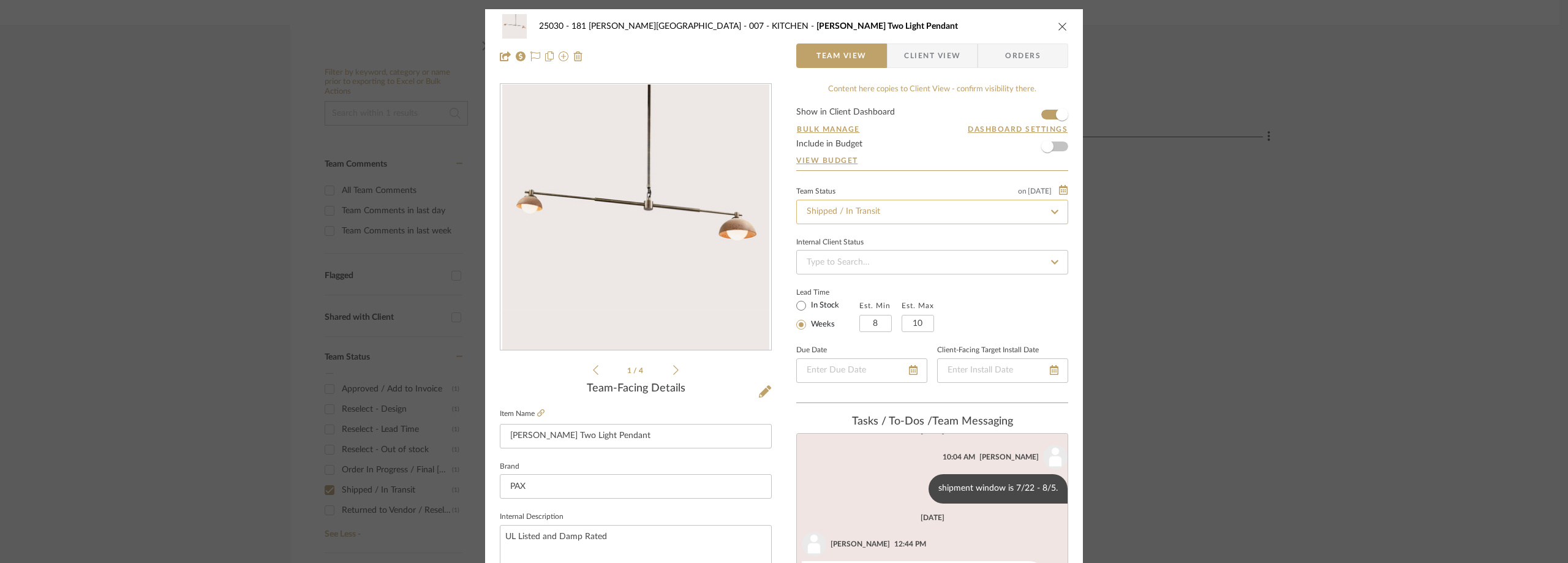
click at [821, 218] on input "Shipped / In Transit" at bounding box center [932, 211] width 272 height 24
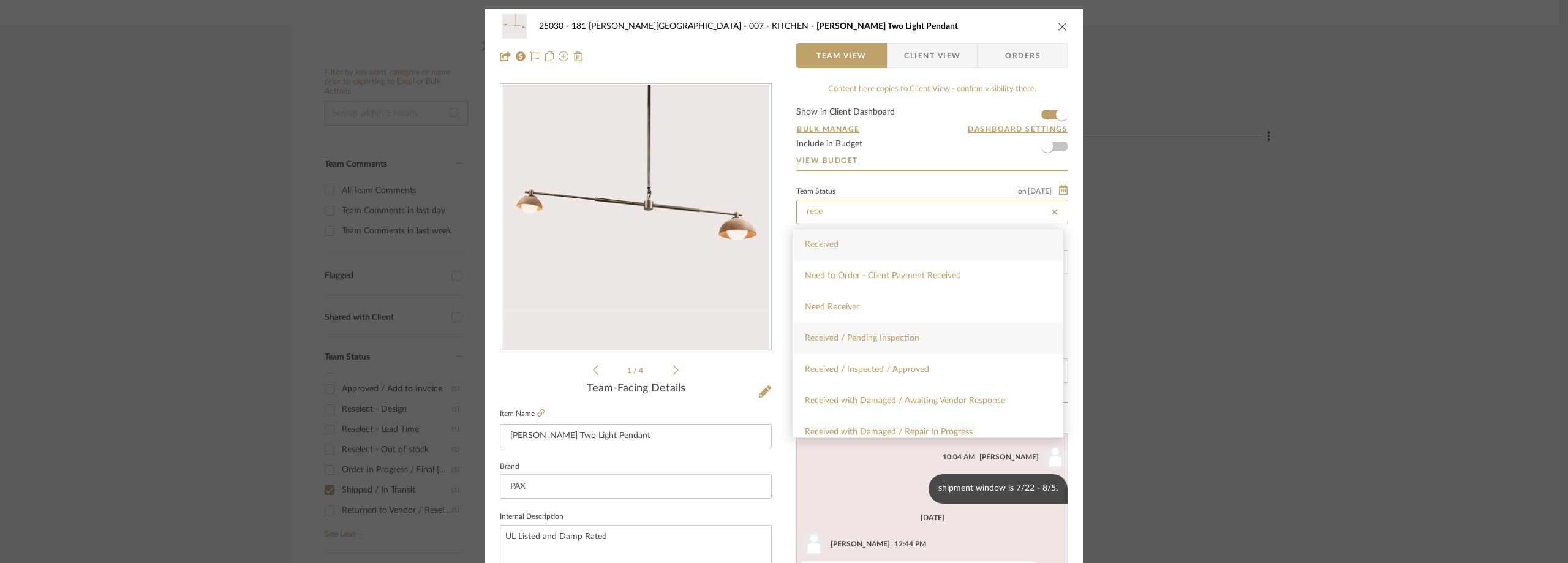
type input "rece"
click at [846, 330] on div "Received / Pending Inspection" at bounding box center [928, 337] width 270 height 31
type input "[DATE]"
type input "Received / Pending Inspection"
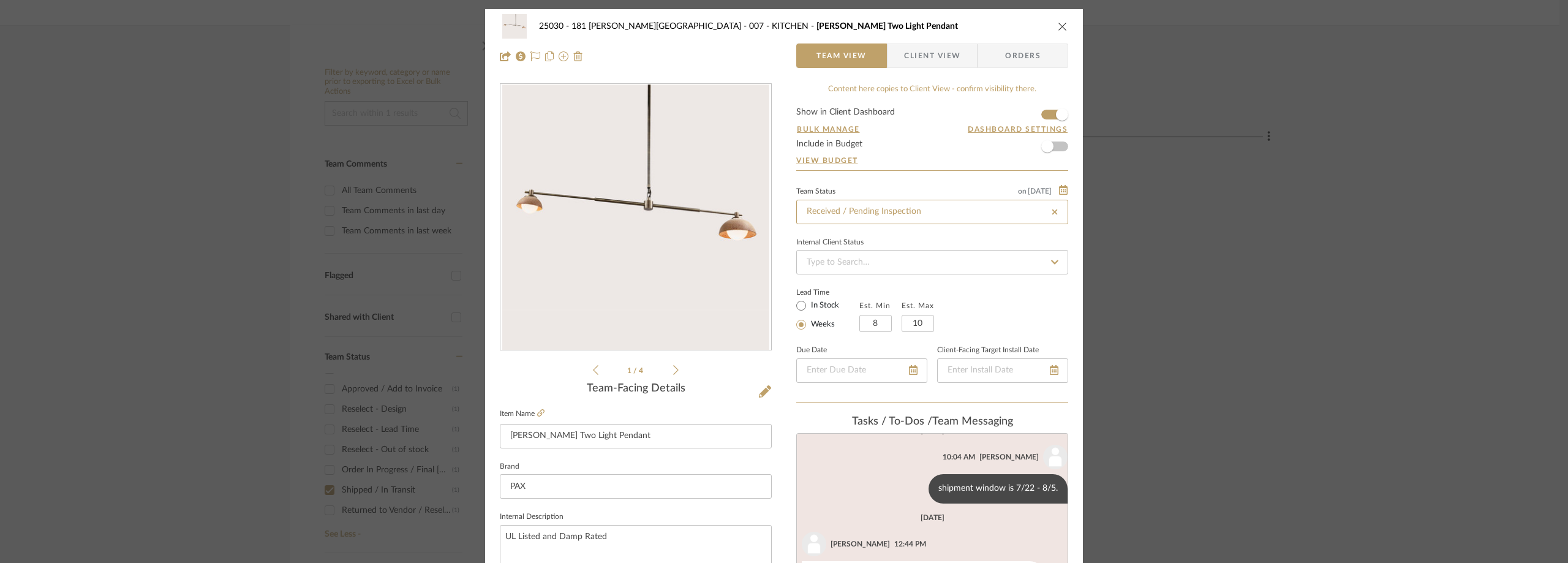
type input "[DATE]"
type input "Received / Pending Inspection"
click at [903, 183] on div "Team Status on 8/20/2025 8/20/2025 Received / Pending Inspection" at bounding box center [932, 204] width 272 height 41
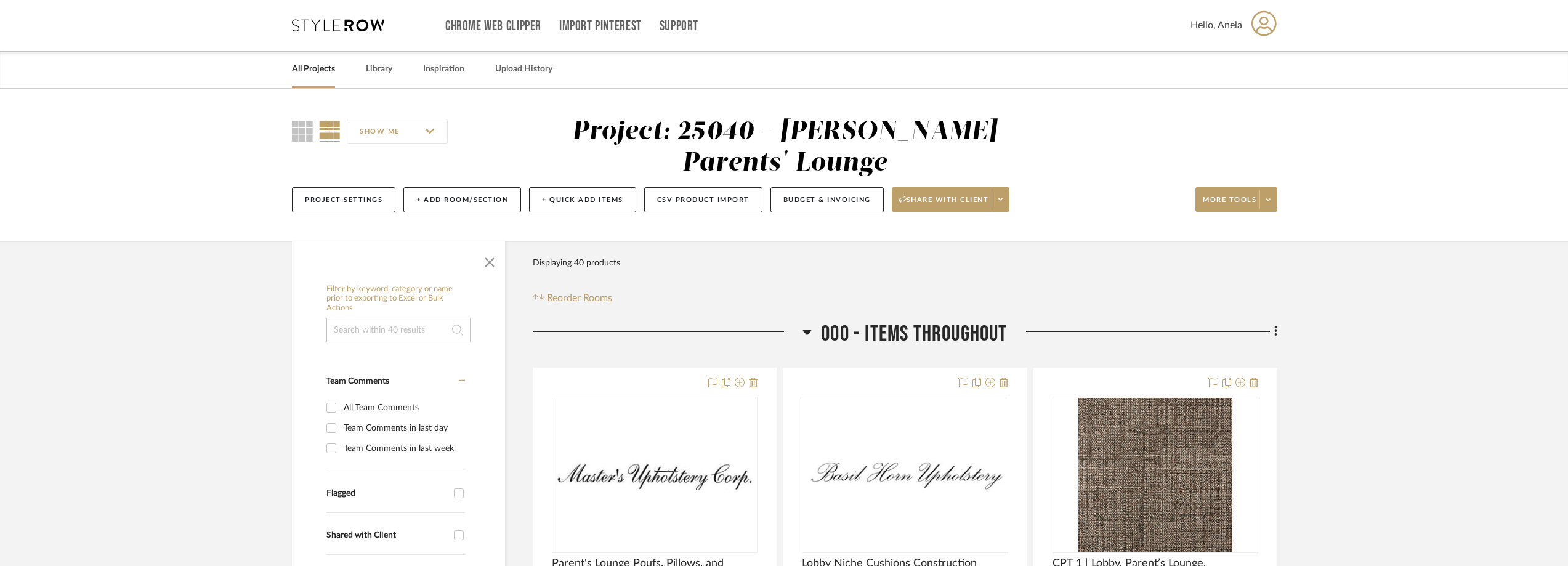
click at [342, 25] on icon at bounding box center [338, 25] width 93 height 13
